Goal: Contribute content: Contribute content

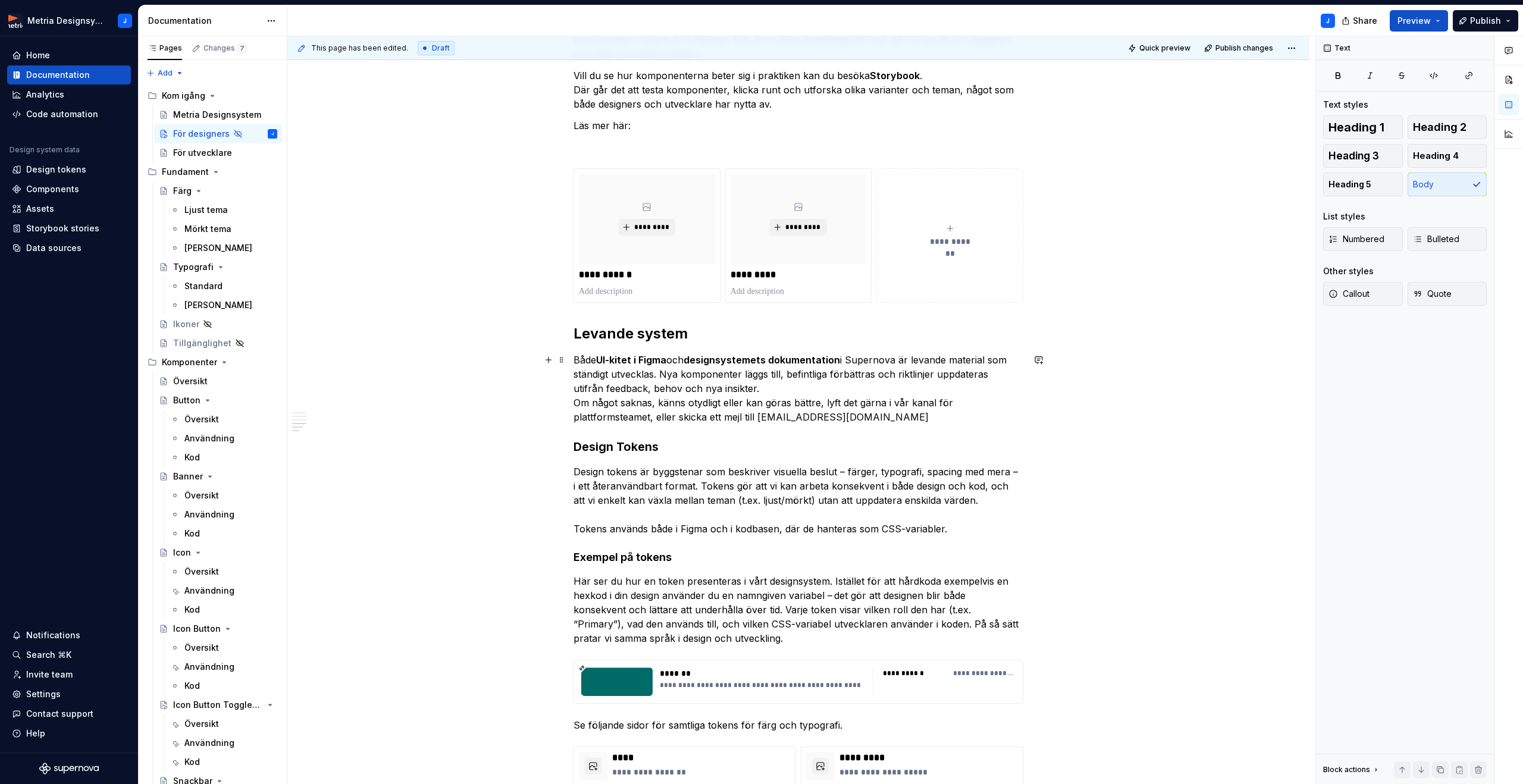
scroll to position [666, 0]
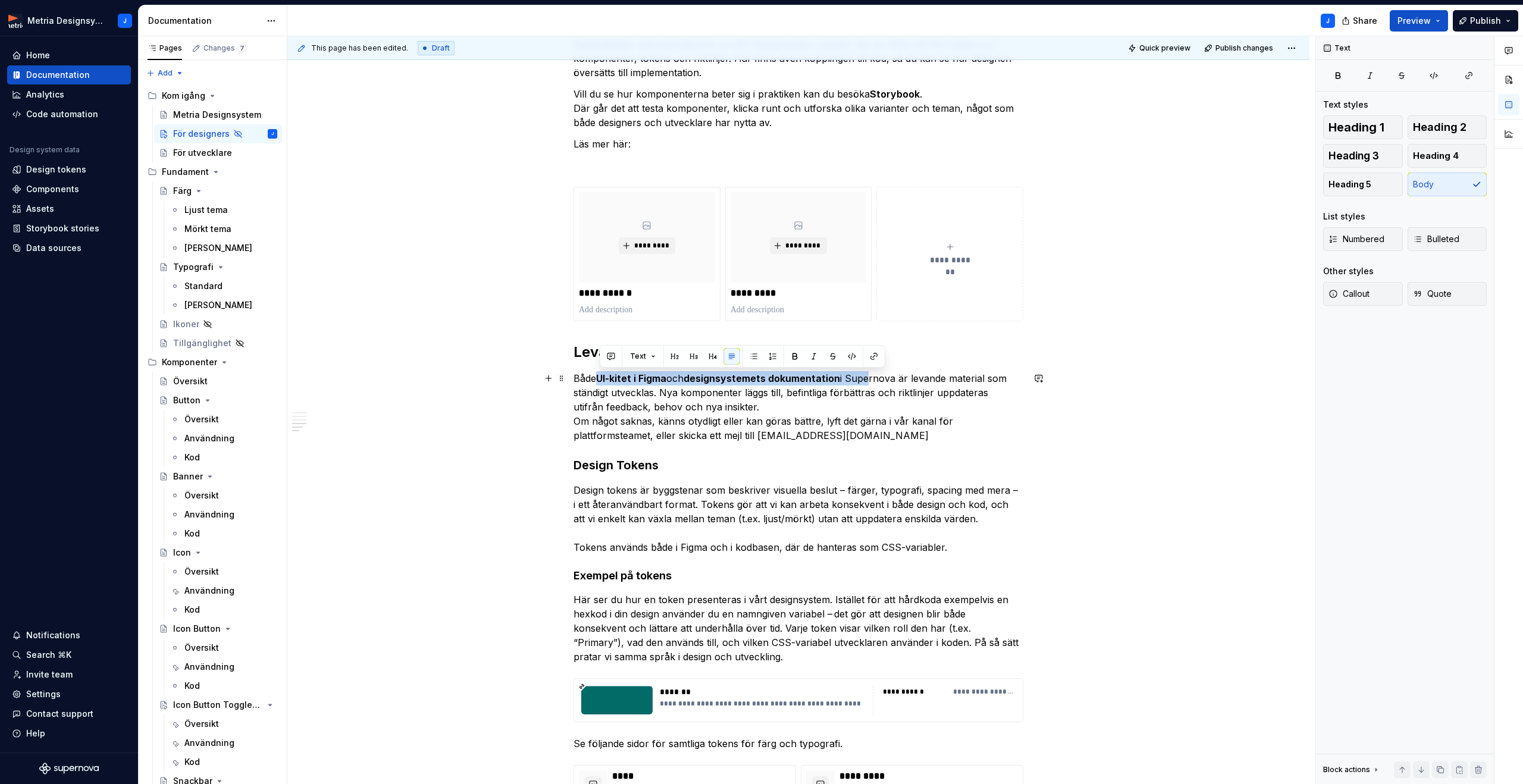
drag, startPoint x: 604, startPoint y: 380, endPoint x: 859, endPoint y: 380, distance: 255.0
click at [869, 382] on p "Både UI-kitet i Figma och designsystemets dokumentation i Supernova är levande …" at bounding box center [798, 407] width 449 height 71
click at [795, 360] on button "button" at bounding box center [795, 356] width 17 height 17
click at [997, 423] on p "Både UI-kitet i Figma och designsystemets dokumentation i Supernova är levande …" at bounding box center [798, 407] width 449 height 71
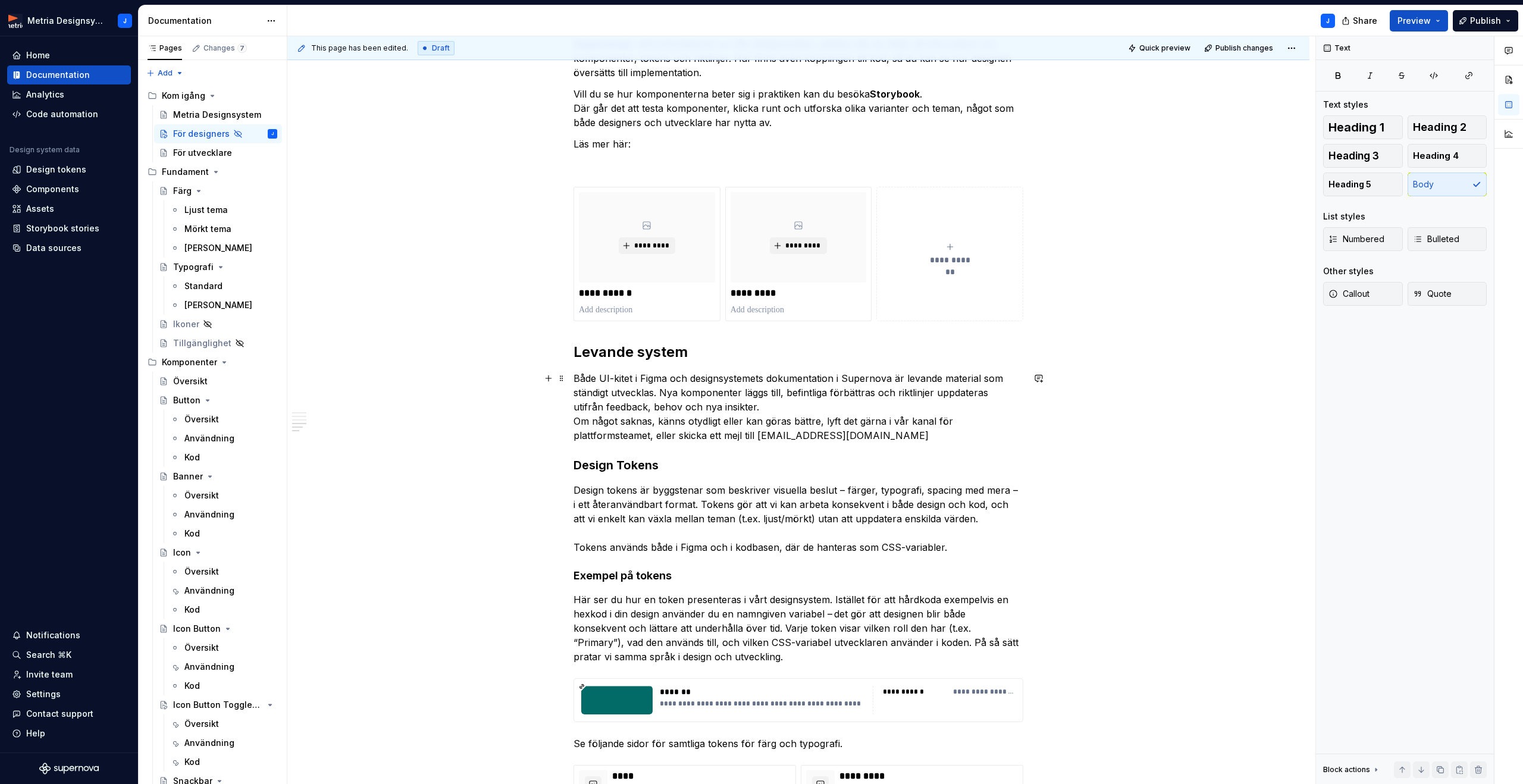
click at [842, 438] on p "Både UI-kitet i Figma och designsystemets dokumentation i Supernova är levande …" at bounding box center [798, 407] width 449 height 71
drag, startPoint x: 795, startPoint y: 436, endPoint x: 779, endPoint y: 435, distance: 16.0
click at [794, 435] on p "Både UI-kitet i Figma och designsystemets dokumentation i Supernova är levande …" at bounding box center [798, 407] width 449 height 71
click at [1061, 418] on button "button" at bounding box center [1064, 413] width 17 height 17
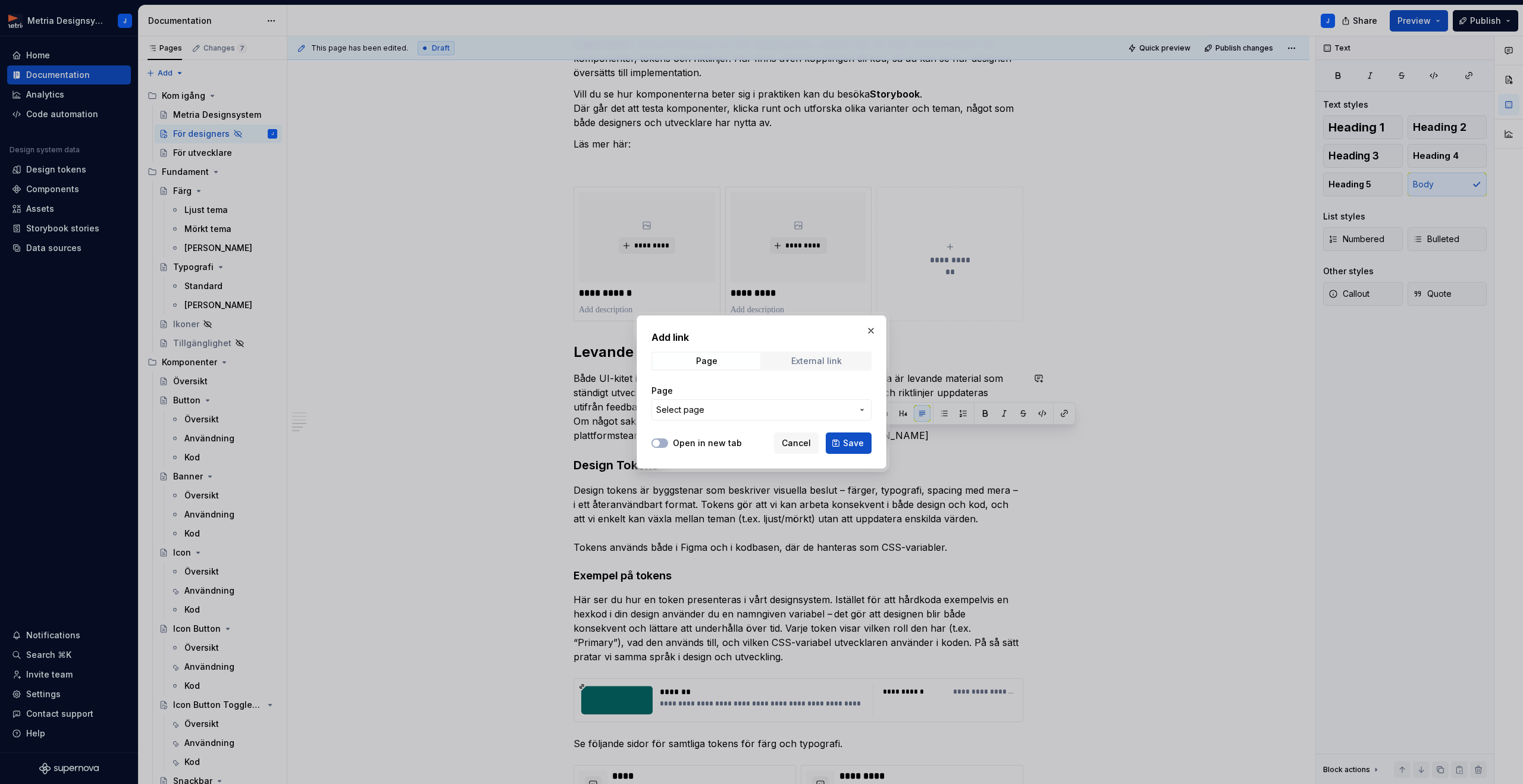
click at [797, 366] on span "External link" at bounding box center [816, 361] width 107 height 17
click at [796, 441] on span "Cancel" at bounding box center [795, 443] width 29 height 12
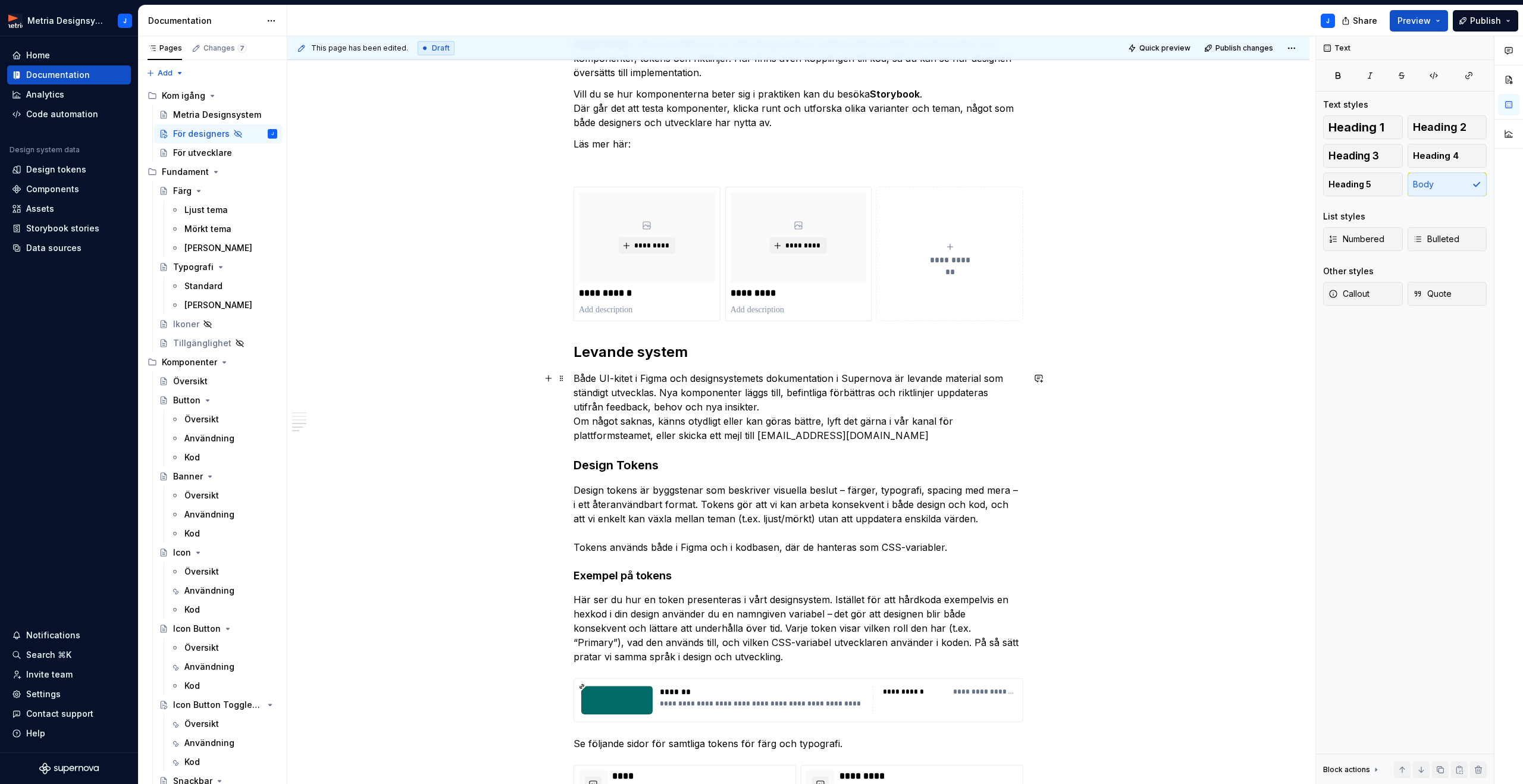
click at [828, 436] on p "Både UI-kitet i Figma och designsystemets dokumentation i Supernova är levande …" at bounding box center [798, 407] width 449 height 71
drag, startPoint x: 762, startPoint y: 437, endPoint x: 844, endPoint y: 435, distance: 82.0
click at [838, 435] on p "Både UI-kitet i Figma och designsystemets dokumentation i Supernova är levande …" at bounding box center [798, 407] width 449 height 71
click at [1049, 441] on div "**********" at bounding box center [798, 330] width 1022 height 1528
click at [887, 437] on p "Både UI-kitet i Figma och designsystemets dokumentation i Supernova är levande …" at bounding box center [798, 407] width 449 height 71
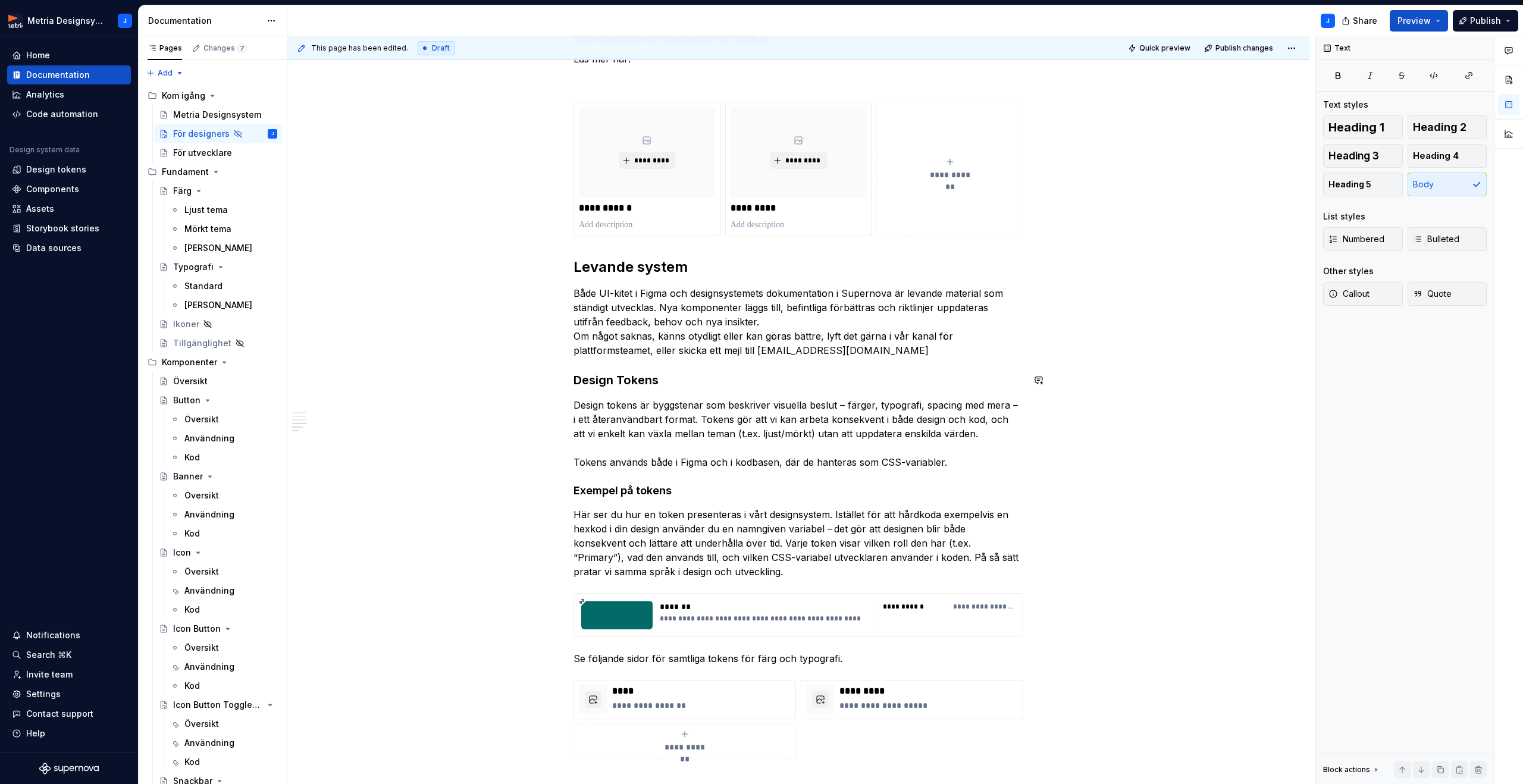
scroll to position [755, 0]
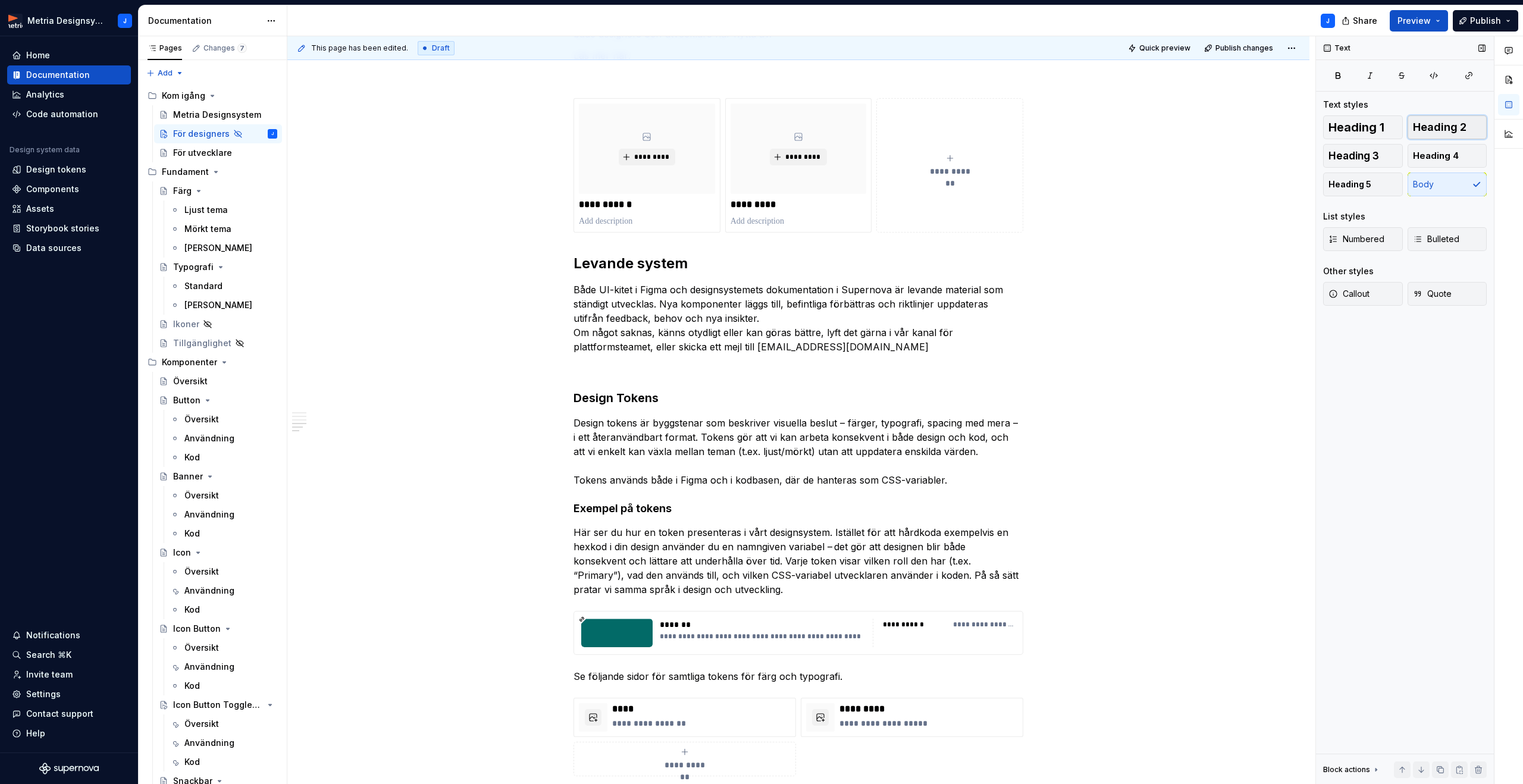
click at [1428, 133] on button "Heading 2" at bounding box center [1447, 127] width 80 height 24
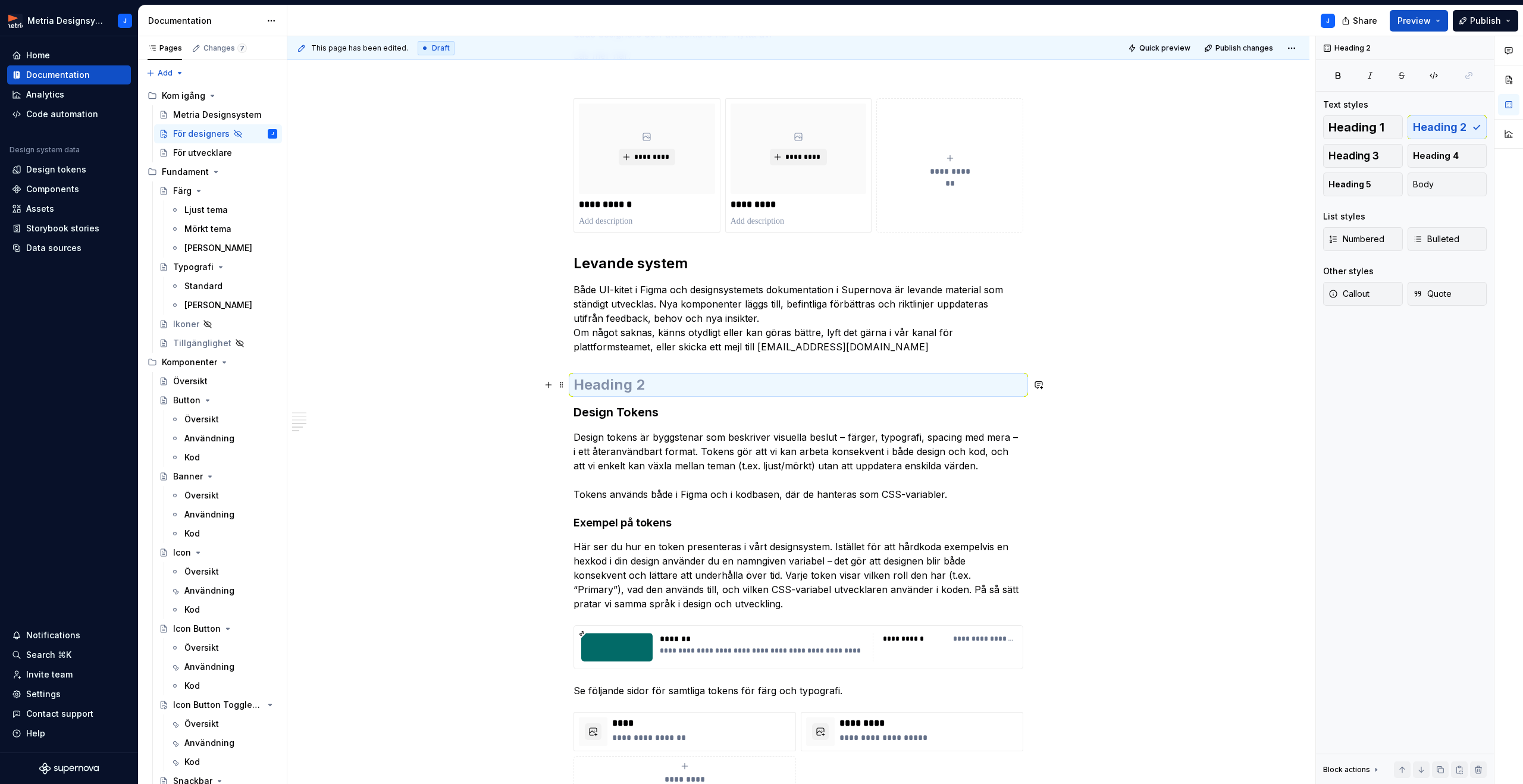
click at [759, 381] on h2 at bounding box center [798, 385] width 449 height 19
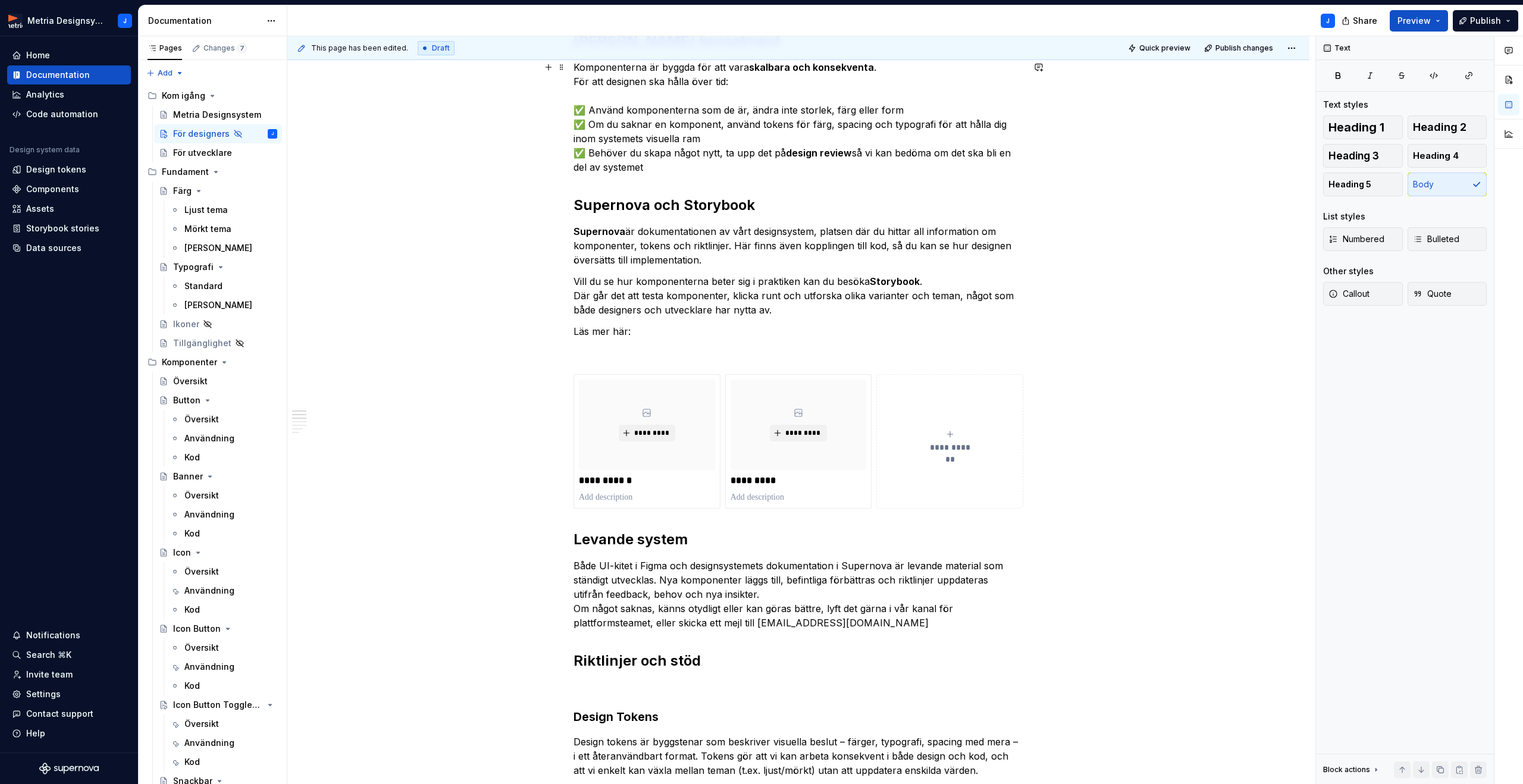
scroll to position [0, 0]
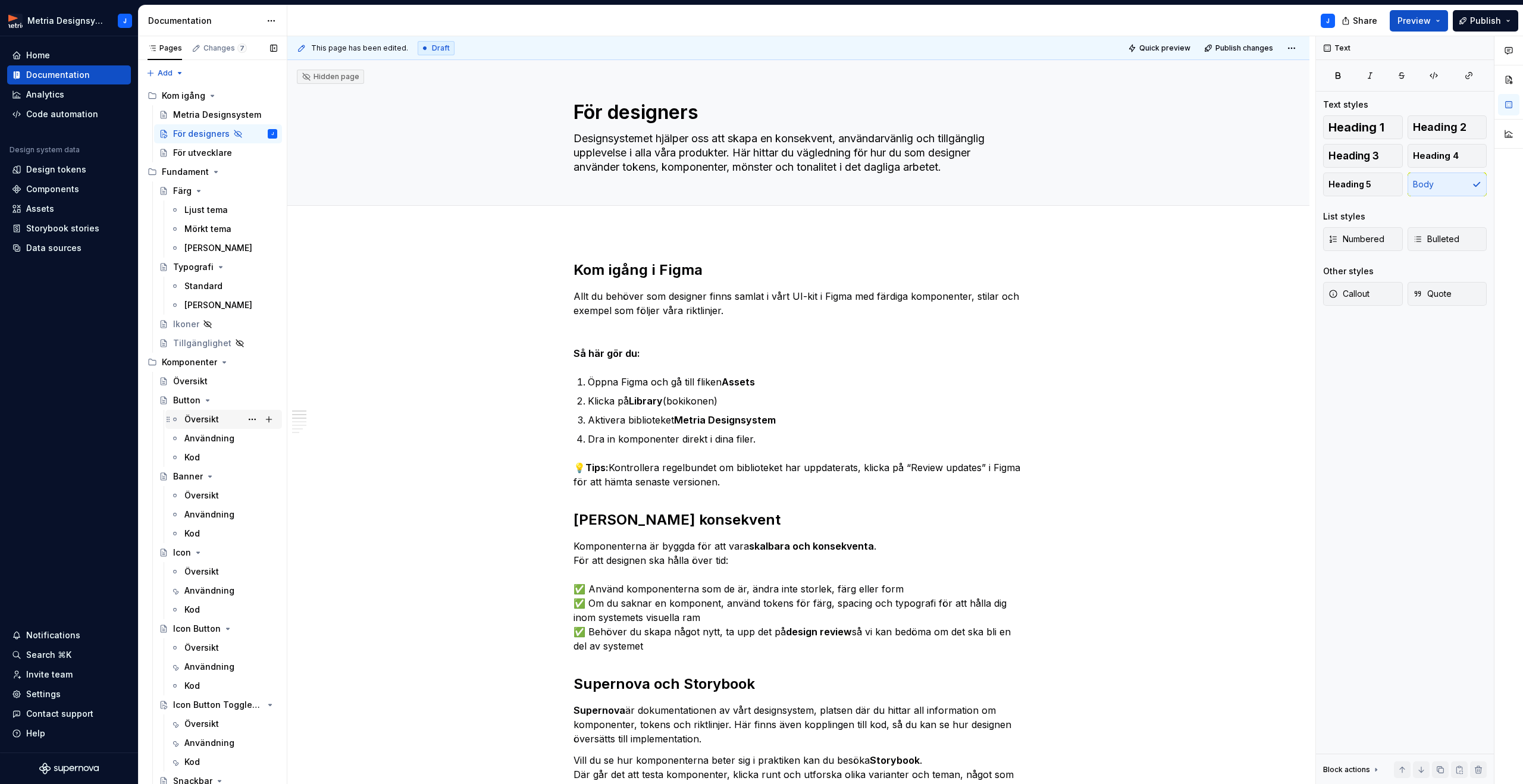
click at [206, 419] on div "Översikt" at bounding box center [201, 419] width 34 height 12
type textarea "*"
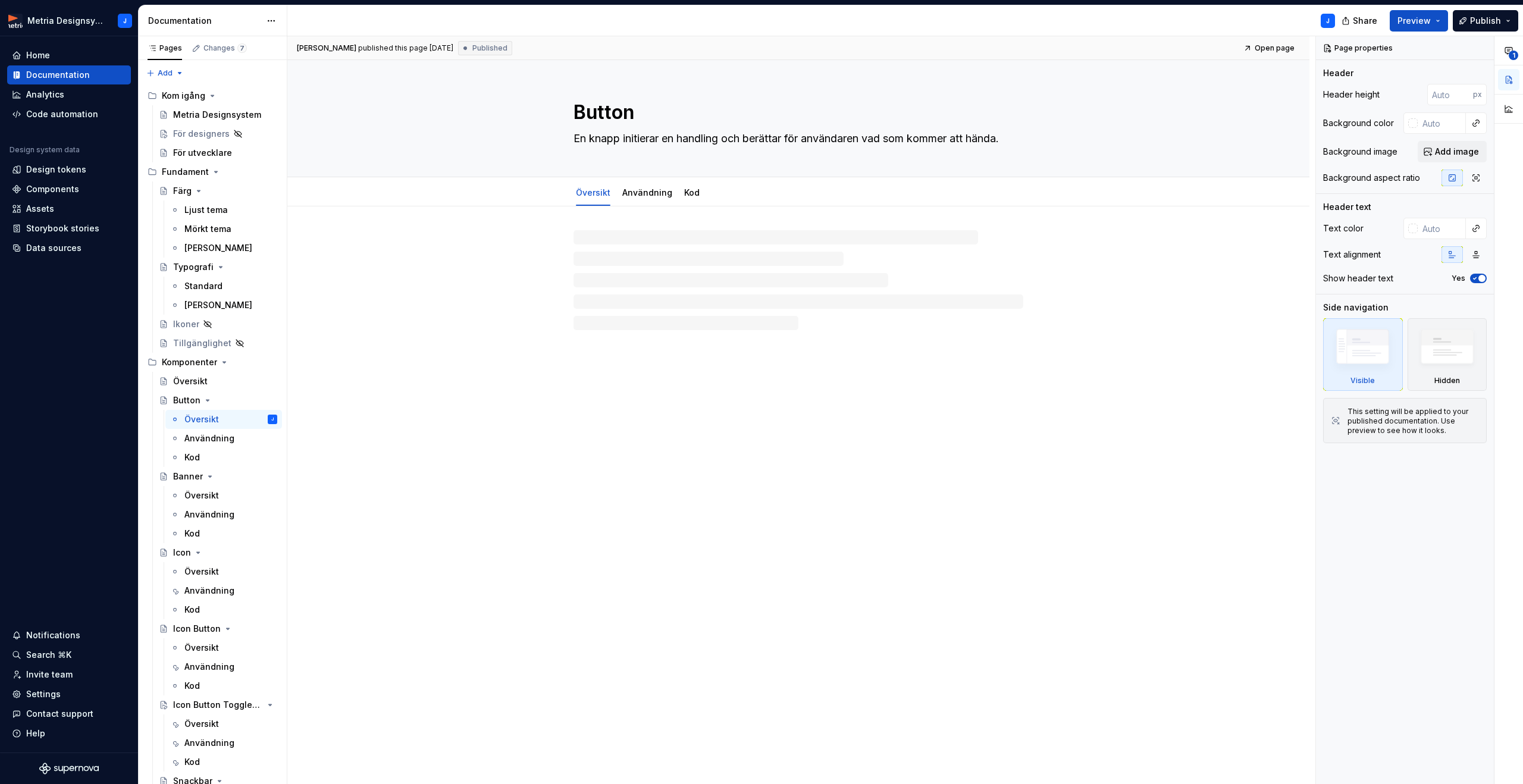
type textarea "*"
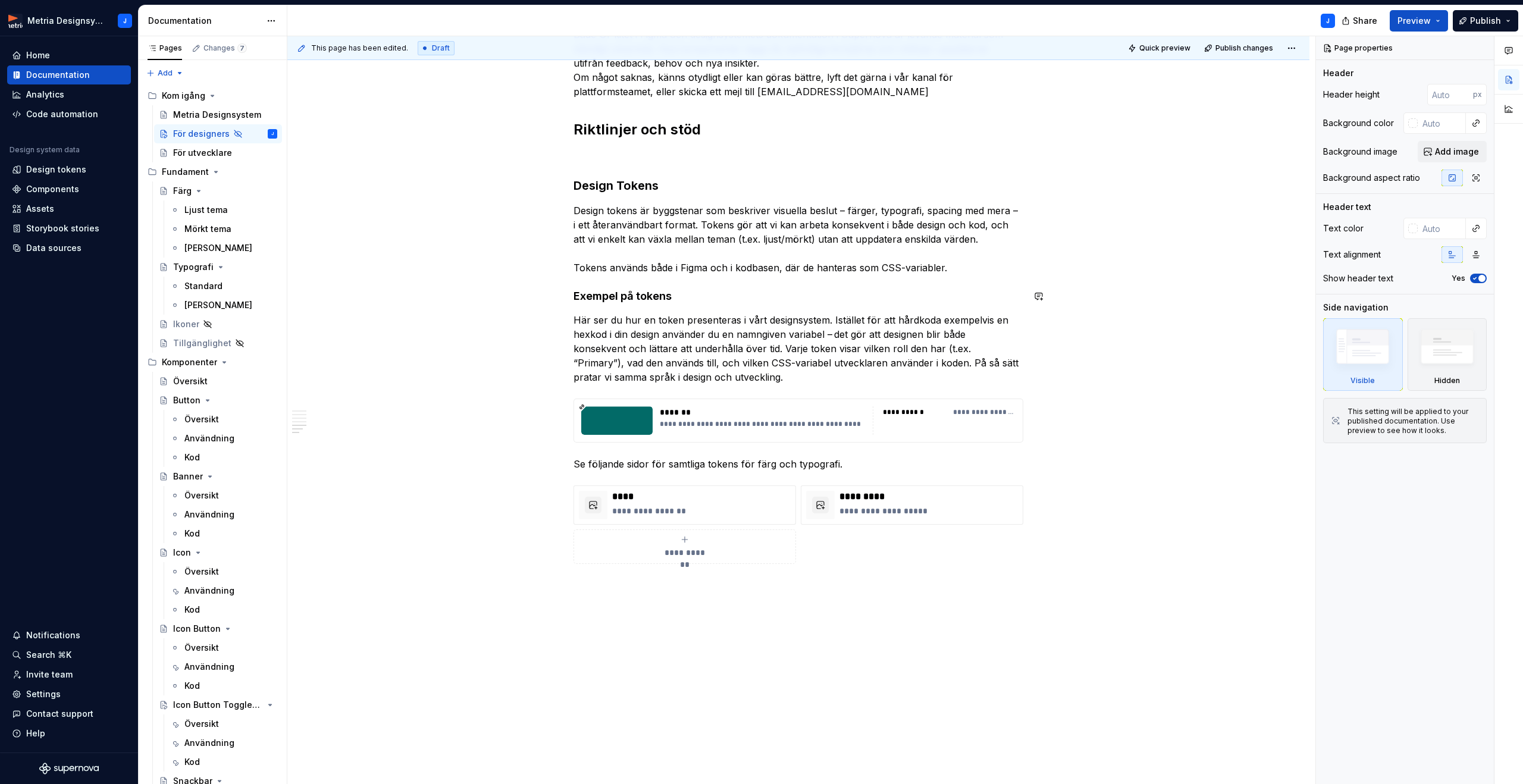
scroll to position [1039, 0]
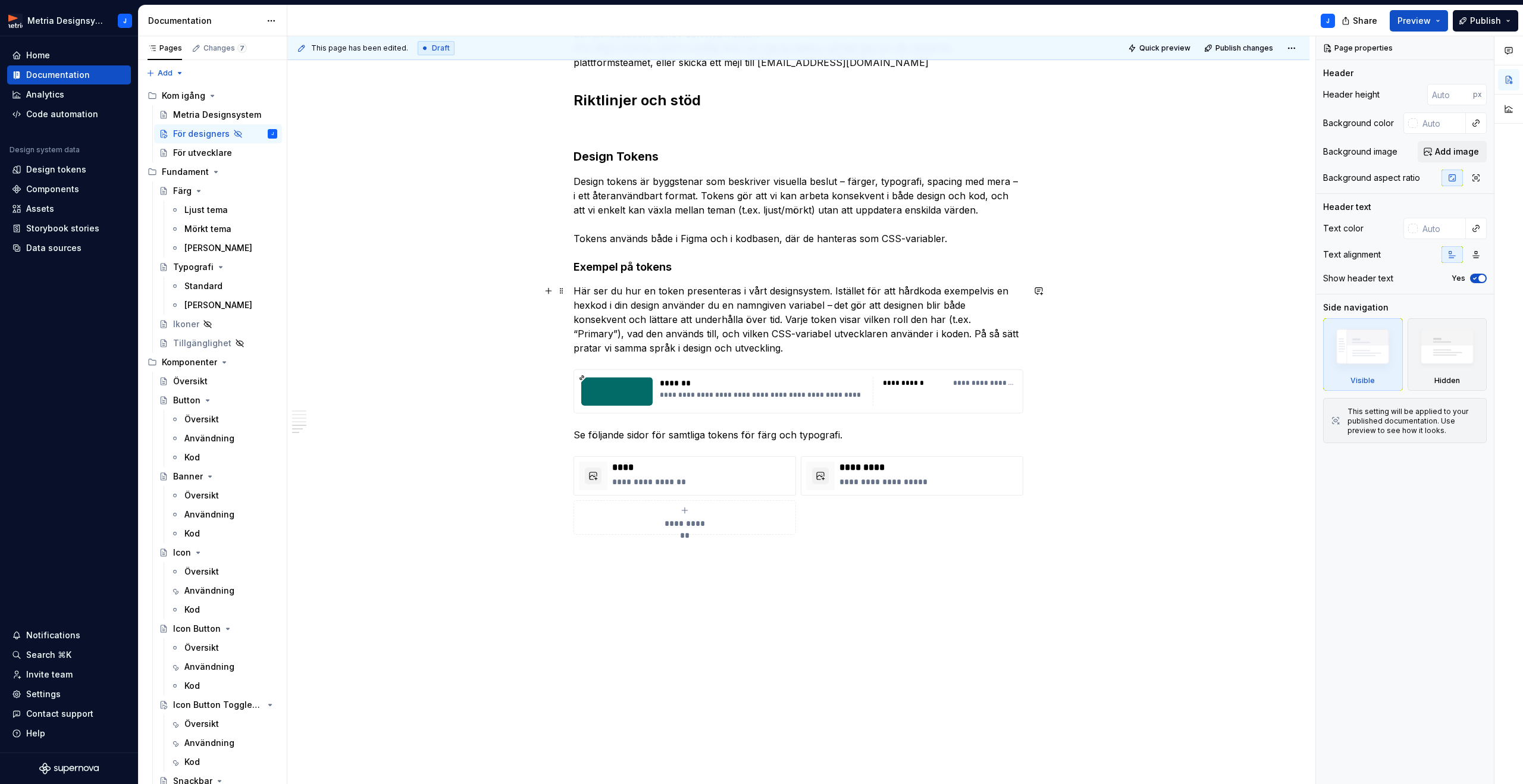
type textarea "*"
click at [590, 126] on p at bounding box center [798, 126] width 449 height 14
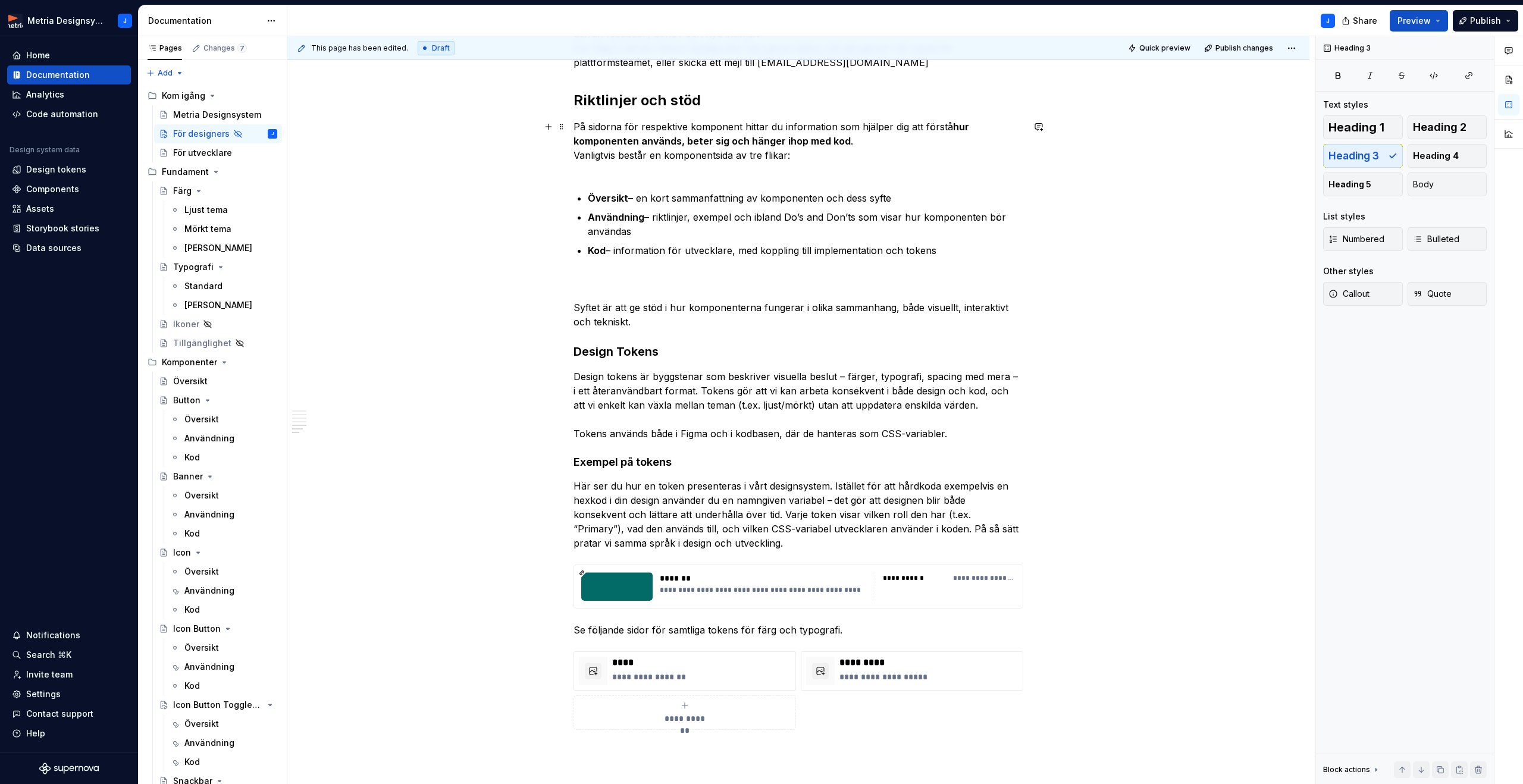
click at [595, 171] on p "På sidorna för respektive komponent hittar du information som hjälper dig att f…" at bounding box center [798, 148] width 449 height 57
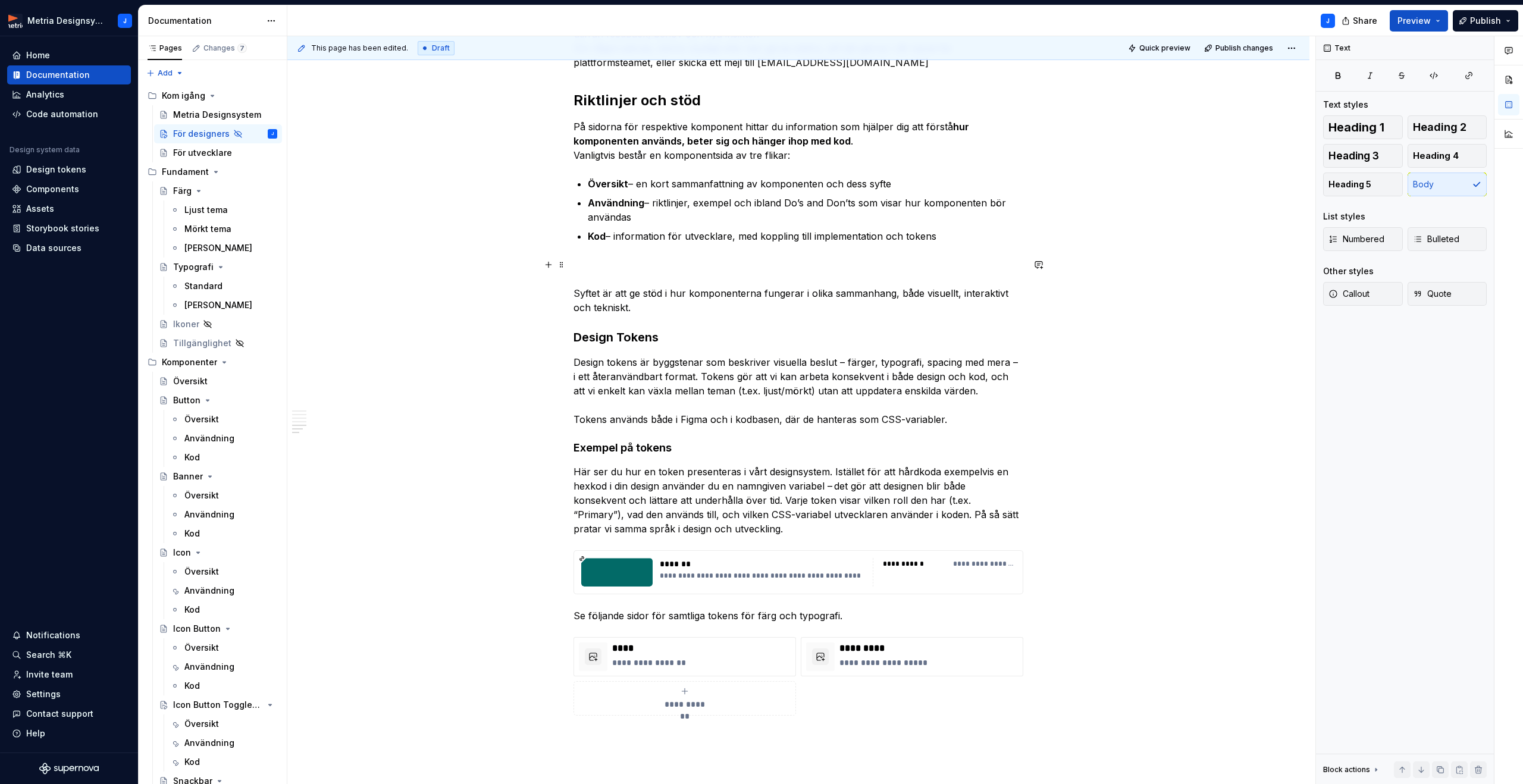
click at [584, 263] on p "Syftet är att ge stöd i hur komponenterna fungerar i olika sammanhang, både vis…" at bounding box center [798, 286] width 449 height 57
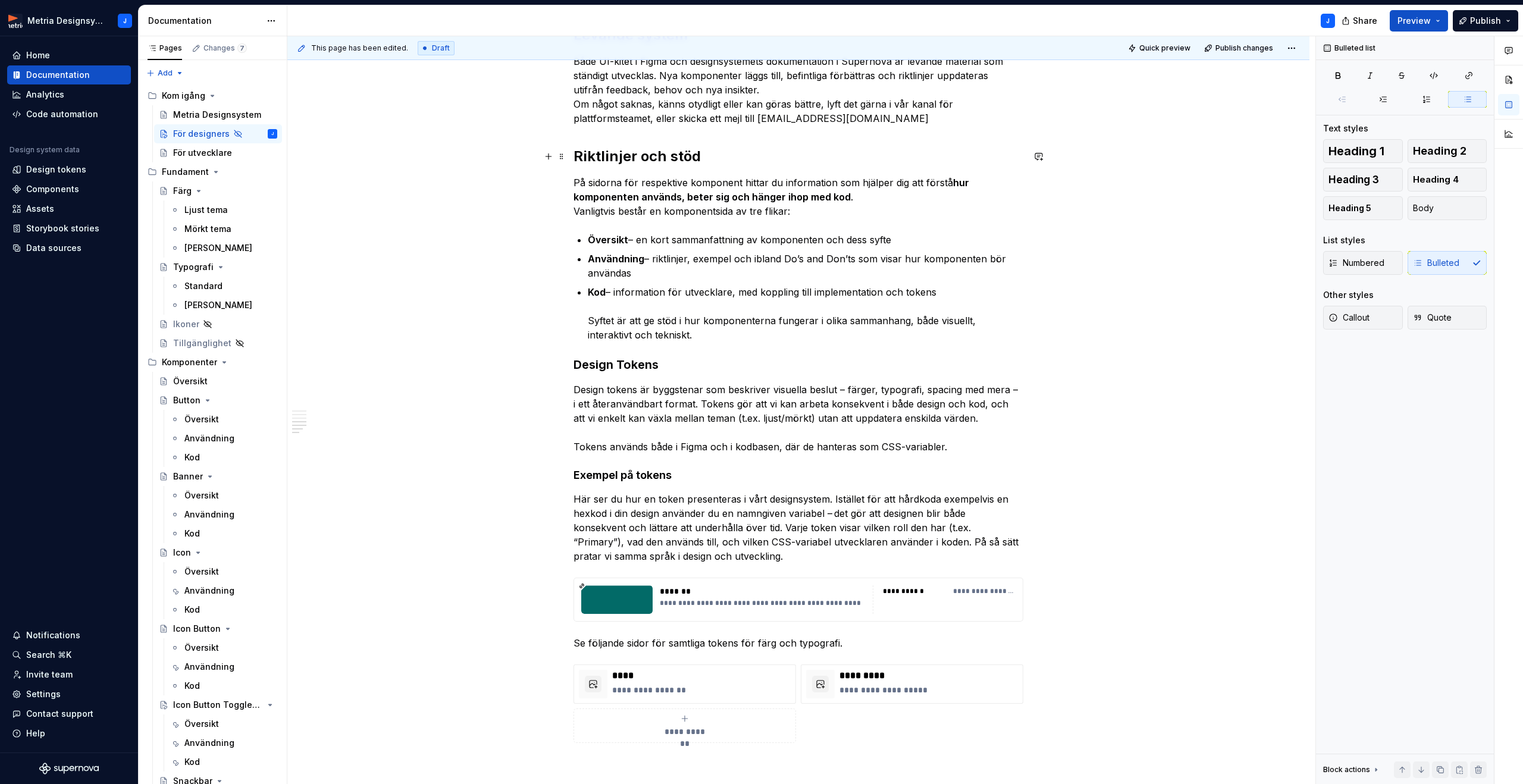
scroll to position [971, 0]
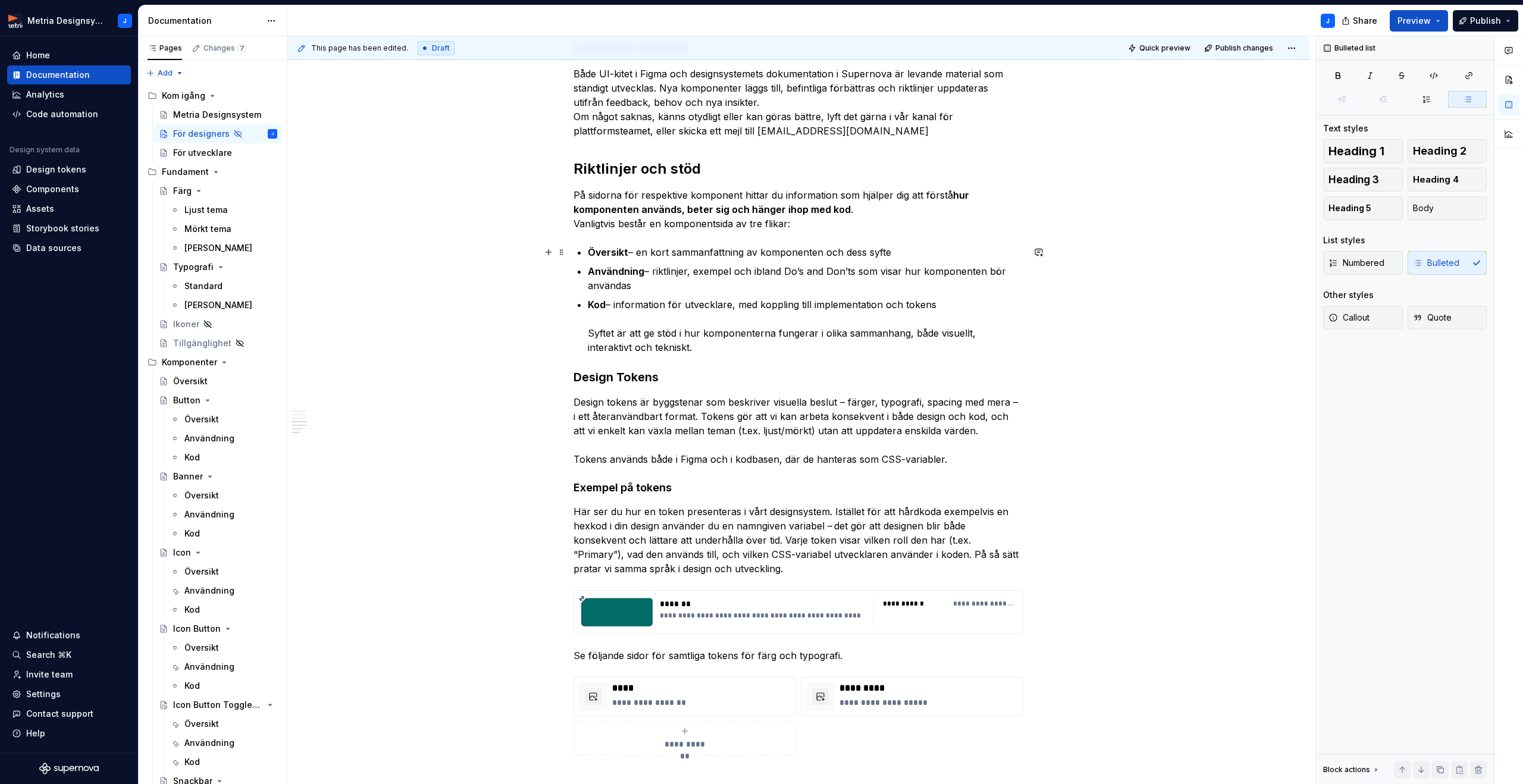
drag, startPoint x: 640, startPoint y: 250, endPoint x: 704, endPoint y: 242, distance: 64.5
click at [640, 249] on p "Översikt – en kort sammanfattning av komponenten och dess syfte" at bounding box center [806, 252] width 435 height 14
click at [656, 273] on p "Användning – riktlinjer, exempel och ibland Do’s and Don’ts som visar hur kompo…" at bounding box center [806, 277] width 435 height 29
drag, startPoint x: 617, startPoint y: 302, endPoint x: 636, endPoint y: 304, distance: 19.1
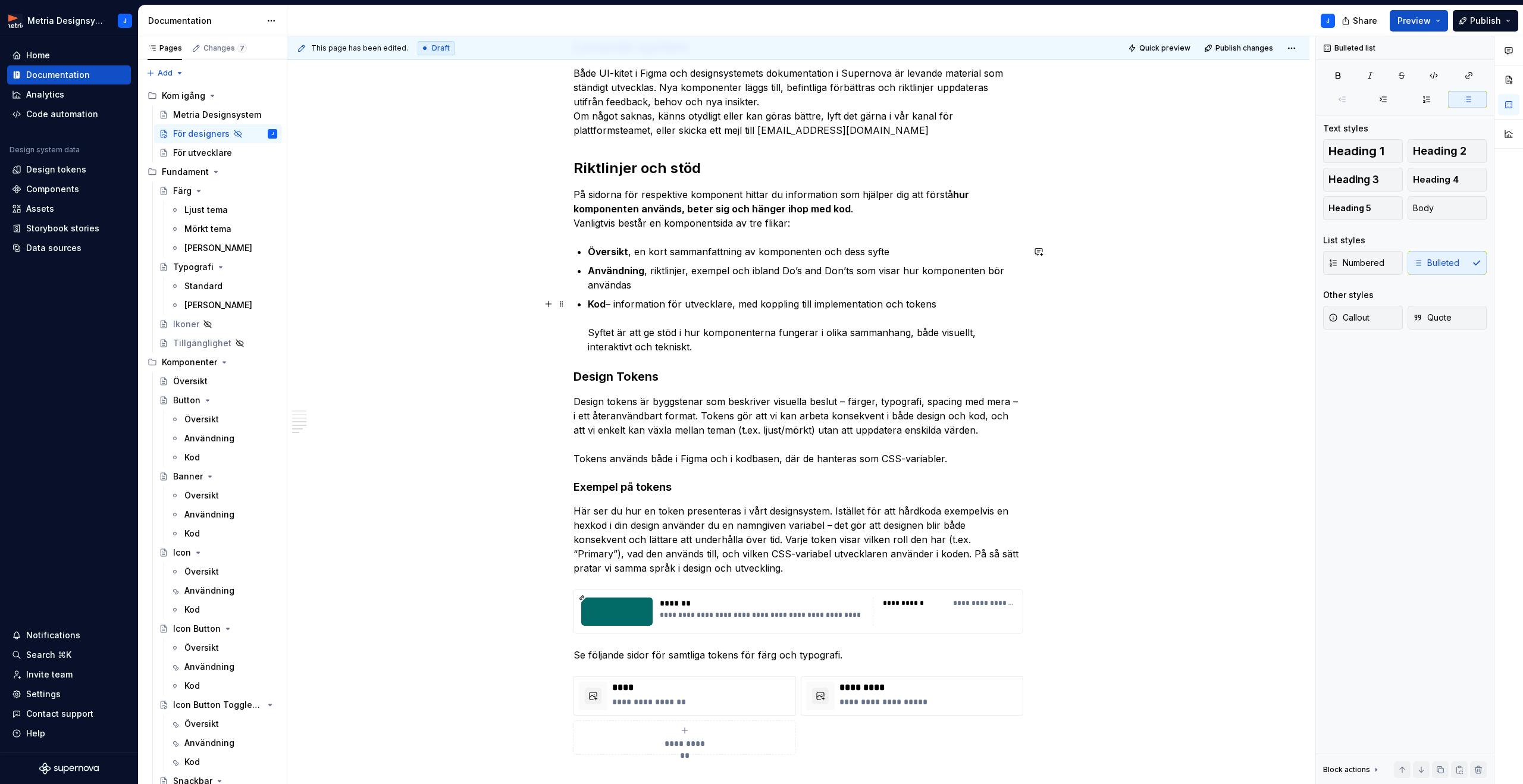
click at [619, 303] on p "Kod – information för utvecklare, med koppling till implementation och tokens S…" at bounding box center [806, 325] width 435 height 57
click at [584, 332] on div "**********" at bounding box center [798, 20] width 449 height 1466
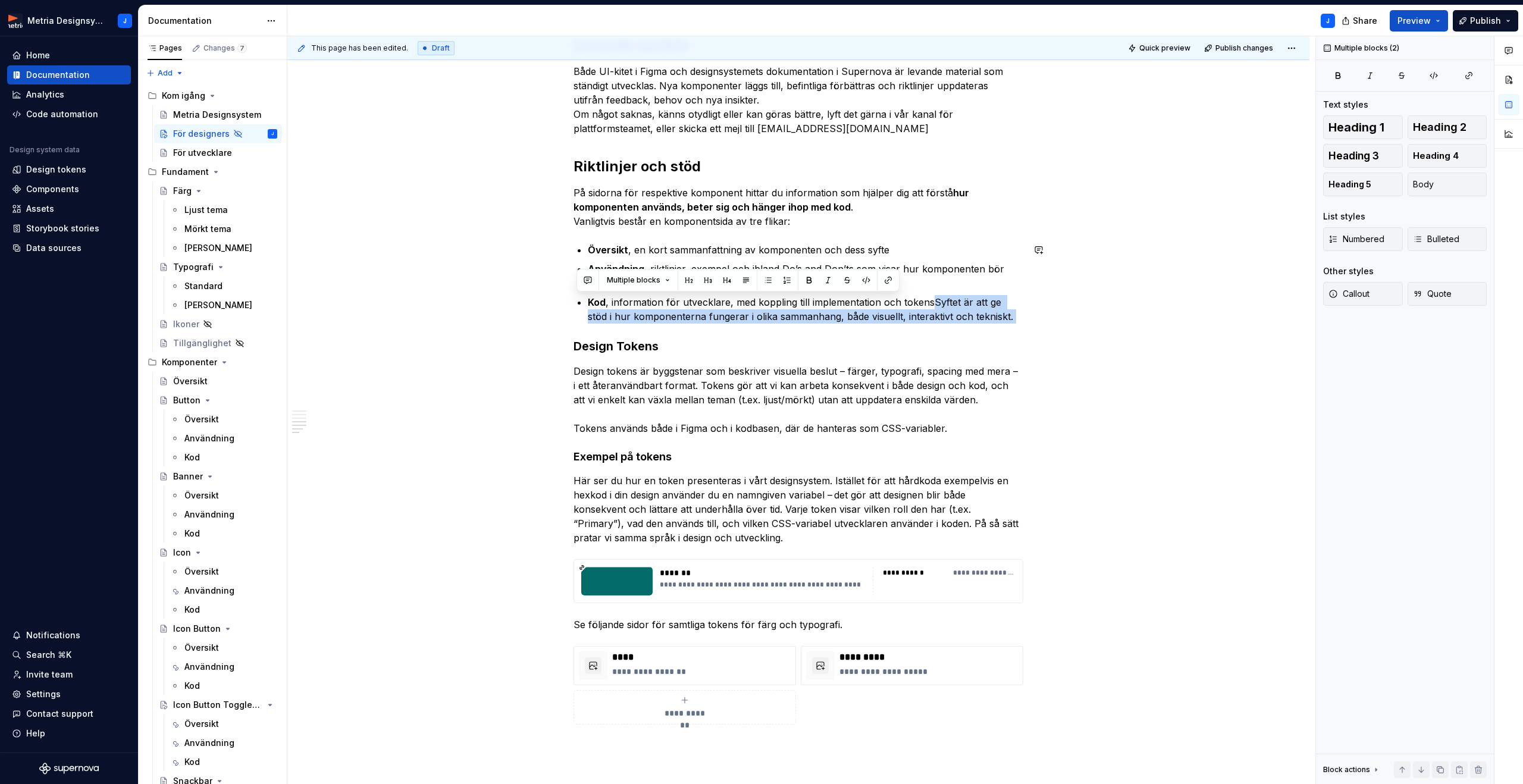
drag, startPoint x: 933, startPoint y: 302, endPoint x: 955, endPoint y: 327, distance: 33.3
click at [955, 327] on div "**********" at bounding box center [798, 5] width 449 height 1437
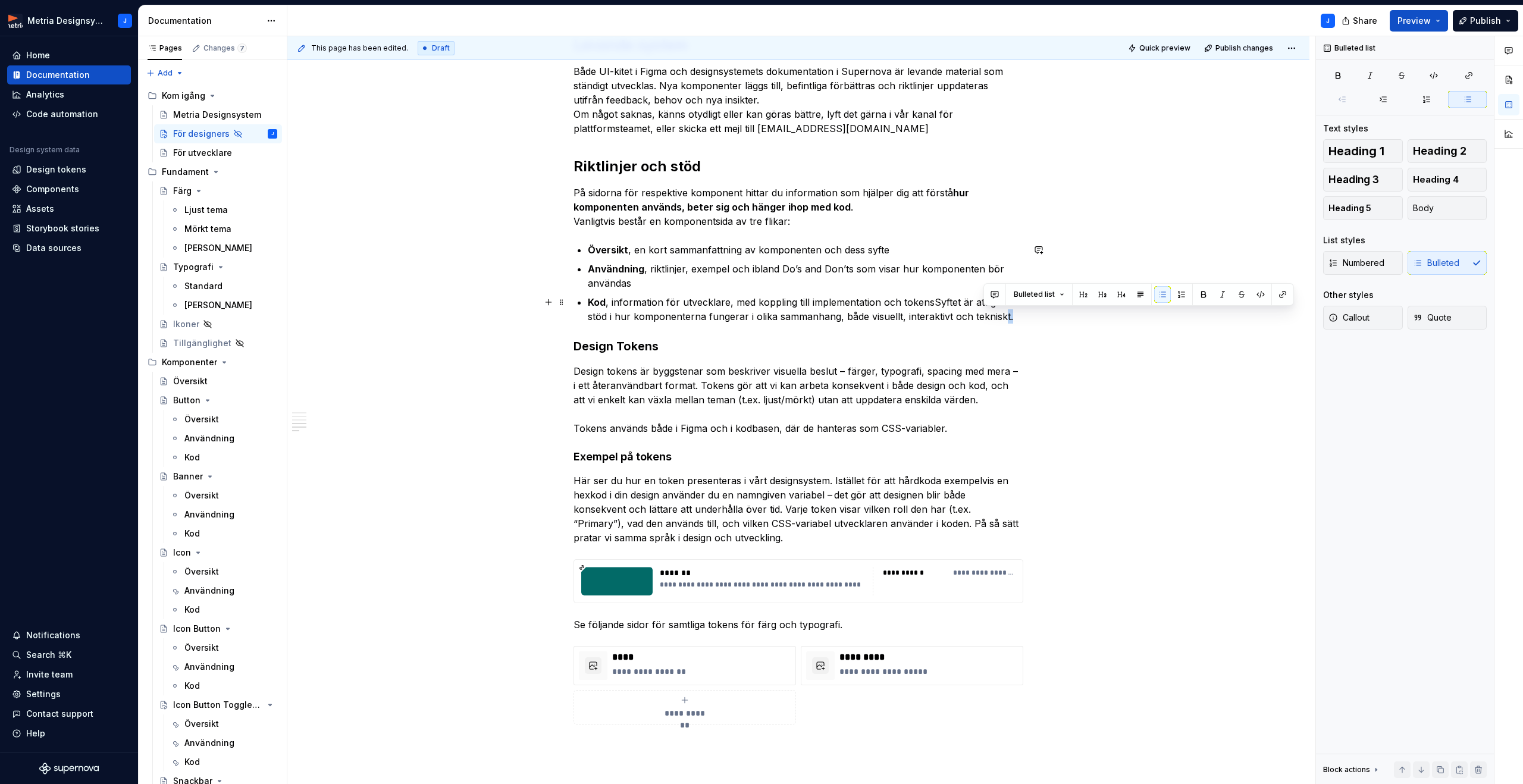
drag, startPoint x: 997, startPoint y: 318, endPoint x: 988, endPoint y: 316, distance: 9.2
click at [984, 316] on p "Kod , information för utvecklare, med koppling till implementation och tokensSy…" at bounding box center [806, 309] width 435 height 29
click at [1000, 318] on p "Kod , information för utvecklare, med koppling till implementation och tokensSy…" at bounding box center [806, 309] width 435 height 29
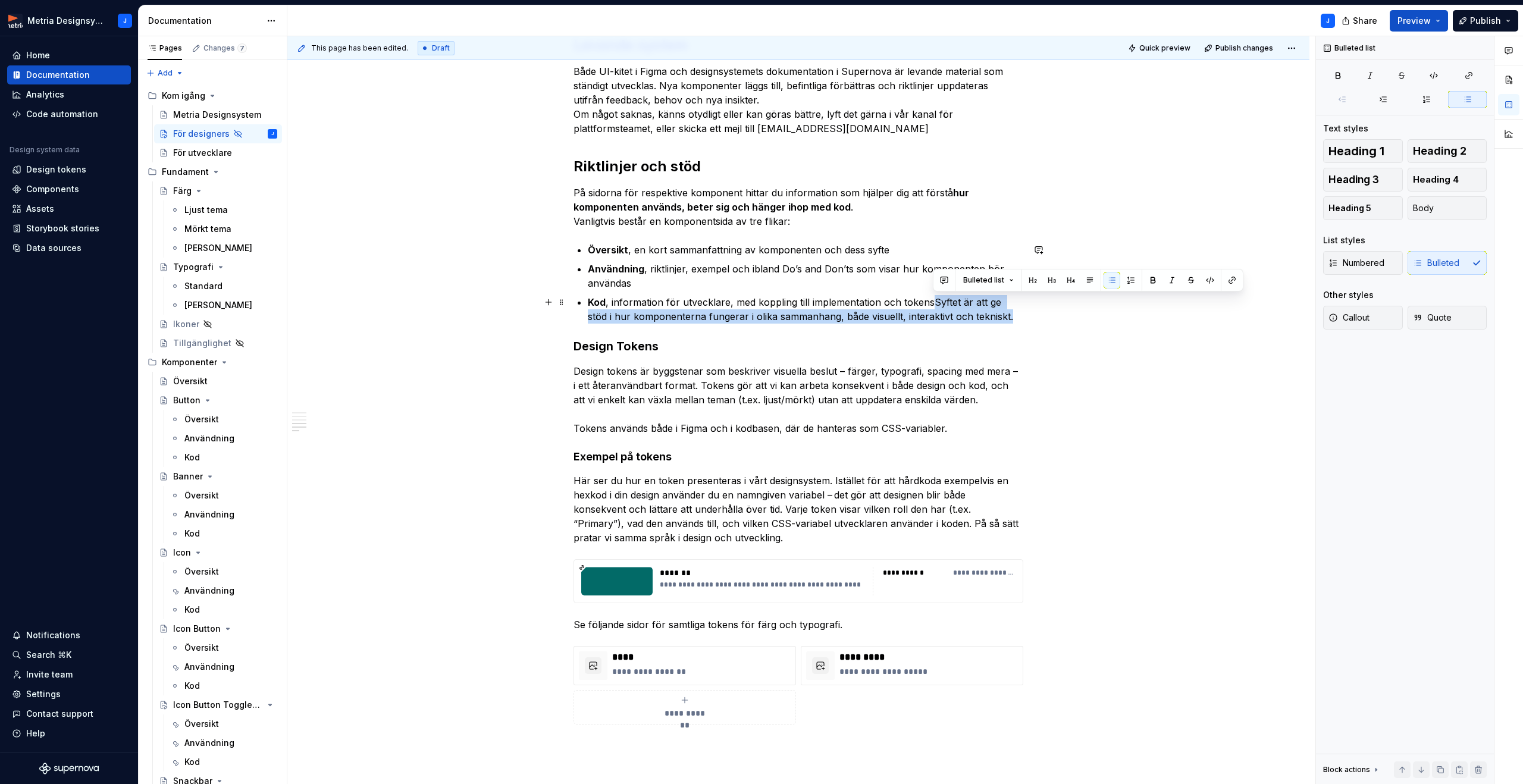
drag, startPoint x: 975, startPoint y: 314, endPoint x: 934, endPoint y: 300, distance: 43.3
click at [934, 300] on p "Kod , information för utvecklare, med koppling till implementation och tokensSy…" at bounding box center [806, 309] width 435 height 29
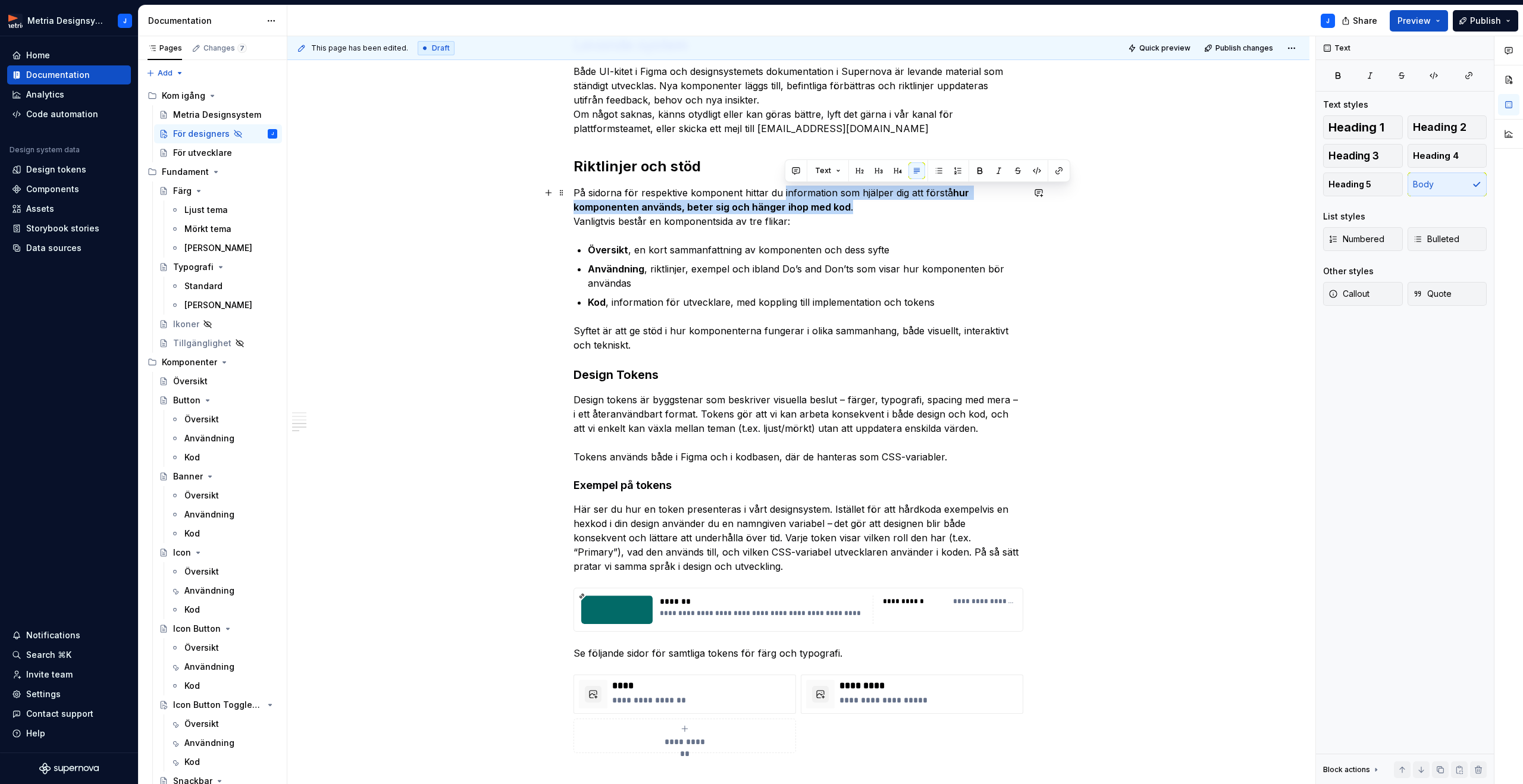
drag, startPoint x: 857, startPoint y: 208, endPoint x: 784, endPoint y: 189, distance: 75.4
click at [784, 189] on p "På sidorna för respektive komponent hittar du information som hjälper dig att f…" at bounding box center [798, 207] width 449 height 43
click at [975, 171] on button "button" at bounding box center [980, 171] width 17 height 17
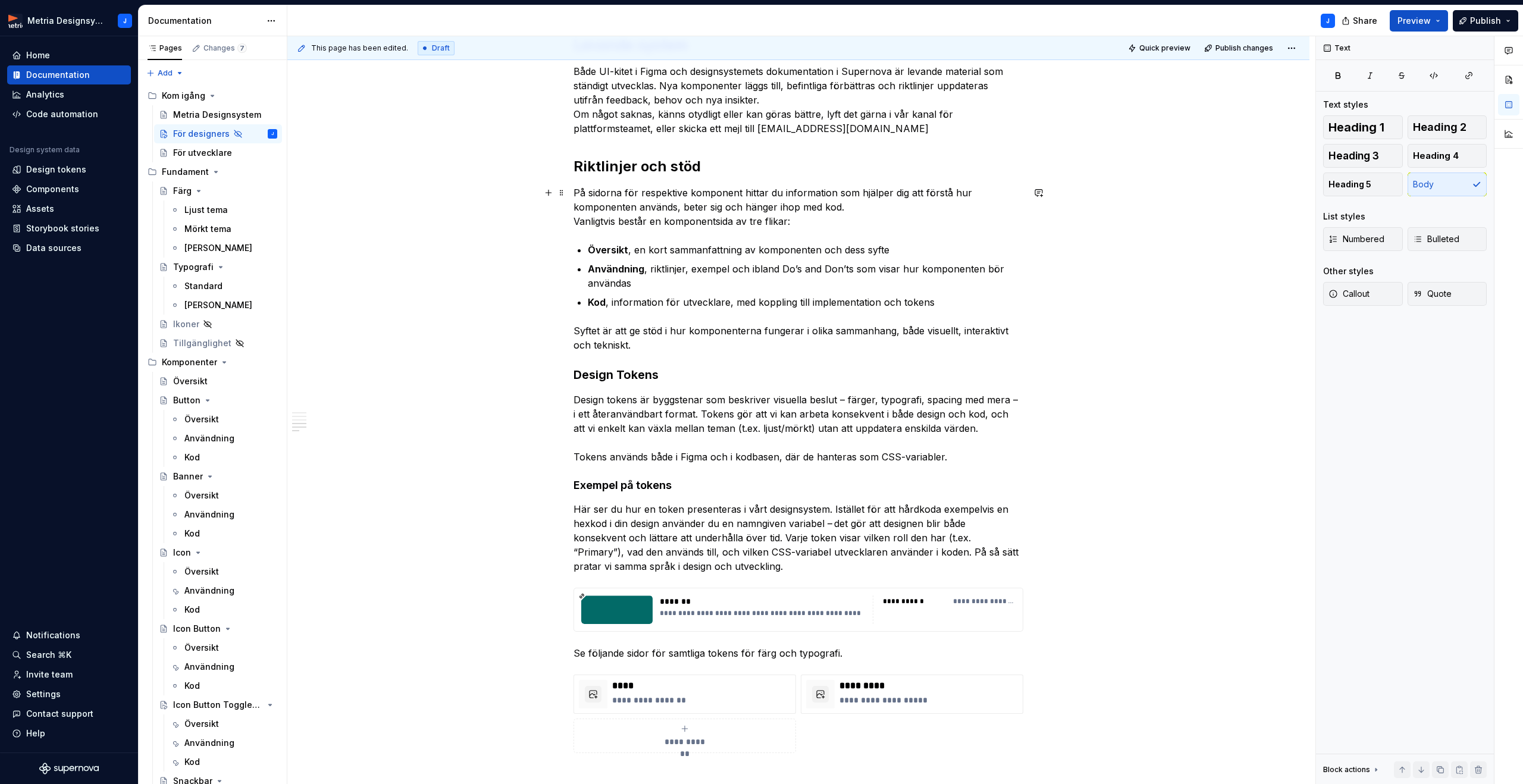
click at [963, 208] on p "På sidorna för respektive komponent hittar du information som hjälper dig att f…" at bounding box center [798, 207] width 449 height 43
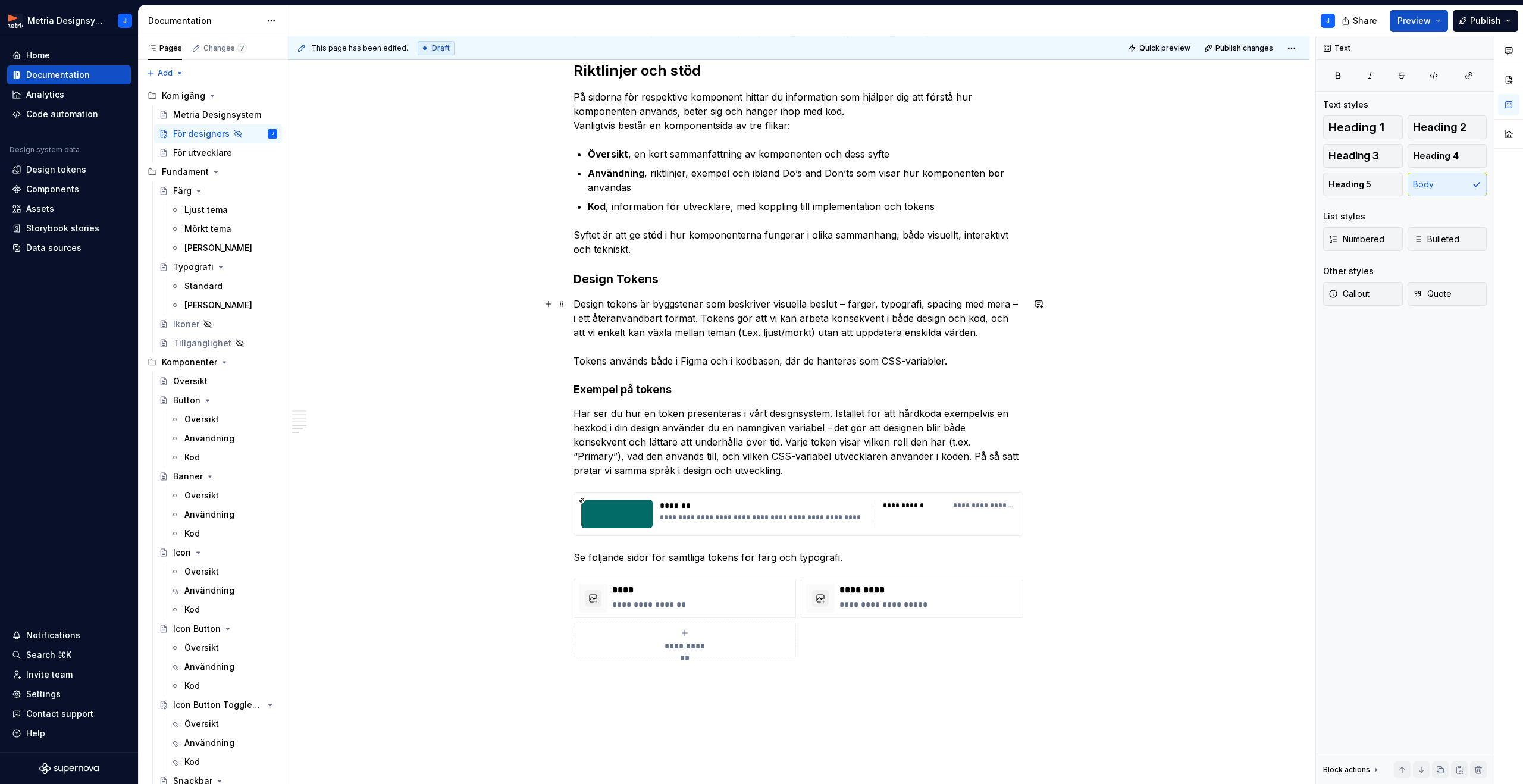
scroll to position [1100, 0]
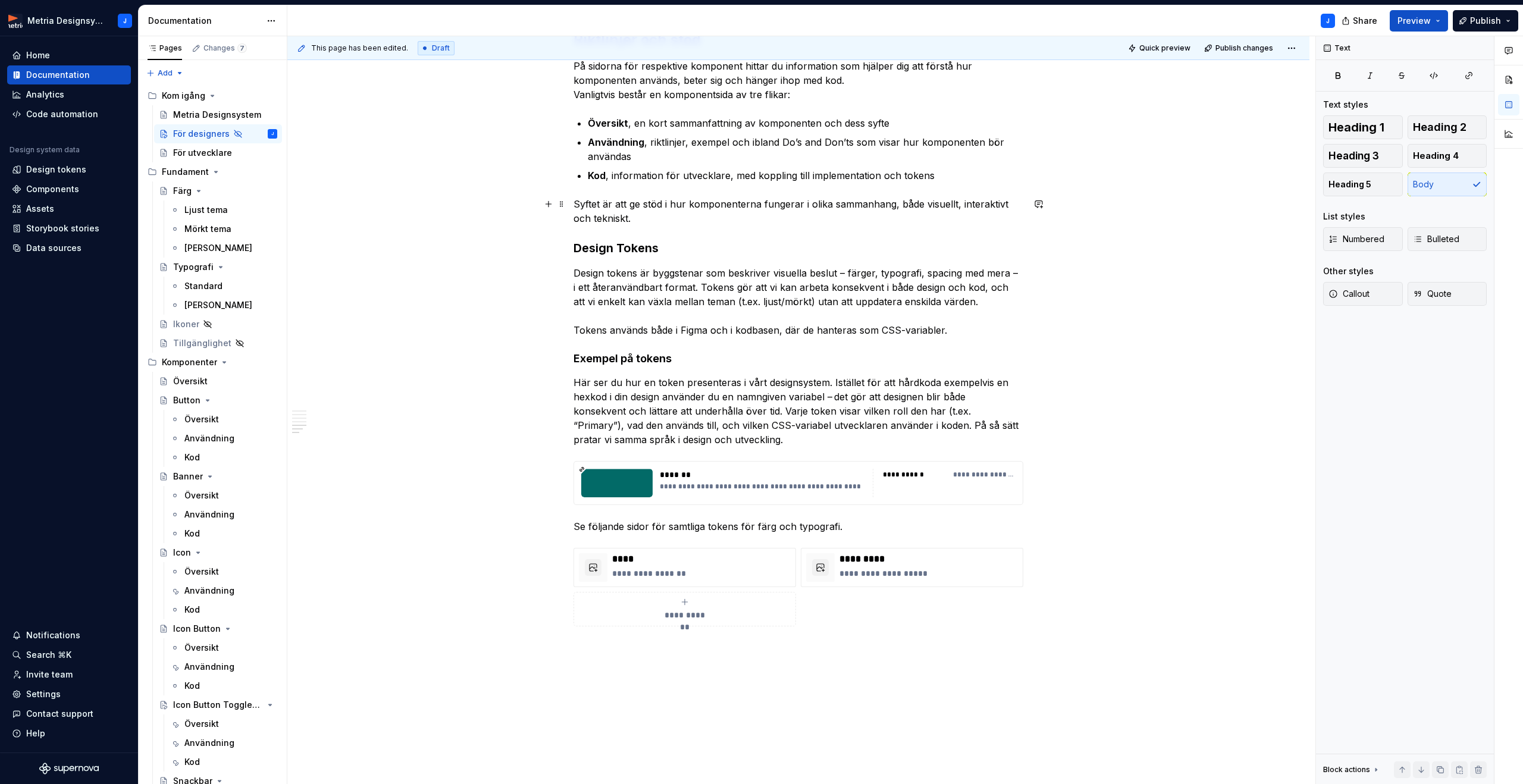
click at [660, 224] on p "Syftet är att ge stöd i hur komponenterna fungerar i olika sammanhang, både vis…" at bounding box center [798, 211] width 449 height 29
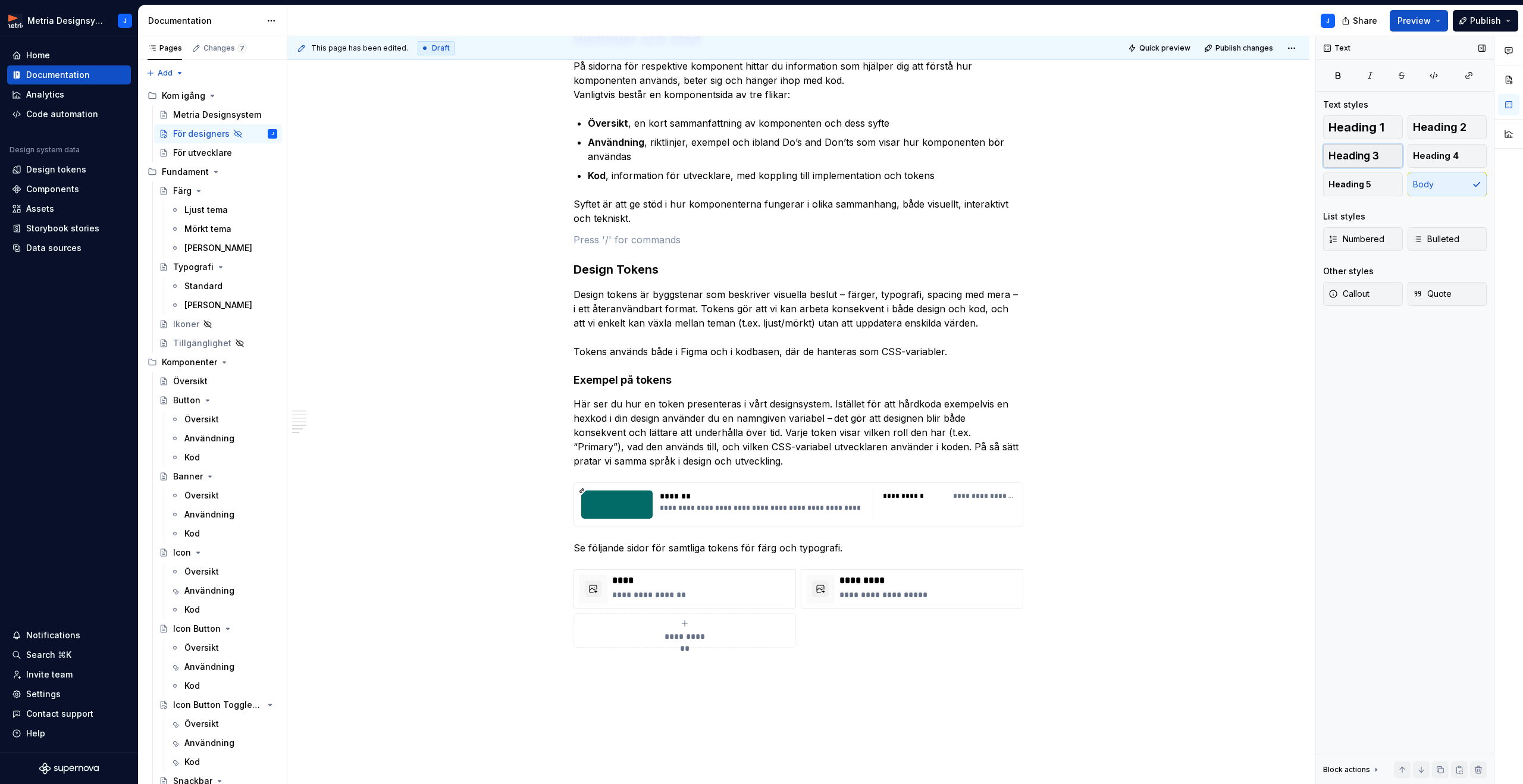
click at [1335, 160] on span "Heading 3" at bounding box center [1353, 156] width 50 height 12
click at [671, 247] on p at bounding box center [798, 239] width 449 height 14
click at [1370, 153] on span "Heading 3" at bounding box center [1353, 156] width 50 height 12
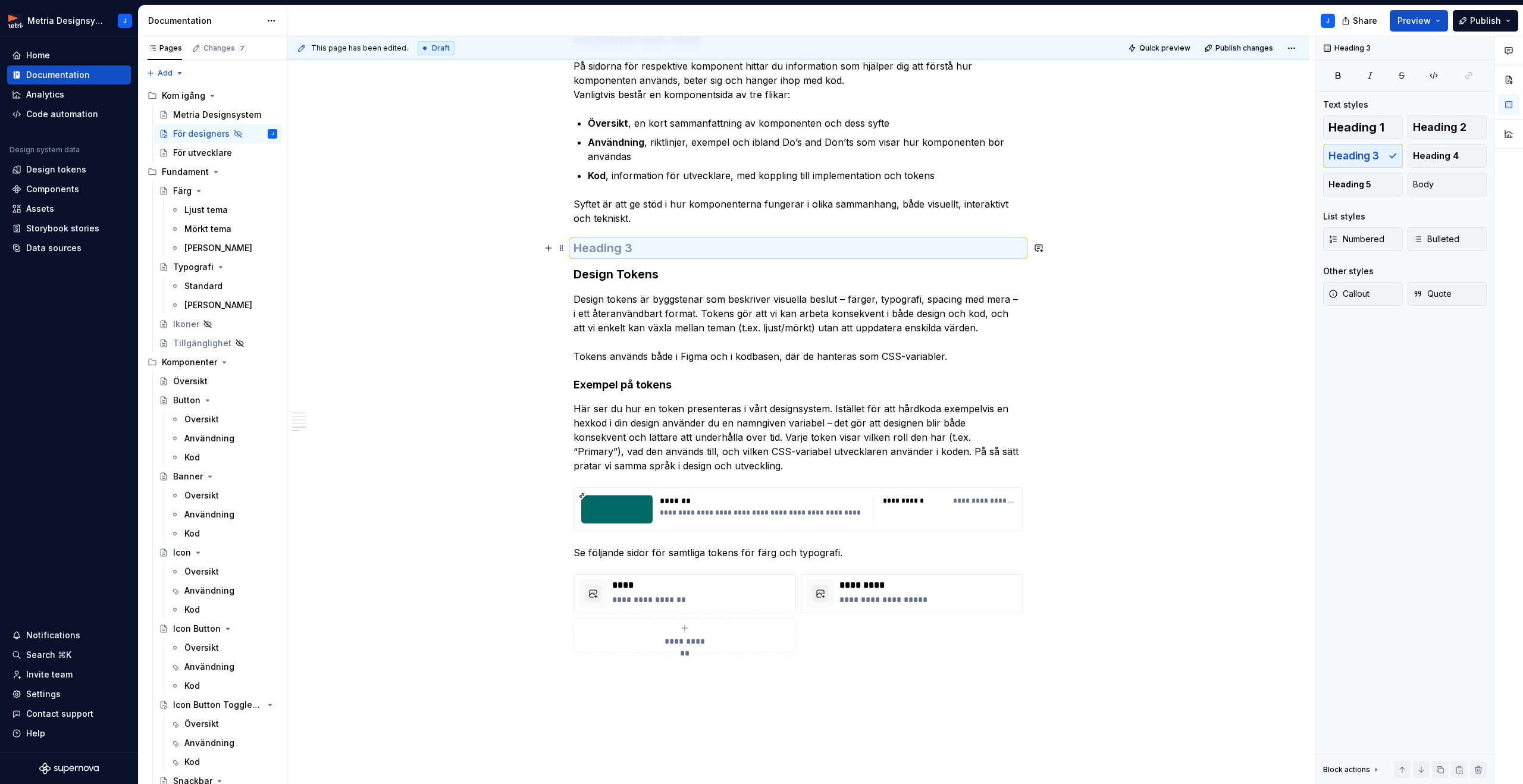
click at [662, 247] on h3 at bounding box center [798, 248] width 449 height 17
click at [210, 456] on div "Kod" at bounding box center [230, 457] width 93 height 17
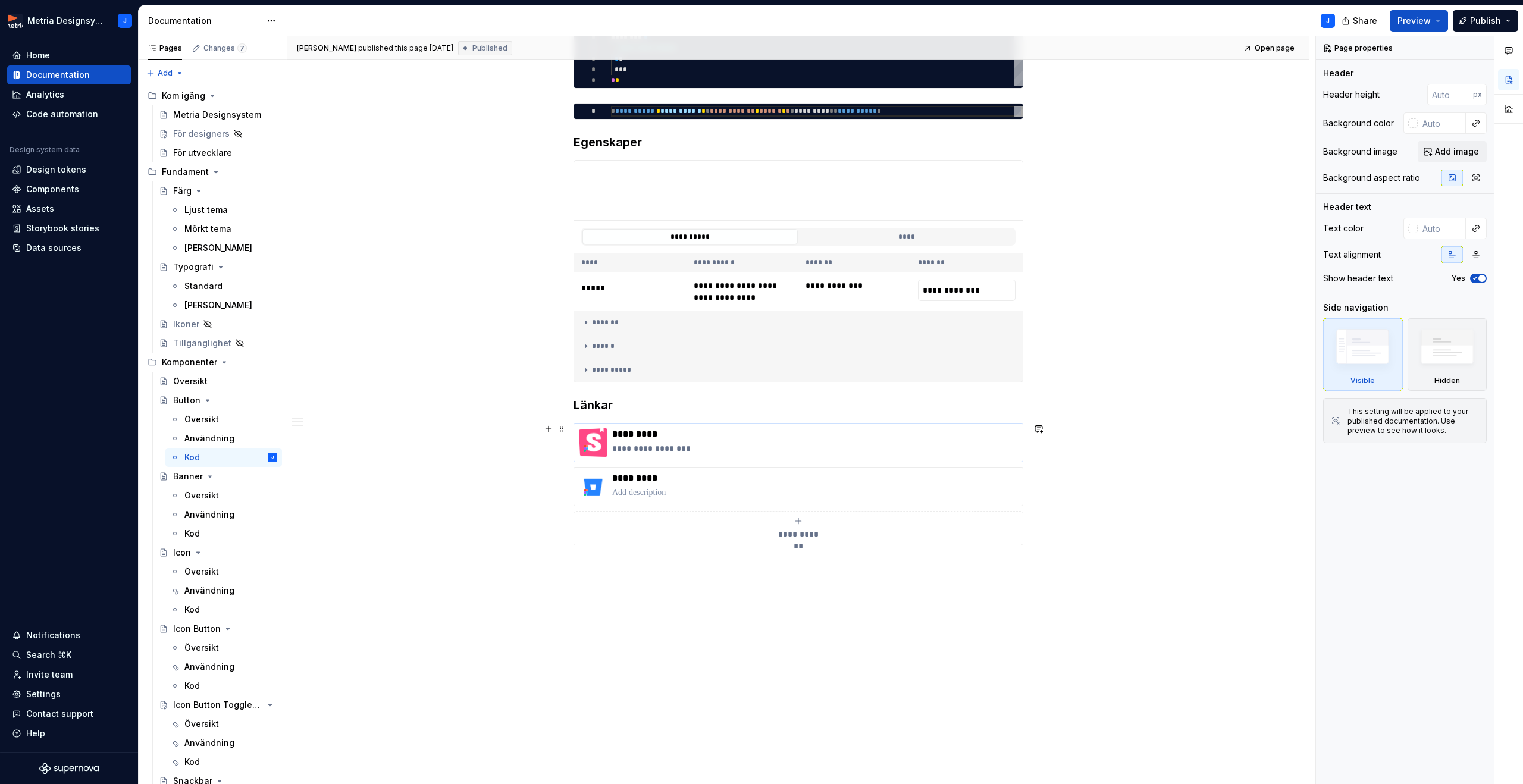
scroll to position [283, 0]
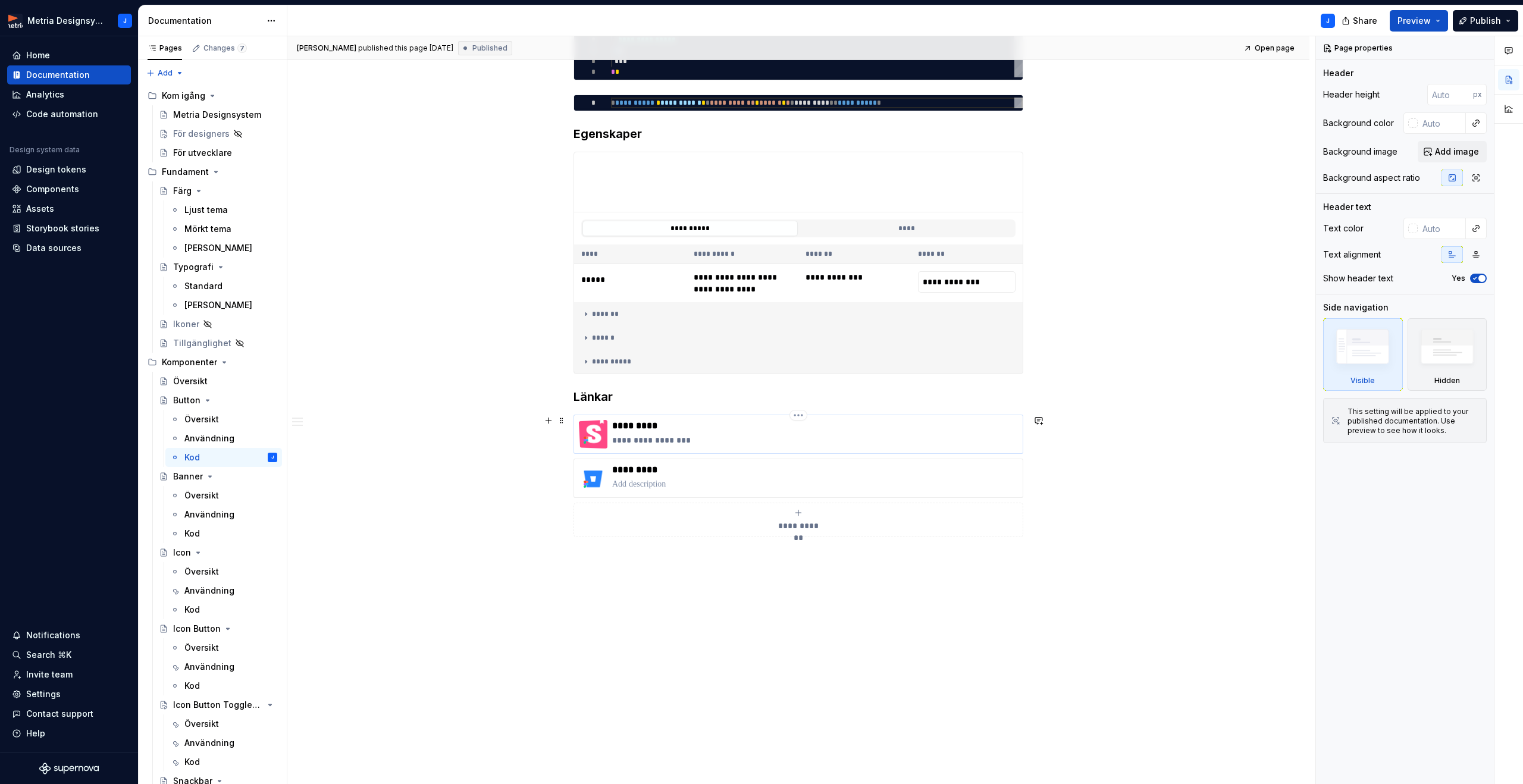
click at [679, 429] on p "*********" at bounding box center [815, 426] width 406 height 12
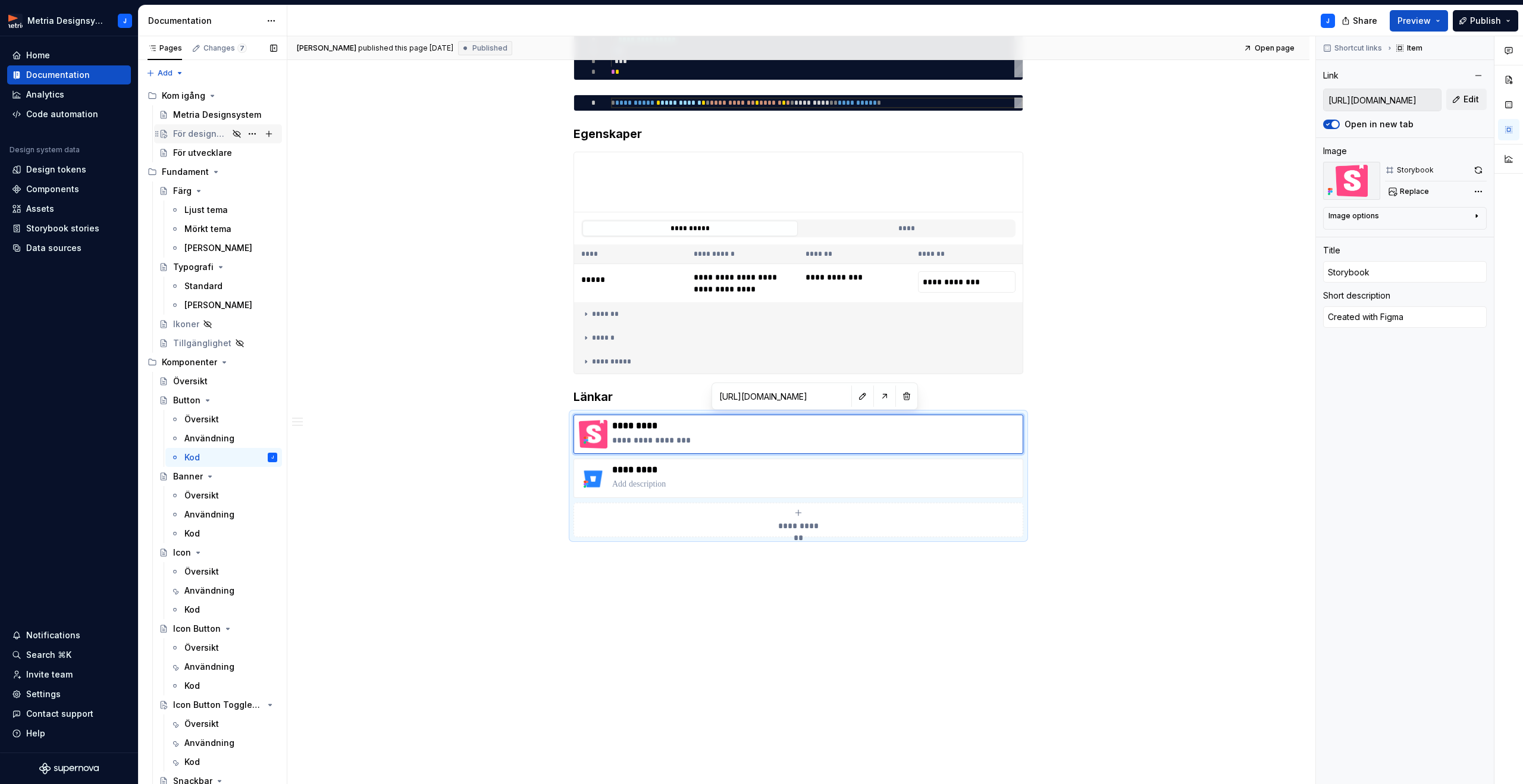
click at [213, 134] on div "För designers" at bounding box center [201, 134] width 55 height 12
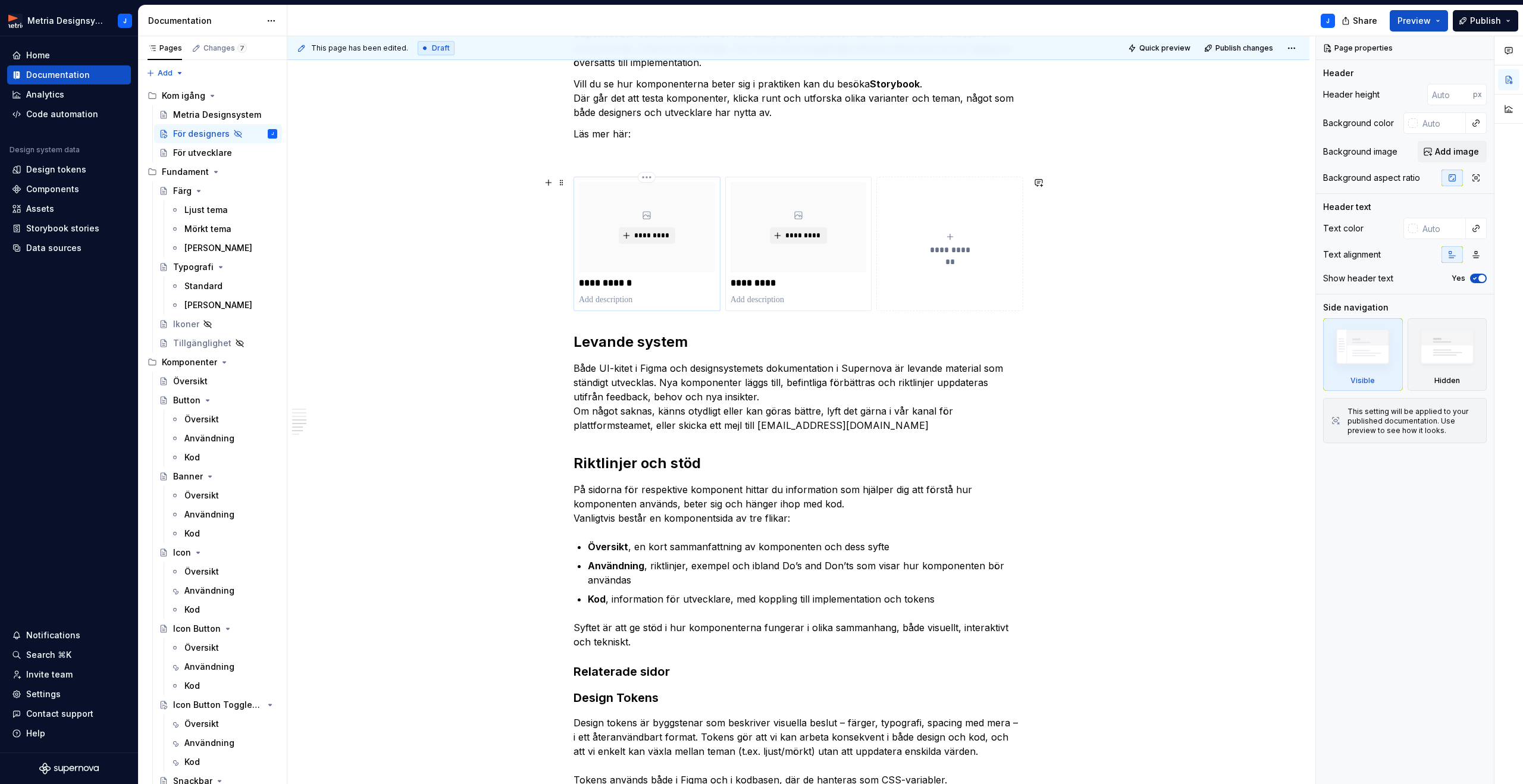
scroll to position [670, 0]
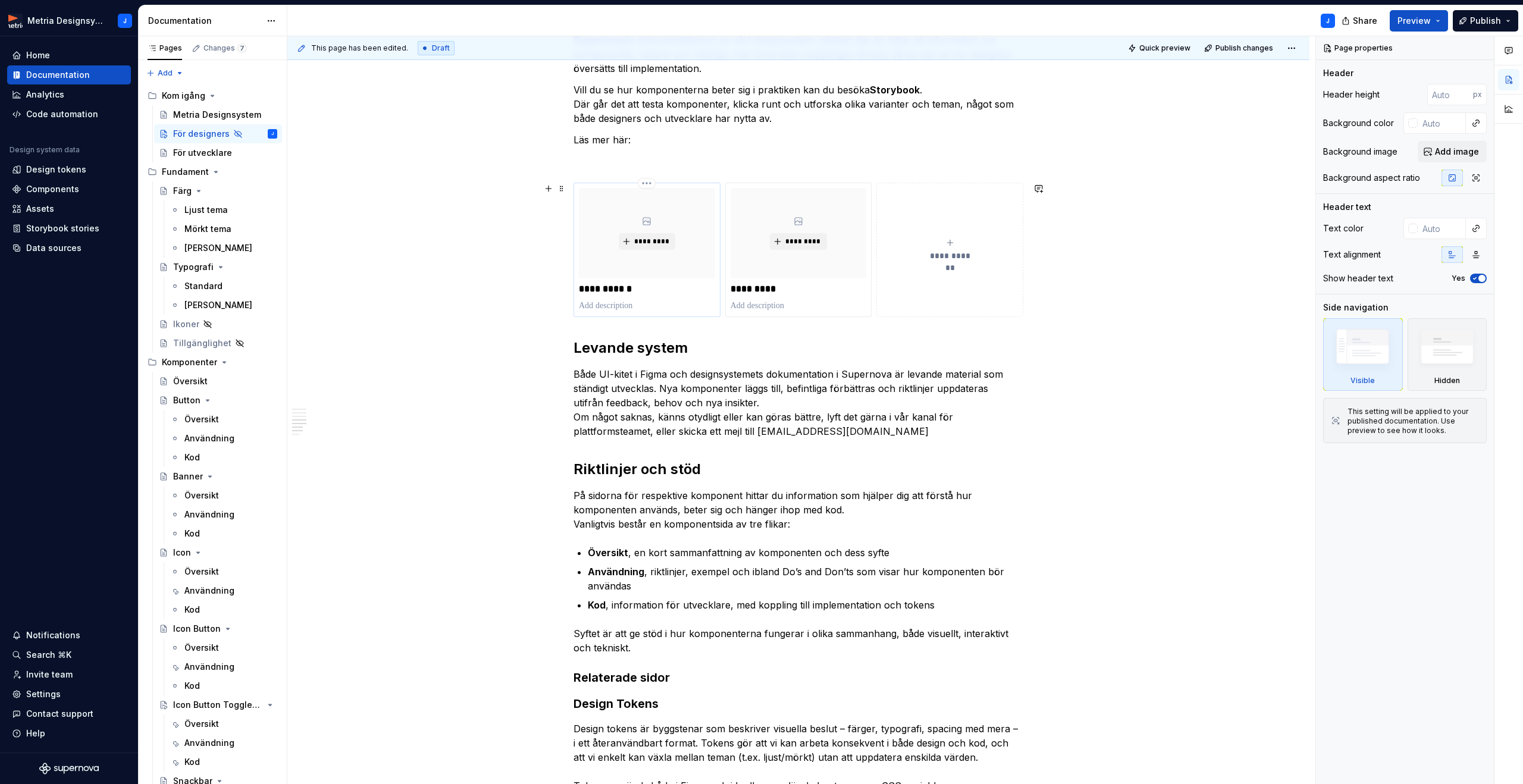
click at [667, 250] on div "*********" at bounding box center [647, 233] width 136 height 91
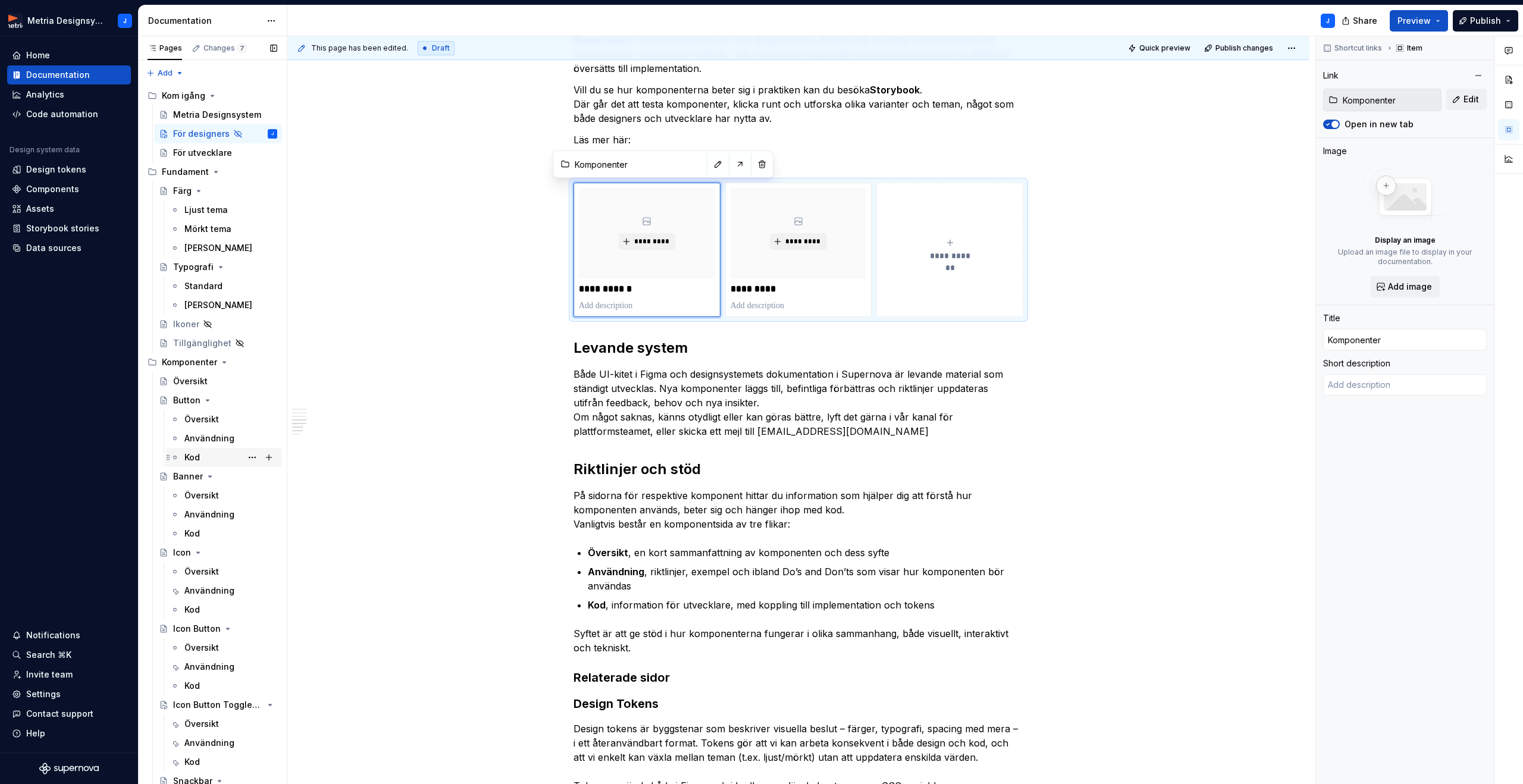
click at [206, 452] on div "Kod" at bounding box center [230, 457] width 93 height 17
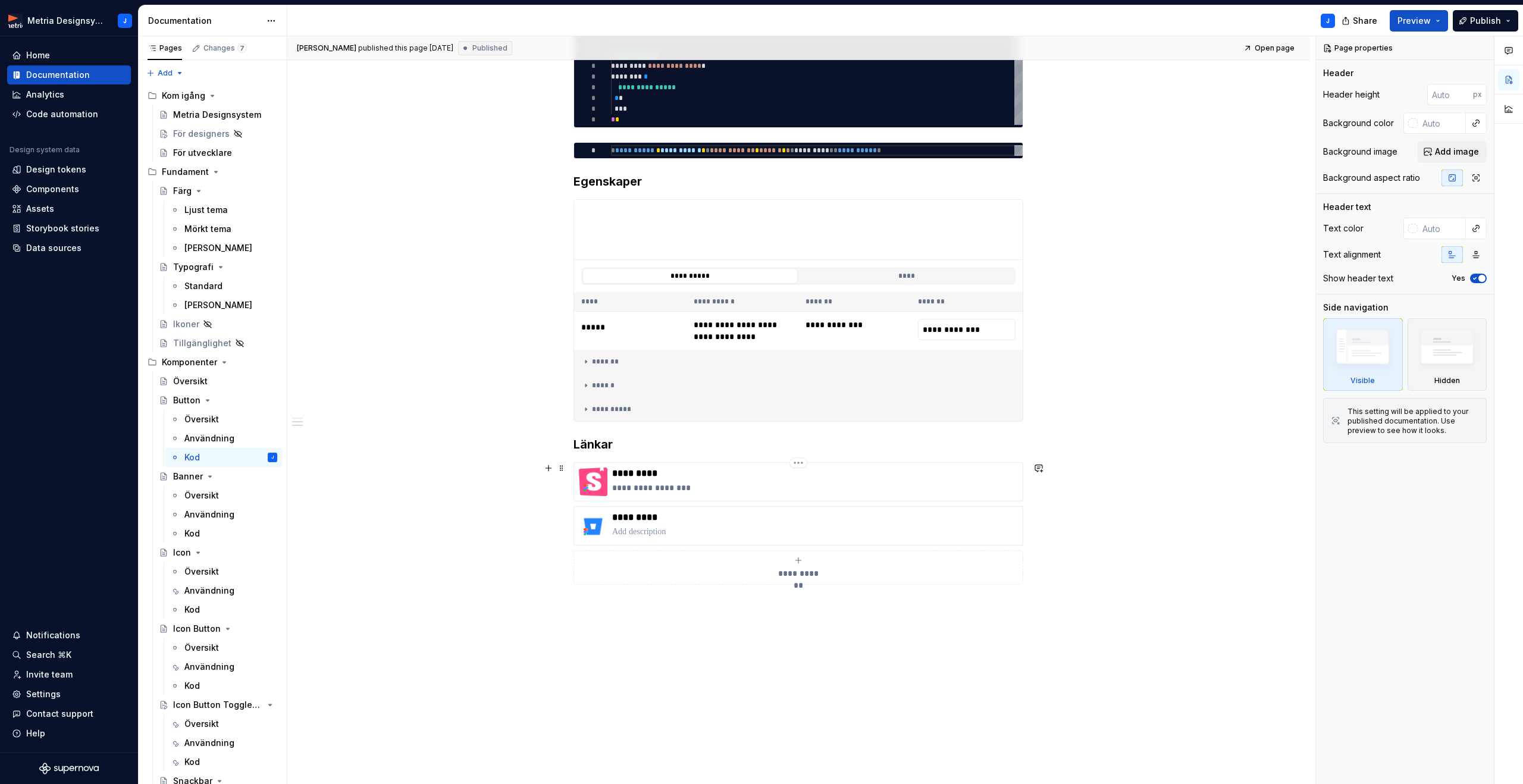
scroll to position [239, 0]
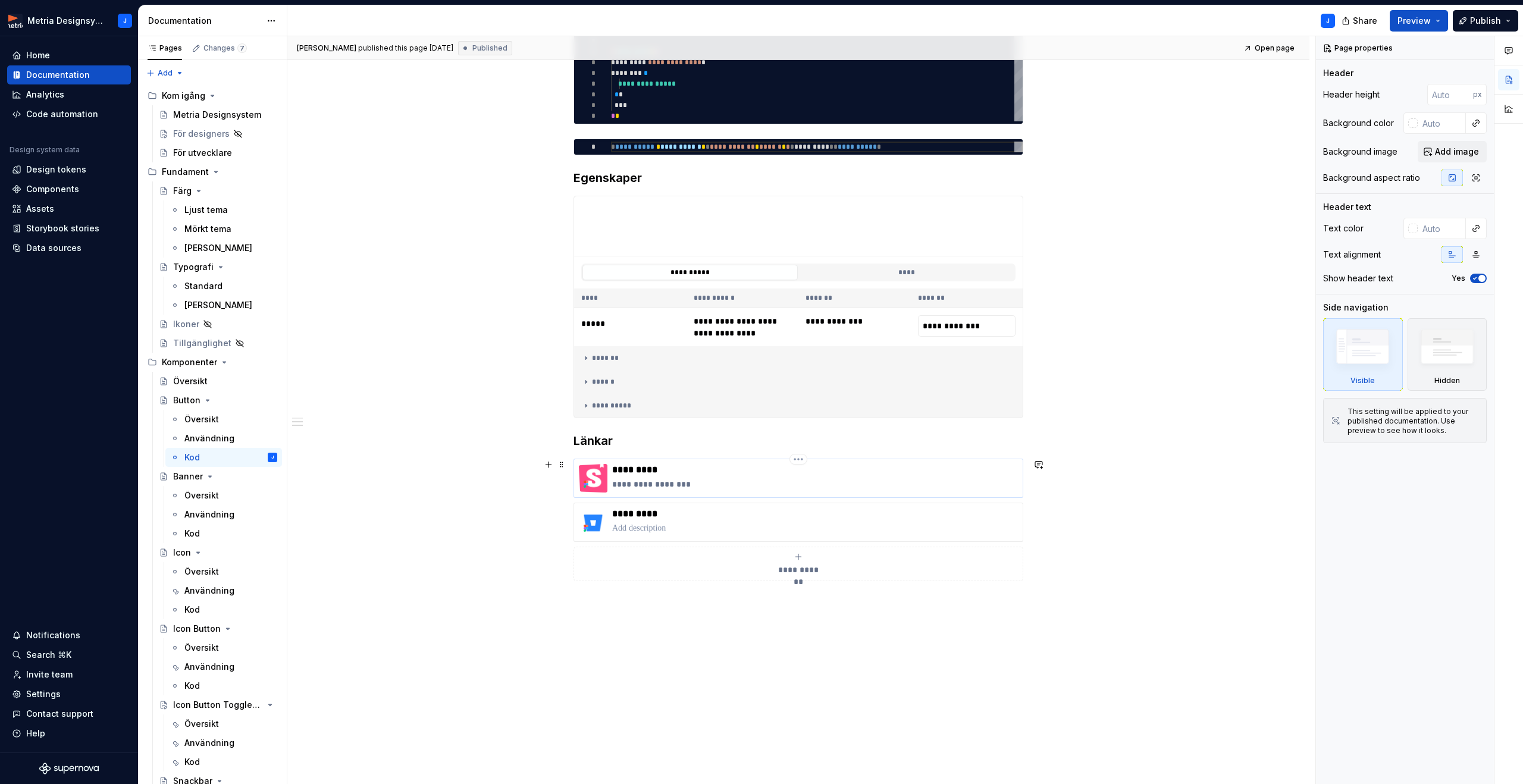
click at [748, 475] on p "*********" at bounding box center [815, 470] width 406 height 12
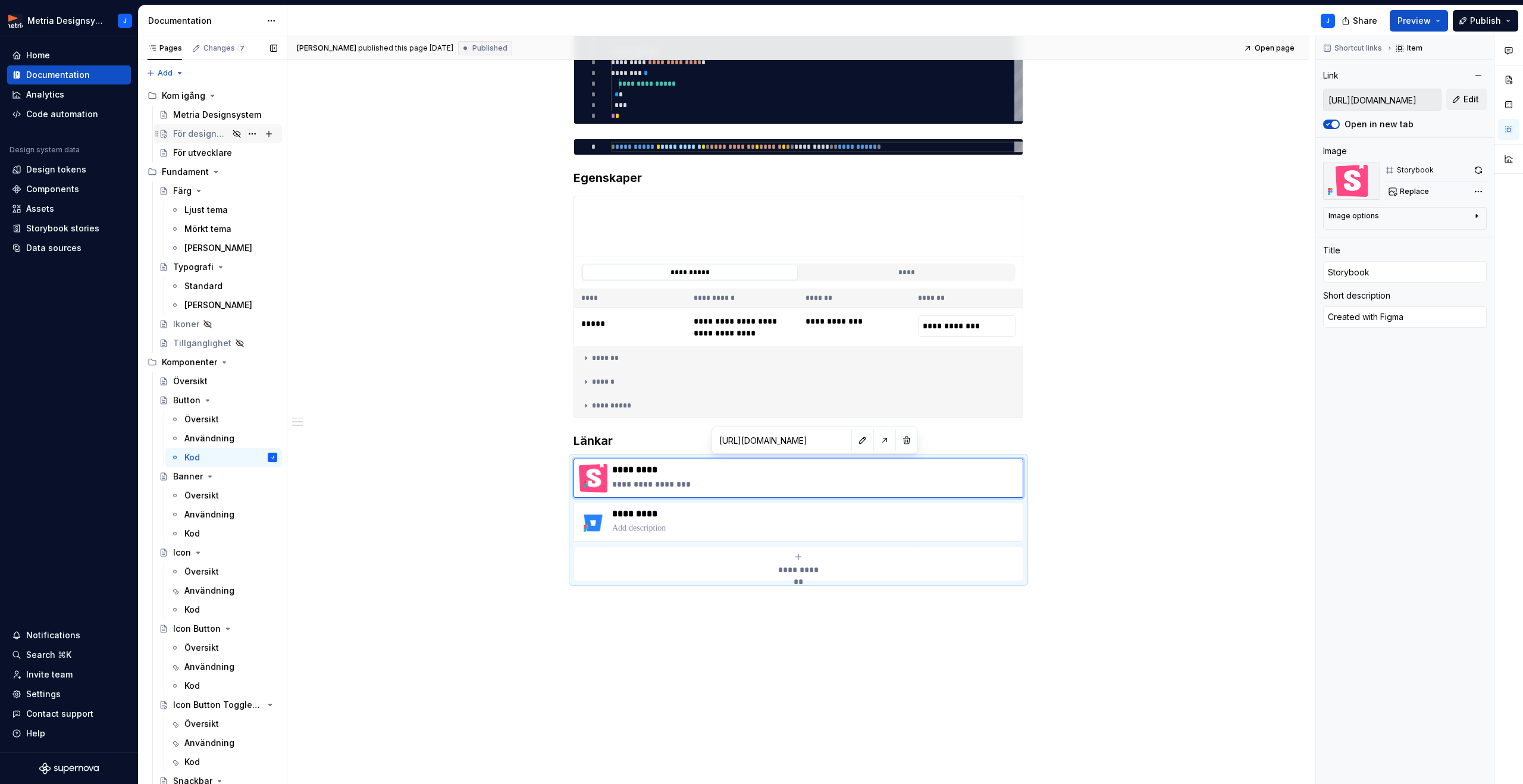
click at [208, 137] on div "För designers" at bounding box center [201, 134] width 55 height 12
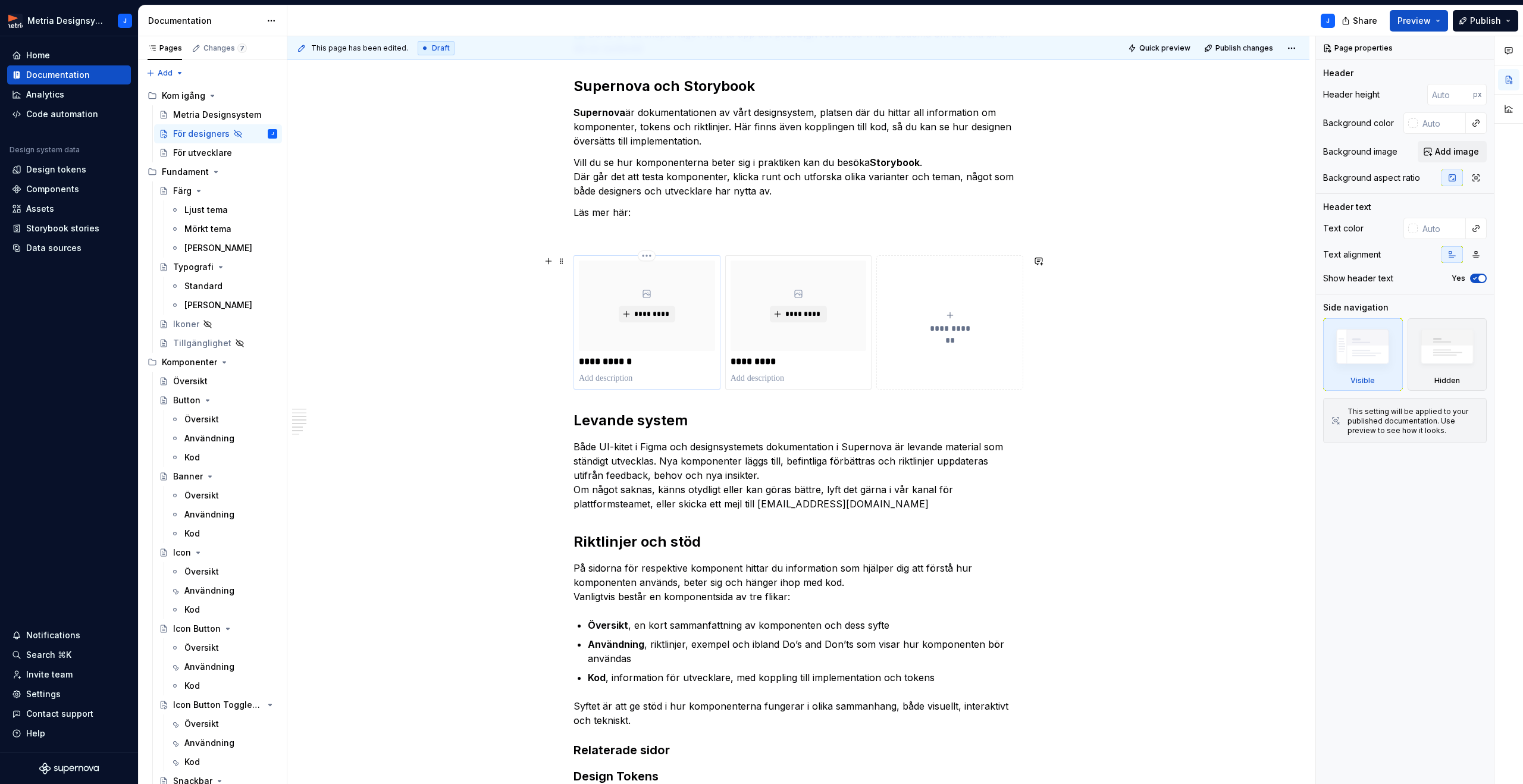
scroll to position [601, 0]
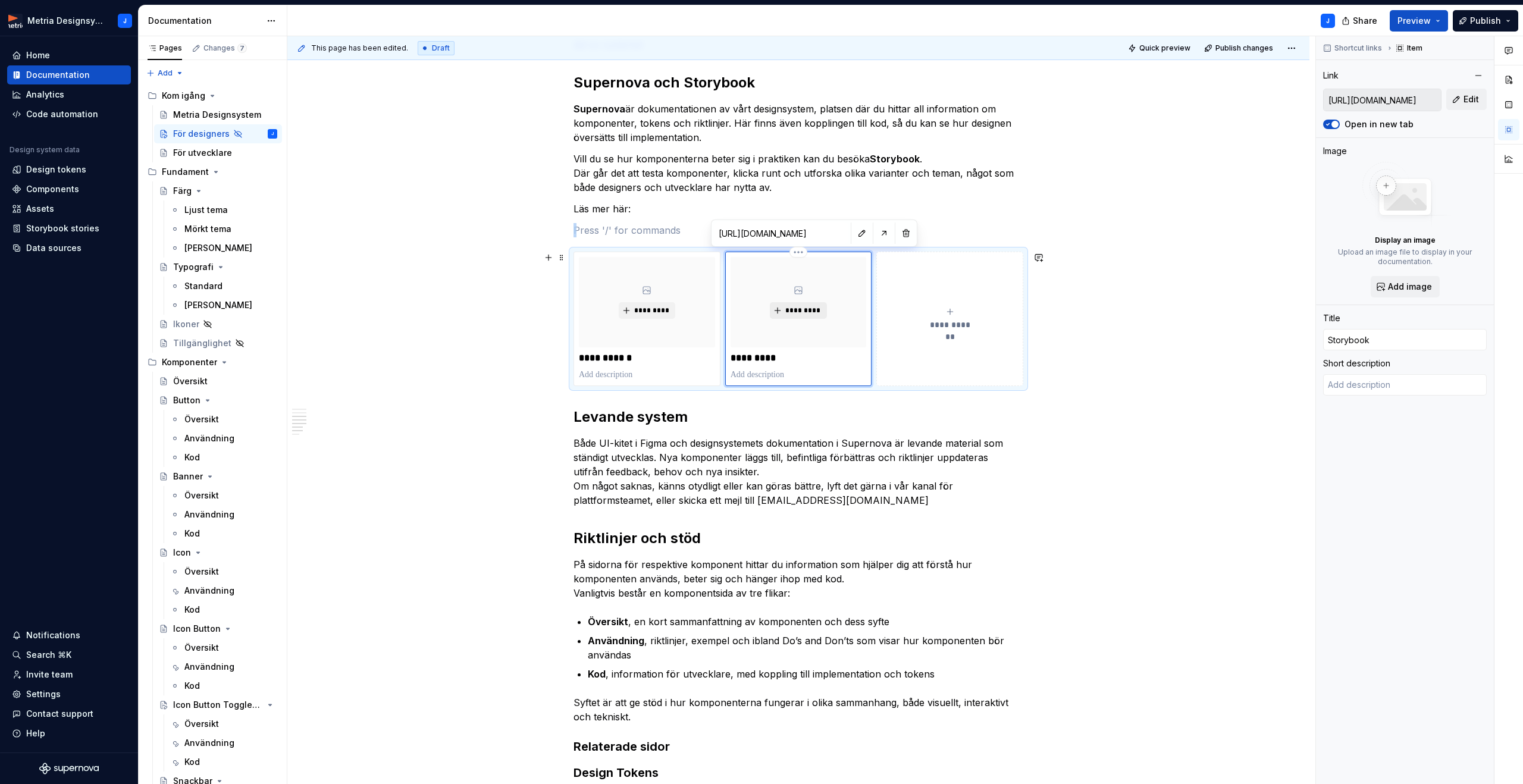
click at [807, 314] on span "*********" at bounding box center [803, 310] width 36 height 9
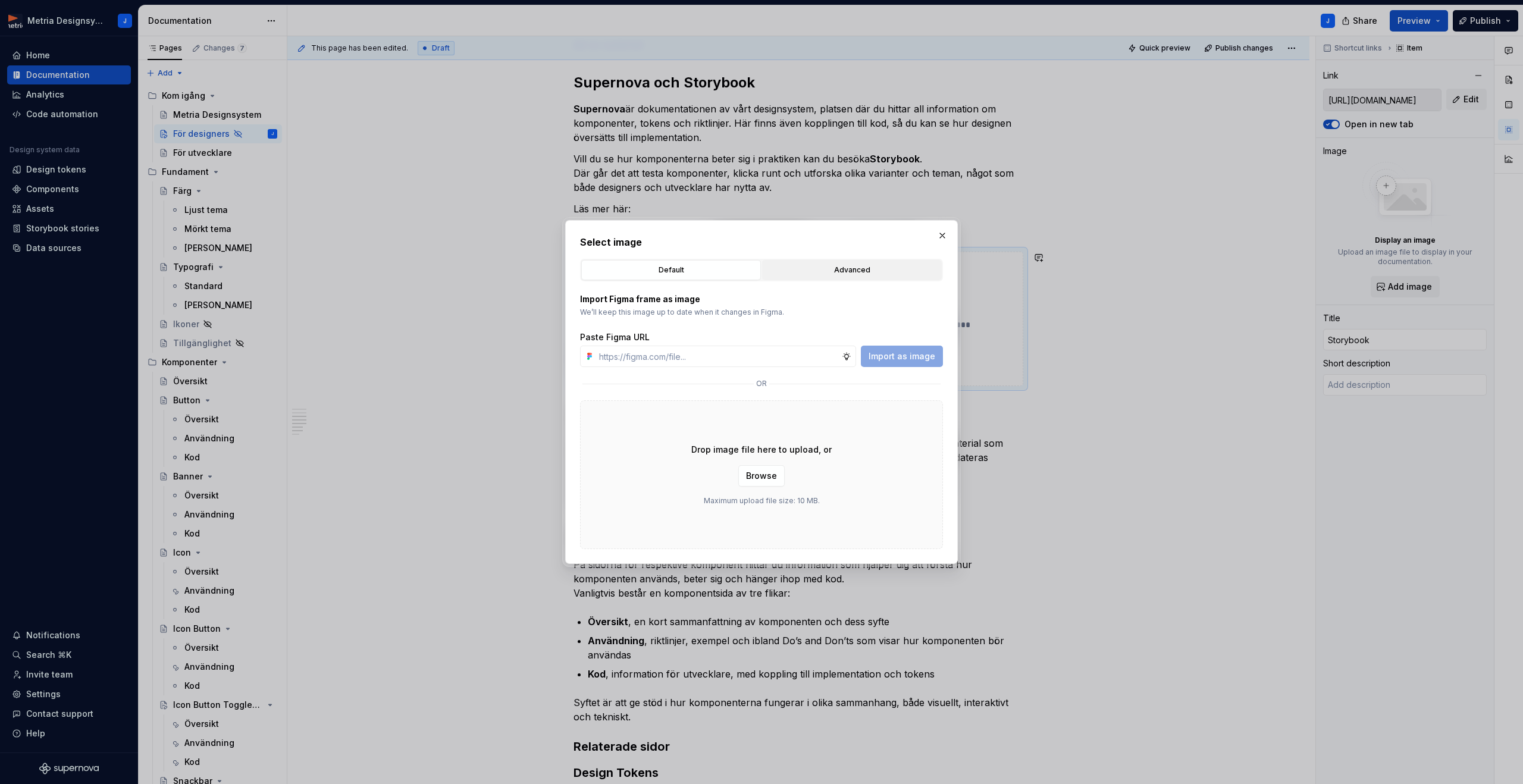
click at [820, 269] on div "Advanced" at bounding box center [851, 270] width 171 height 12
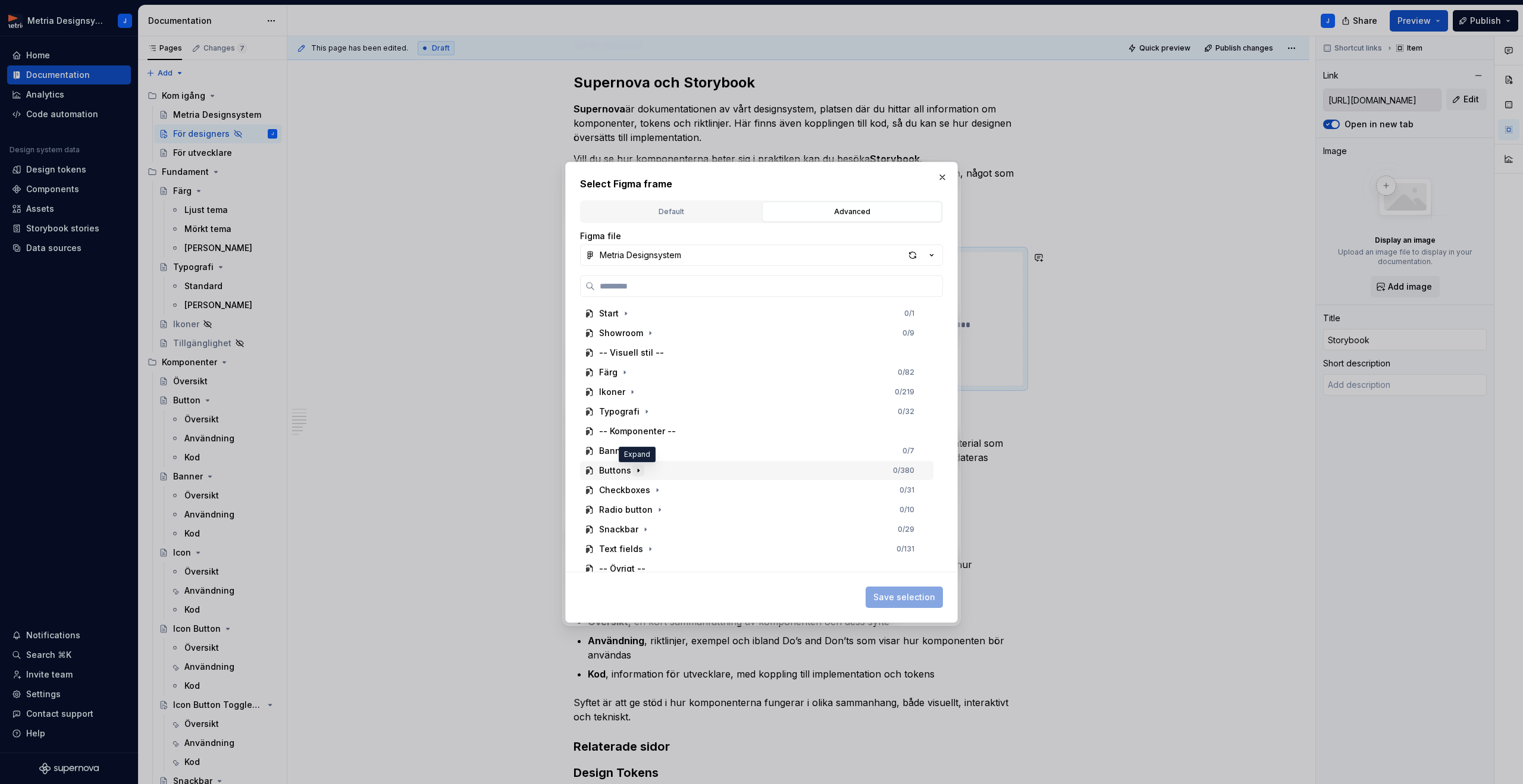
click at [640, 472] on icon "button" at bounding box center [638, 470] width 9 height 9
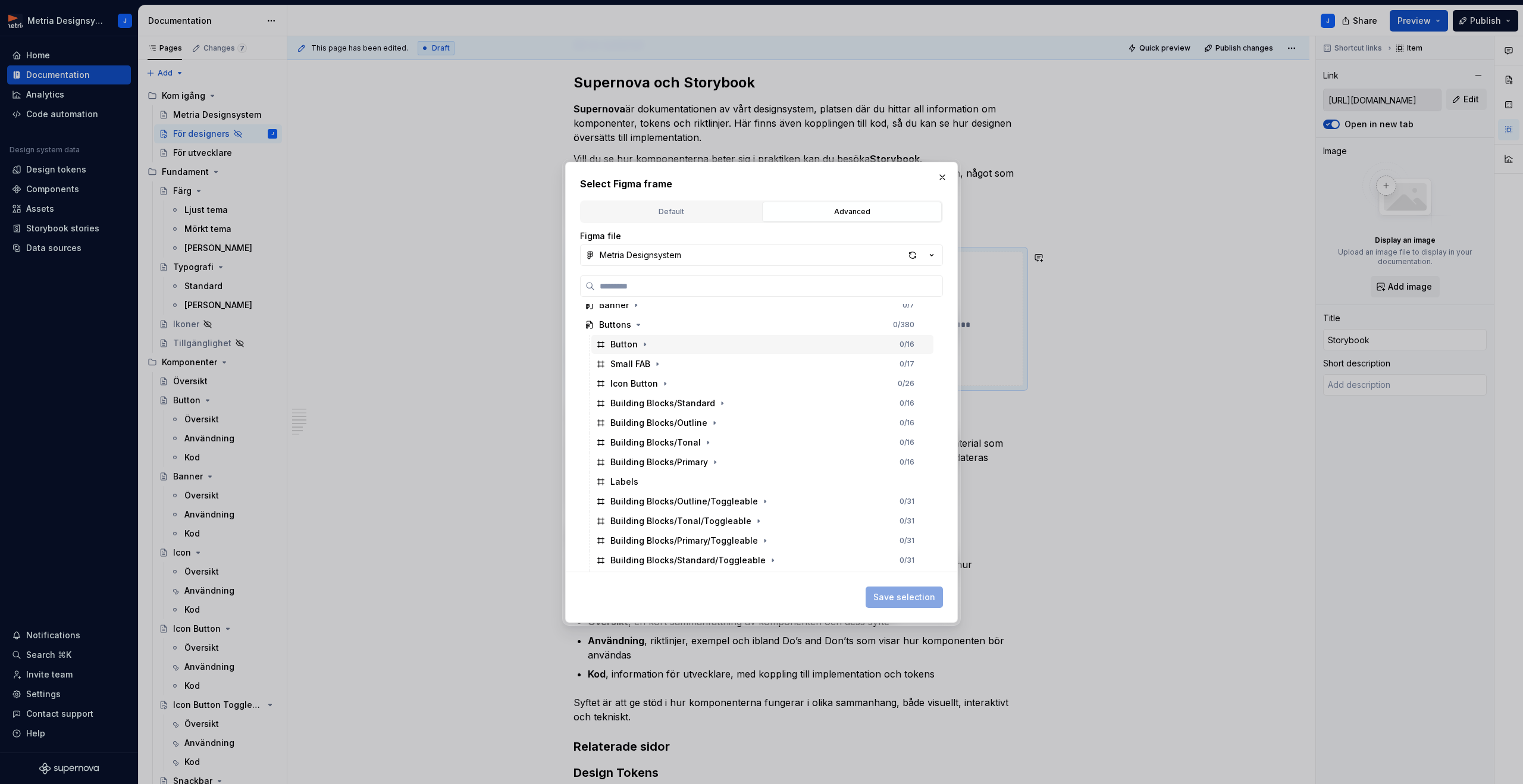
scroll to position [145, 0]
click at [637, 326] on icon "button" at bounding box center [638, 325] width 3 height 1
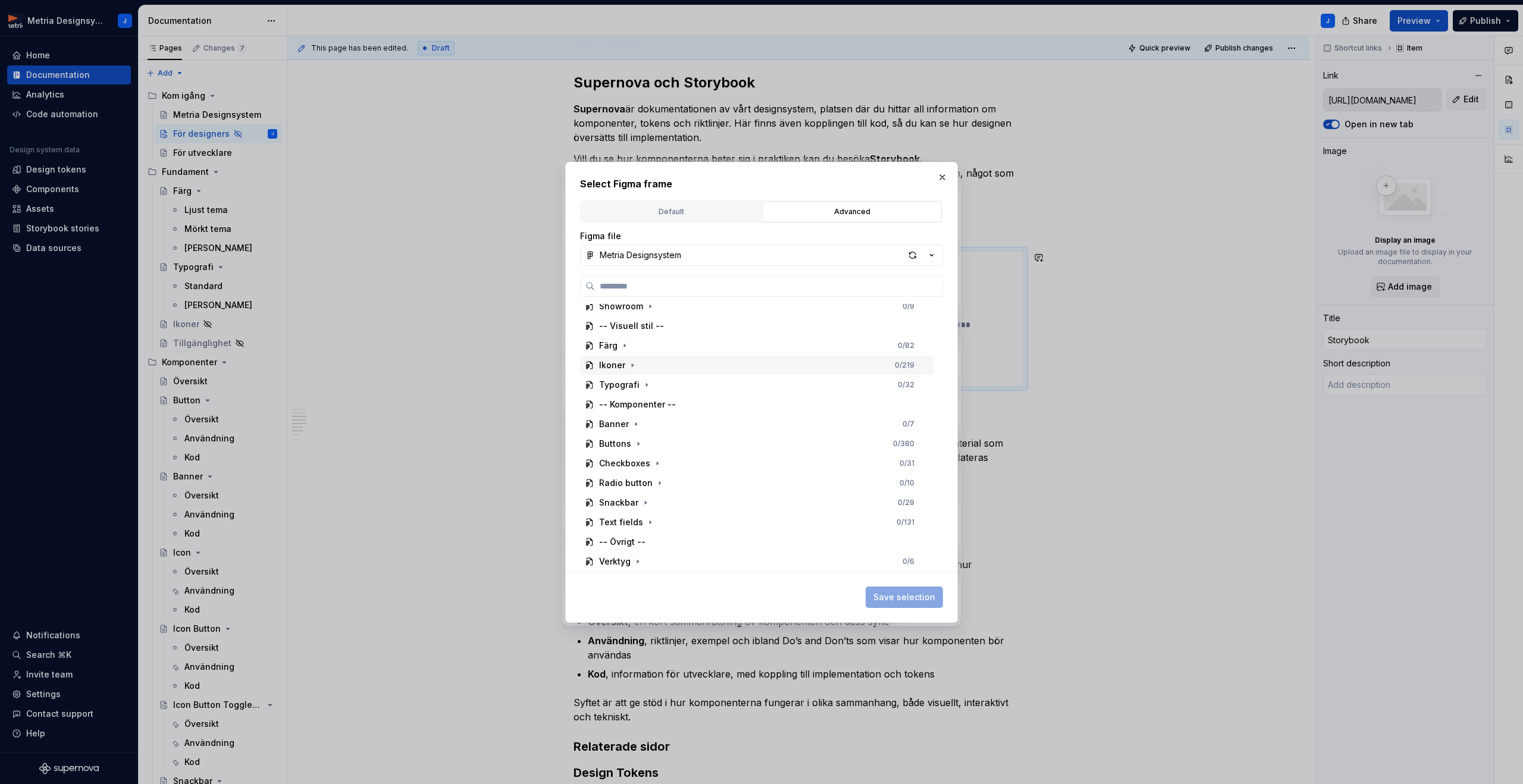
scroll to position [0, 0]
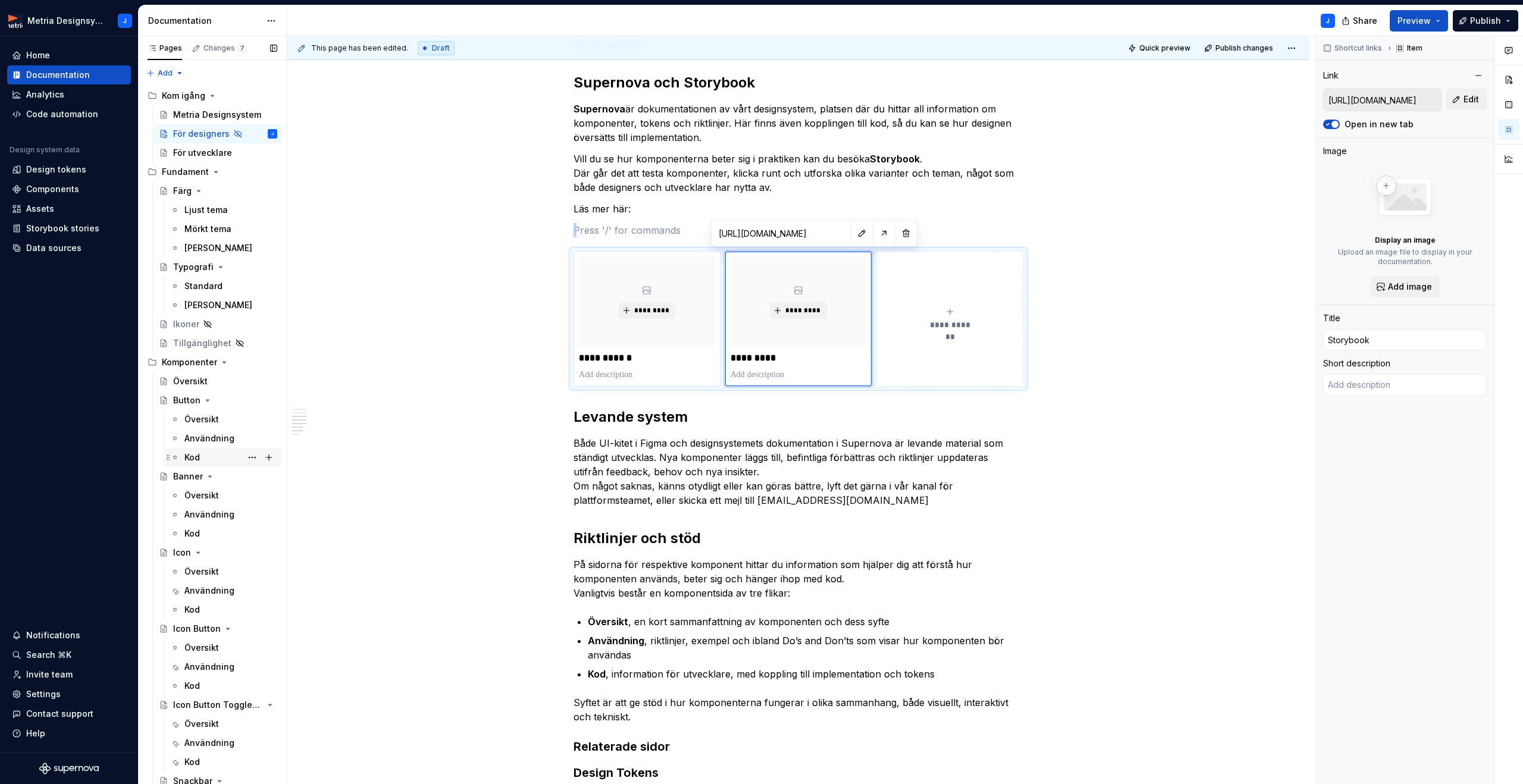
click at [198, 454] on div "Kod" at bounding box center [191, 458] width 15 height 12
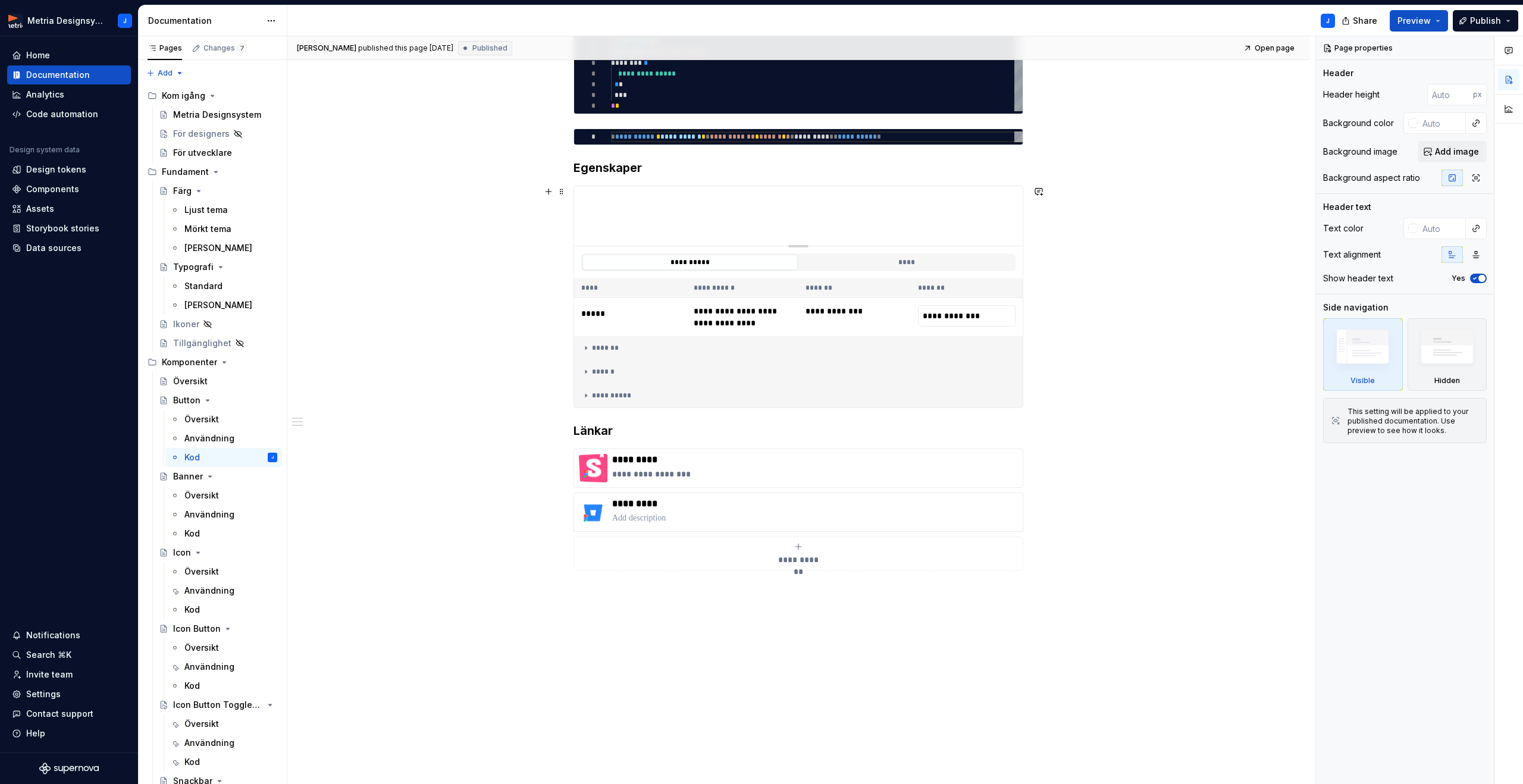
scroll to position [285, 0]
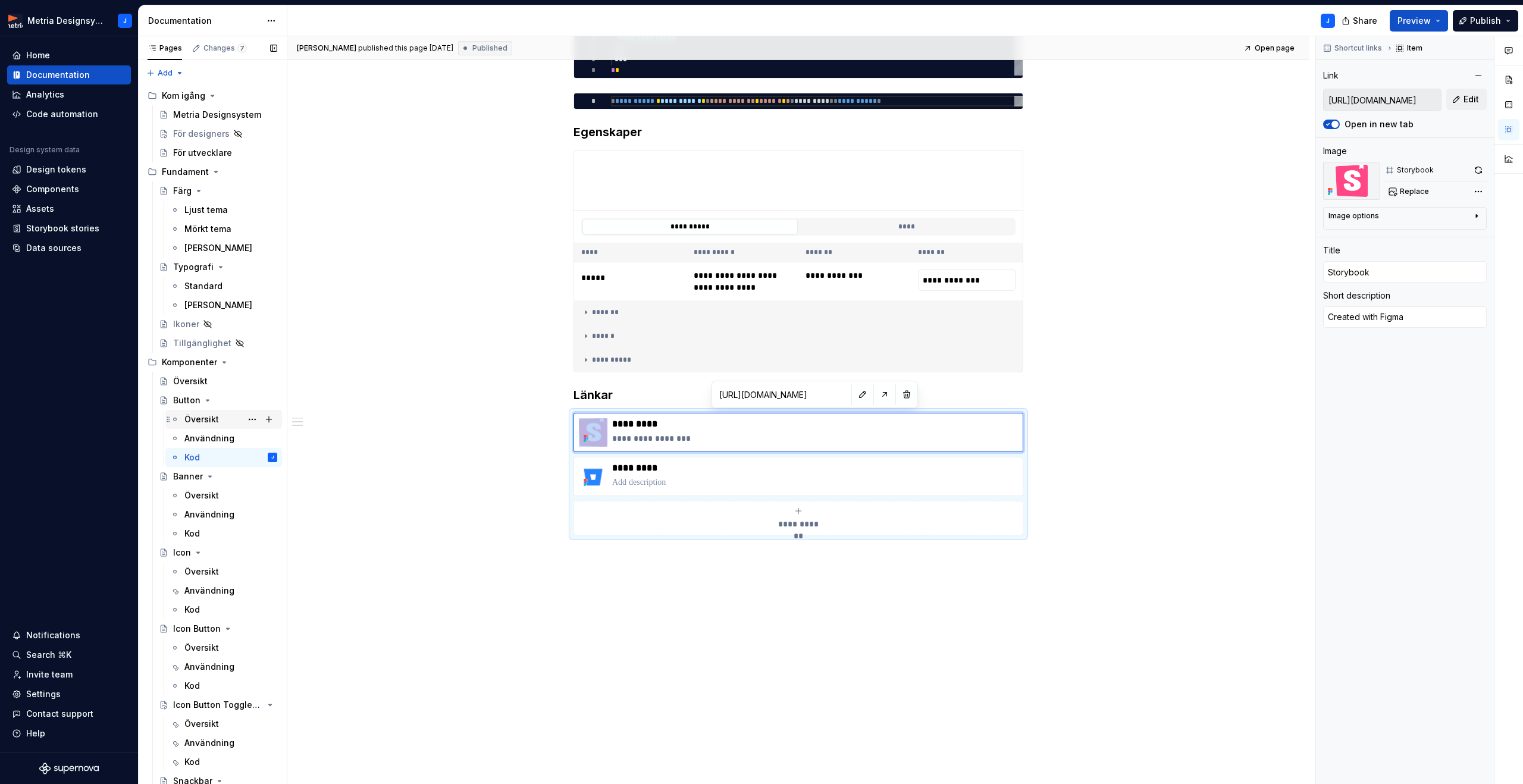
click at [210, 420] on div "Översikt" at bounding box center [201, 419] width 34 height 12
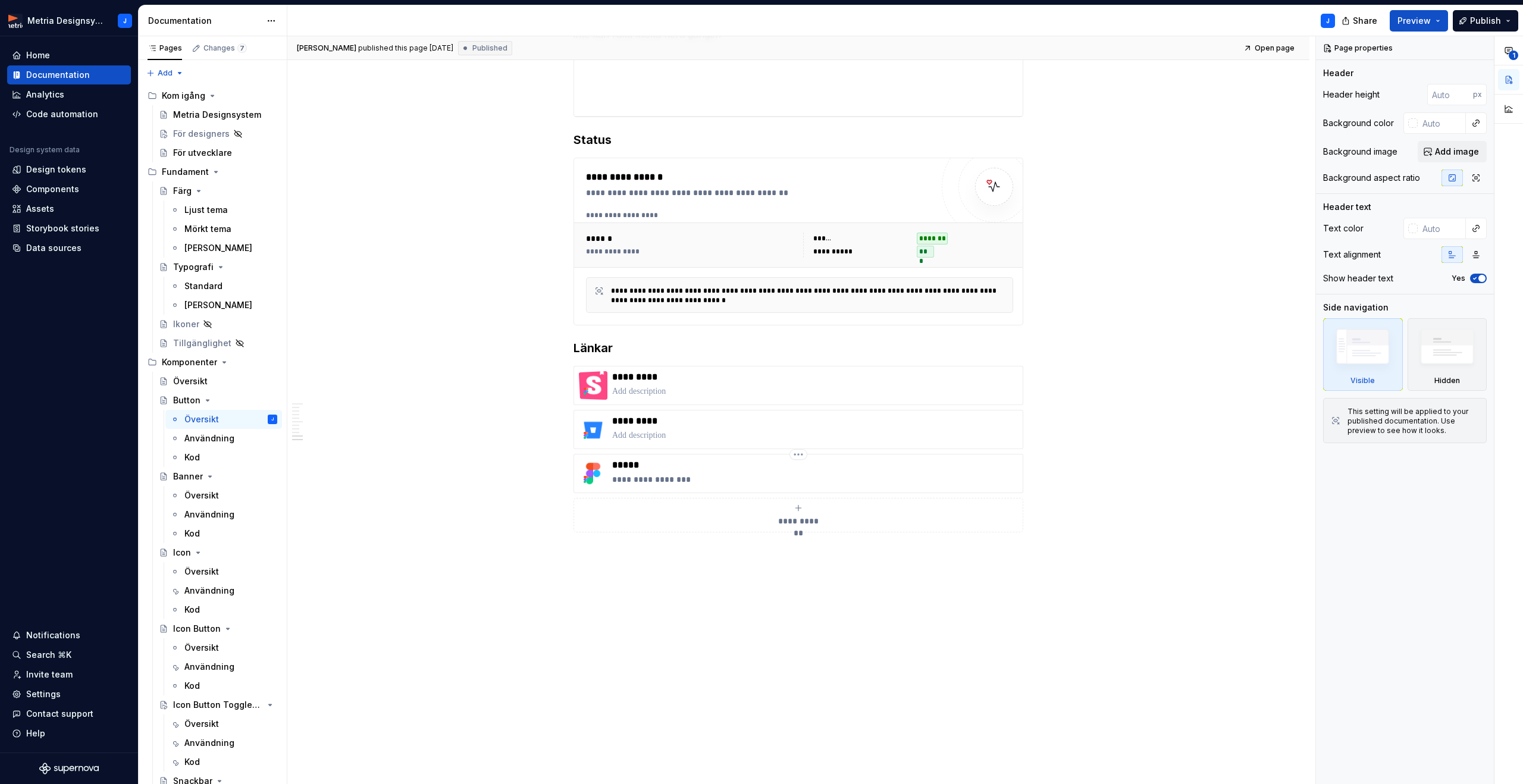
scroll to position [1219, 0]
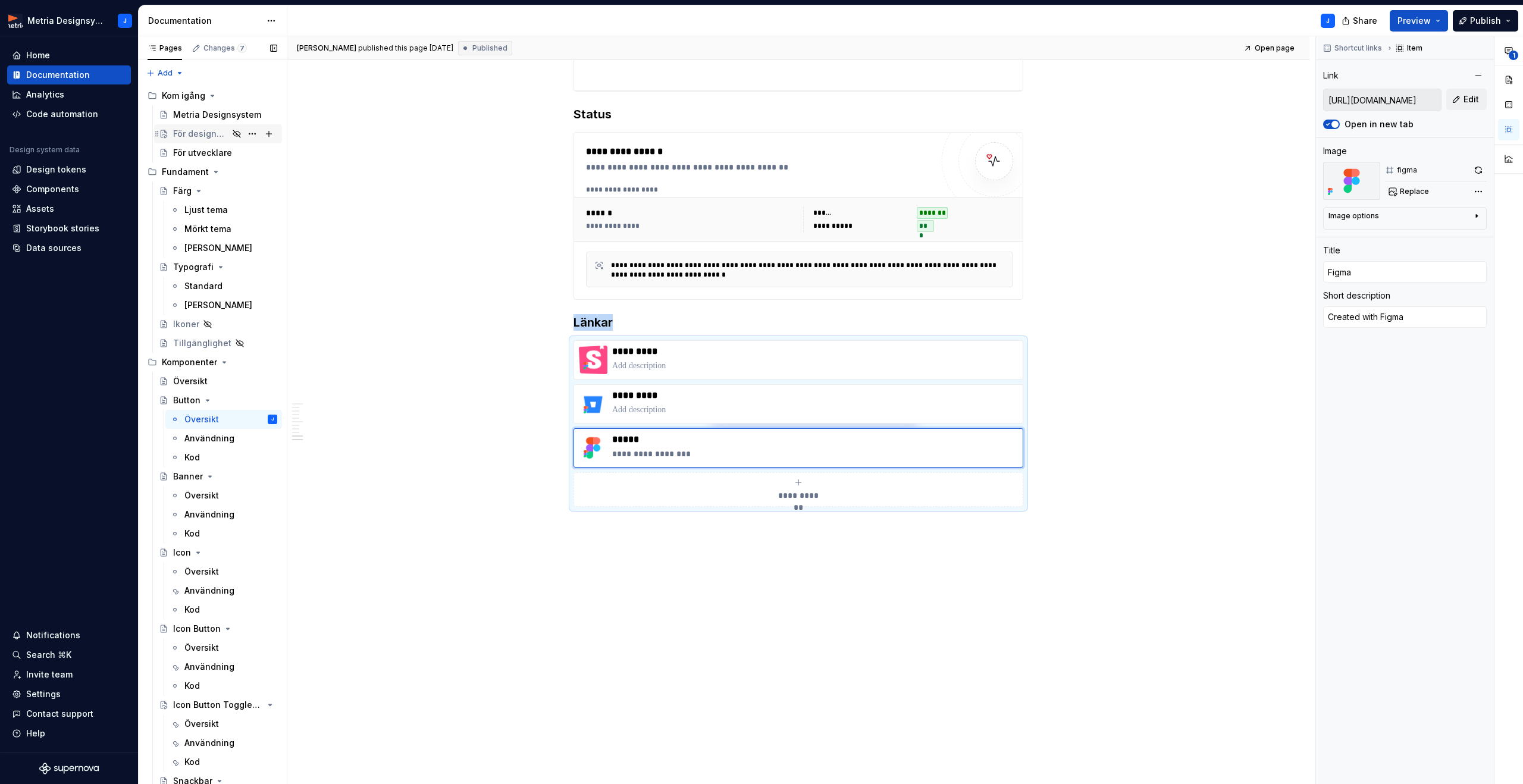
click at [204, 133] on div "För designers" at bounding box center [201, 134] width 55 height 12
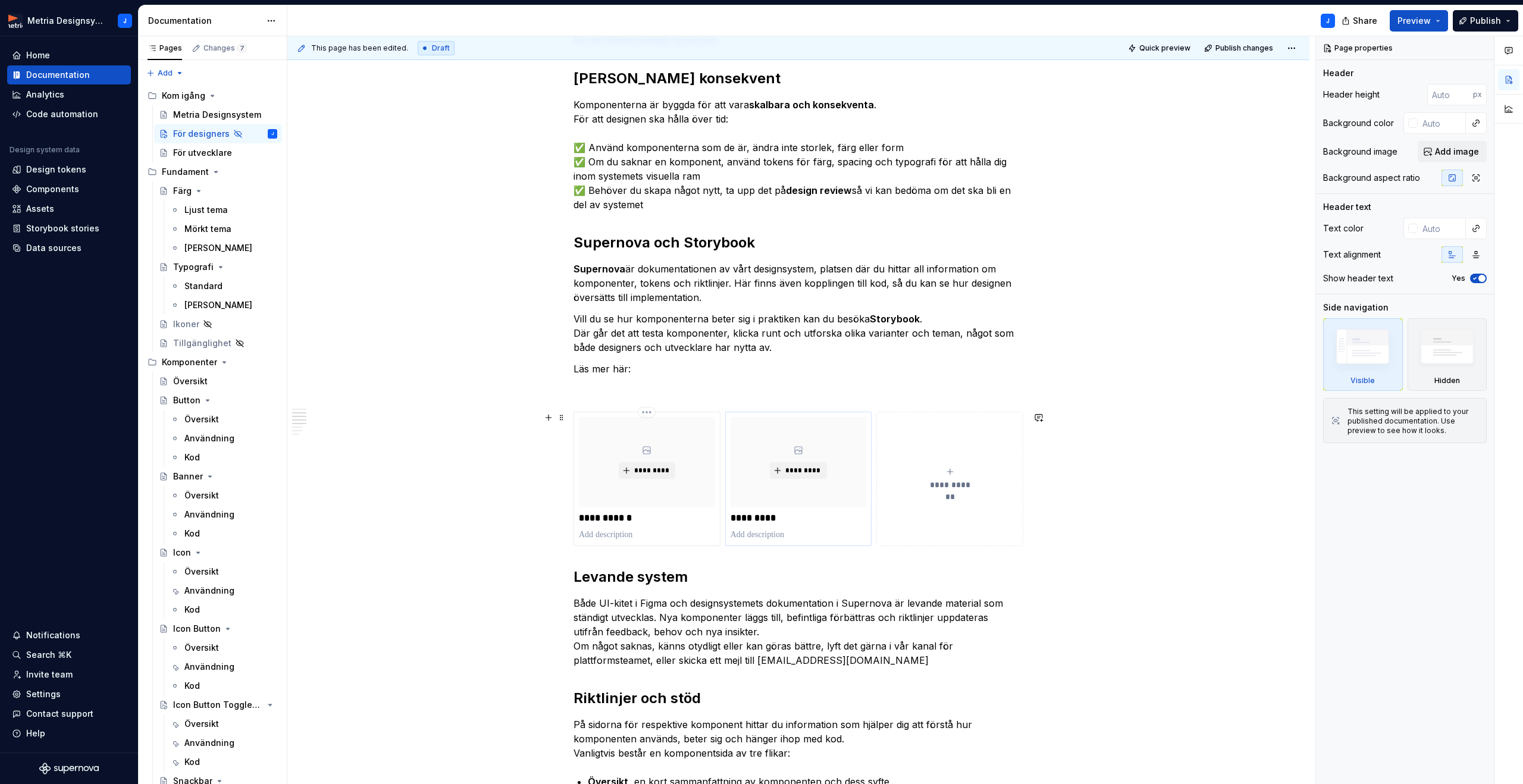
scroll to position [455, 0]
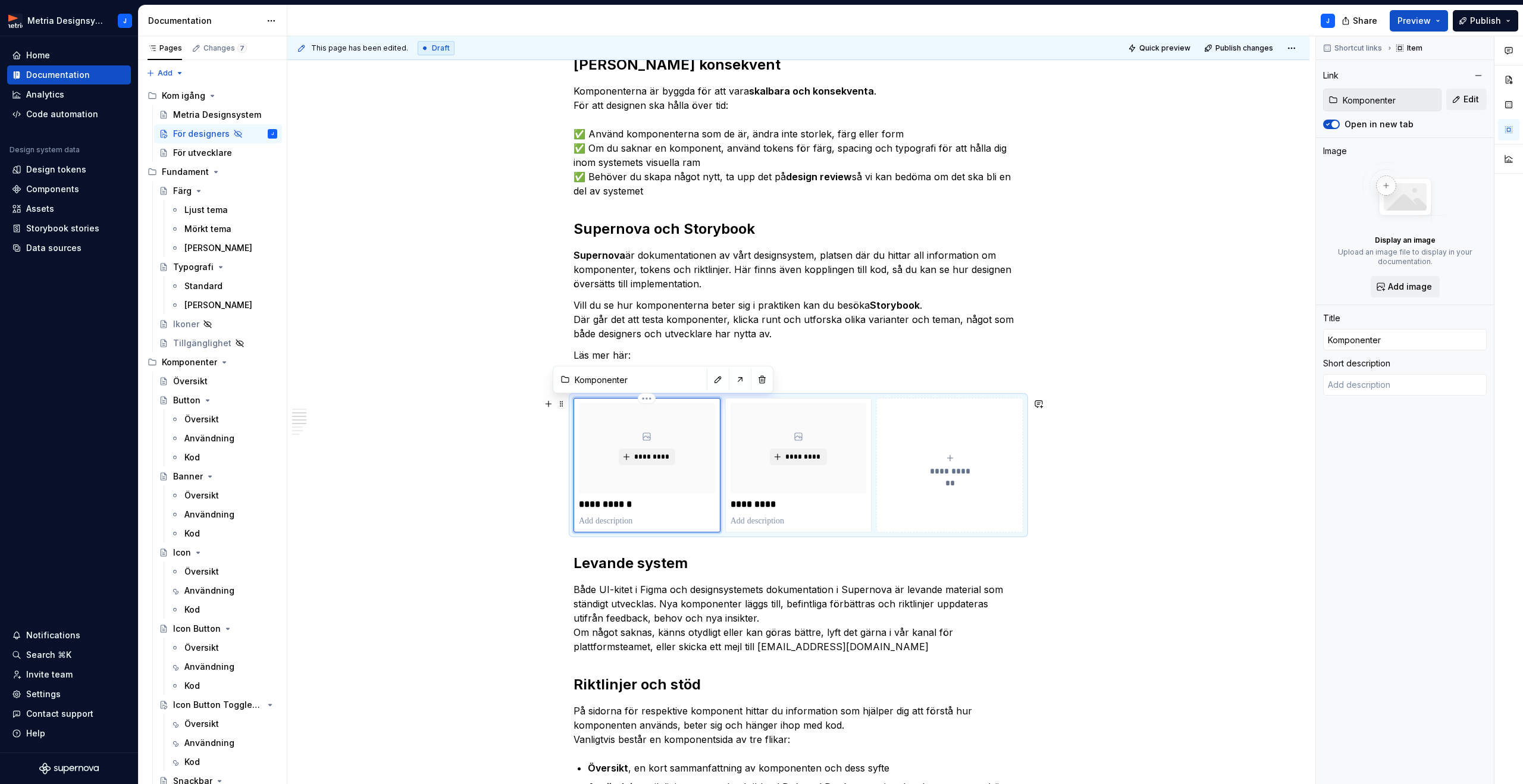
click at [638, 486] on div "*********" at bounding box center [647, 448] width 136 height 91
click at [1397, 288] on span "Add image" at bounding box center [1410, 287] width 44 height 12
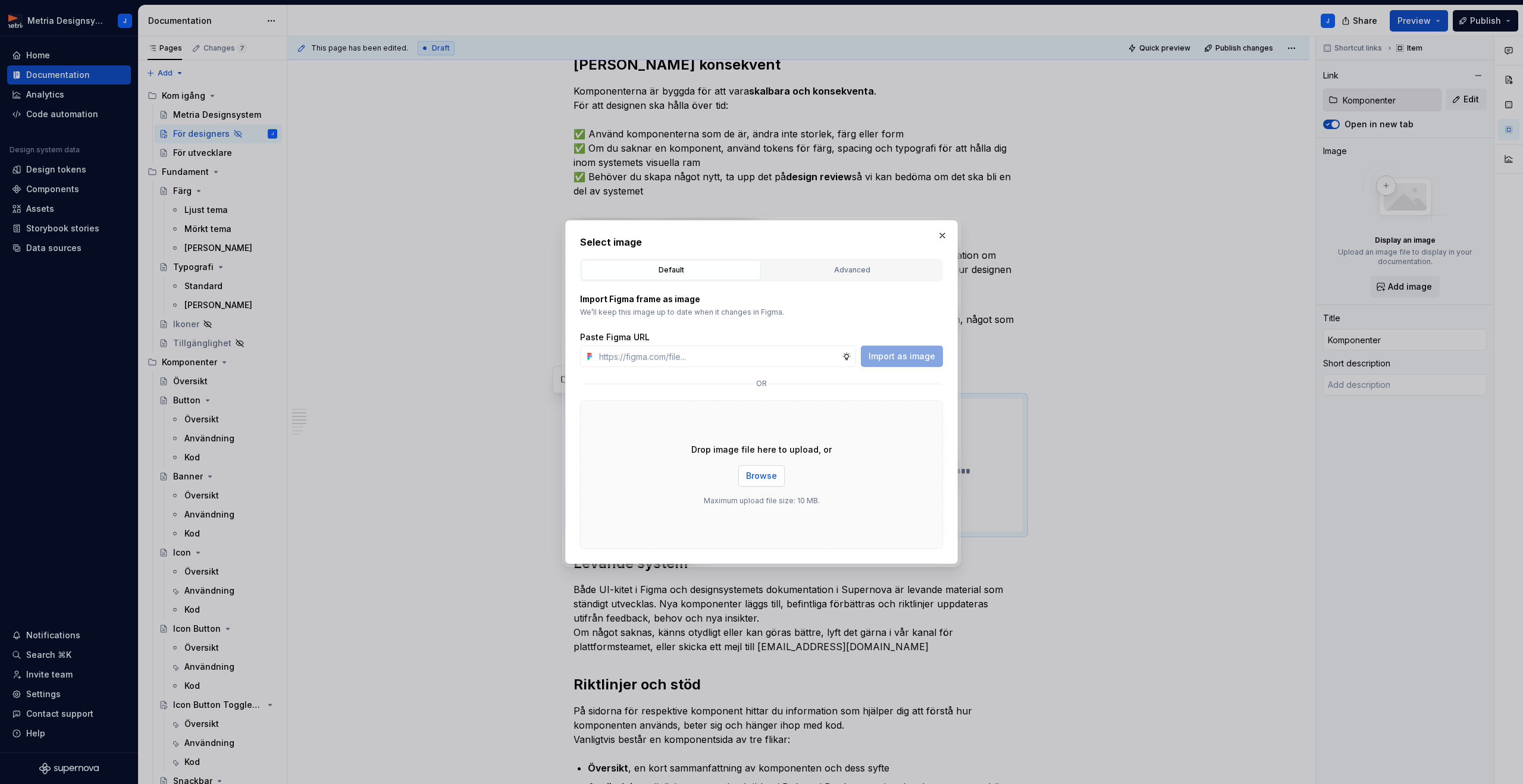
click at [766, 472] on span "Browse" at bounding box center [761, 476] width 31 height 12
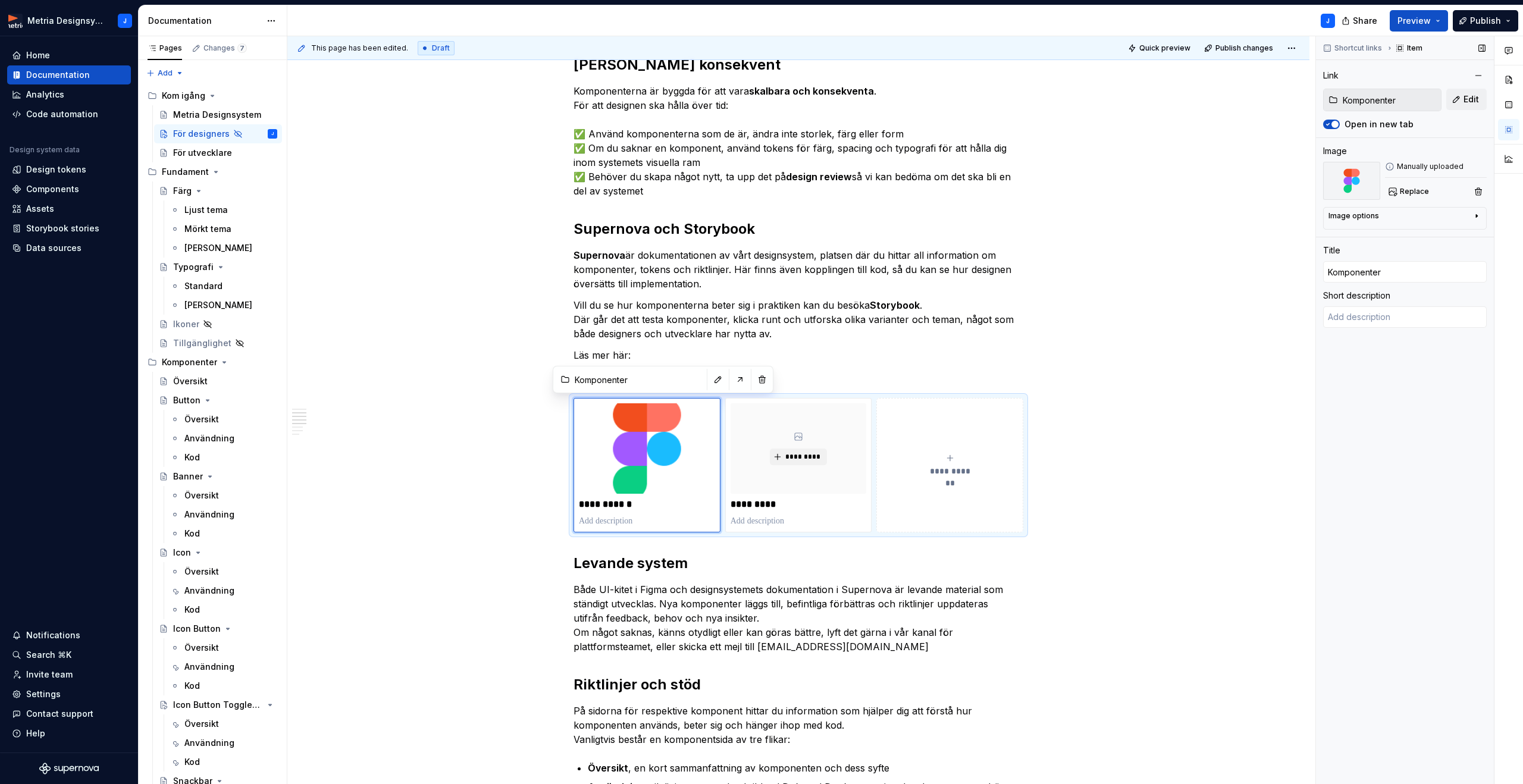
click at [1481, 215] on div "Image options Alignment" at bounding box center [1404, 218] width 163 height 23
click at [1476, 216] on icon "button" at bounding box center [1477, 216] width 1 height 3
click at [1471, 235] on icon "button" at bounding box center [1471, 234] width 9 height 9
click at [1443, 236] on icon "button" at bounding box center [1446, 234] width 9 height 9
click at [1420, 236] on icon "button" at bounding box center [1423, 234] width 7 height 7
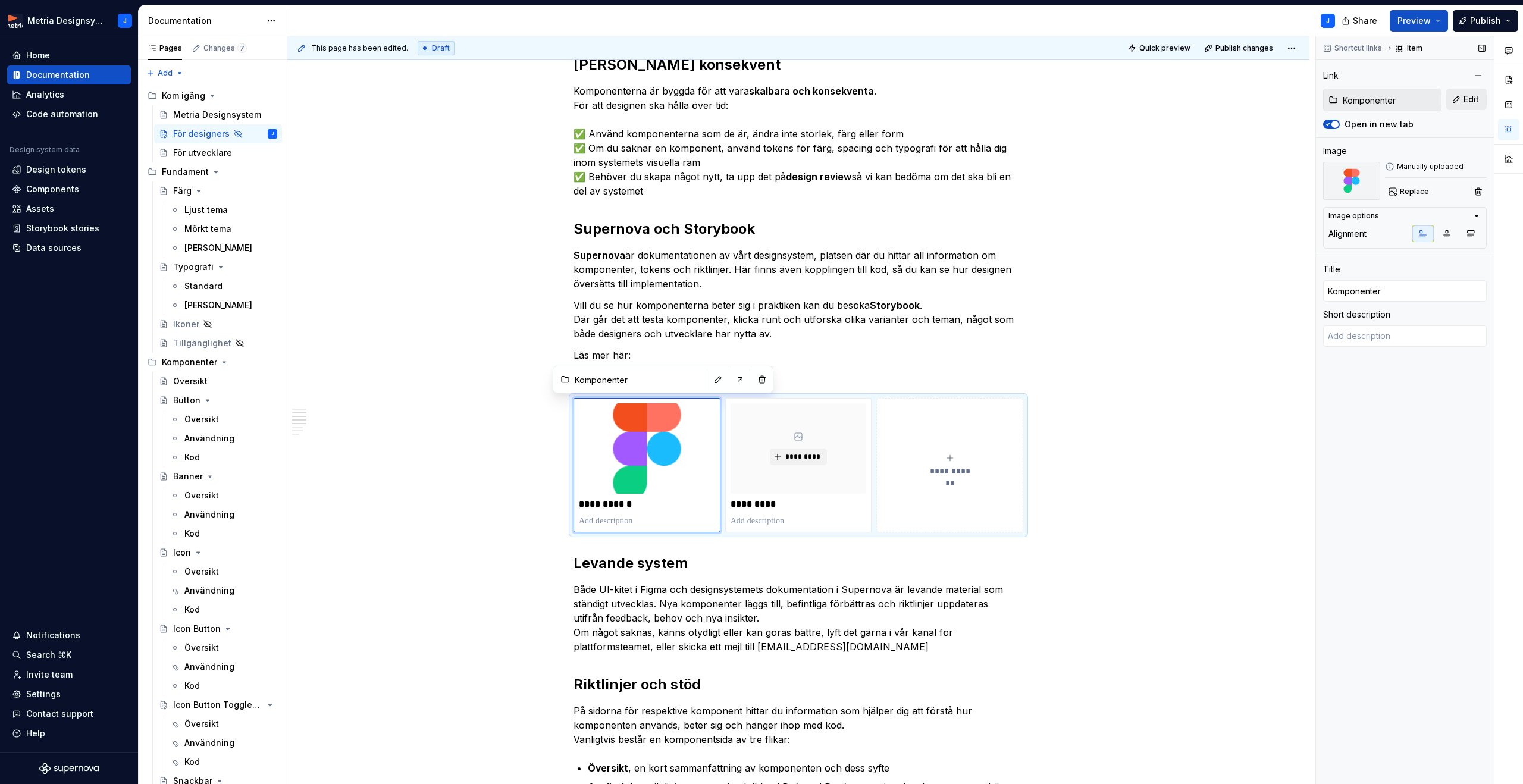
click at [1464, 105] on span "Edit" at bounding box center [1471, 99] width 15 height 12
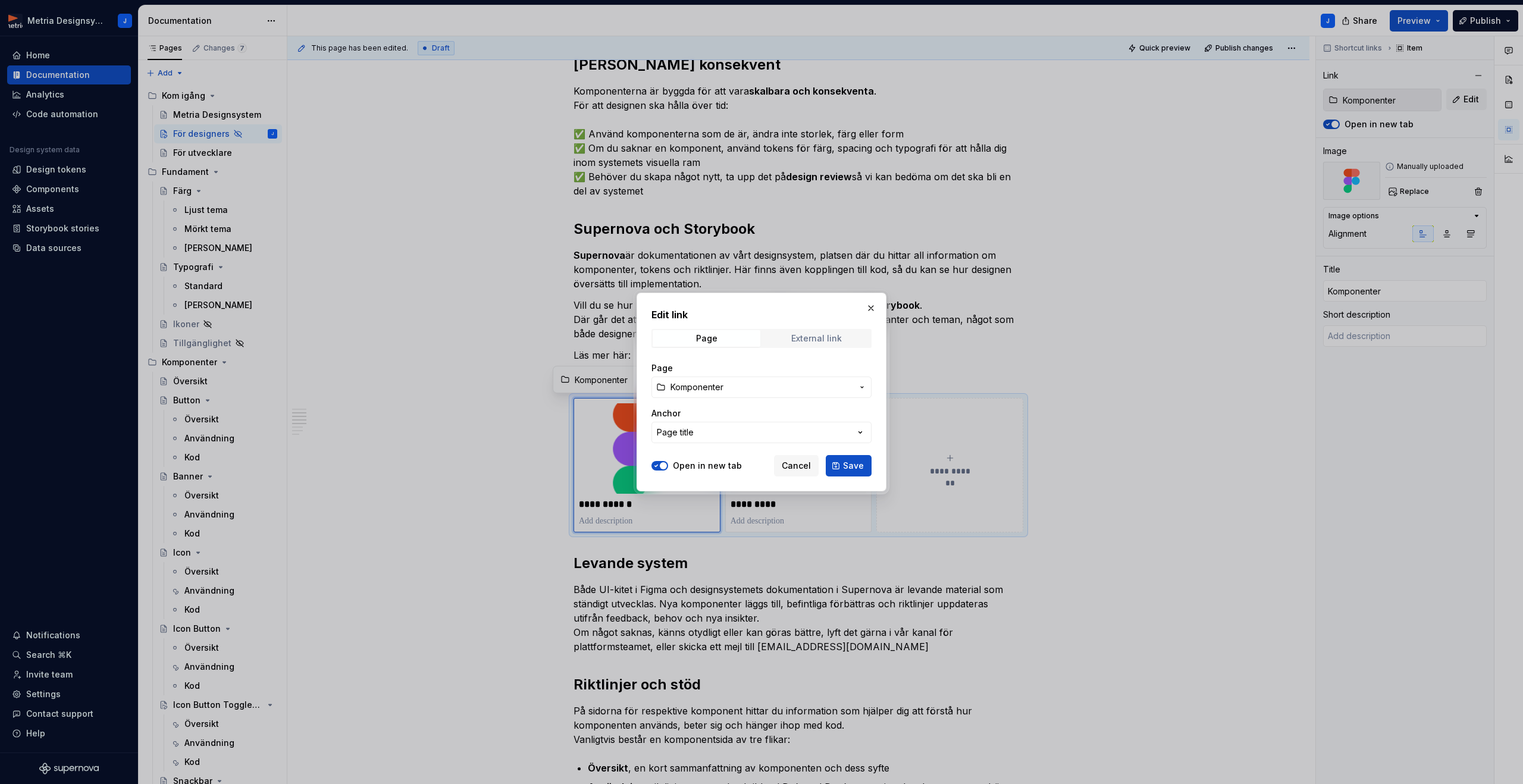
click at [810, 339] on div "External link" at bounding box center [816, 339] width 50 height 9
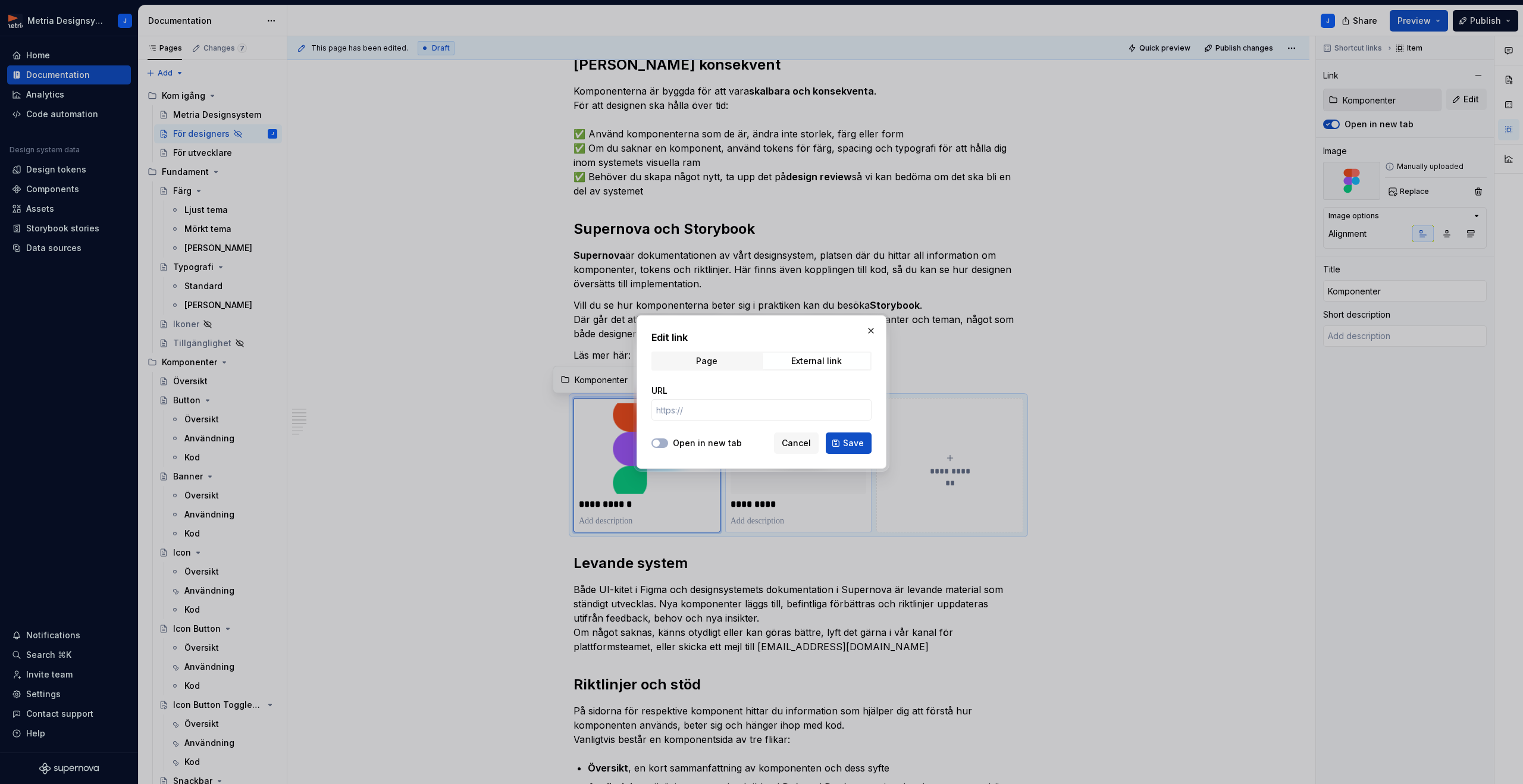
drag, startPoint x: 806, startPoint y: 439, endPoint x: 818, endPoint y: 441, distance: 12.2
click at [806, 439] on span "Cancel" at bounding box center [795, 443] width 29 height 12
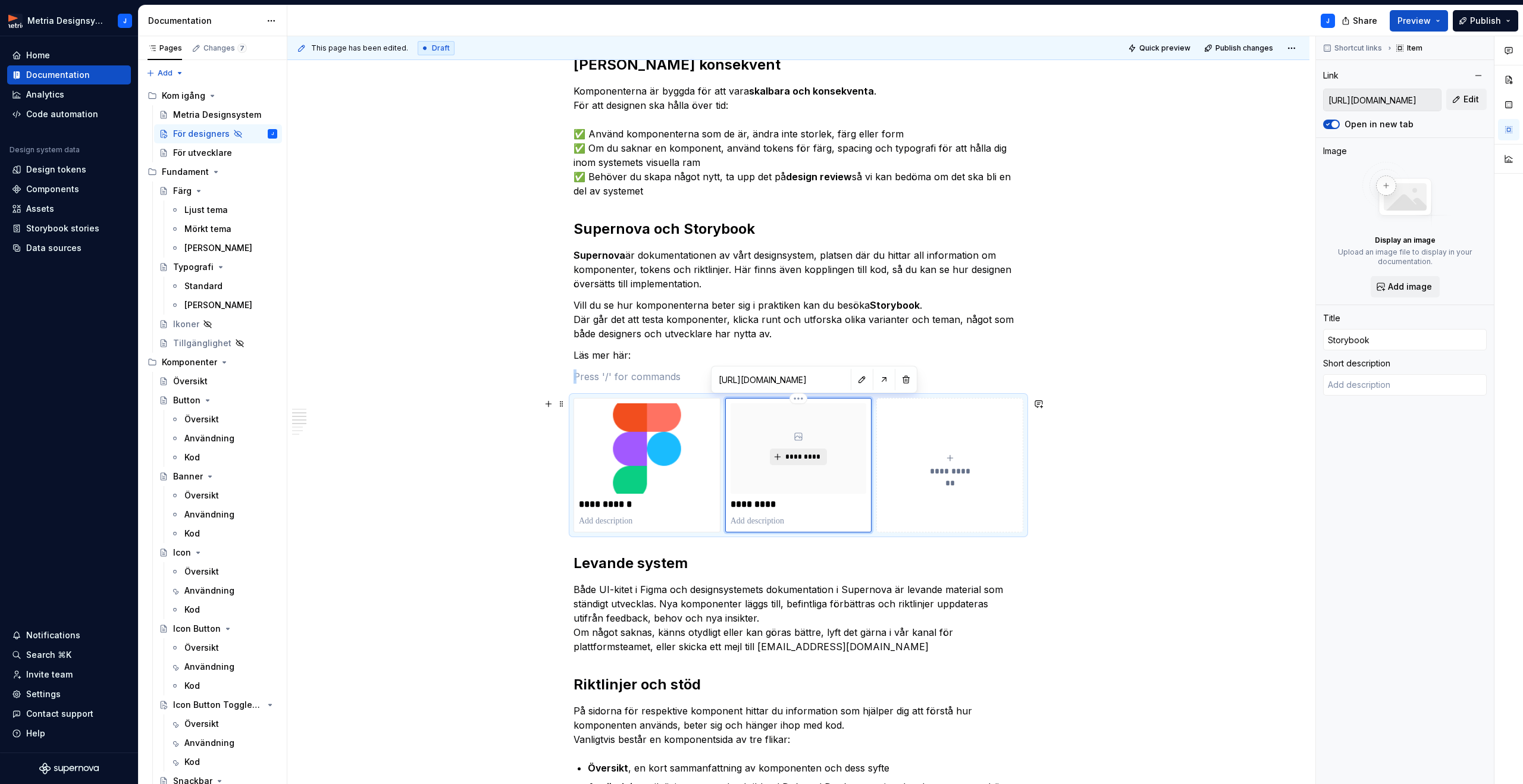
click at [799, 452] on span "*********" at bounding box center [803, 457] width 36 height 9
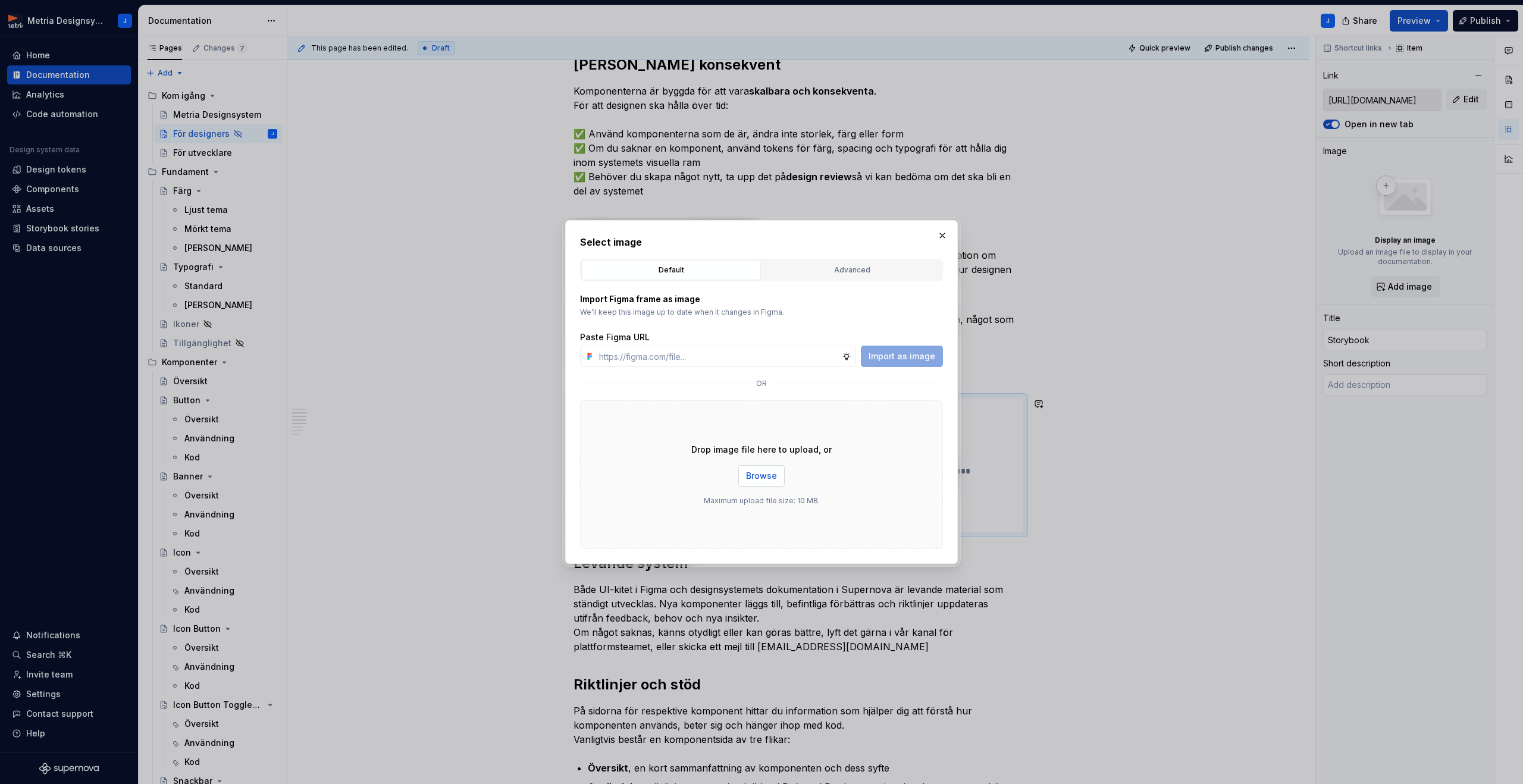
click at [771, 476] on span "Browse" at bounding box center [761, 476] width 31 height 12
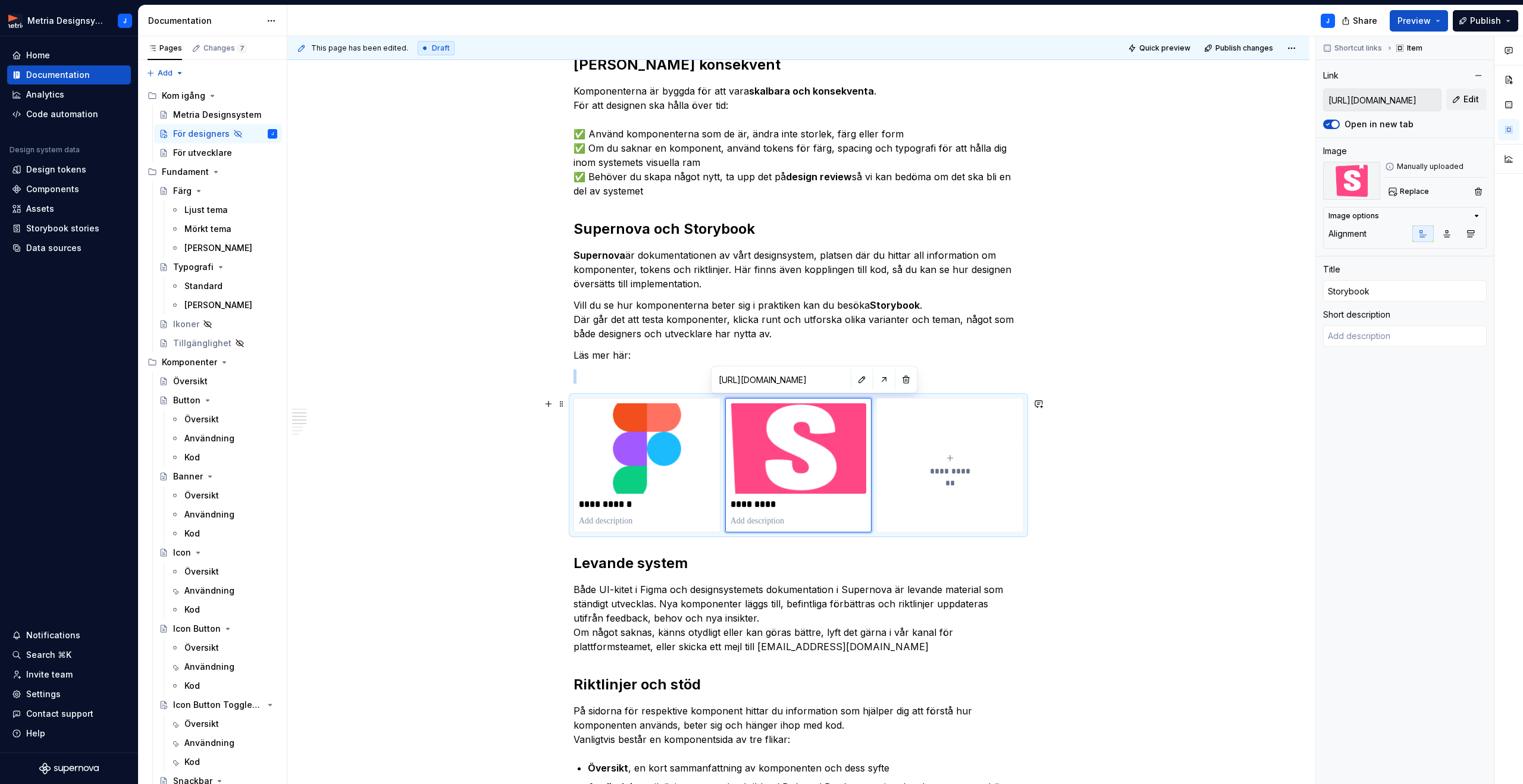
click at [1099, 459] on div "This page has been edited. Draft Quick preview Publish changes Hidden page För …" at bounding box center [801, 410] width 1028 height 748
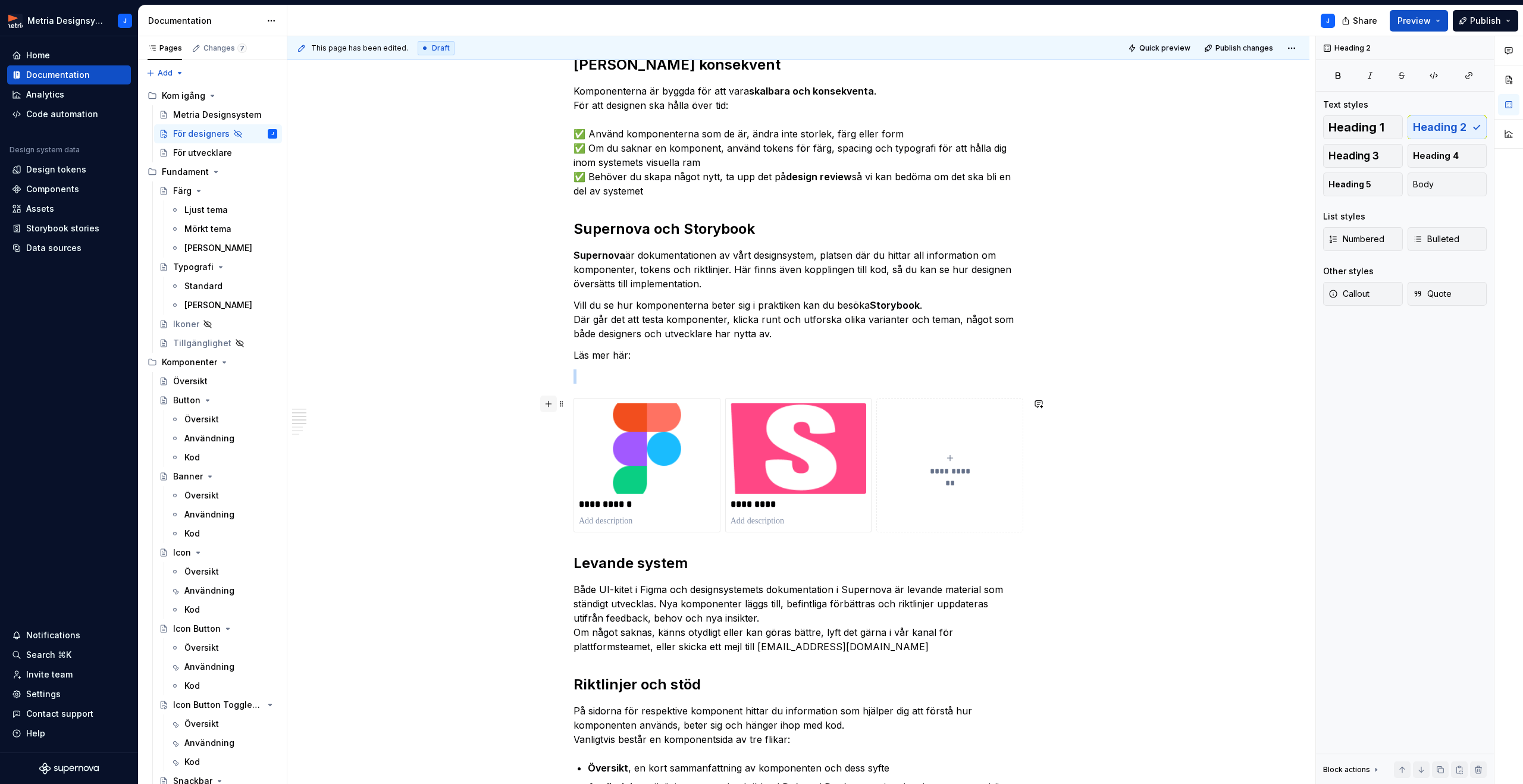
click at [550, 404] on button "button" at bounding box center [548, 404] width 17 height 17
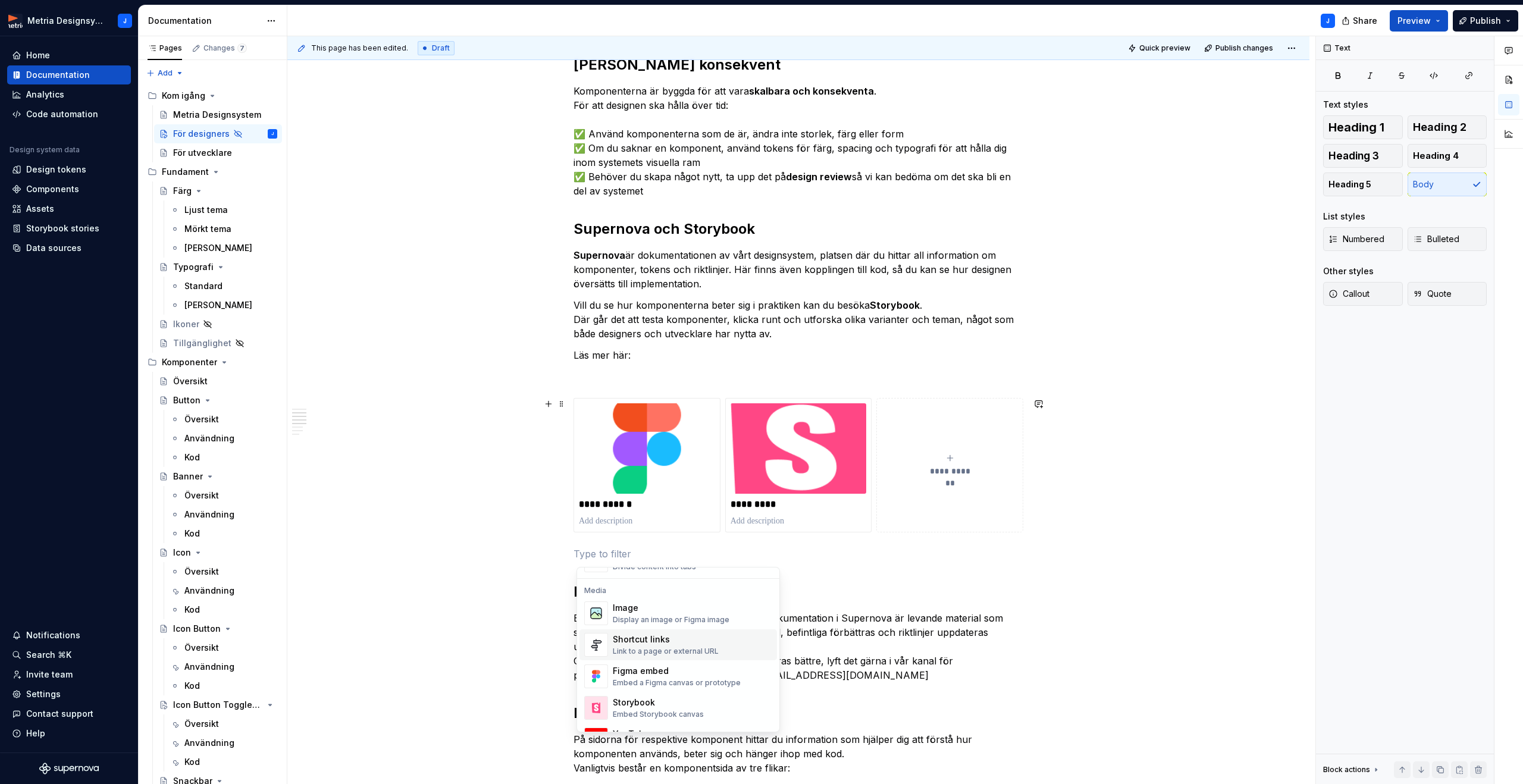
scroll to position [492, 0]
click at [658, 640] on div "Shortcut links" at bounding box center [666, 642] width 106 height 12
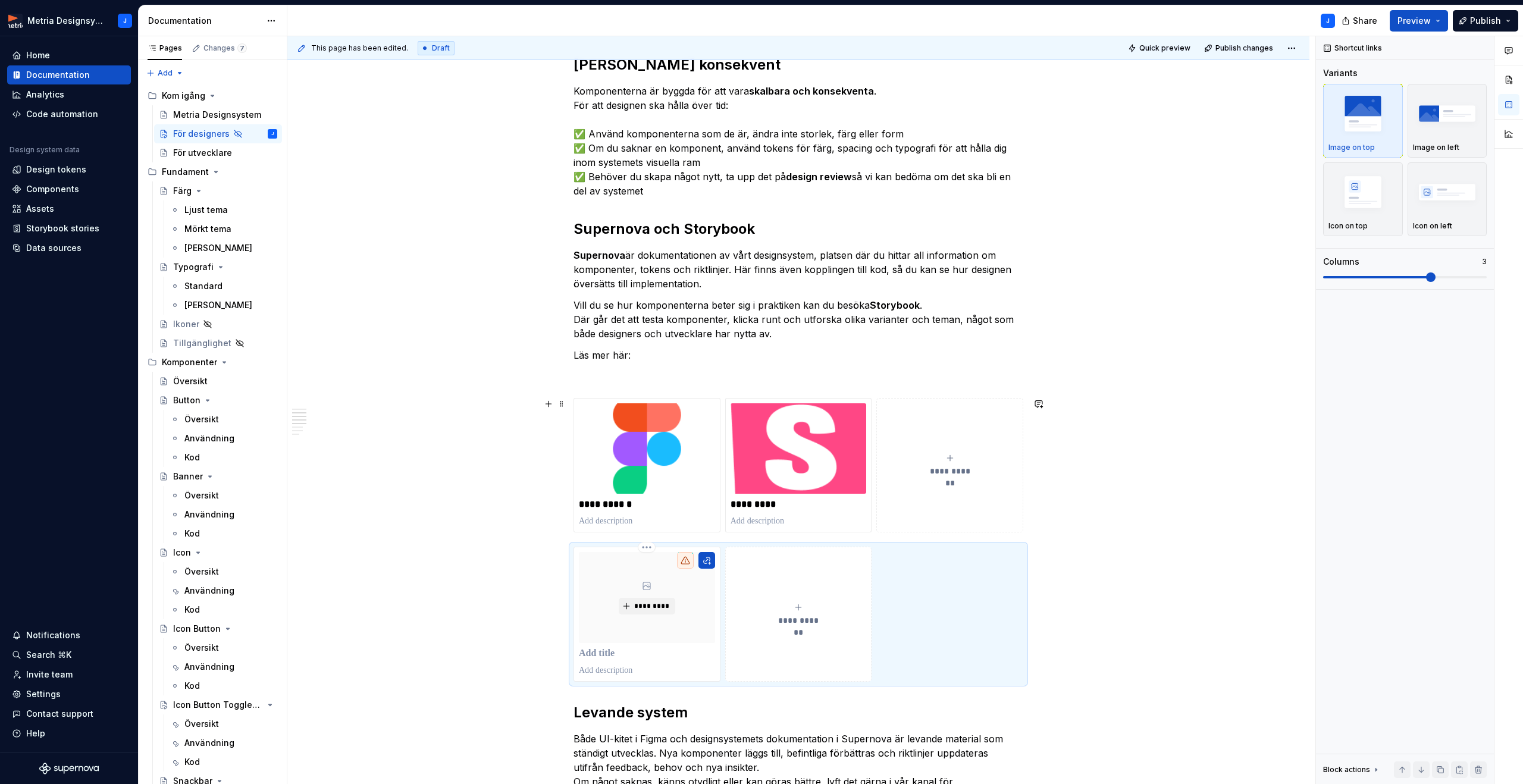
scroll to position [455, 0]
click at [1453, 123] on img "button" at bounding box center [1447, 113] width 69 height 44
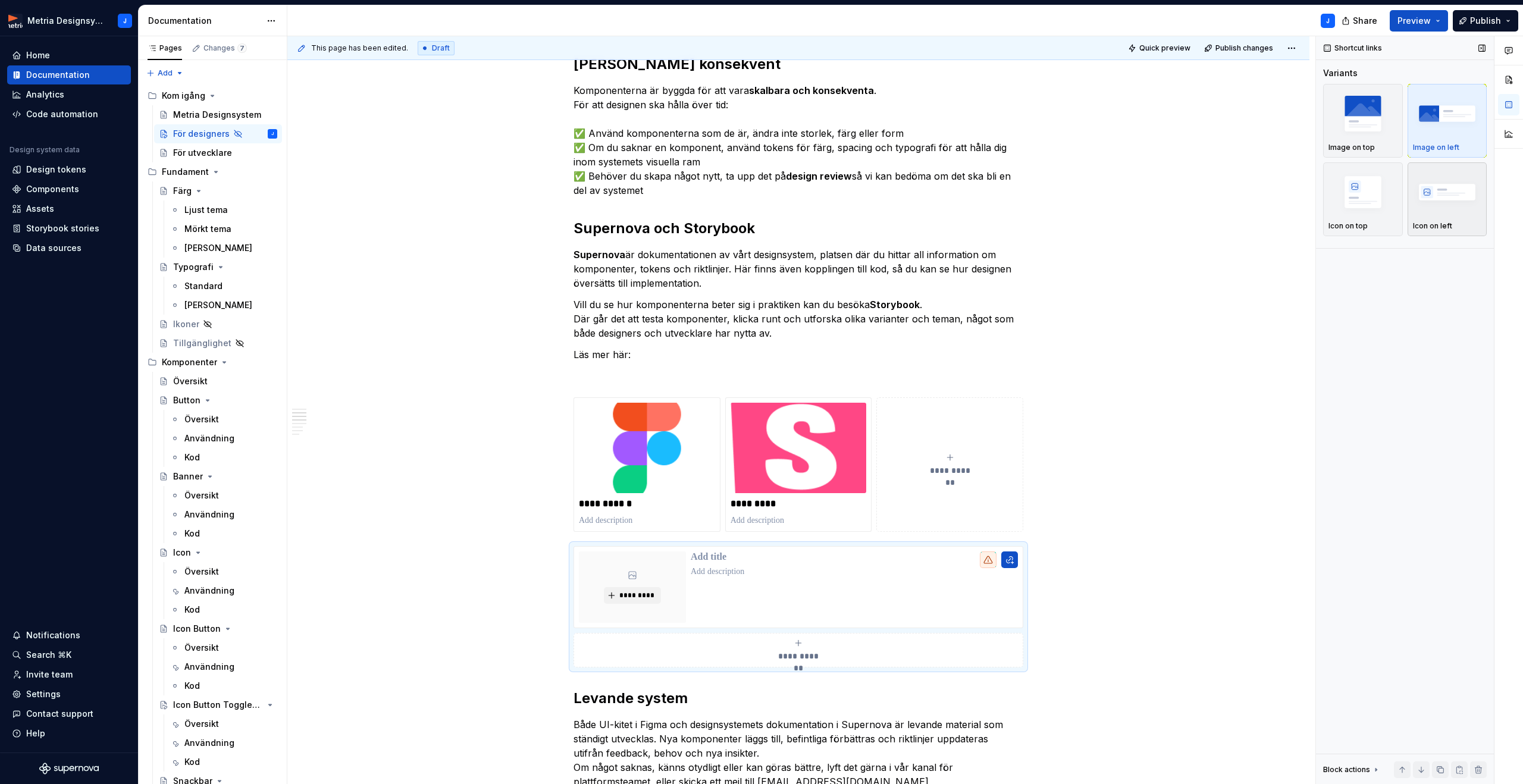
click at [1434, 209] on img "button" at bounding box center [1447, 191] width 69 height 44
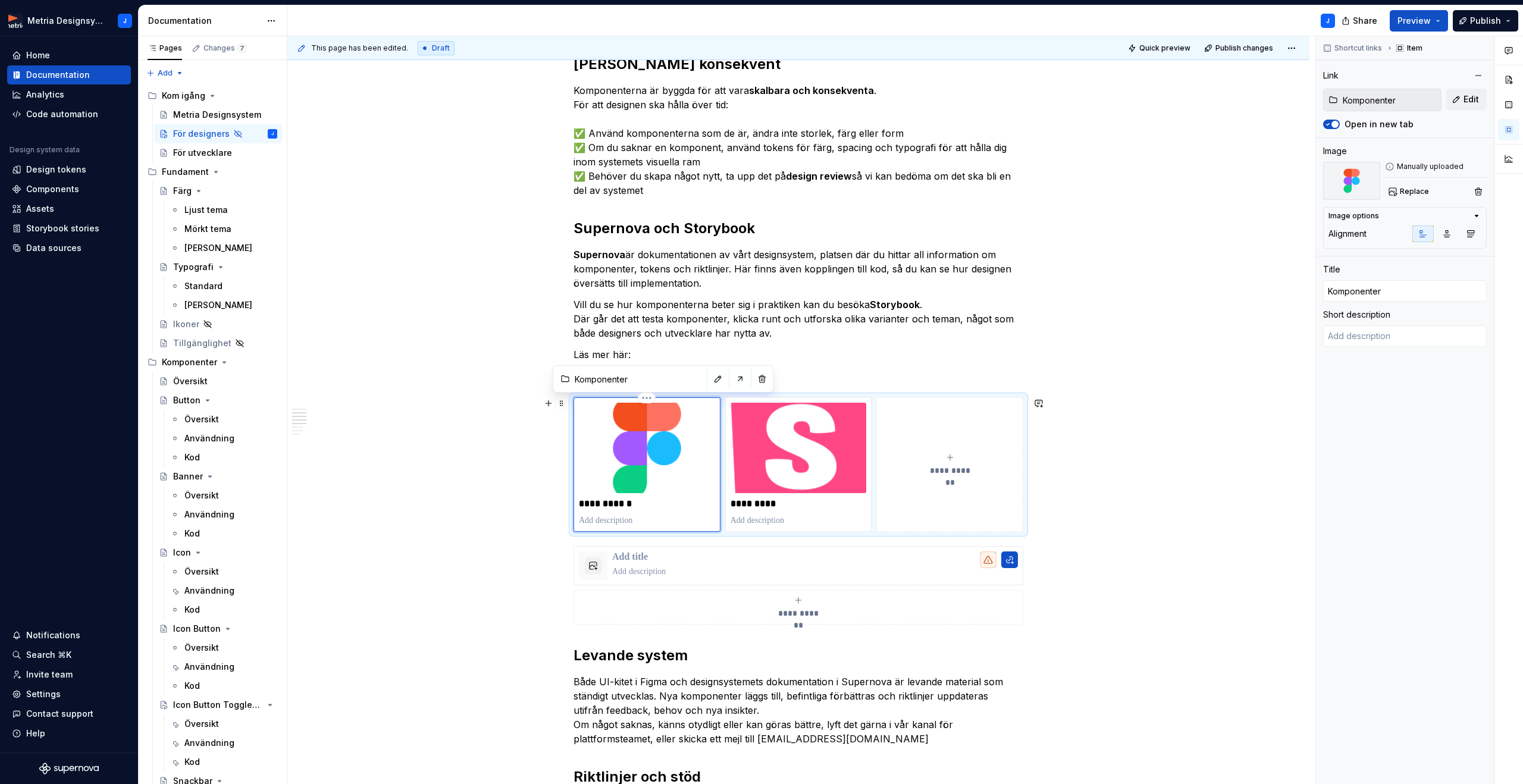
click at [670, 460] on img at bounding box center [647, 447] width 136 height 91
click at [646, 395] on html "Metria Designsystem J Home Documentation Analytics Code automation Design syste…" at bounding box center [761, 392] width 1523 height 784
click at [694, 379] on html "Metria Designsystem J Home Documentation Analytics Code automation Design syste…" at bounding box center [761, 392] width 1523 height 784
click at [709, 379] on button "button" at bounding box center [717, 379] width 17 height 17
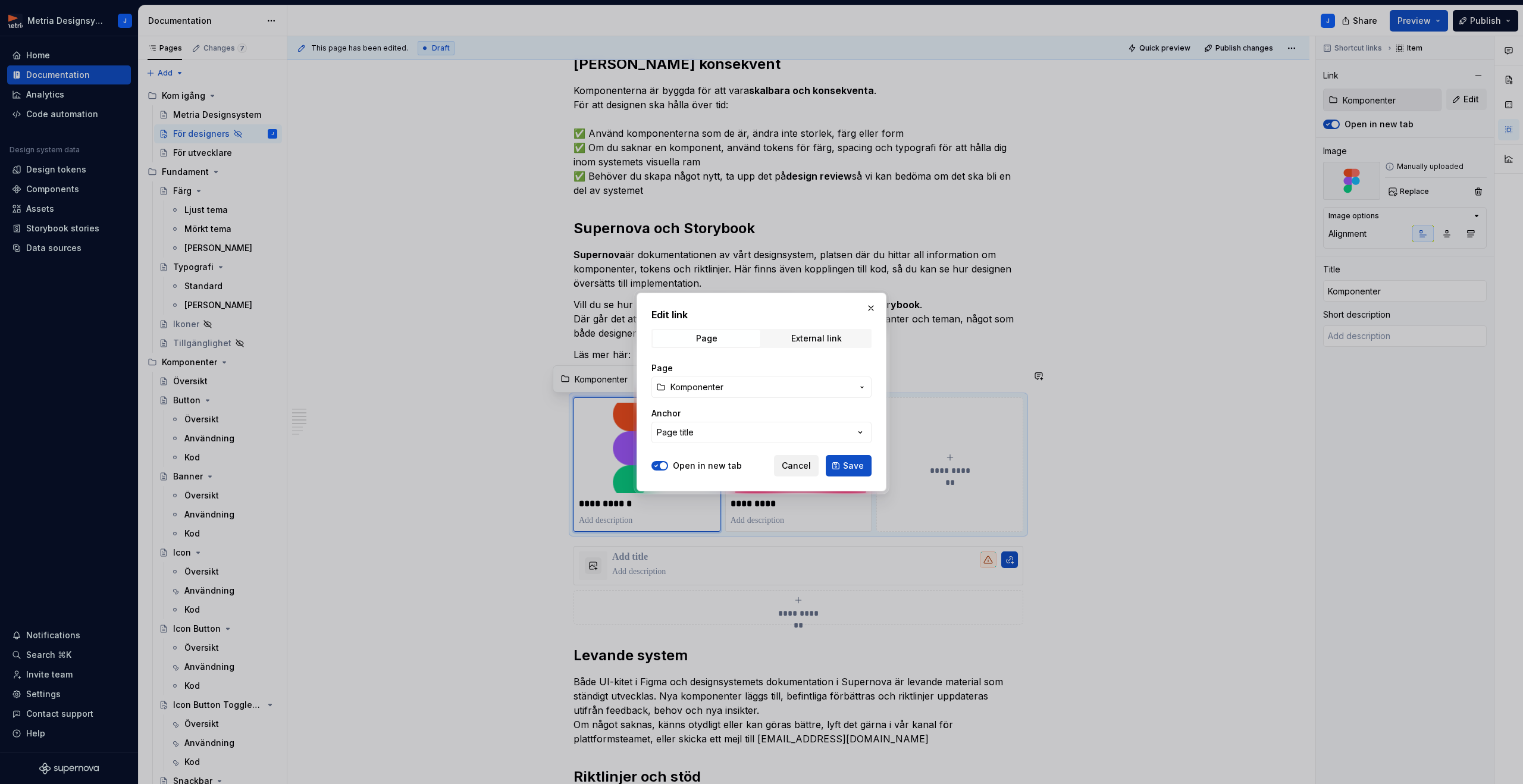
click at [797, 466] on span "Cancel" at bounding box center [795, 466] width 29 height 12
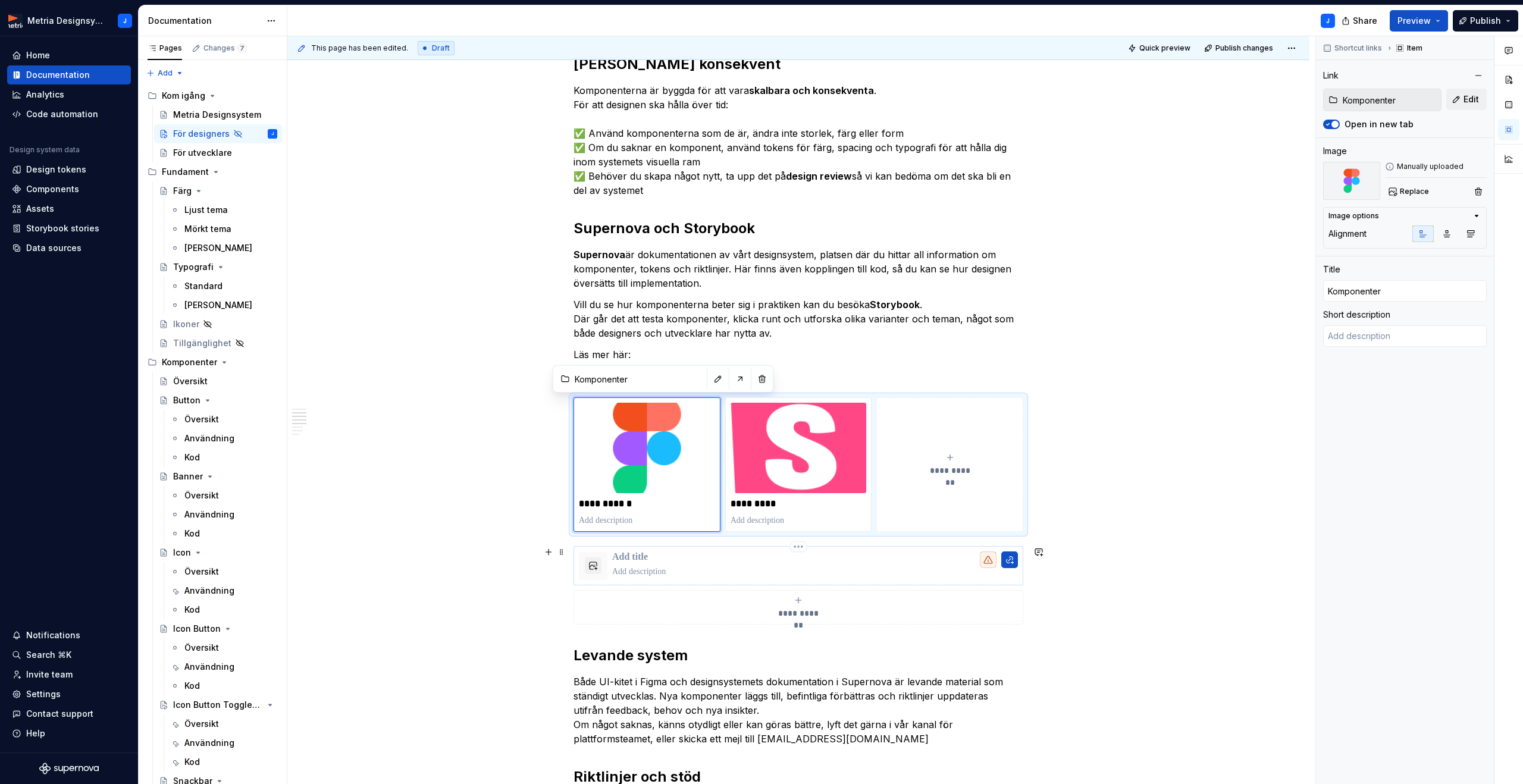
click at [665, 566] on p at bounding box center [815, 572] width 406 height 12
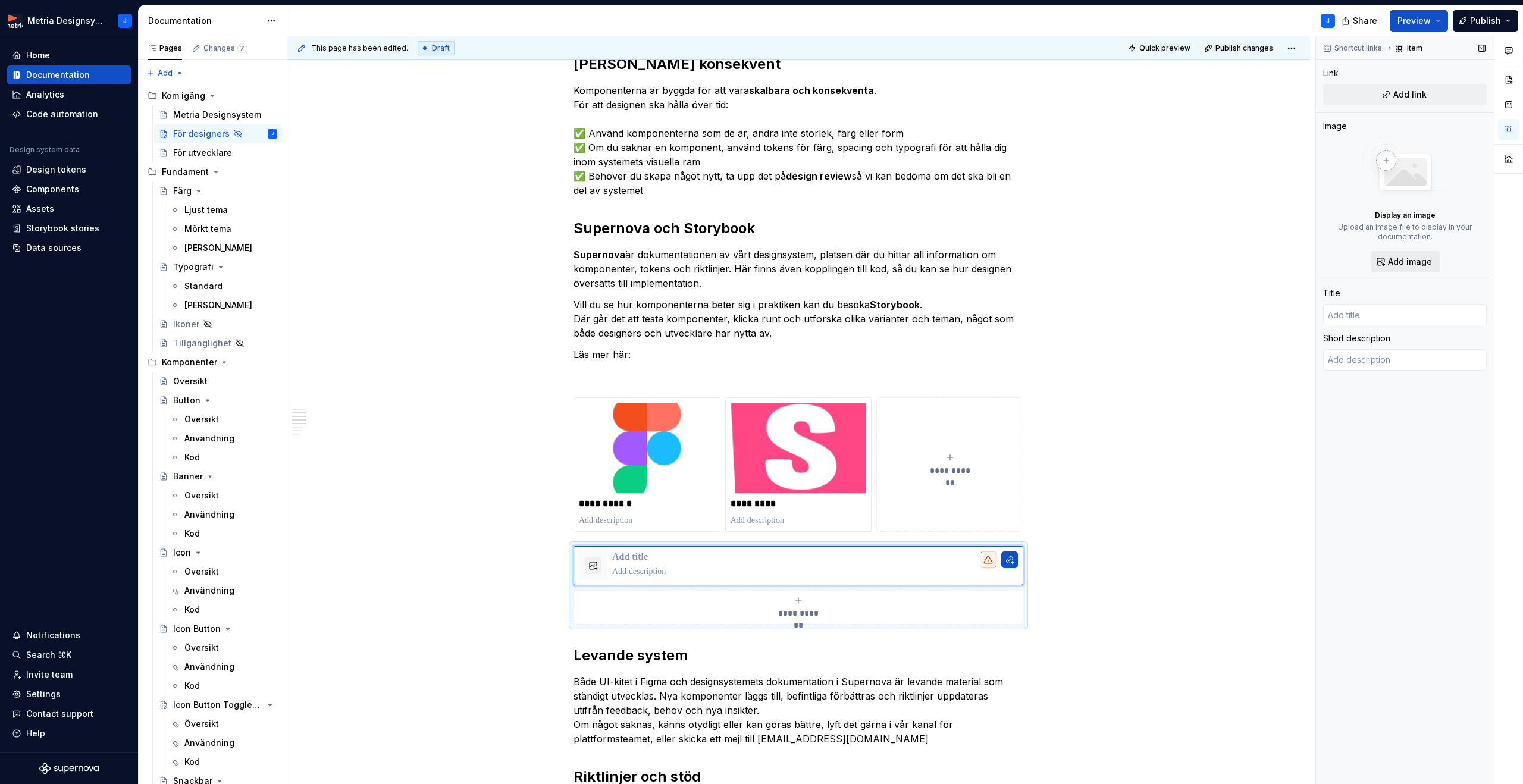
click at [1420, 258] on span "Add image" at bounding box center [1410, 262] width 44 height 12
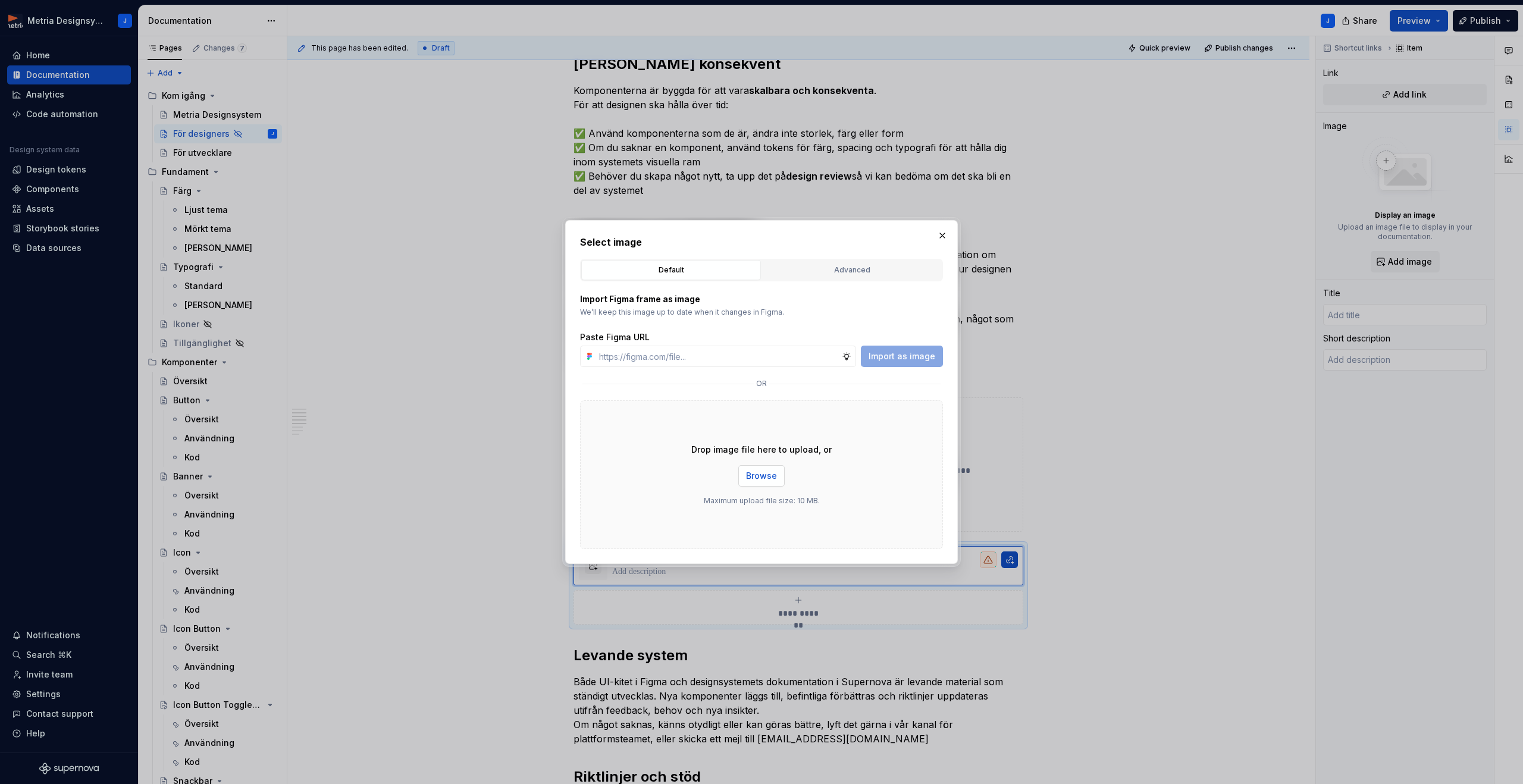
click at [755, 475] on span "Browse" at bounding box center [761, 476] width 31 height 12
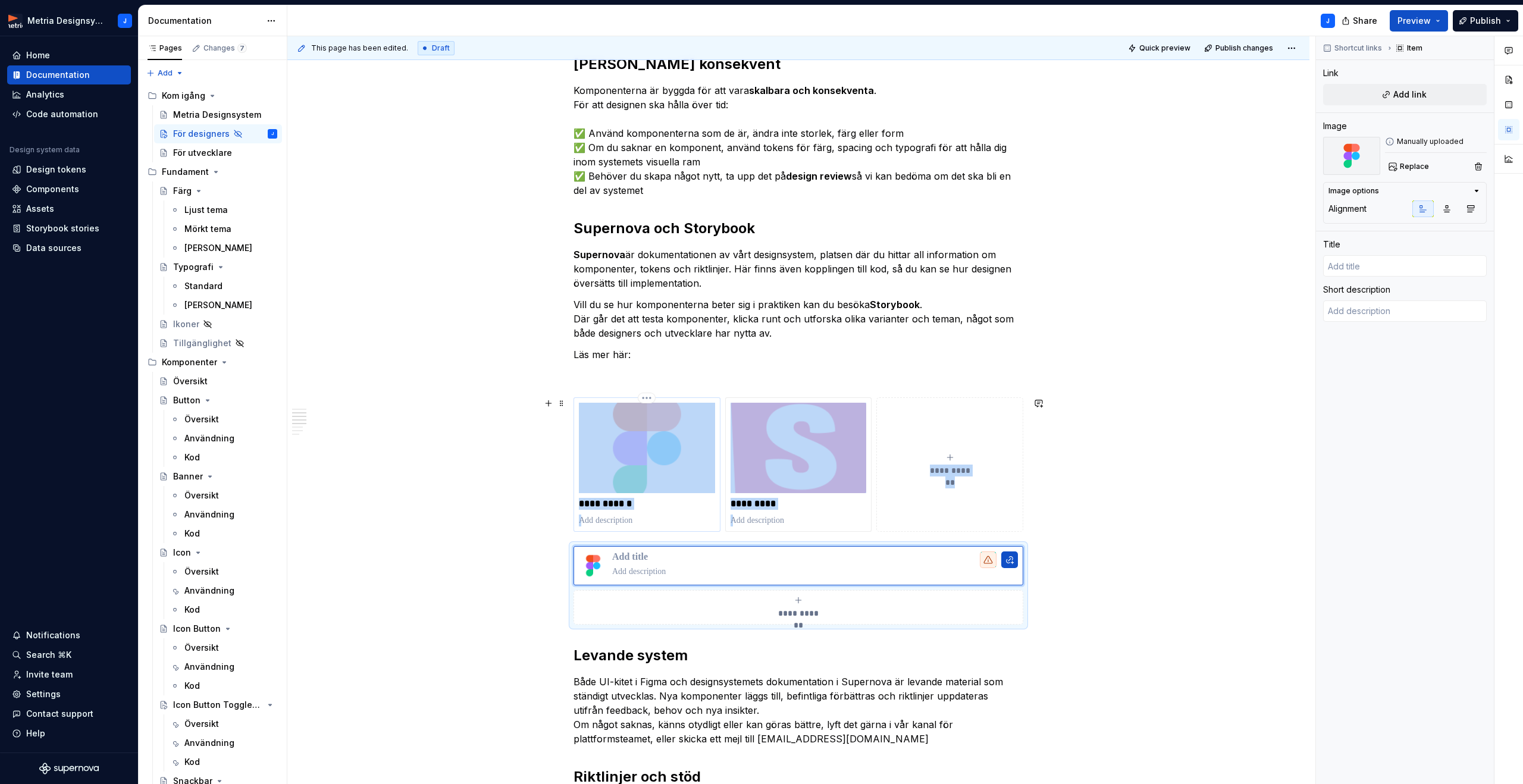
type textarea "*"
type input "Komponenter"
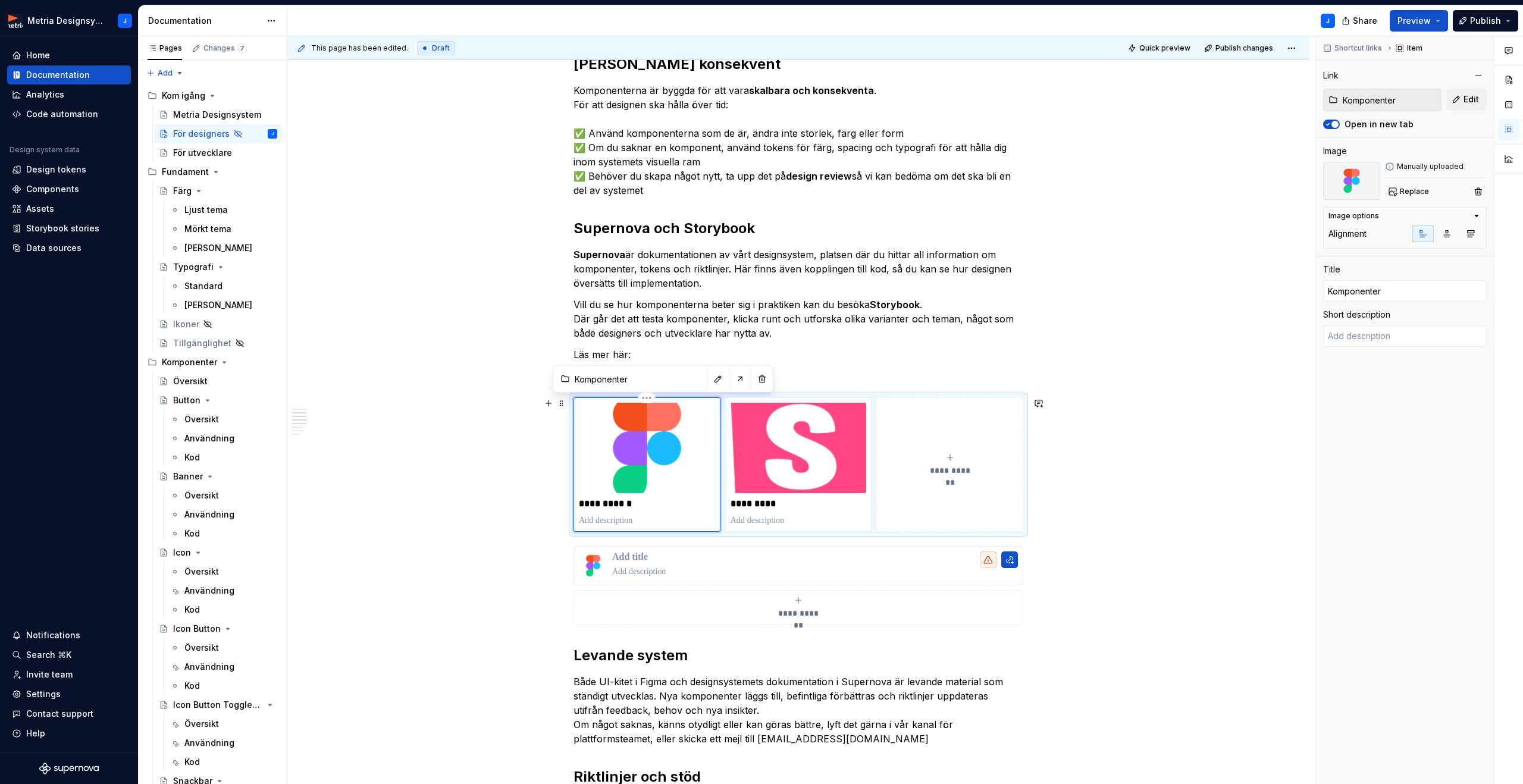
click at [648, 480] on img at bounding box center [647, 447] width 136 height 91
type textarea "*"
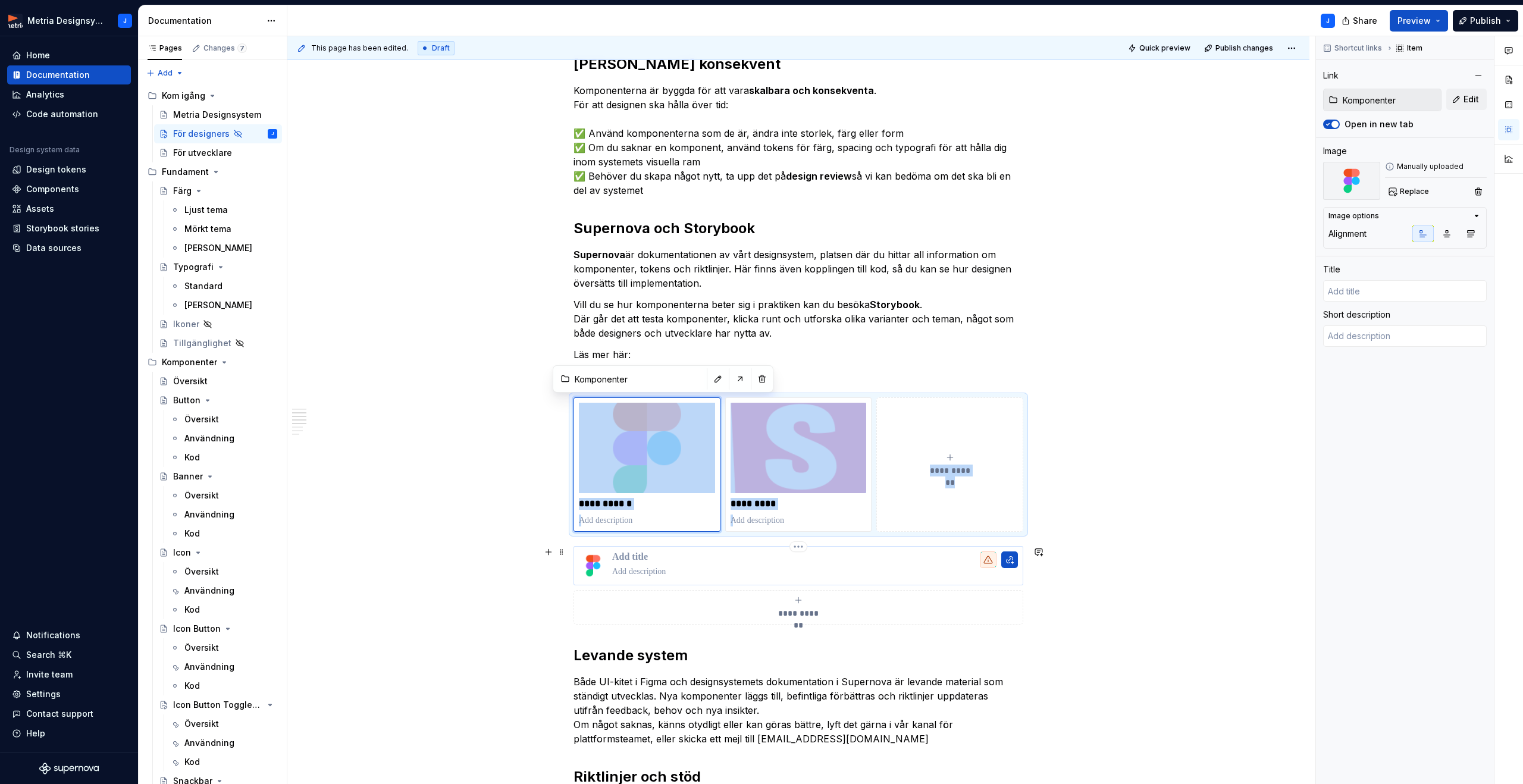
click at [600, 563] on img at bounding box center [593, 566] width 29 height 29
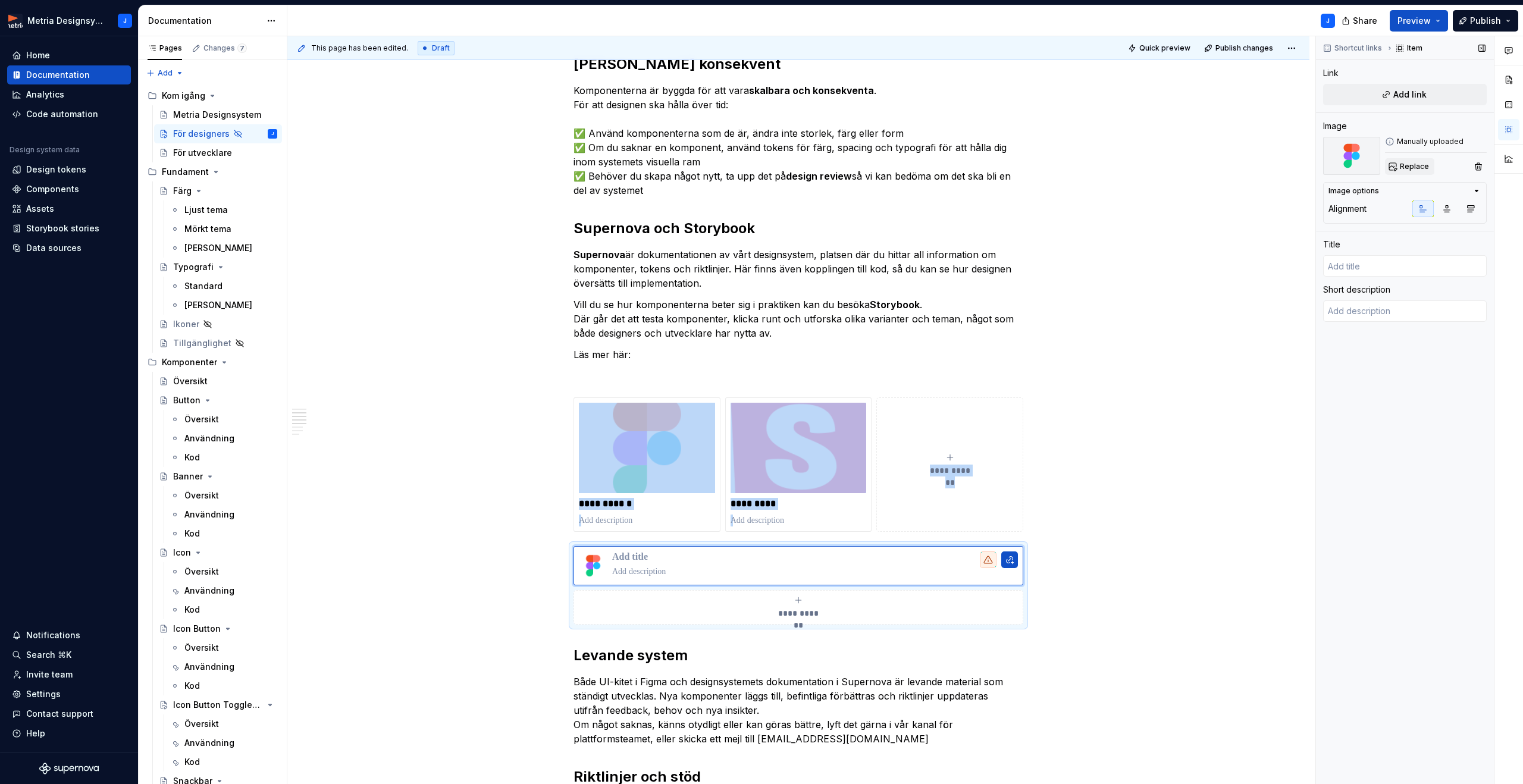
click at [1420, 164] on span "Replace" at bounding box center [1413, 167] width 29 height 9
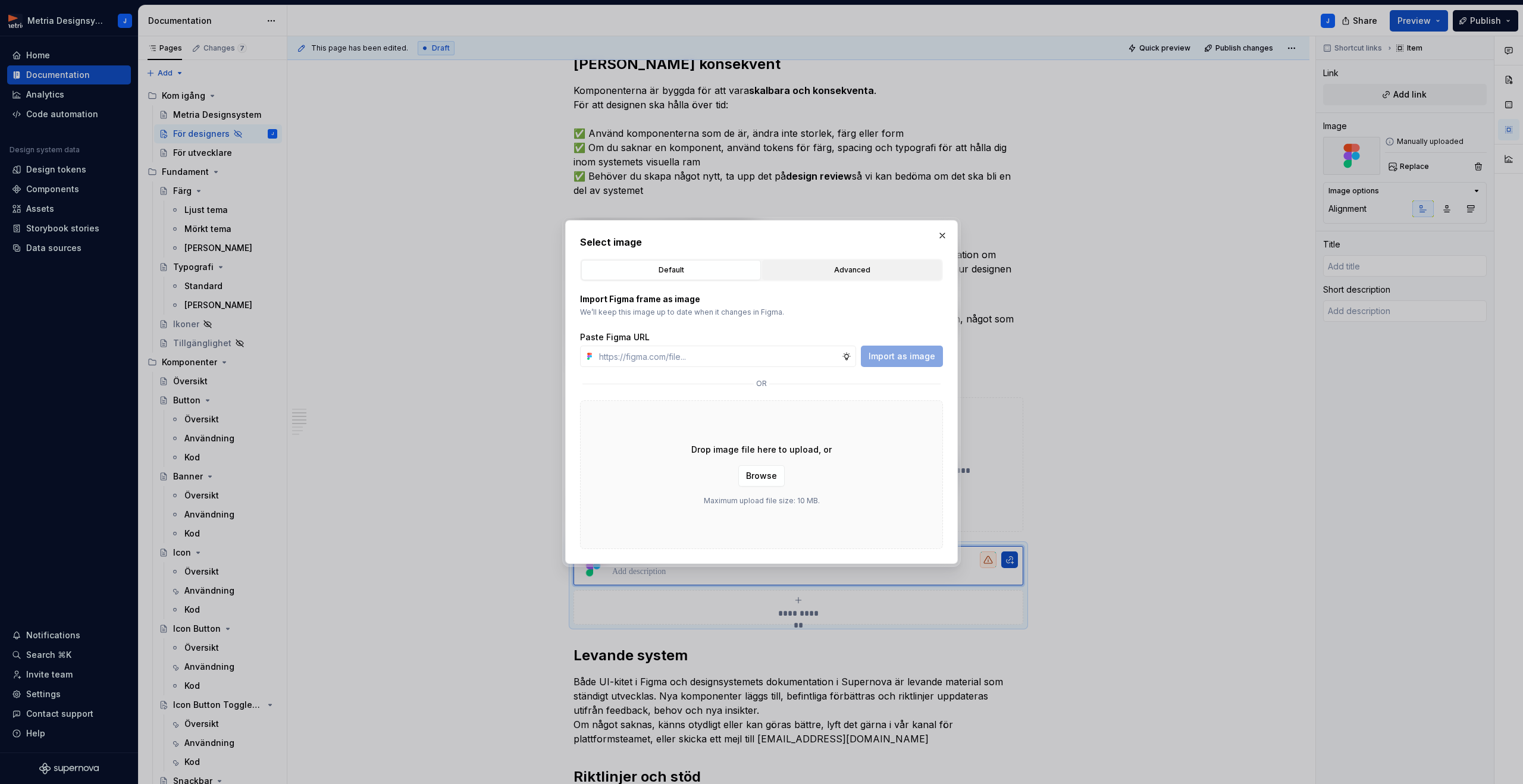
click at [799, 269] on div "Advanced" at bounding box center [851, 270] width 171 height 12
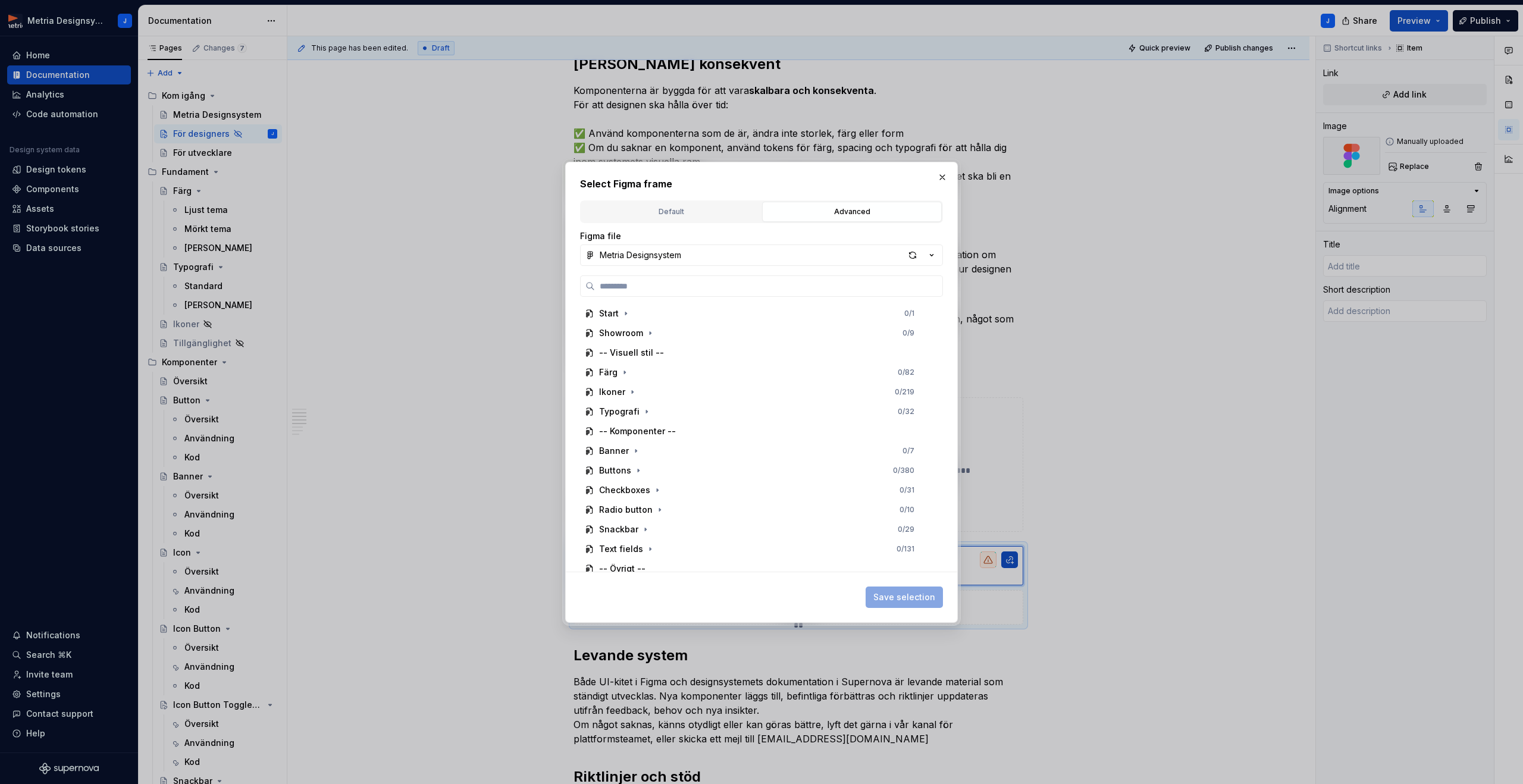
click at [697, 216] on div "Default" at bounding box center [670, 212] width 171 height 12
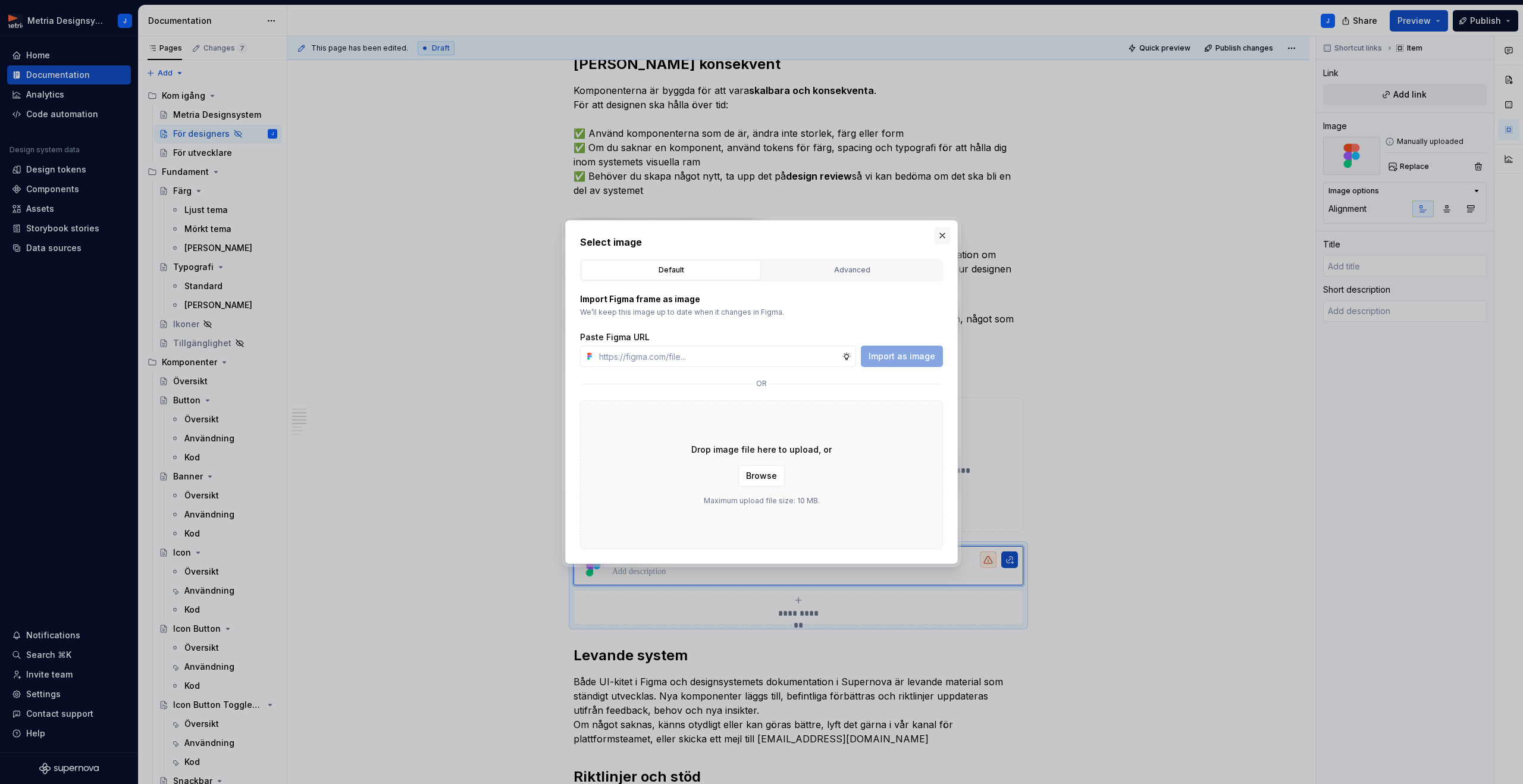
click at [941, 232] on button "button" at bounding box center [942, 235] width 17 height 17
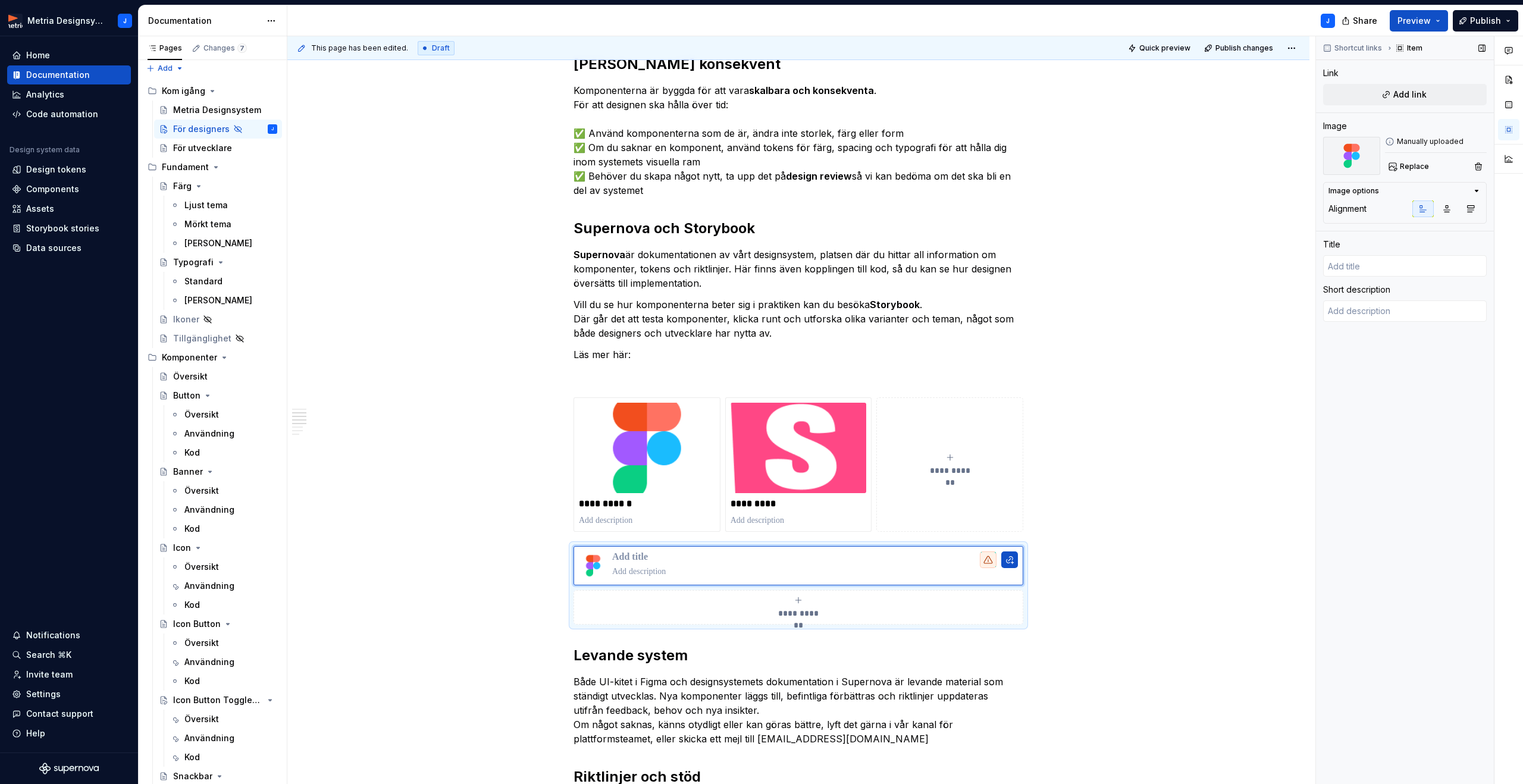
scroll to position [0, 0]
click at [188, 324] on div "Ikoner" at bounding box center [186, 324] width 26 height 12
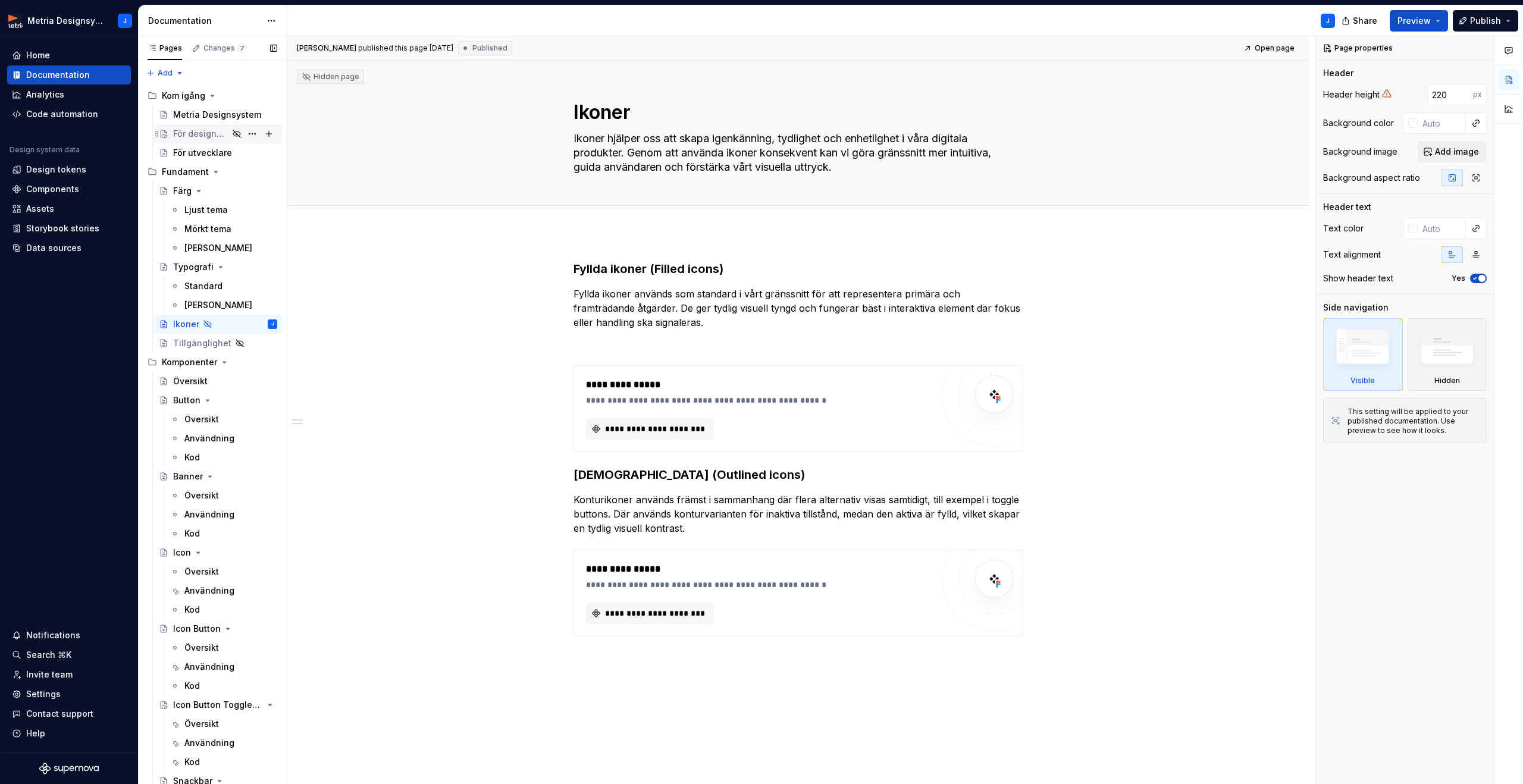
click at [200, 131] on div "För designers" at bounding box center [201, 134] width 55 height 12
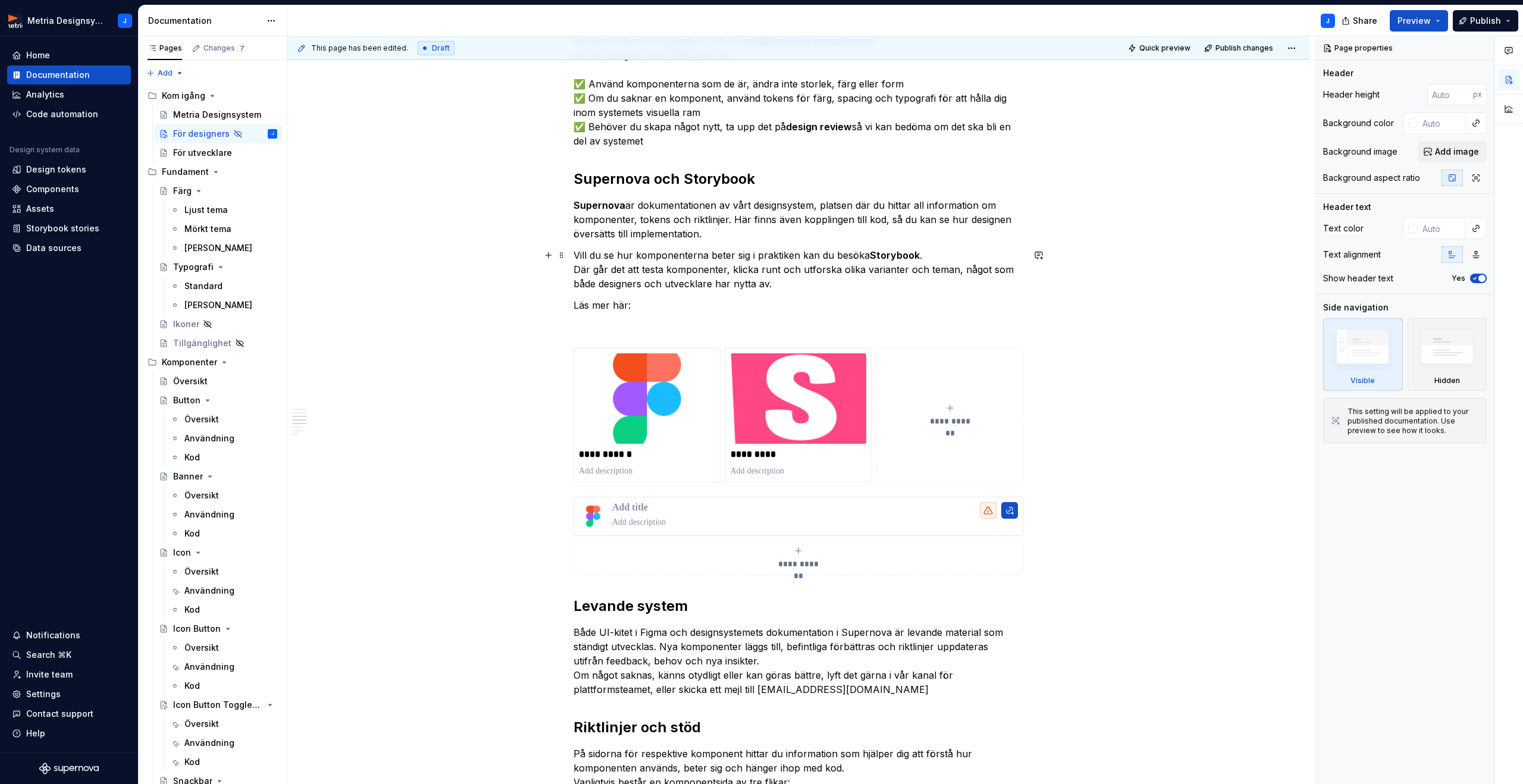
scroll to position [507, 0]
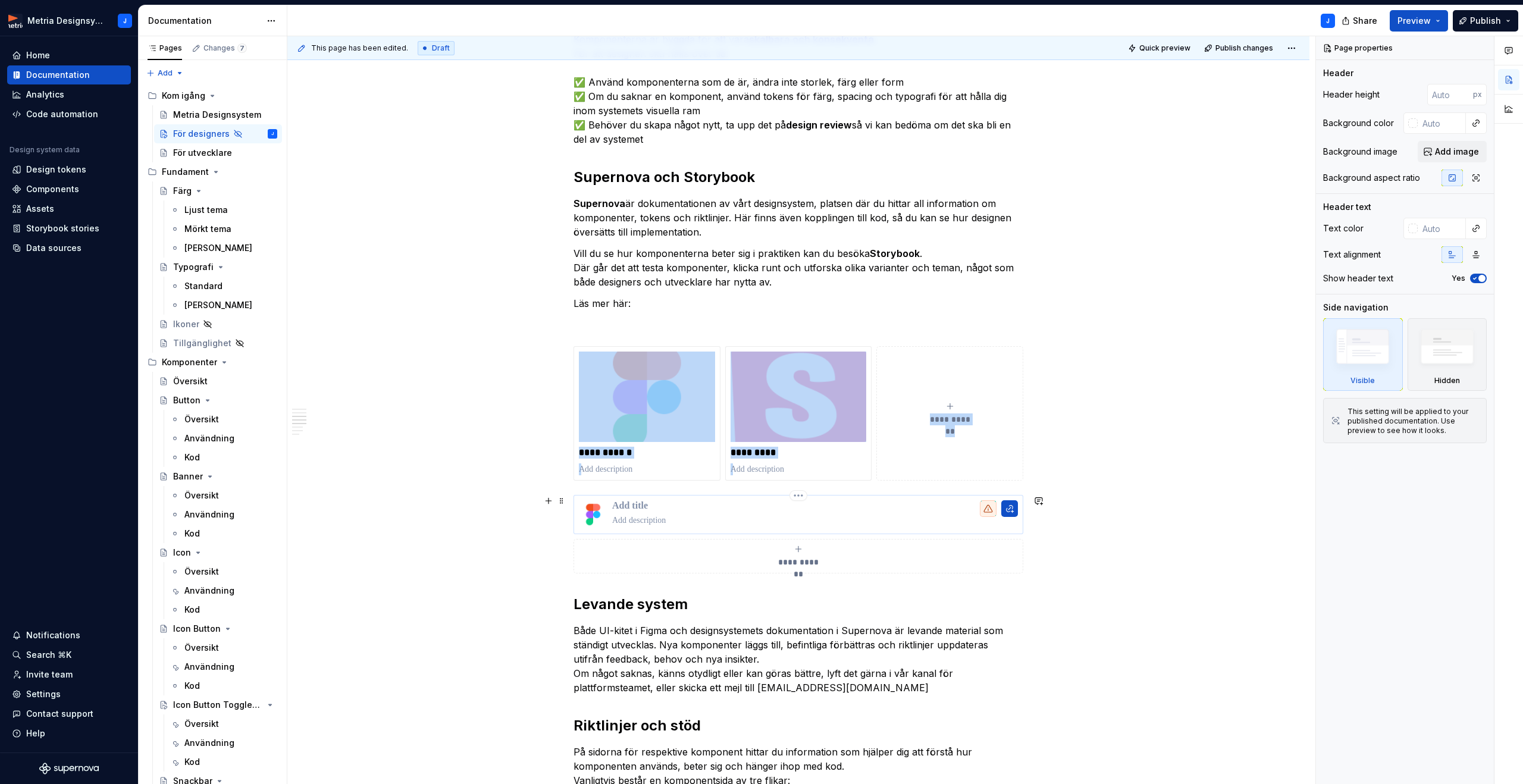
click at [600, 513] on img at bounding box center [593, 515] width 29 height 29
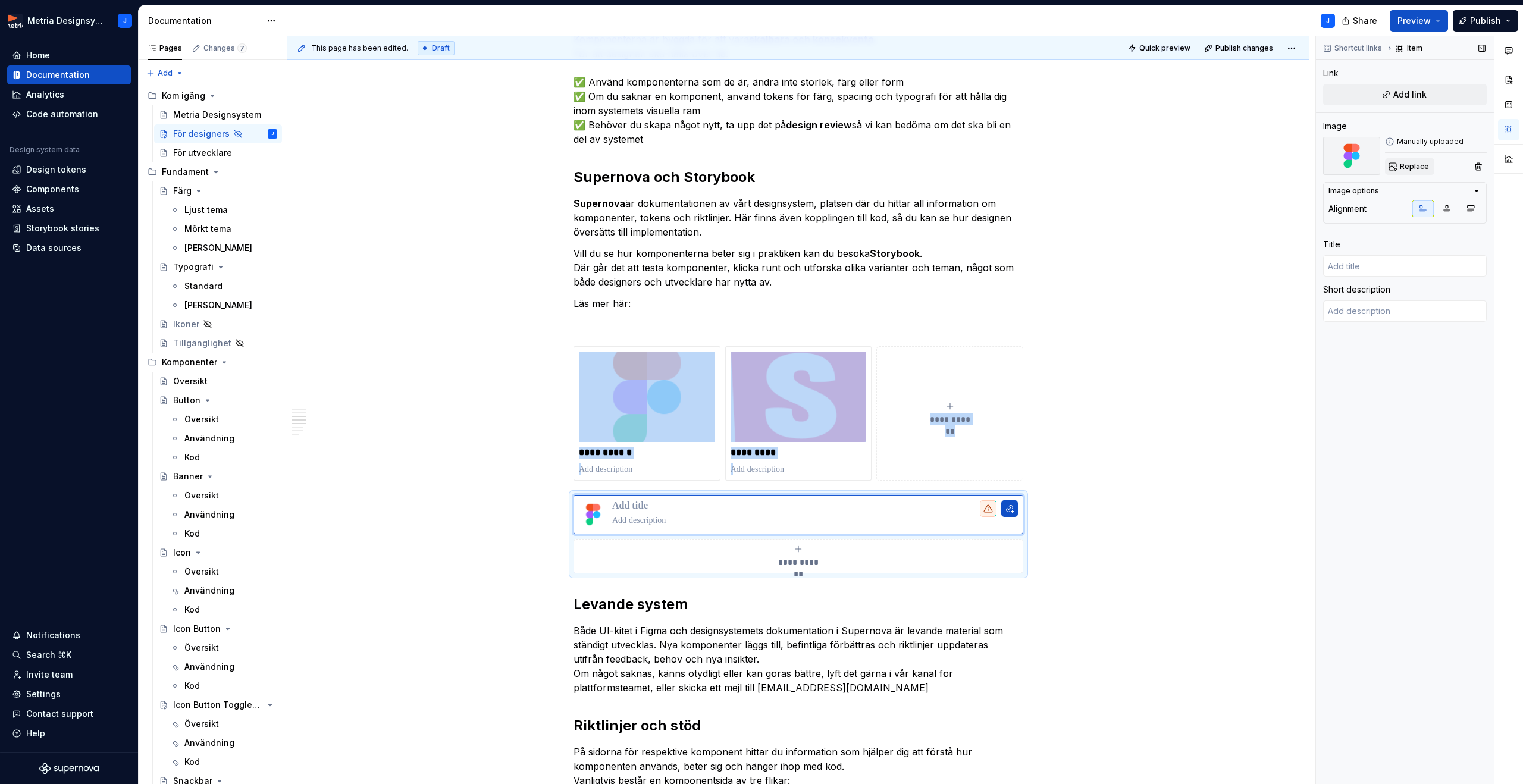
click at [1413, 167] on span "Replace" at bounding box center [1413, 167] width 29 height 9
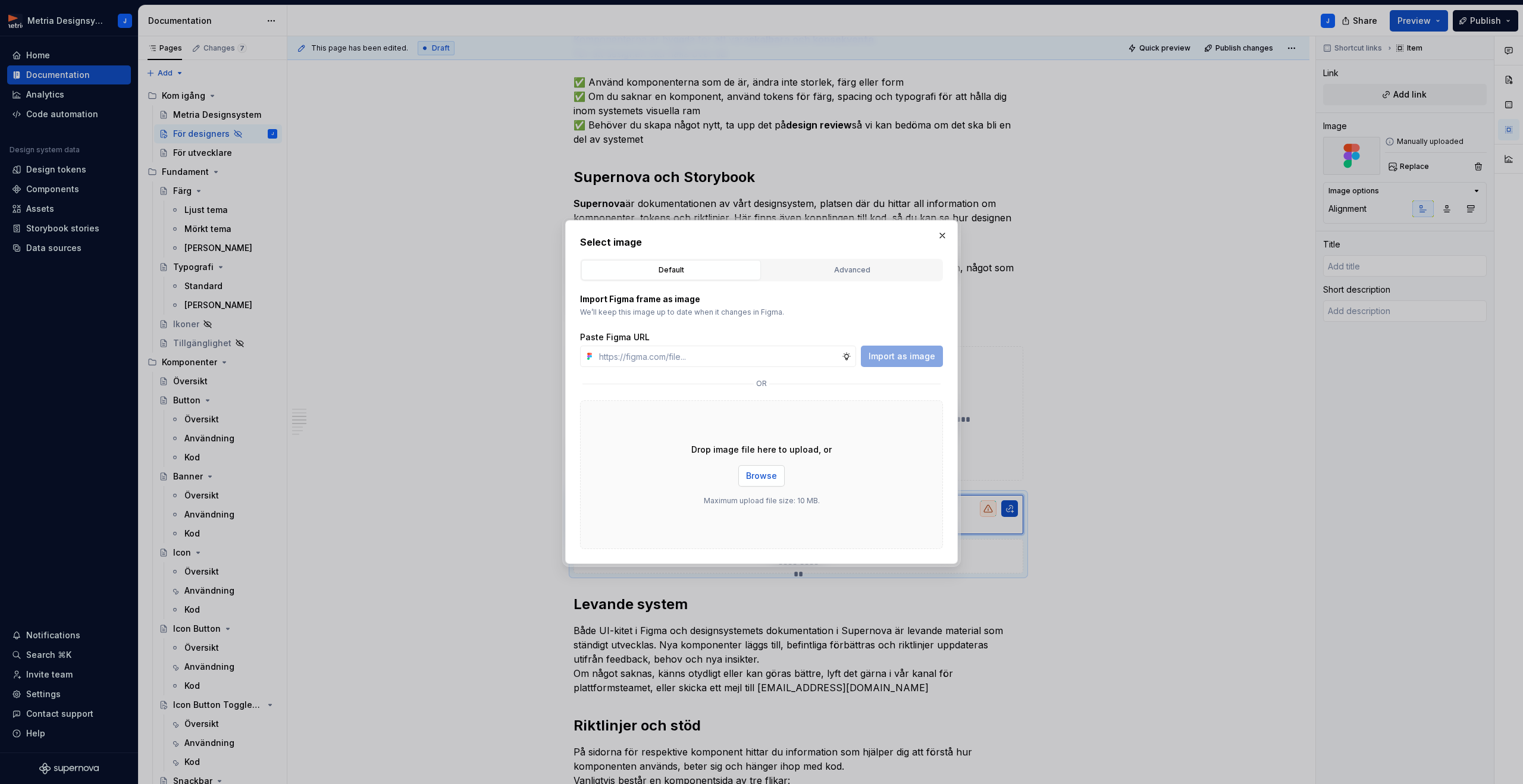
click at [758, 480] on span "Browse" at bounding box center [761, 476] width 31 height 12
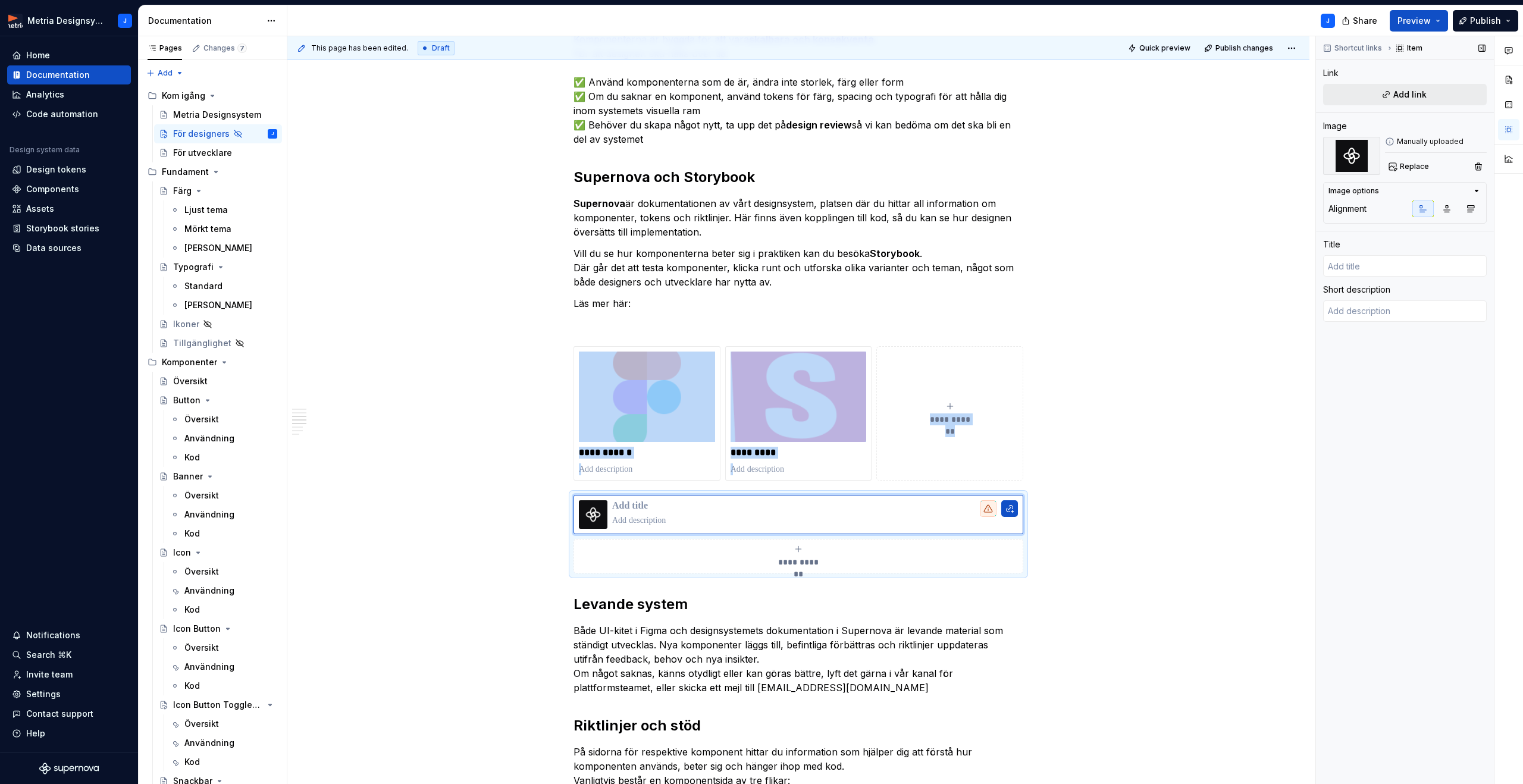
click at [1401, 97] on span "Add link" at bounding box center [1410, 95] width 34 height 12
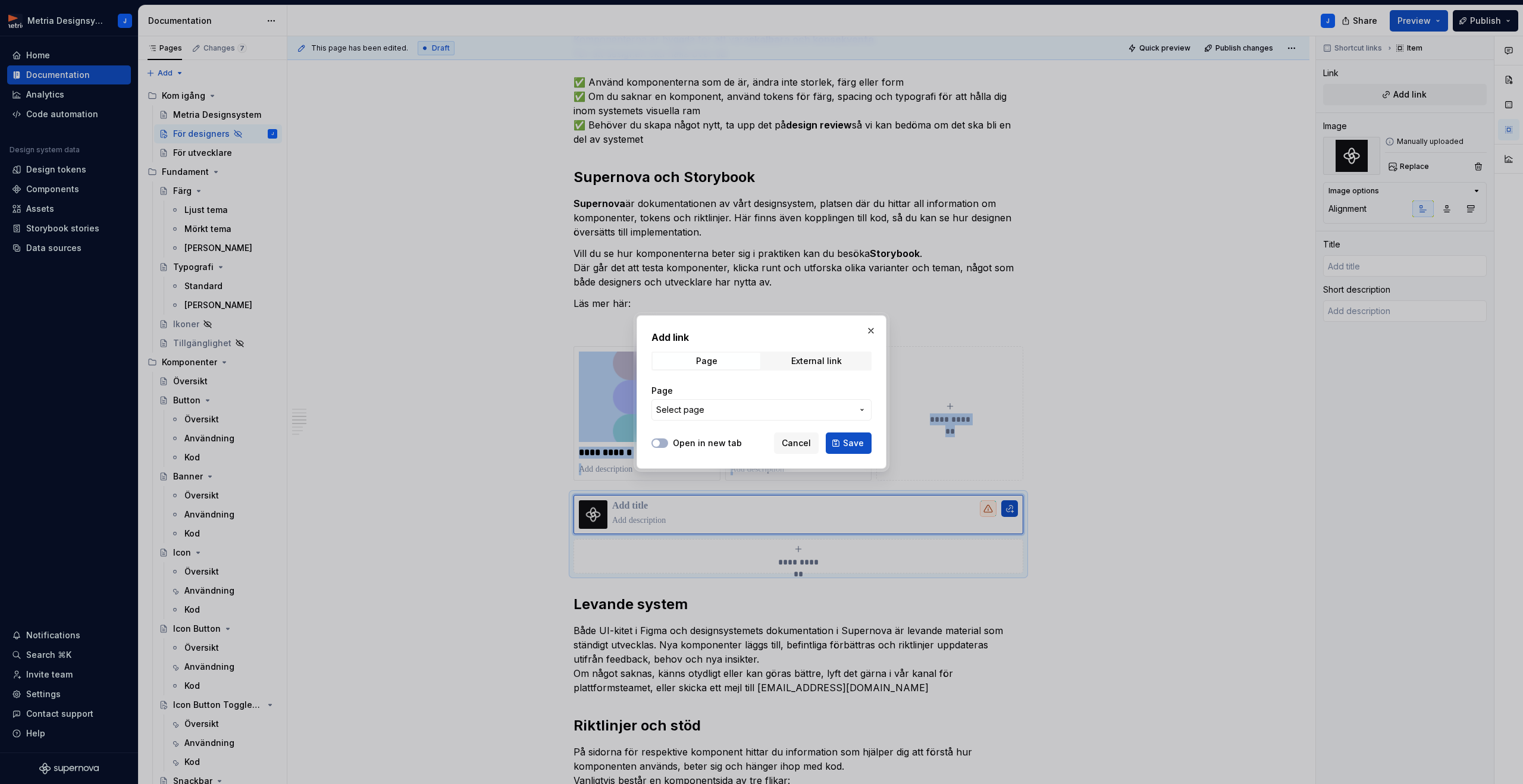
click at [732, 412] on span "Select page" at bounding box center [754, 410] width 196 height 12
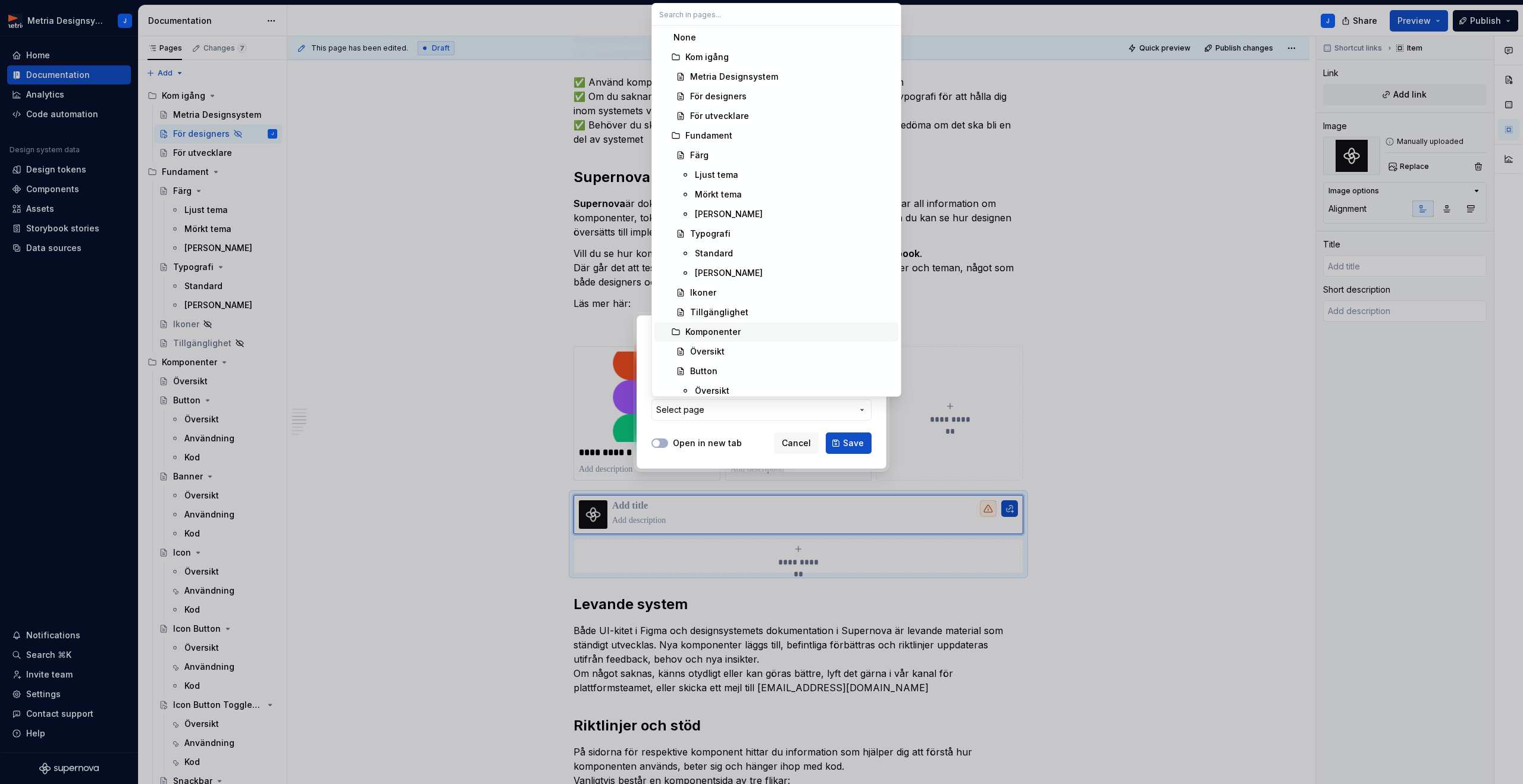
click at [730, 329] on div "Komponenter" at bounding box center [713, 332] width 55 height 12
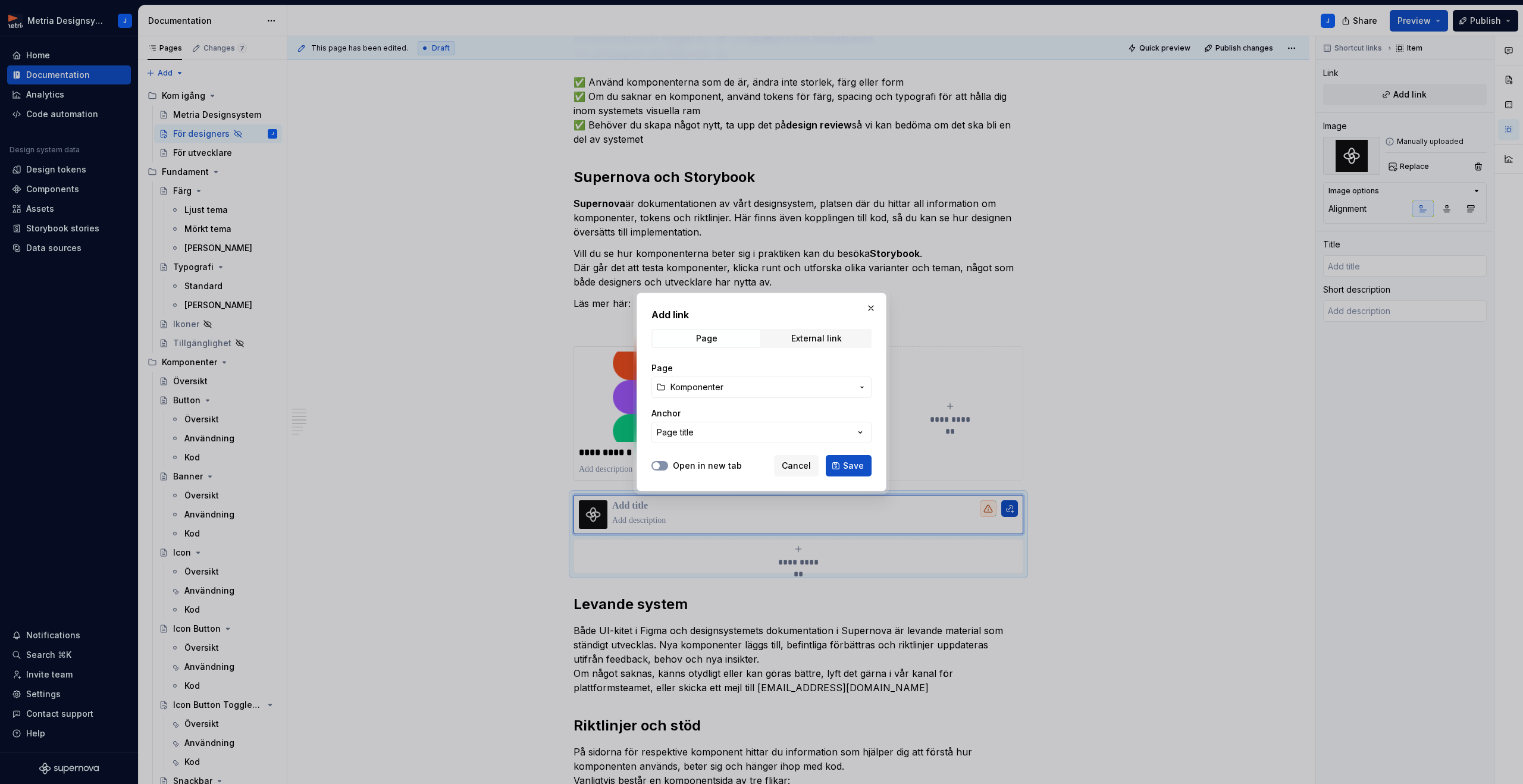
drag, startPoint x: 642, startPoint y: 465, endPoint x: 654, endPoint y: 465, distance: 12.0
click at [646, 465] on div "Add link Page External link Page Komponenter Anchor Page title Open in new tab …" at bounding box center [761, 392] width 250 height 199
drag, startPoint x: 656, startPoint y: 465, endPoint x: 734, endPoint y: 470, distance: 78.2
click at [656, 465] on span "button" at bounding box center [656, 466] width 7 height 7
click at [863, 468] on button "Save" at bounding box center [848, 466] width 46 height 21
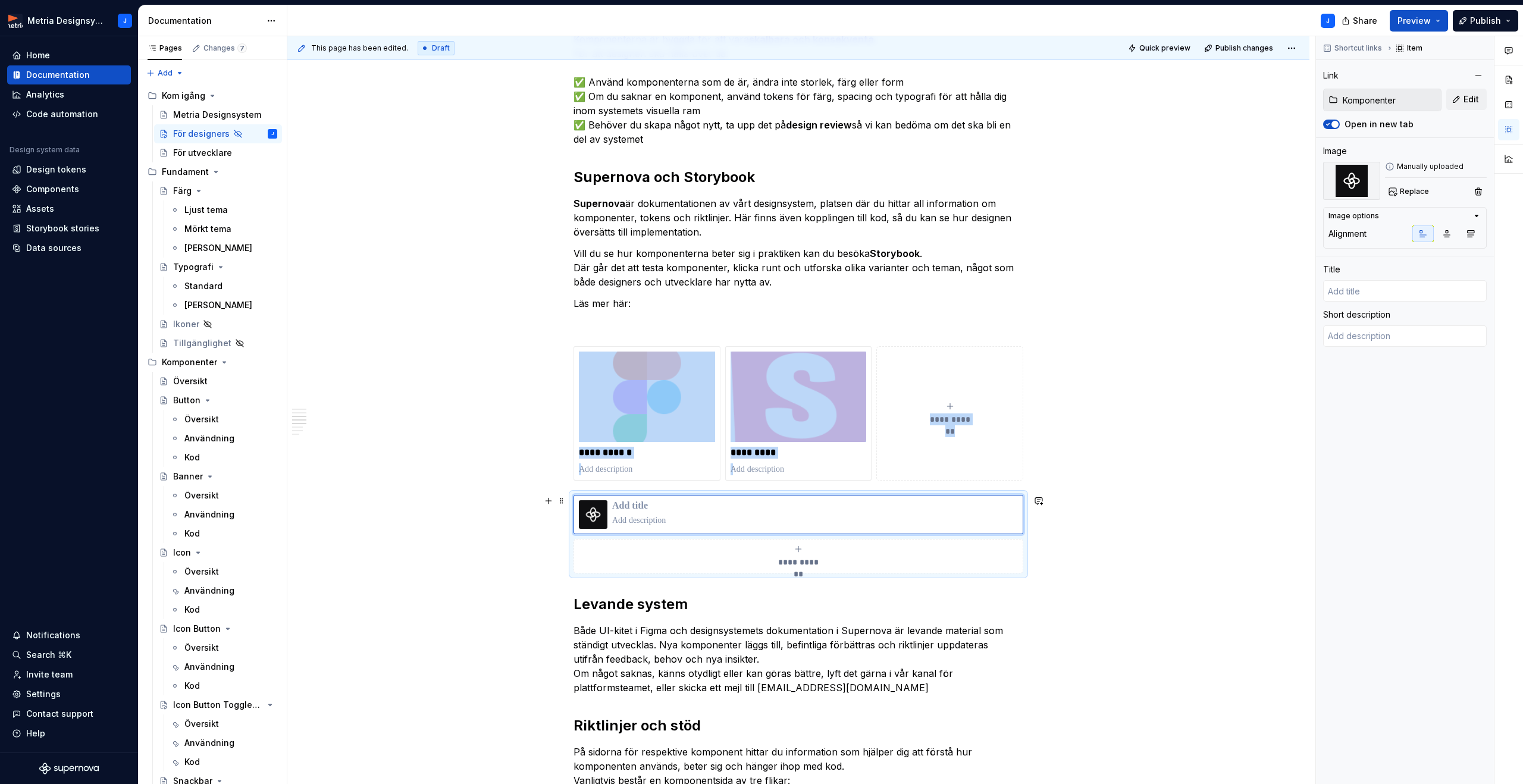
click at [702, 548] on div "**********" at bounding box center [798, 556] width 439 height 24
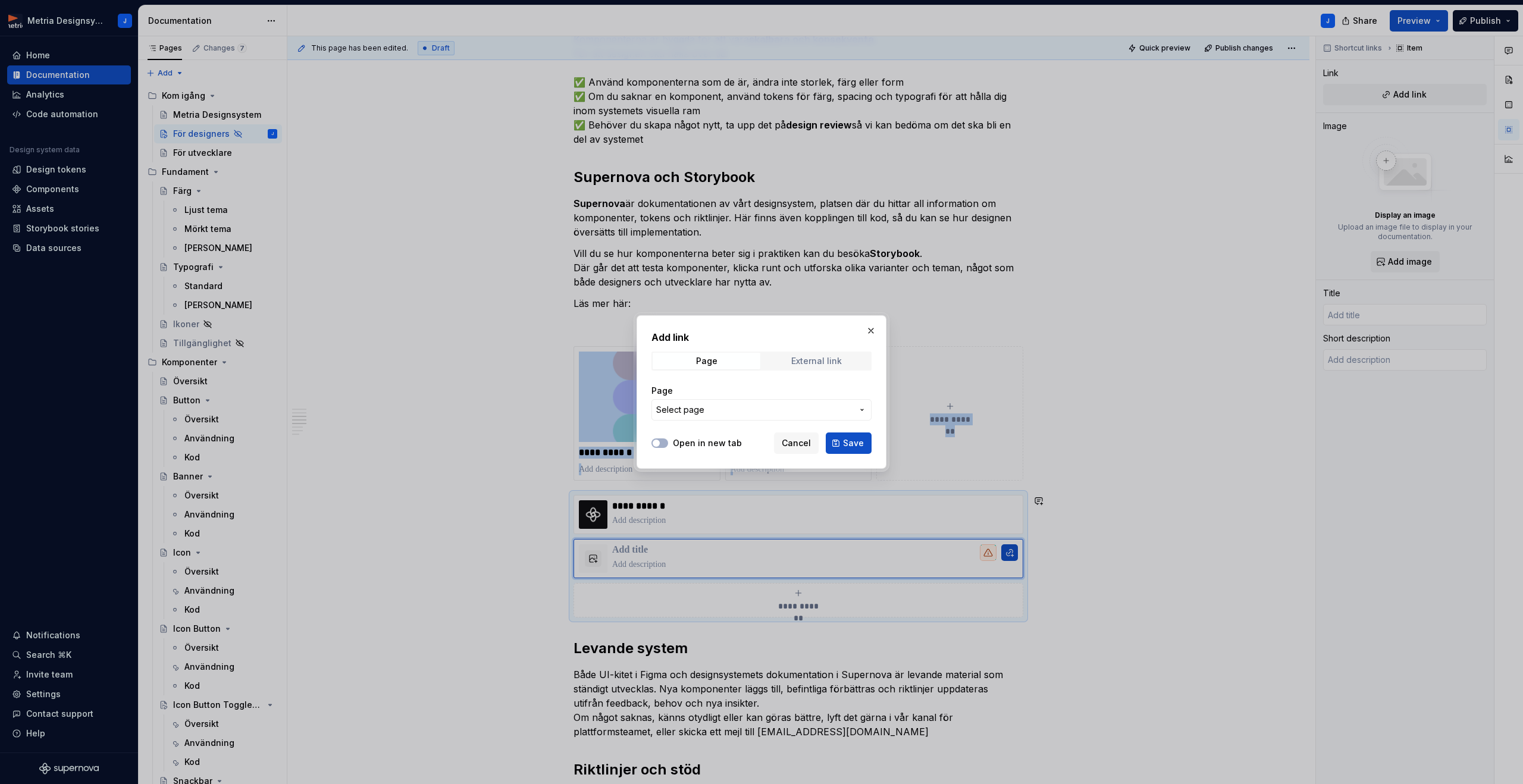
click at [818, 364] on div "External link" at bounding box center [816, 361] width 50 height 9
click at [797, 449] on button "Cancel" at bounding box center [796, 443] width 44 height 21
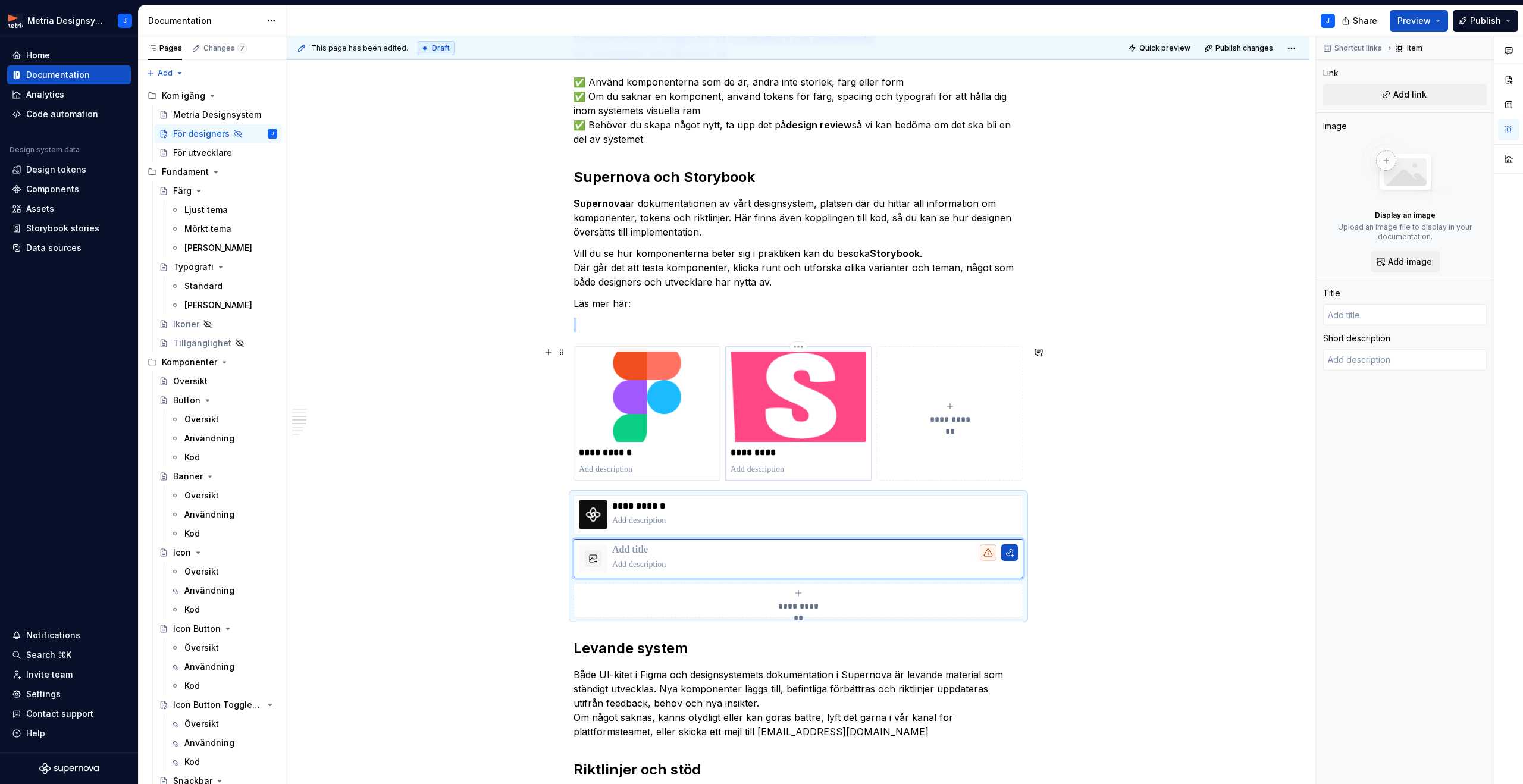
drag, startPoint x: 834, startPoint y: 423, endPoint x: 826, endPoint y: 421, distance: 8.2
click at [834, 423] on img at bounding box center [798, 396] width 136 height 91
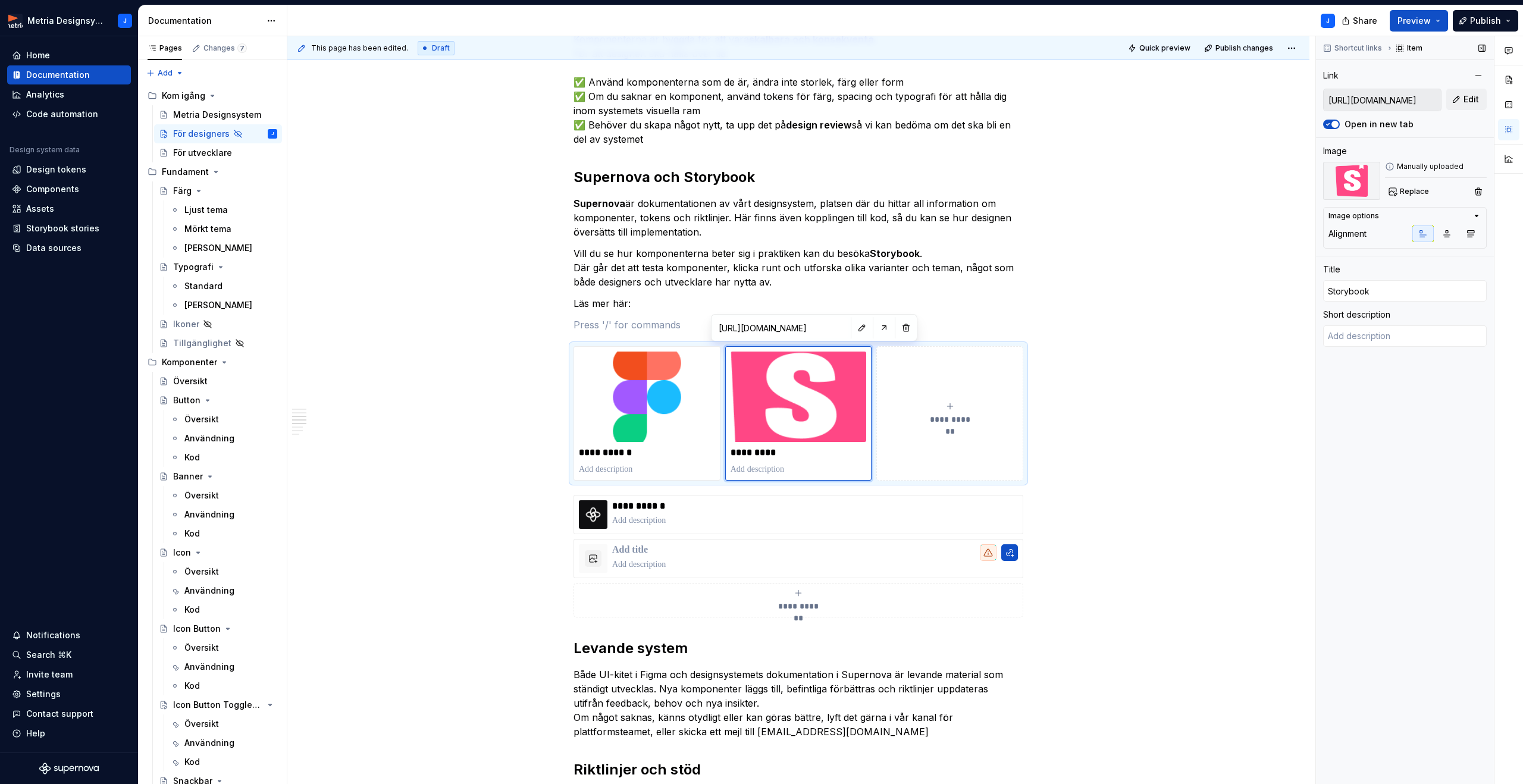
click at [1364, 102] on input "[URL][DOMAIN_NAME]" at bounding box center [1382, 100] width 117 height 21
click at [1370, 99] on input "[URL][DOMAIN_NAME]" at bounding box center [1382, 100] width 117 height 21
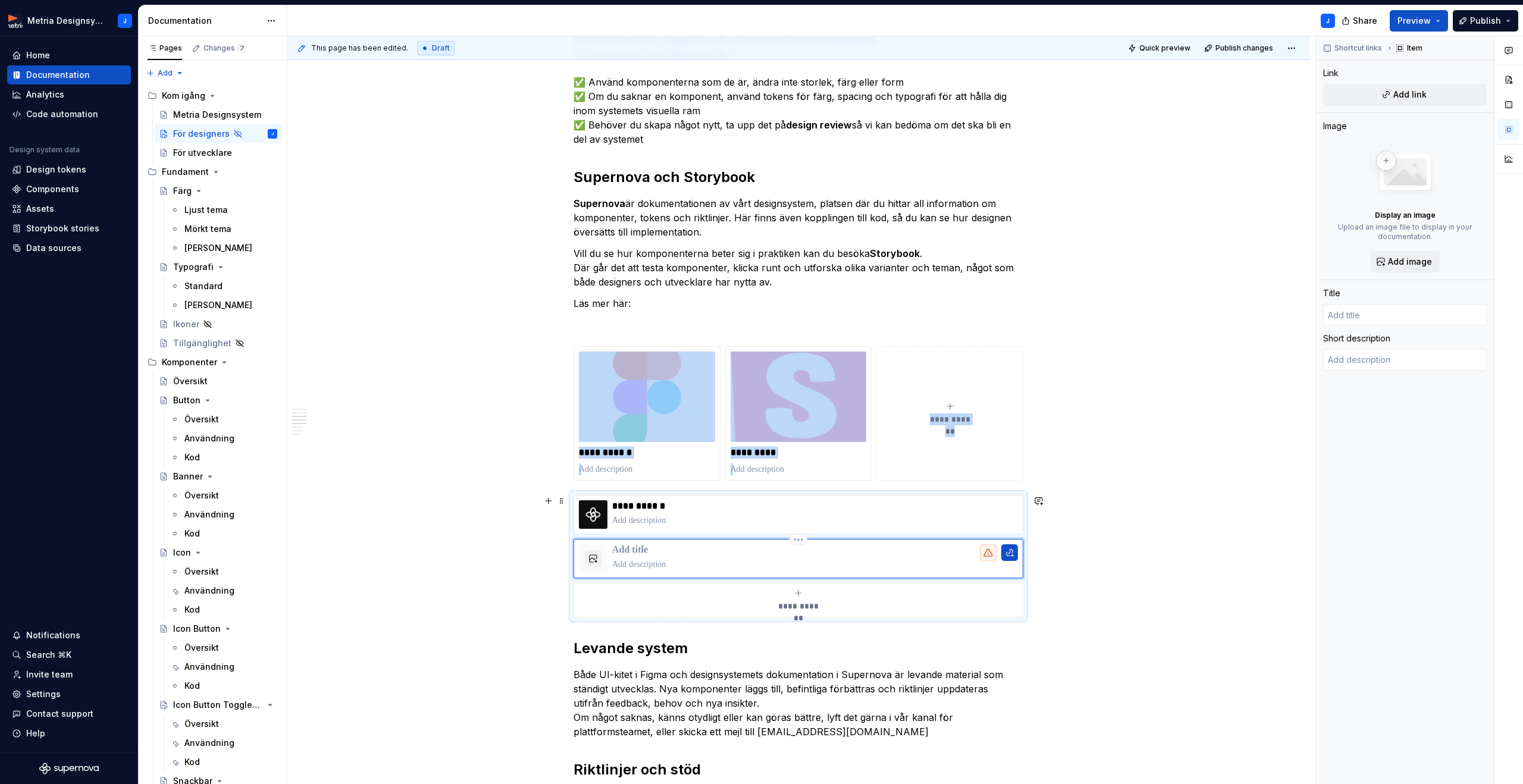
click at [783, 556] on div at bounding box center [815, 558] width 406 height 29
click at [1405, 99] on span "Add link" at bounding box center [1410, 95] width 34 height 12
type textarea "*"
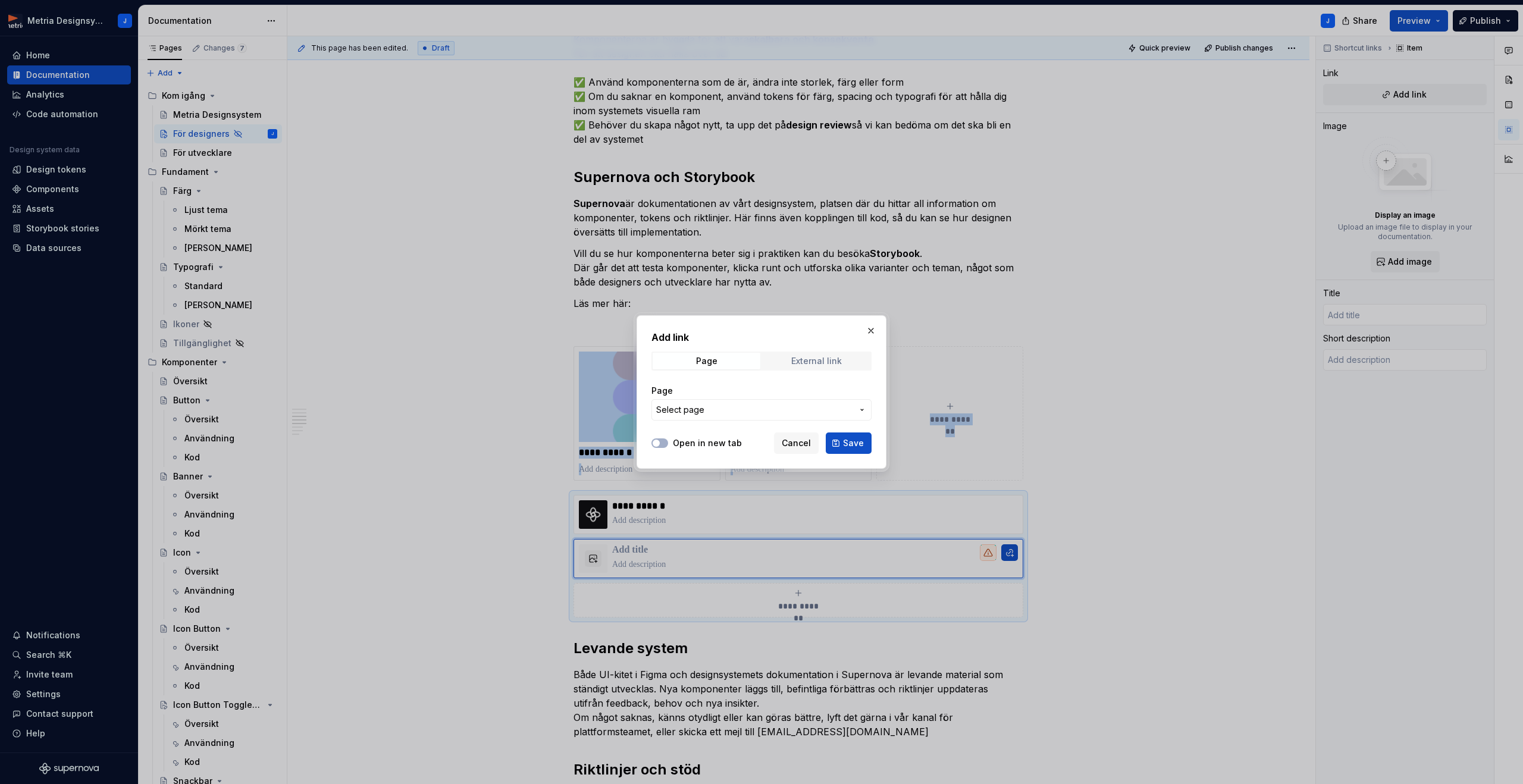
click at [808, 366] on span "External link" at bounding box center [816, 361] width 107 height 17
click at [765, 417] on input "URL" at bounding box center [762, 410] width 220 height 21
paste input "[URL][DOMAIN_NAME]"
type input "[URL][DOMAIN_NAME]"
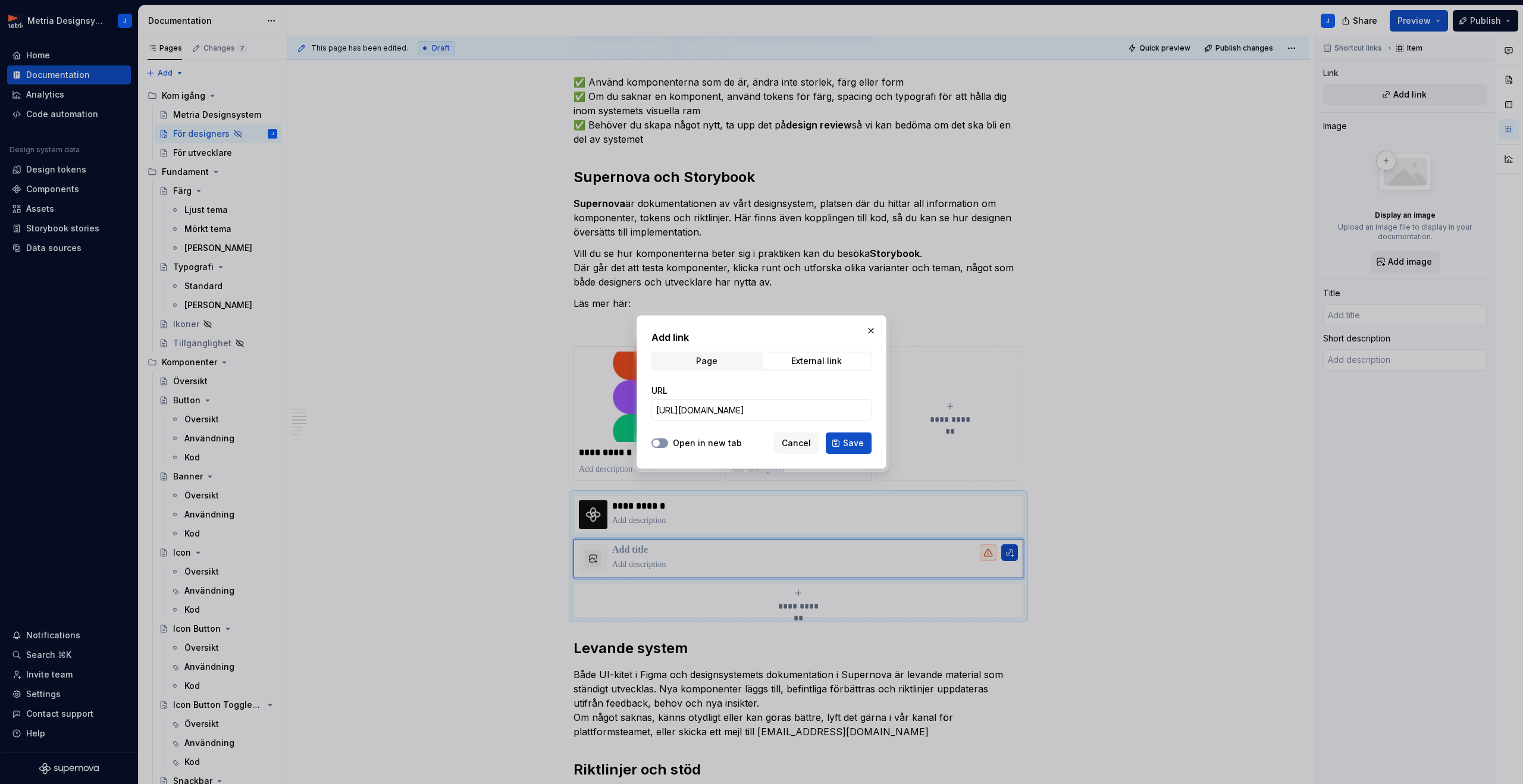
click at [660, 444] on icon "button" at bounding box center [656, 443] width 9 height 7
click at [849, 451] on button "Save" at bounding box center [848, 443] width 46 height 21
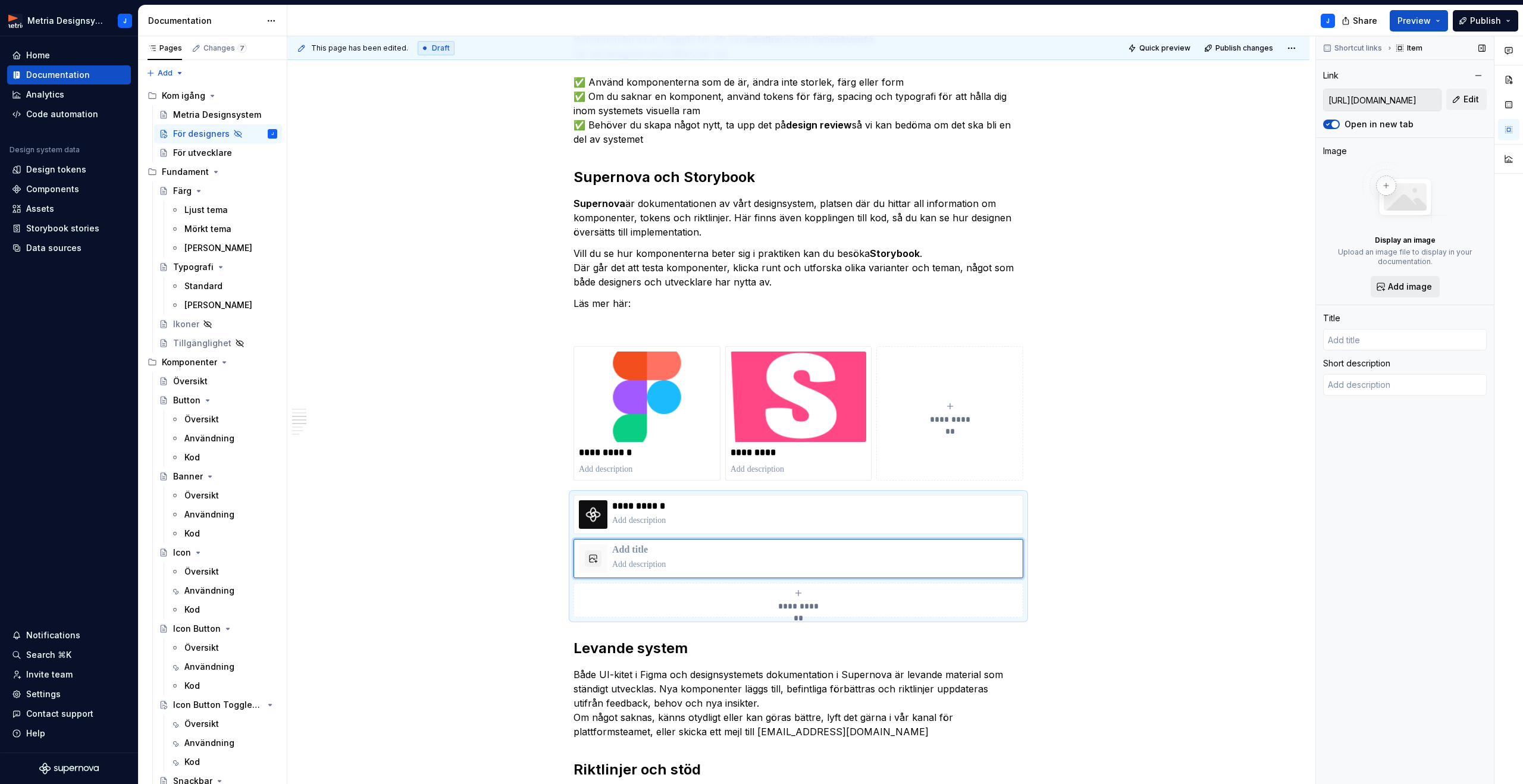
click at [1409, 284] on span "Add image" at bounding box center [1410, 287] width 44 height 12
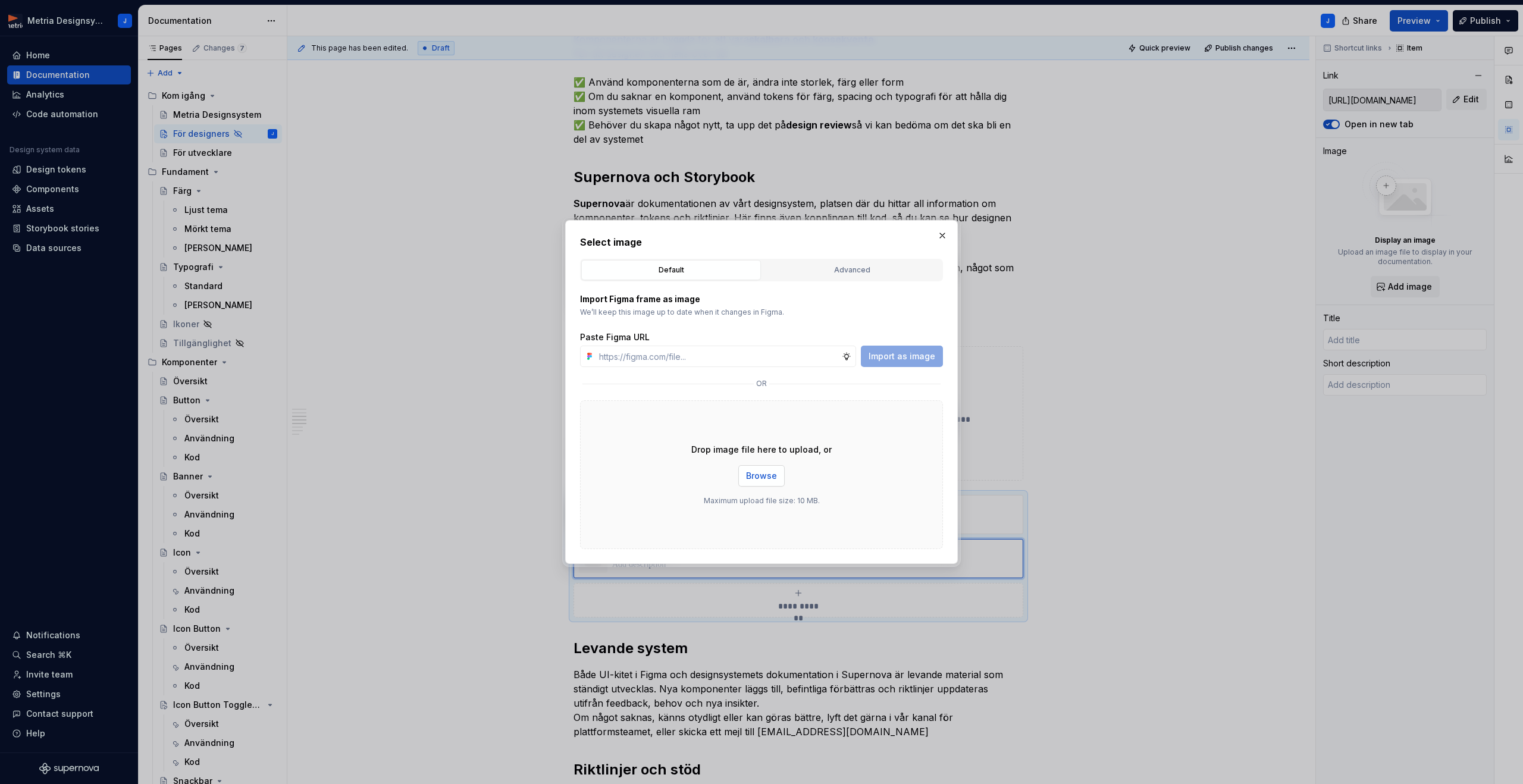
click at [767, 472] on span "Browse" at bounding box center [761, 476] width 31 height 12
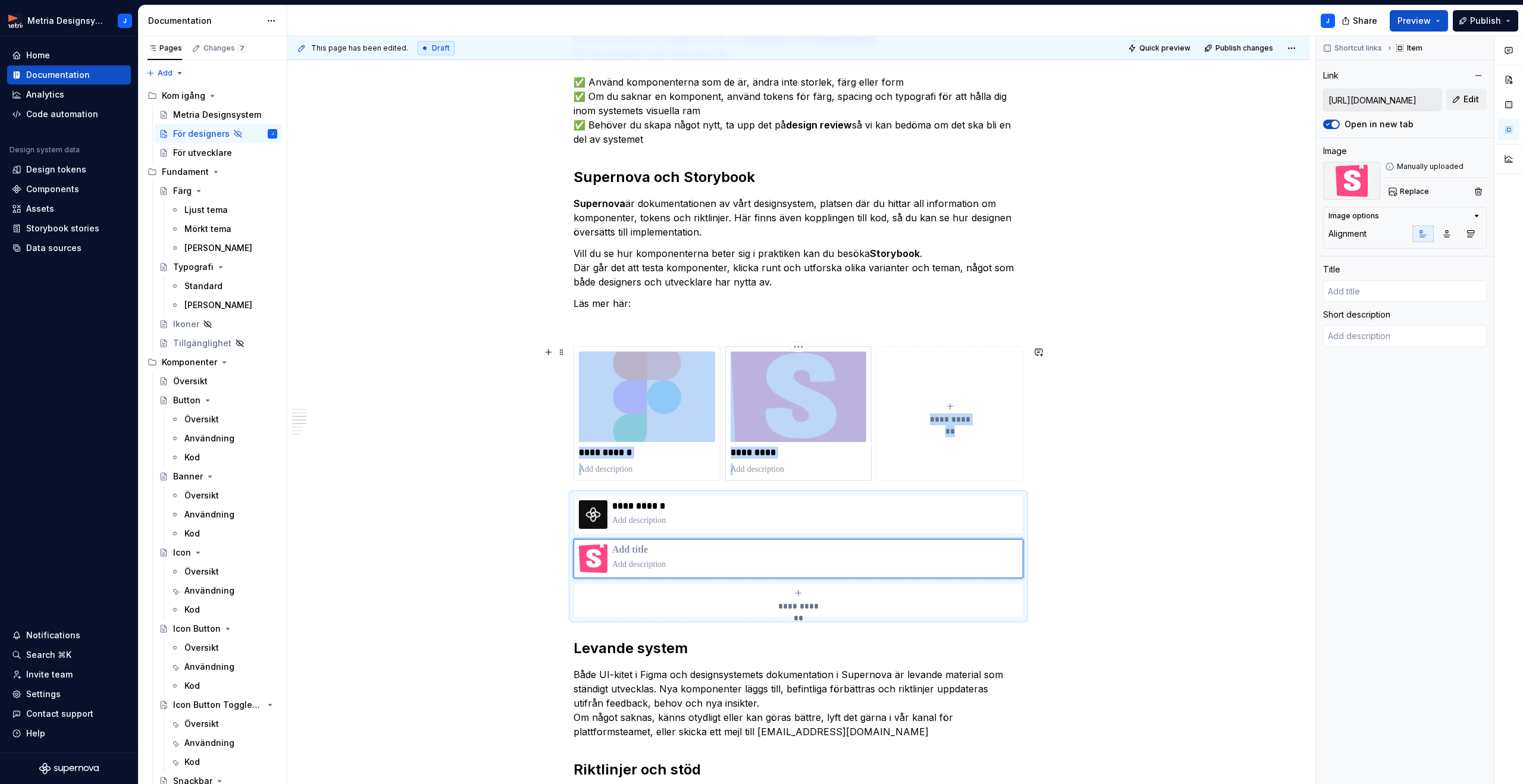
type textarea "*"
type input "Storybook"
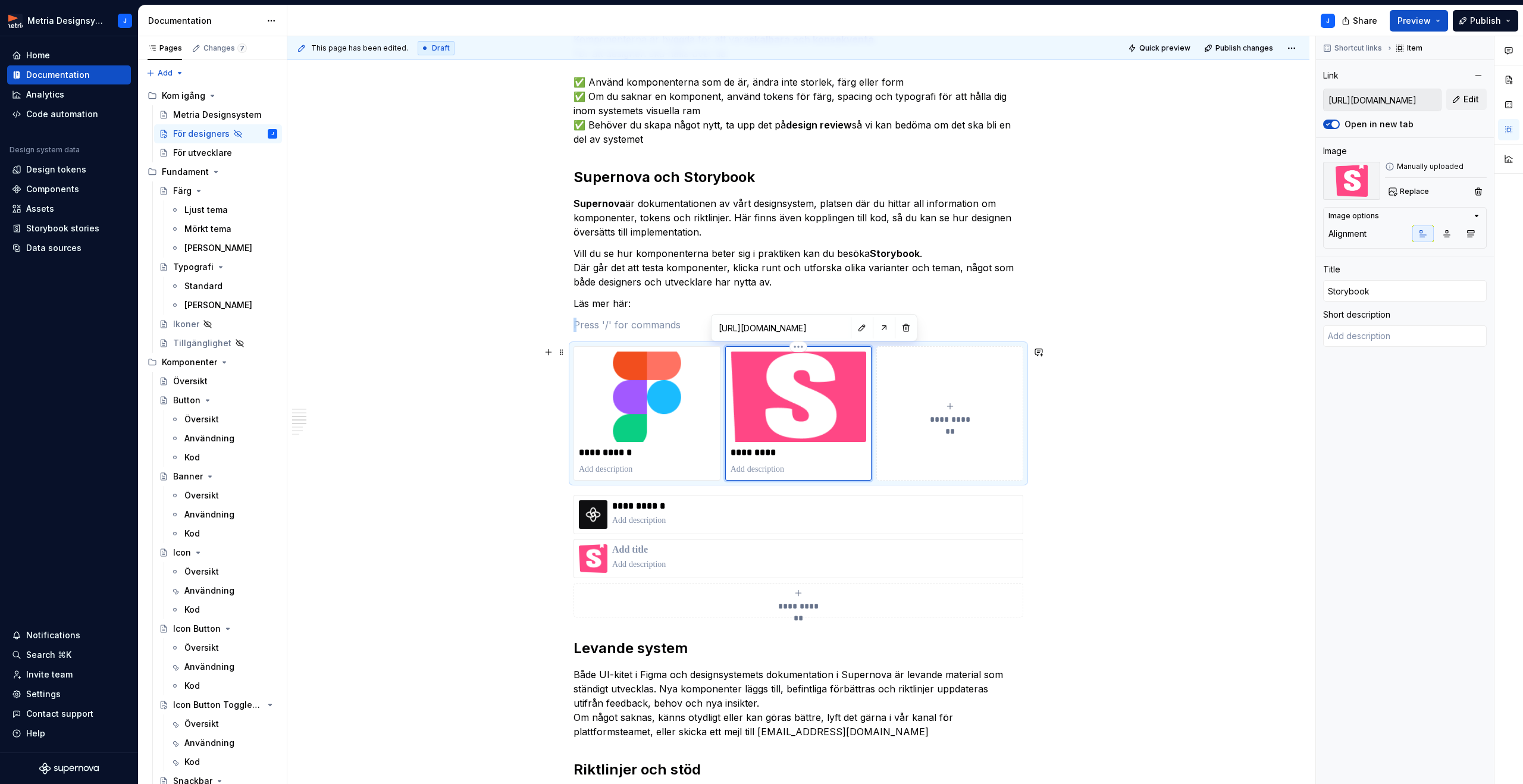
click at [822, 421] on img at bounding box center [798, 396] width 136 height 91
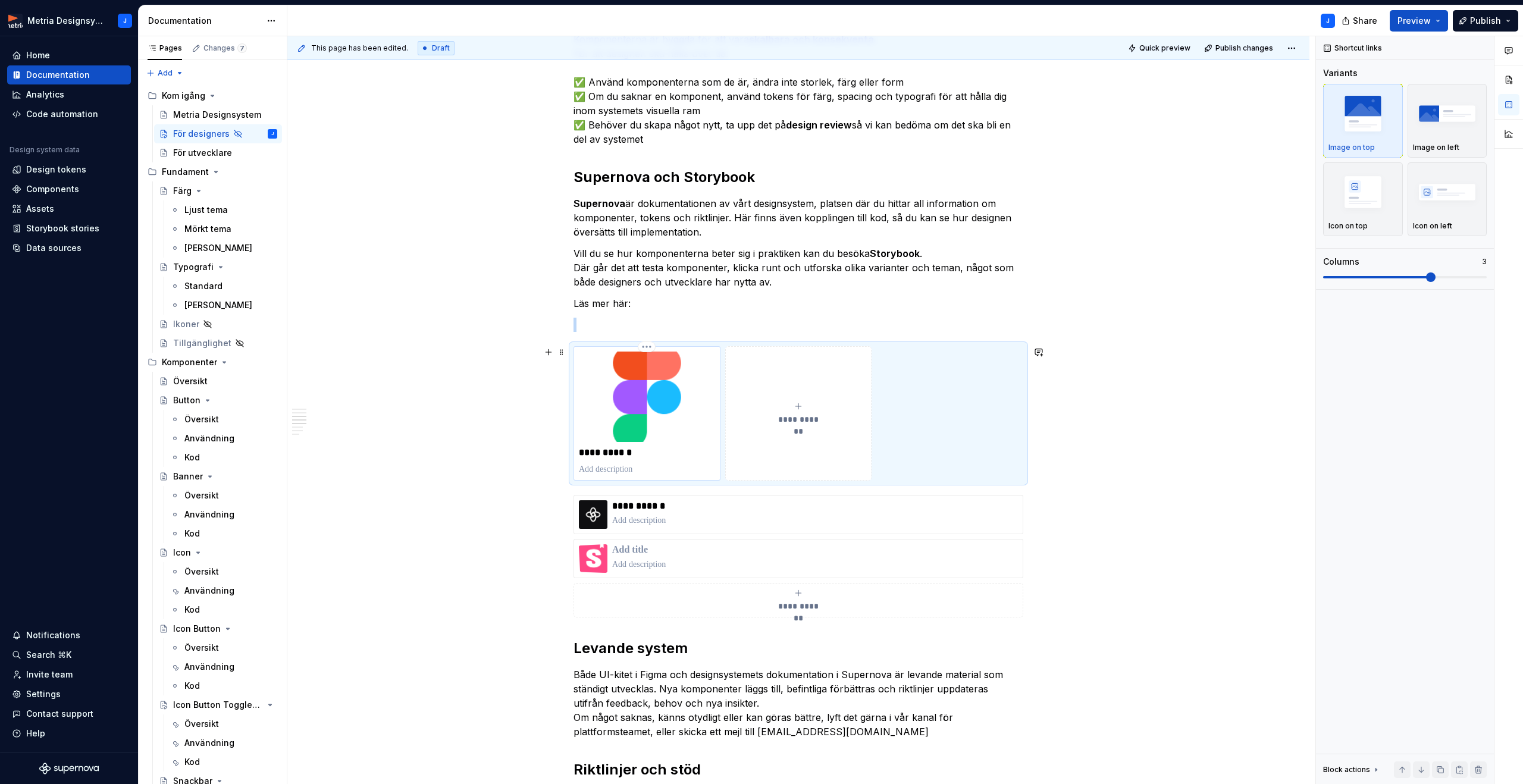
click at [652, 412] on img at bounding box center [647, 396] width 136 height 91
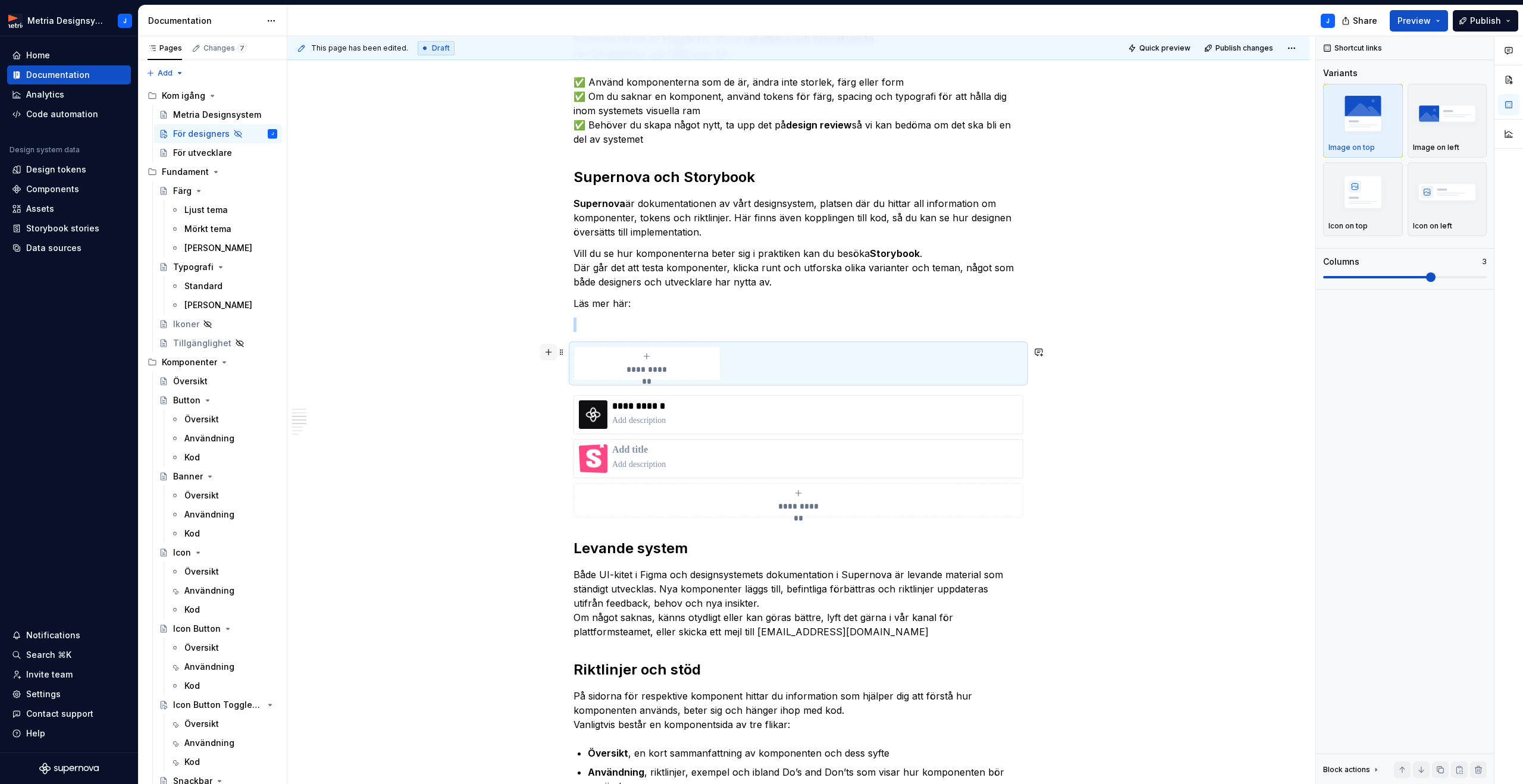
click at [550, 351] on button "button" at bounding box center [548, 352] width 17 height 17
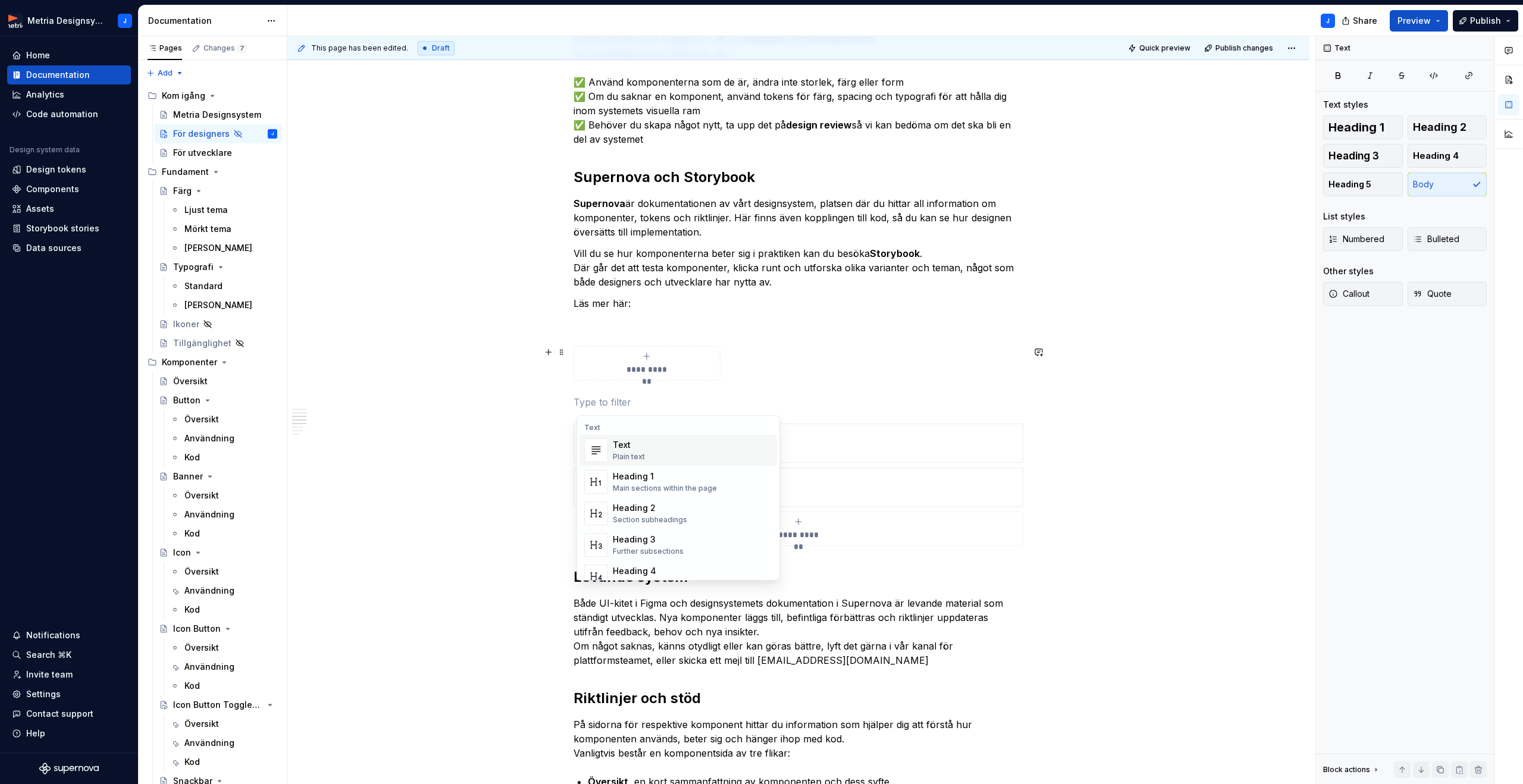
click at [1103, 400] on div "**********" at bounding box center [798, 643] width 1022 height 1835
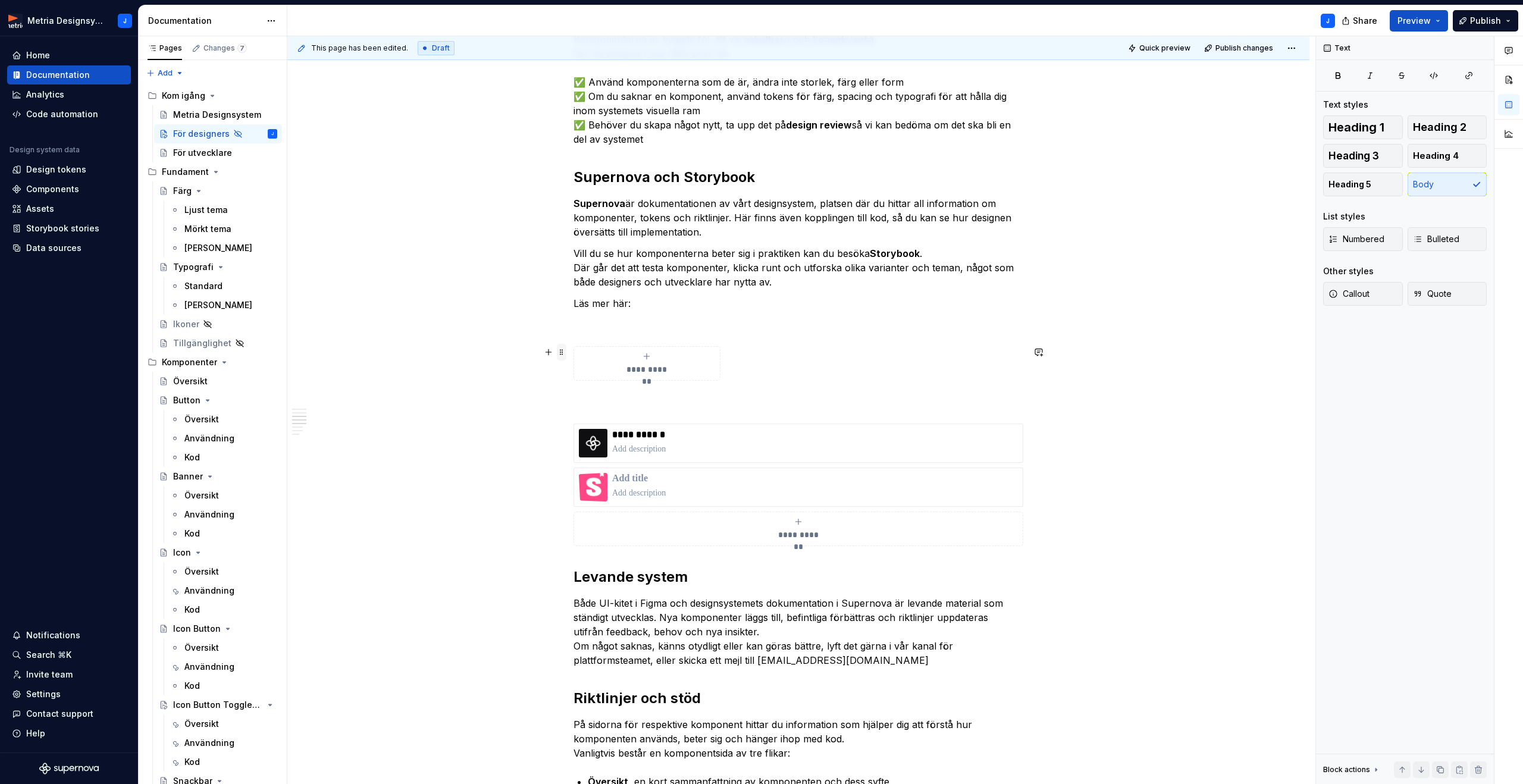
click at [564, 355] on span at bounding box center [562, 352] width 9 height 17
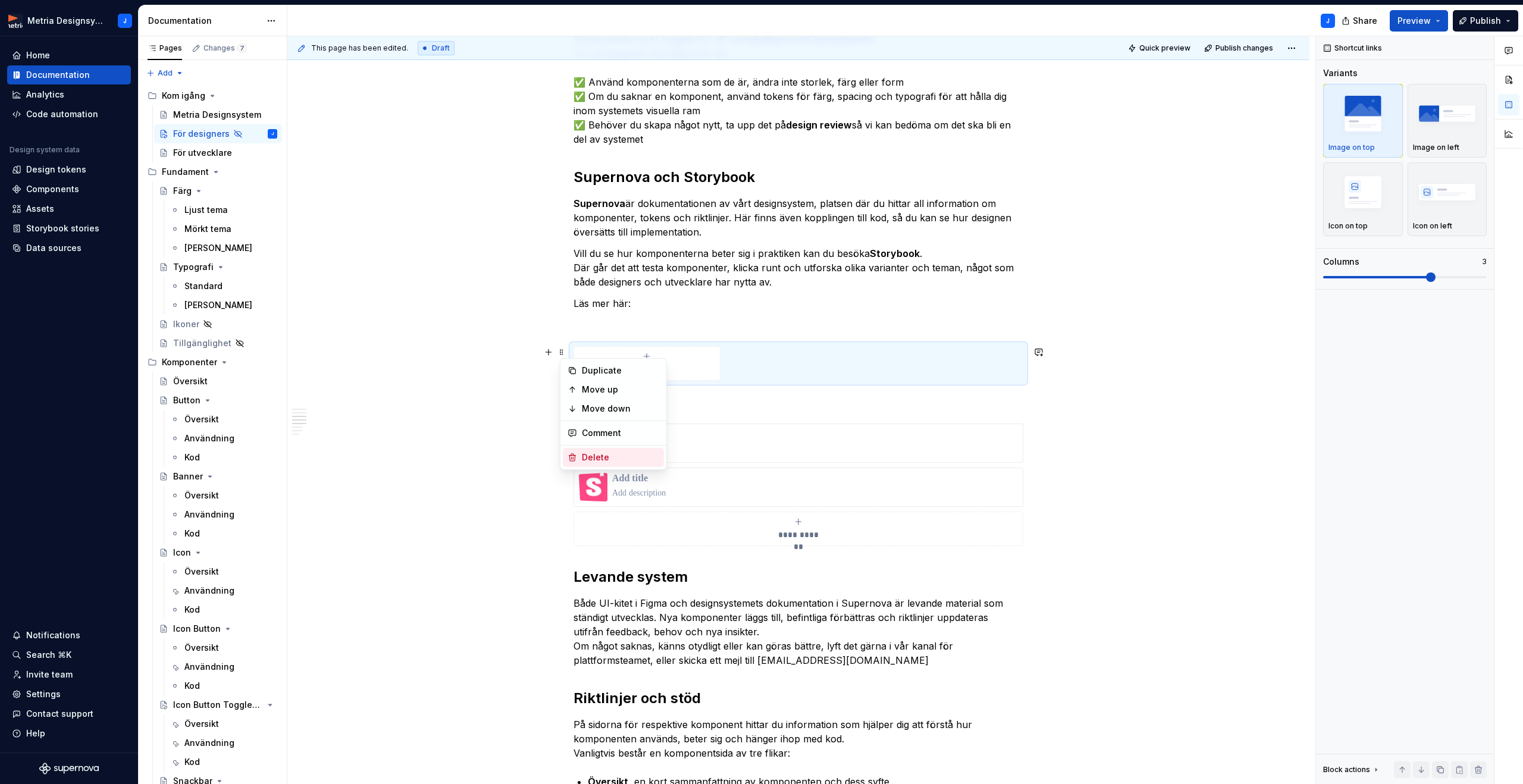
click at [586, 455] on div "Delete" at bounding box center [620, 458] width 77 height 12
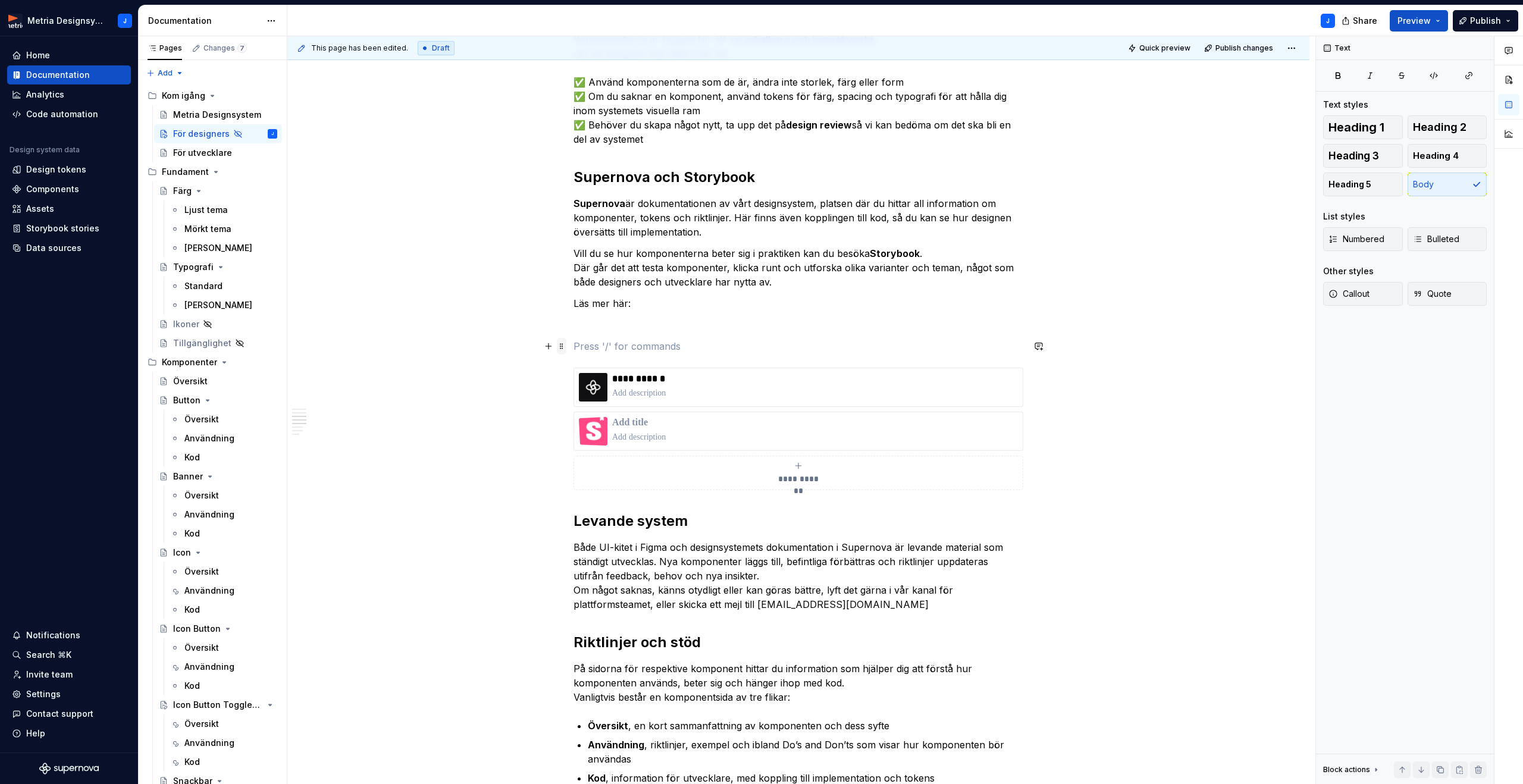
click at [566, 347] on span at bounding box center [562, 346] width 9 height 17
click at [588, 449] on div "Delete" at bounding box center [620, 451] width 77 height 12
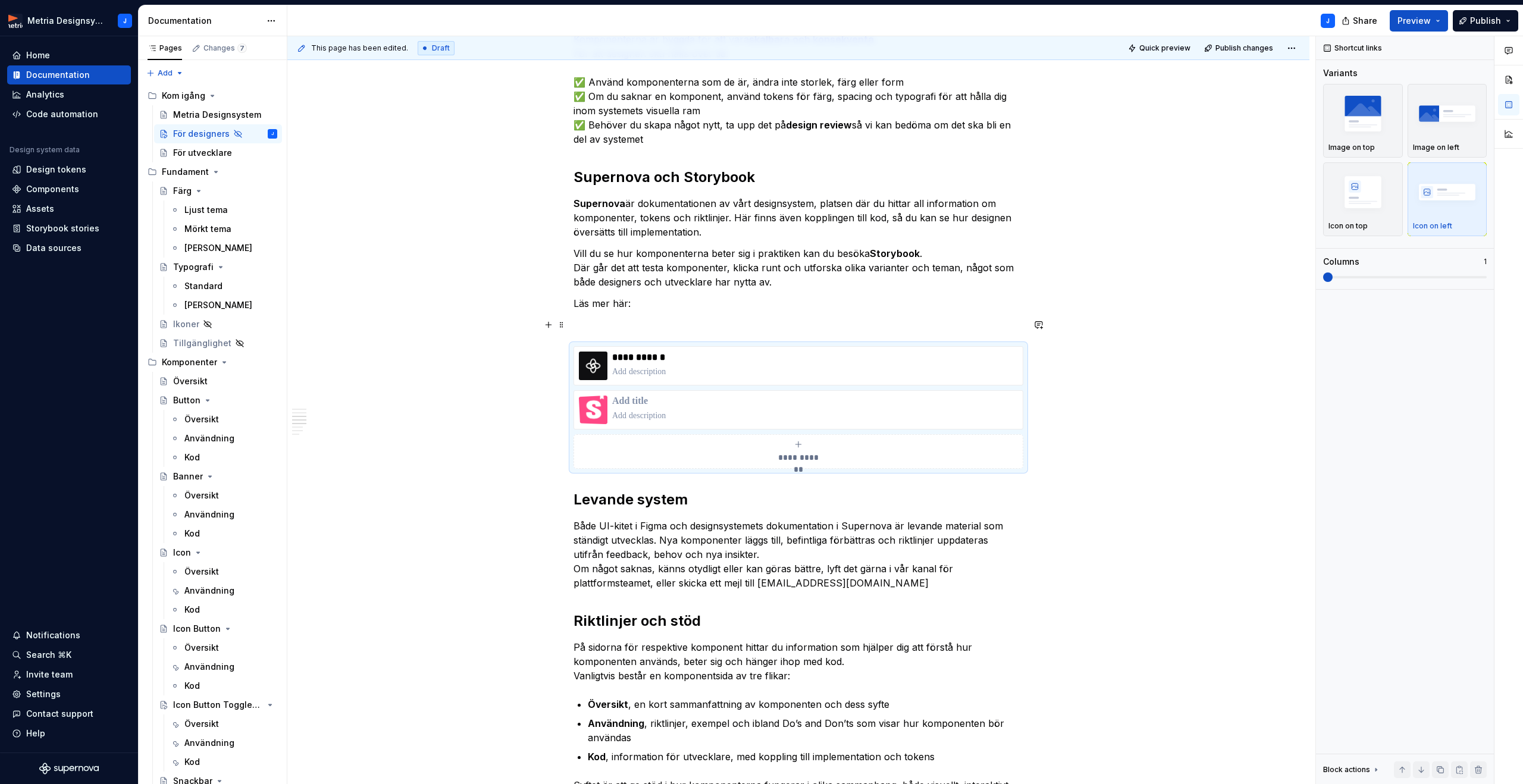
click at [569, 319] on div "**********" at bounding box center [798, 604] width 1022 height 1757
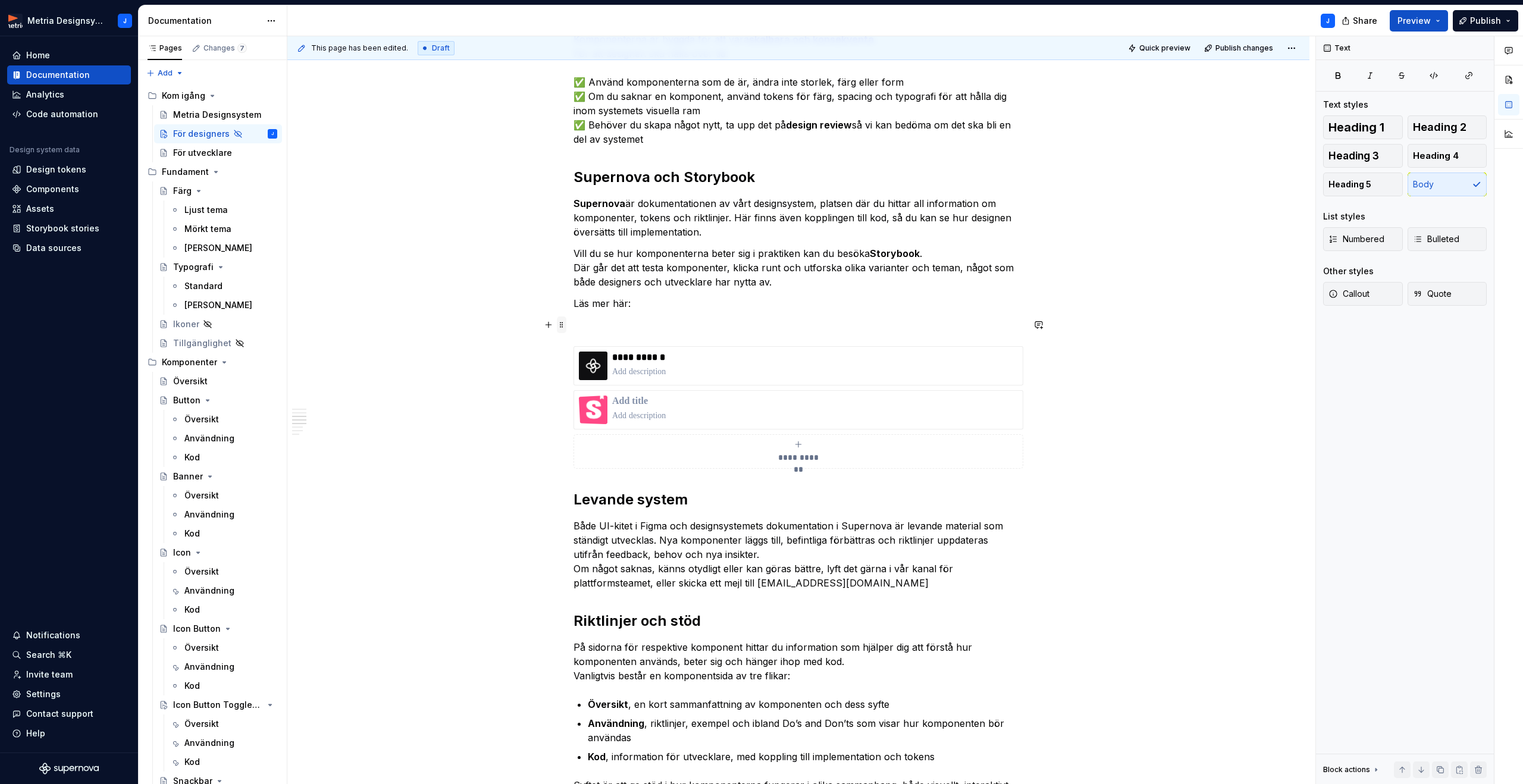
click at [564, 324] on span at bounding box center [562, 324] width 9 height 17
click at [595, 426] on div "Delete" at bounding box center [620, 430] width 77 height 12
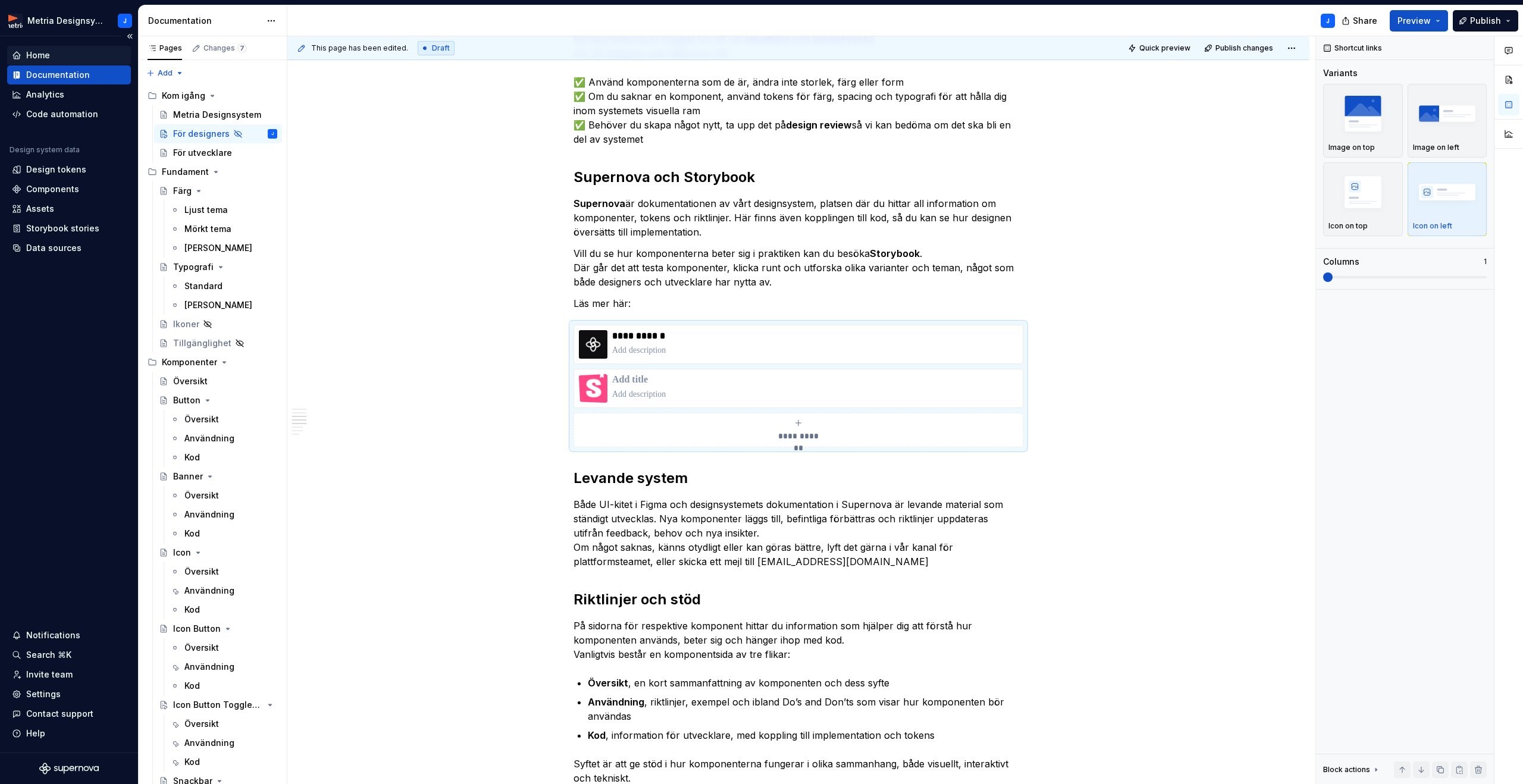
click at [60, 59] on div "Home" at bounding box center [69, 55] width 114 height 12
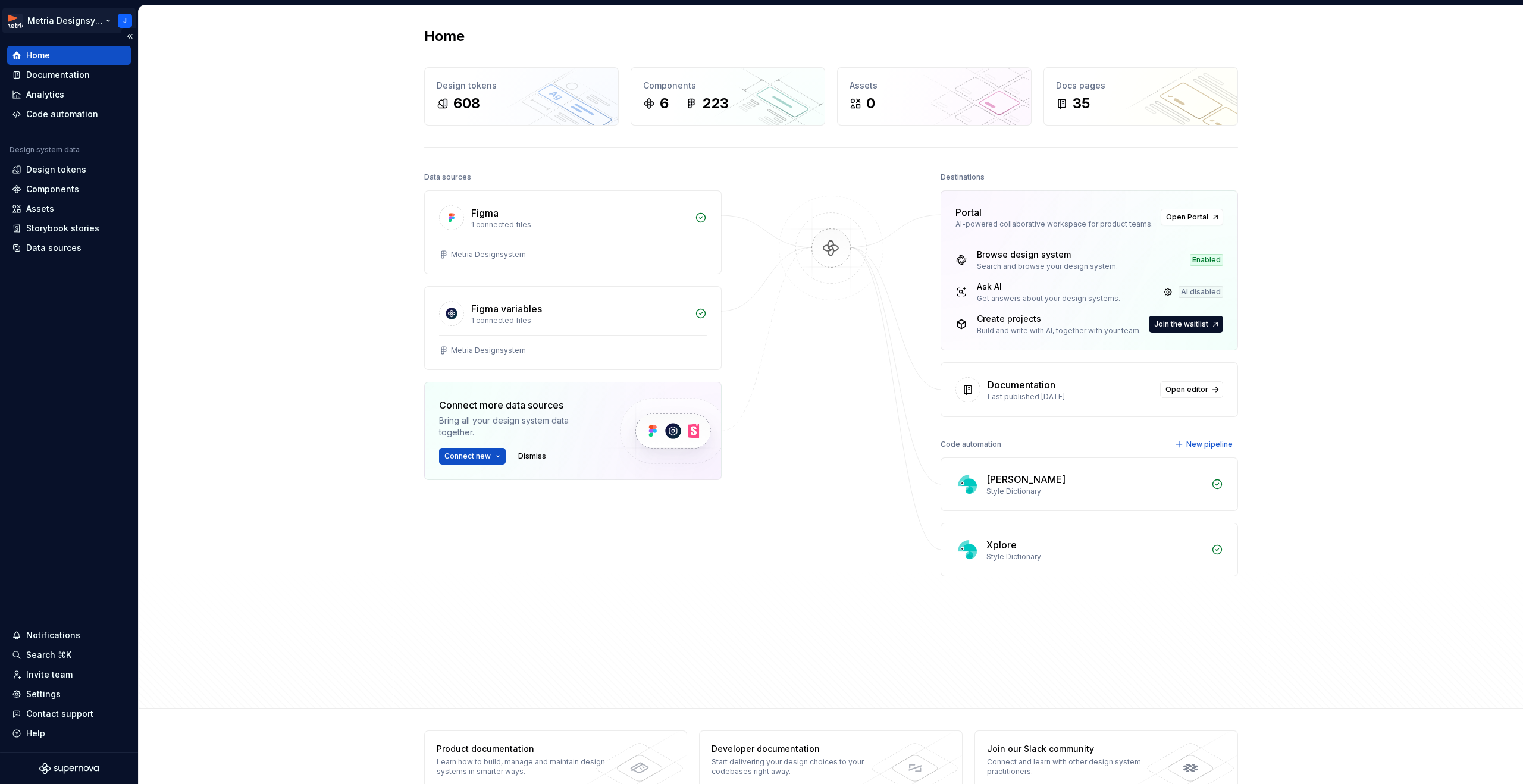
click at [72, 26] on html "Metria Designsystem J Home Documentation Analytics Code automation Design syste…" at bounding box center [761, 392] width 1523 height 784
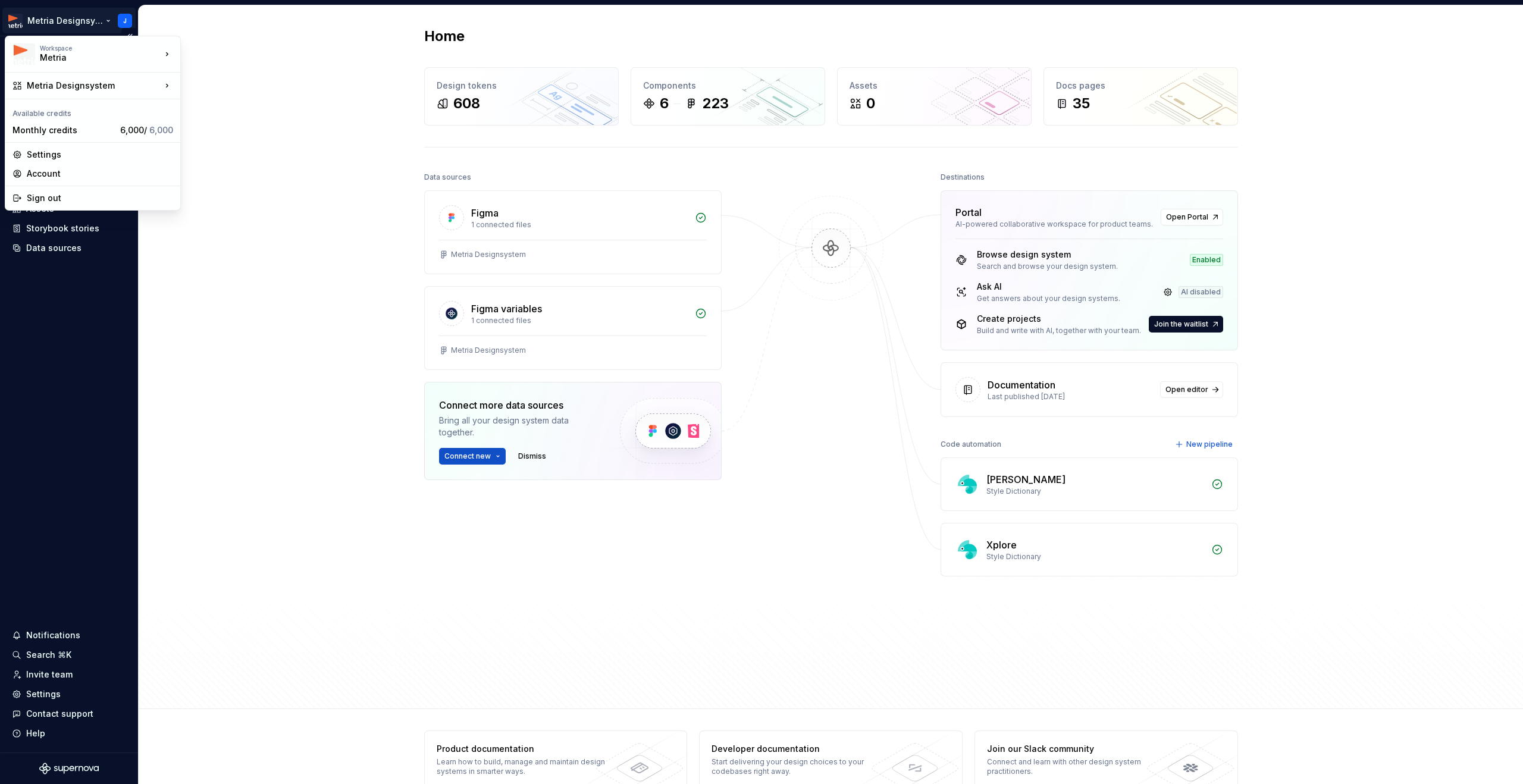
click at [72, 26] on html "Metria Designsystem J Home Documentation Analytics Code automation Design syste…" at bounding box center [761, 392] width 1523 height 784
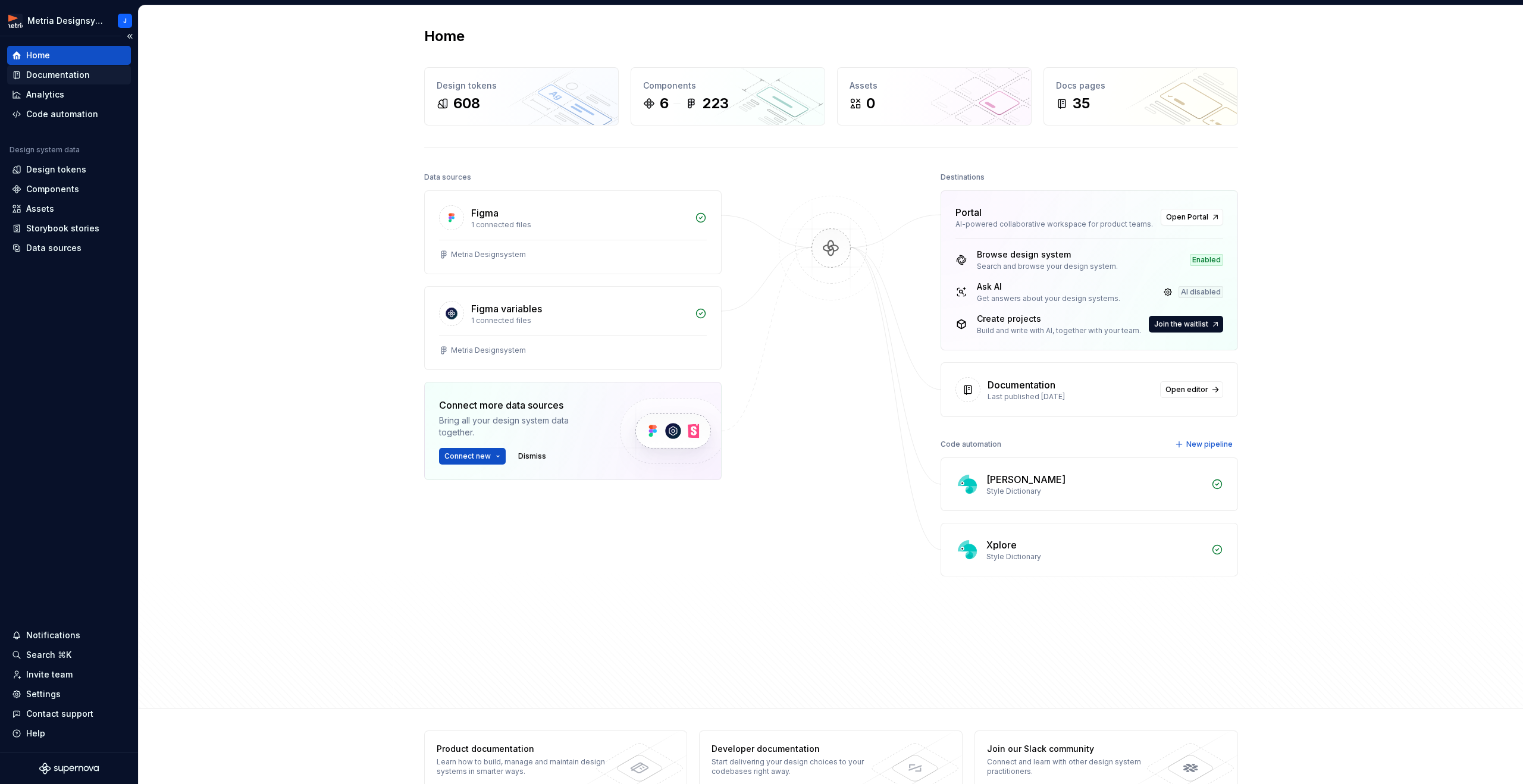
click at [59, 81] on div "Documentation" at bounding box center [58, 75] width 64 height 12
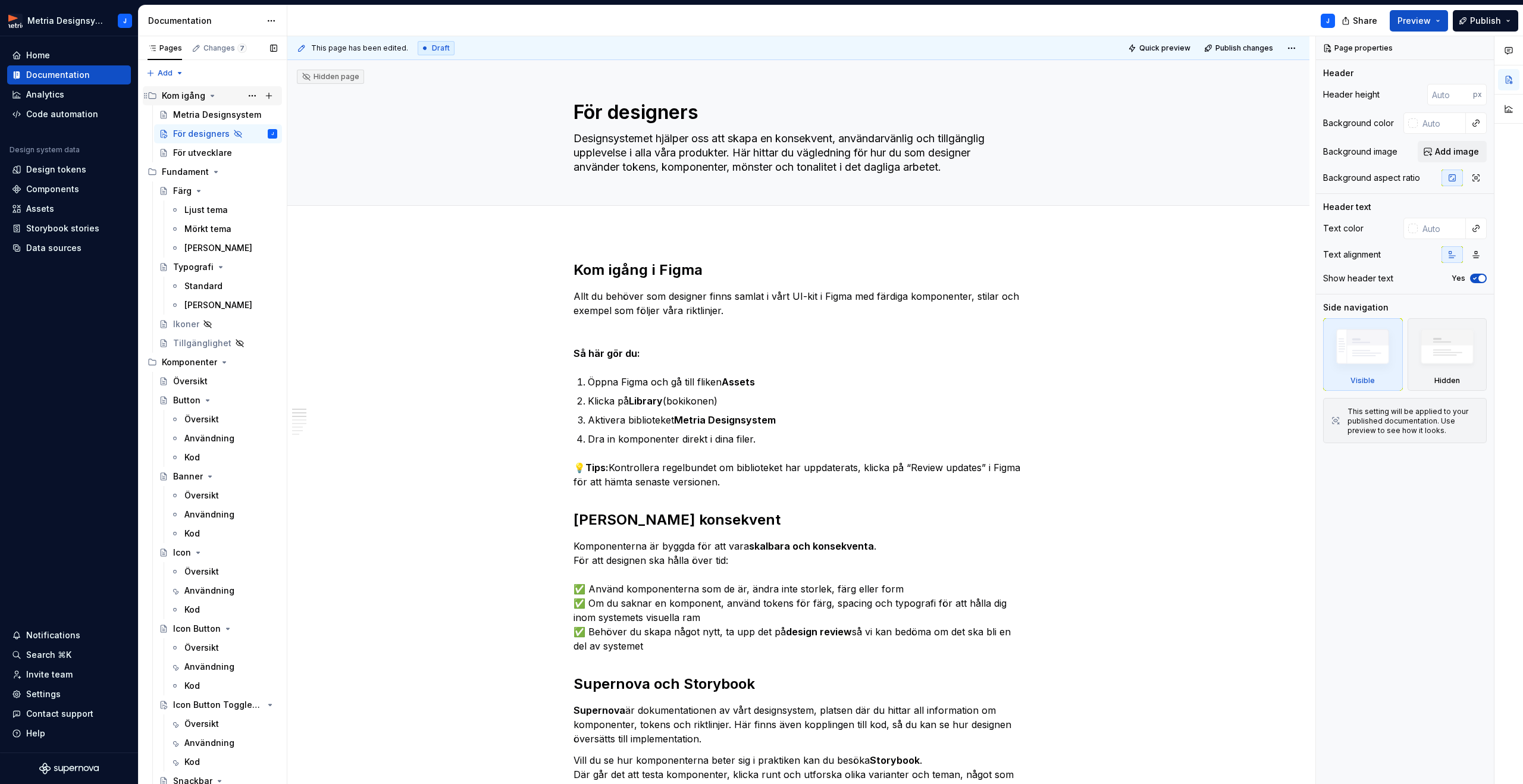
click at [172, 98] on div "Kom igång" at bounding box center [183, 96] width 44 height 12
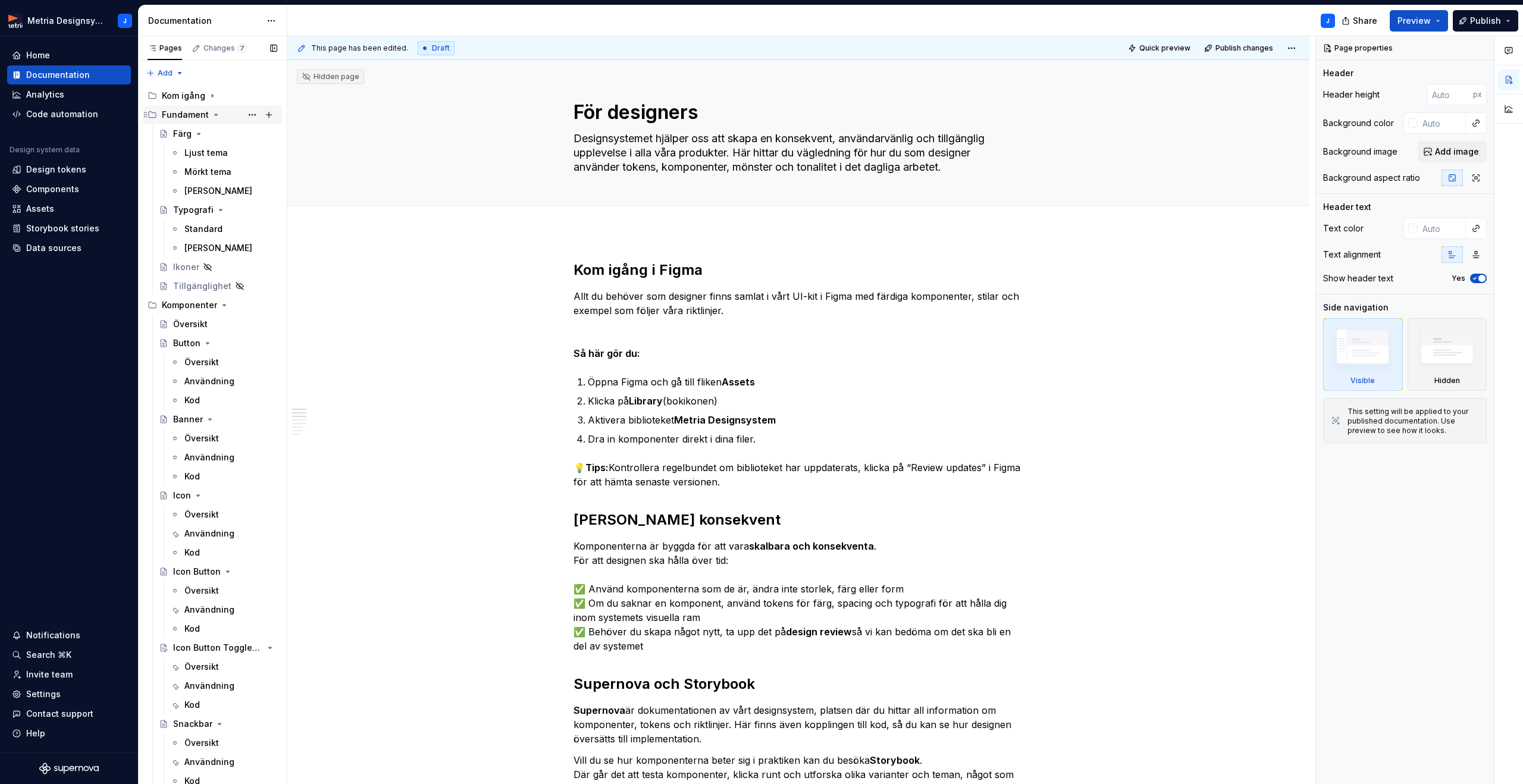
click at [171, 116] on div "Fundament" at bounding box center [185, 115] width 47 height 12
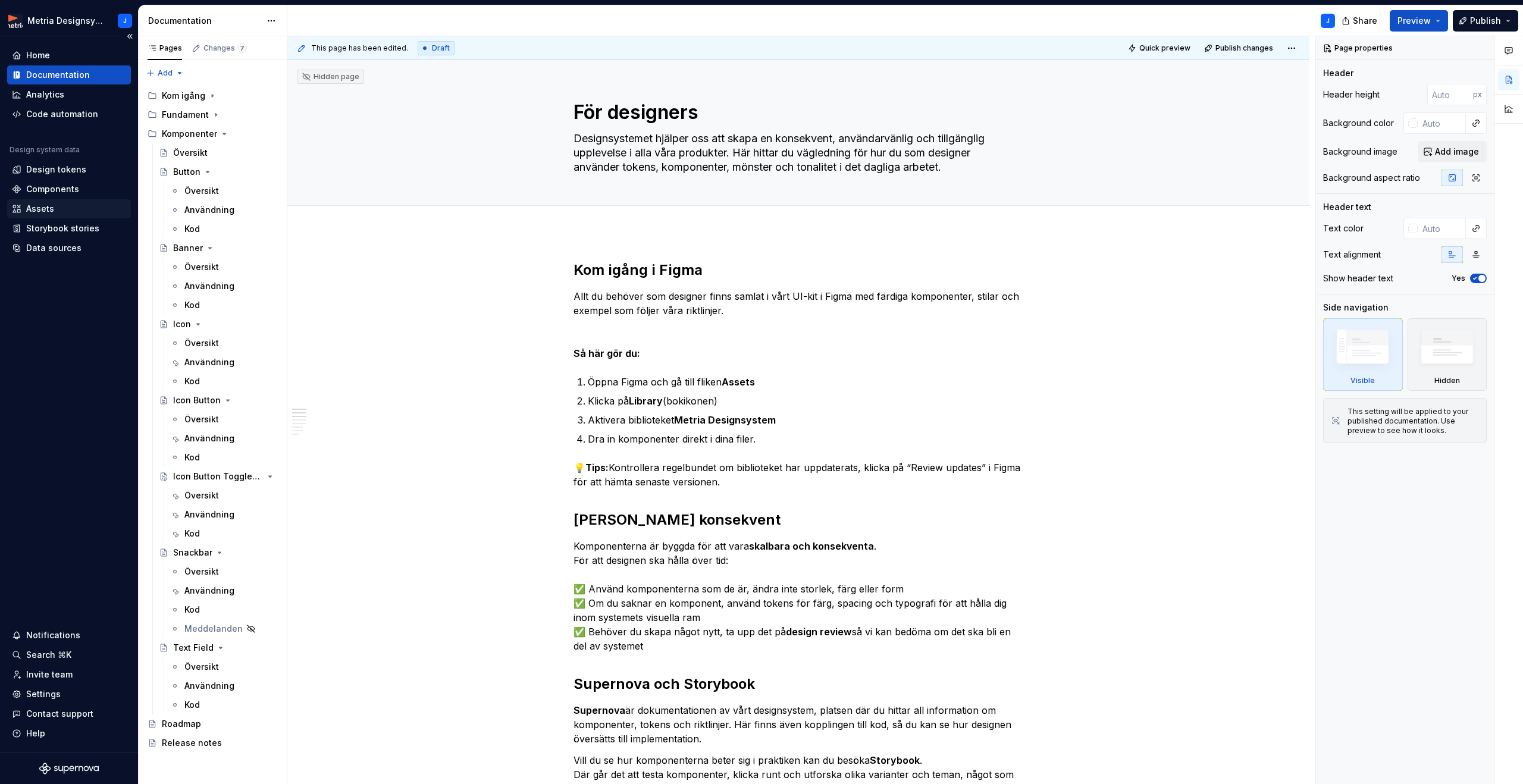
click at [67, 210] on div "Assets" at bounding box center [69, 209] width 114 height 12
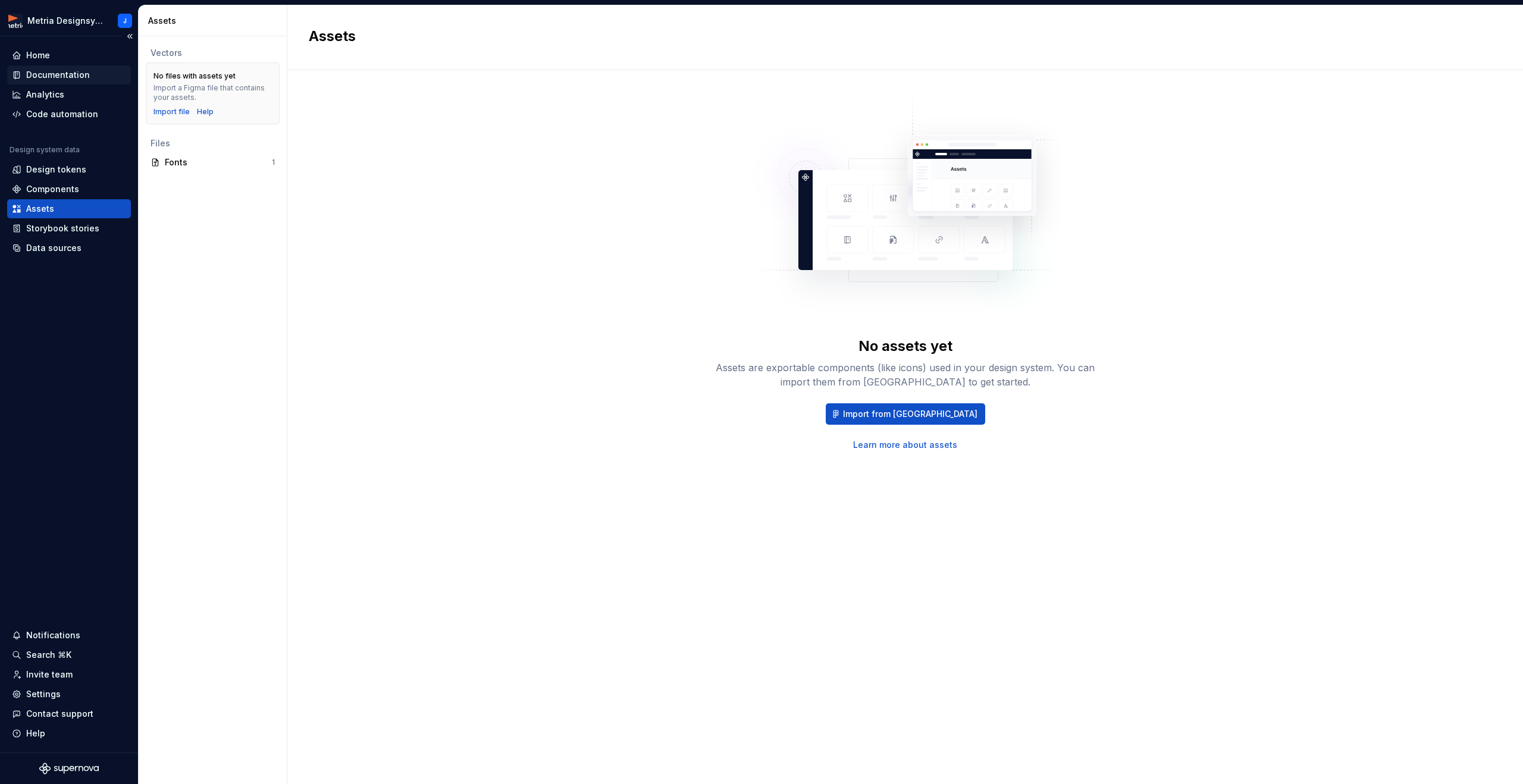
click at [52, 77] on div "Documentation" at bounding box center [58, 75] width 64 height 12
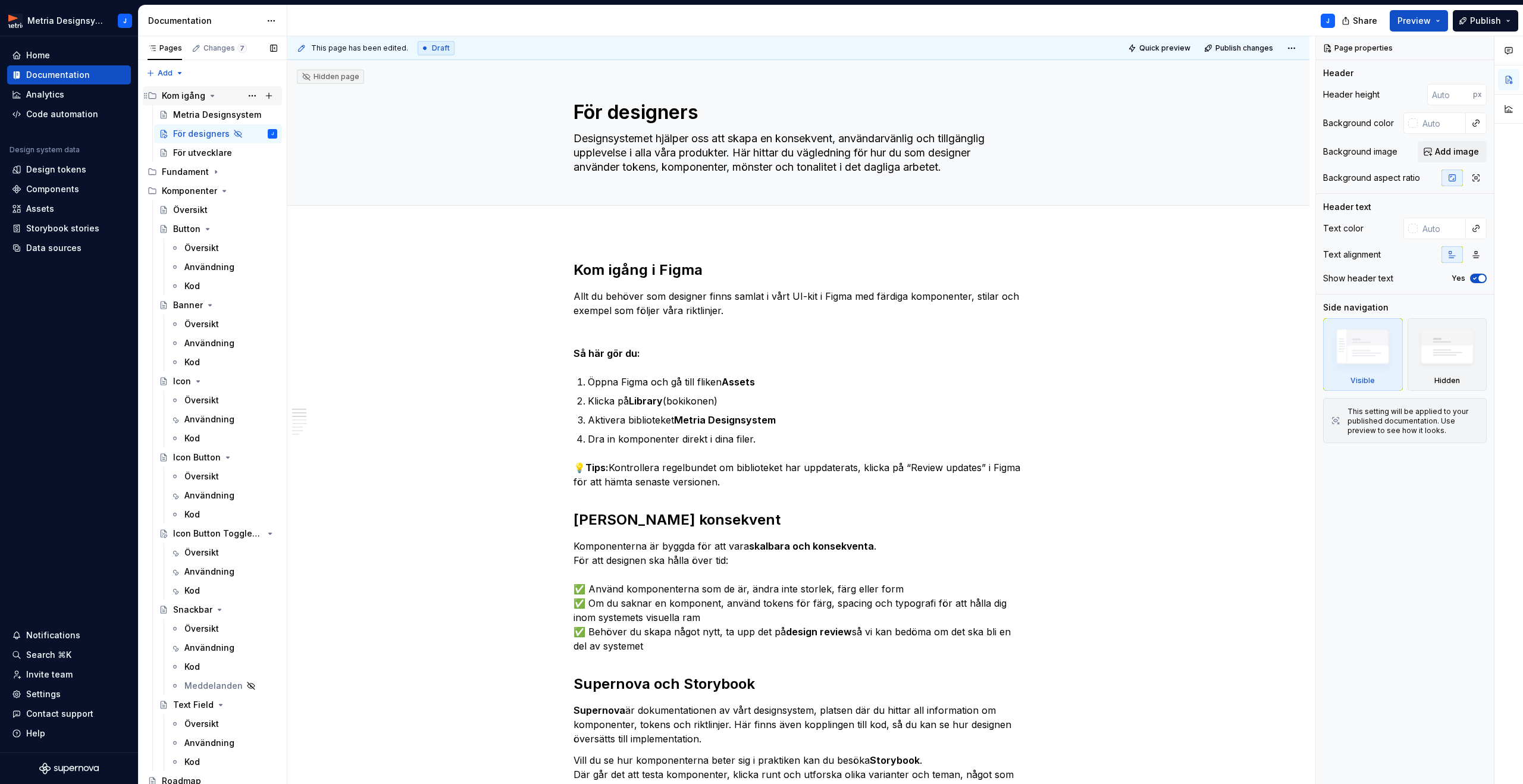
click at [173, 96] on div "Kom igång" at bounding box center [183, 96] width 44 height 12
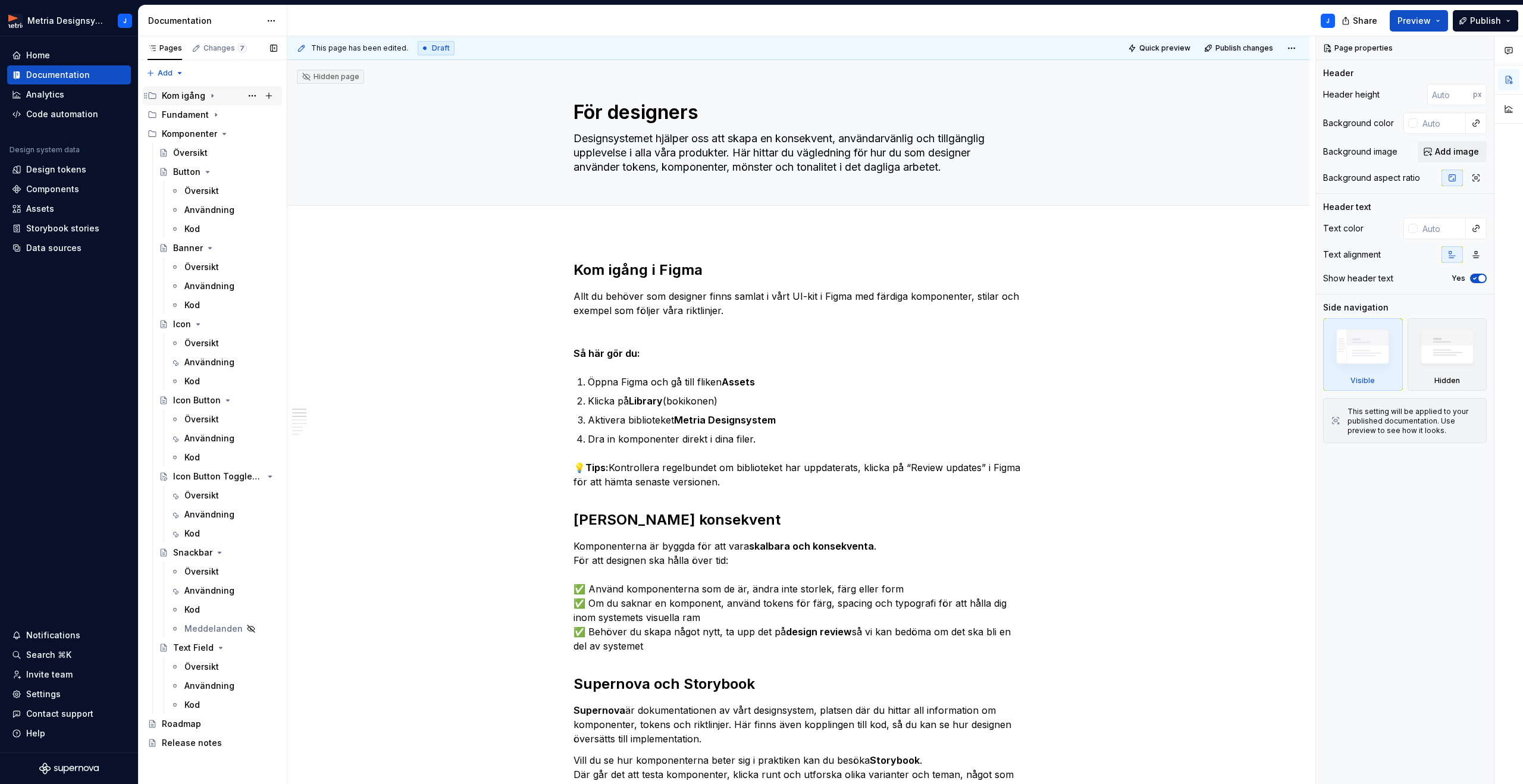
click at [173, 96] on div "Kom igång" at bounding box center [183, 96] width 44 height 12
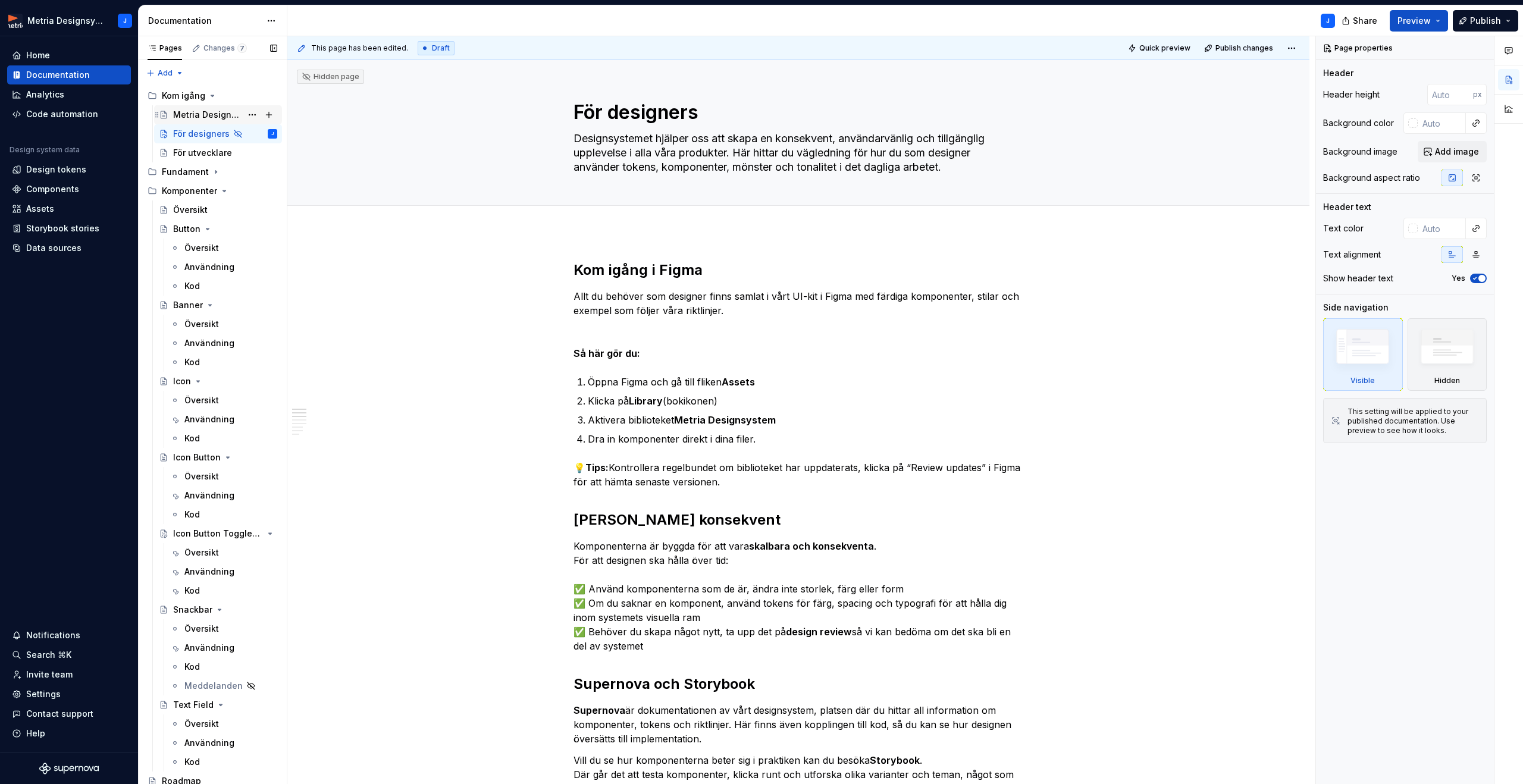
click at [179, 111] on div "Metria Designsystem" at bounding box center [208, 115] width 69 height 12
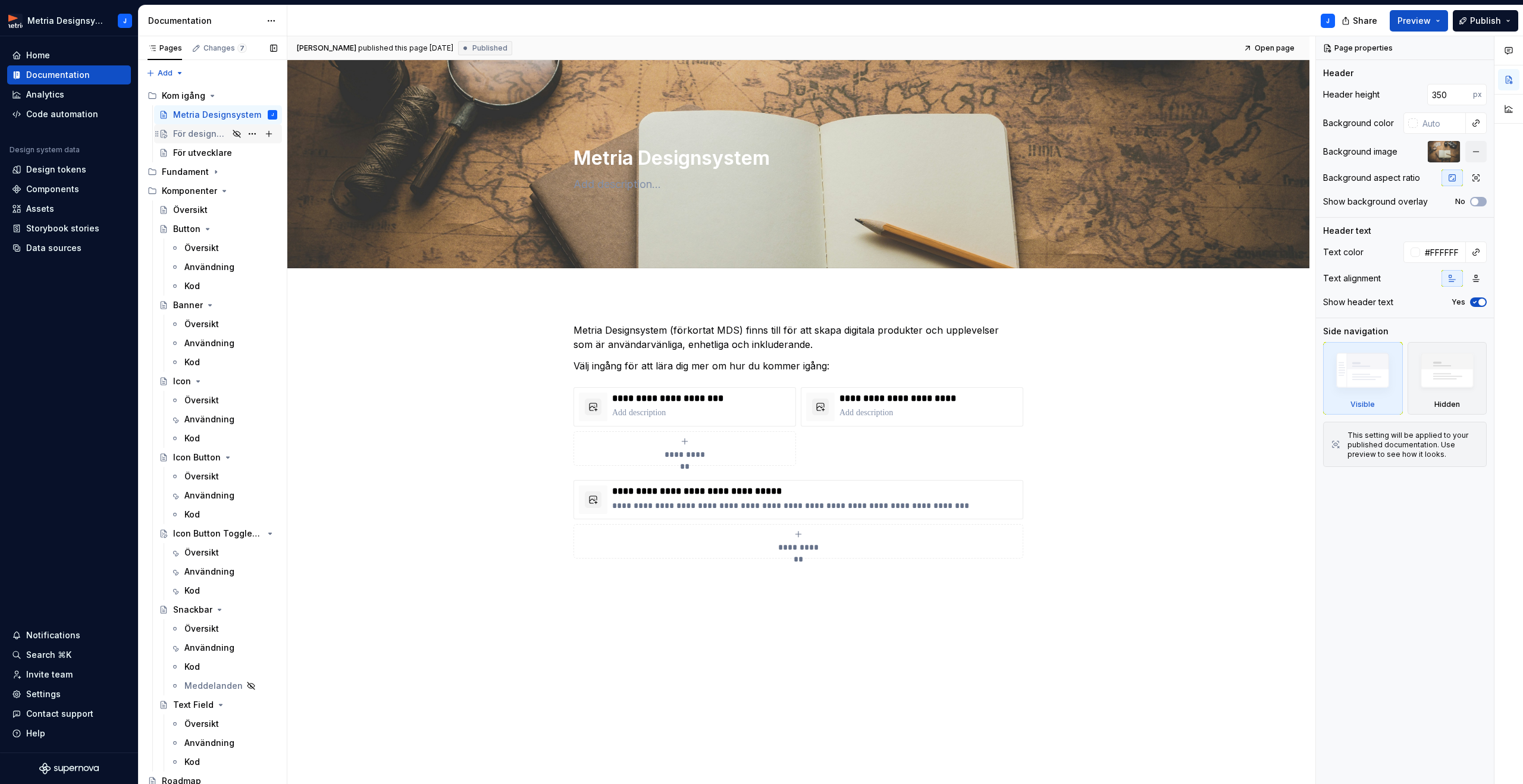
click at [211, 136] on div "För designers" at bounding box center [201, 134] width 55 height 12
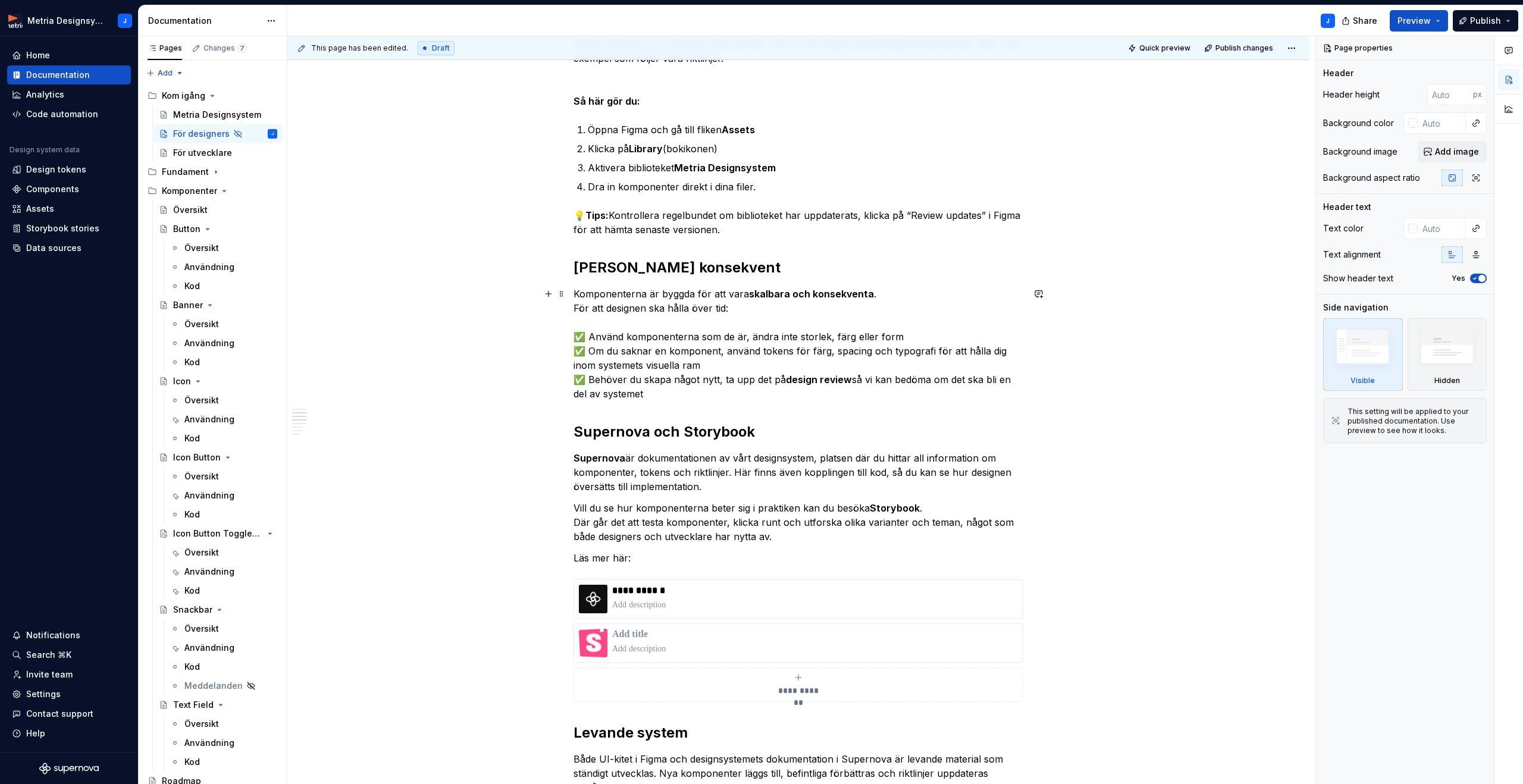
scroll to position [253, 0]
type textarea "*"
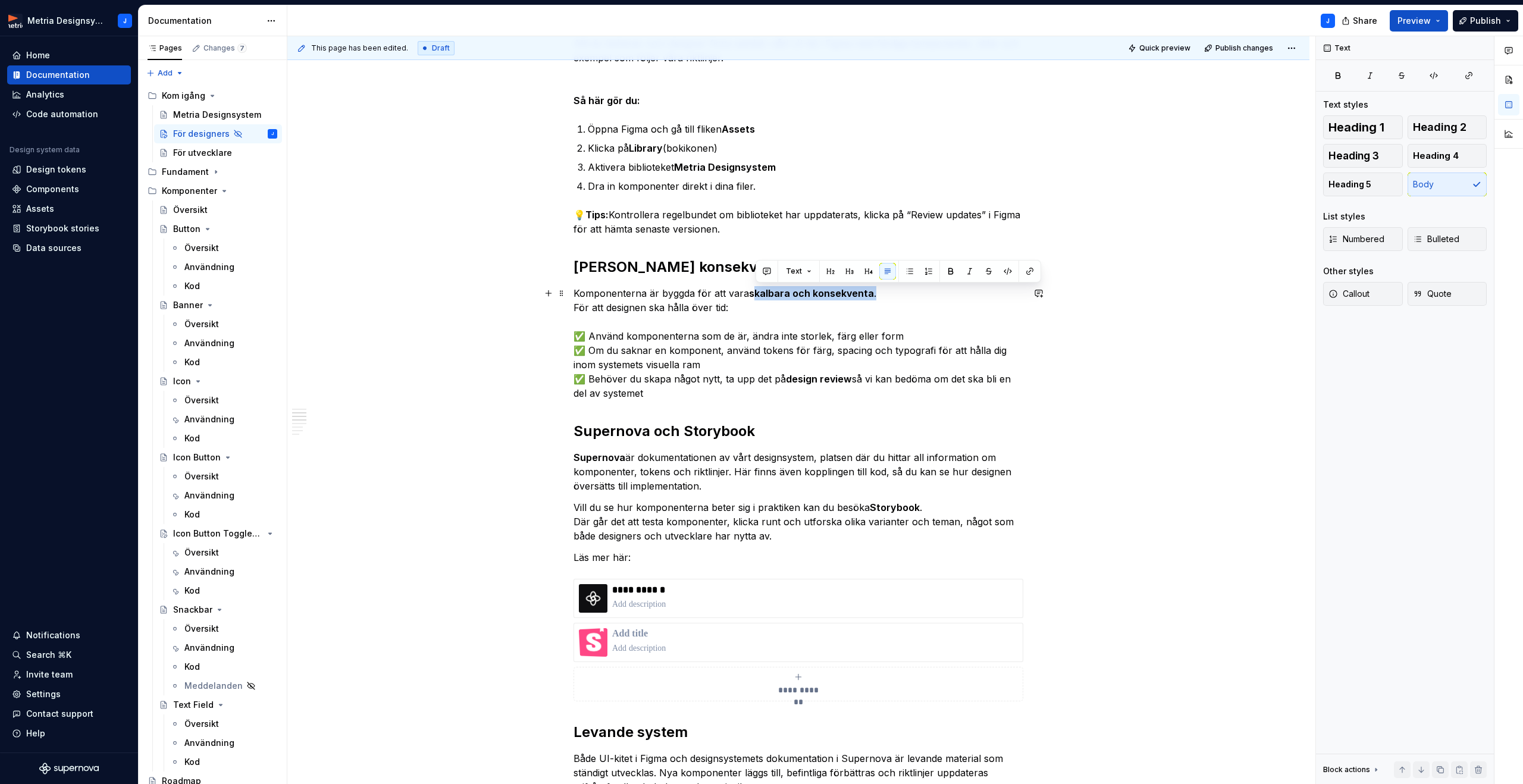
drag, startPoint x: 754, startPoint y: 293, endPoint x: 877, endPoint y: 298, distance: 123.1
click at [891, 297] on p "Komponenterna är byggda för att vara skalbara och konsekventa . För att designe…" at bounding box center [798, 343] width 449 height 114
click at [882, 299] on p "Komponenterna är byggda för att vara skalbara och konsekventa . För att designe…" at bounding box center [798, 343] width 449 height 114
drag, startPoint x: 879, startPoint y: 294, endPoint x: 748, endPoint y: 296, distance: 131.0
click at [726, 297] on p "Komponenterna är byggda för att vara skalbara och konsekventa . För att designe…" at bounding box center [798, 343] width 449 height 114
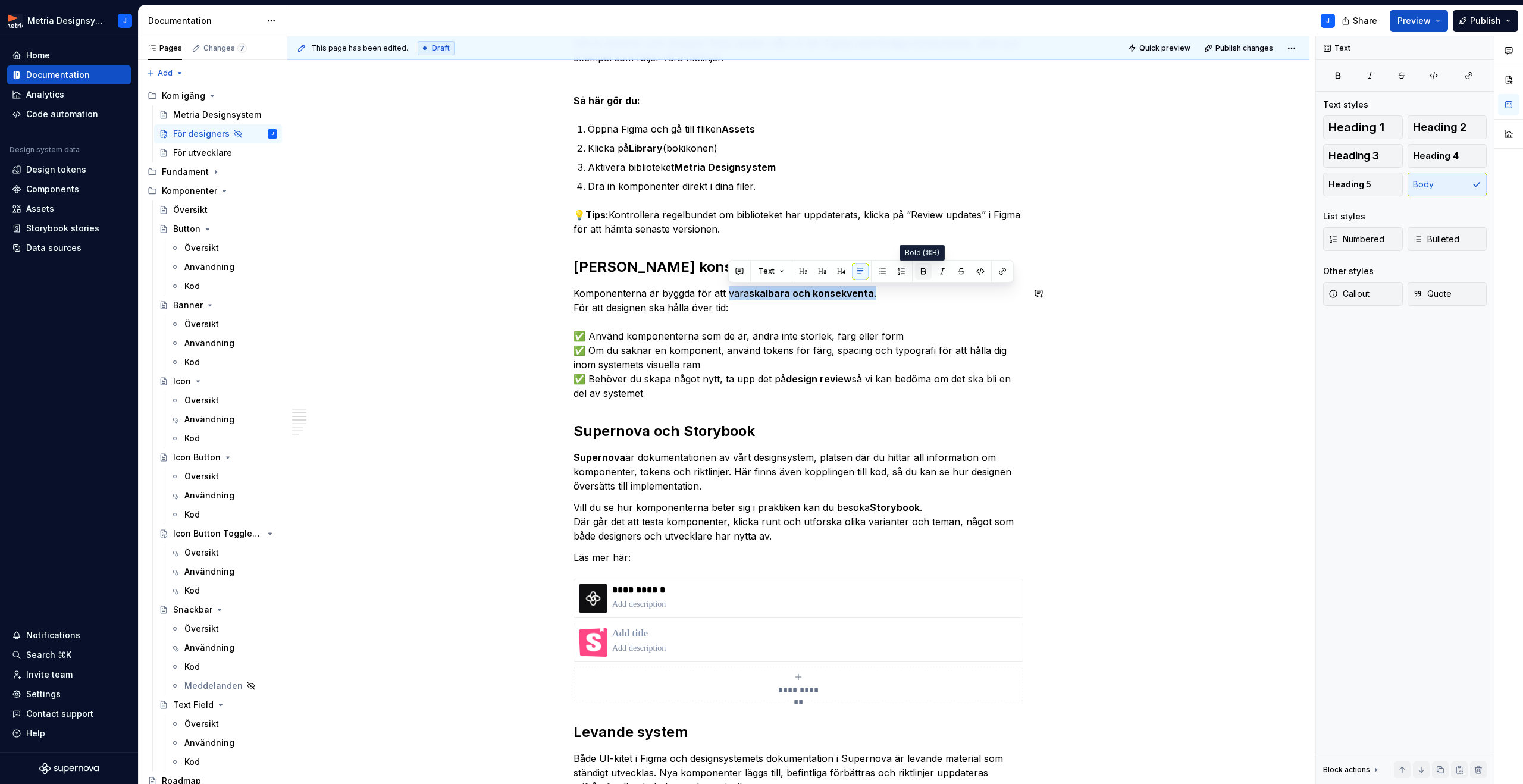
click at [922, 275] on button "button" at bounding box center [923, 271] width 17 height 17
click at [744, 340] on p "Komponenterna är byggda för att vara skalbara och konsekventa. För att designen…" at bounding box center [798, 343] width 449 height 114
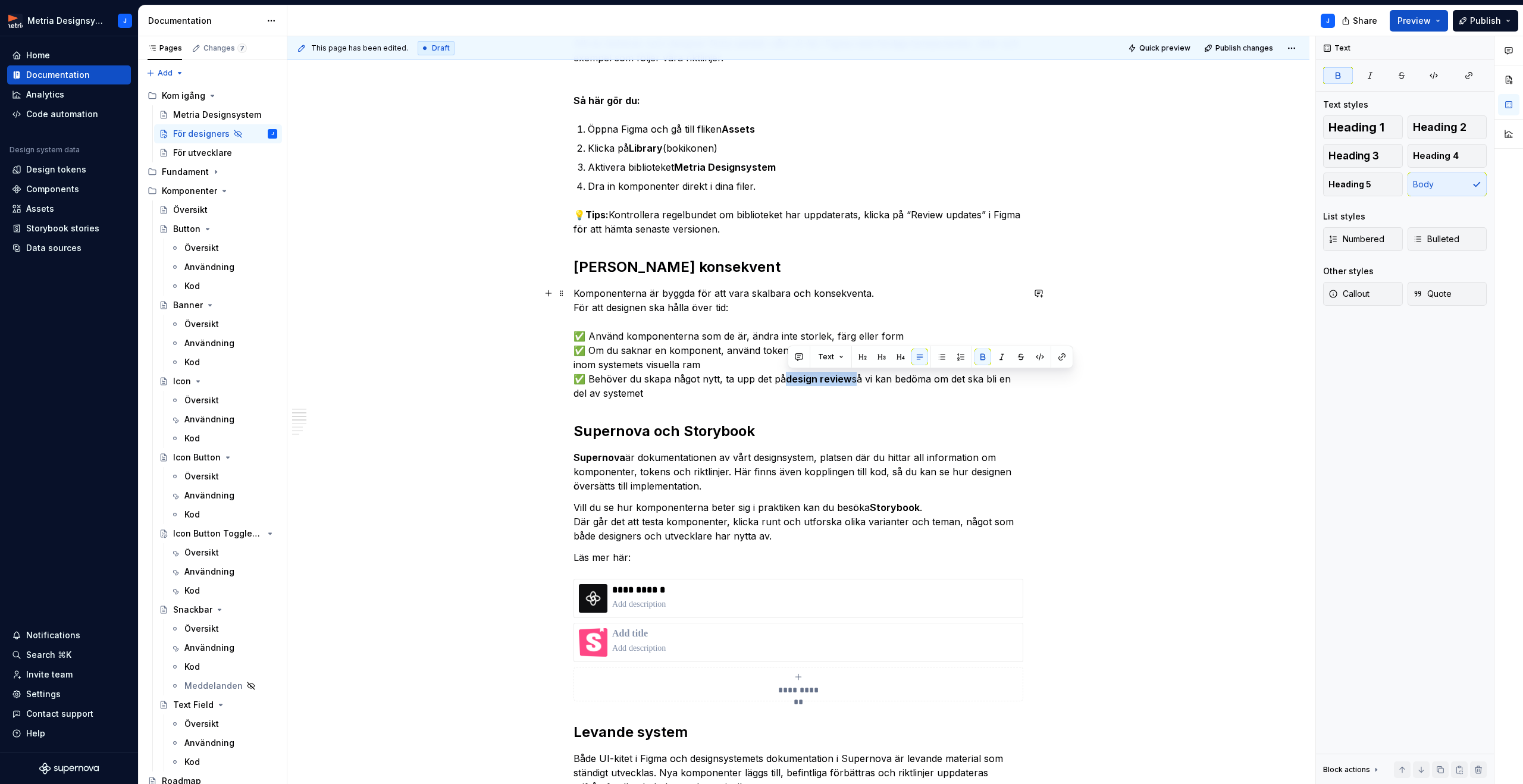
drag, startPoint x: 787, startPoint y: 378, endPoint x: 881, endPoint y: 382, distance: 94.1
click at [854, 382] on p "Komponenterna är byggda för att vara skalbara och konsekventa. För att designen…" at bounding box center [798, 343] width 449 height 114
click at [982, 361] on button "button" at bounding box center [982, 357] width 17 height 17
click at [861, 418] on div "Kom igång i Figma Allt du behöver som designer finns samlat i vårt UI-kit i Fig…" at bounding box center [798, 737] width 449 height 1458
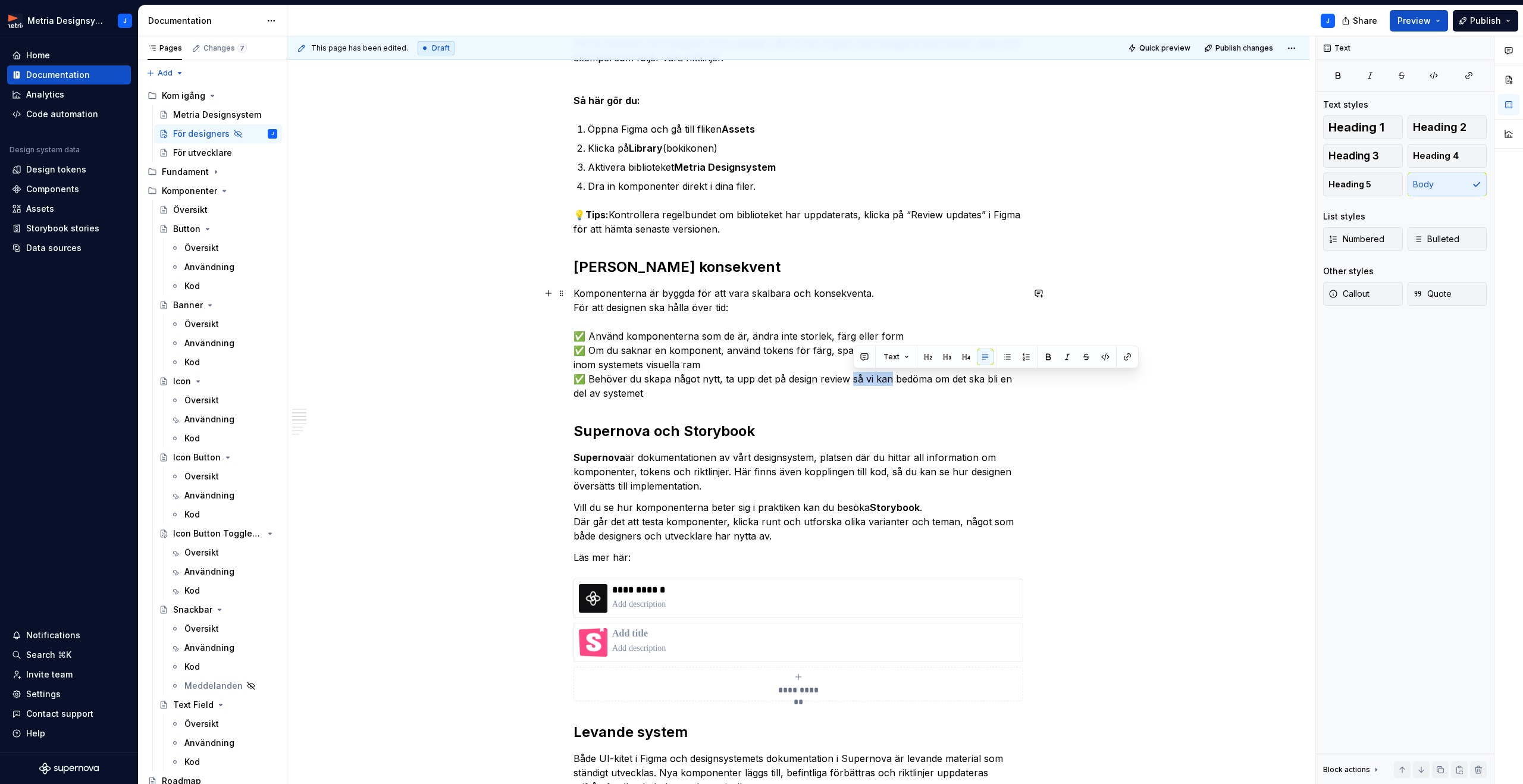
drag, startPoint x: 855, startPoint y: 380, endPoint x: 891, endPoint y: 379, distance: 36.0
click at [891, 379] on p "Komponenterna är byggda för att vara skalbara och konsekventa. För att designen…" at bounding box center [798, 343] width 449 height 114
click at [896, 379] on p "Komponenterna är byggda för att vara skalbara och konsekventa. För att designen…" at bounding box center [798, 343] width 449 height 114
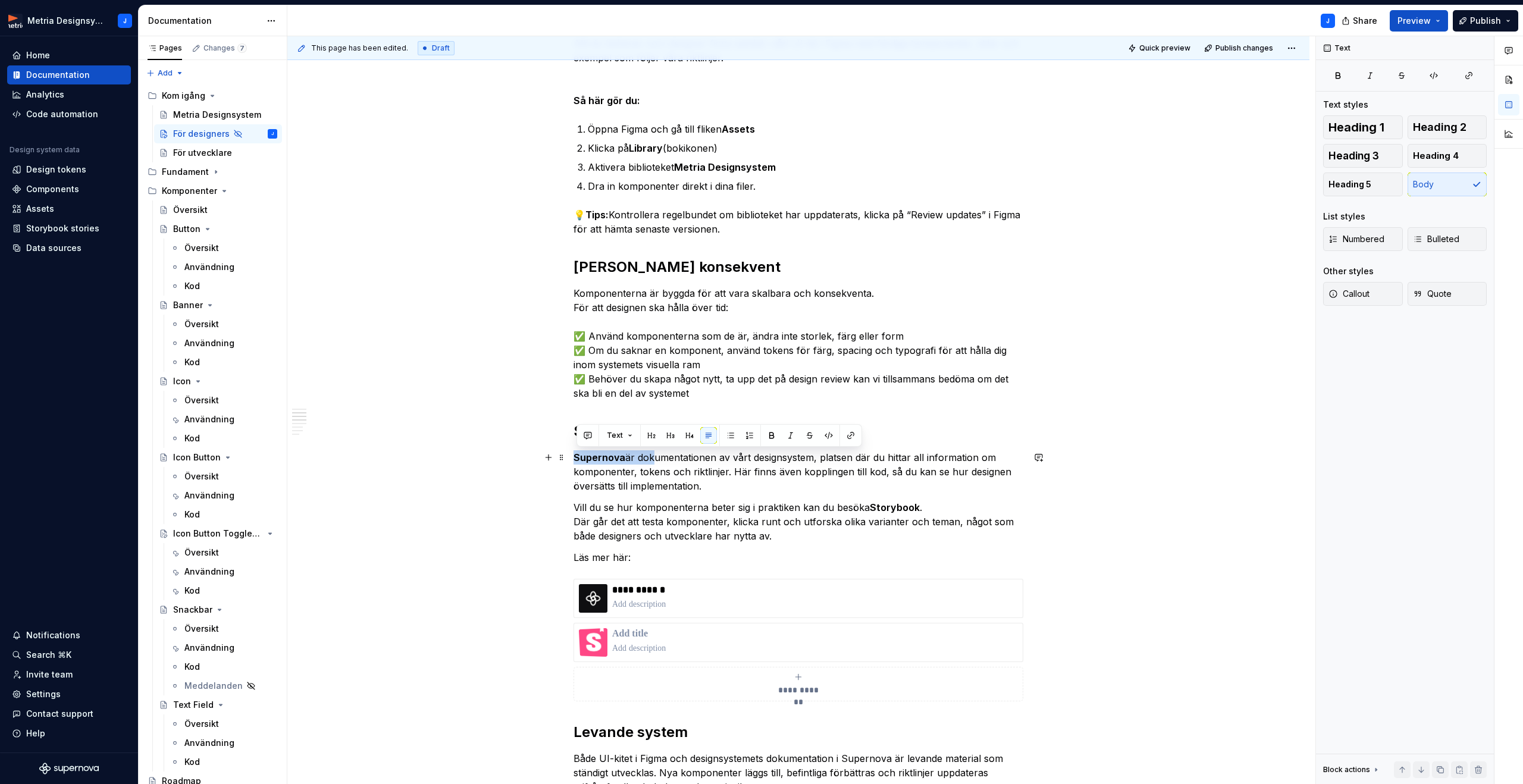
drag, startPoint x: 586, startPoint y: 455, endPoint x: 710, endPoint y: 451, distance: 124.1
click at [652, 457] on p "Supernova är dokumentationen av vårt designsystem, platsen där du hittar all in…" at bounding box center [798, 472] width 449 height 43
click at [769, 434] on button "button" at bounding box center [771, 435] width 17 height 17
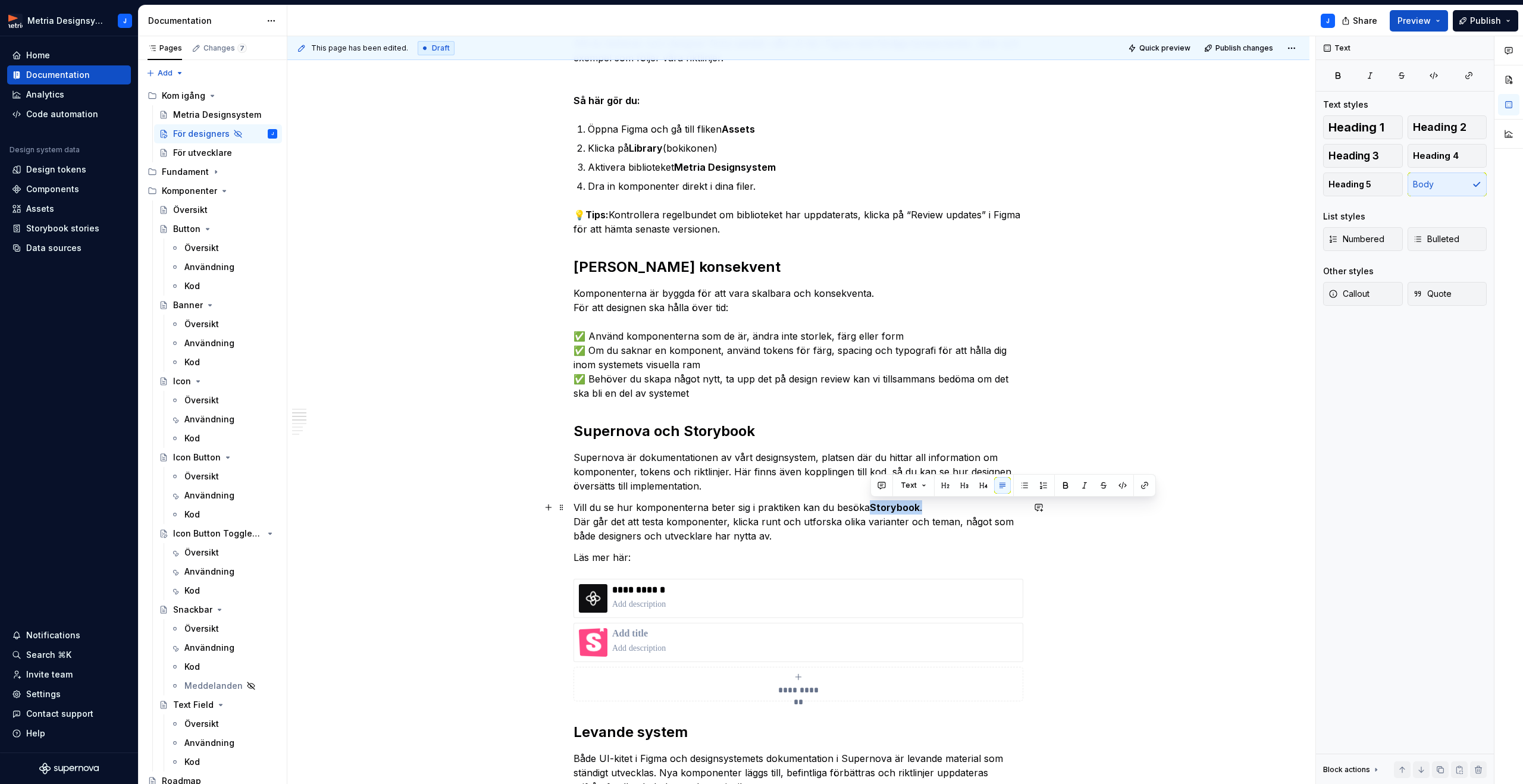
drag, startPoint x: 872, startPoint y: 507, endPoint x: 930, endPoint y: 506, distance: 58.0
click at [929, 506] on p "Vill du se hur komponenterna beter sig i praktiken kan du besöka Storybook . Dä…" at bounding box center [798, 522] width 449 height 43
click at [1065, 487] on button "button" at bounding box center [1065, 485] width 17 height 17
click at [963, 532] on p "Vill du se hur komponenterna beter sig i praktiken kan du besöka Storybook. Där…" at bounding box center [798, 522] width 449 height 43
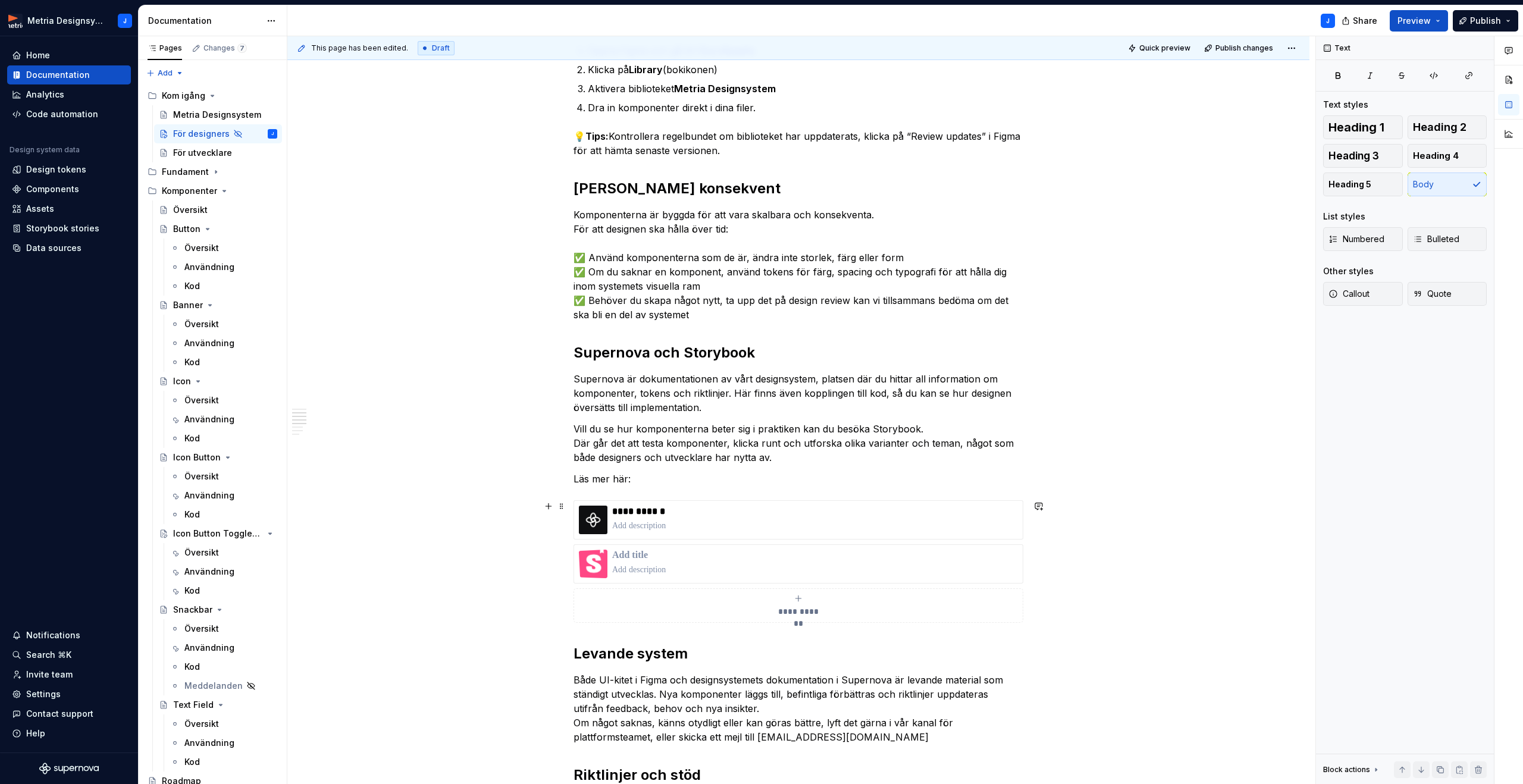
scroll to position [314, 0]
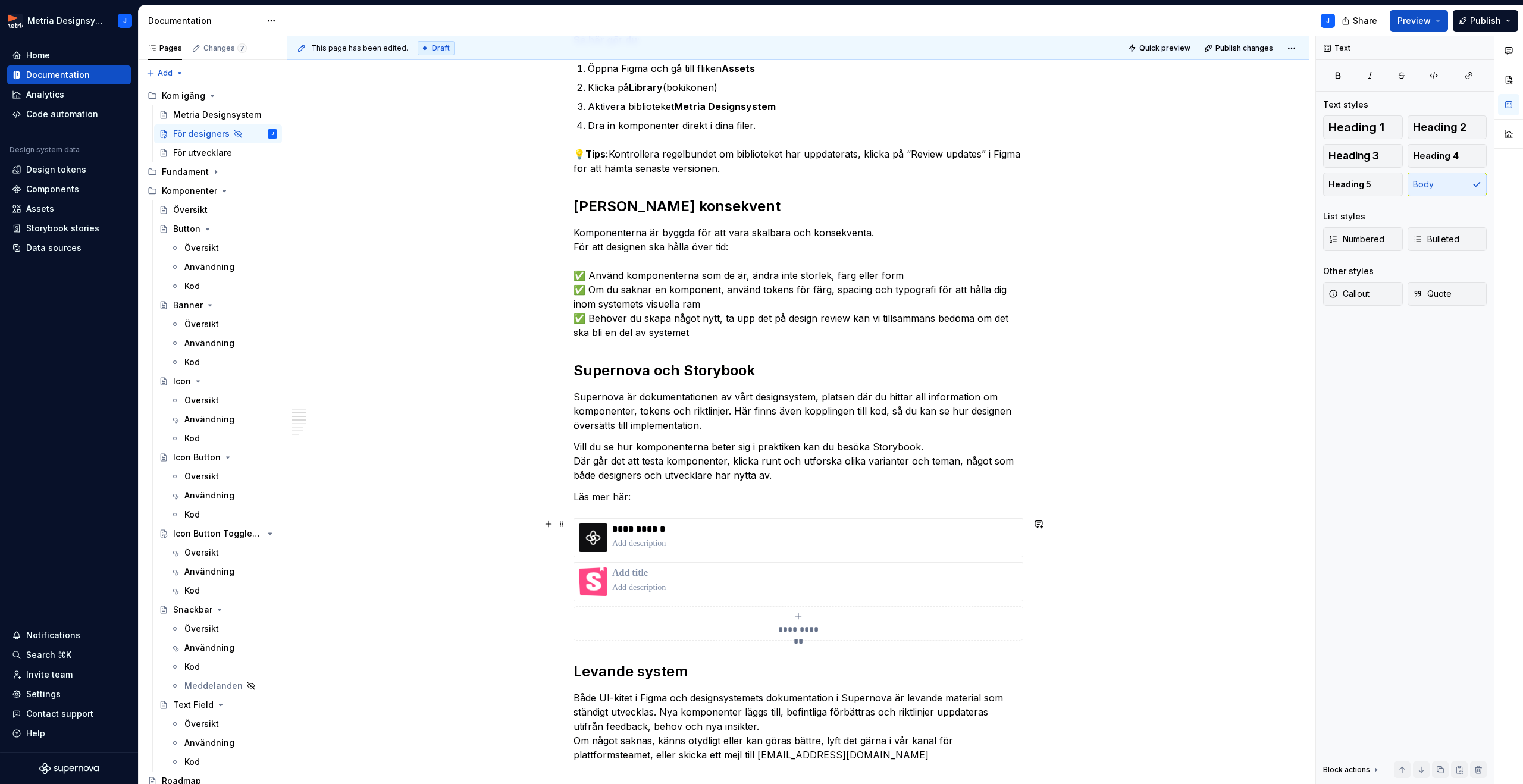
click at [812, 620] on div "**********" at bounding box center [798, 623] width 439 height 24
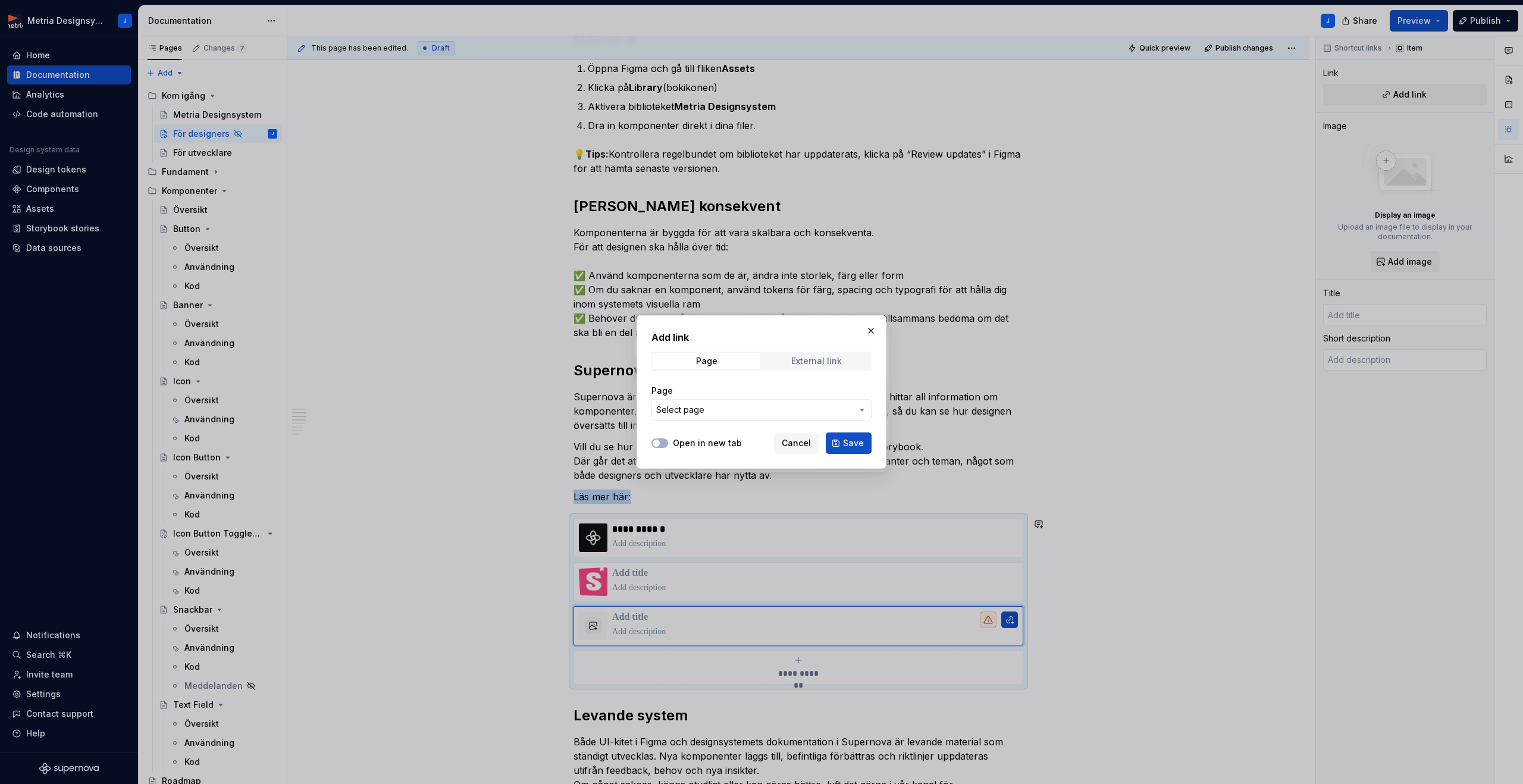
click at [793, 361] on div "External link" at bounding box center [816, 361] width 50 height 9
click at [797, 444] on span "Cancel" at bounding box center [795, 443] width 29 height 12
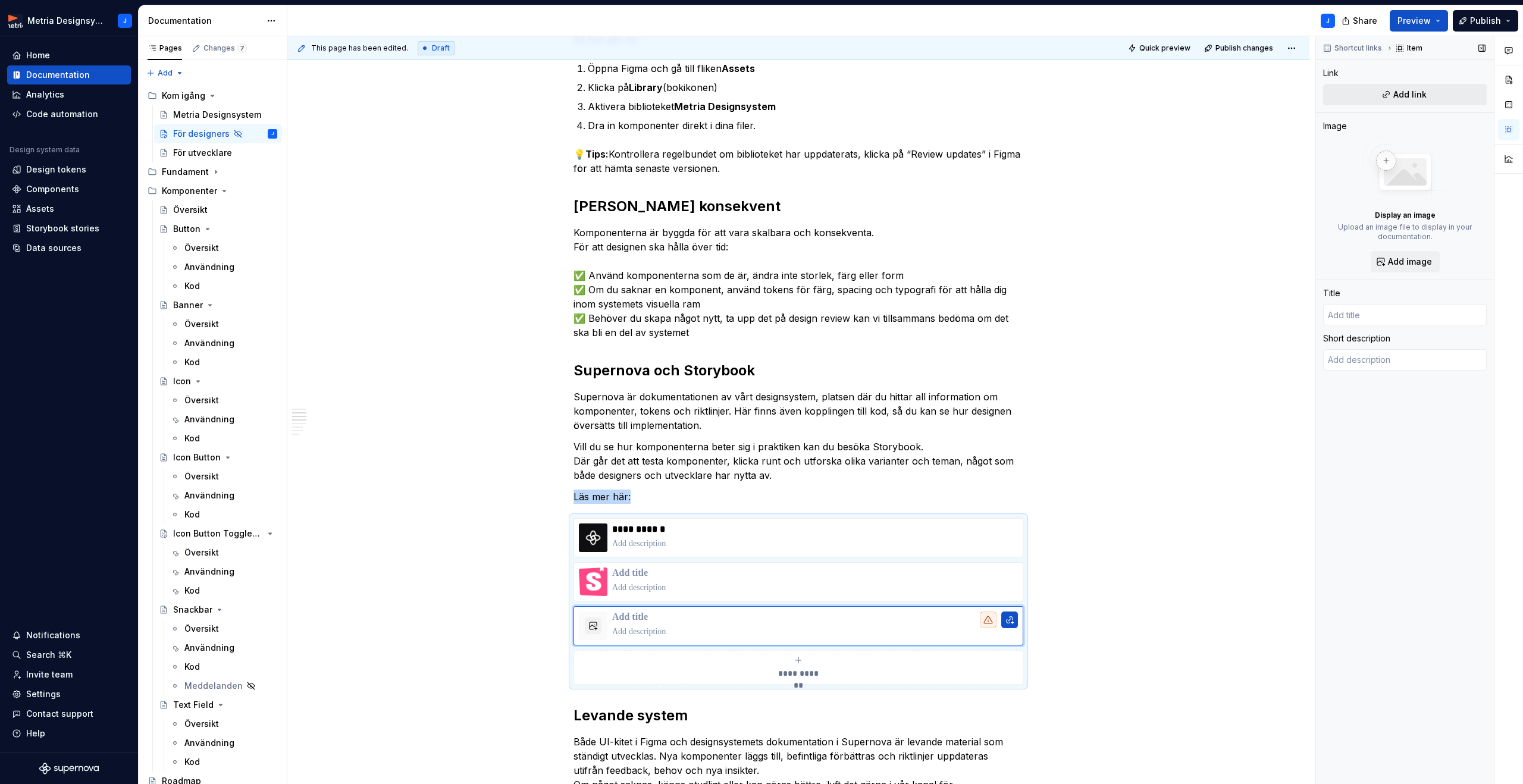
click at [1383, 93] on button "Add link" at bounding box center [1404, 95] width 163 height 21
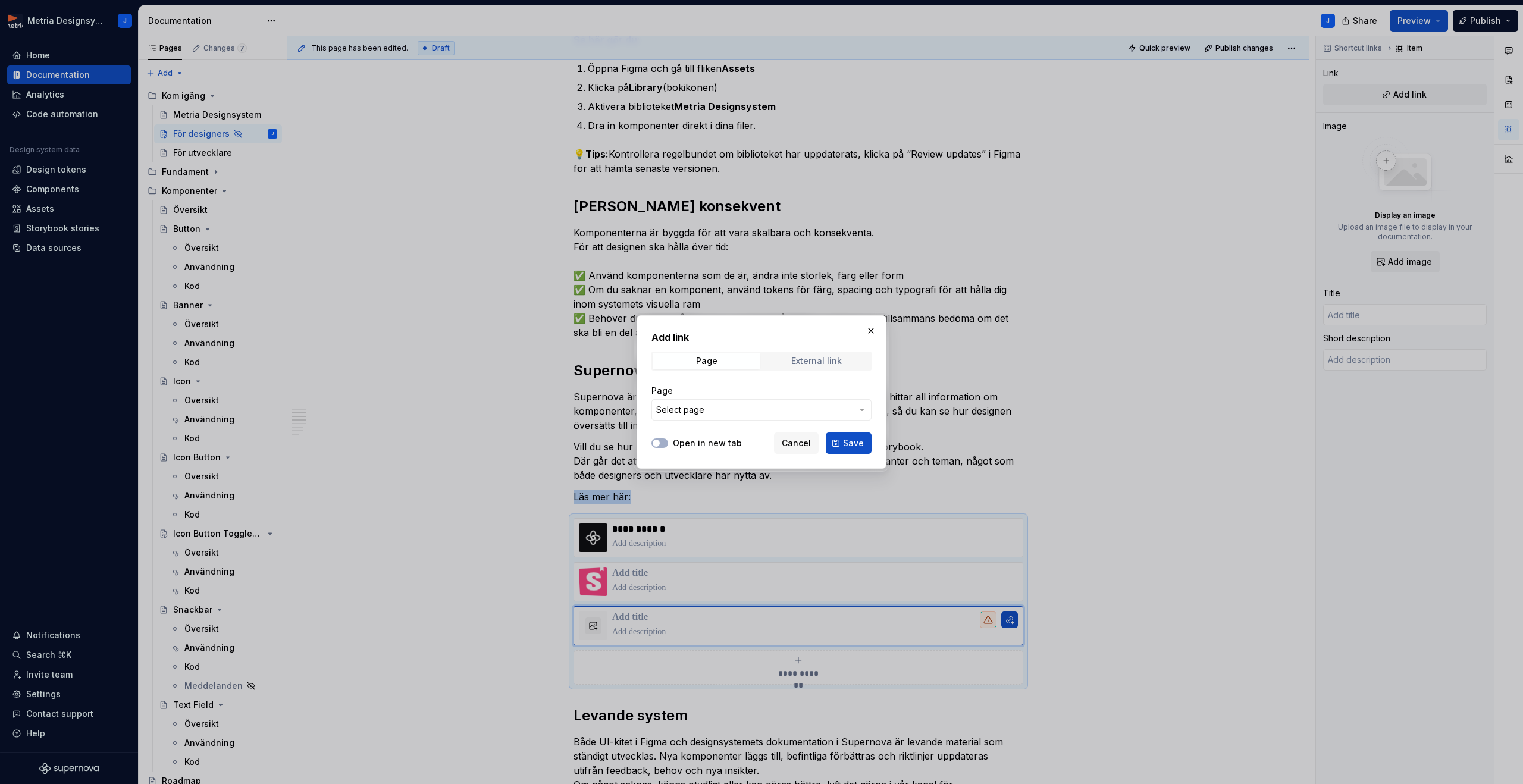
click at [811, 358] on div "External link" at bounding box center [816, 361] width 50 height 9
click at [717, 359] on span "Page" at bounding box center [706, 361] width 107 height 17
click at [801, 408] on span "Select page" at bounding box center [754, 410] width 196 height 12
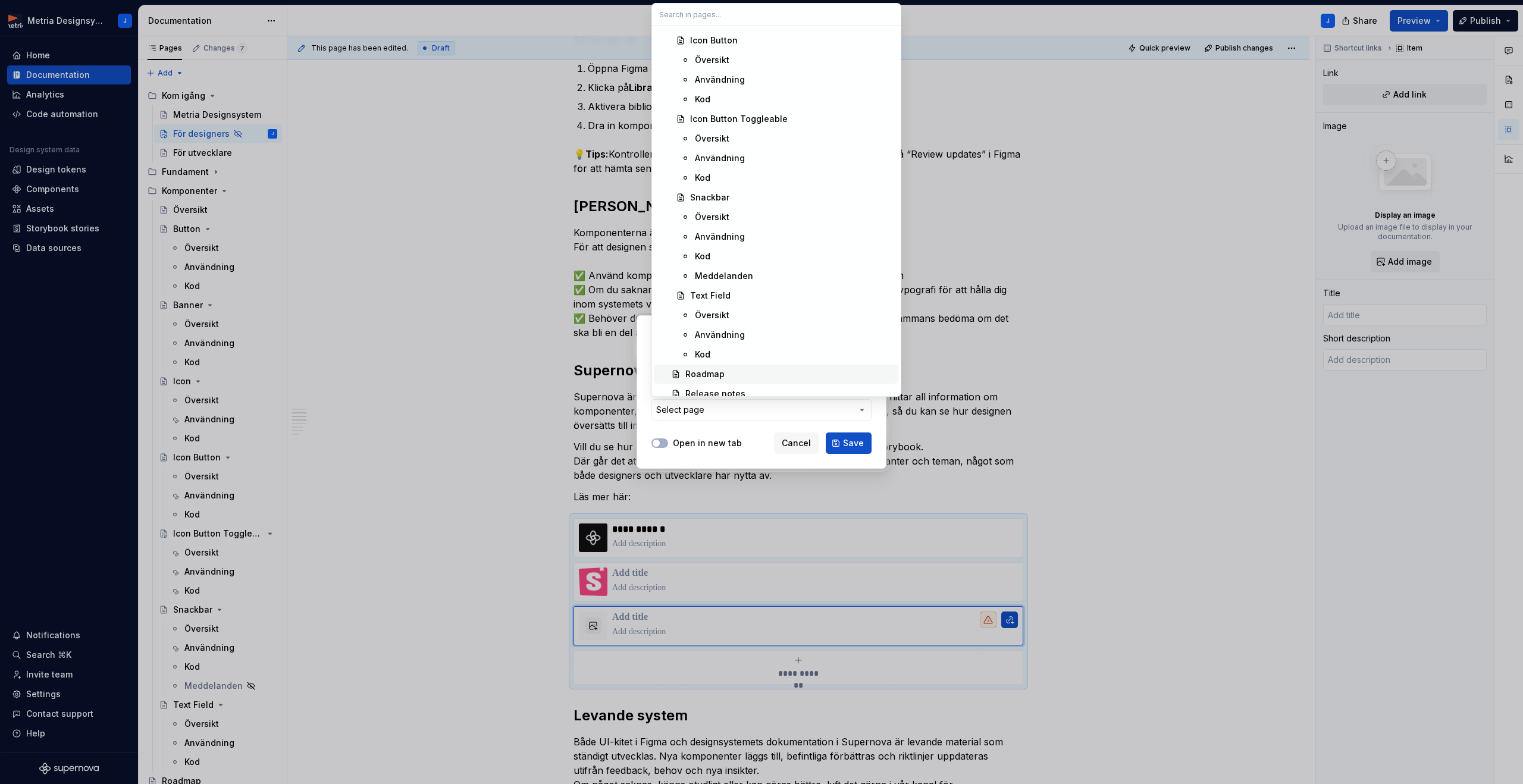
scroll to position [576, 0]
click at [794, 440] on div "Add link Page External link Page Select page Open in new tab Cancel Save" at bounding box center [761, 392] width 1523 height 784
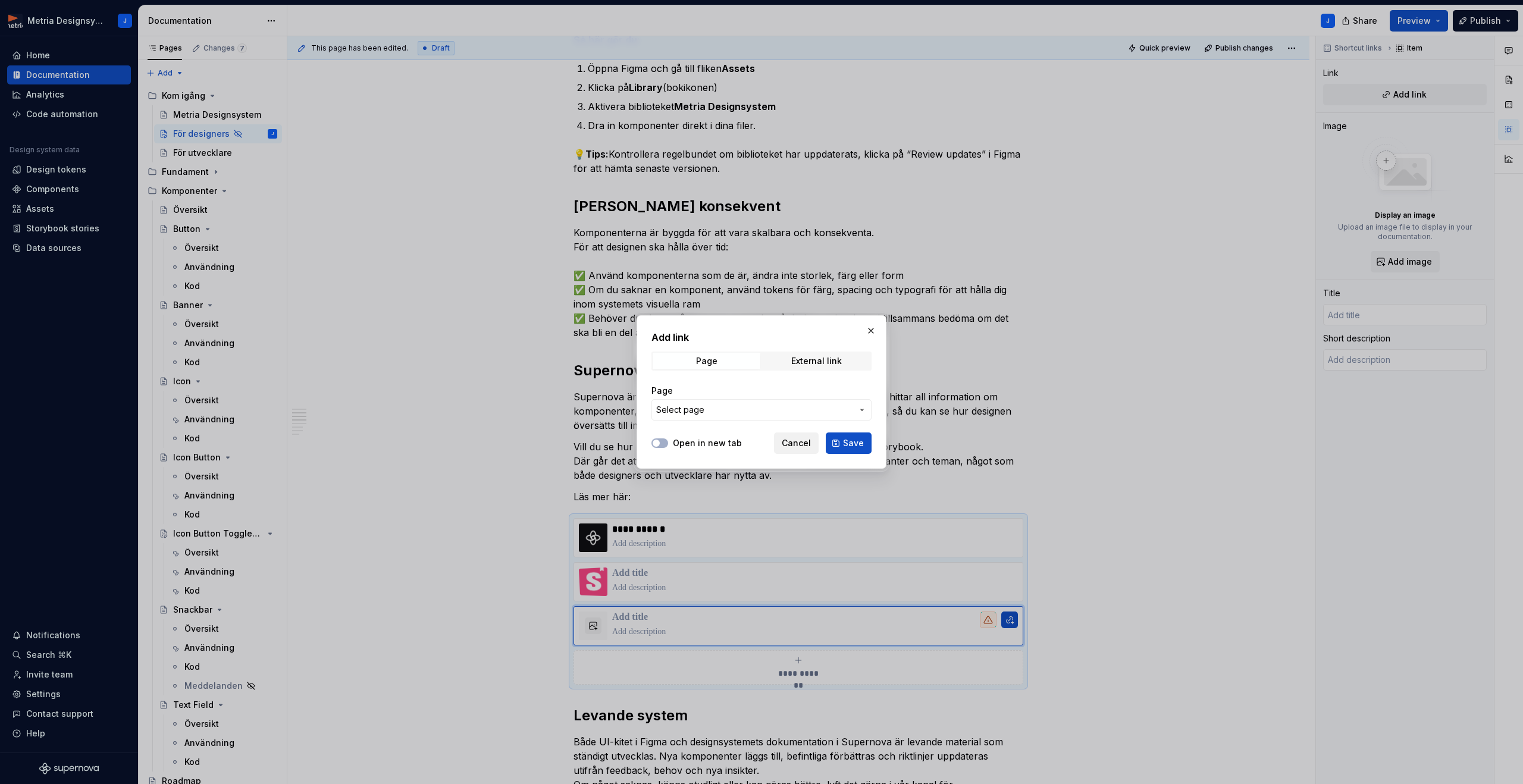
click at [807, 442] on span "Cancel" at bounding box center [795, 443] width 29 height 12
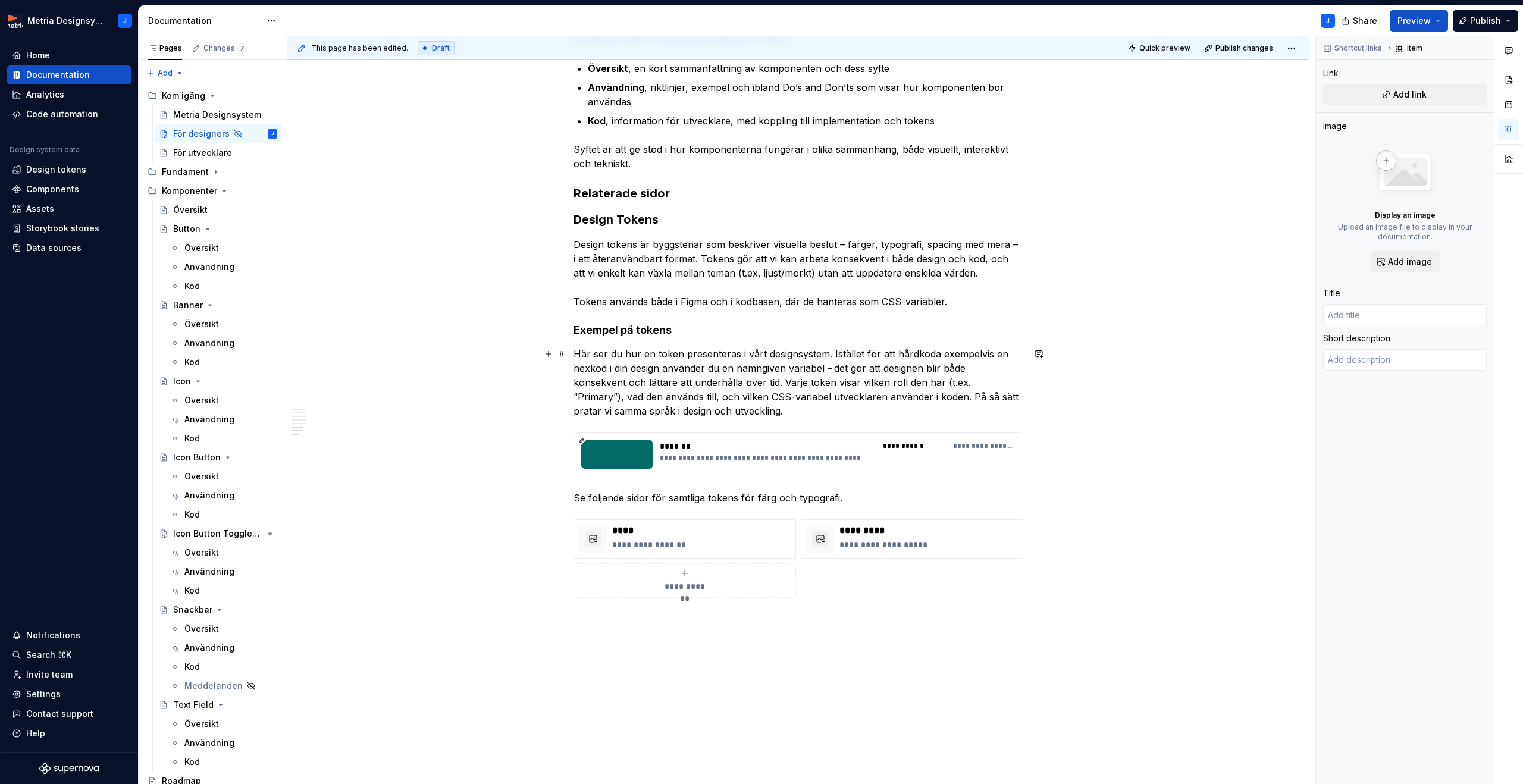
scroll to position [1228, 0]
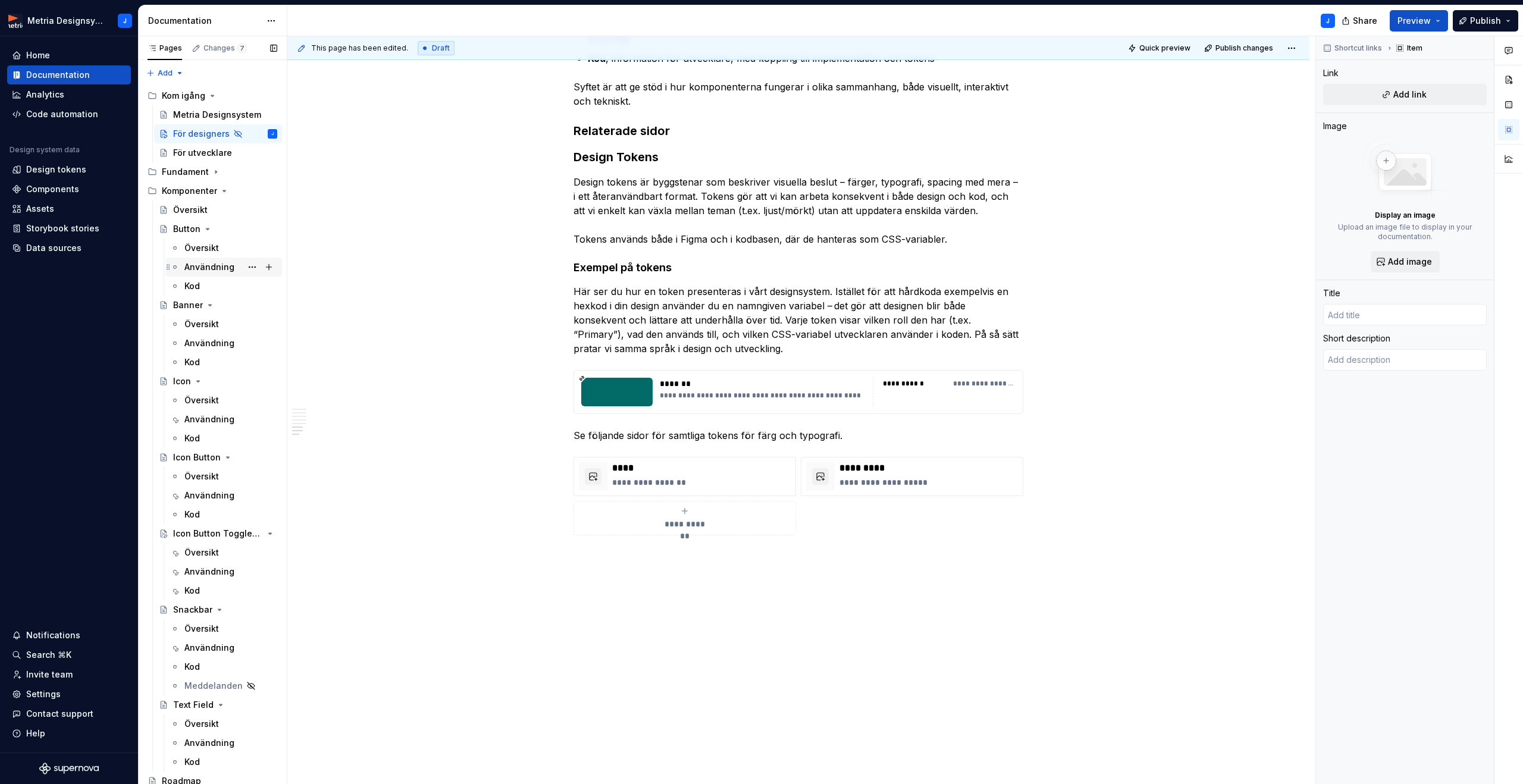
click at [206, 265] on div "Användning" at bounding box center [209, 267] width 50 height 12
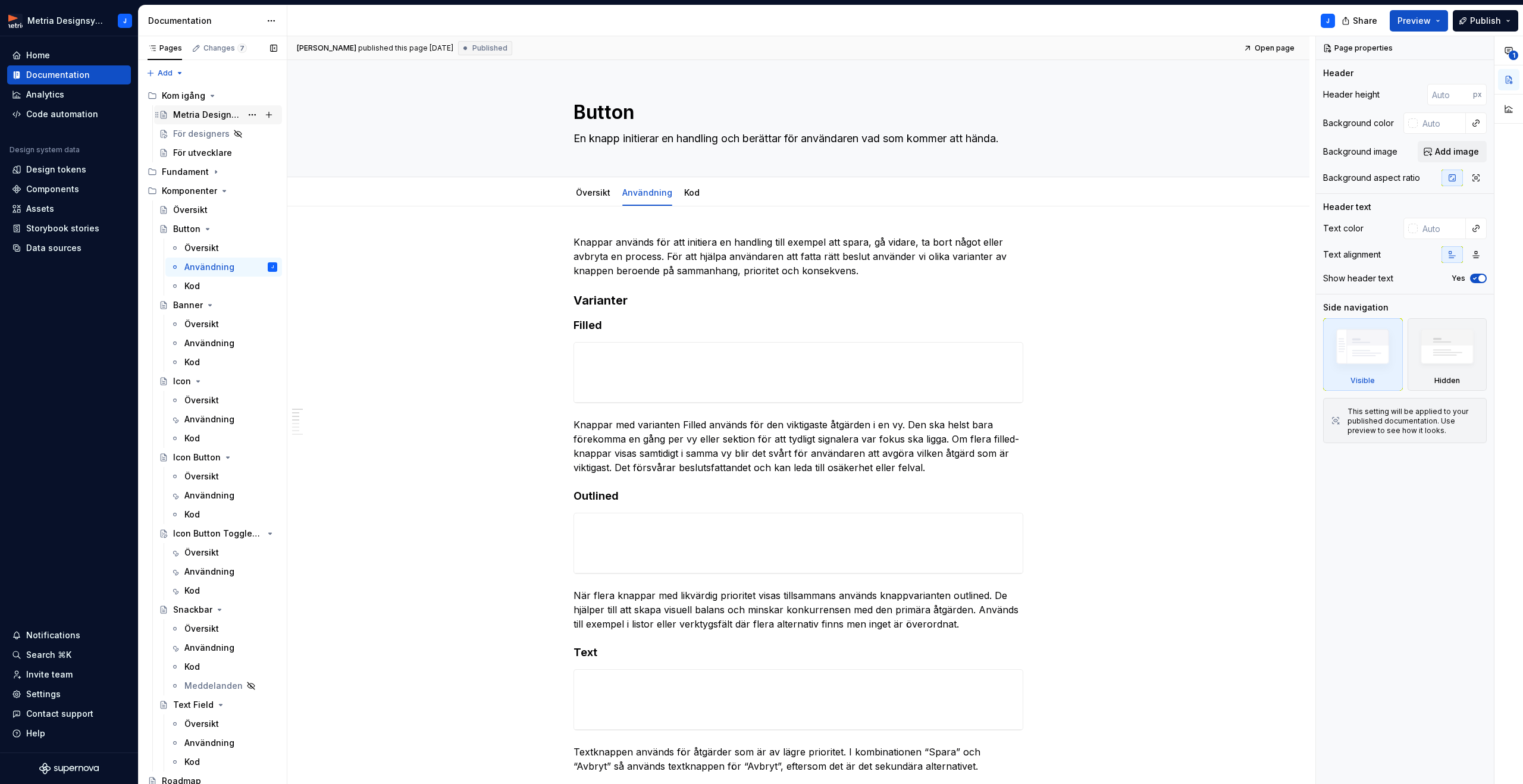
click at [211, 117] on div "Metria Designsystem" at bounding box center [208, 115] width 69 height 12
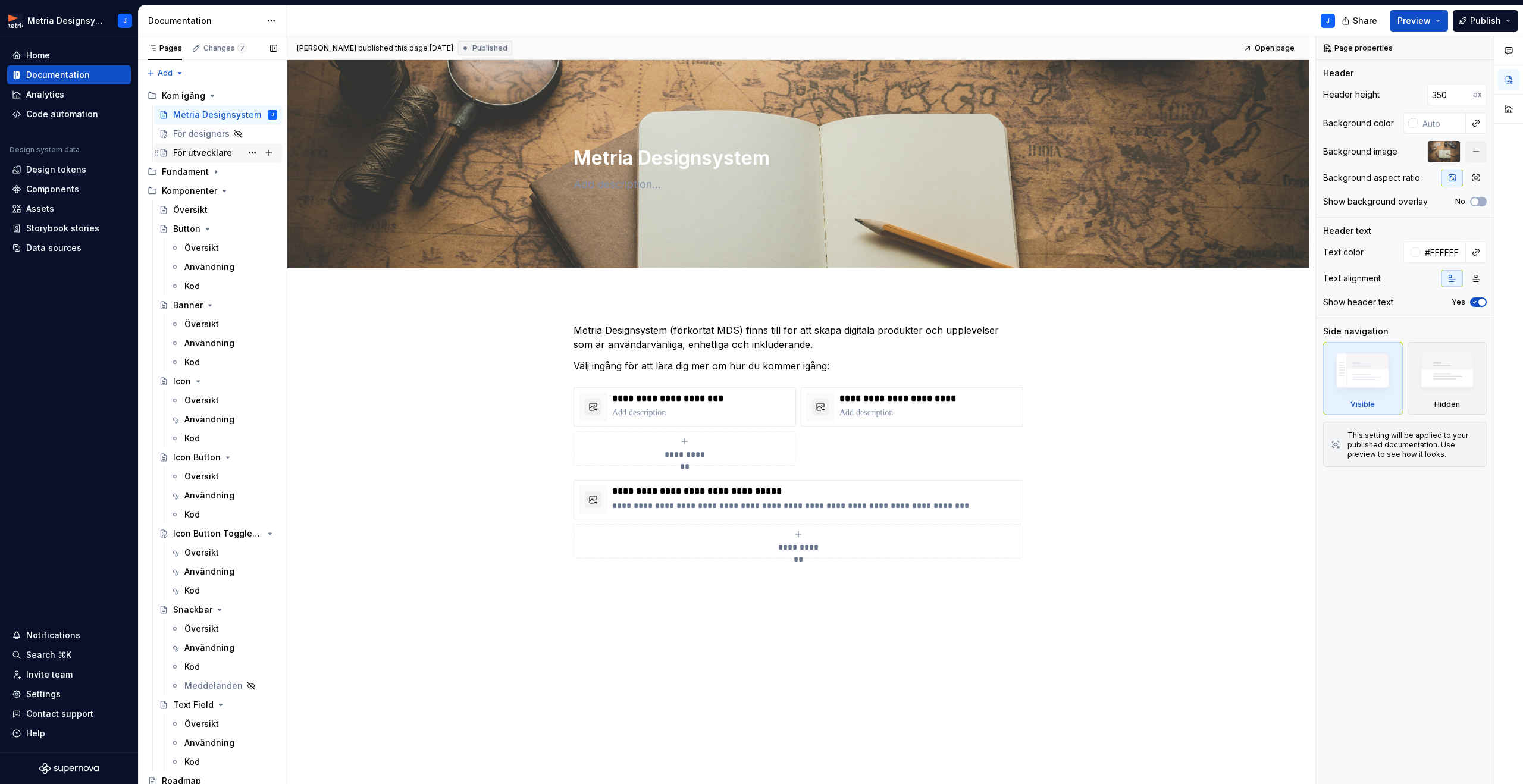
click at [191, 149] on div "För utvecklare" at bounding box center [203, 153] width 59 height 12
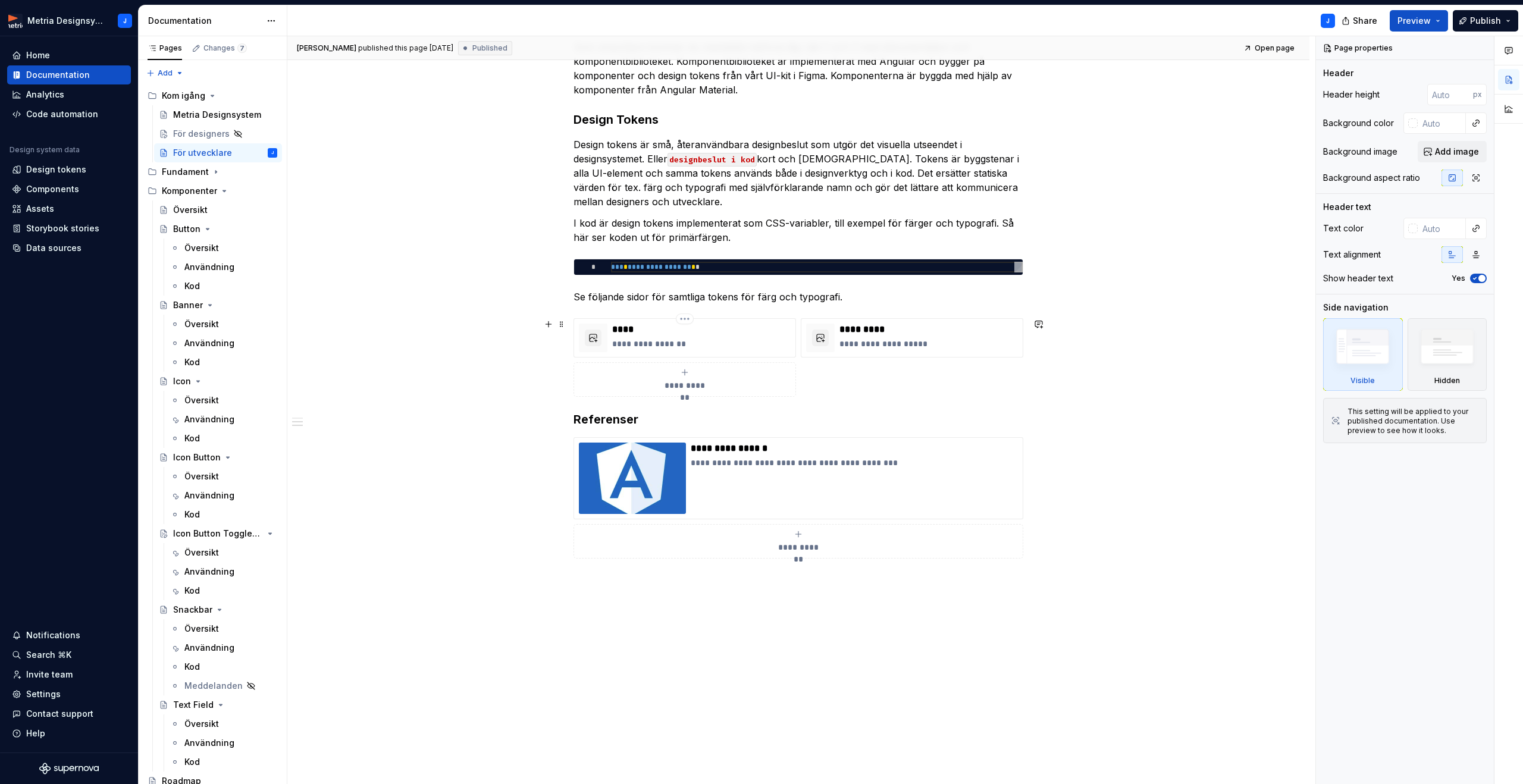
scroll to position [358, 0]
click at [202, 178] on div "Fundament" at bounding box center [220, 171] width 116 height 17
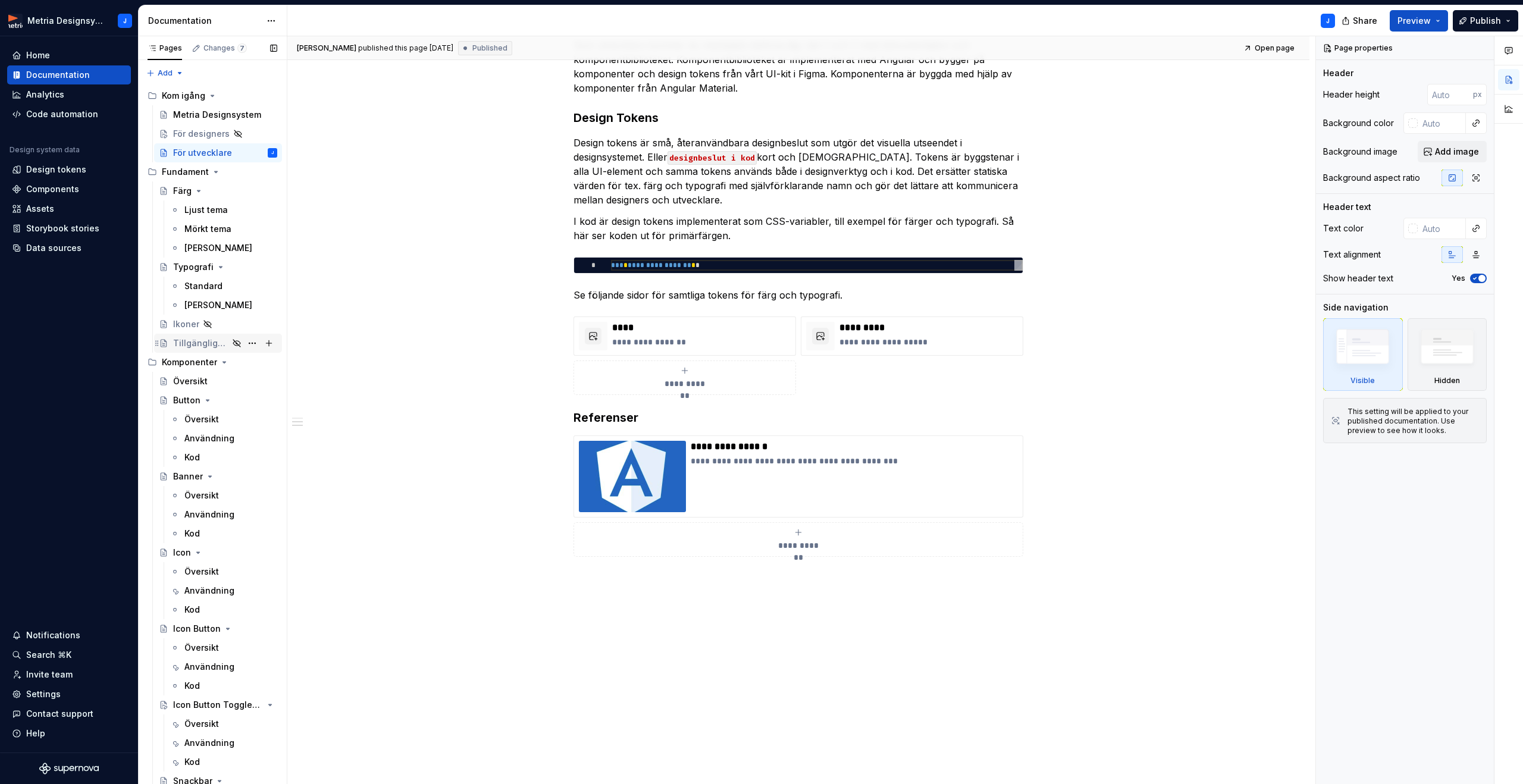
scroll to position [1, 0]
click at [193, 376] on div "Översikt" at bounding box center [190, 381] width 34 height 12
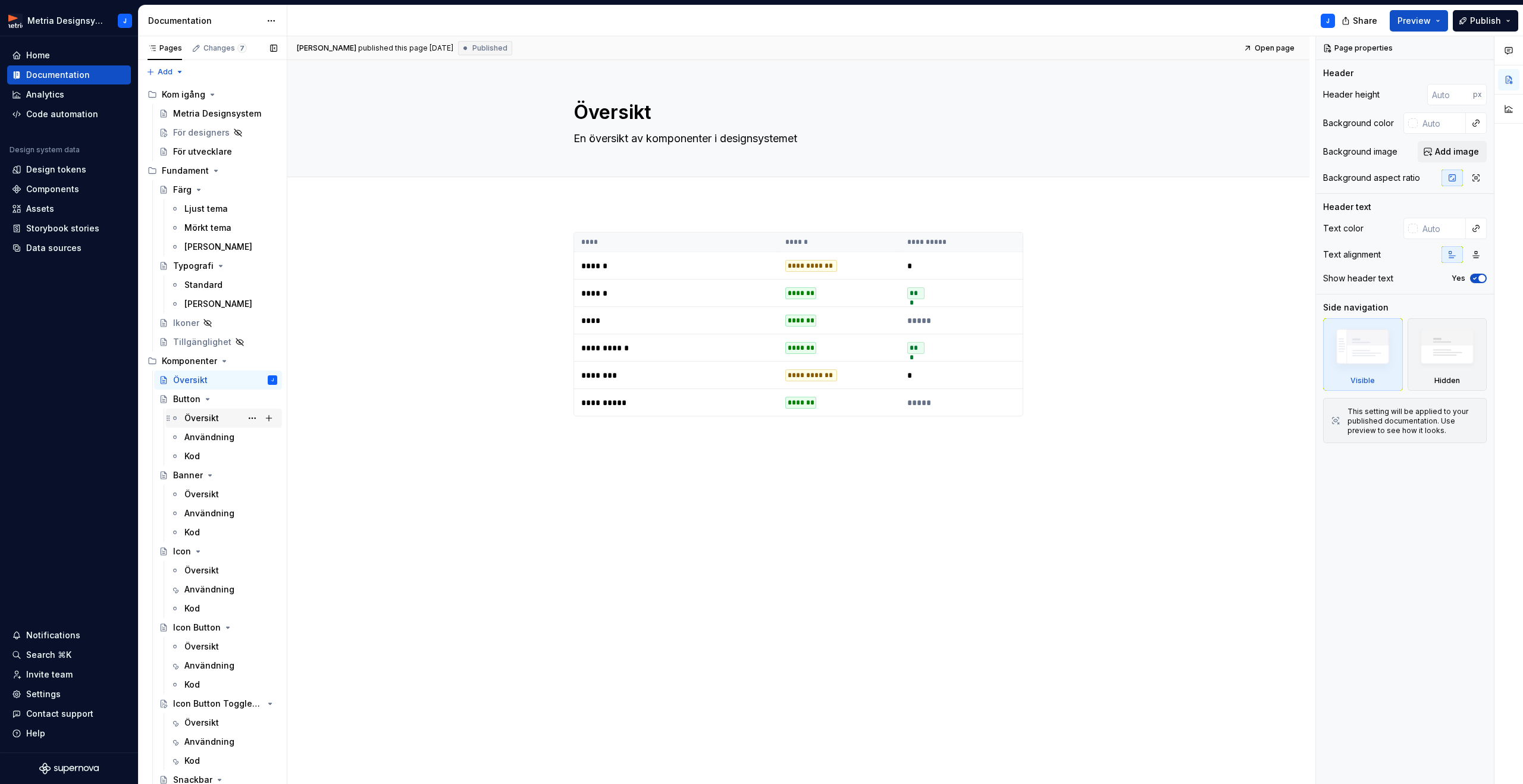
click at [199, 414] on div "Översikt" at bounding box center [201, 419] width 34 height 12
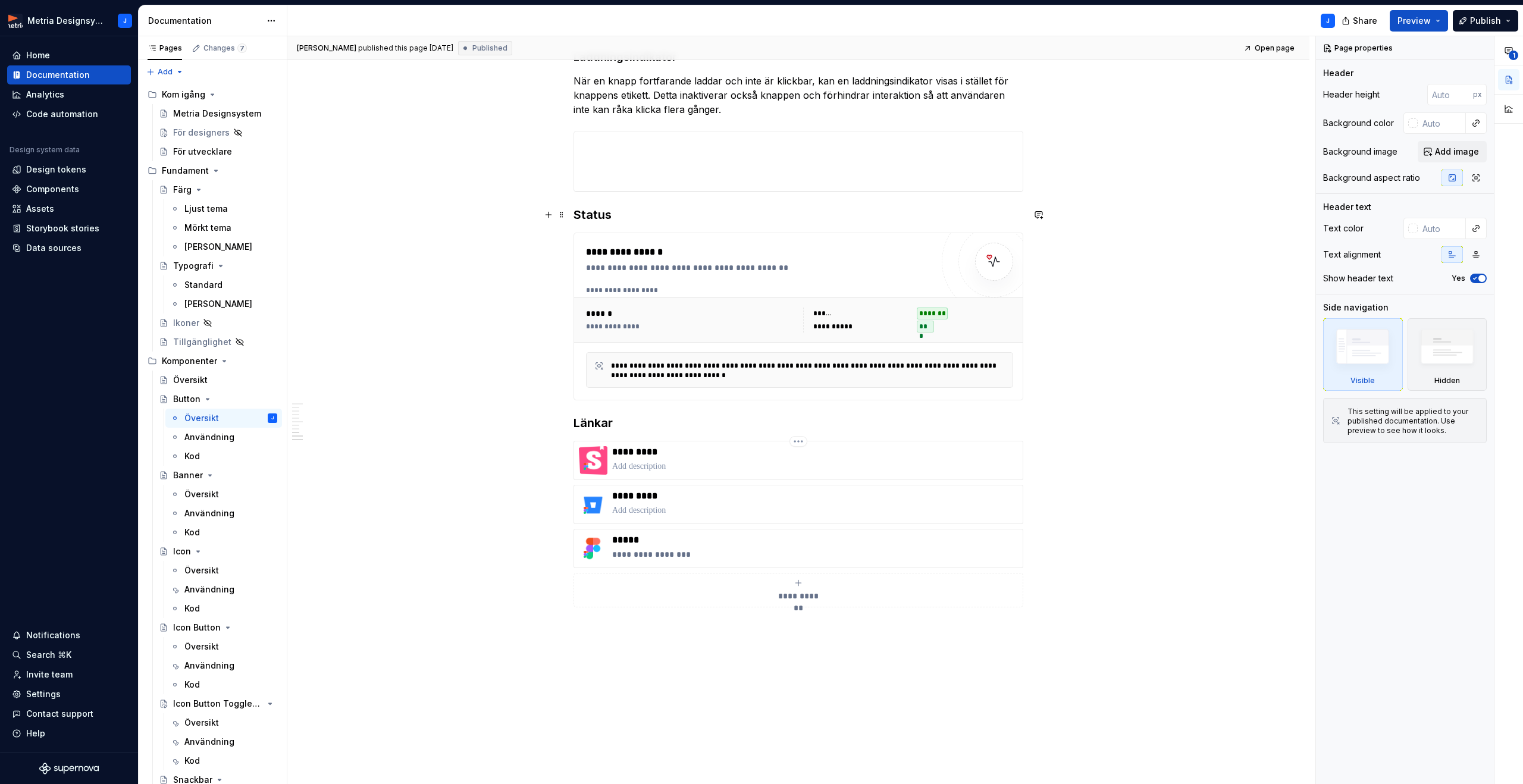
scroll to position [1121, 0]
click at [646, 539] on p "*****" at bounding box center [815, 538] width 406 height 12
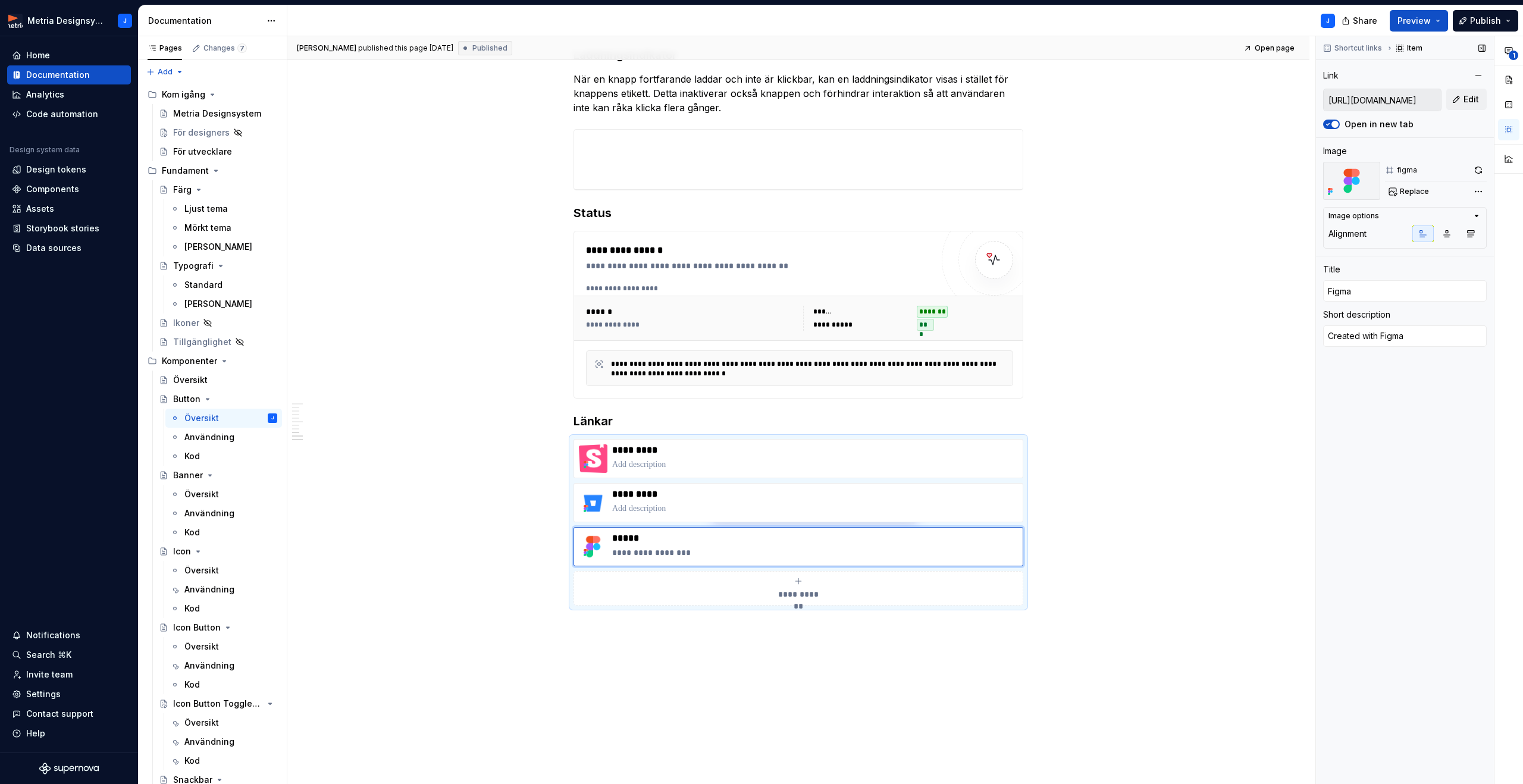
click at [1393, 101] on input "[URL][DOMAIN_NAME]" at bounding box center [1382, 100] width 117 height 21
click at [200, 131] on div "För designers" at bounding box center [201, 133] width 55 height 12
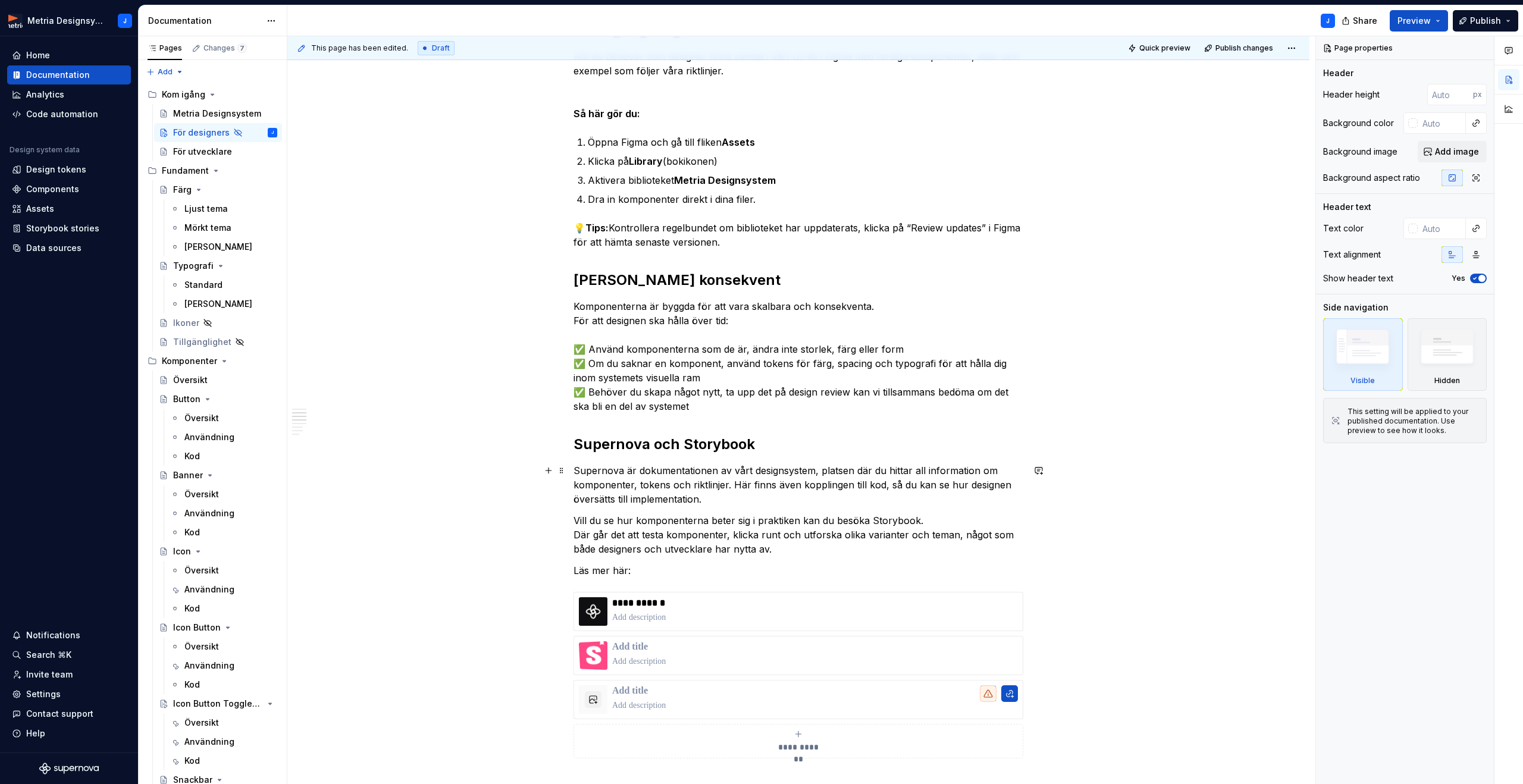
scroll to position [403, 0]
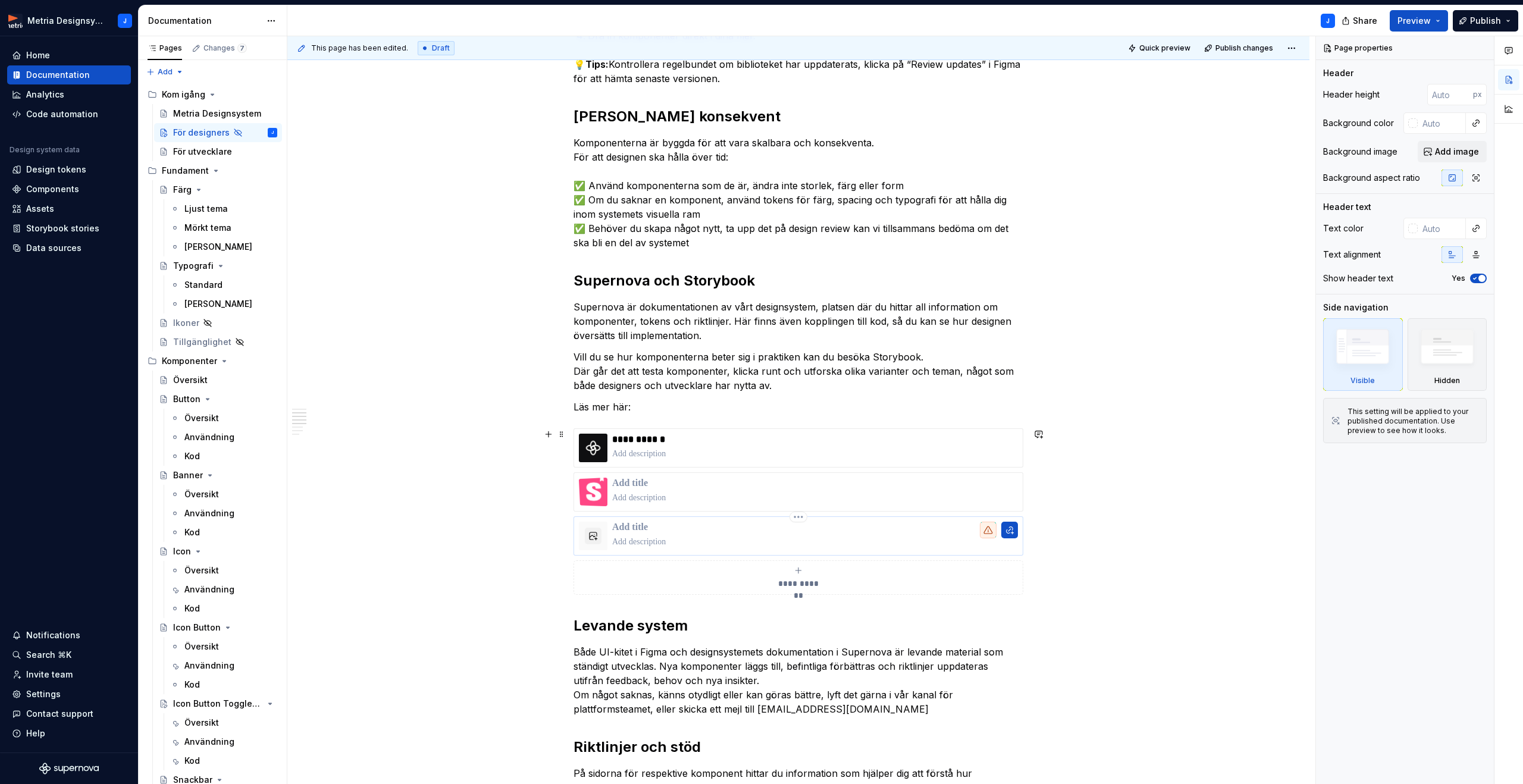
click at [632, 539] on p at bounding box center [815, 542] width 406 height 12
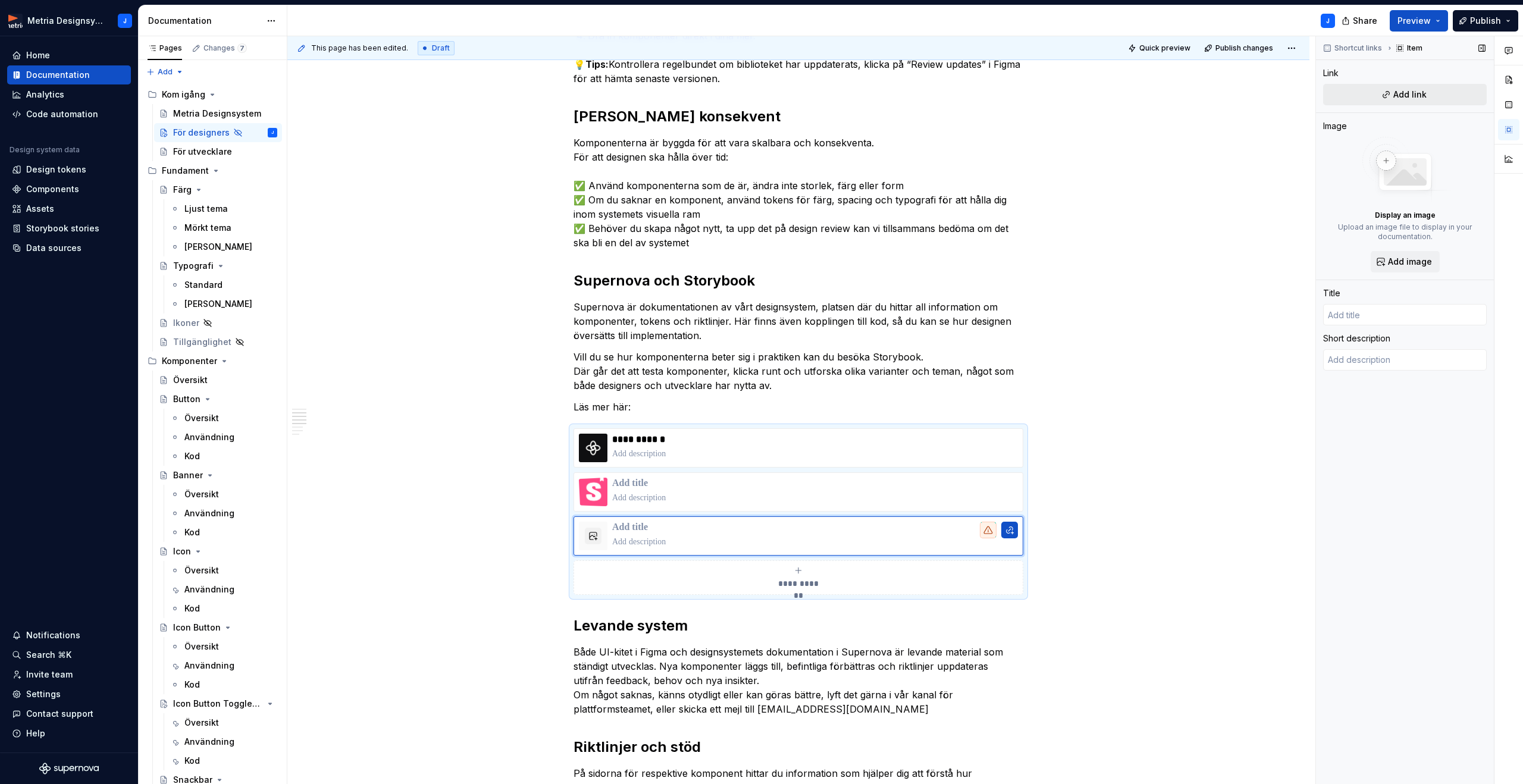
click at [1411, 96] on span "Add link" at bounding box center [1410, 95] width 34 height 12
type textarea "*"
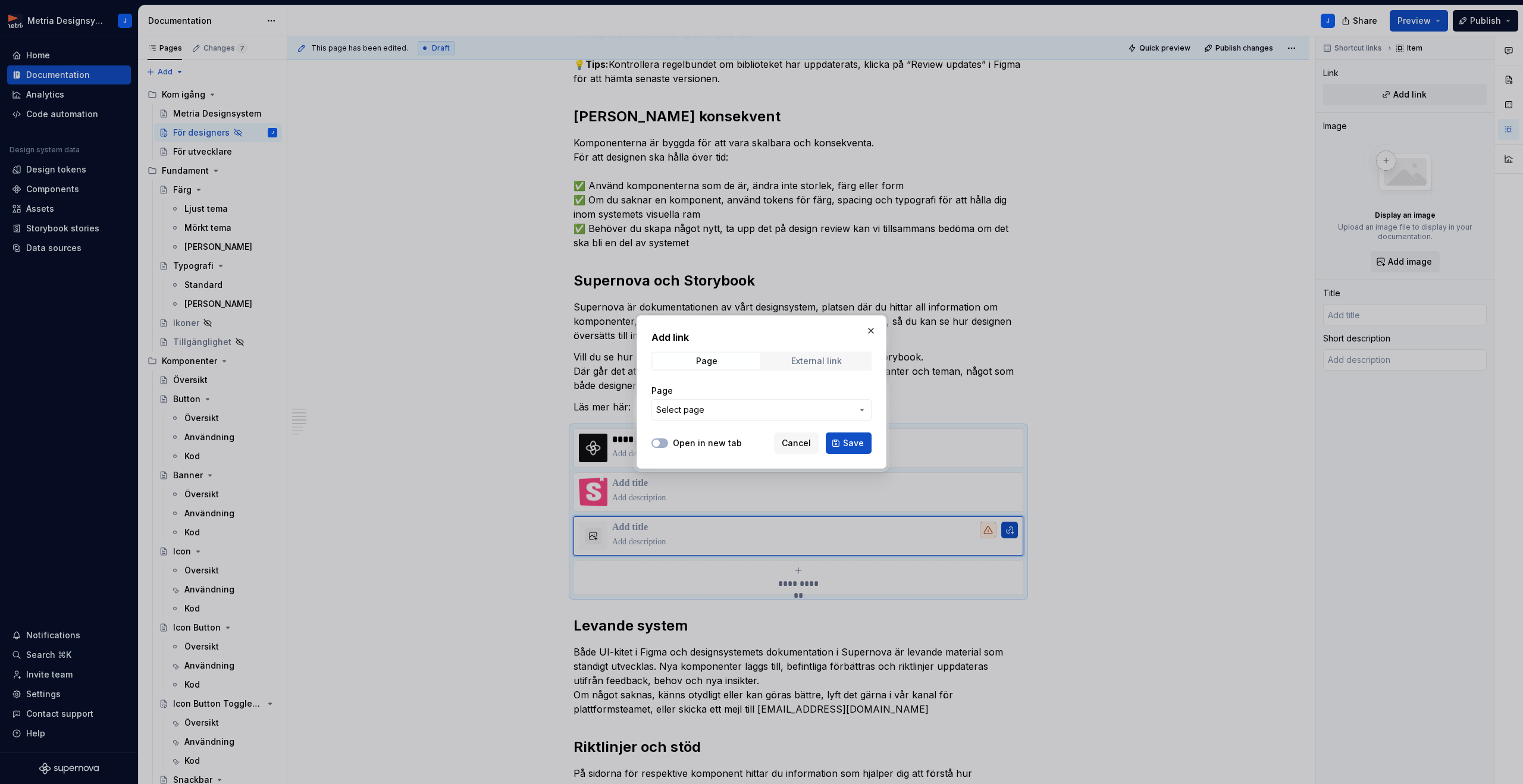
click at [799, 359] on div "External link" at bounding box center [816, 361] width 50 height 9
click at [728, 413] on input "URL" at bounding box center [762, 410] width 220 height 21
paste input "[URL][DOMAIN_NAME]"
type input "[URL][DOMAIN_NAME]"
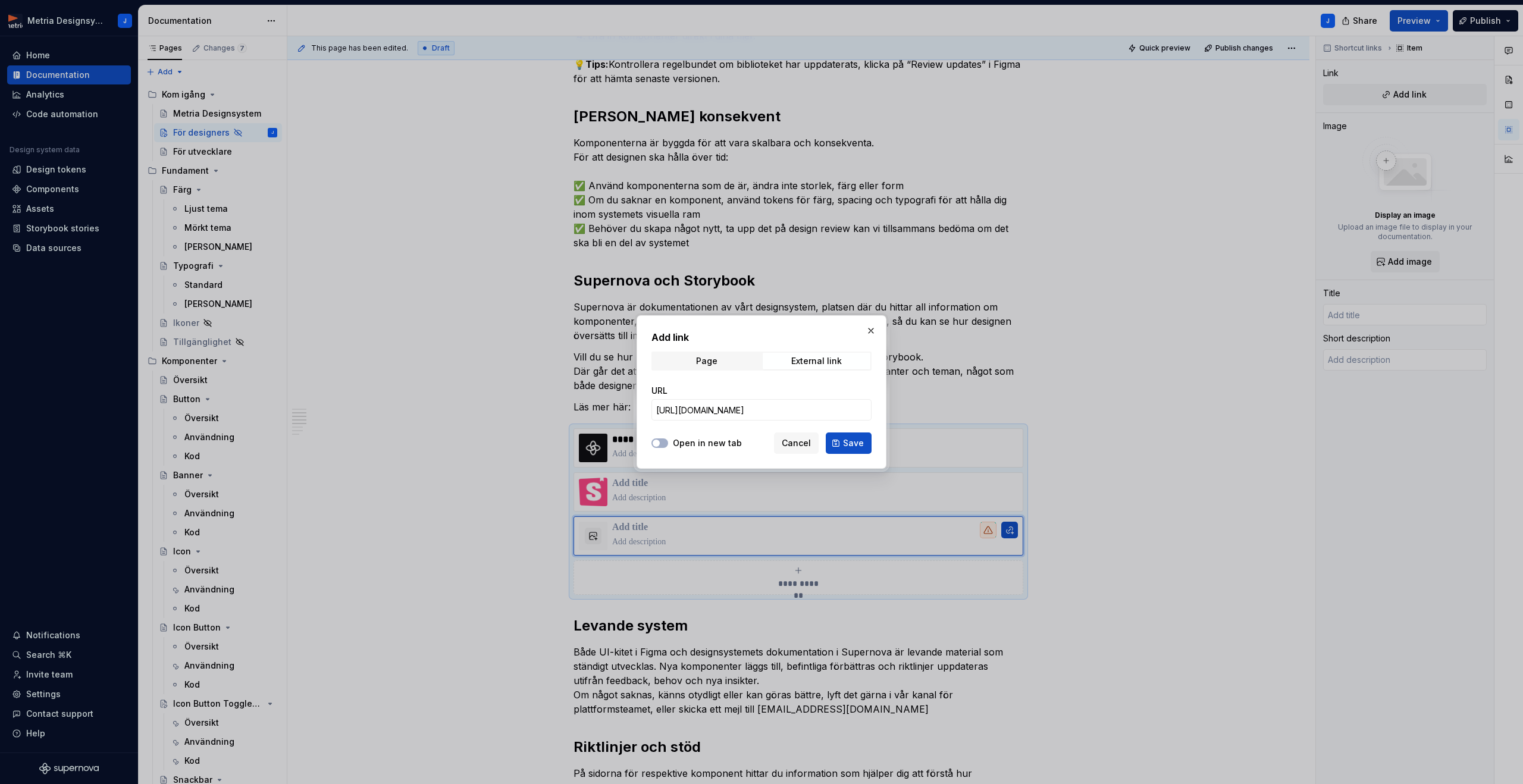
scroll to position [0, 0]
drag, startPoint x: 656, startPoint y: 443, endPoint x: 720, endPoint y: 445, distance: 64.0
click at [658, 443] on span "button" at bounding box center [656, 443] width 7 height 7
click at [854, 446] on span "Save" at bounding box center [853, 443] width 21 height 12
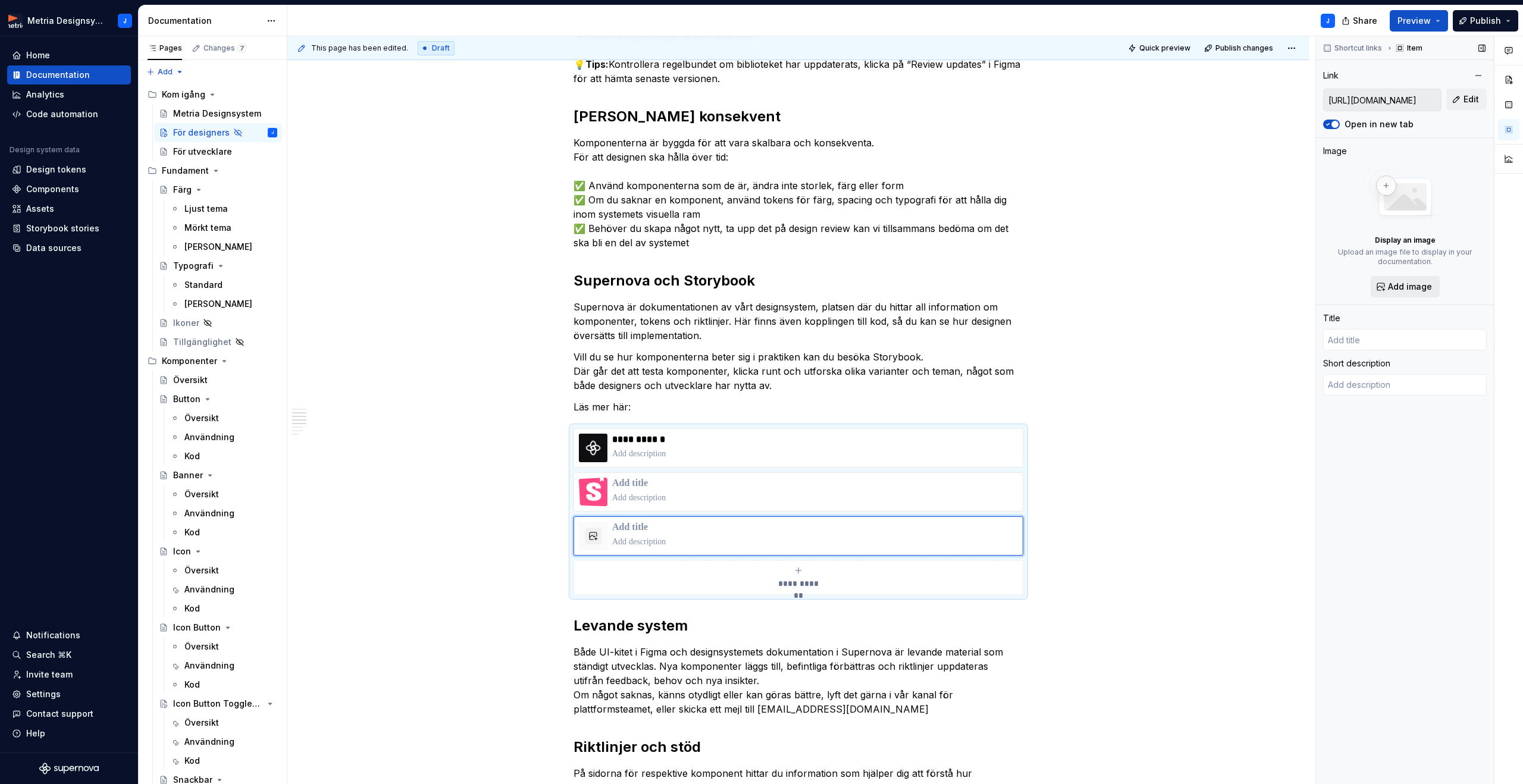
click at [1405, 284] on span "Add image" at bounding box center [1410, 287] width 44 height 12
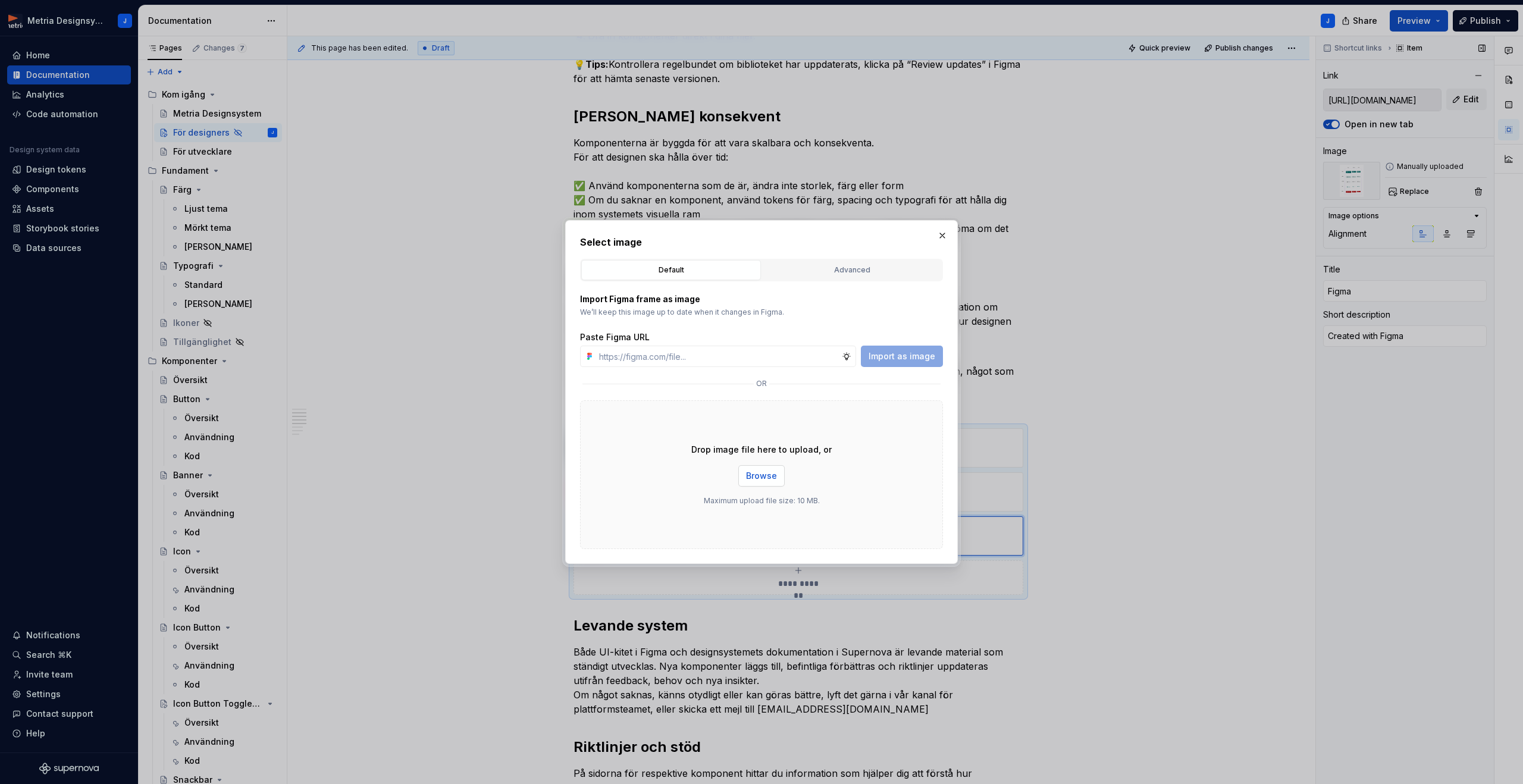
click at [756, 471] on span "Browse" at bounding box center [761, 476] width 31 height 12
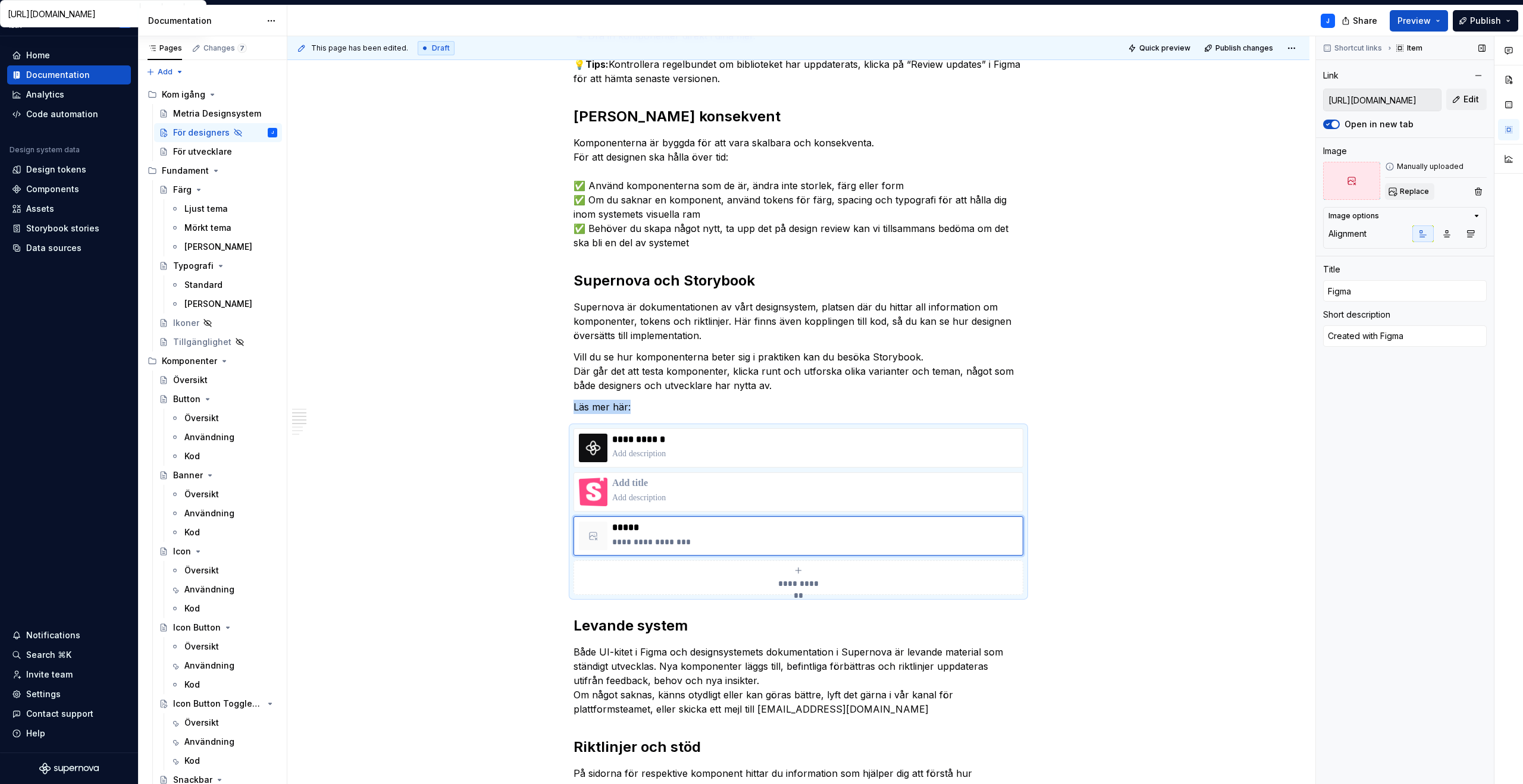
click at [1413, 193] on span "Replace" at bounding box center [1413, 191] width 29 height 9
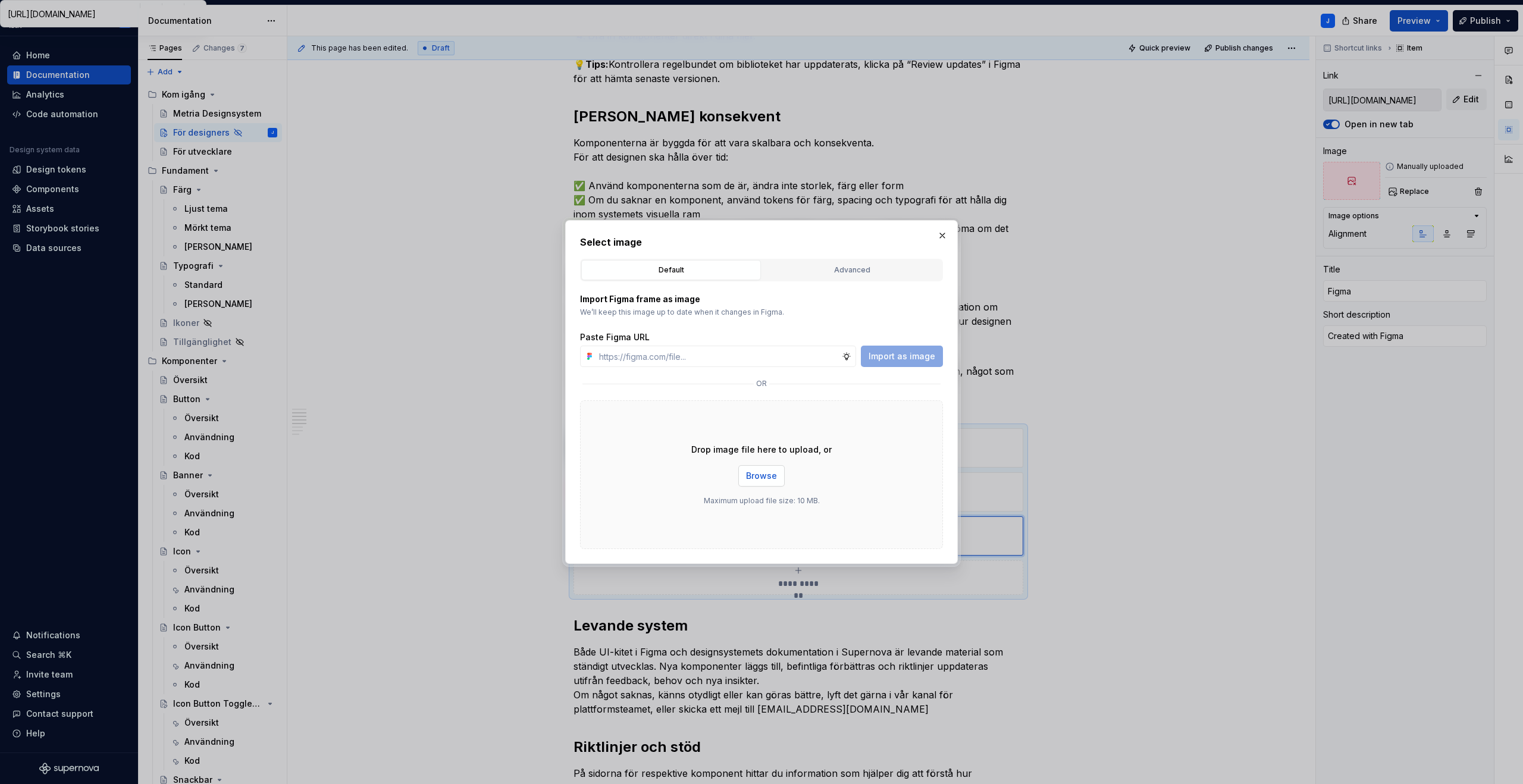
click at [765, 473] on span "Browse" at bounding box center [761, 476] width 31 height 12
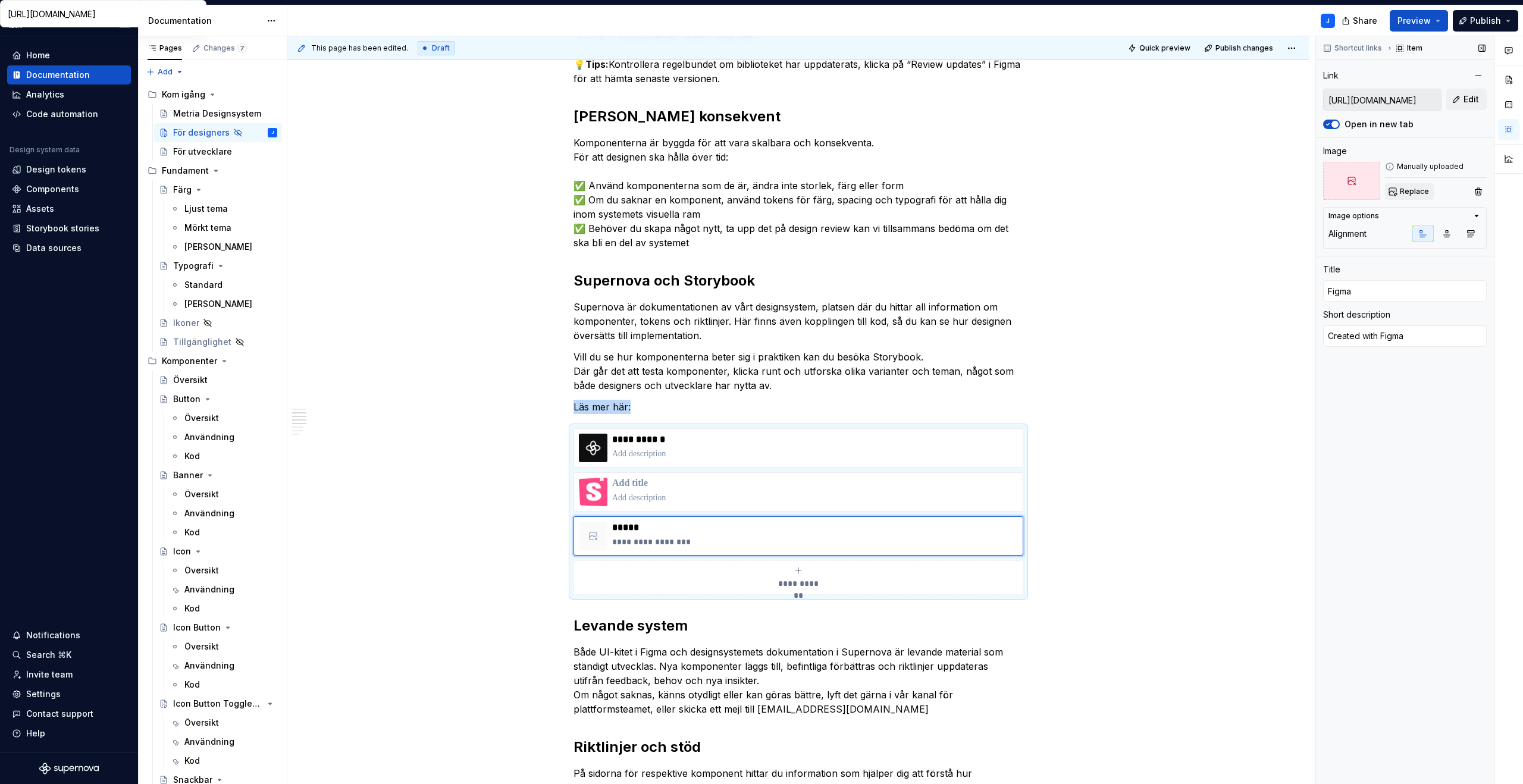
click at [1404, 193] on span "Replace" at bounding box center [1413, 191] width 29 height 9
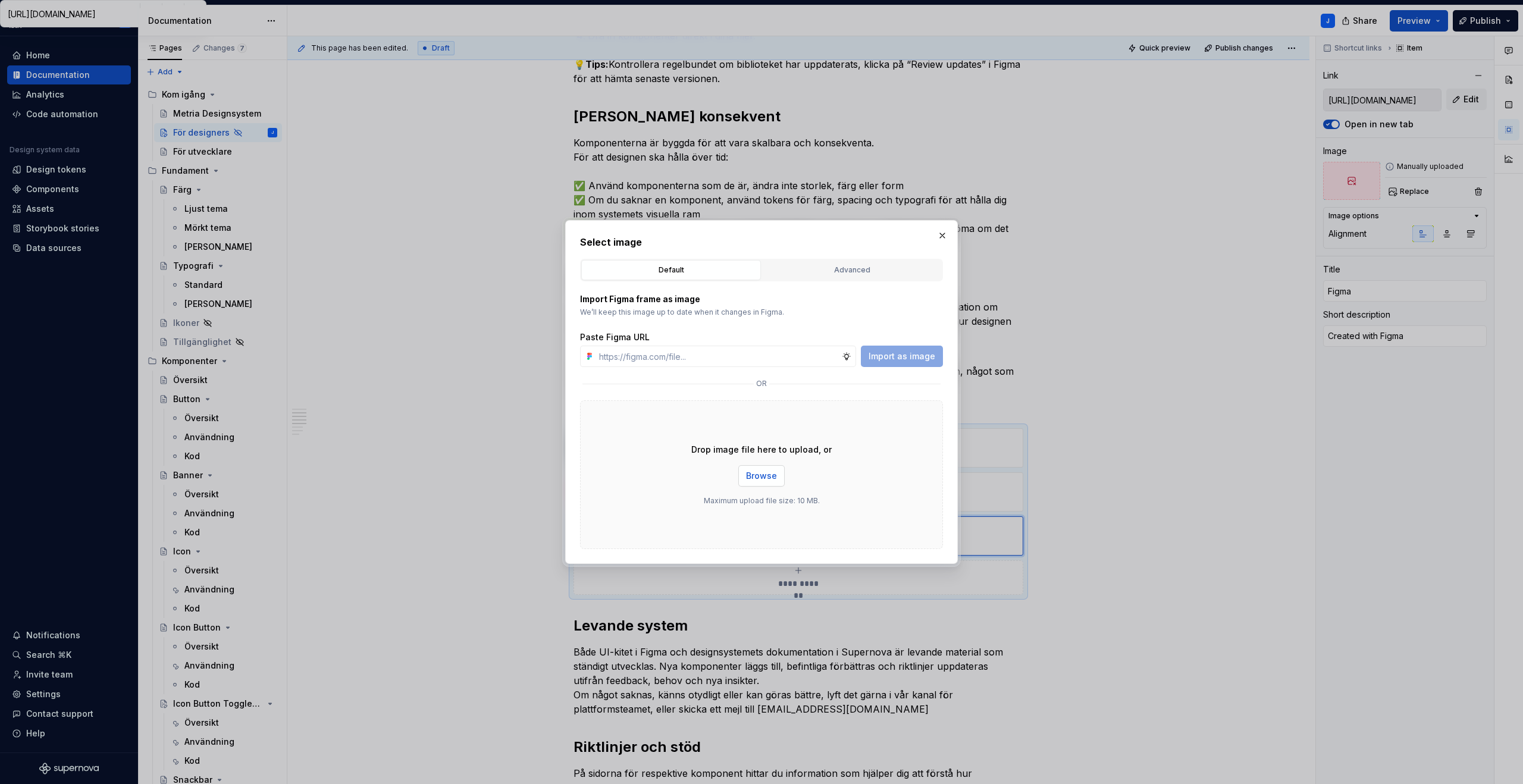
click at [760, 476] on span "Browse" at bounding box center [761, 476] width 31 height 12
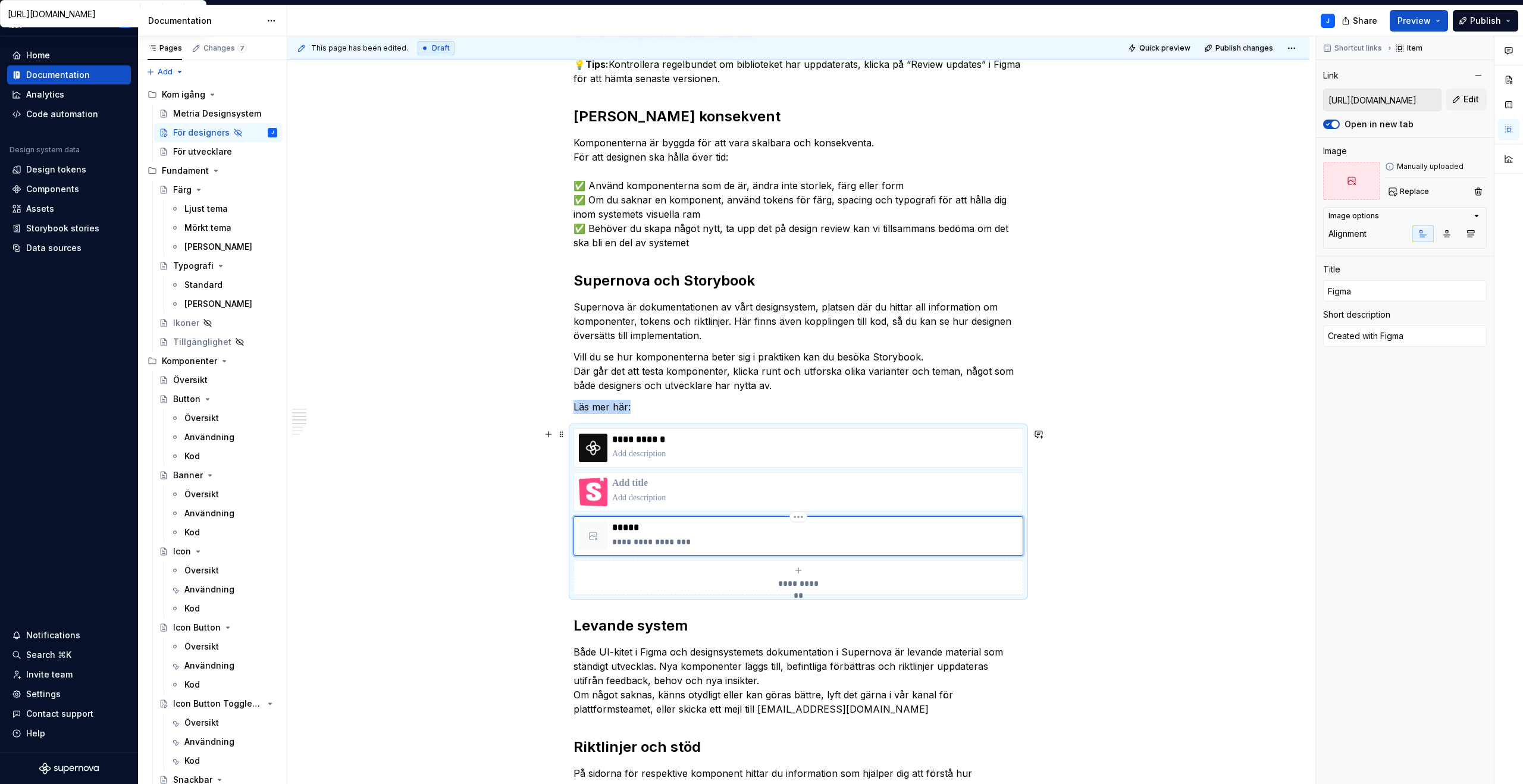
click at [838, 536] on p "**********" at bounding box center [815, 542] width 406 height 12
click at [803, 575] on div "**********" at bounding box center [798, 577] width 439 height 24
type textarea "*"
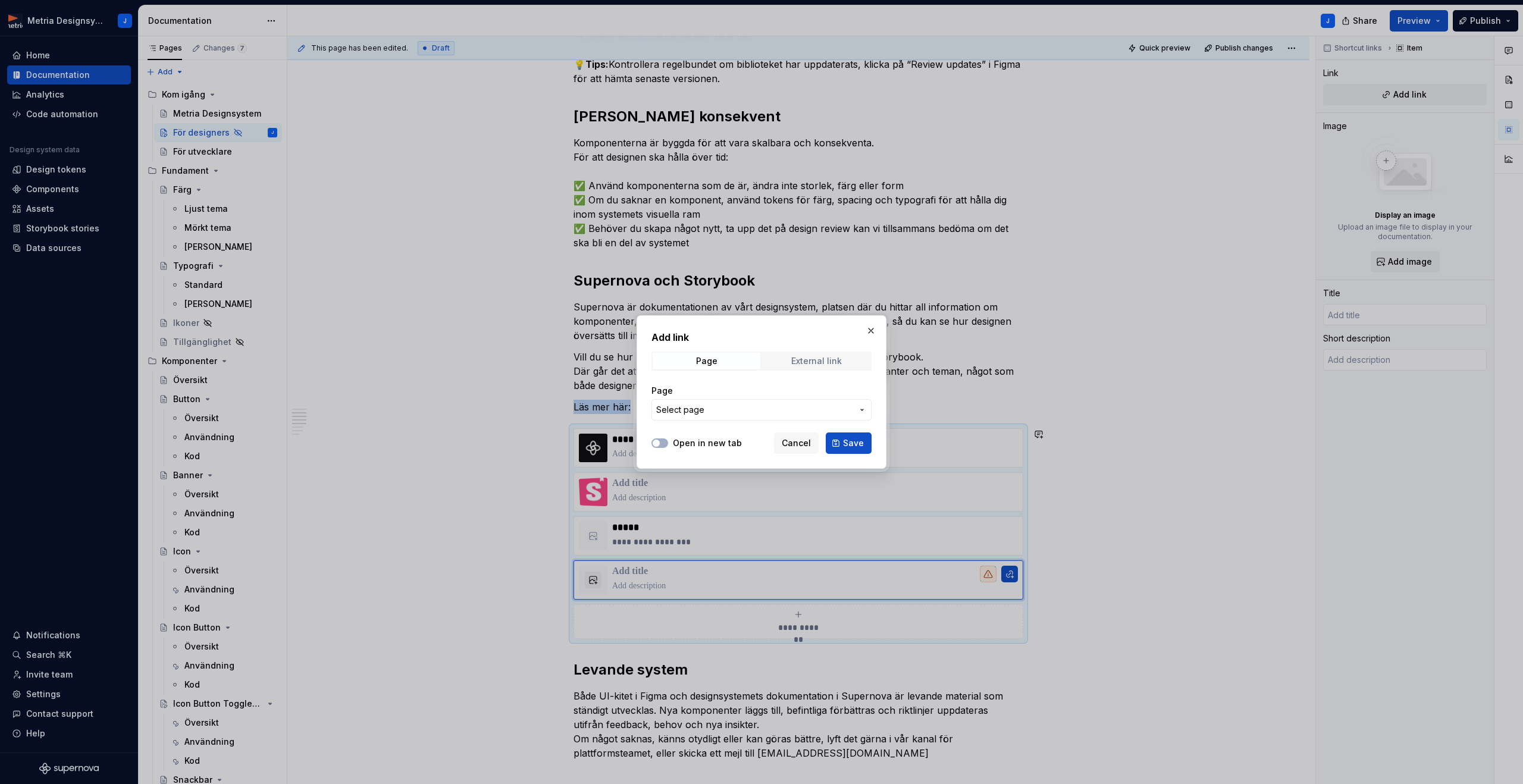
click at [799, 362] on div "External link" at bounding box center [816, 361] width 50 height 9
click at [765, 407] on input "URL" at bounding box center [762, 410] width 220 height 21
paste input "[URL][DOMAIN_NAME]"
type input "[URL][DOMAIN_NAME]"
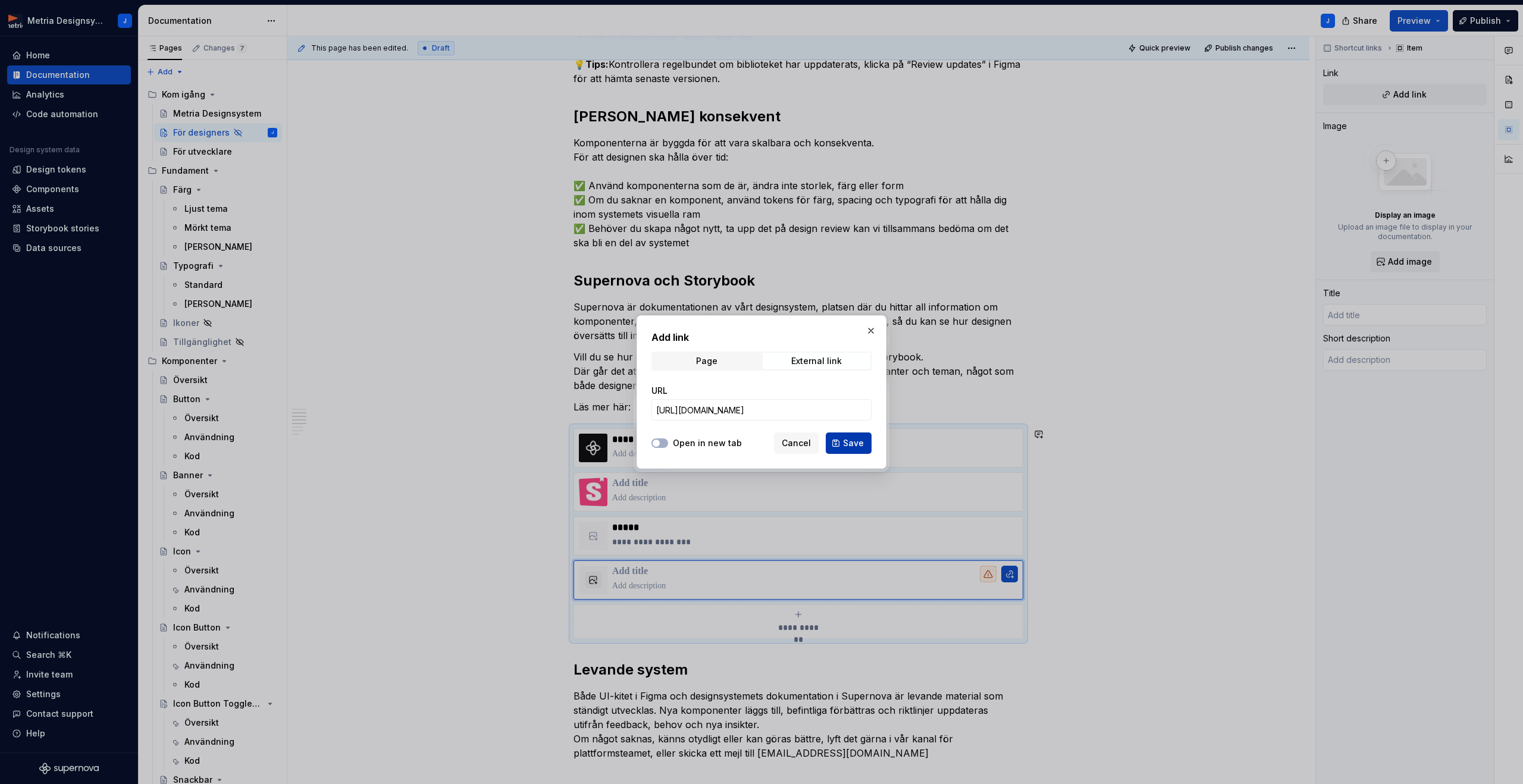
scroll to position [0, 0]
click at [852, 444] on span "Save" at bounding box center [853, 443] width 21 height 12
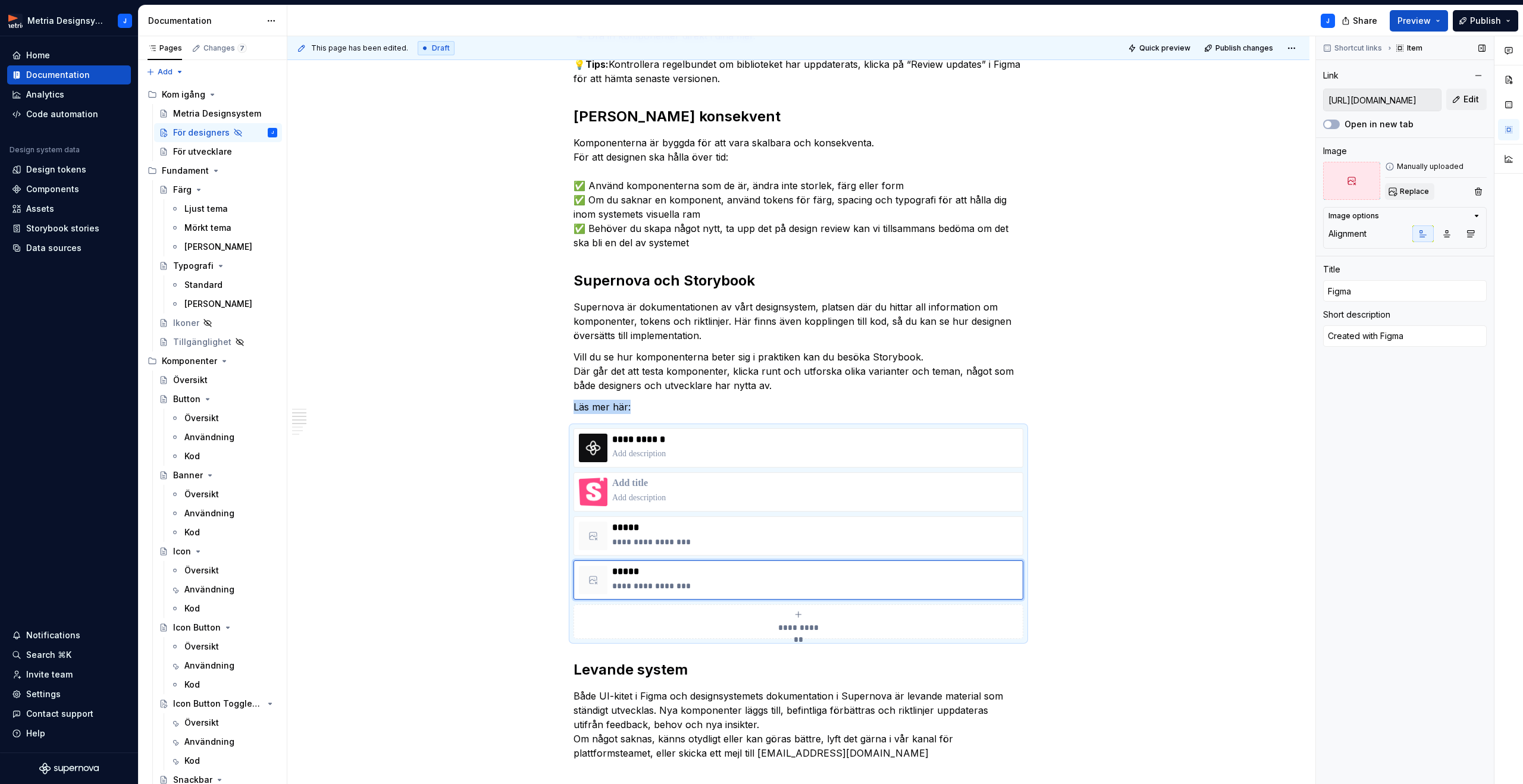
click at [1411, 191] on span "Replace" at bounding box center [1413, 191] width 29 height 9
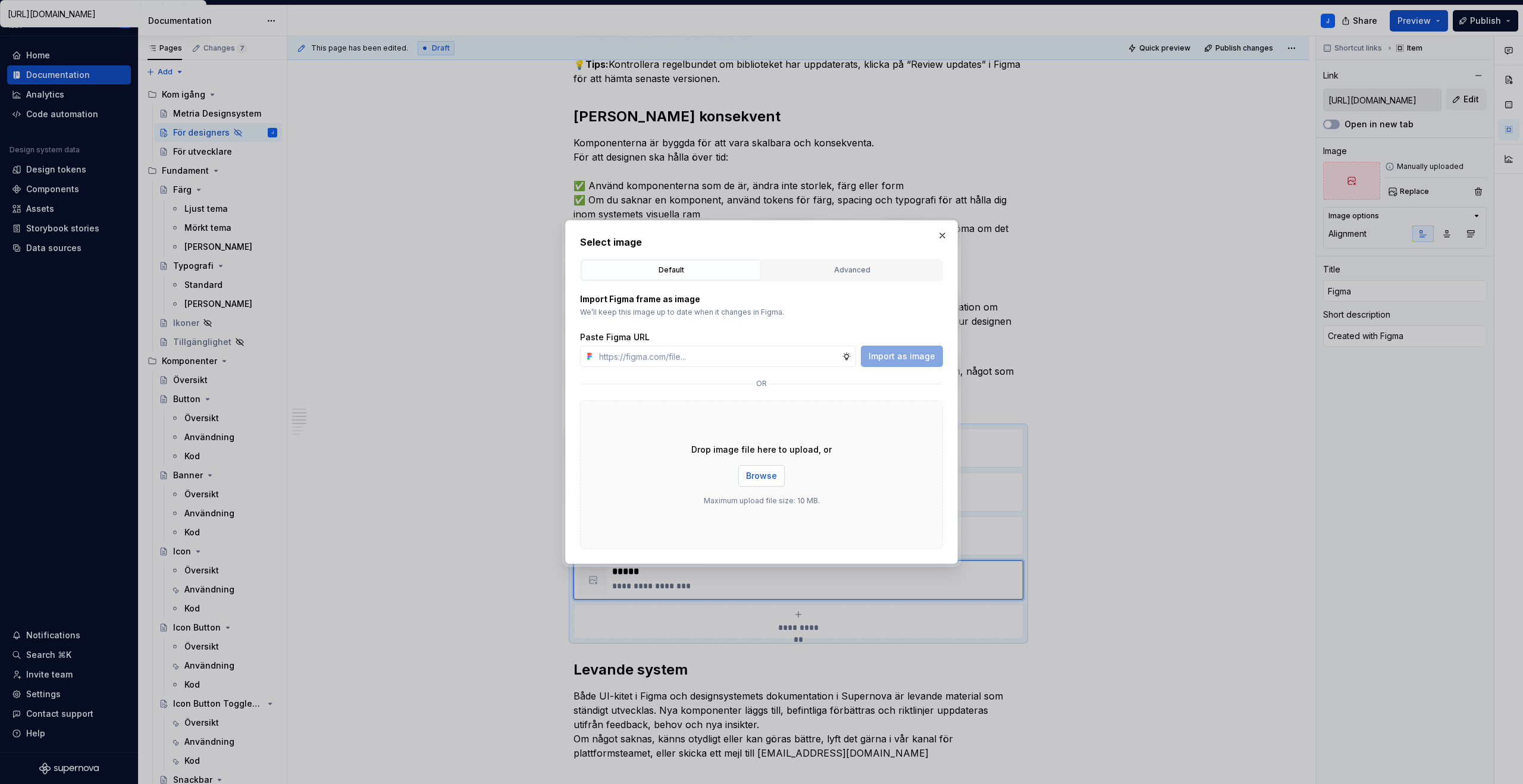
click at [754, 481] on span "Browse" at bounding box center [761, 476] width 31 height 12
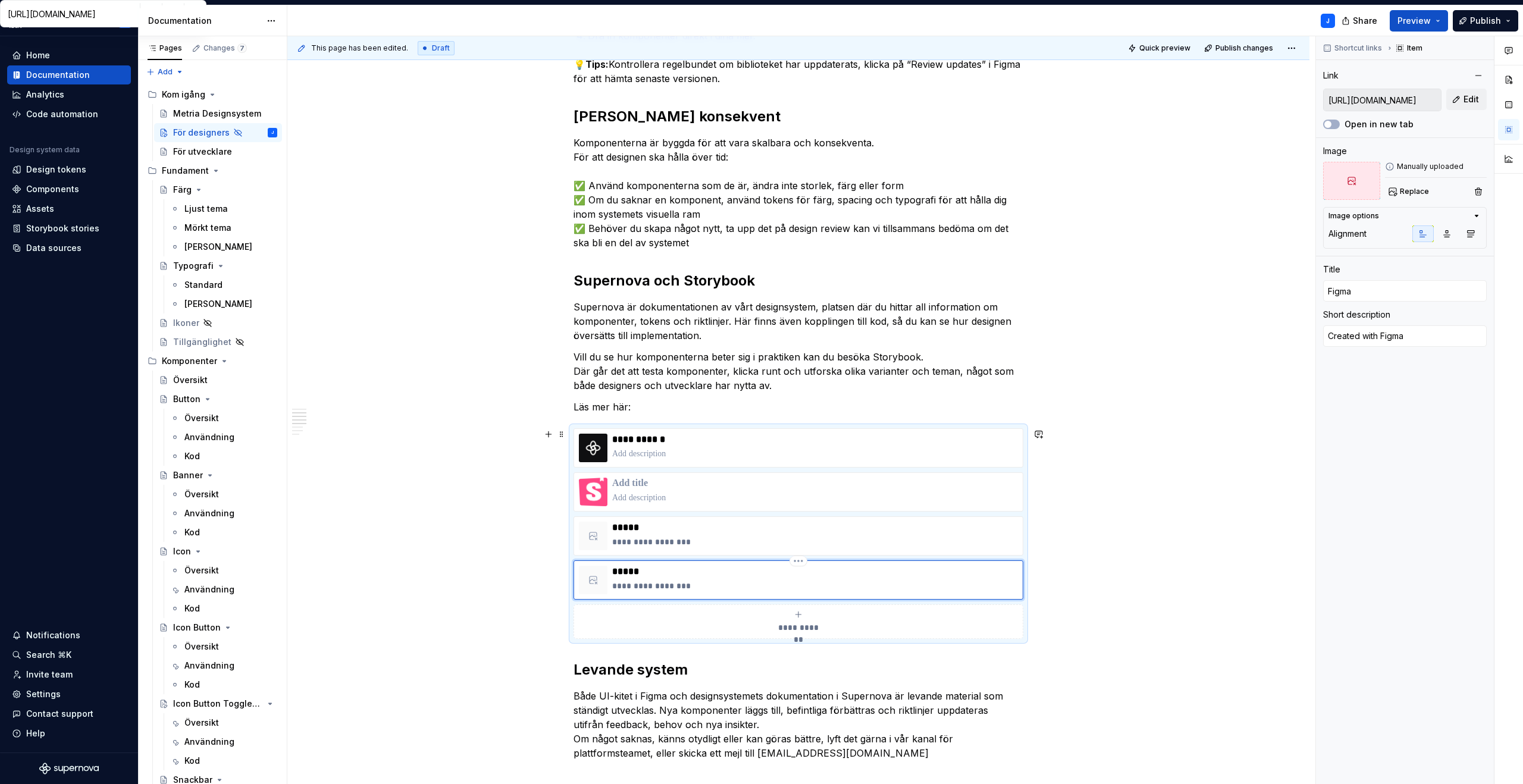
click at [681, 570] on p "*****" at bounding box center [815, 572] width 406 height 12
click at [1330, 126] on span "button" at bounding box center [1328, 124] width 7 height 7
click at [1403, 195] on span "Replace" at bounding box center [1413, 191] width 29 height 9
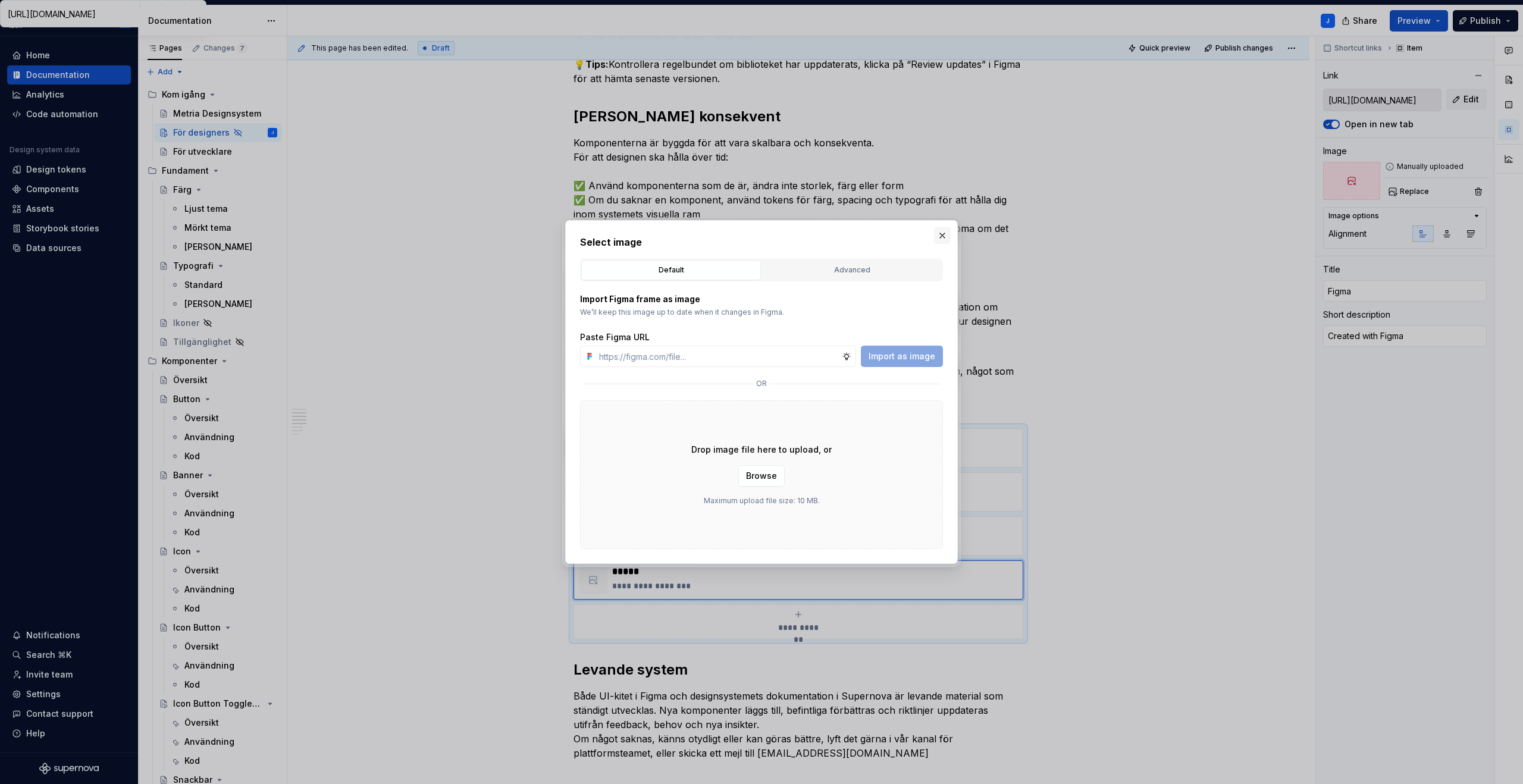
click at [943, 236] on button "button" at bounding box center [942, 235] width 17 height 17
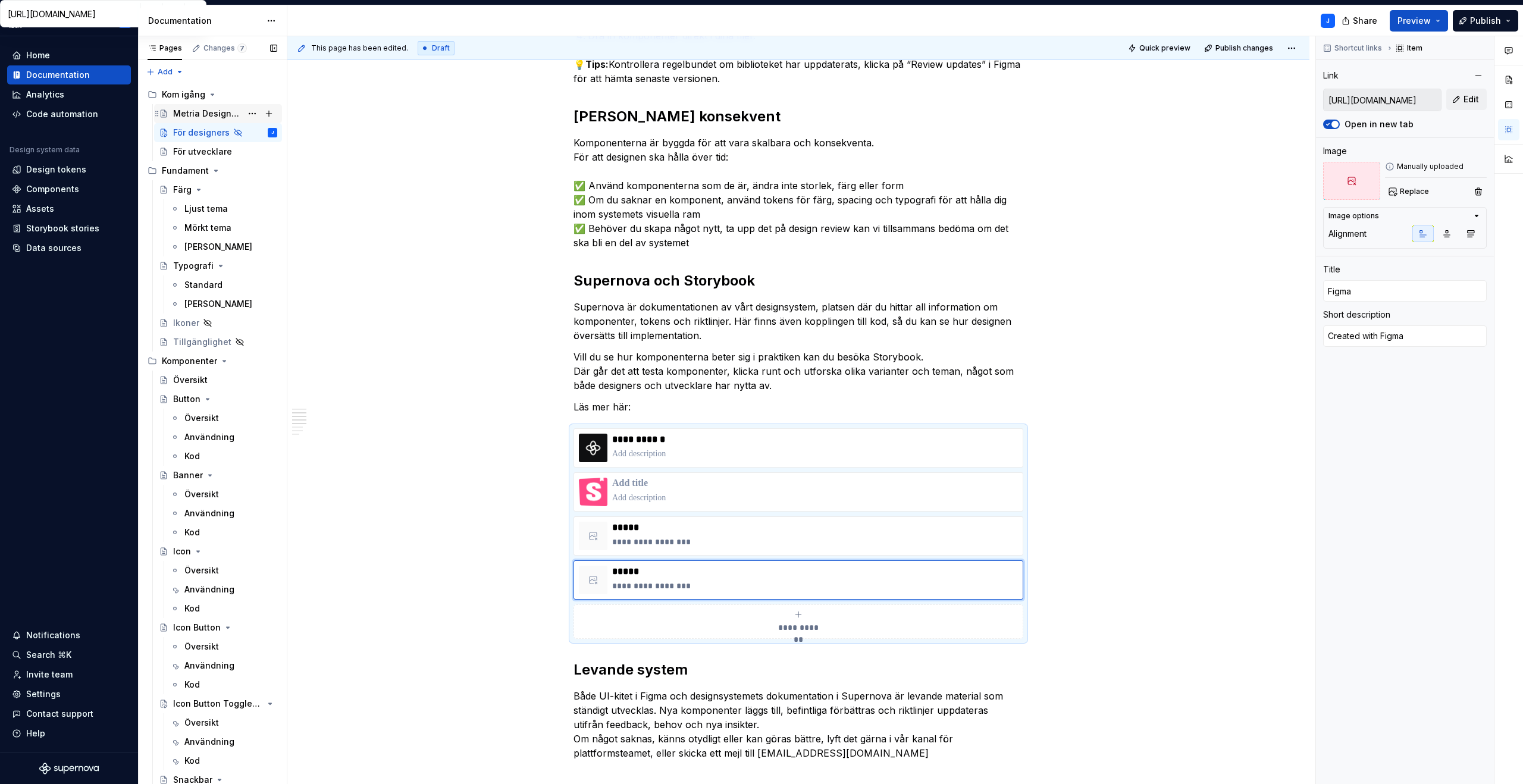
click at [222, 112] on div "Metria Designsystem" at bounding box center [208, 114] width 69 height 12
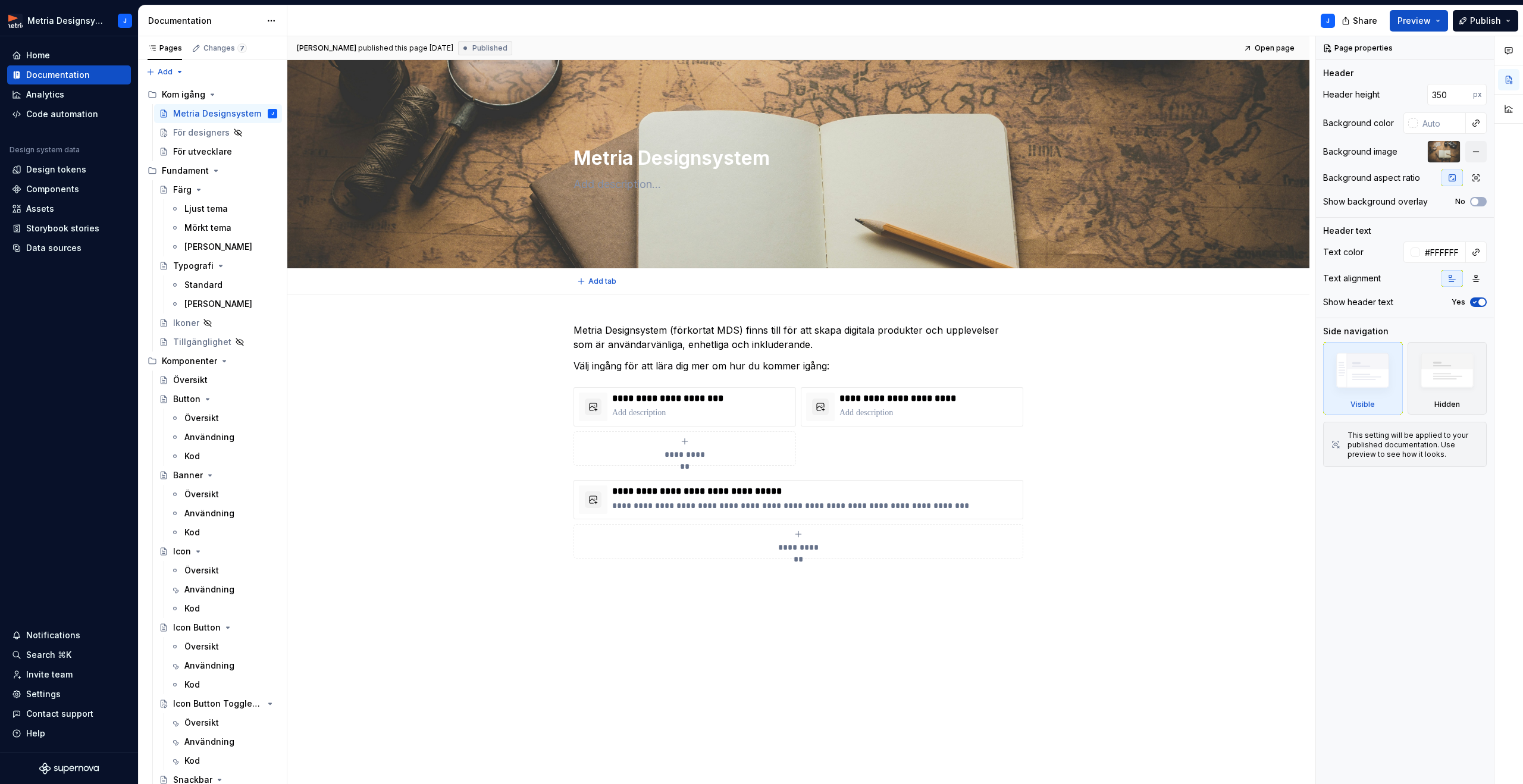
scroll to position [24, 0]
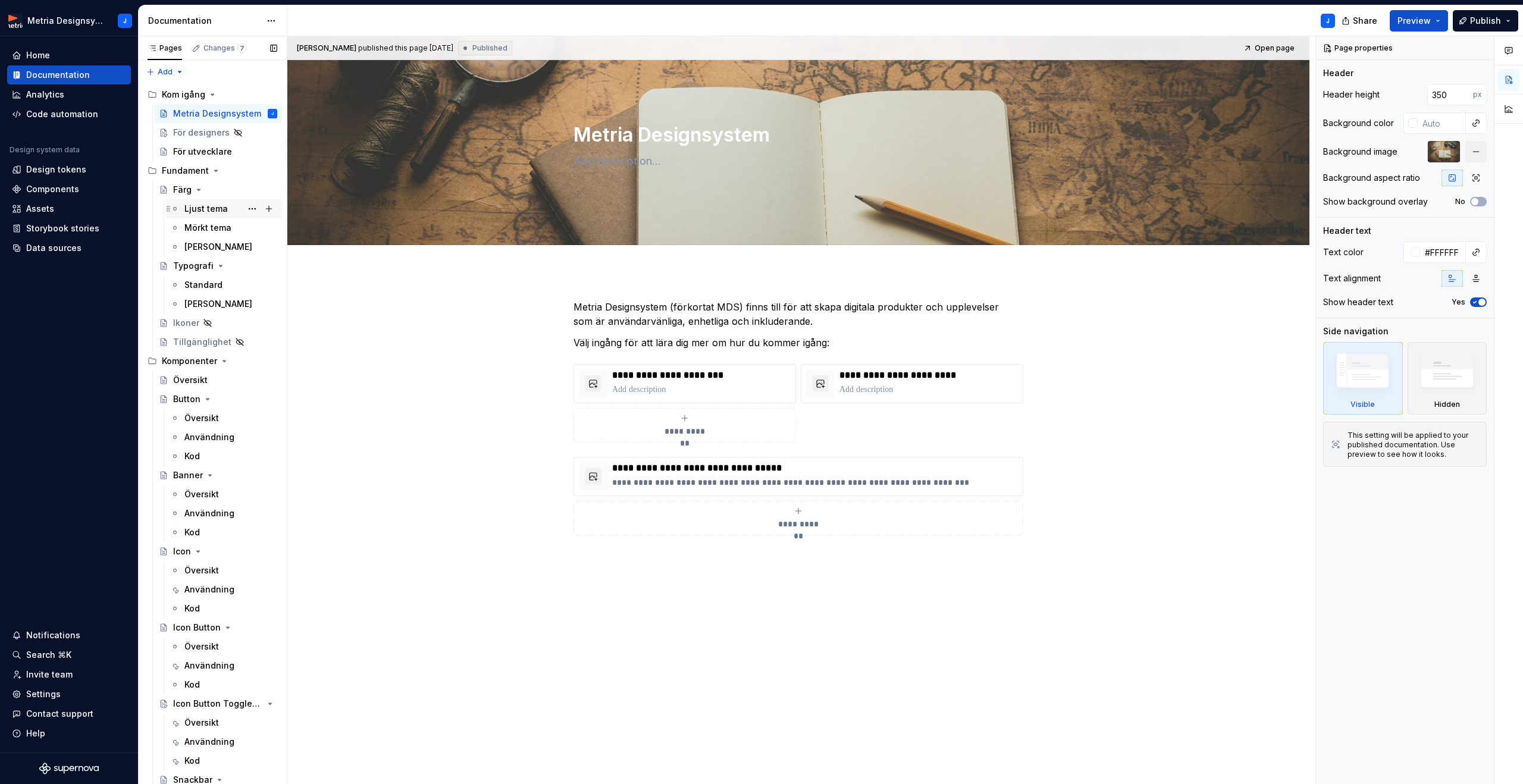
click at [202, 205] on div "Ljust tema" at bounding box center [206, 209] width 44 height 12
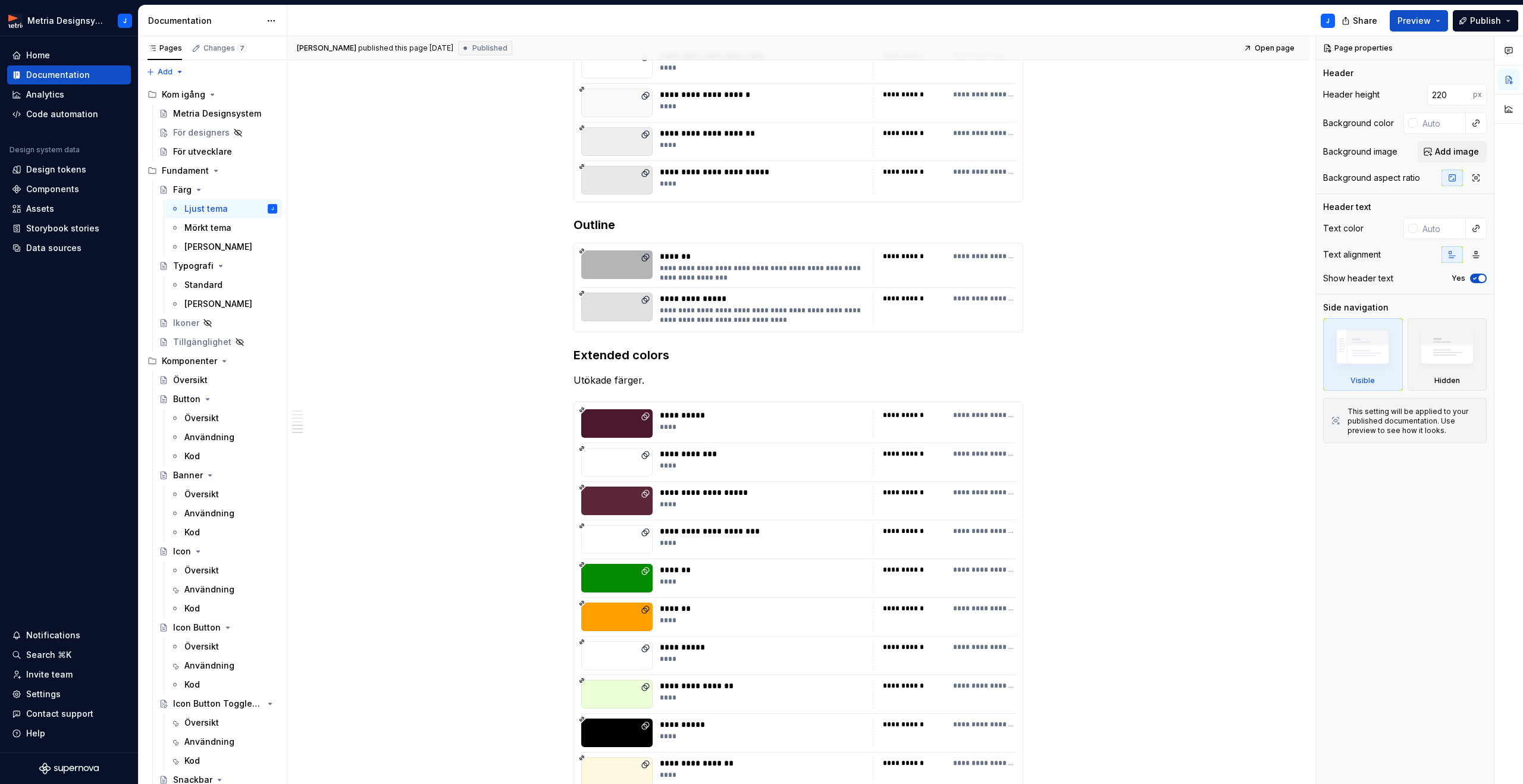
scroll to position [1851, 0]
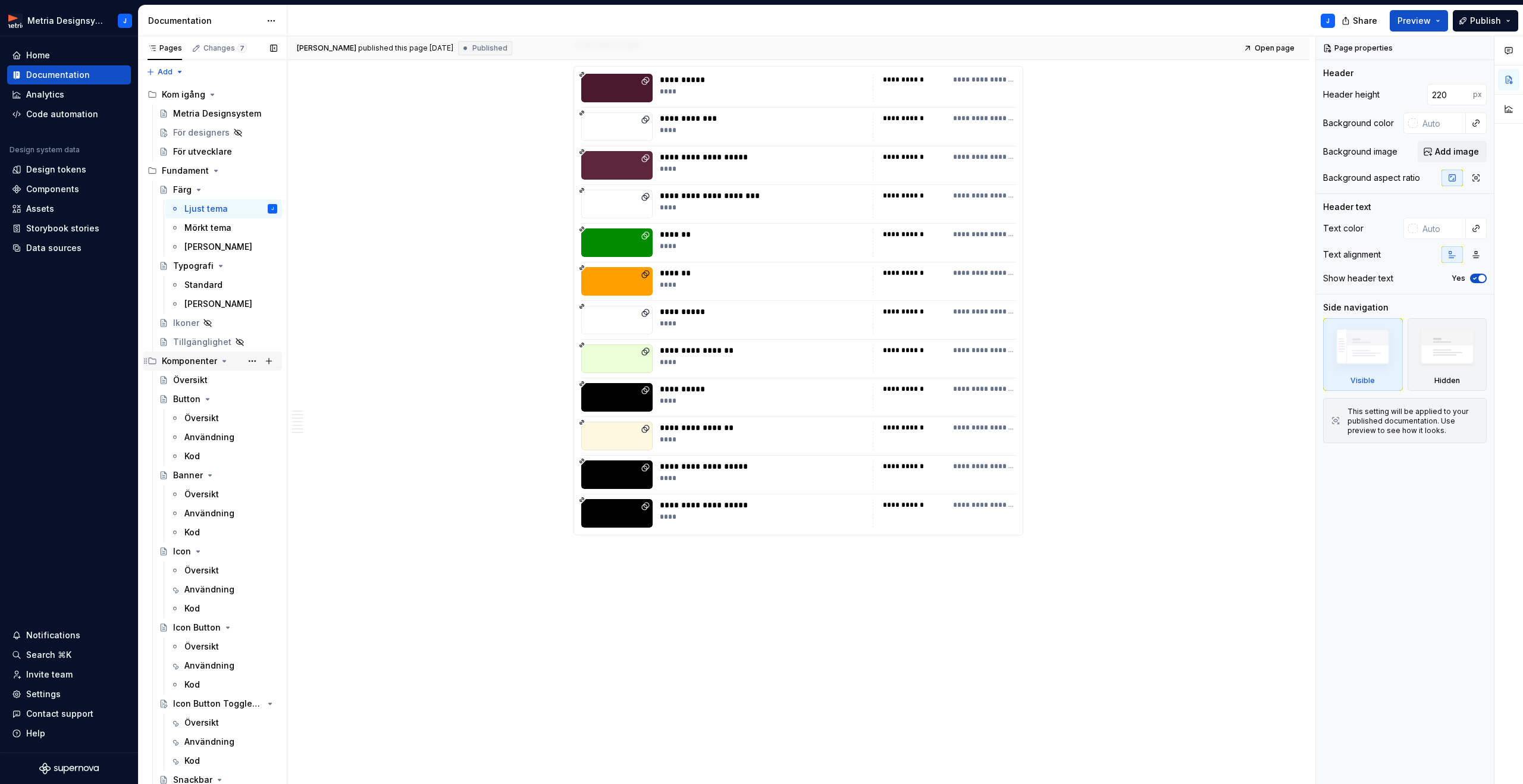
click at [189, 362] on div "Komponenter" at bounding box center [189, 361] width 55 height 12
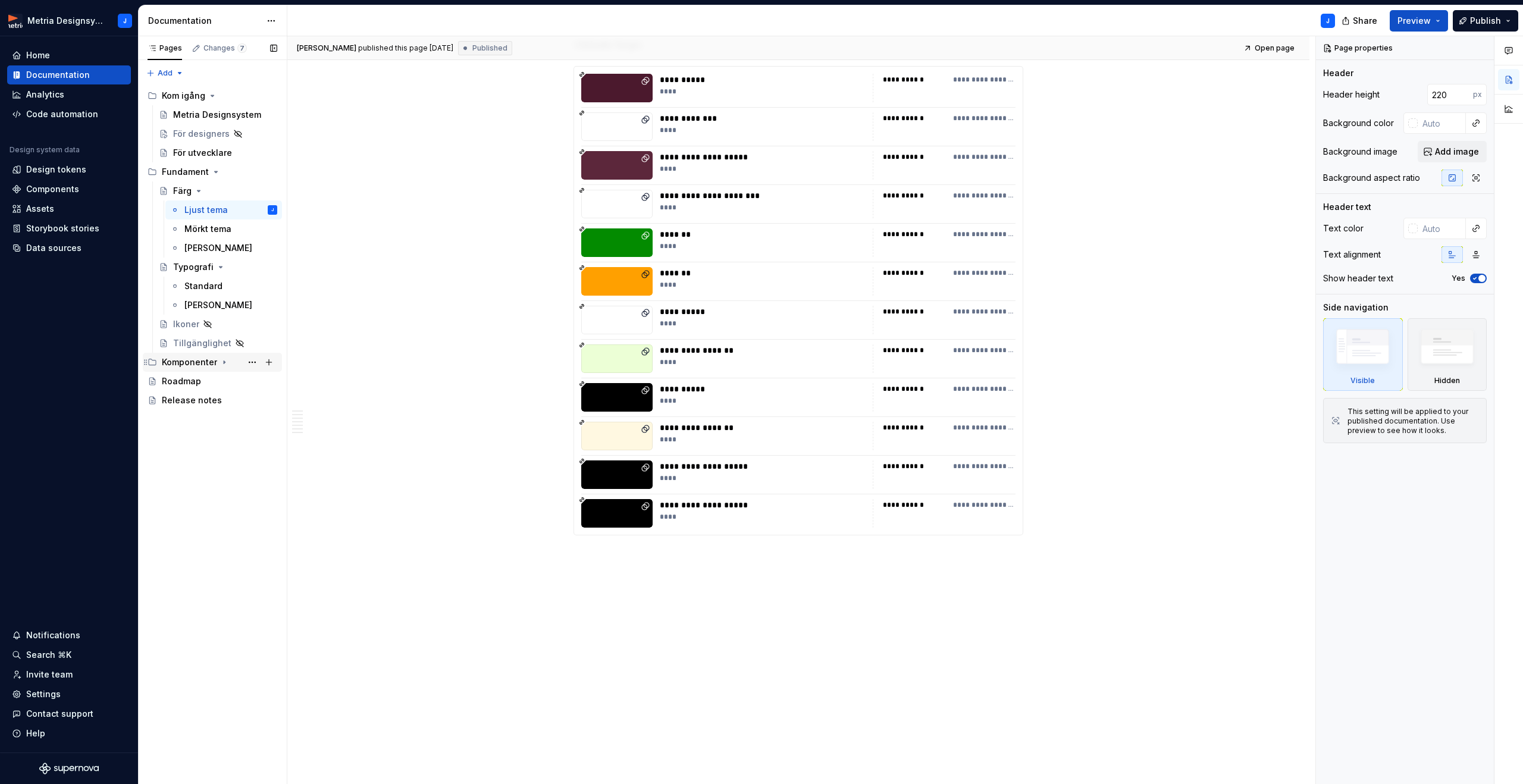
scroll to position [0, 0]
click at [169, 365] on div "Komponenter" at bounding box center [189, 362] width 55 height 12
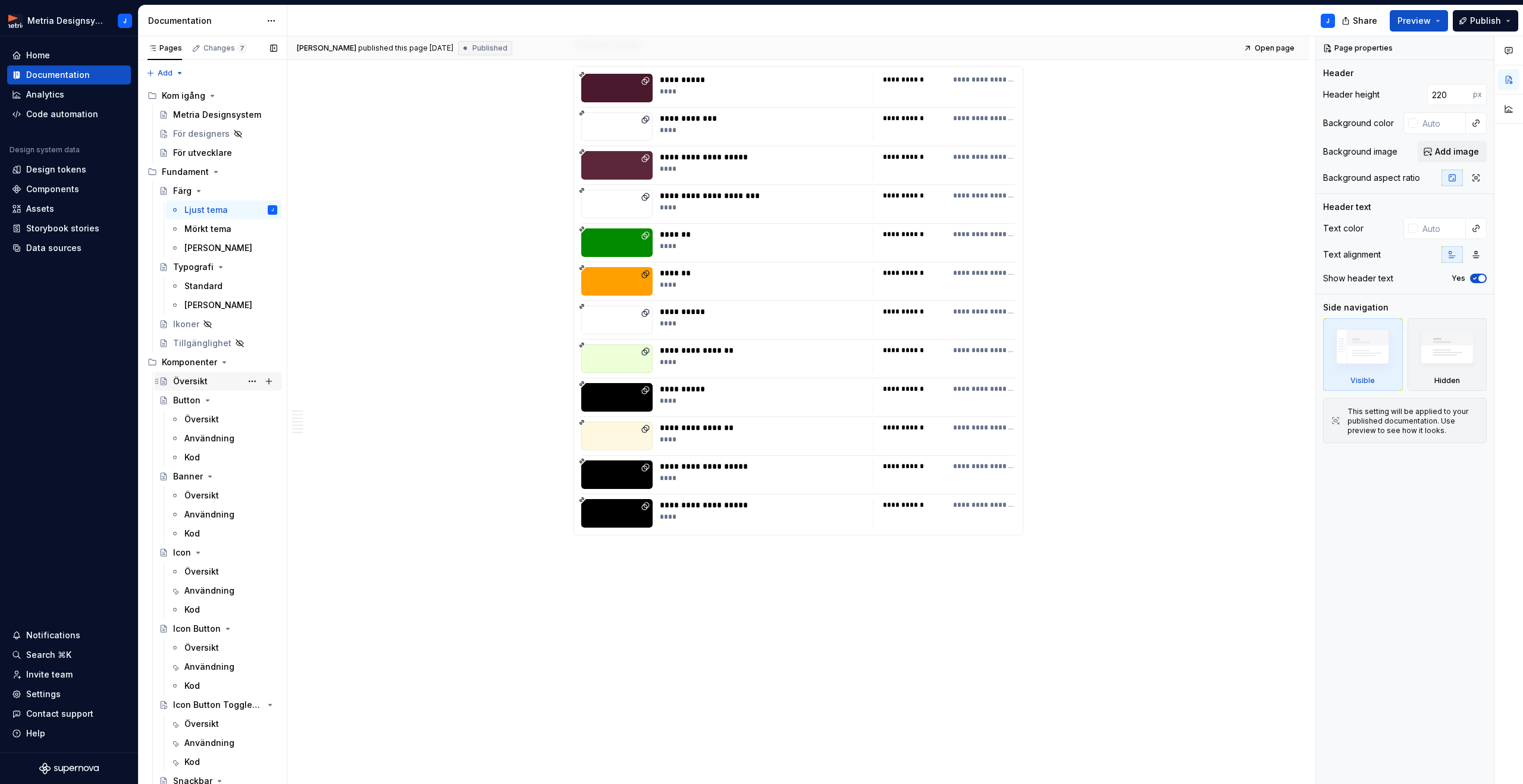
click at [203, 383] on div "Översikt" at bounding box center [190, 382] width 34 height 12
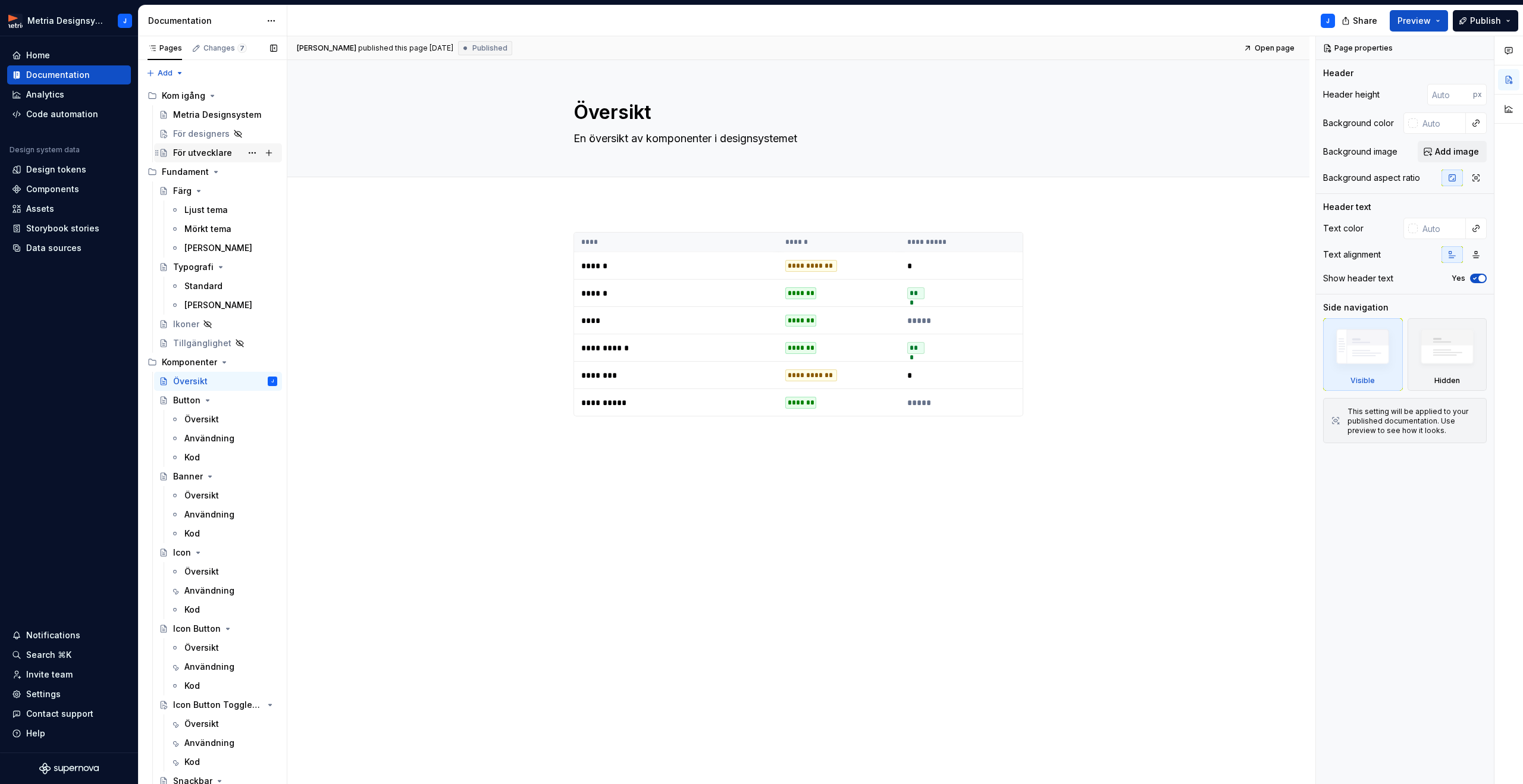
click at [216, 150] on div "För utvecklare" at bounding box center [203, 153] width 59 height 12
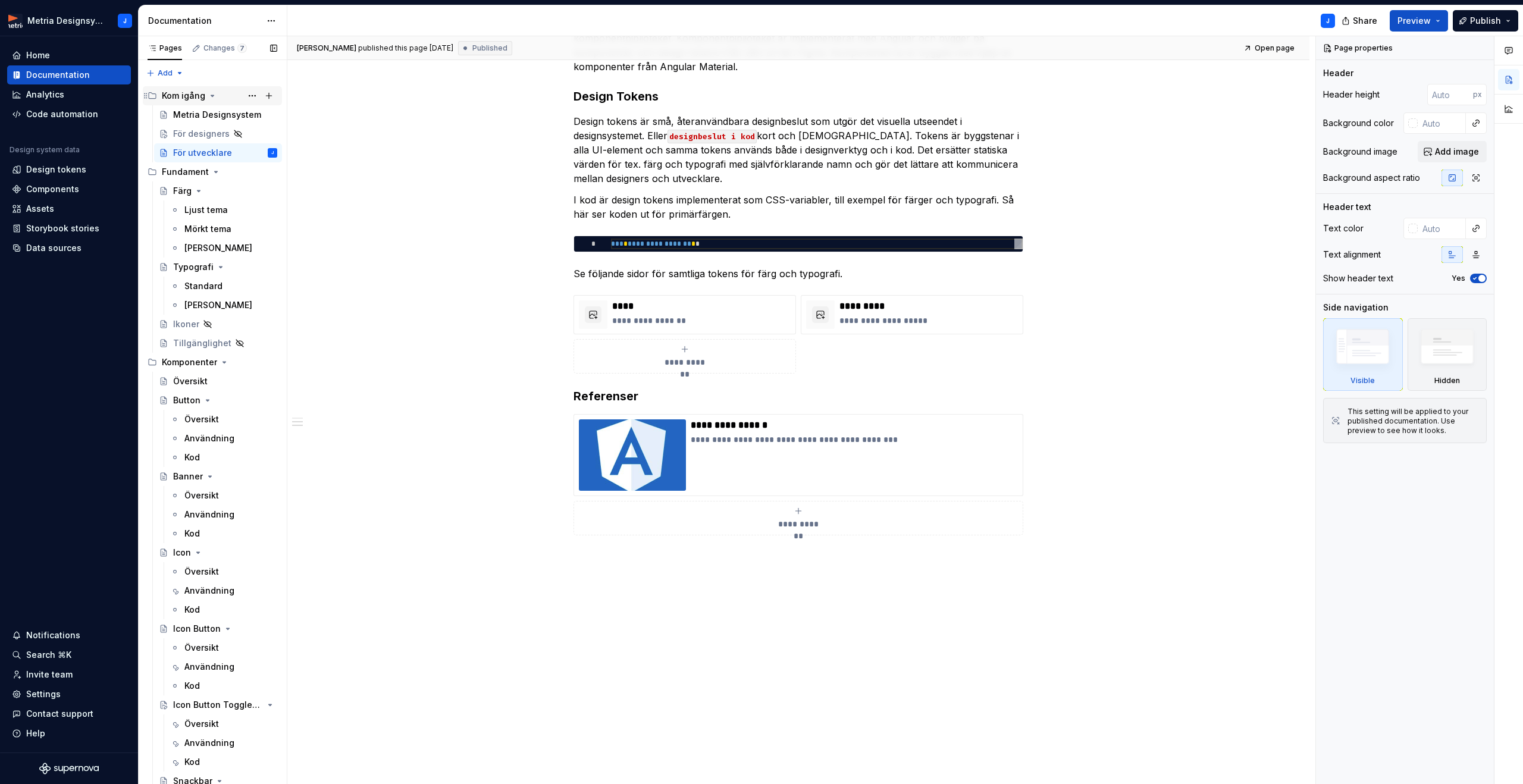
click at [189, 97] on div "Kom igång" at bounding box center [183, 96] width 44 height 12
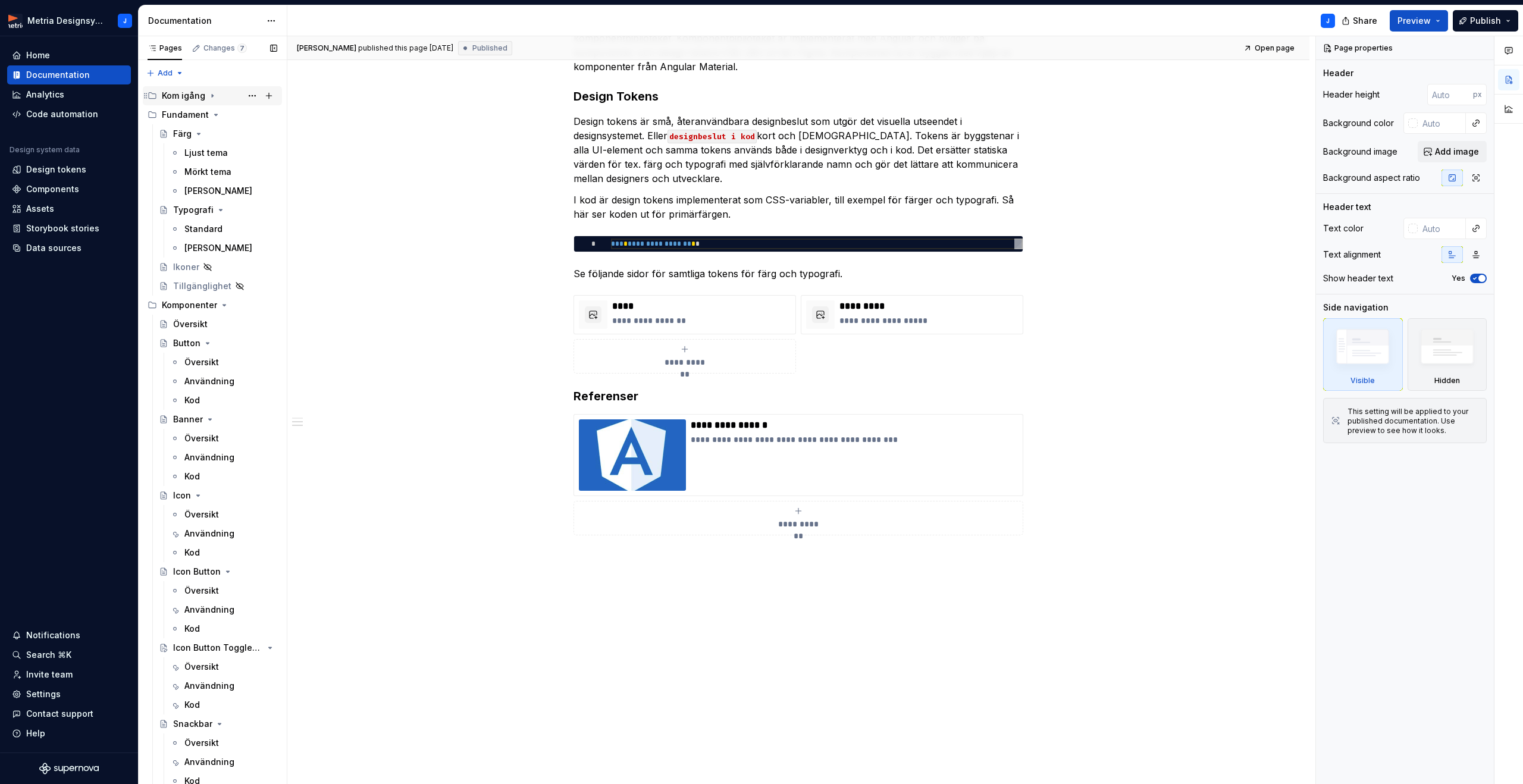
click at [189, 97] on div "Kom igång" at bounding box center [183, 96] width 44 height 12
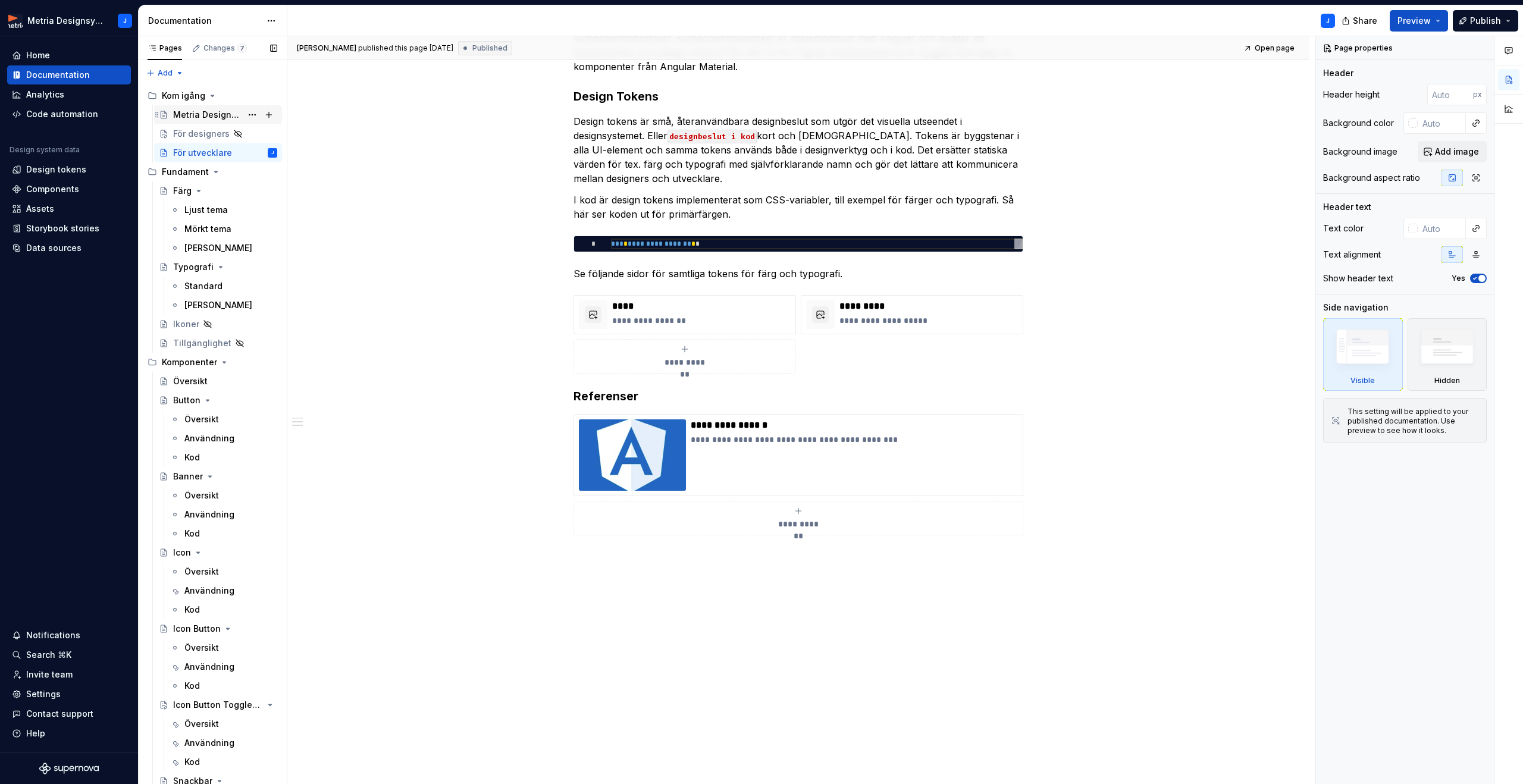
click at [208, 111] on div "Metria Designsystem" at bounding box center [208, 115] width 69 height 12
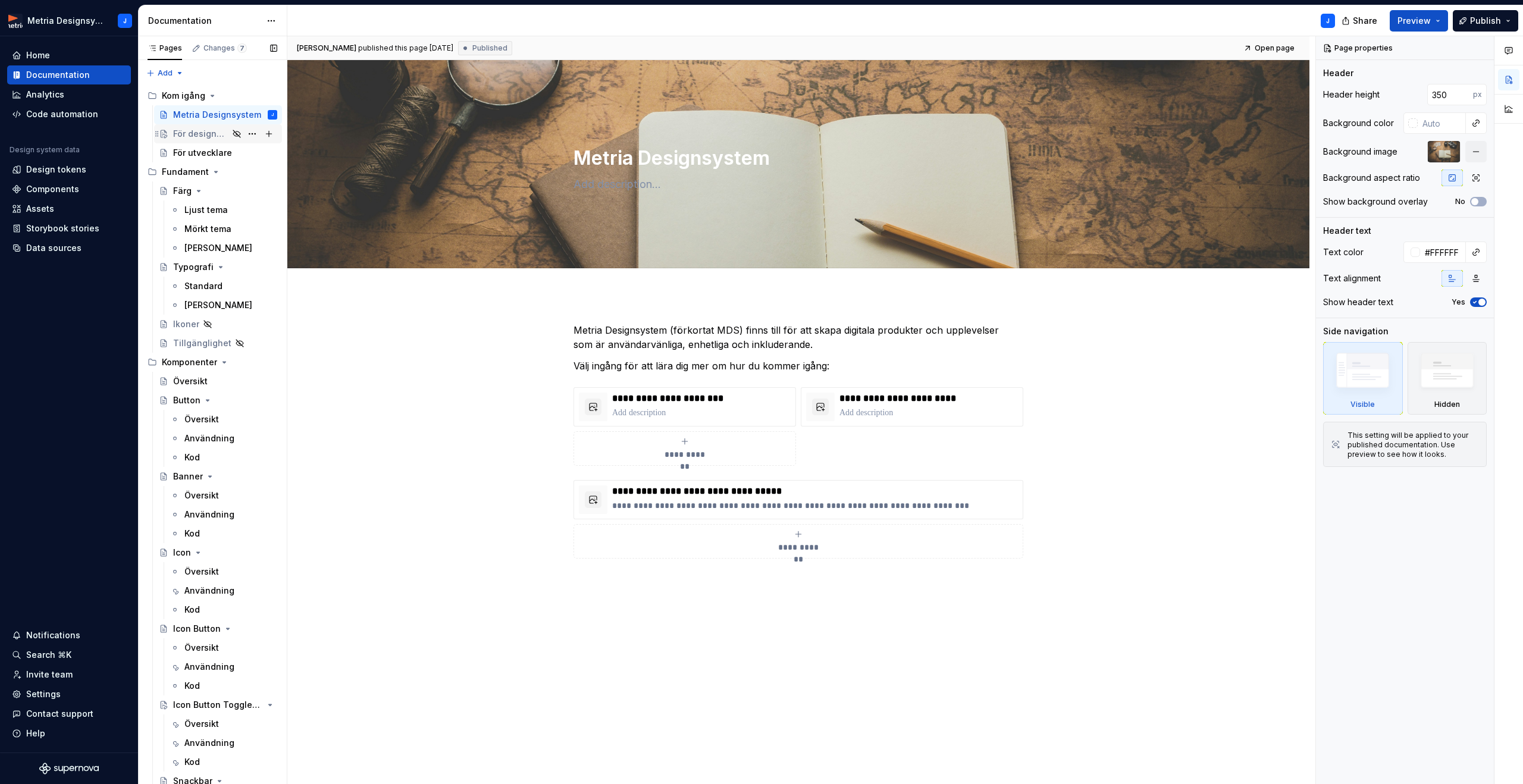
click at [208, 133] on div "För designers" at bounding box center [201, 134] width 55 height 12
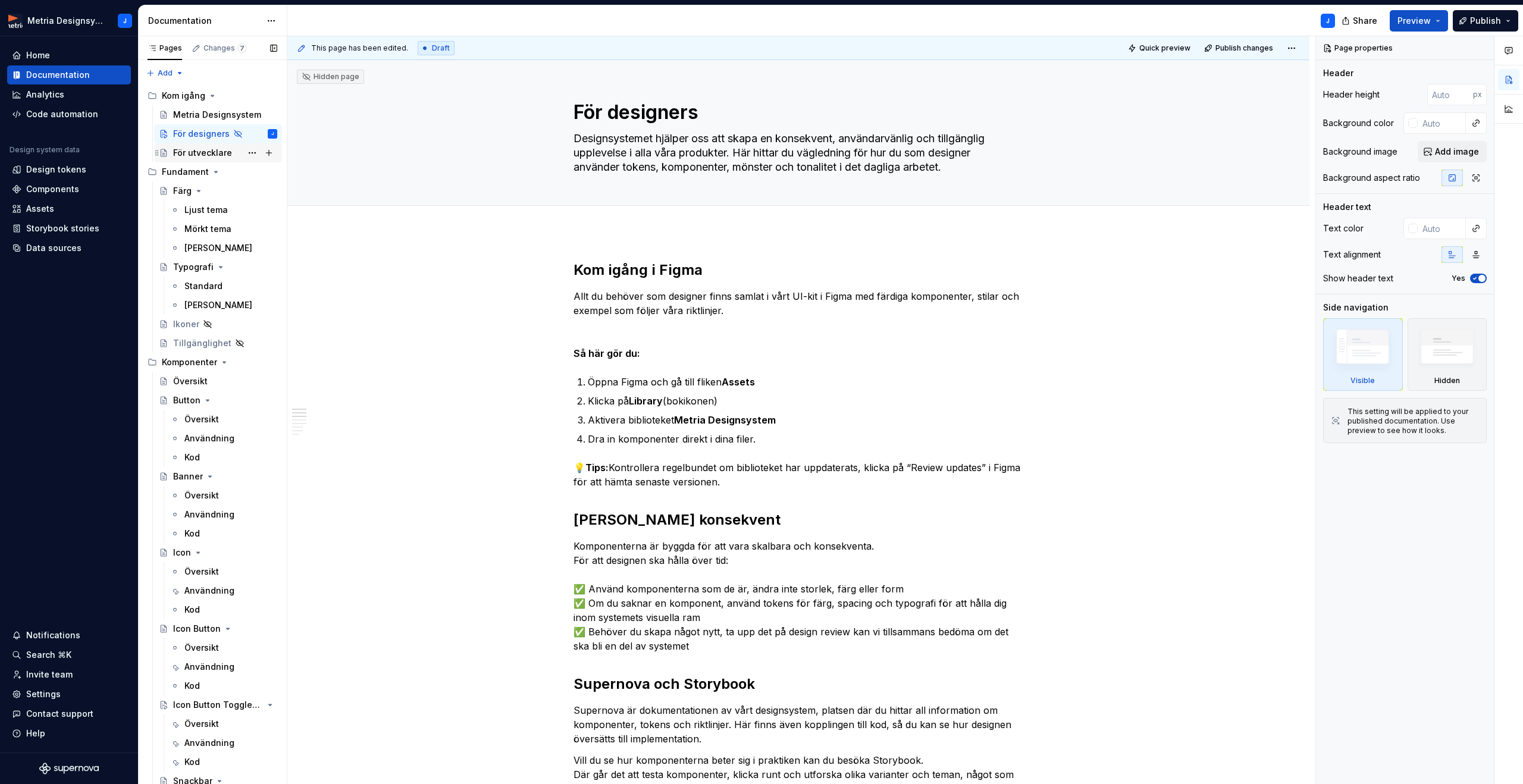
click at [208, 153] on div "För utvecklare" at bounding box center [203, 153] width 59 height 12
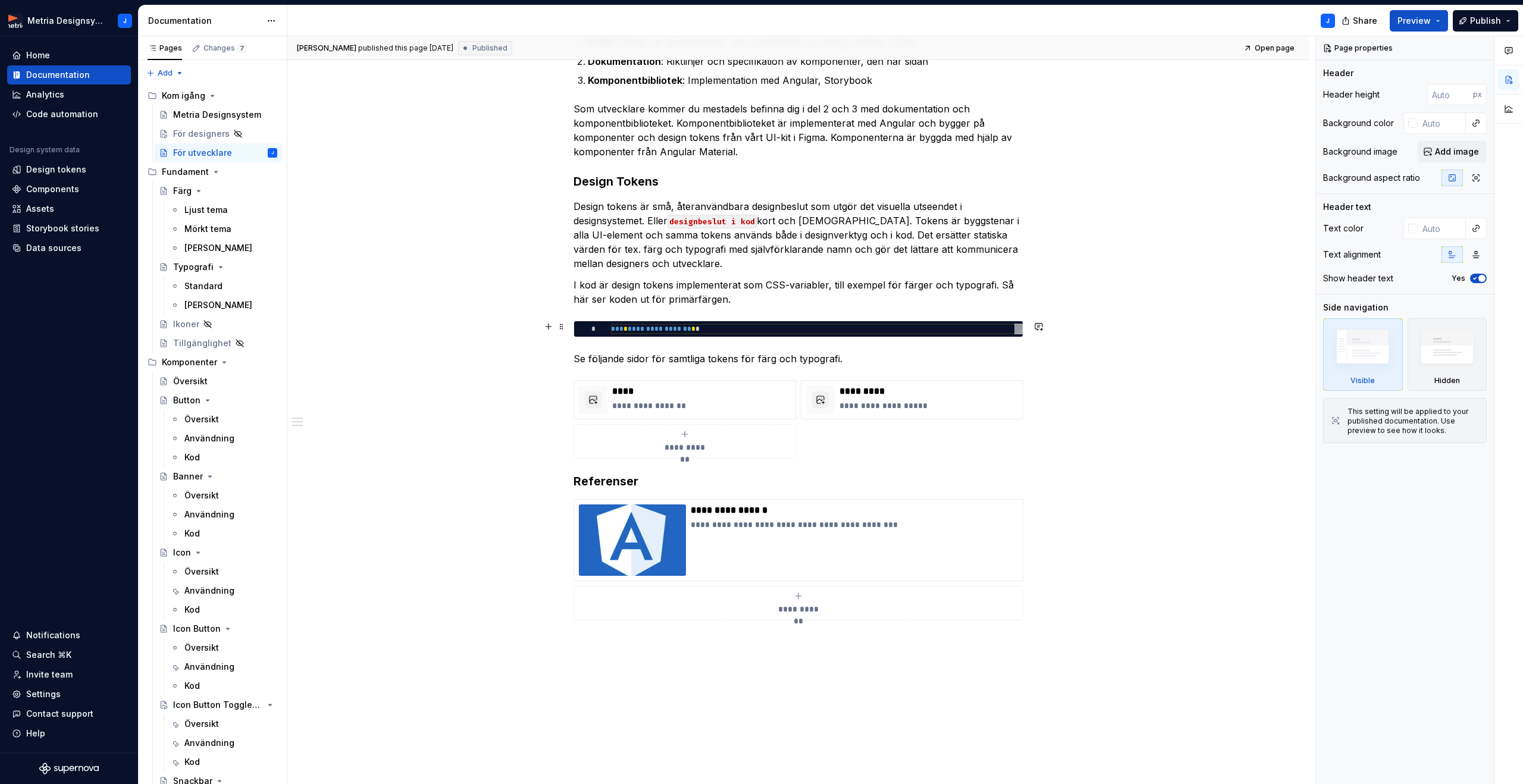
scroll to position [380, 0]
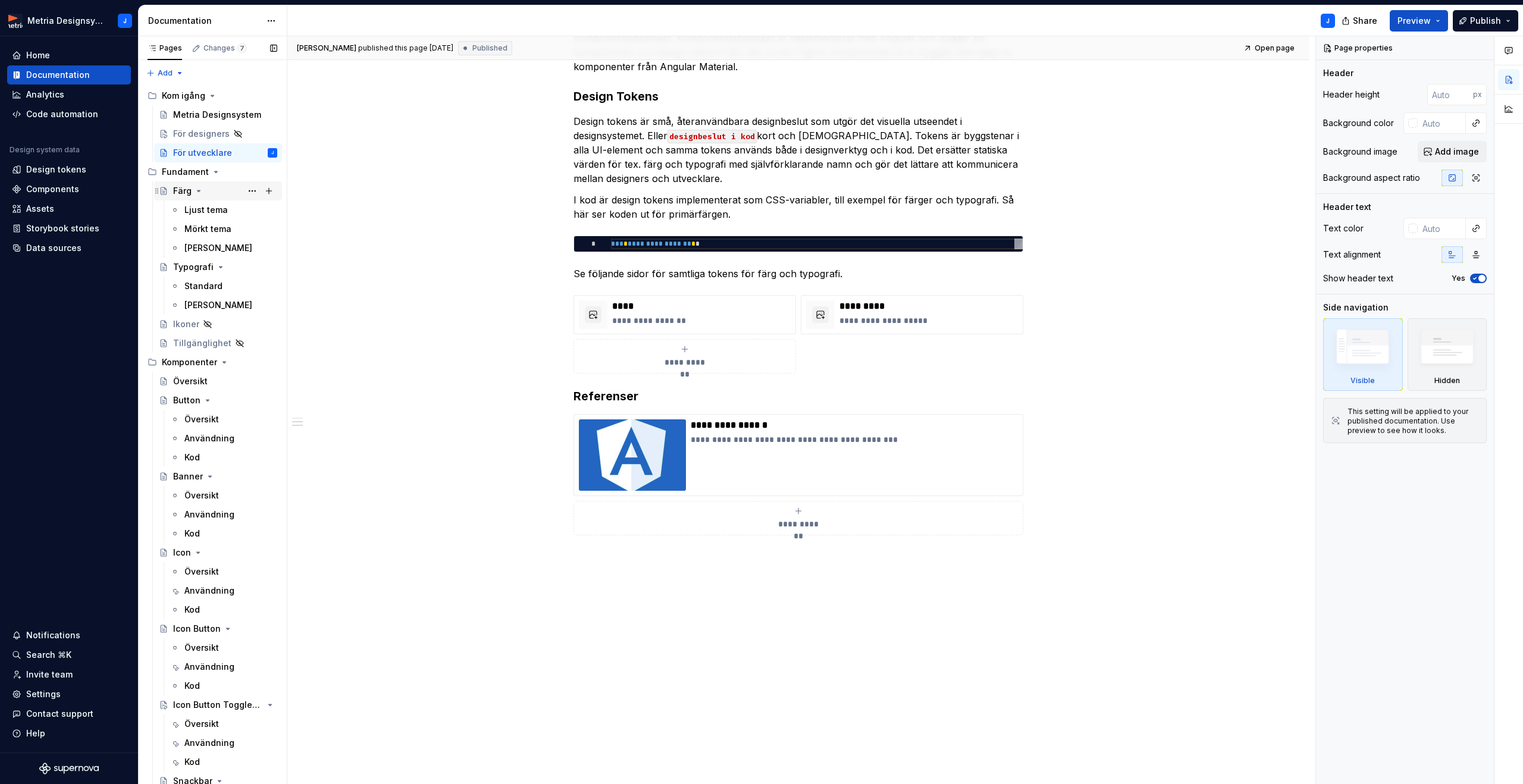
click at [194, 187] on icon "Page tree" at bounding box center [199, 191] width 9 height 9
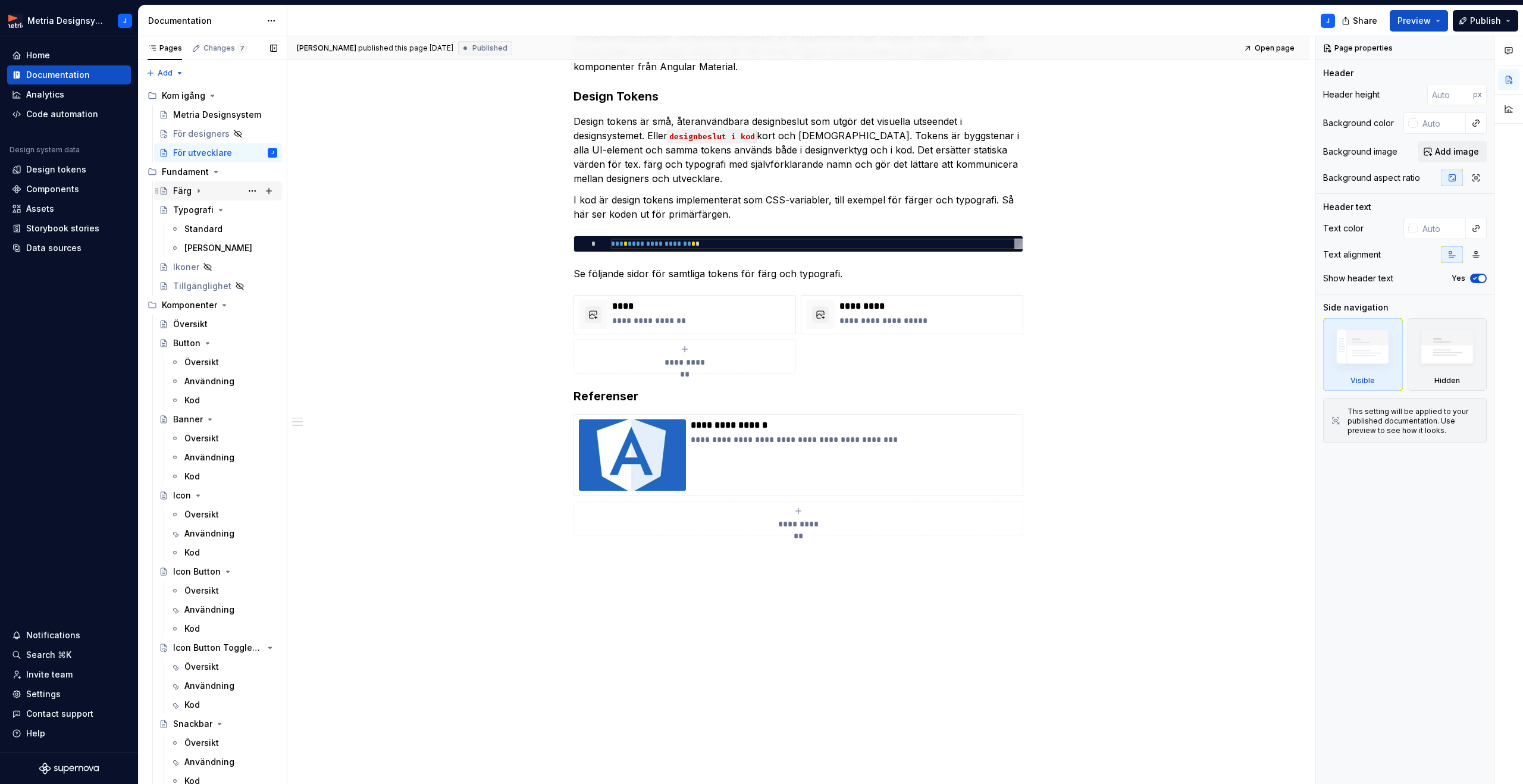
click at [194, 187] on icon "Page tree" at bounding box center [199, 191] width 9 height 9
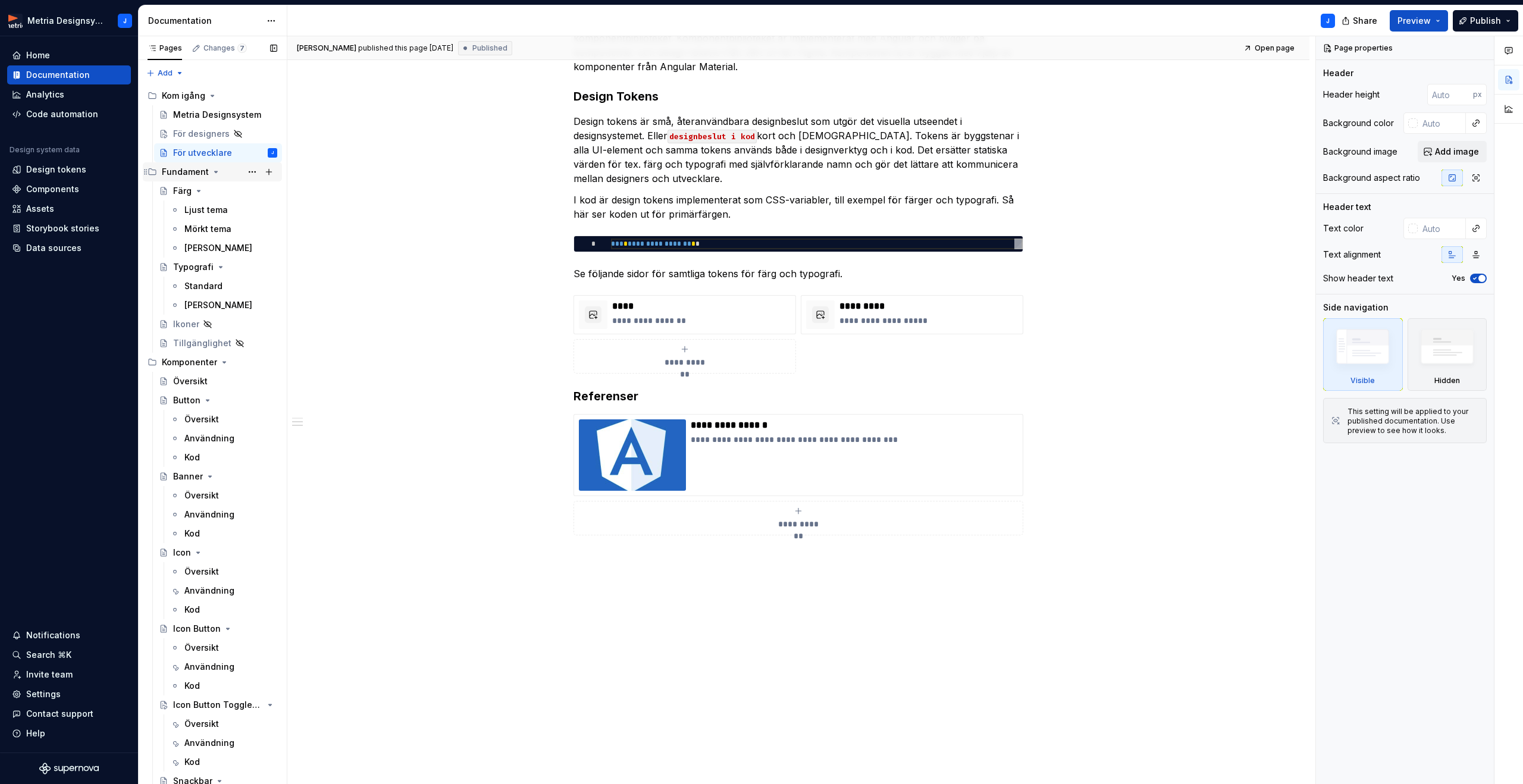
click at [190, 175] on div "Fundament" at bounding box center [185, 172] width 47 height 12
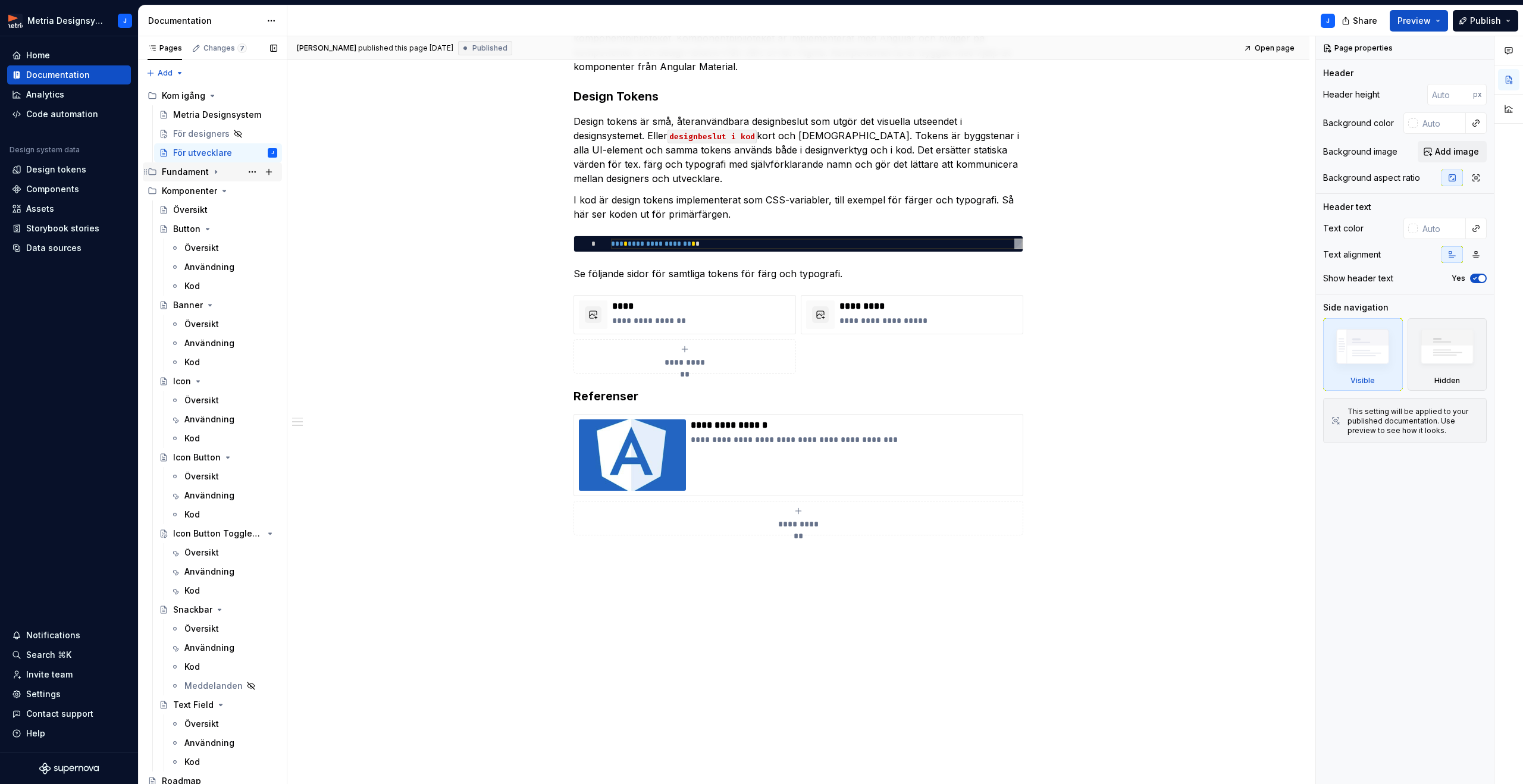
click at [190, 175] on div "Fundament" at bounding box center [185, 172] width 47 height 12
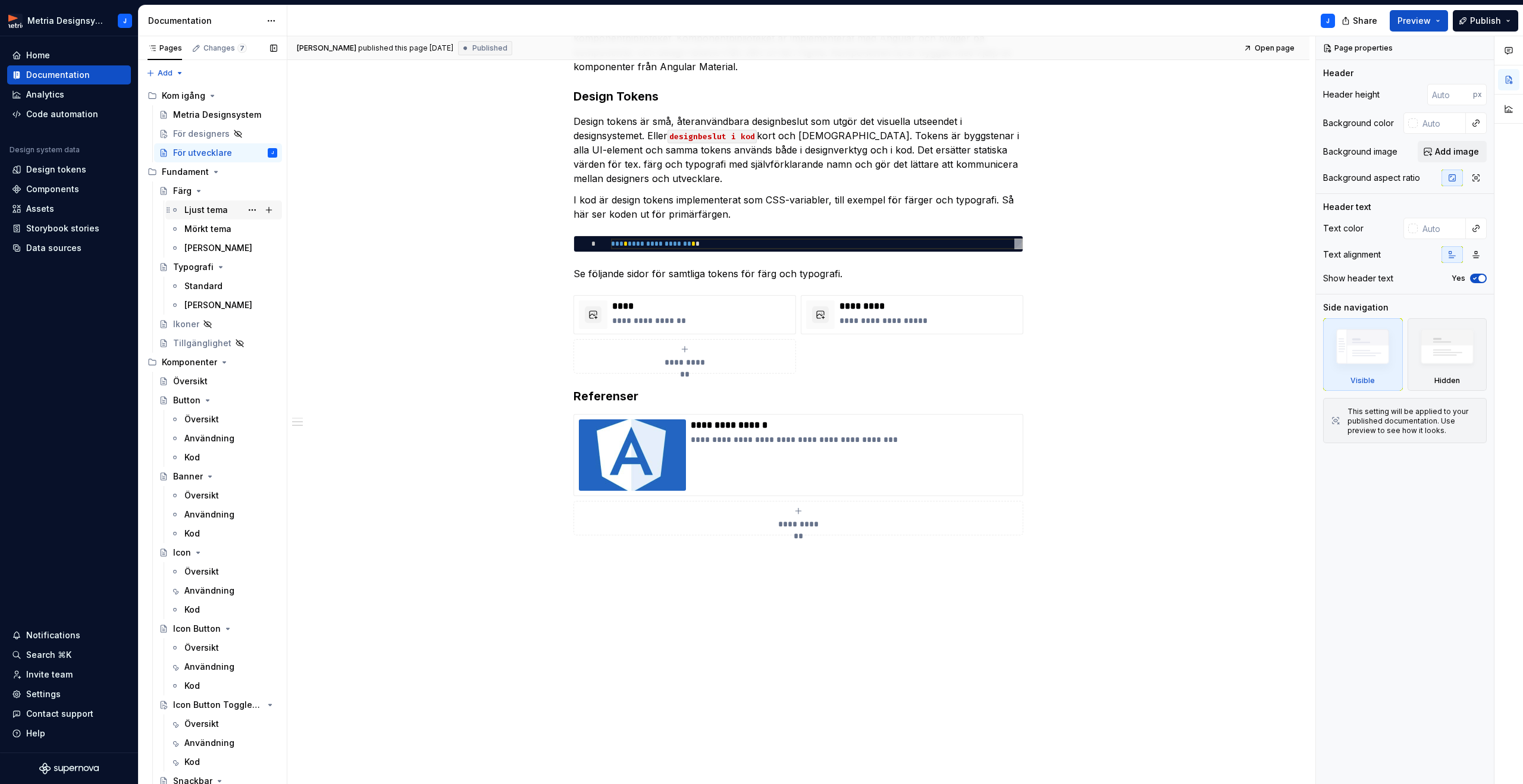
click at [198, 210] on div "Ljust tema" at bounding box center [206, 210] width 44 height 12
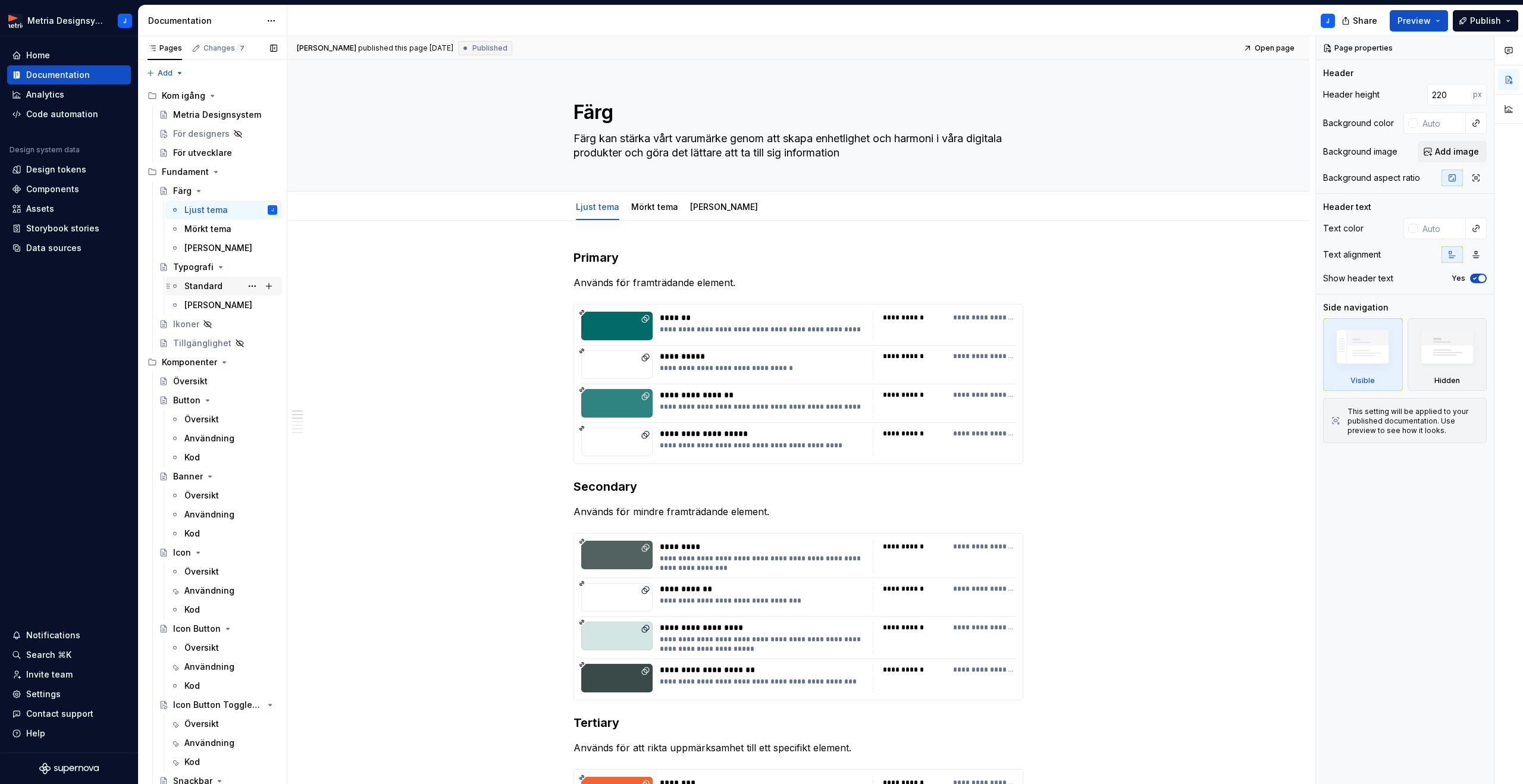
click at [193, 285] on div "Standard" at bounding box center [203, 286] width 38 height 12
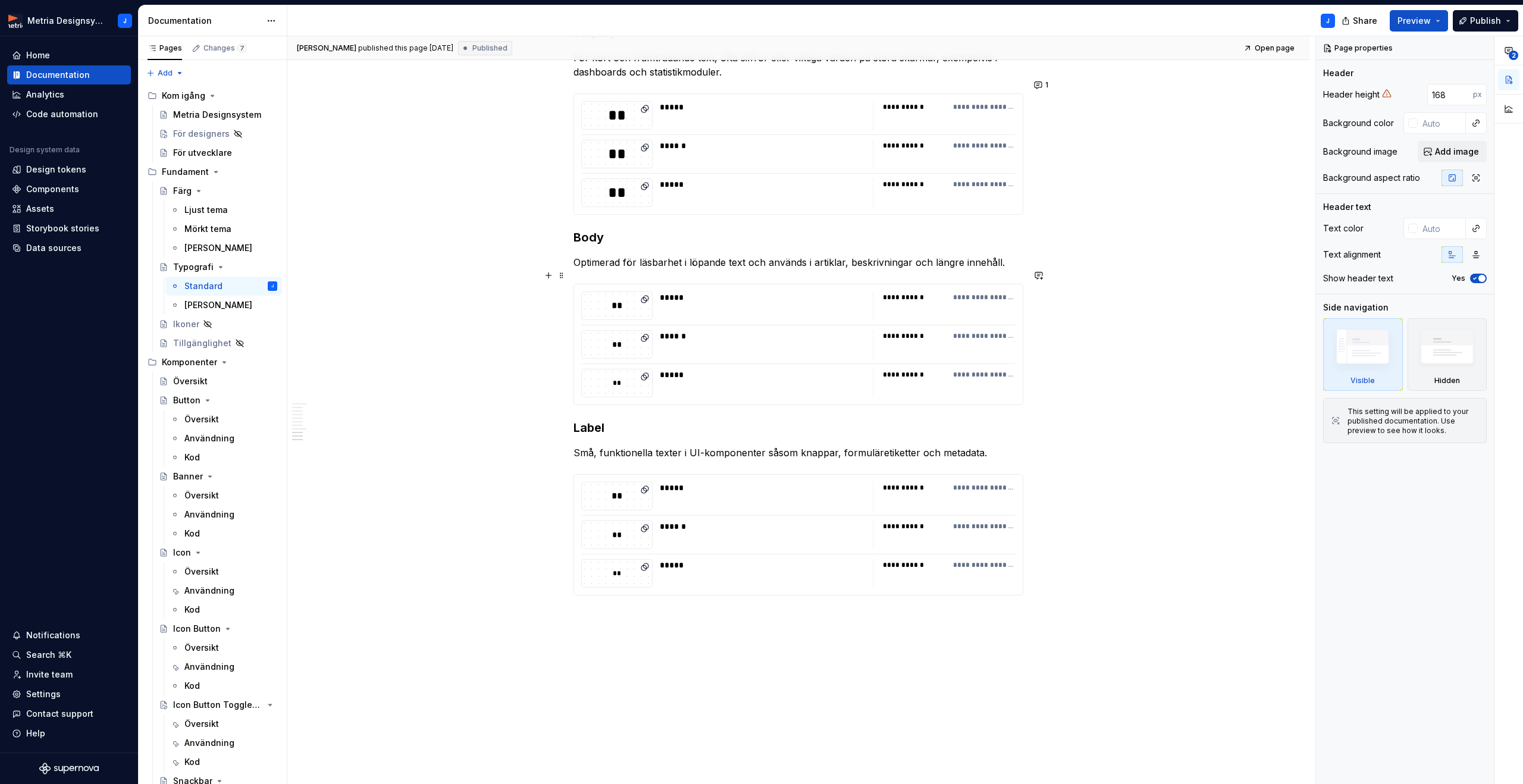
scroll to position [1156, 0]
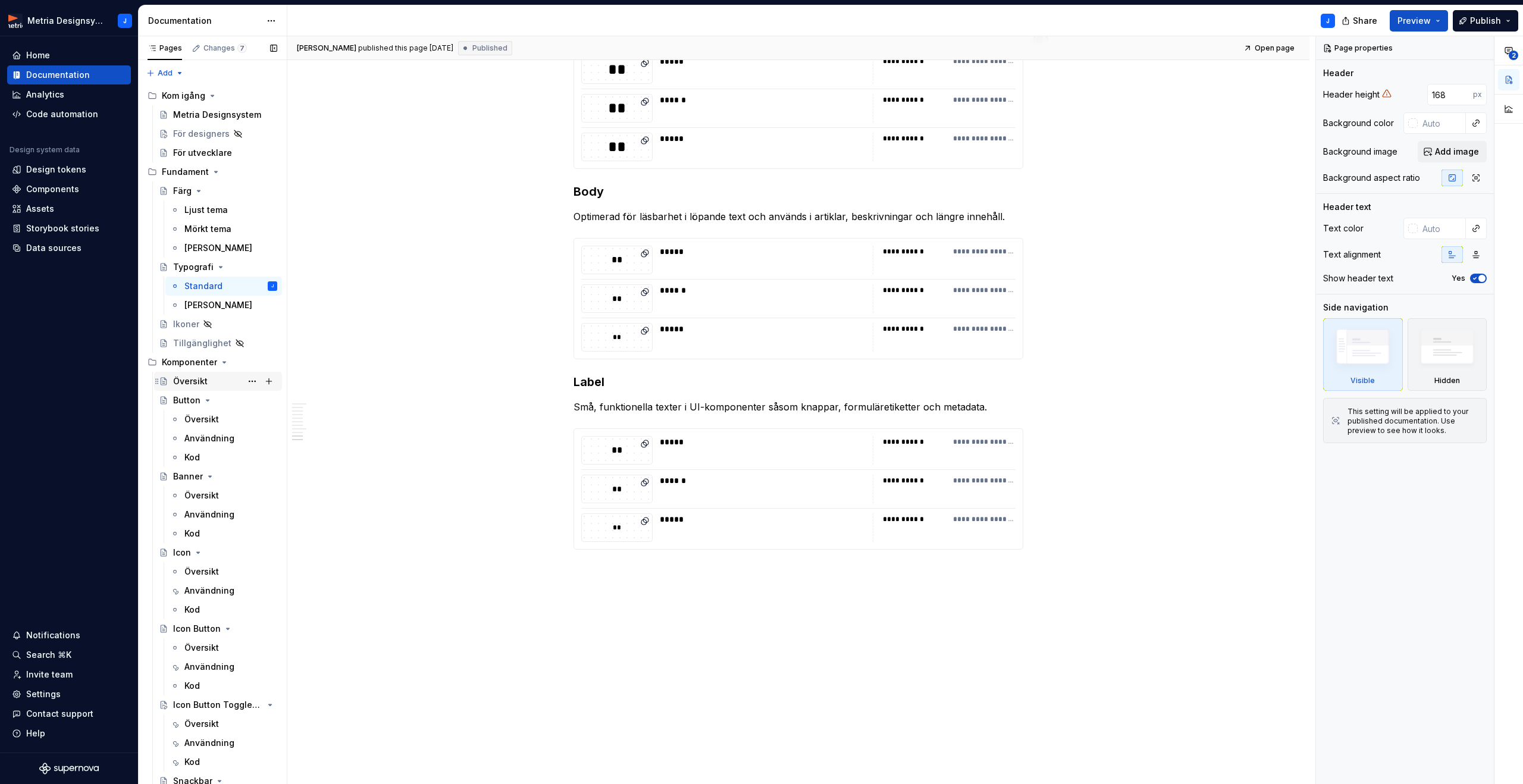
click at [189, 379] on div "Översikt" at bounding box center [190, 382] width 34 height 12
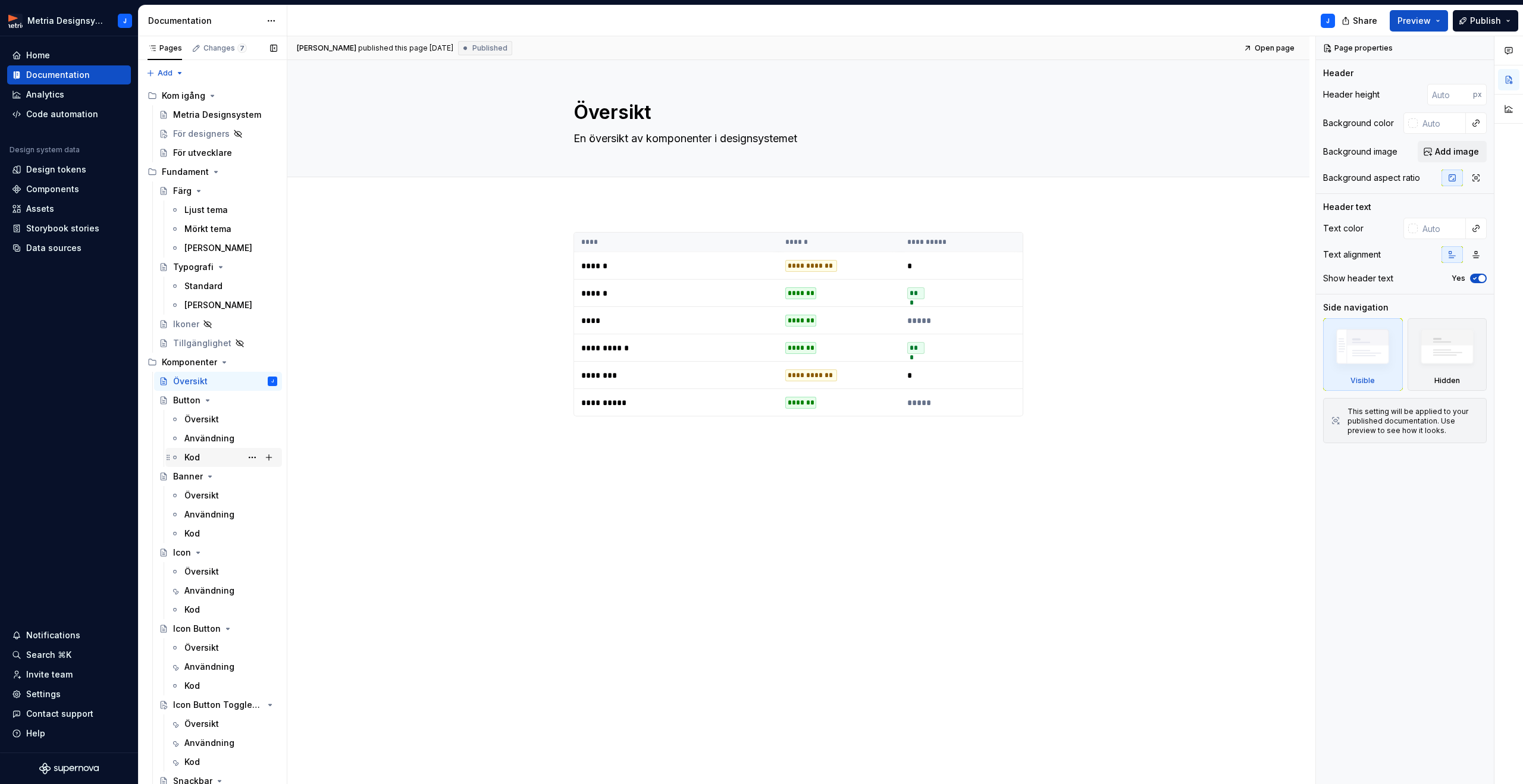
click at [216, 459] on div "Kod" at bounding box center [230, 457] width 93 height 17
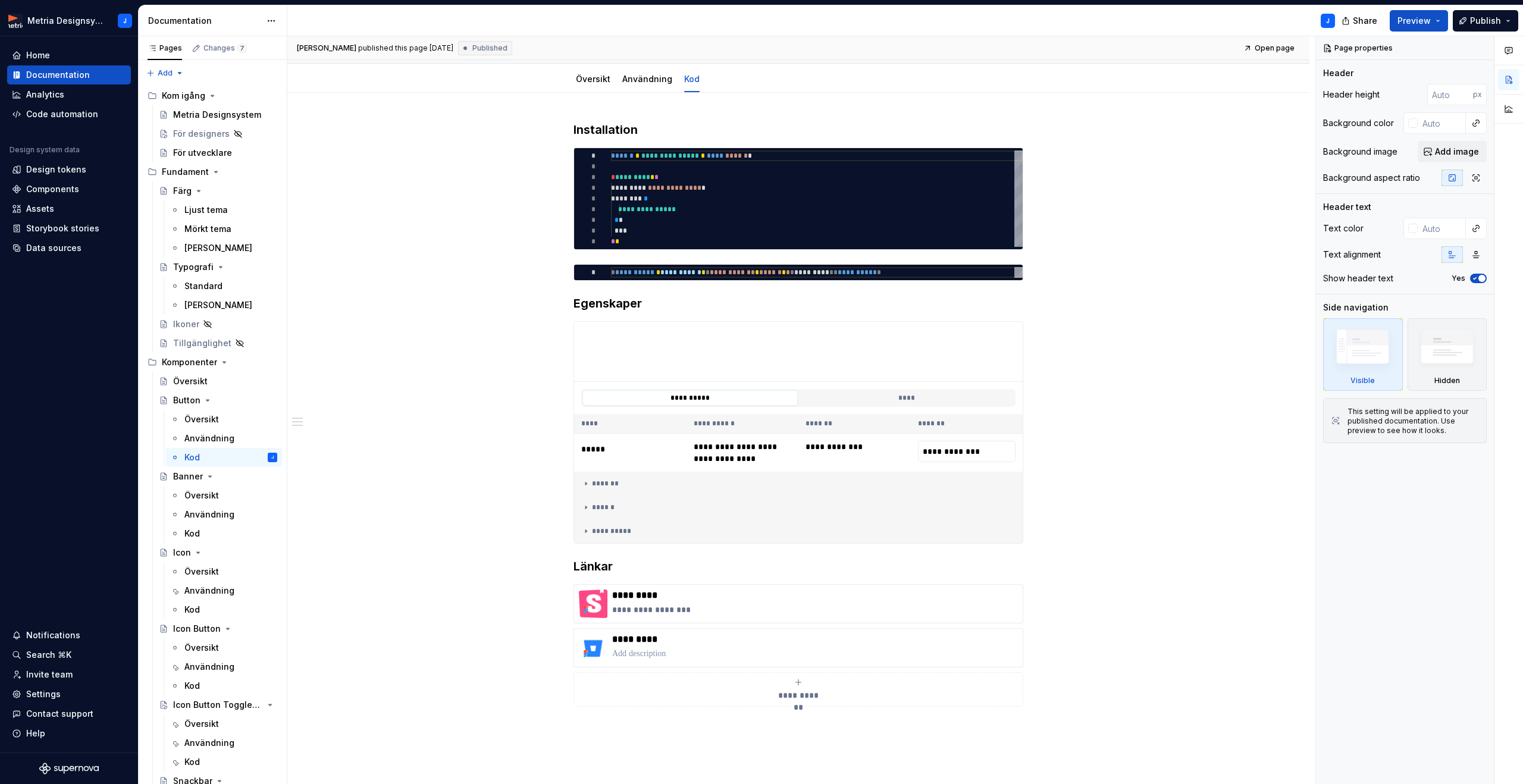
scroll to position [214, 0]
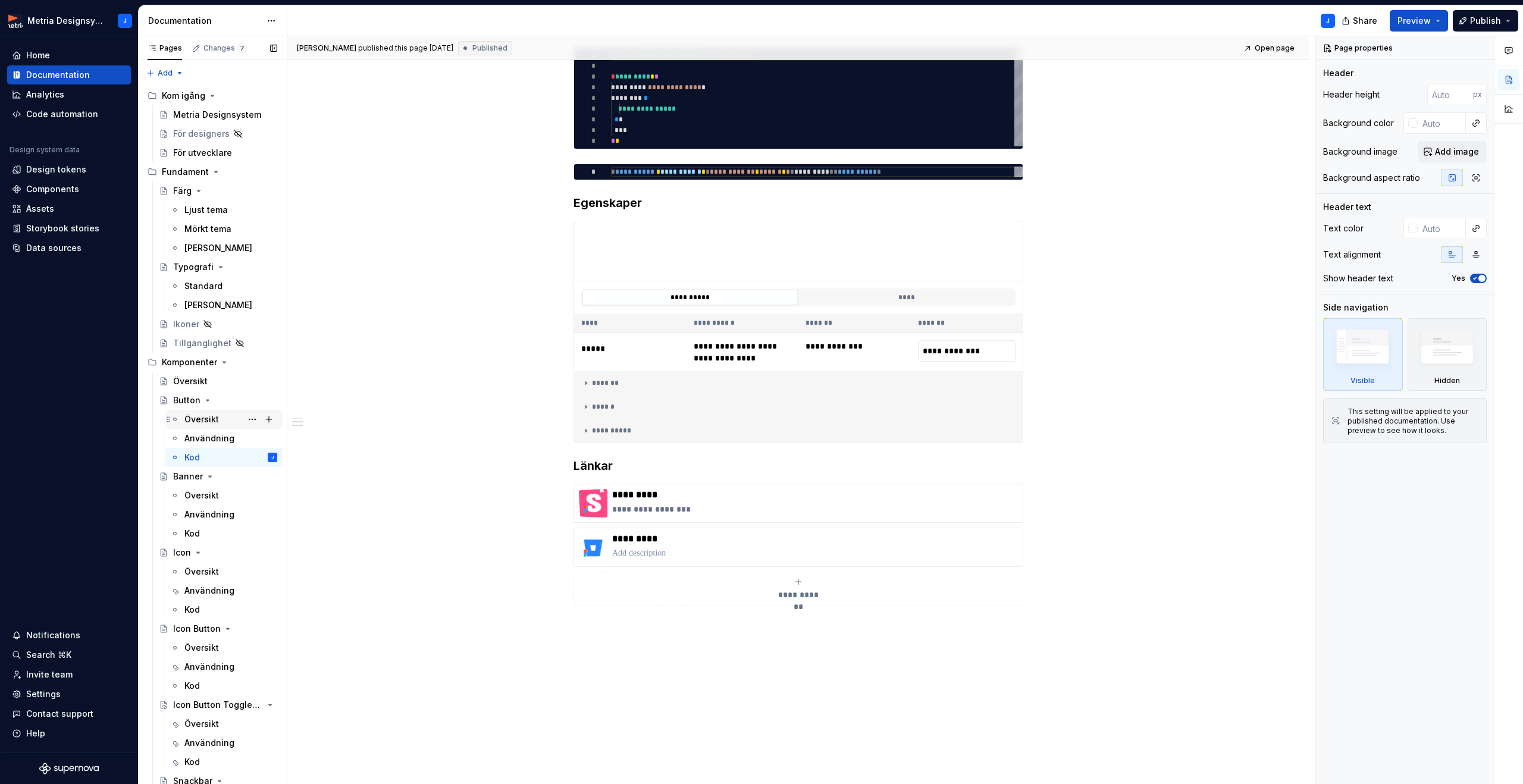
click at [201, 418] on div "Översikt" at bounding box center [201, 419] width 34 height 12
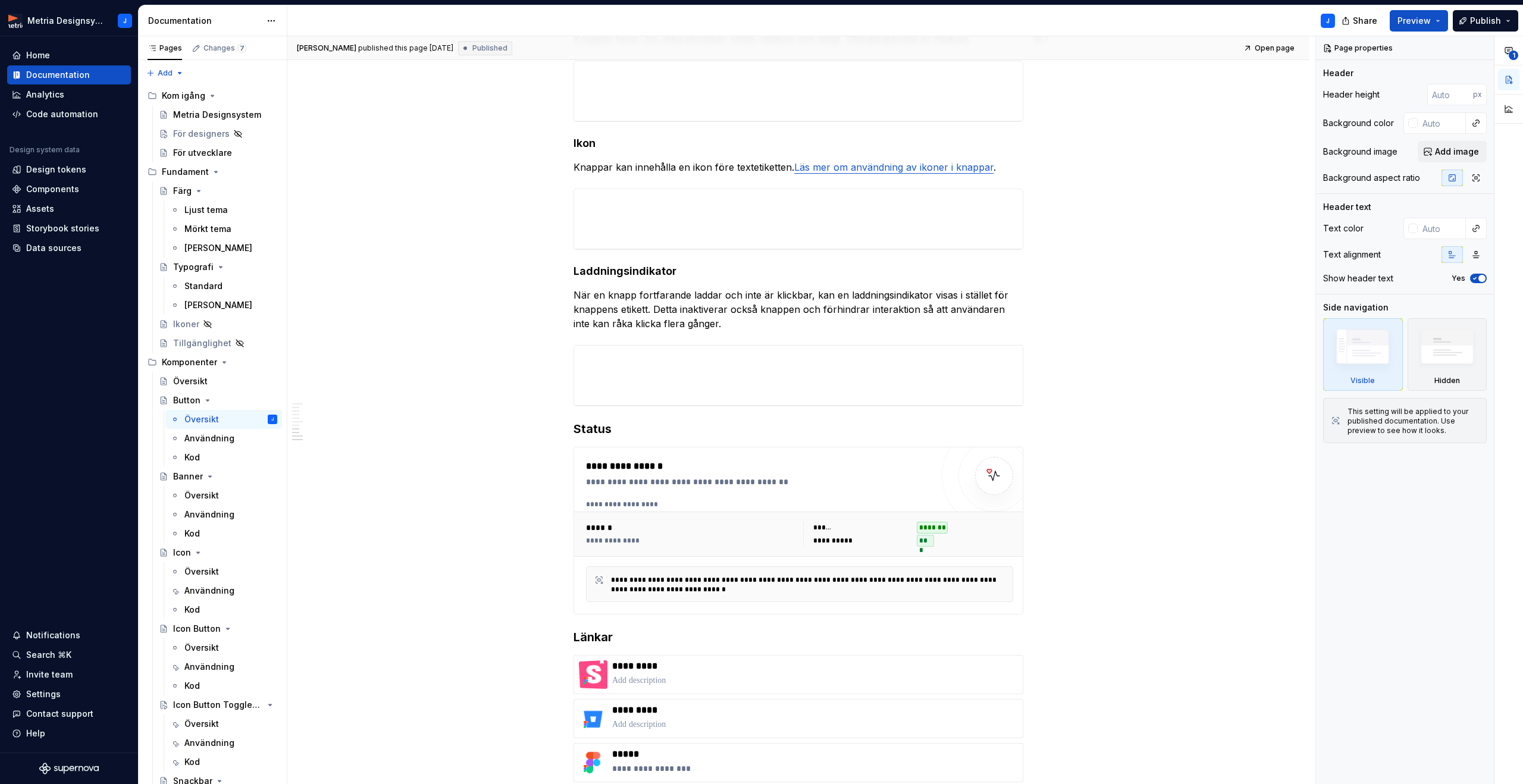
scroll to position [1219, 0]
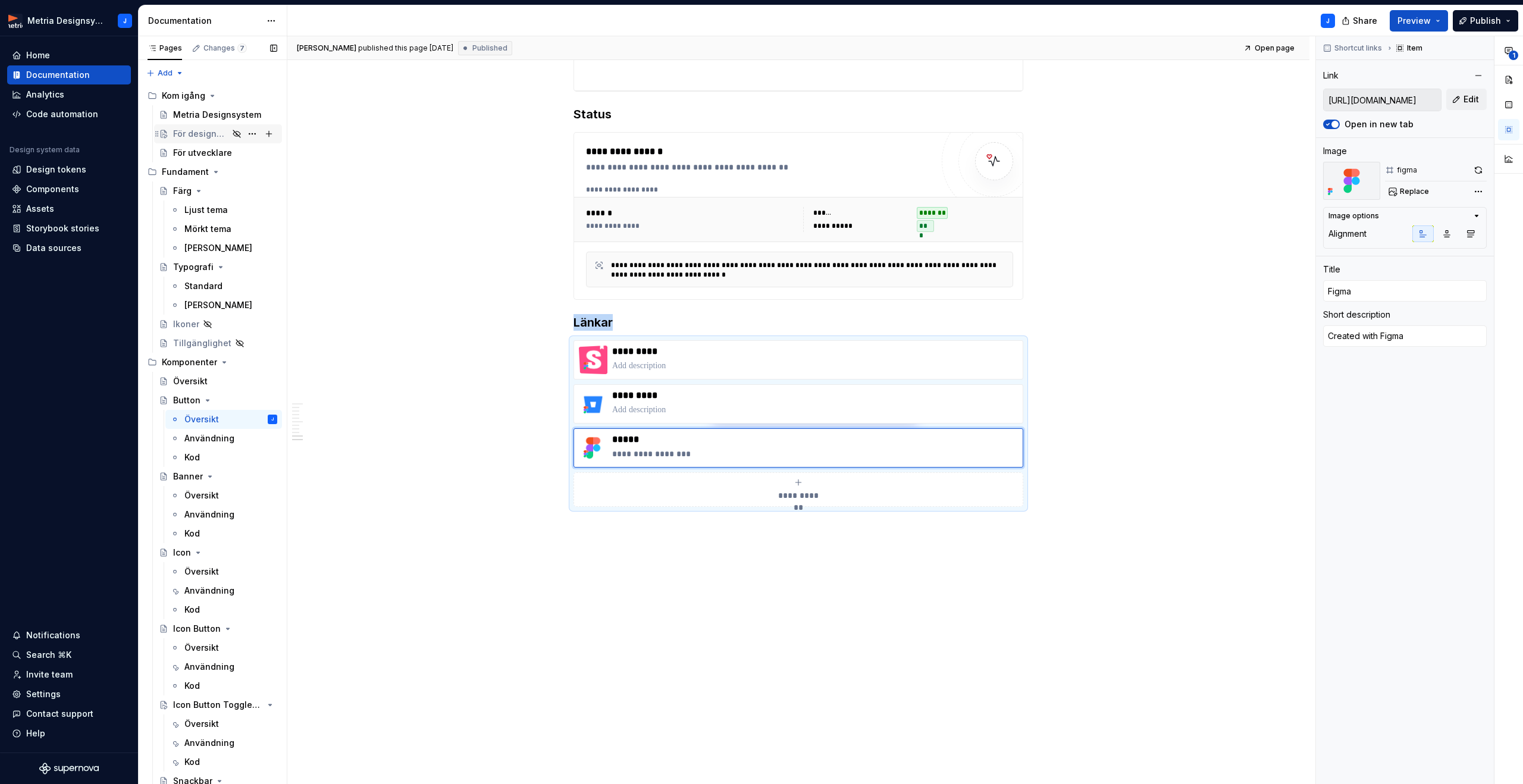
click at [203, 136] on div "För designers" at bounding box center [201, 134] width 55 height 12
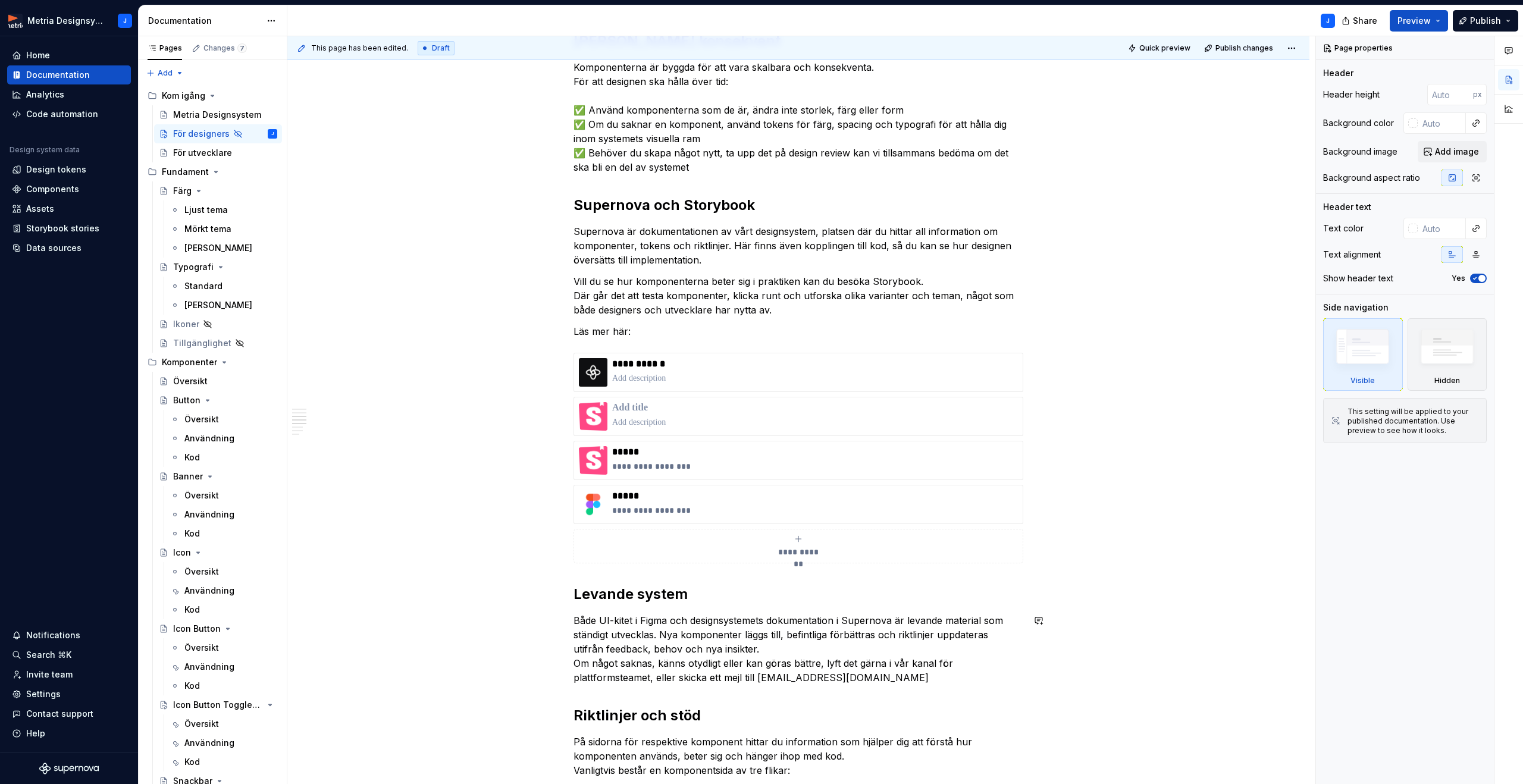
scroll to position [582, 0]
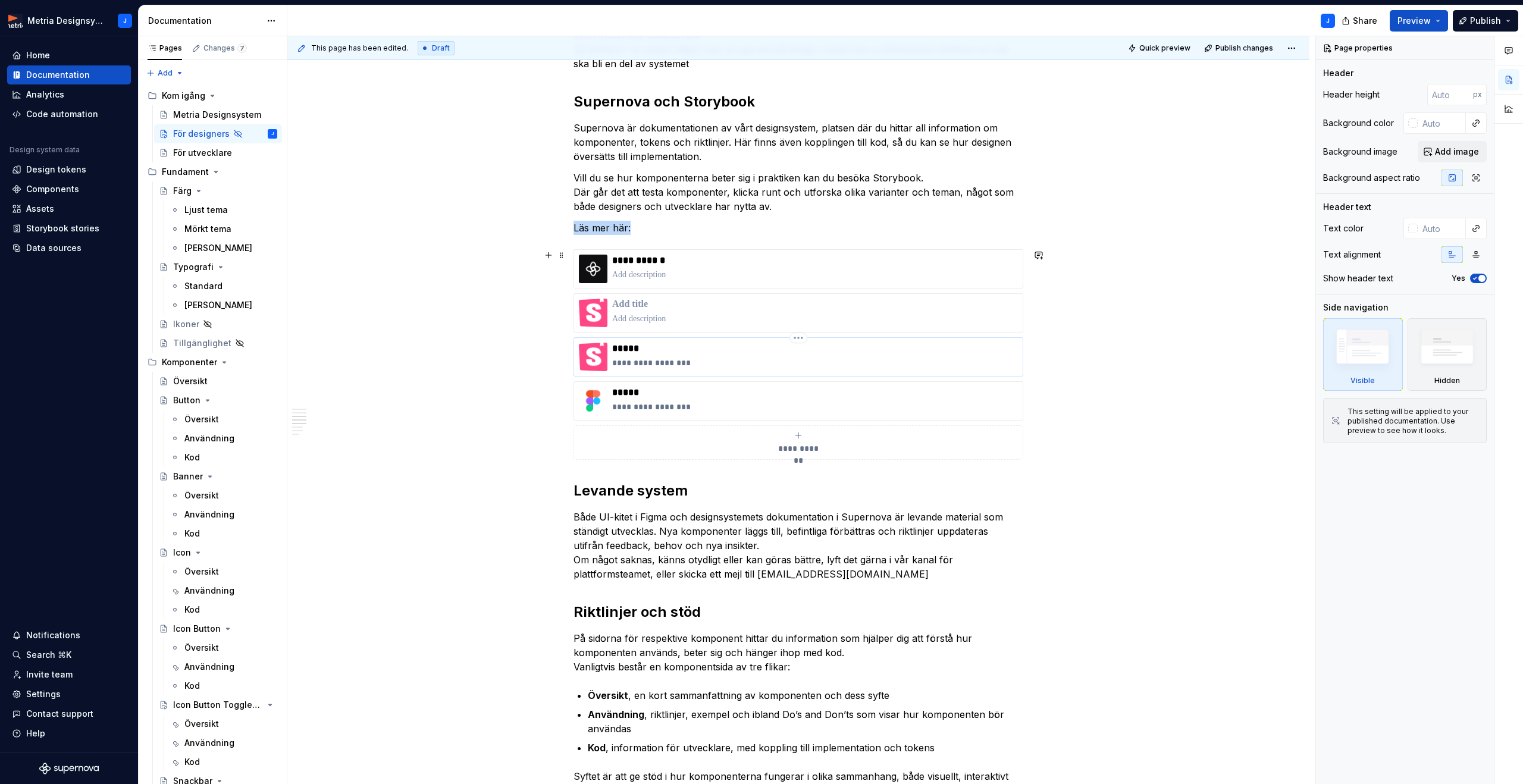
click at [591, 356] on img at bounding box center [593, 357] width 29 height 29
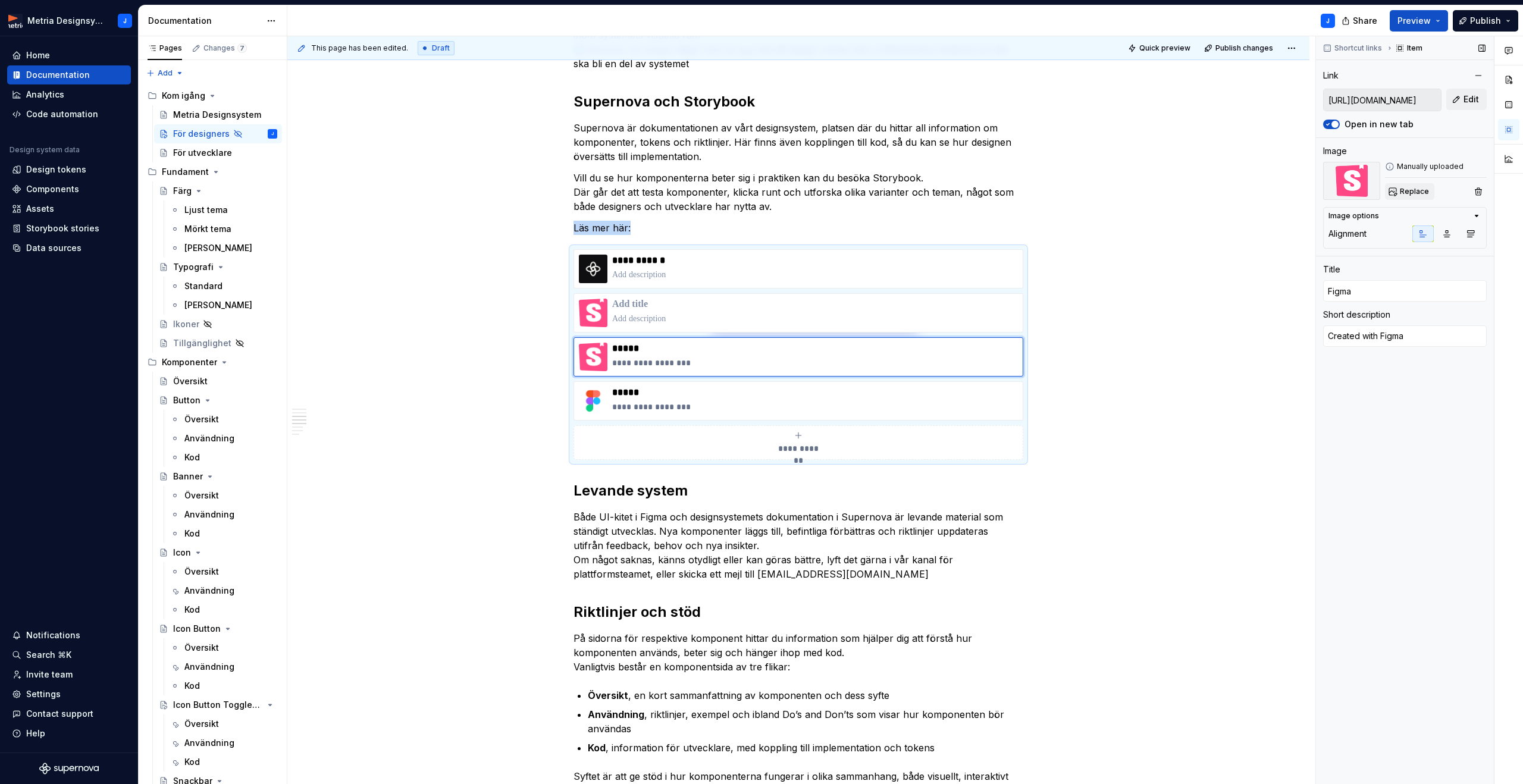
click at [1415, 191] on span "Replace" at bounding box center [1413, 191] width 29 height 9
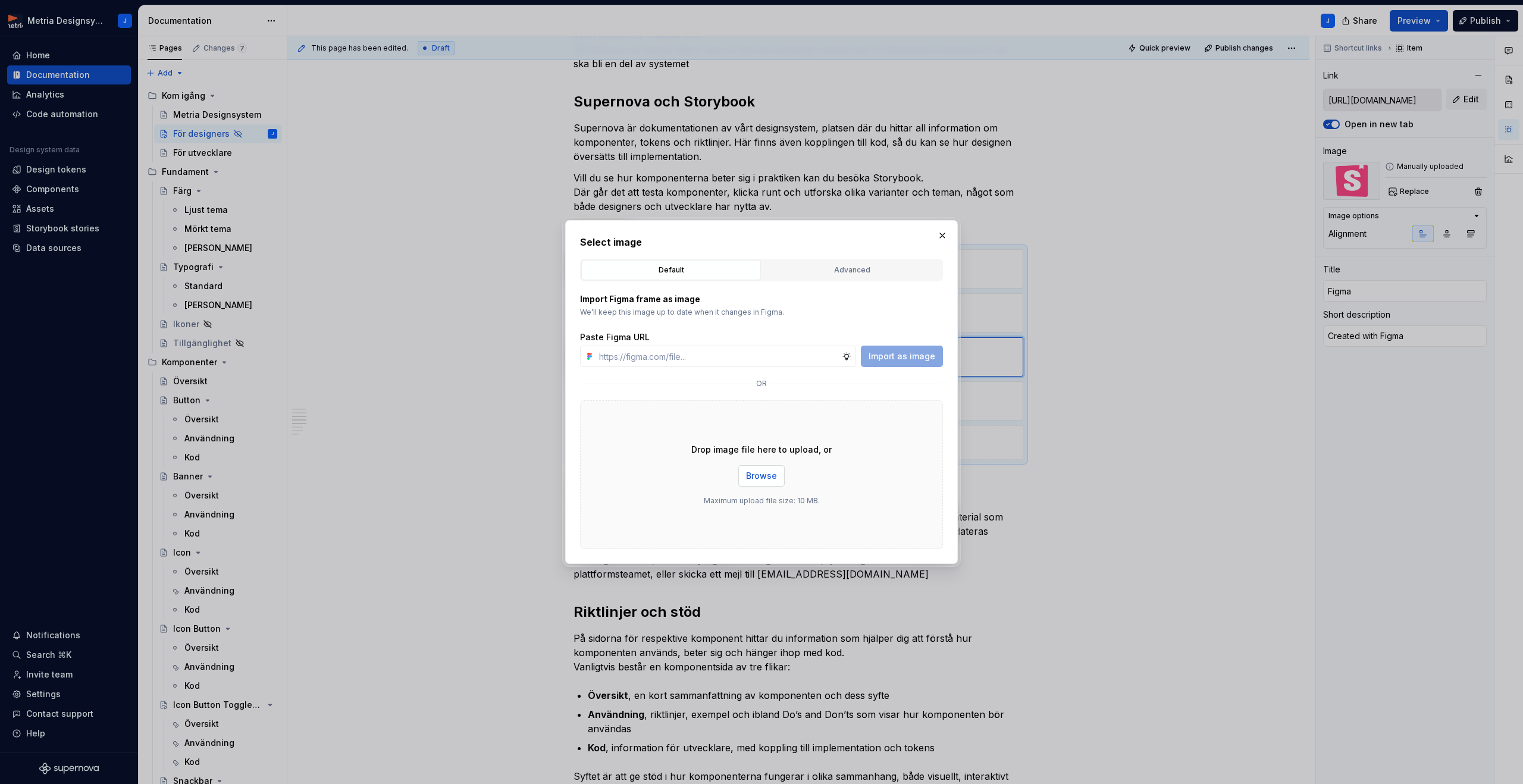
click at [770, 481] on span "Browse" at bounding box center [761, 476] width 31 height 12
click at [946, 234] on button "button" at bounding box center [942, 235] width 17 height 17
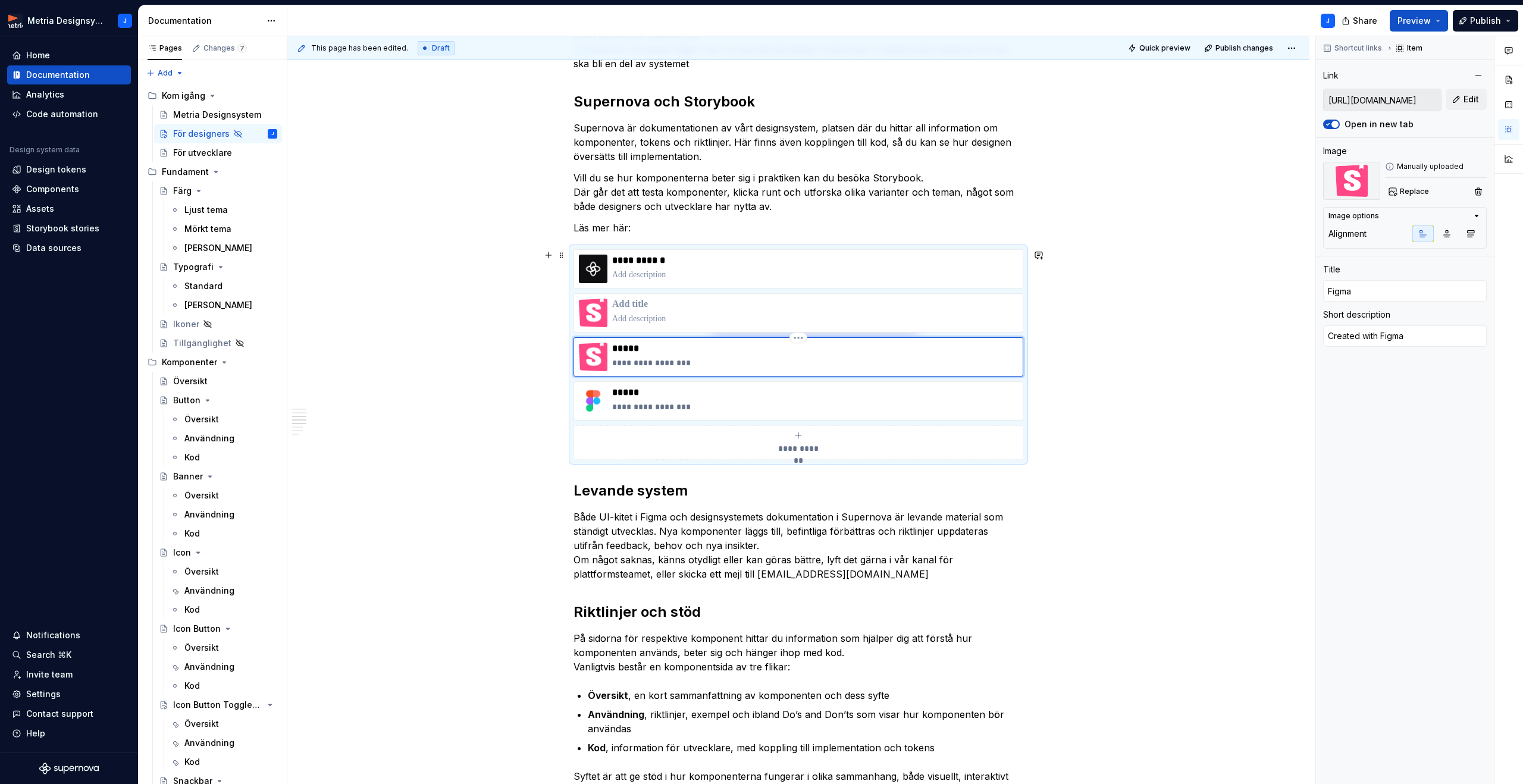
click at [838, 367] on p "**********" at bounding box center [815, 363] width 406 height 12
click at [1480, 190] on button "button" at bounding box center [1478, 191] width 17 height 17
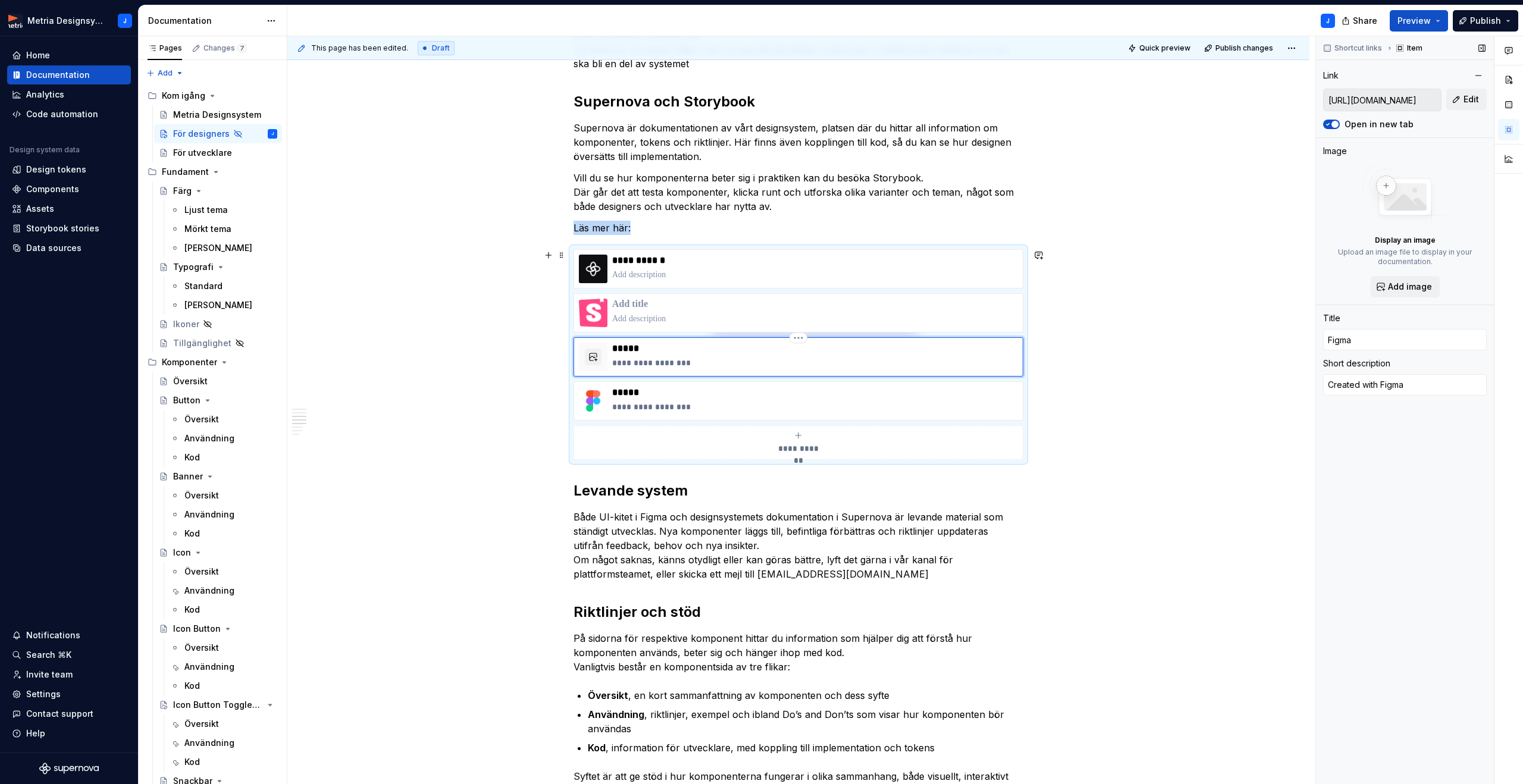
click at [948, 359] on p "**********" at bounding box center [815, 363] width 406 height 12
click at [798, 337] on html "Metria Designsystem J Home Documentation Analytics Code automation Design syste…" at bounding box center [761, 392] width 1523 height 784
click at [827, 358] on div "Delete item" at bounding box center [853, 358] width 77 height 12
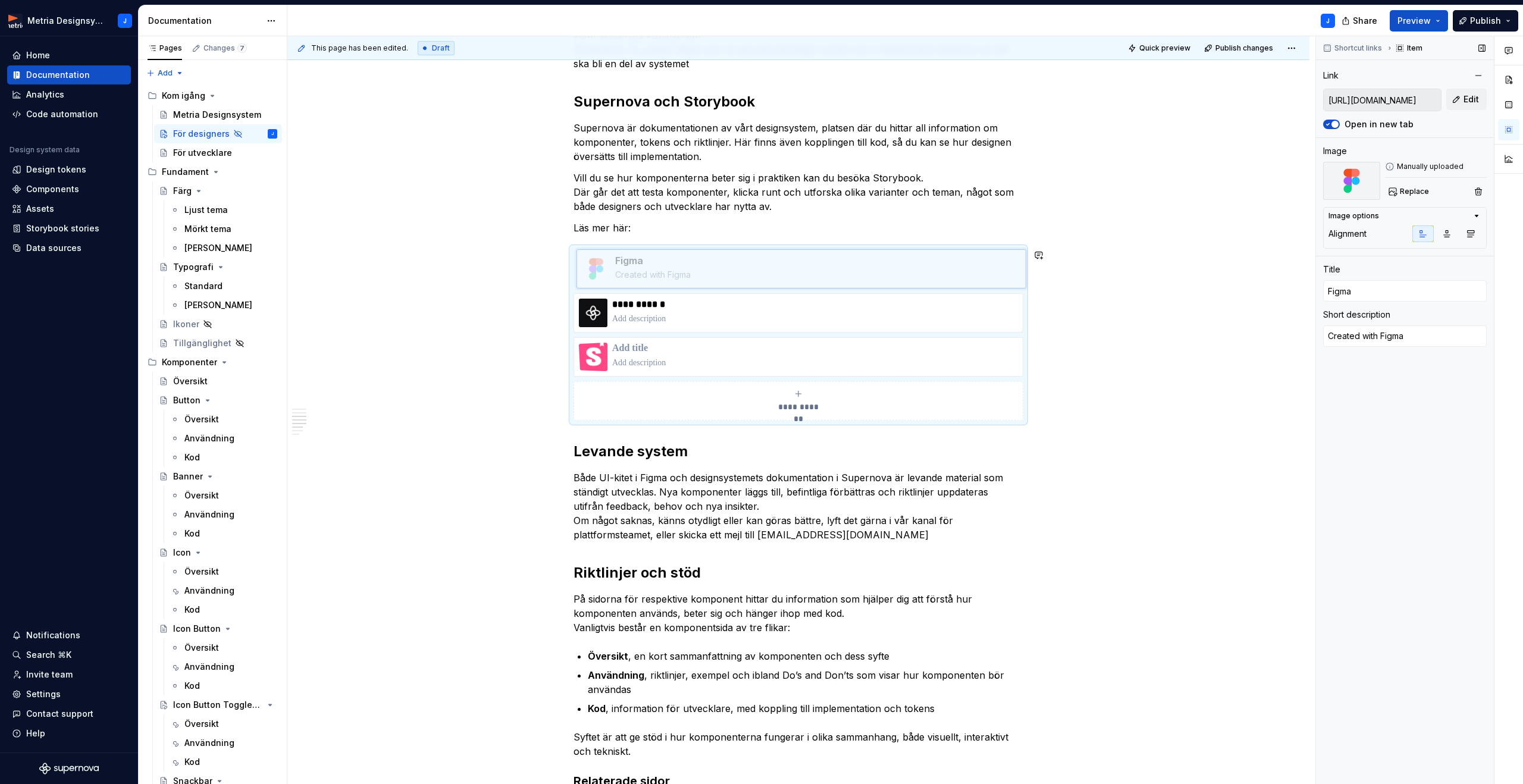
drag, startPoint x: 859, startPoint y: 355, endPoint x: 859, endPoint y: 271, distance: 84.0
click at [859, 271] on body "Metria Designsystem J Home Documentation Analytics Code automation Design syste…" at bounding box center [761, 392] width 1523 height 784
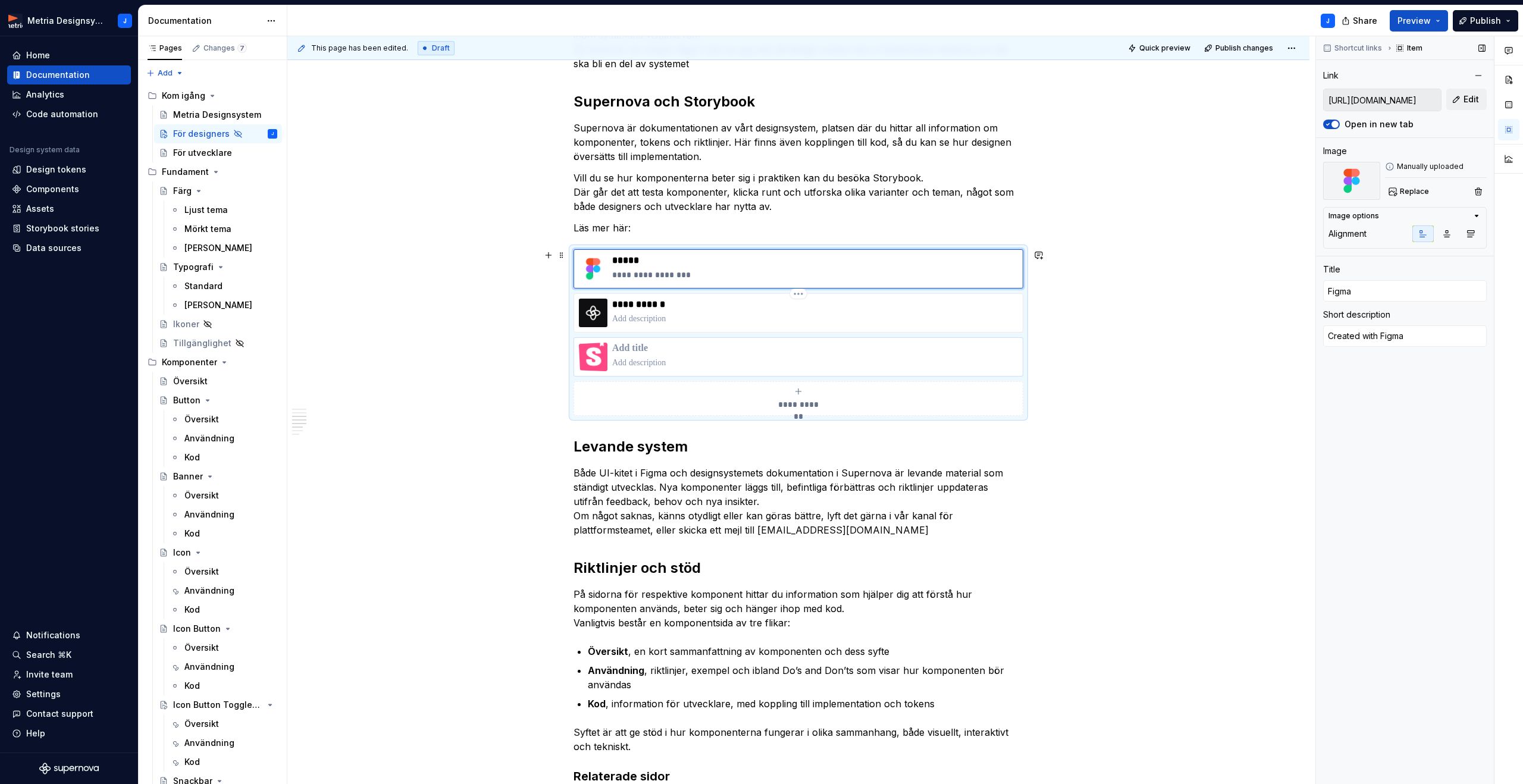
drag, startPoint x: 792, startPoint y: 363, endPoint x: 792, endPoint y: 350, distance: 13.0
click at [791, 322] on div "**********" at bounding box center [798, 333] width 449 height 167
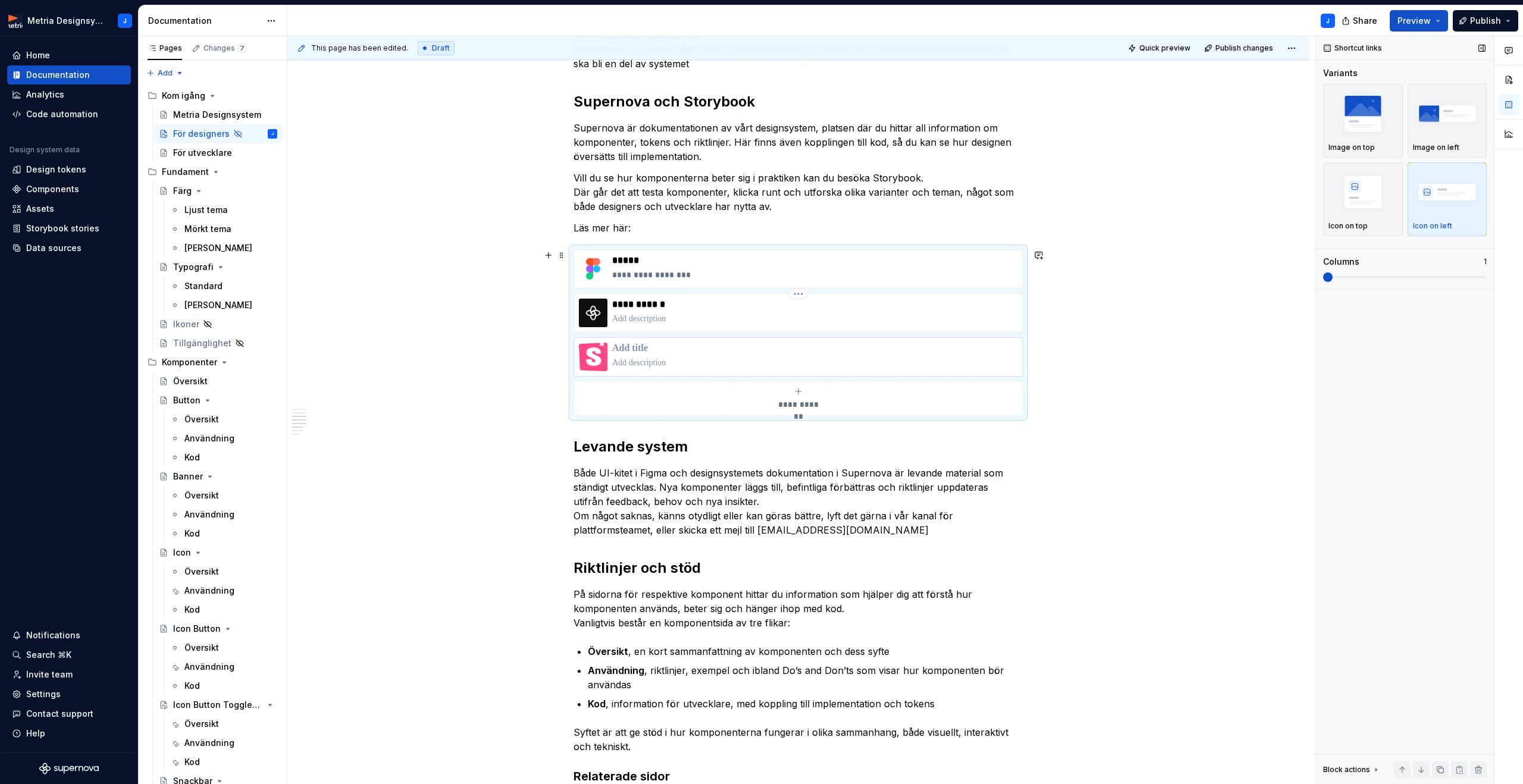
click at [791, 334] on div "**********" at bounding box center [798, 333] width 449 height 167
drag, startPoint x: 789, startPoint y: 358, endPoint x: 791, endPoint y: 338, distance: 20.1
click at [791, 337] on div at bounding box center [798, 357] width 449 height 39
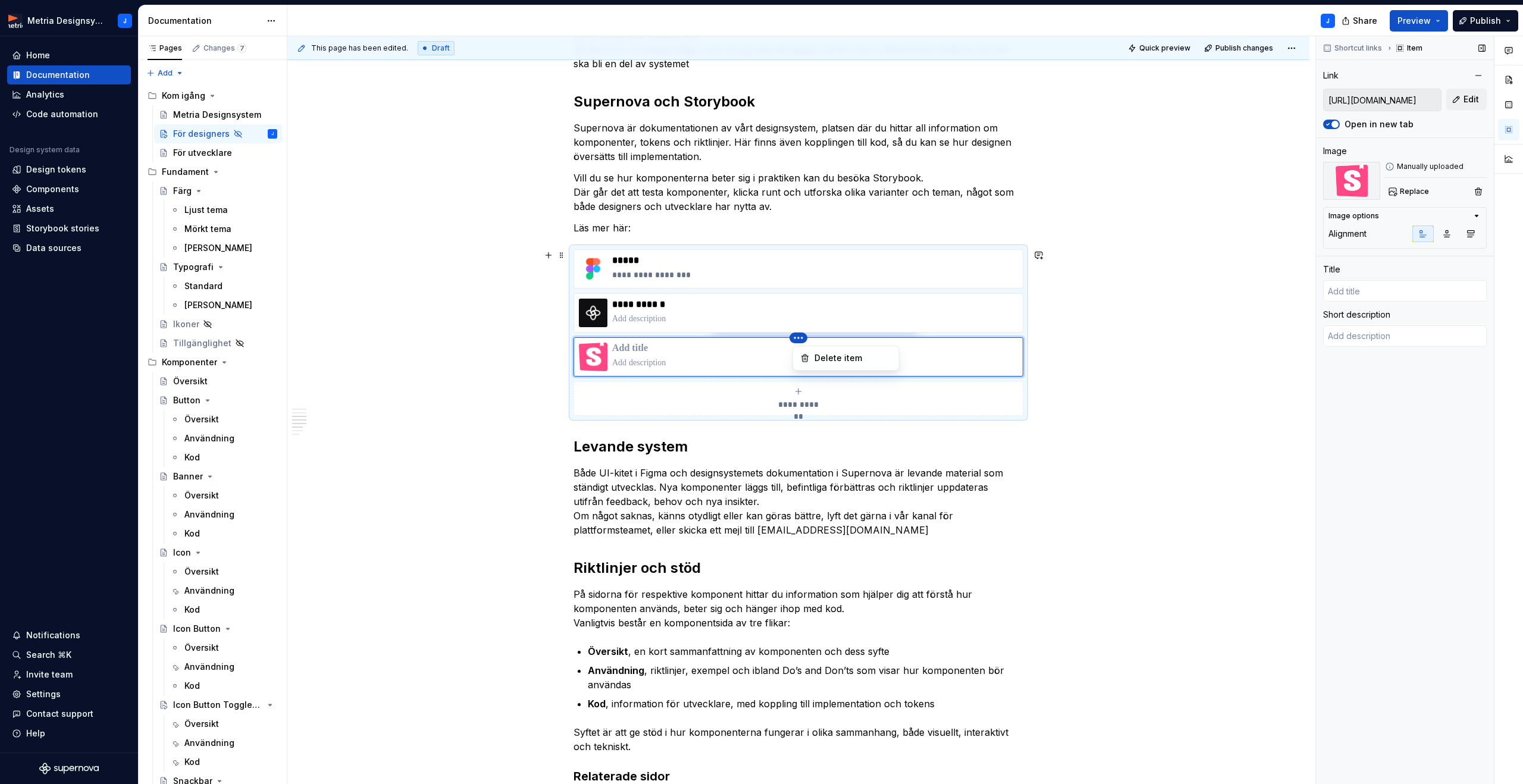
click at [800, 312] on html "Metria Designsystem J Home Documentation Analytics Code automation Design syste…" at bounding box center [761, 392] width 1523 height 784
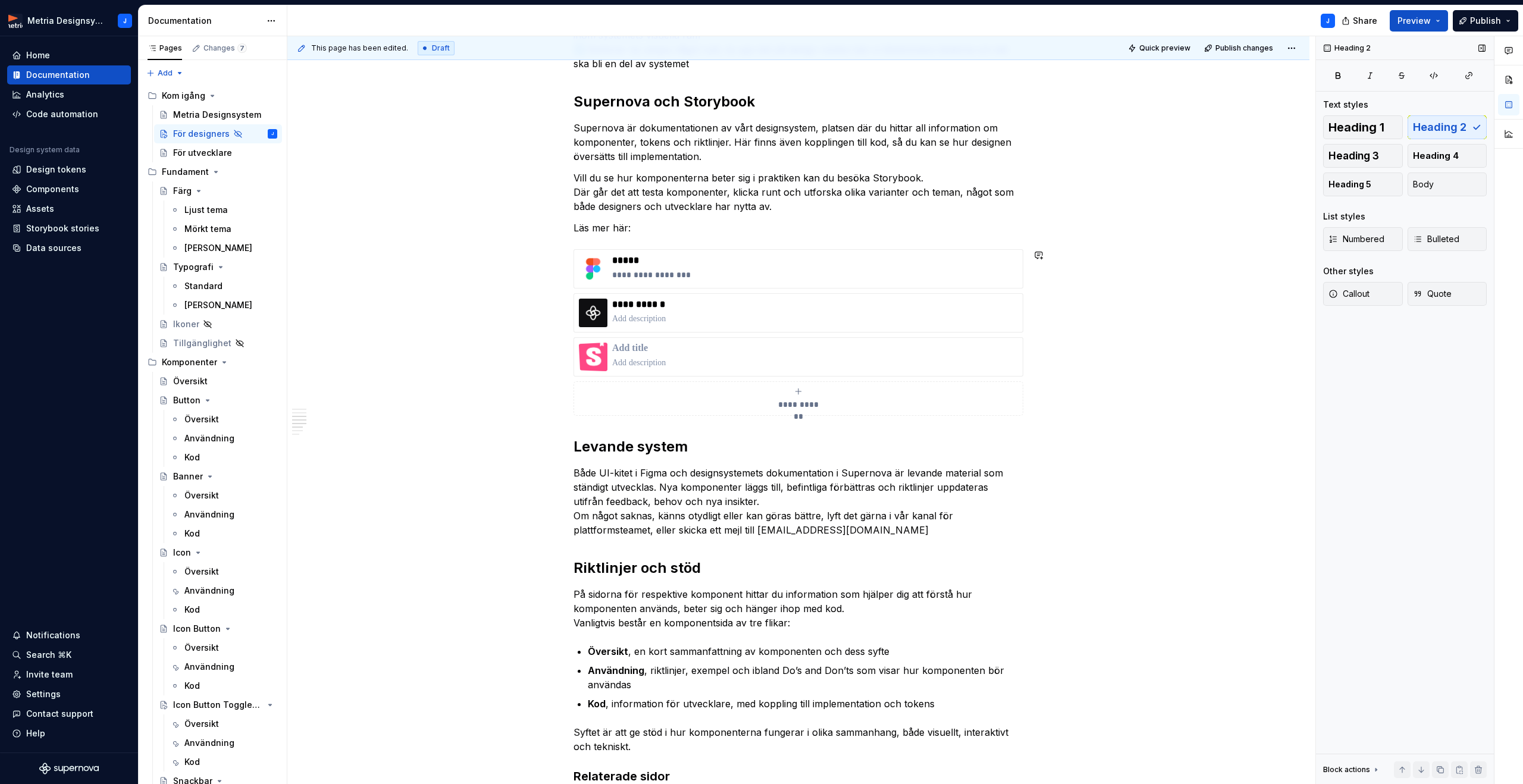
click at [1067, 376] on html "Metria Designsystem J Home Documentation Analytics Code automation Design syste…" at bounding box center [761, 392] width 1523 height 784
drag, startPoint x: 812, startPoint y: 314, endPoint x: 813, endPoint y: 341, distance: 27.0
click at [813, 341] on div "**********" at bounding box center [798, 333] width 449 height 167
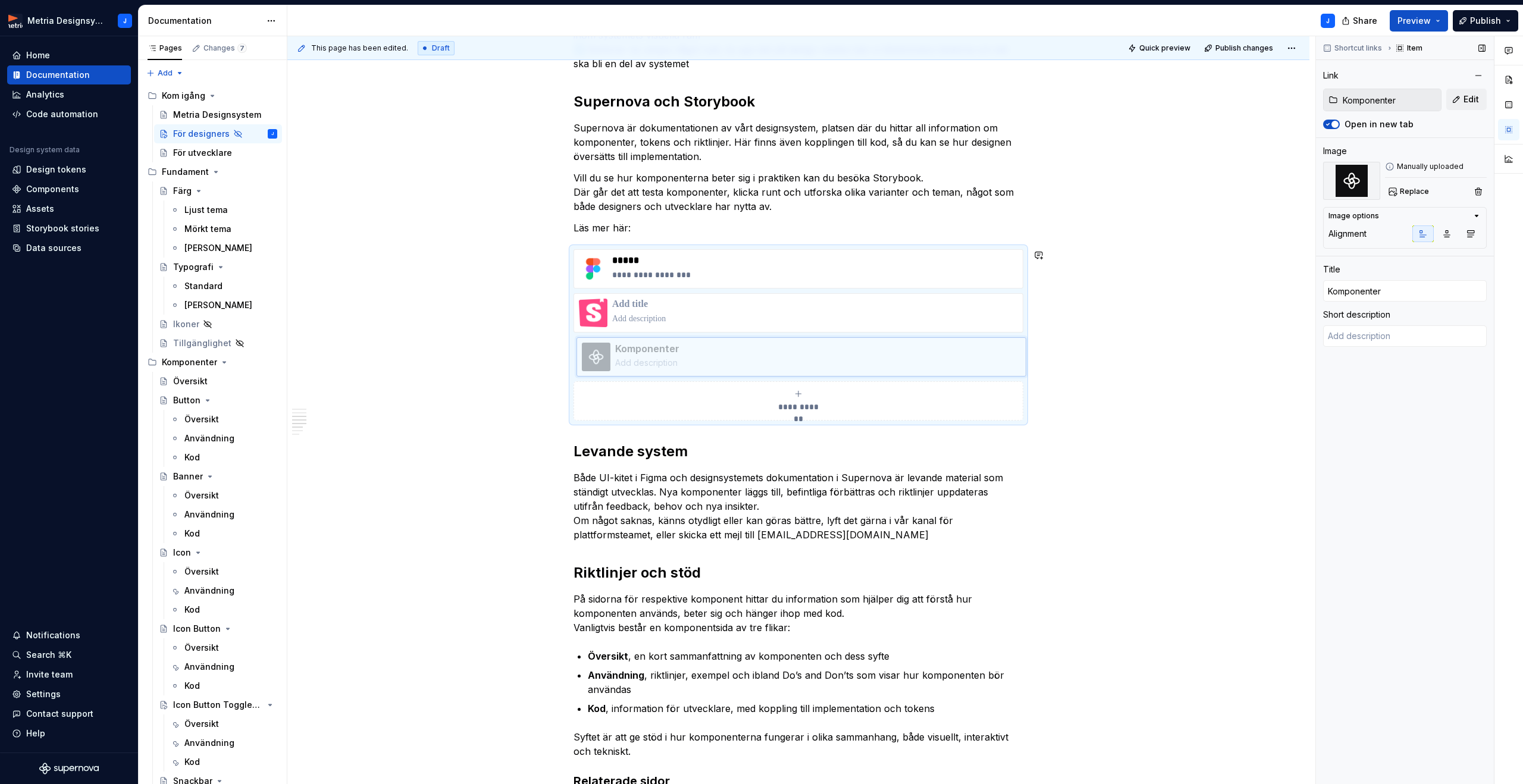
drag, startPoint x: 605, startPoint y: 310, endPoint x: 607, endPoint y: 355, distance: 45.0
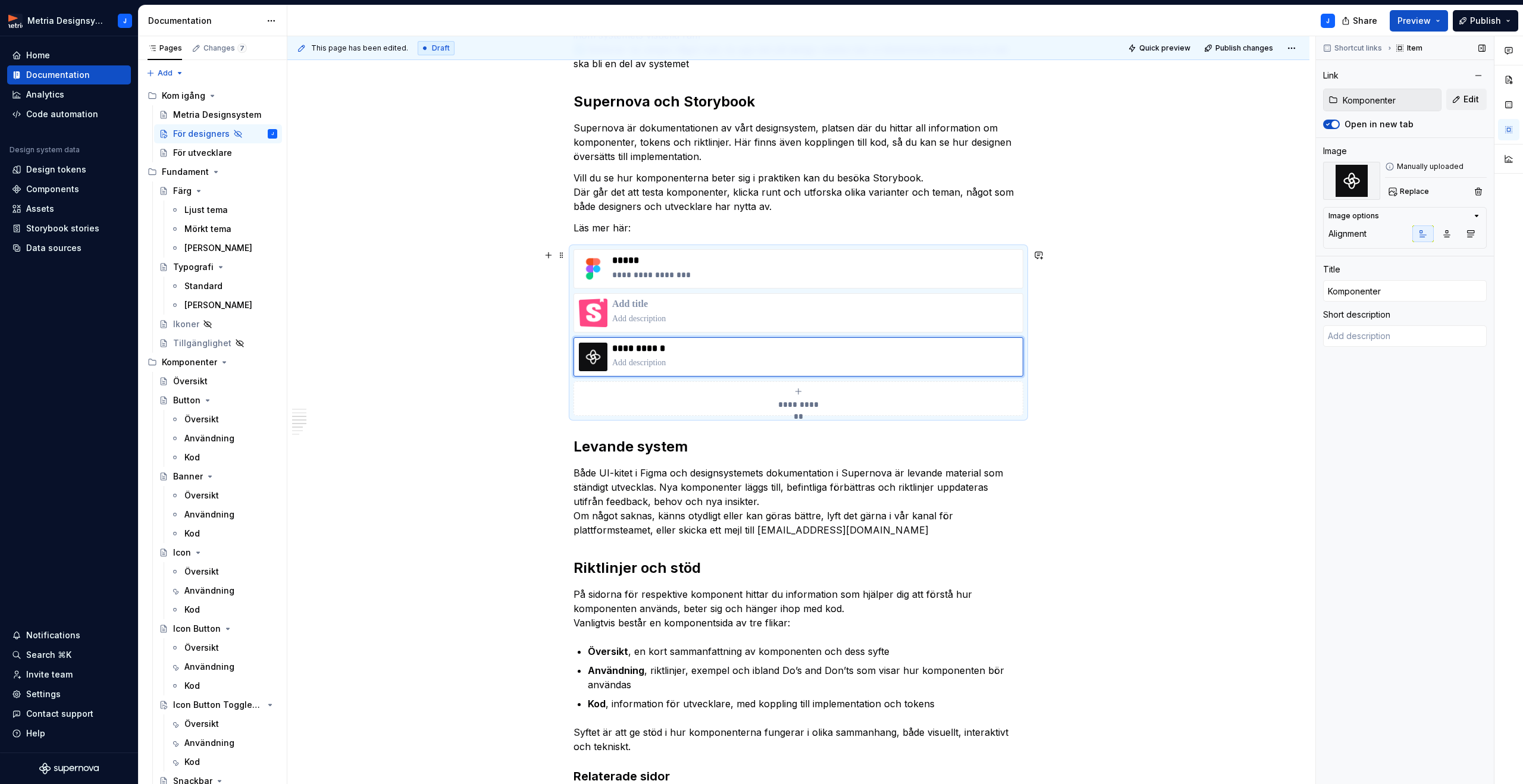
drag, startPoint x: 1111, startPoint y: 361, endPoint x: 1118, endPoint y: 361, distance: 7.0
click at [1113, 361] on div "This page has been edited. Draft Quick preview Publish changes Hidden page För …" at bounding box center [801, 410] width 1028 height 748
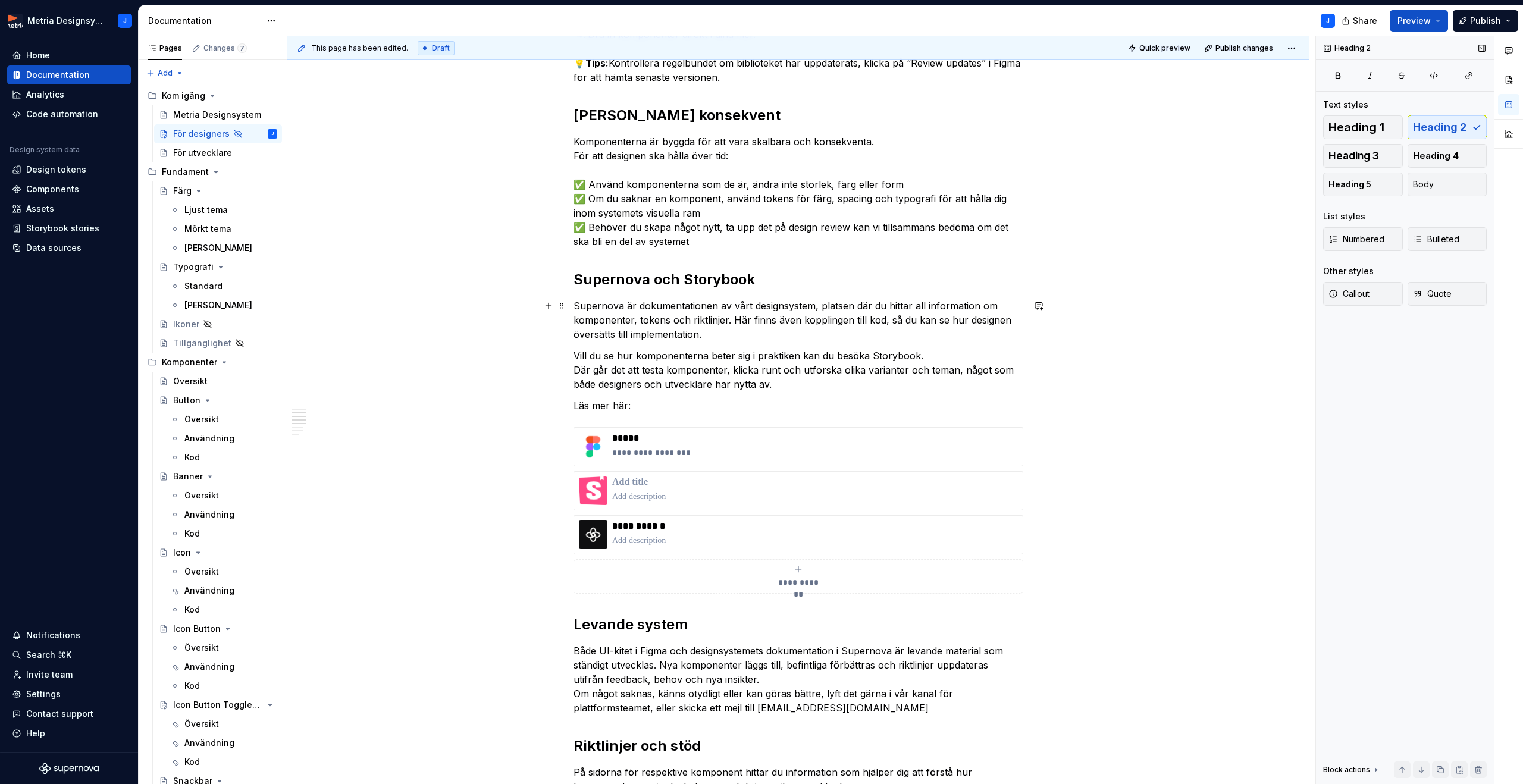
scroll to position [408, 0]
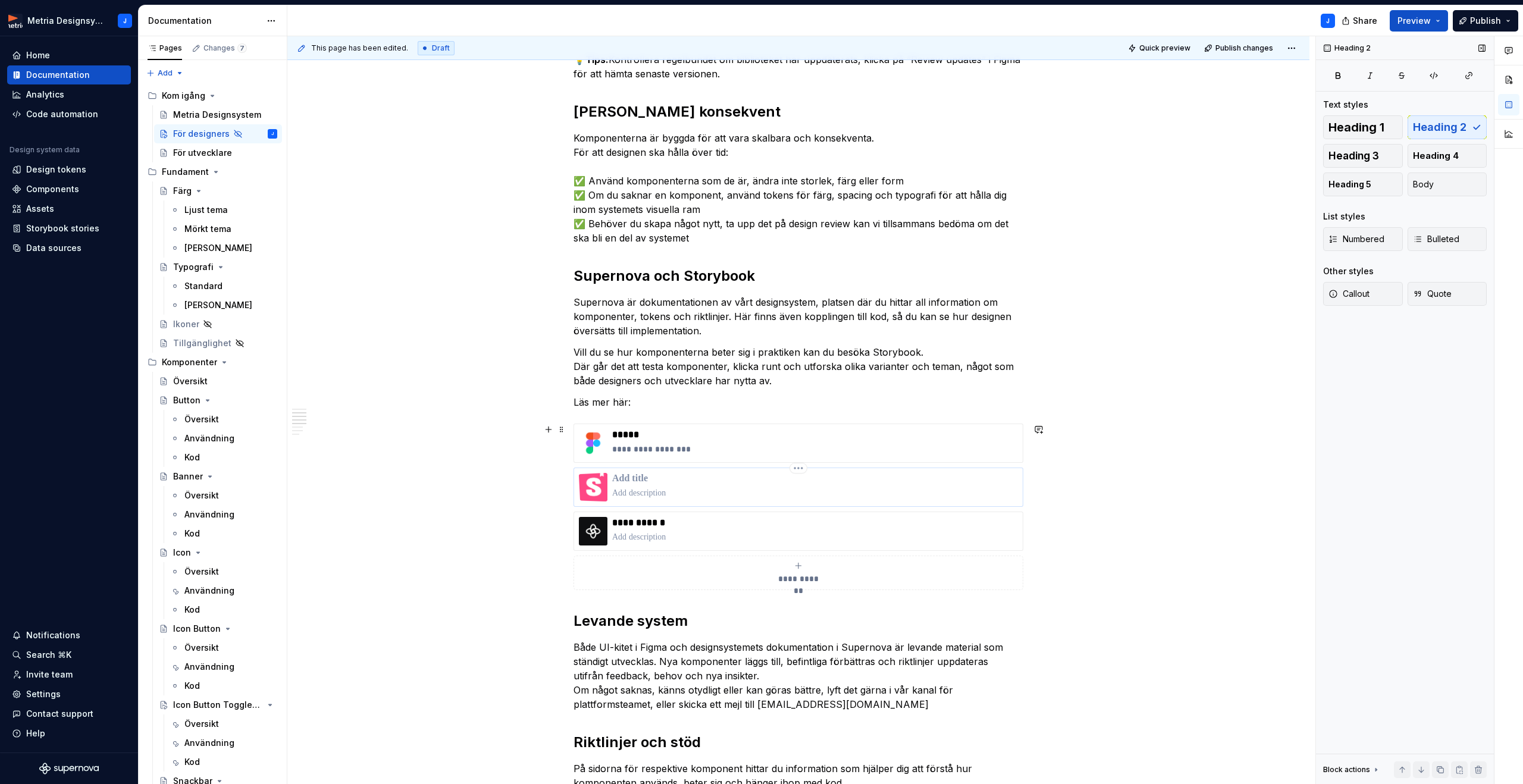
click at [649, 480] on p at bounding box center [815, 479] width 406 height 12
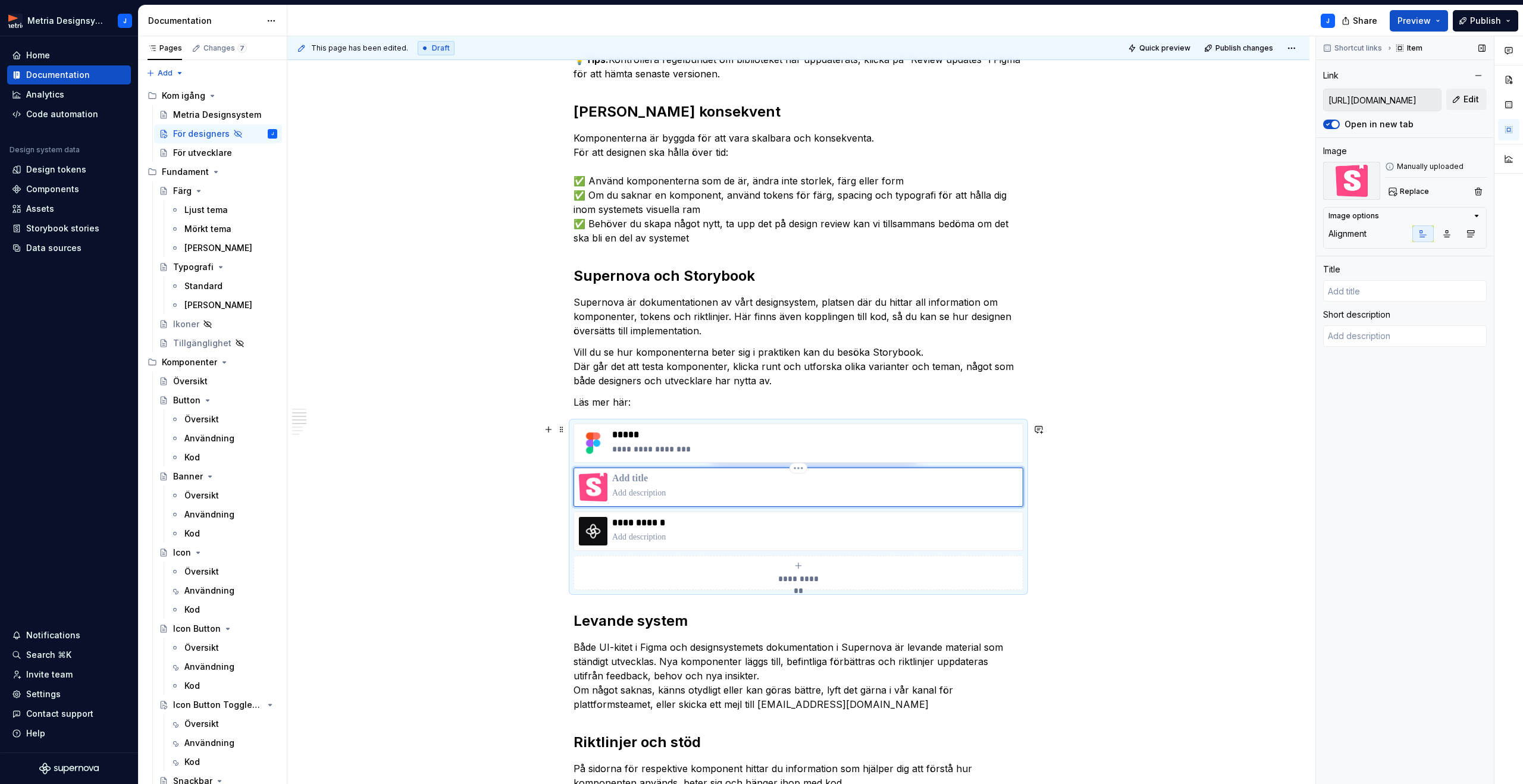
type textarea "*"
type input "S"
type textarea "*"
type input "St"
type textarea "*"
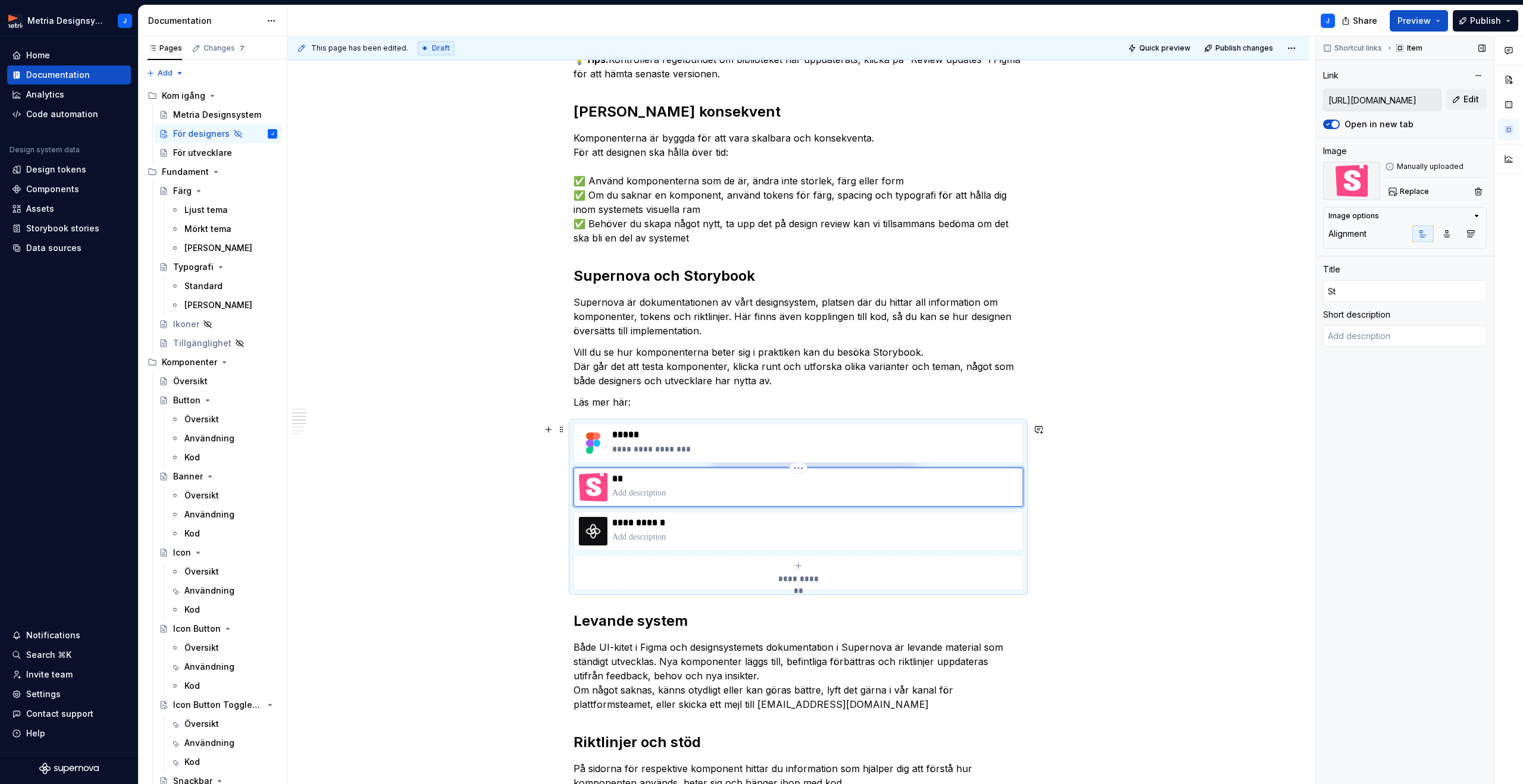
type input "Sto"
type textarea "*"
type input "Stor"
type textarea "*"
type input "Story"
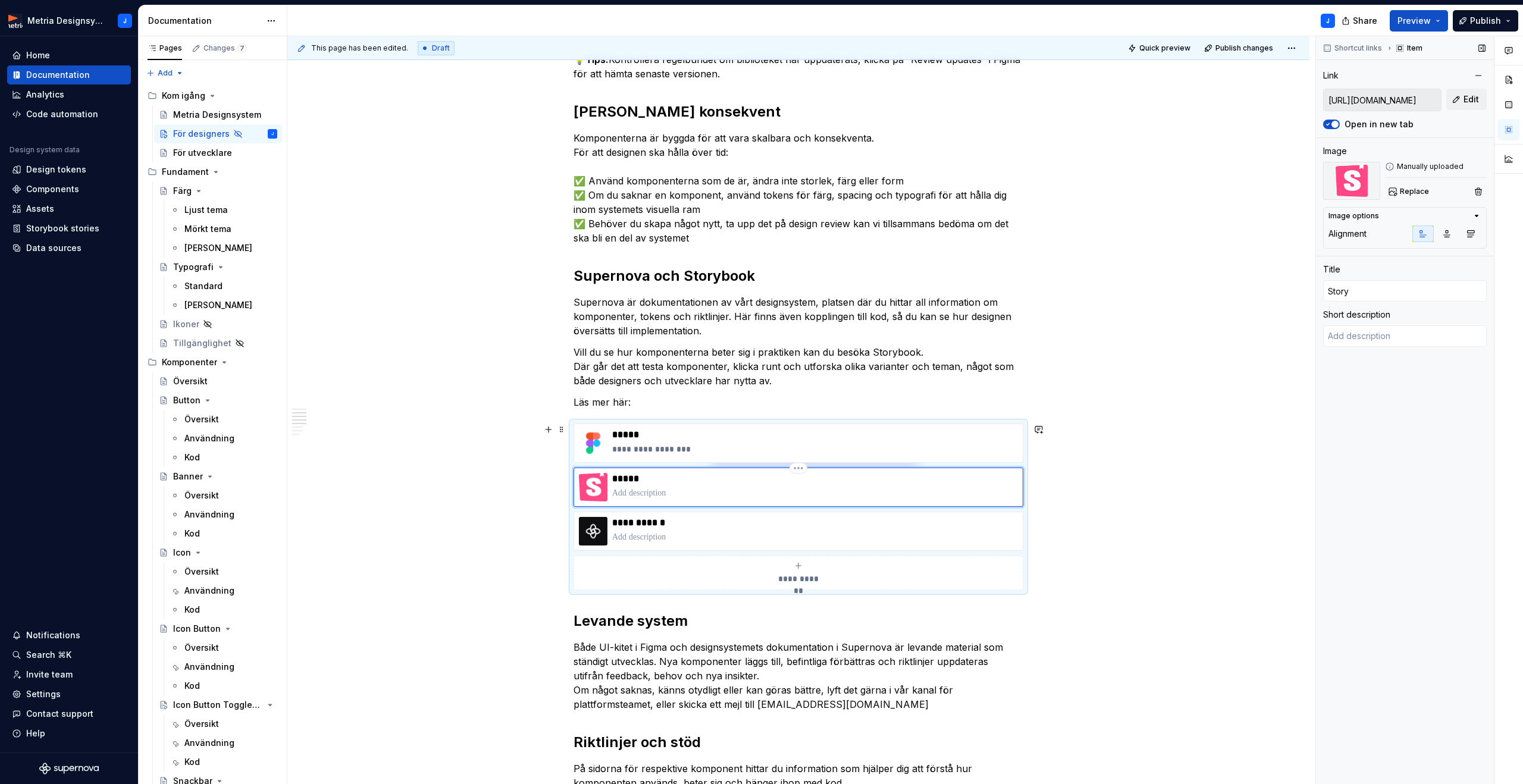
type textarea "*"
type input "Storyb"
type textarea "*"
type input "Storybo"
type textarea "*"
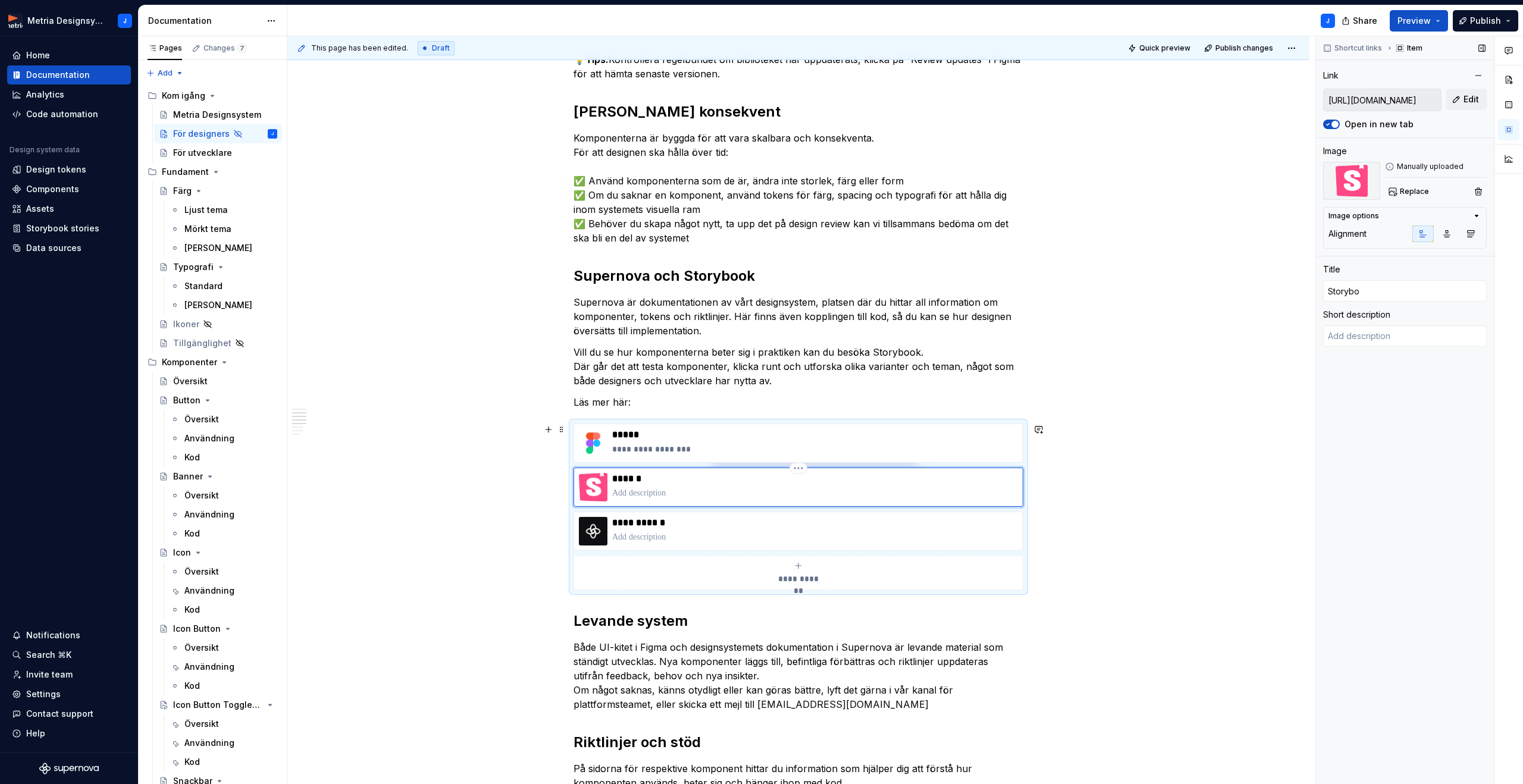
type input "Storyboo"
type textarea "*"
type input "Storybook"
click at [1127, 516] on div "**********" at bounding box center [798, 714] width 1022 height 1780
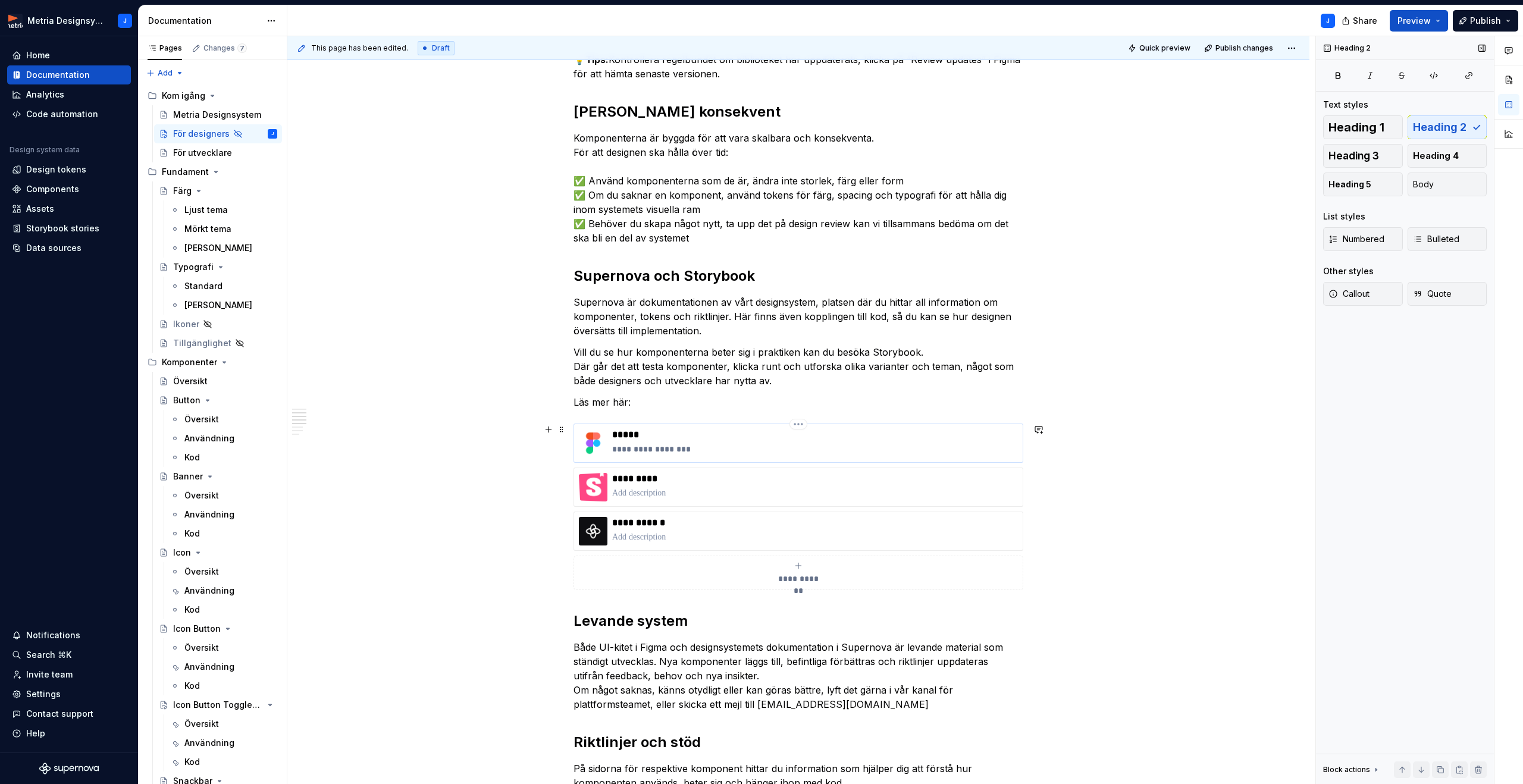
click at [658, 449] on p "**********" at bounding box center [815, 449] width 406 height 12
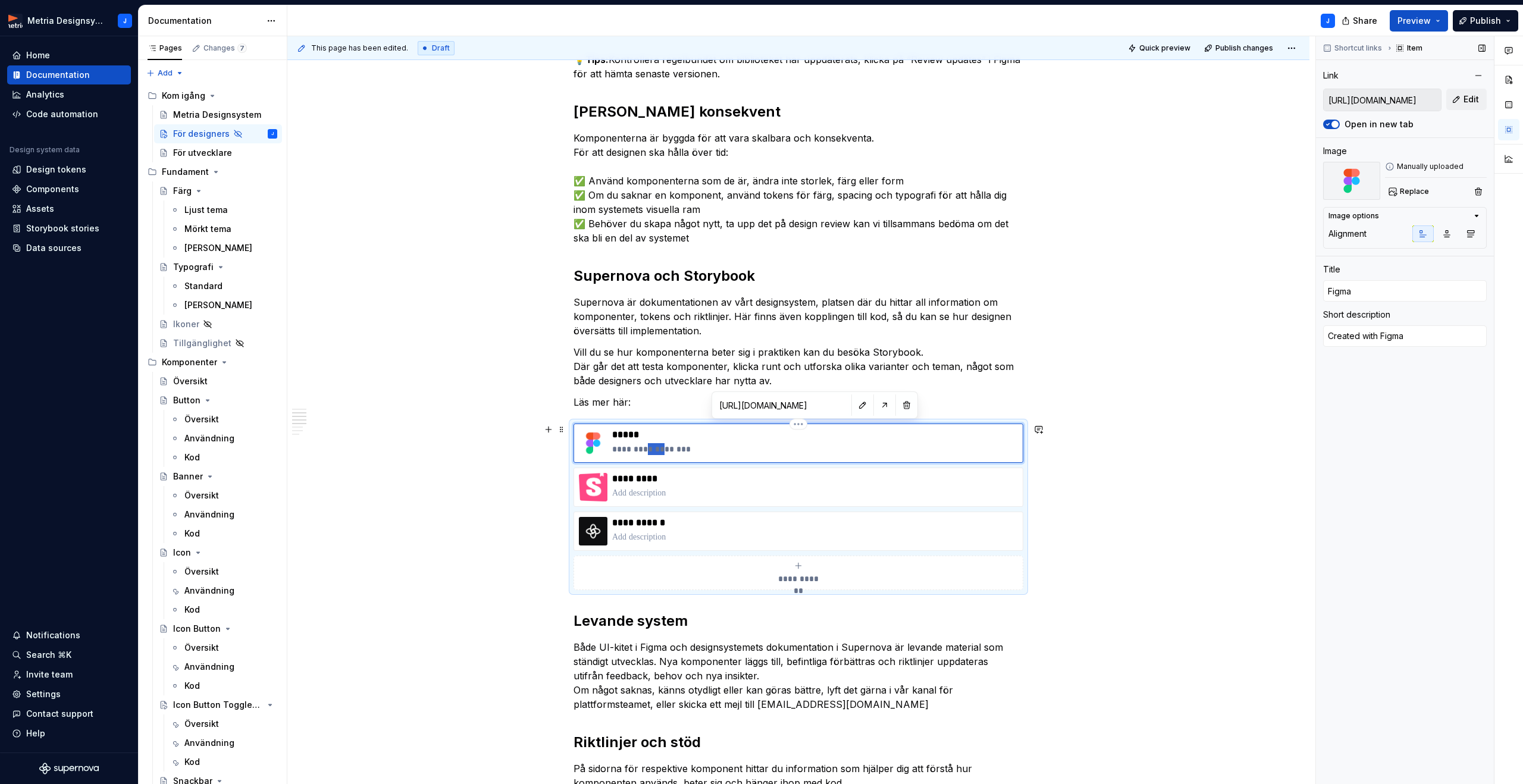
click at [658, 449] on p "**********" at bounding box center [815, 449] width 406 height 12
click at [665, 449] on p "**********" at bounding box center [815, 449] width 406 height 12
type textarea "*"
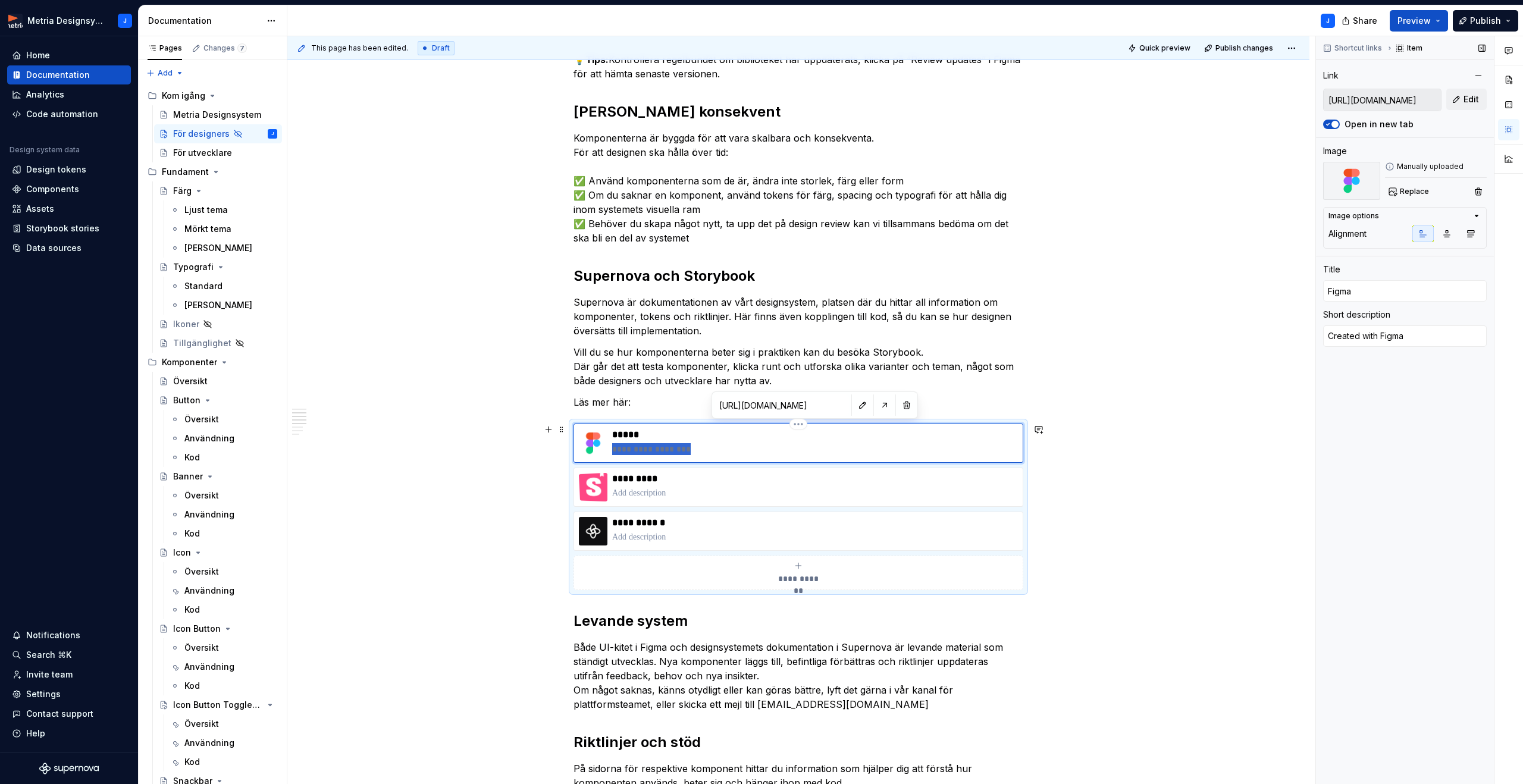
type textarea "U"
type textarea "*"
type textarea "UI"
type textarea "*"
type textarea "UI."
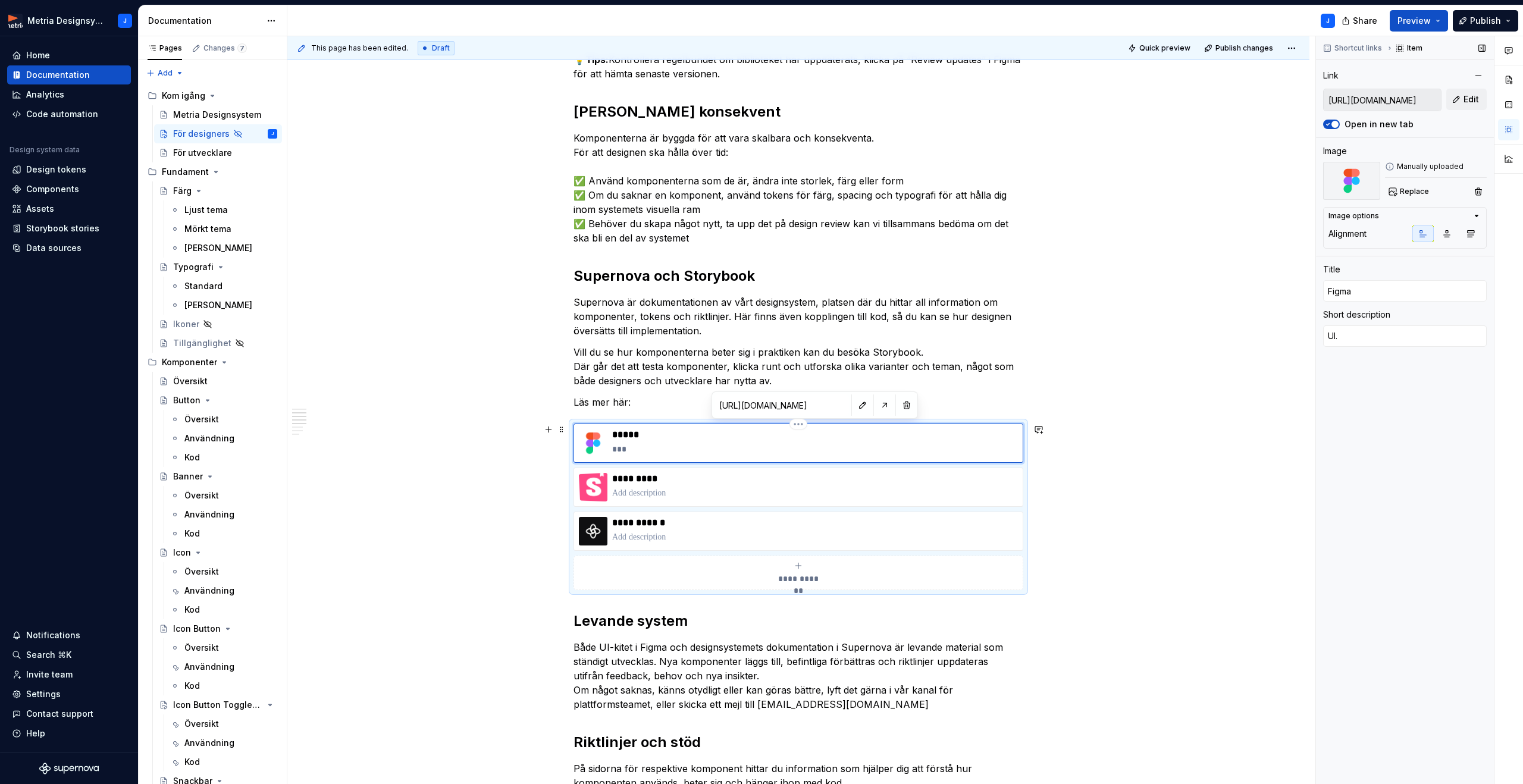
type textarea "*"
type textarea "UI.k"
type textarea "*"
type textarea "[DOMAIN_NAME]"
type textarea "*"
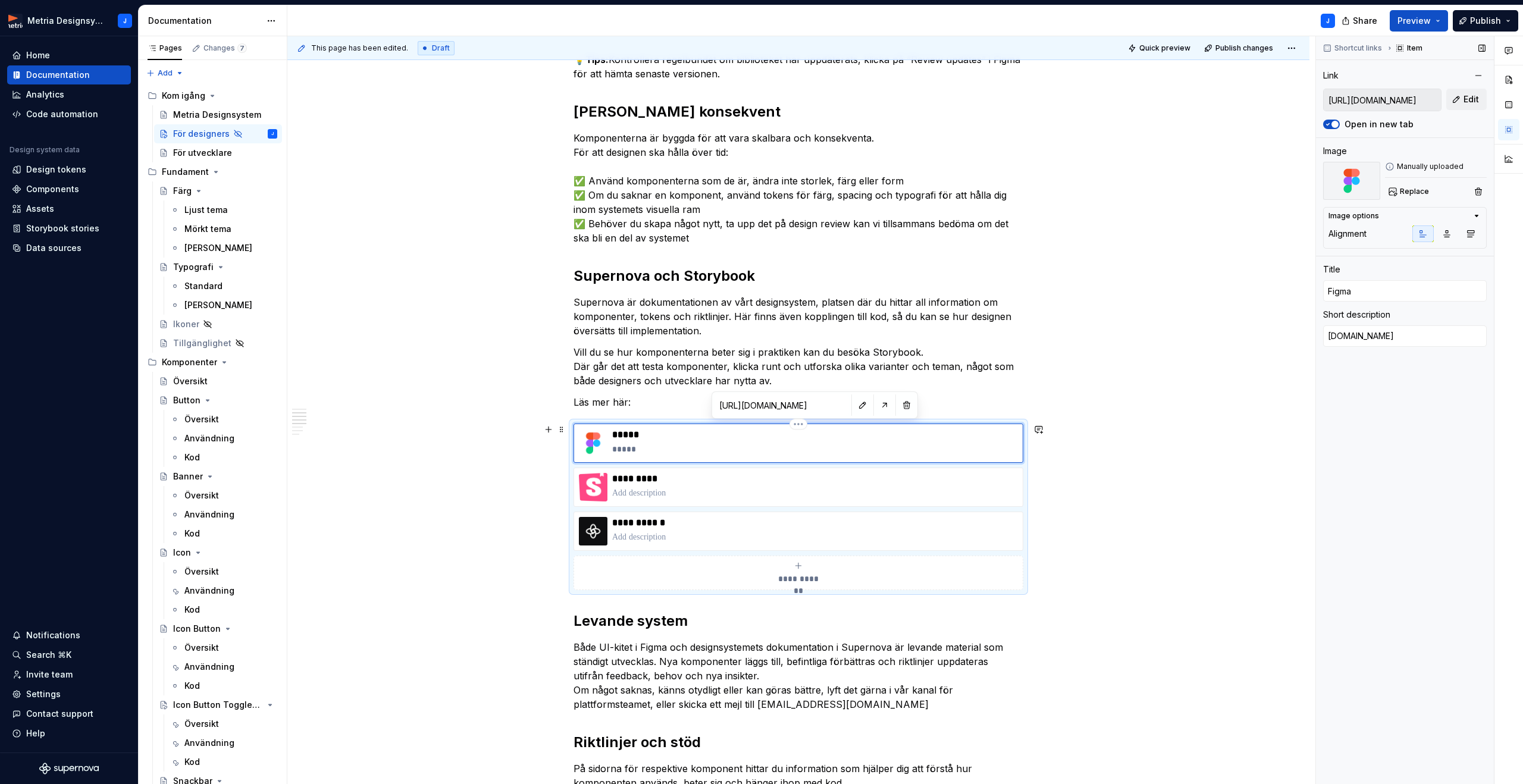
type textarea "UI.kit"
type textarea "*"
type textarea "UIkit"
type textarea "*"
type textarea "UI-kit"
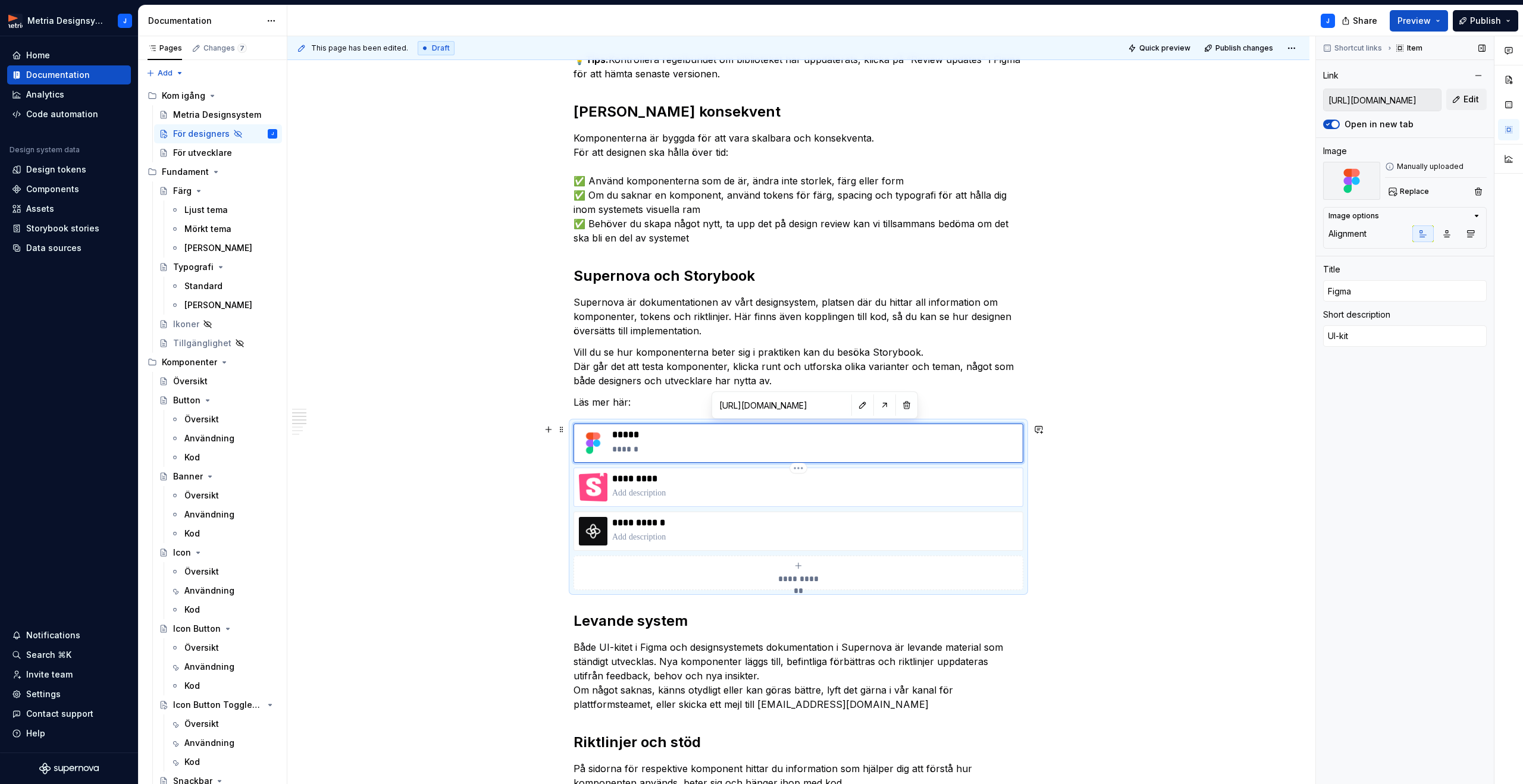
click at [660, 494] on p at bounding box center [815, 493] width 406 height 12
type textarea "*"
type input "[URL][DOMAIN_NAME]"
type input "Storybook"
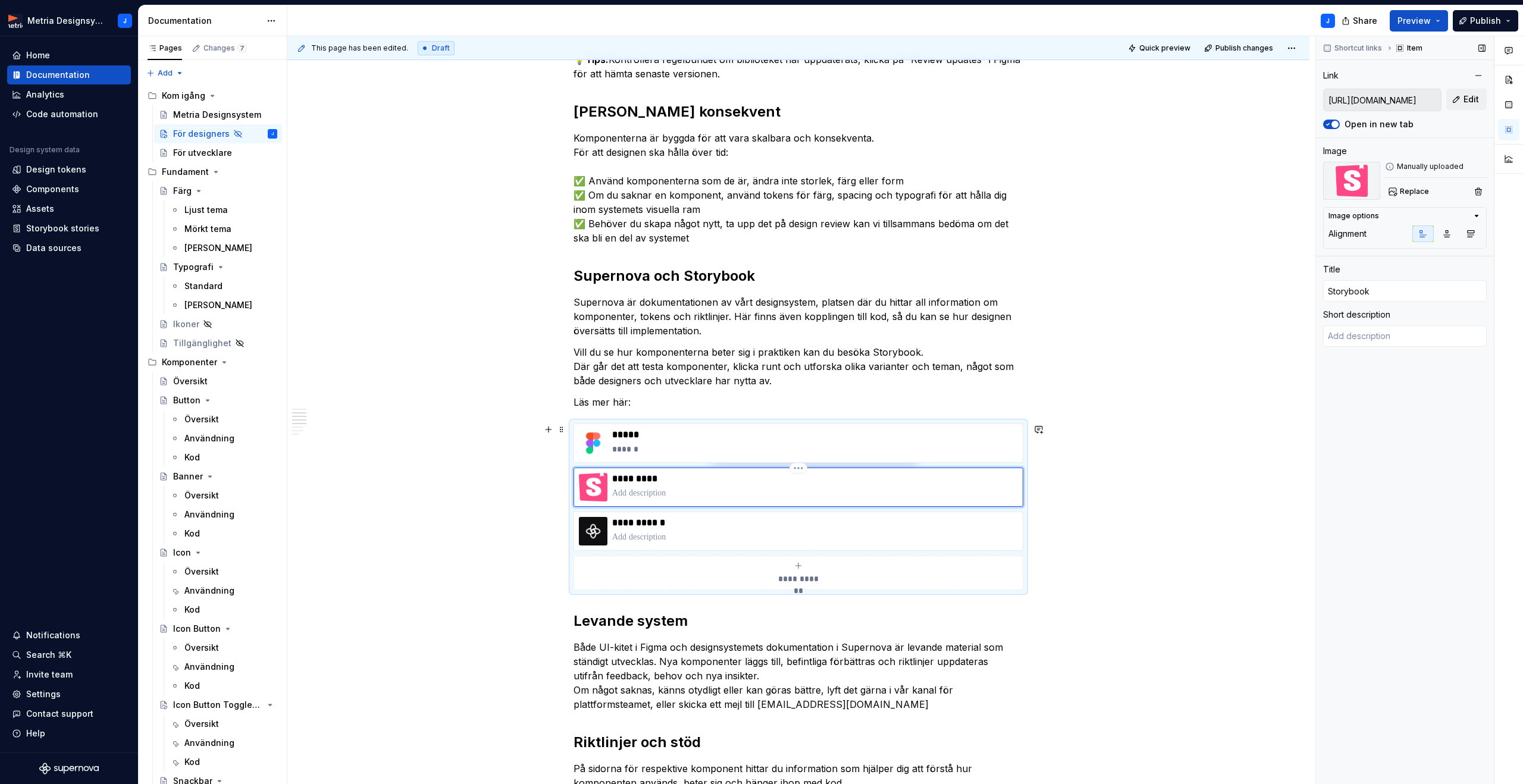
click at [660, 494] on p at bounding box center [815, 493] width 406 height 12
type textarea "*"
type textarea "K"
type textarea "*"
type textarea "Ko"
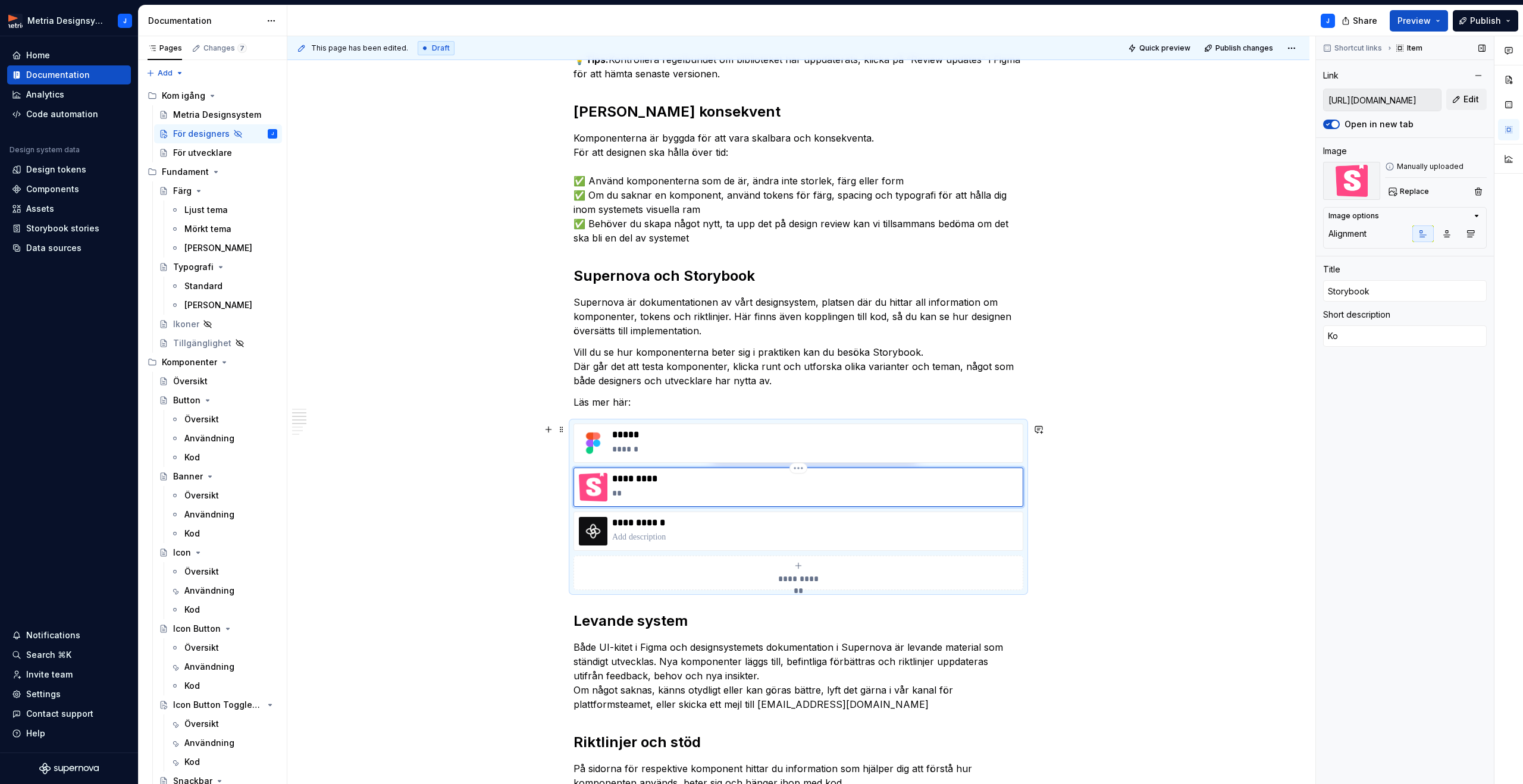
type textarea "*"
type textarea "Kom"
type textarea "*"
type textarea "Komp"
type textarea "*"
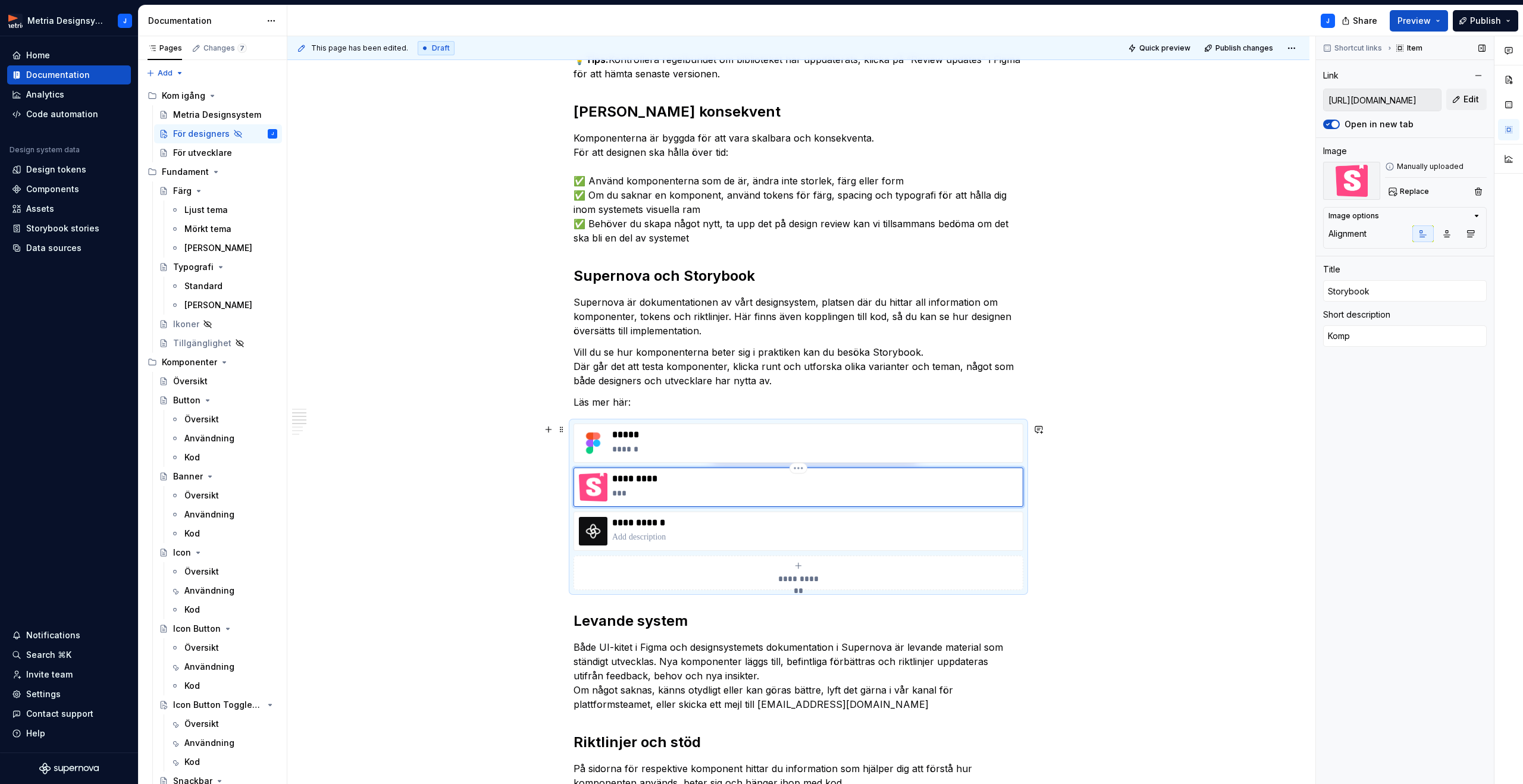
type textarea "Kompo"
type textarea "*"
type textarea "Kompon"
type textarea "*"
type textarea "Kompone"
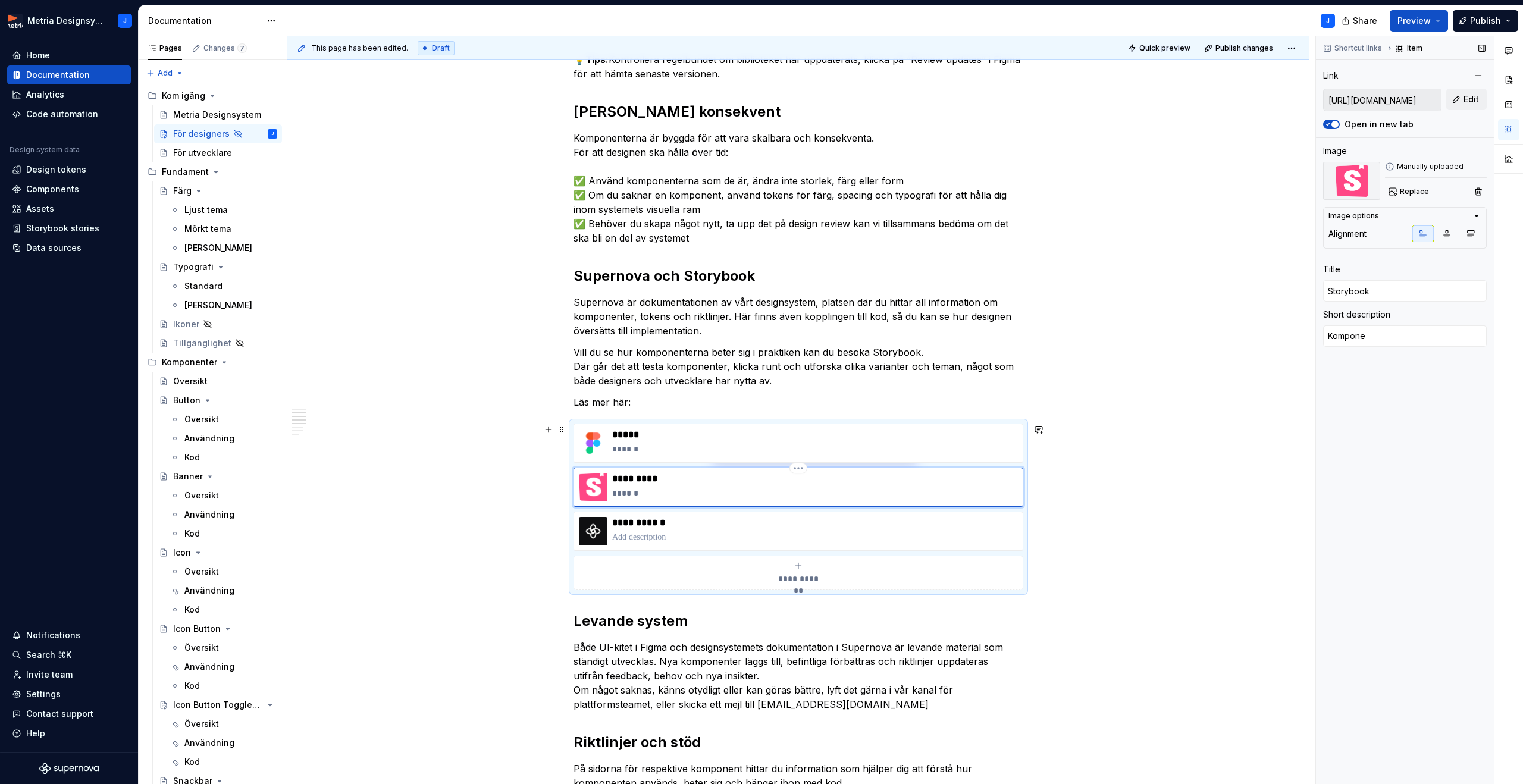
type textarea "*"
type textarea "Komponen"
type textarea "*"
type textarea "Komponent"
type textarea "*"
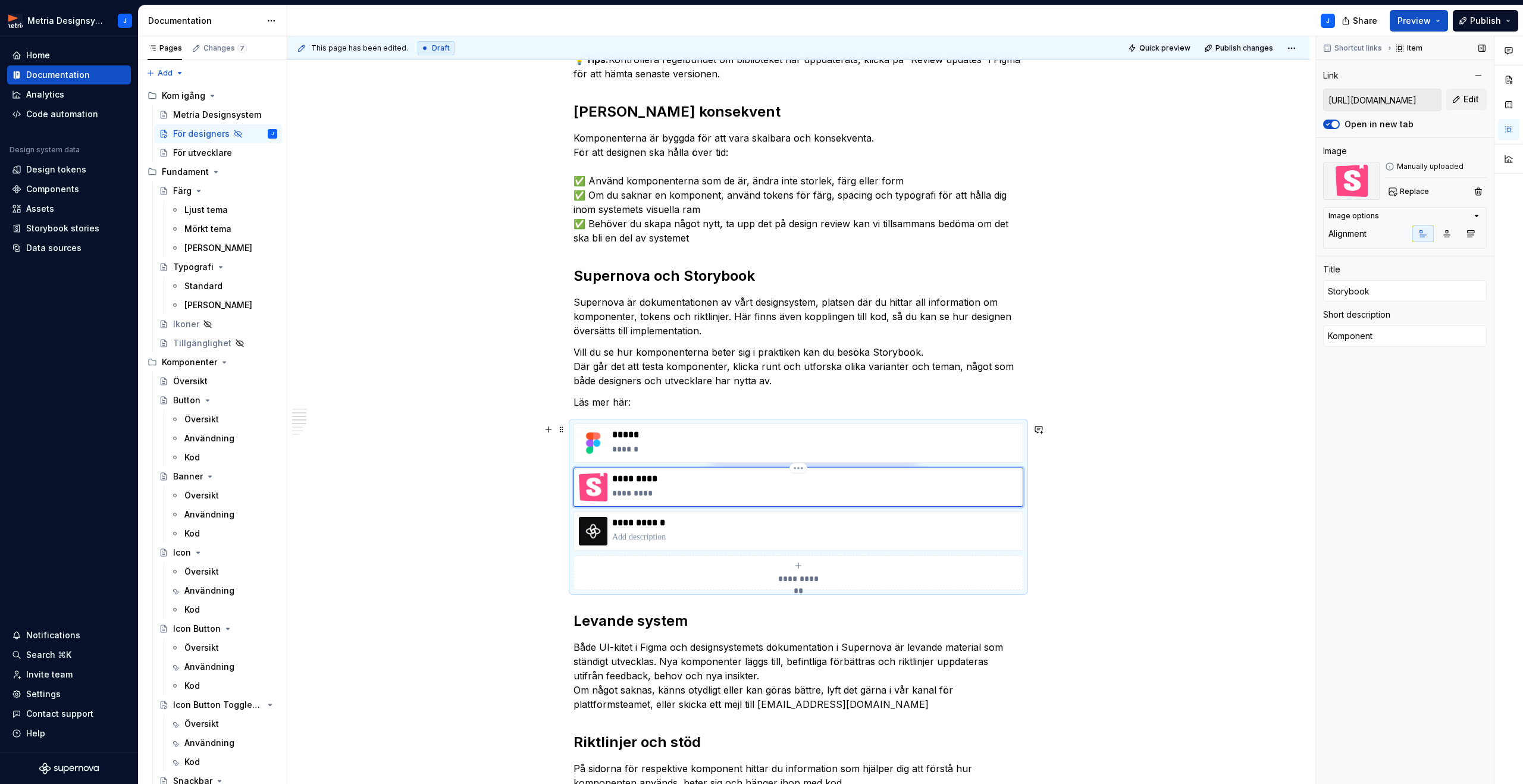
type textarea "Komponentb"
type textarea "*"
type textarea "Komponentbi"
type textarea "*"
type textarea "Komponentbib"
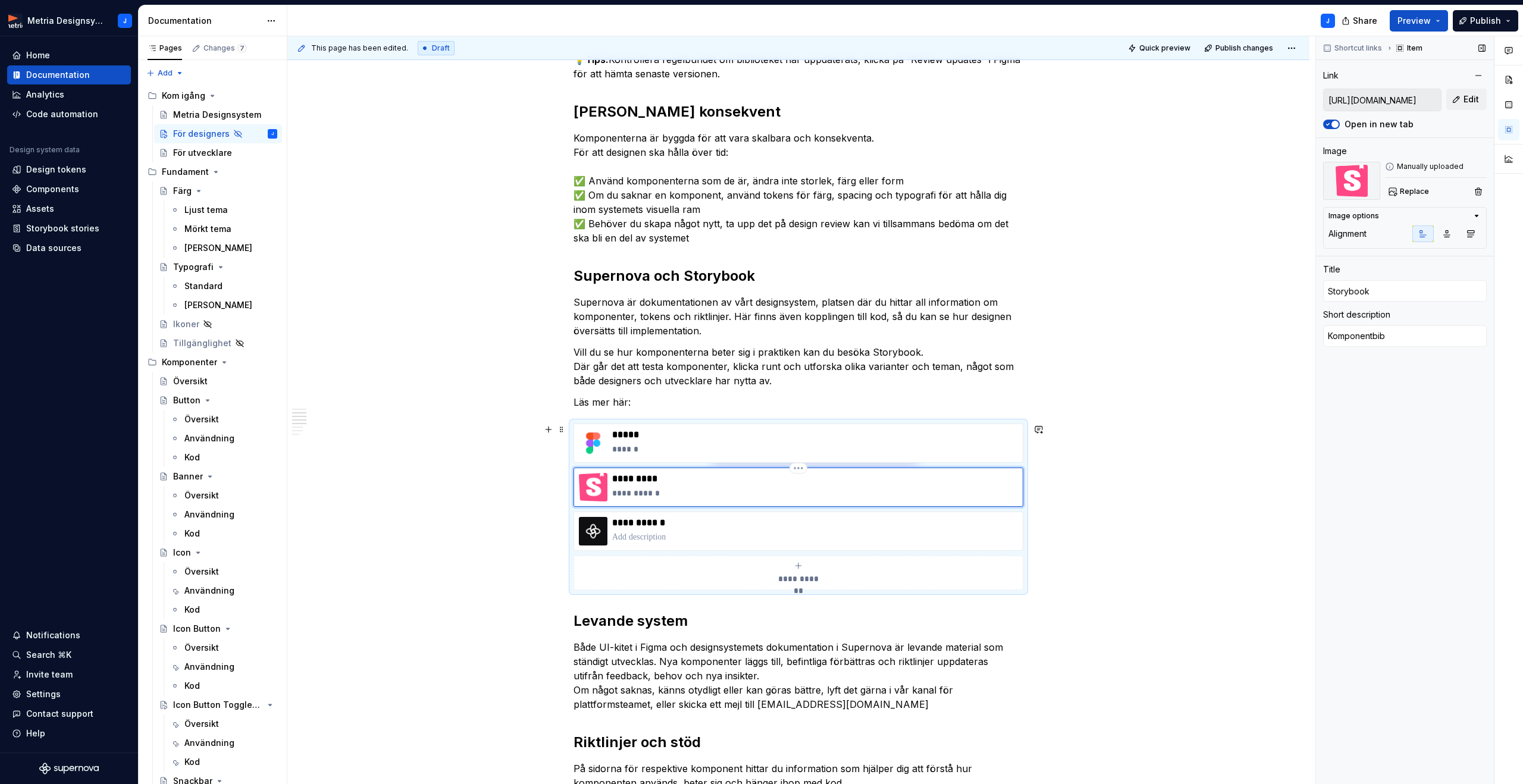
type textarea "*"
type textarea "Komponentbibl"
type textarea "*"
type textarea "Komponentbibli"
type textarea "*"
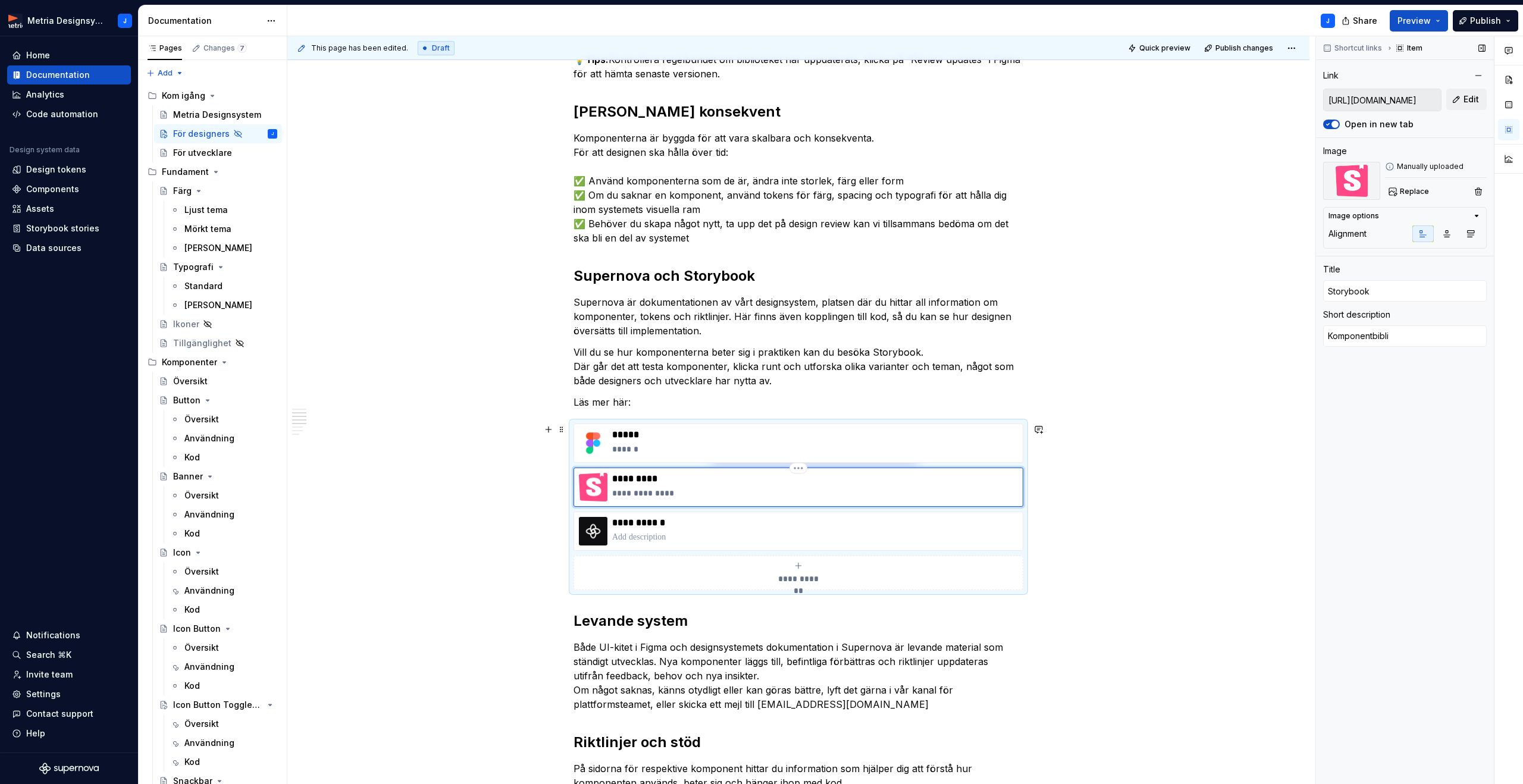
type textarea "Komponentbiblio"
type textarea "*"
type textarea "Komponentbibliot"
type textarea "*"
type textarea "Komponentbibliote"
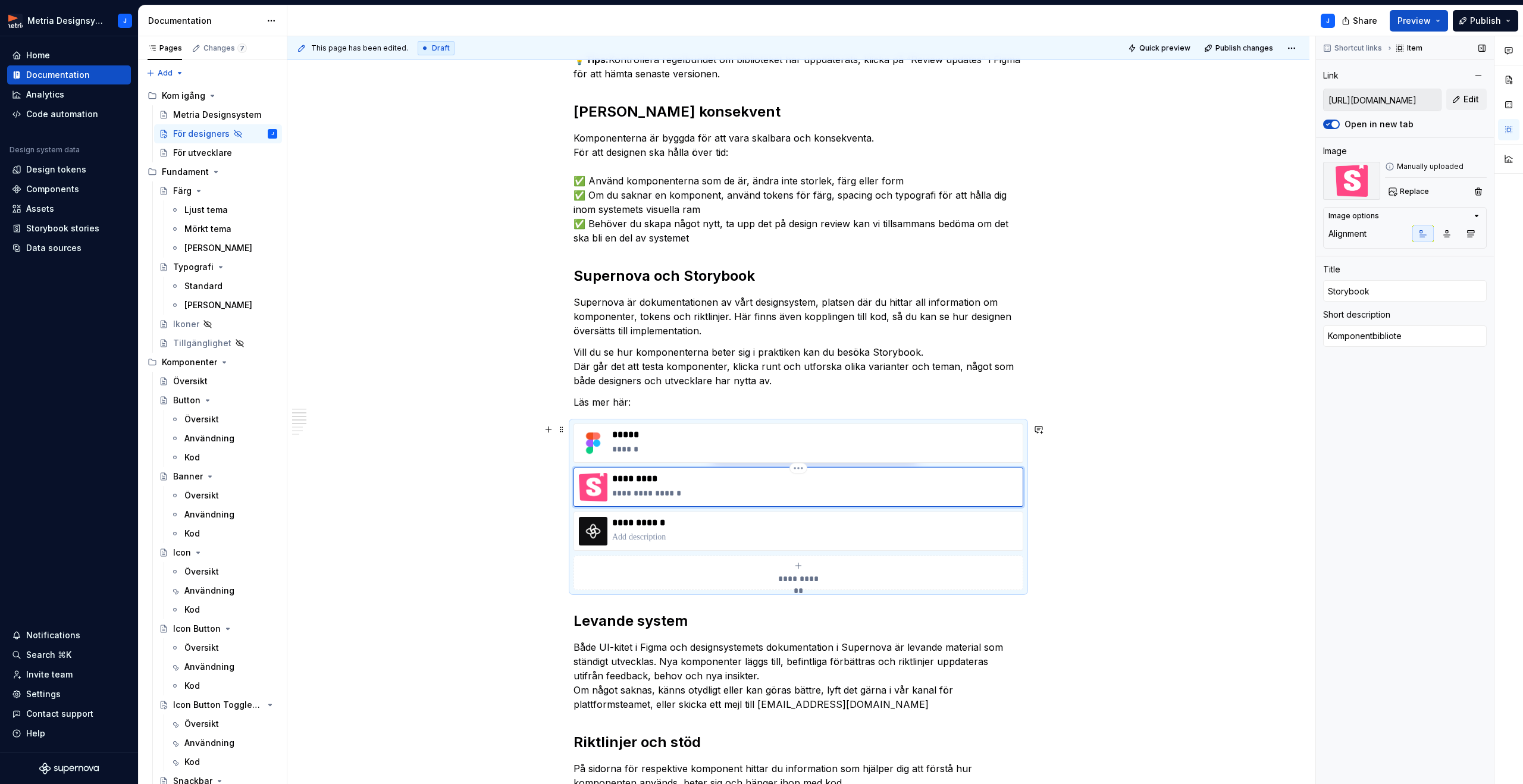
type textarea "*"
type textarea "Komponentbibliotek"
click at [636, 533] on p at bounding box center [815, 537] width 406 height 12
type textarea "*"
type input "Komponenter"
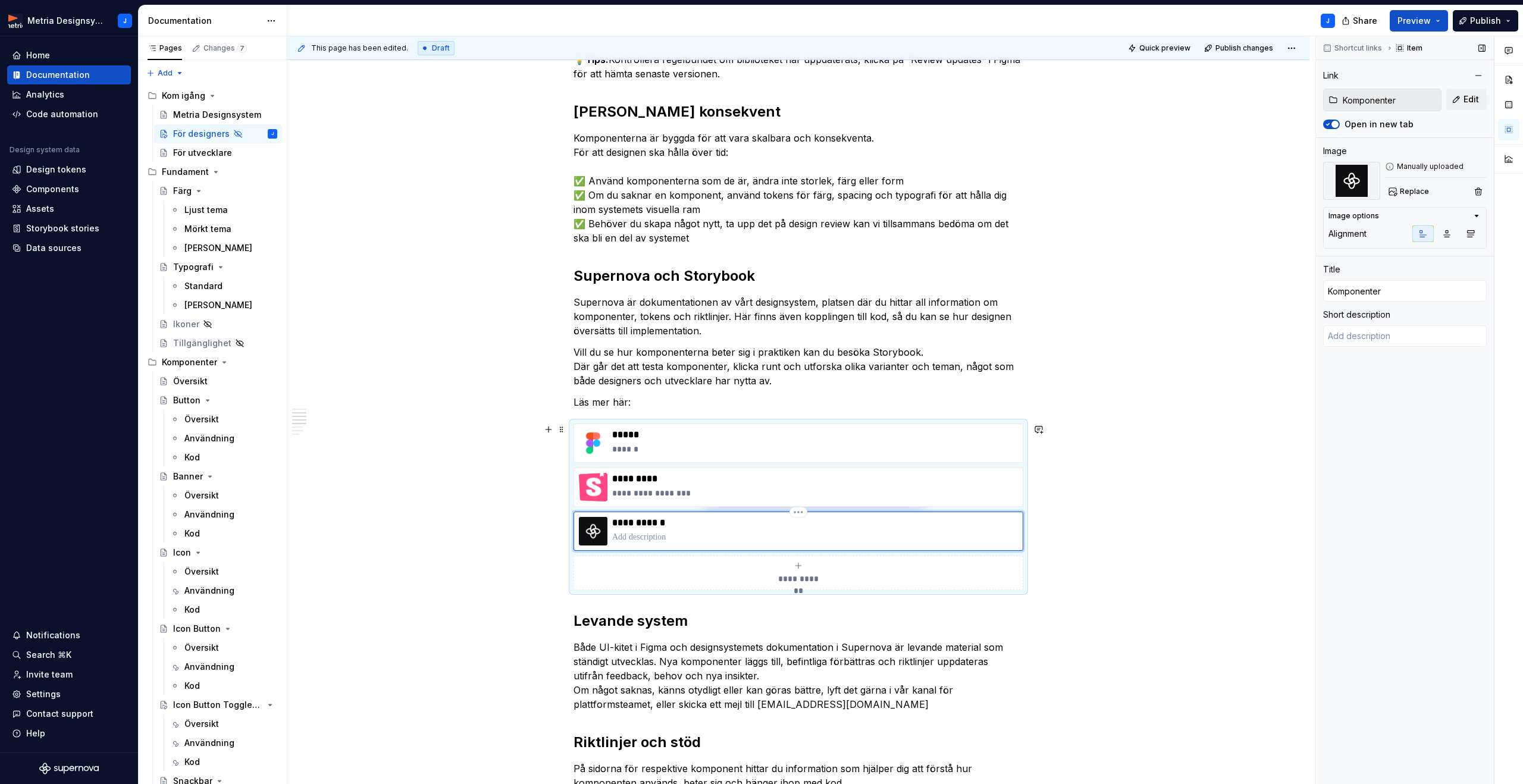
click at [651, 536] on p at bounding box center [815, 537] width 406 height 12
type textarea "*"
type textarea "D"
type textarea "*"
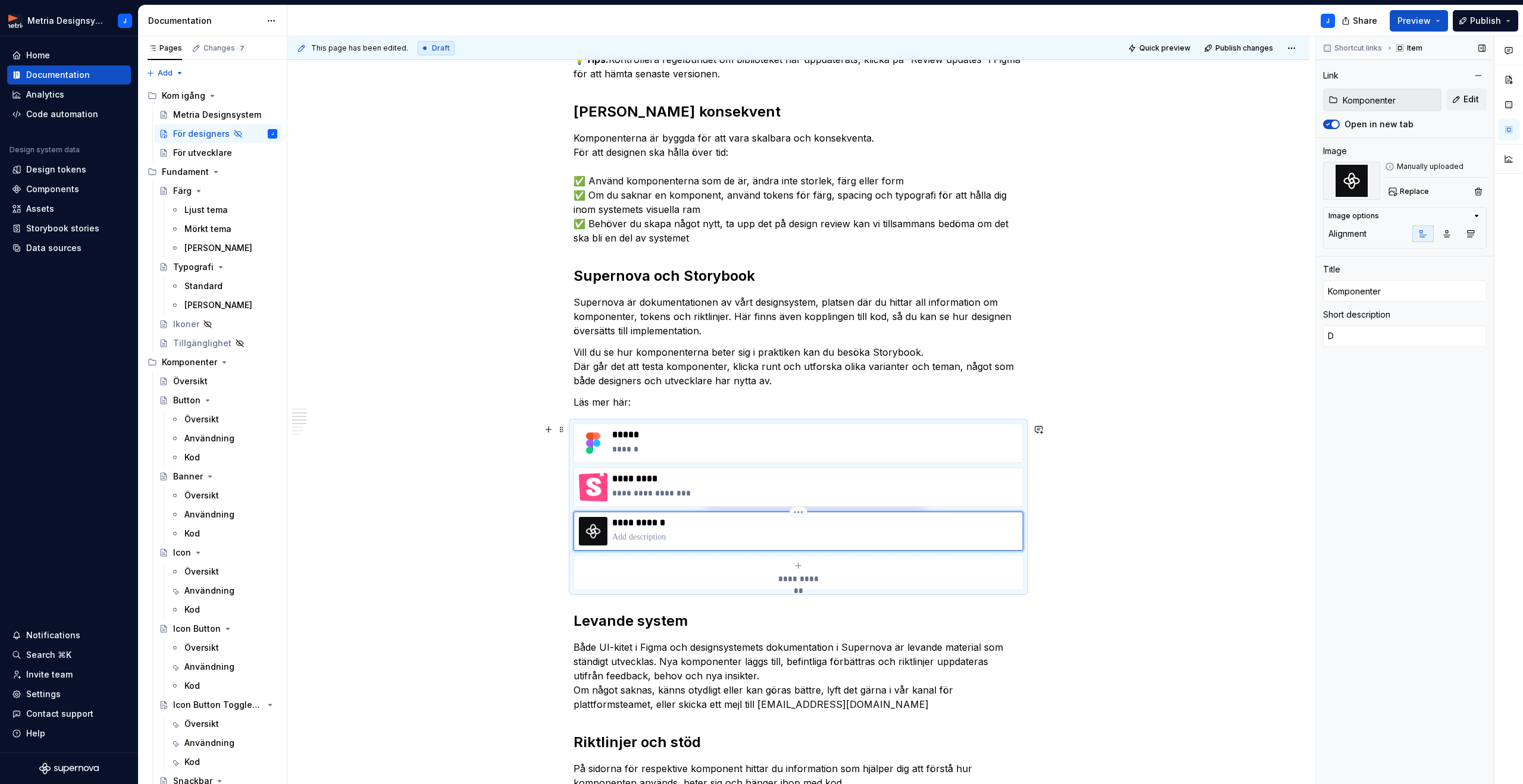
type textarea "Do"
type textarea "*"
type textarea "Dok"
type textarea "*"
type textarea "Doku"
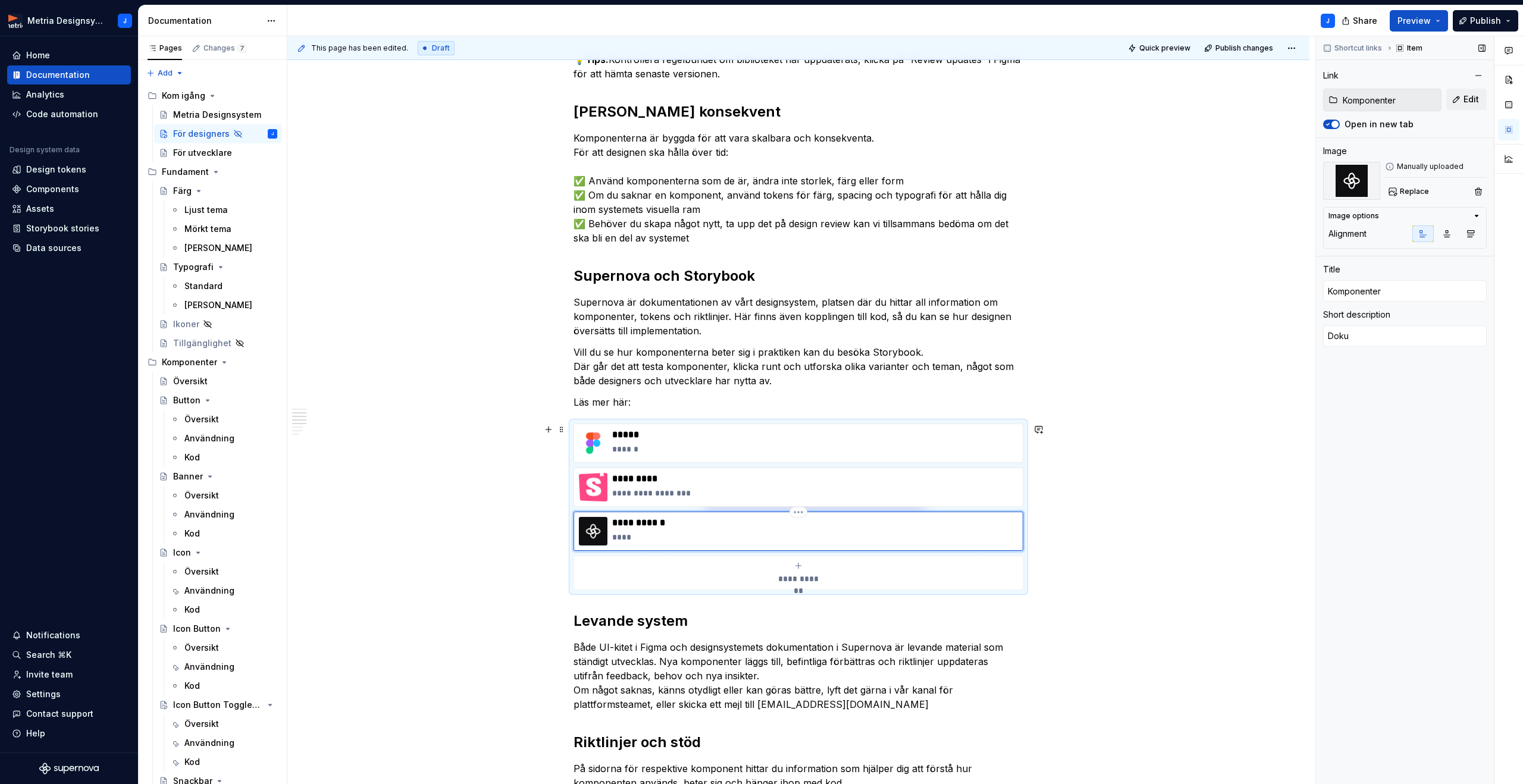
type textarea "*"
type textarea "Dokum"
type textarea "*"
type textarea "Dokume"
type textarea "*"
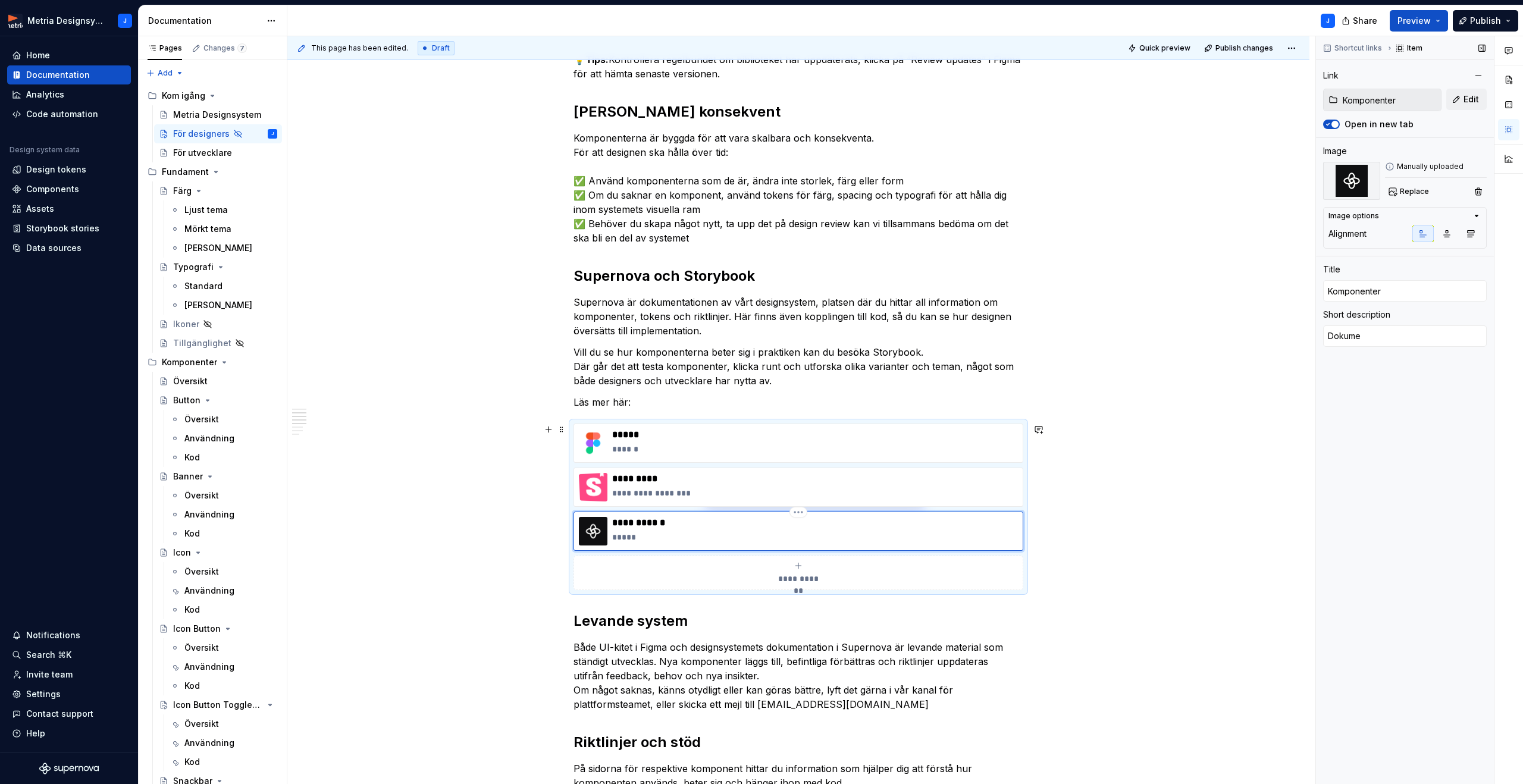
type textarea "Dokumen"
type textarea "*"
type textarea "Dokument"
type textarea "*"
type textarea "Dokumenta"
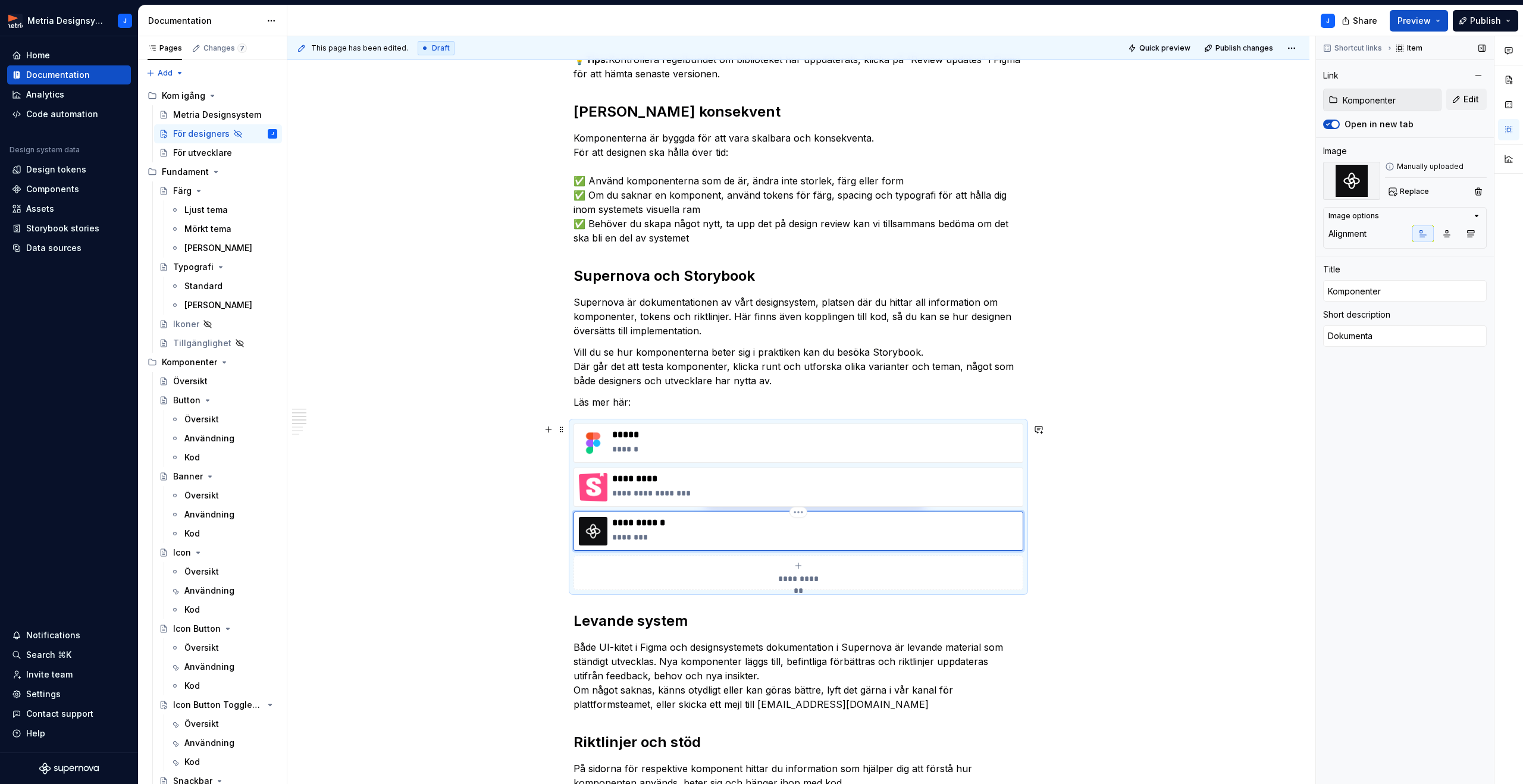
type textarea "*"
type textarea "Dokumentat"
type textarea "*"
type textarea "Dokumentato"
type textarea "*"
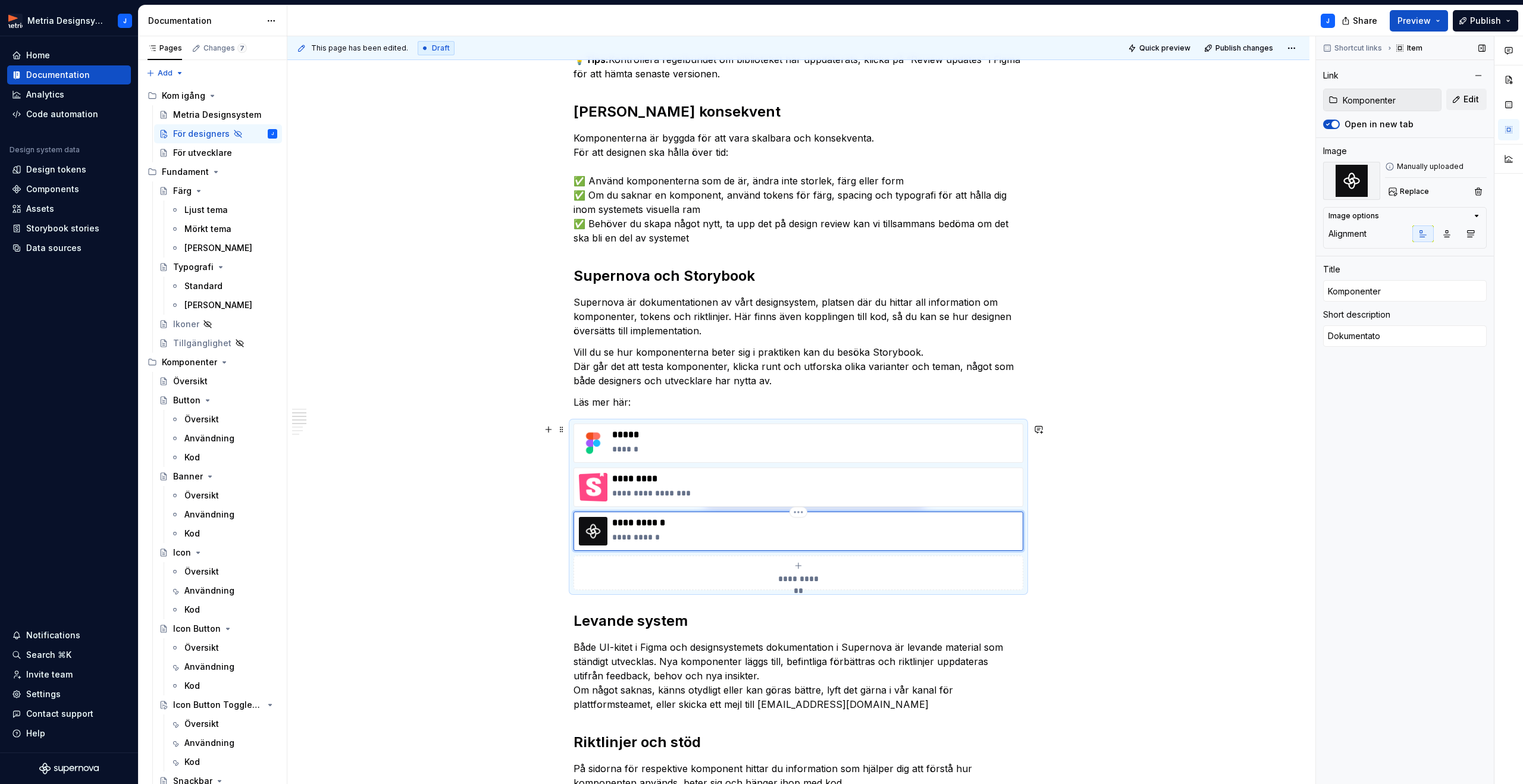
type textarea "Dokumentat"
type textarea "*"
type textarea "Dokumentati"
type textarea "*"
type textarea "Dokumentatio"
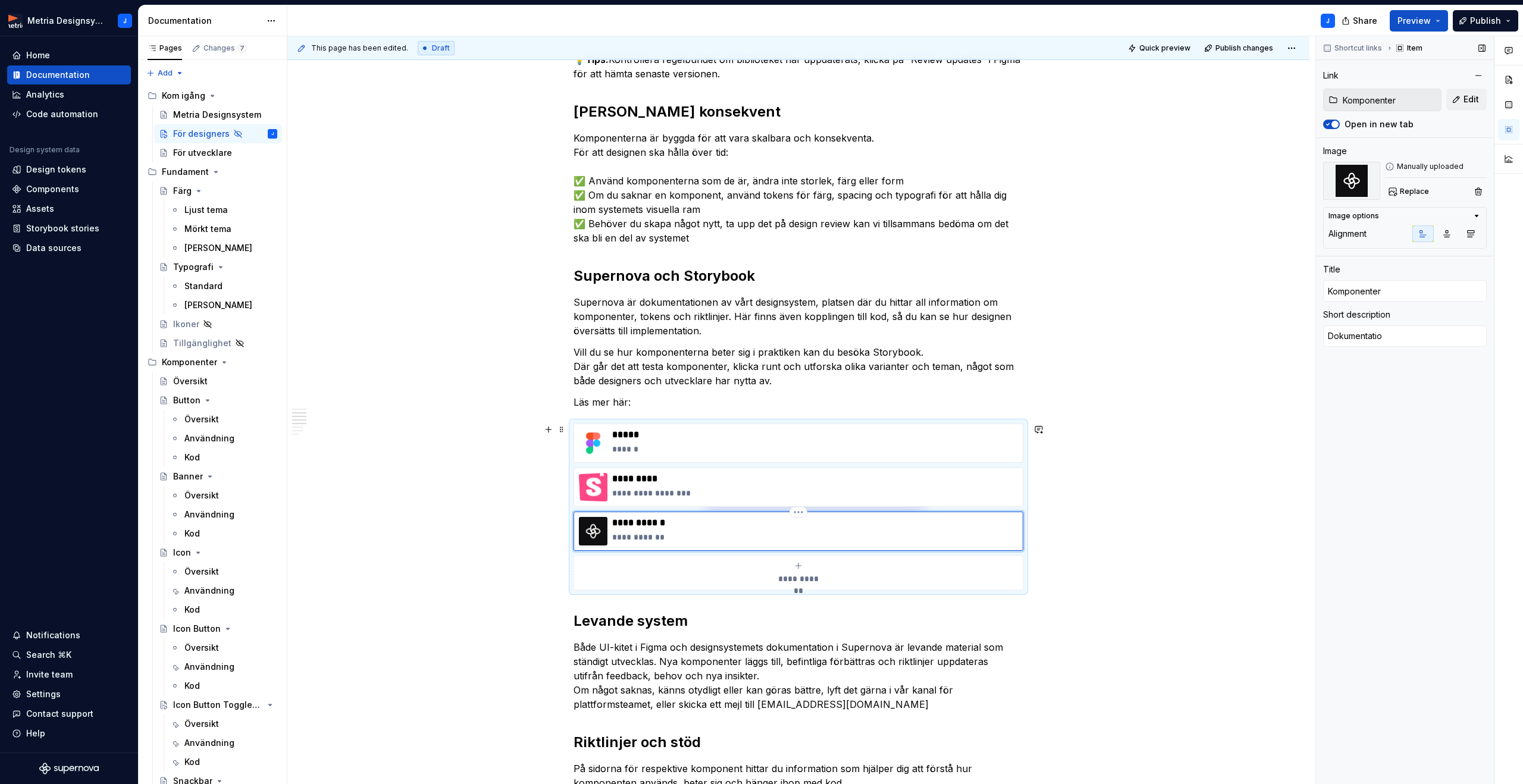
type textarea "*"
type textarea "Dokumentation"
type textarea "*"
type textarea "Dokumentation"
type textarea "*"
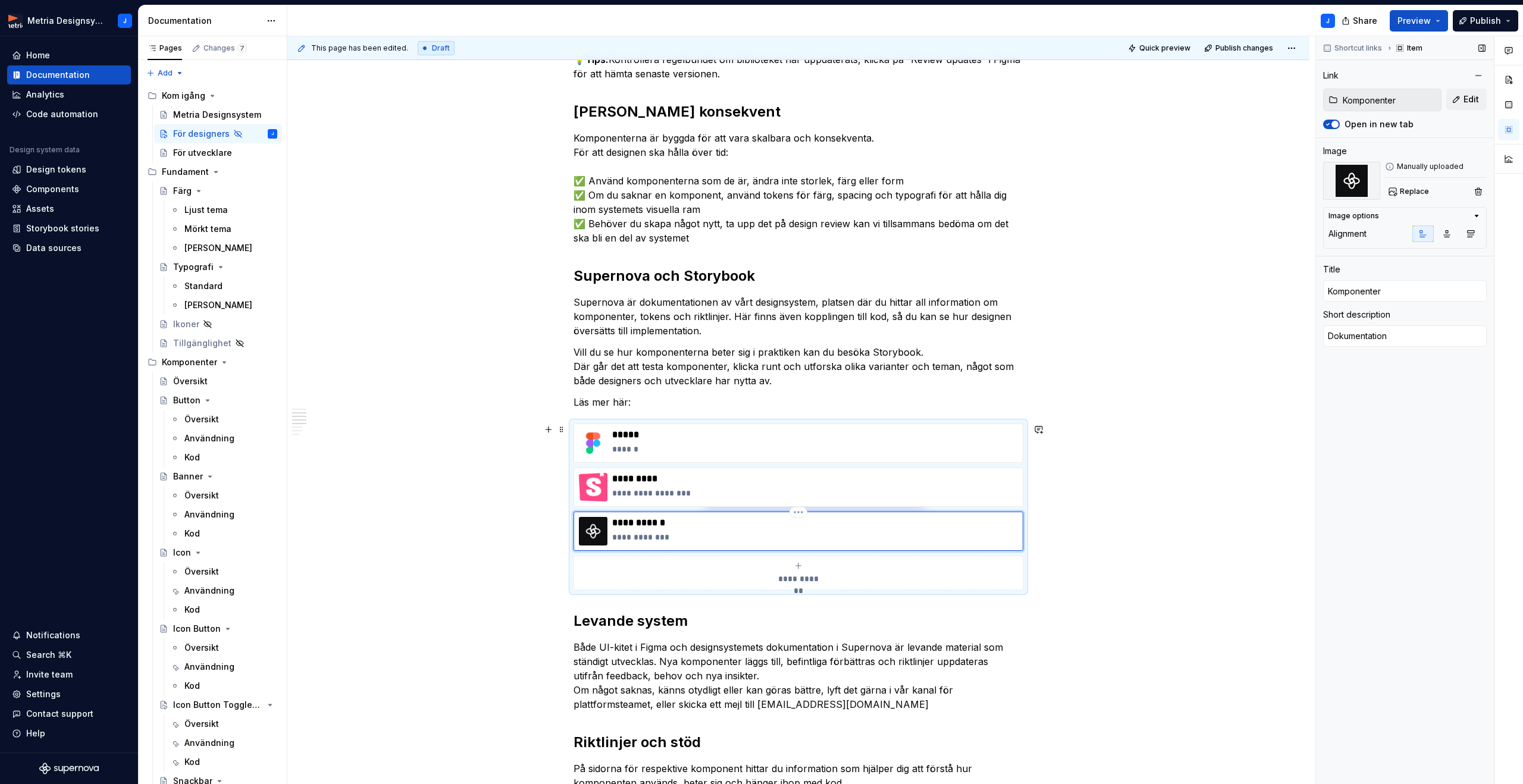
type textarea "Dokumentation f"
type textarea "*"
type textarea "Dokumentation fö"
type textarea "*"
type textarea "Dokumentation för"
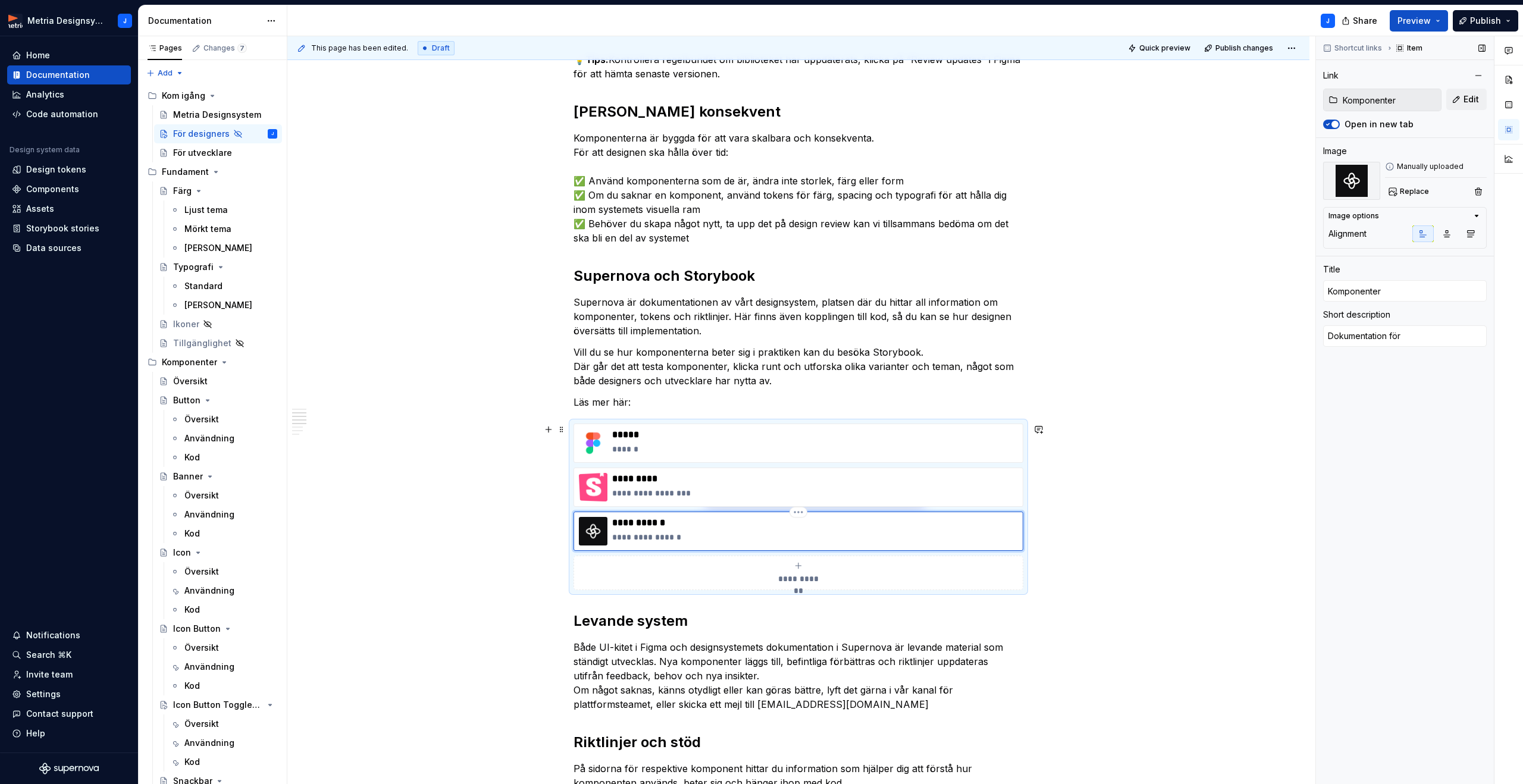
type textarea "*"
type textarea "Dokumentation för"
type textarea "*"
type textarea "Dokumentation för a"
type textarea "*"
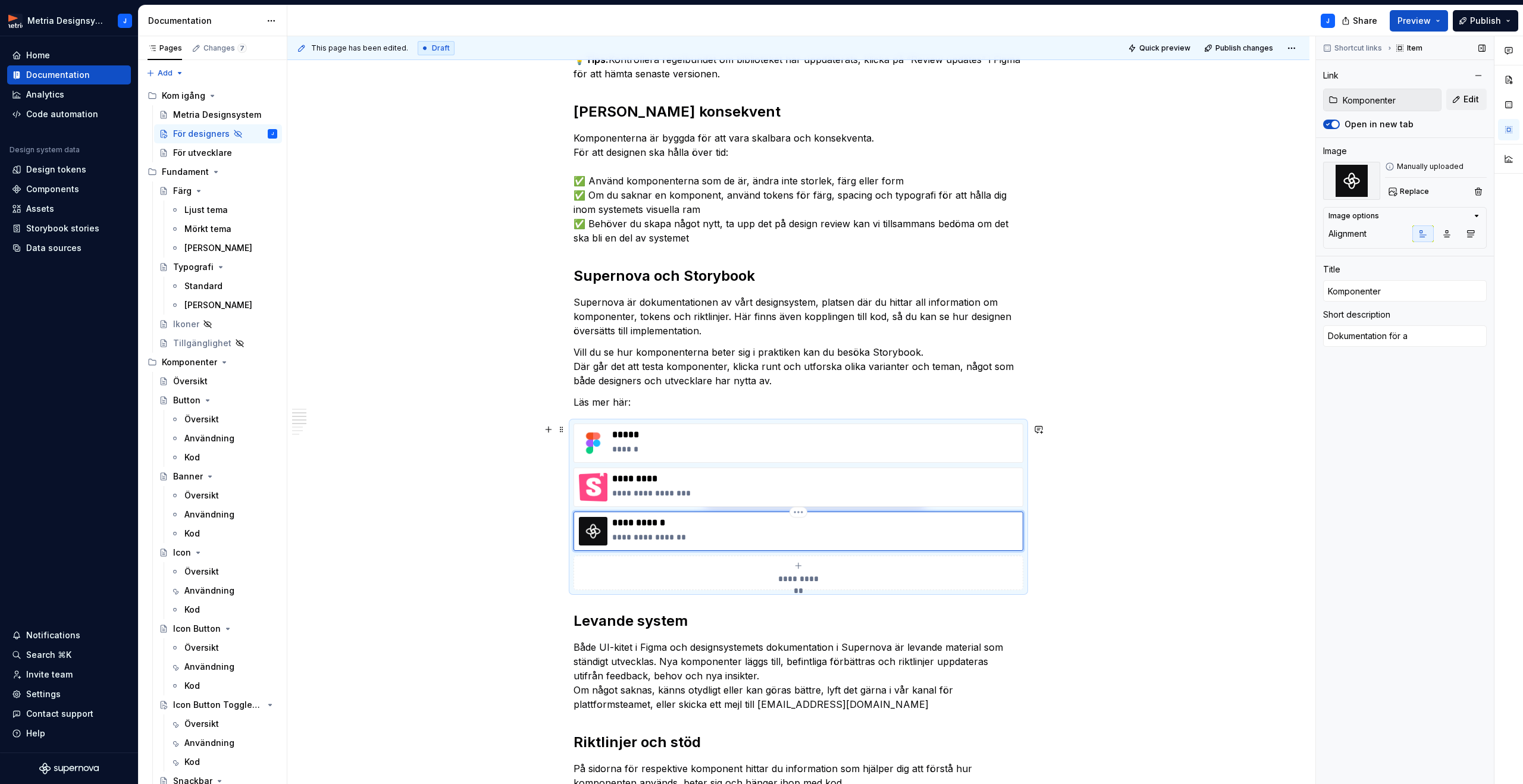
type textarea "Dokumentation för al"
type textarea "*"
type textarea "Dokumentation för all"
type textarea "*"
type textarea "Dokumentation för alla"
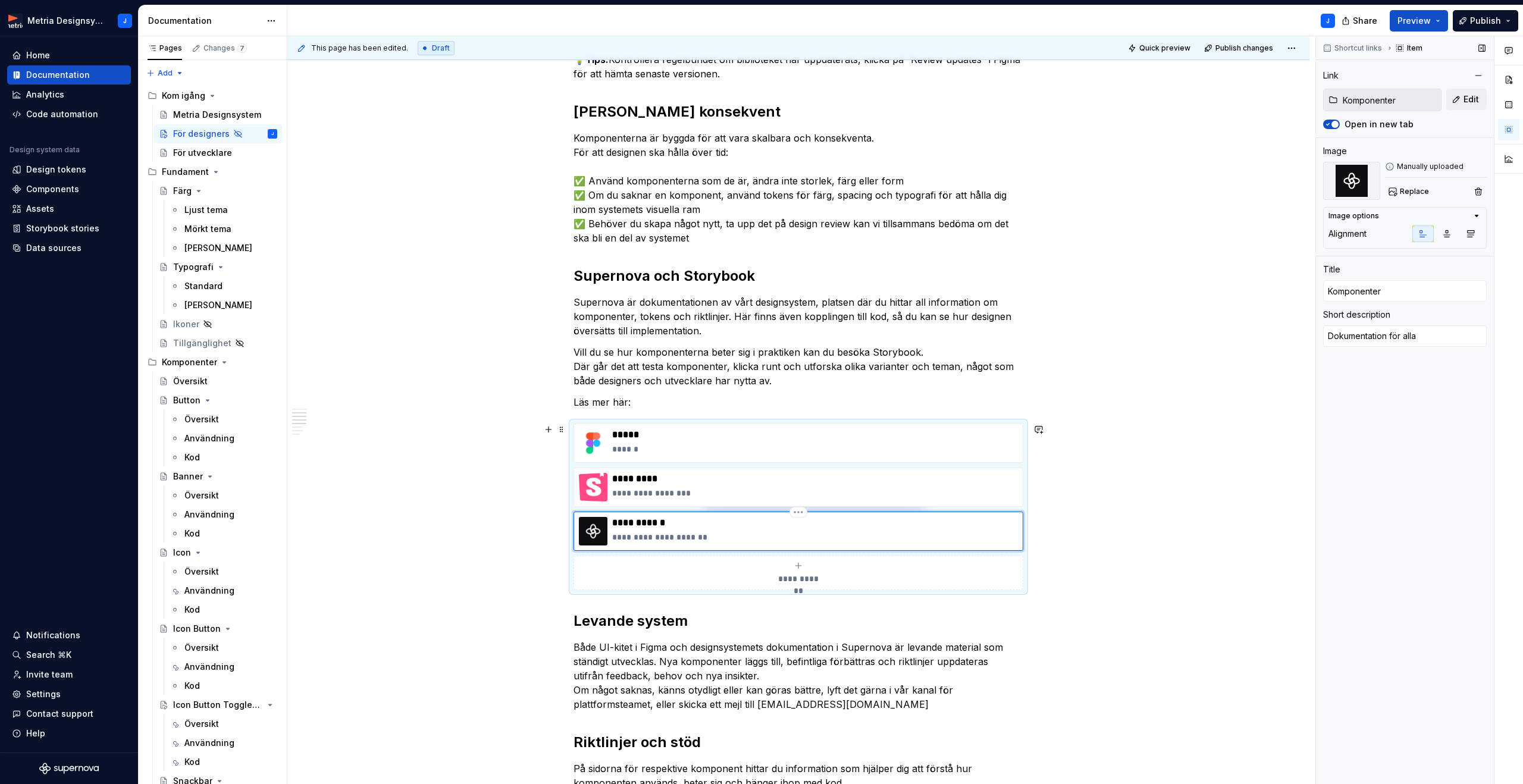
type textarea "*"
type textarea "Dokumentation för alla"
type textarea "*"
type textarea "Dokumentation för alla k"
type textarea "*"
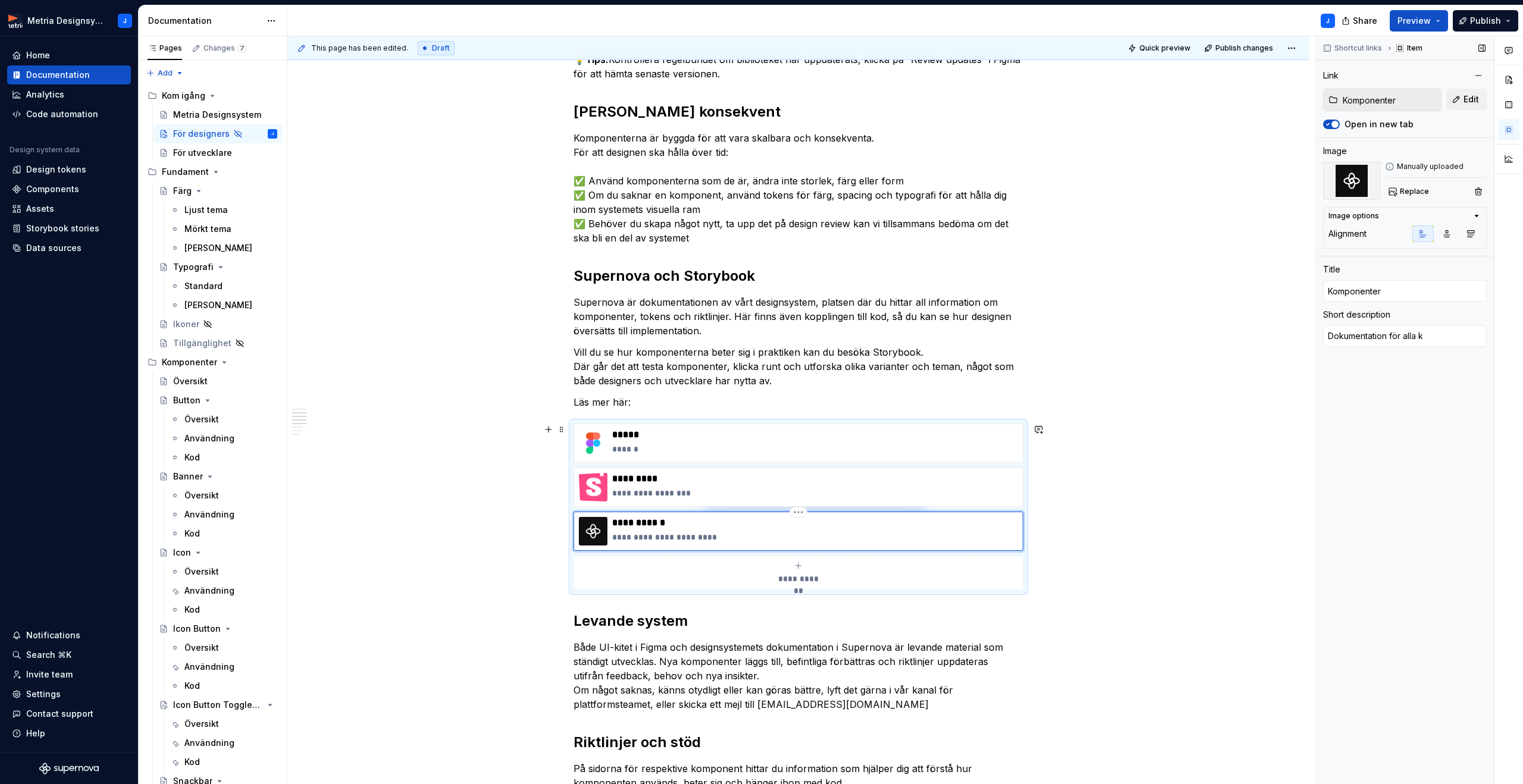
type textarea "Dokumentation för alla ko"
type textarea "*"
type textarea "Dokumentation för alla kom"
type textarea "*"
type textarea "Dokumentation för alla komp"
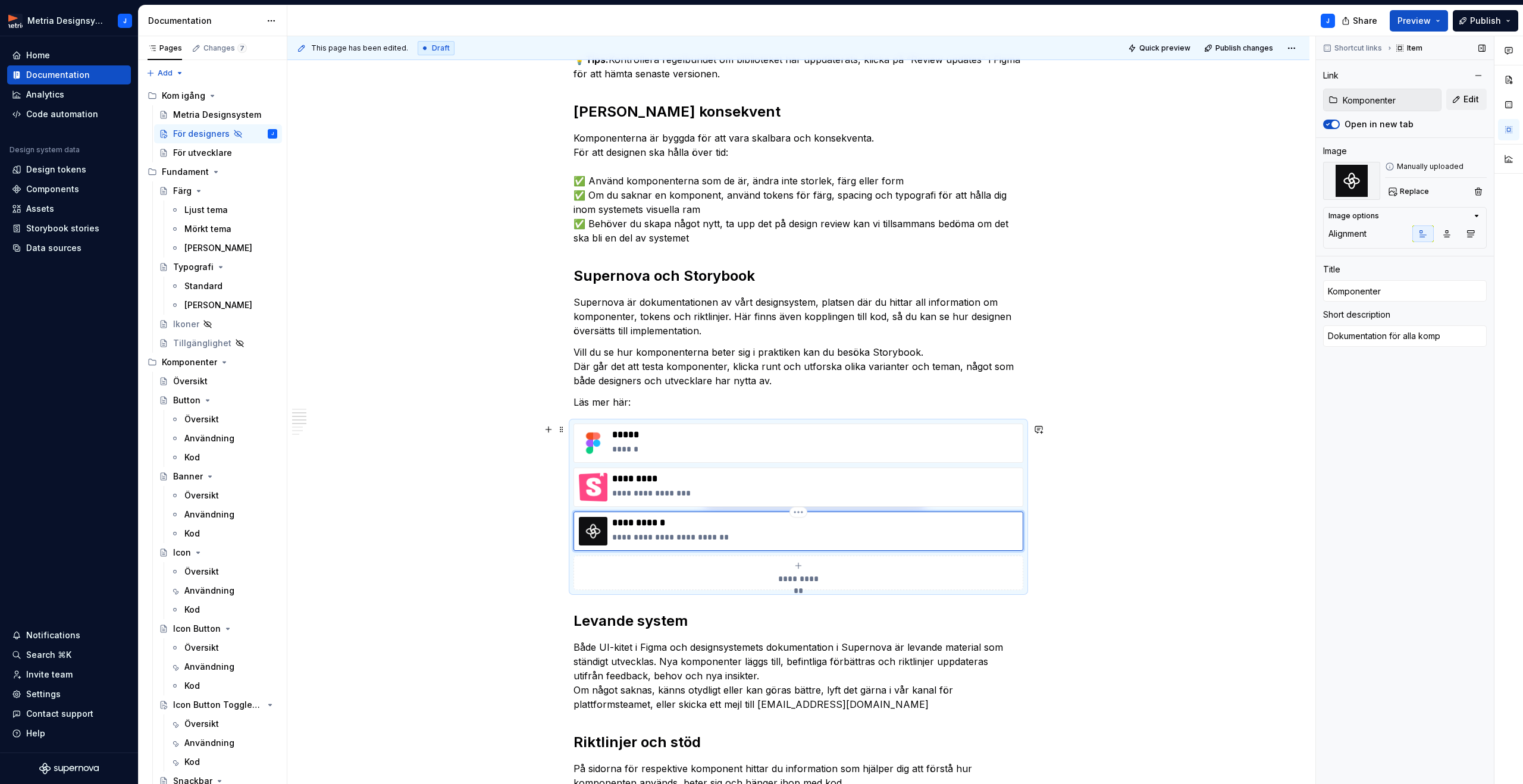
type textarea "*"
type textarea "Dokumentation för alla kompo"
type textarea "*"
type textarea "Dokumentation för alla kompon"
type textarea "*"
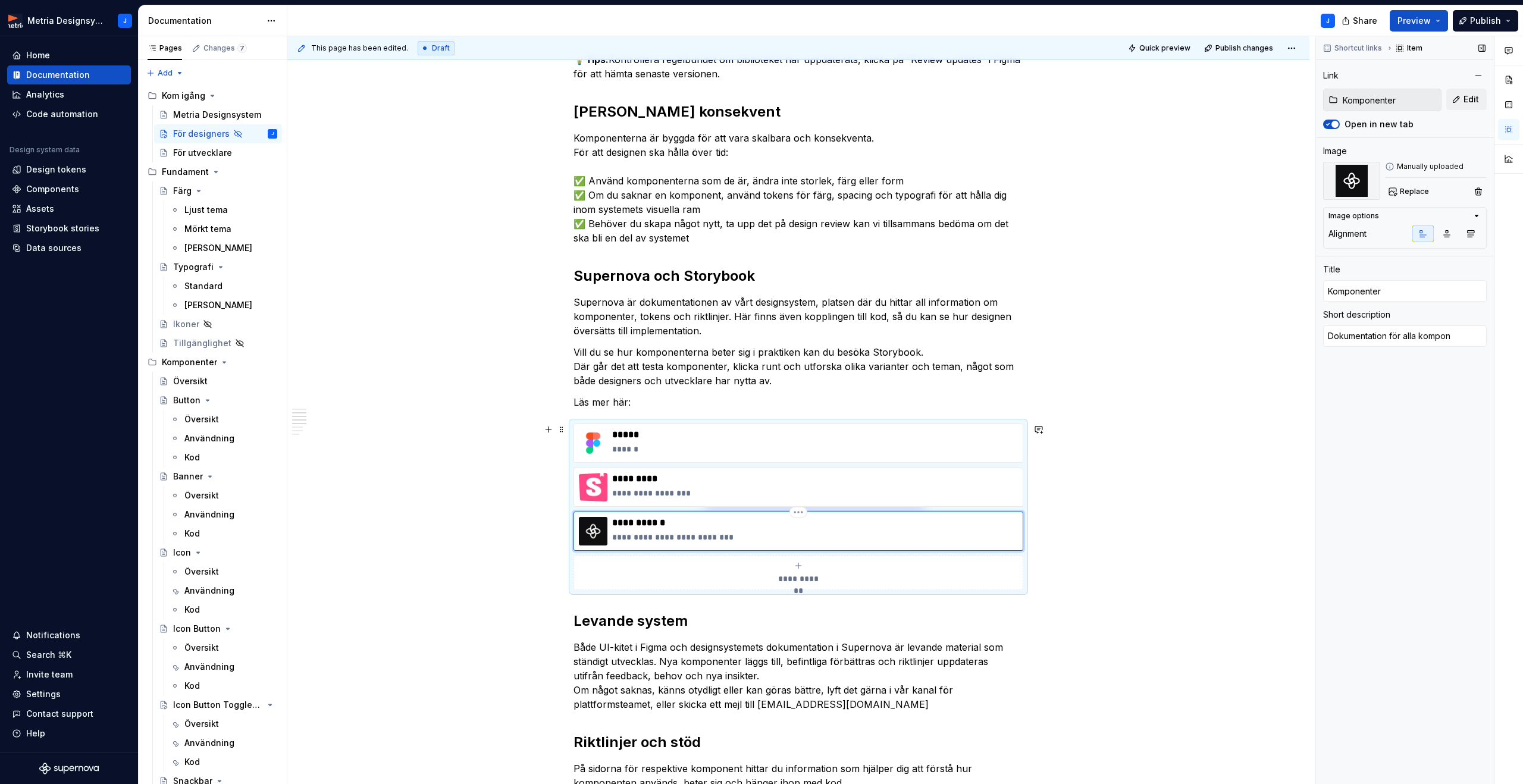
type textarea "Dokumentation för alla kompone"
type textarea "*"
type textarea "Dokumentation för alla komponen"
type textarea "*"
type textarea "Dokumentation för alla komponent"
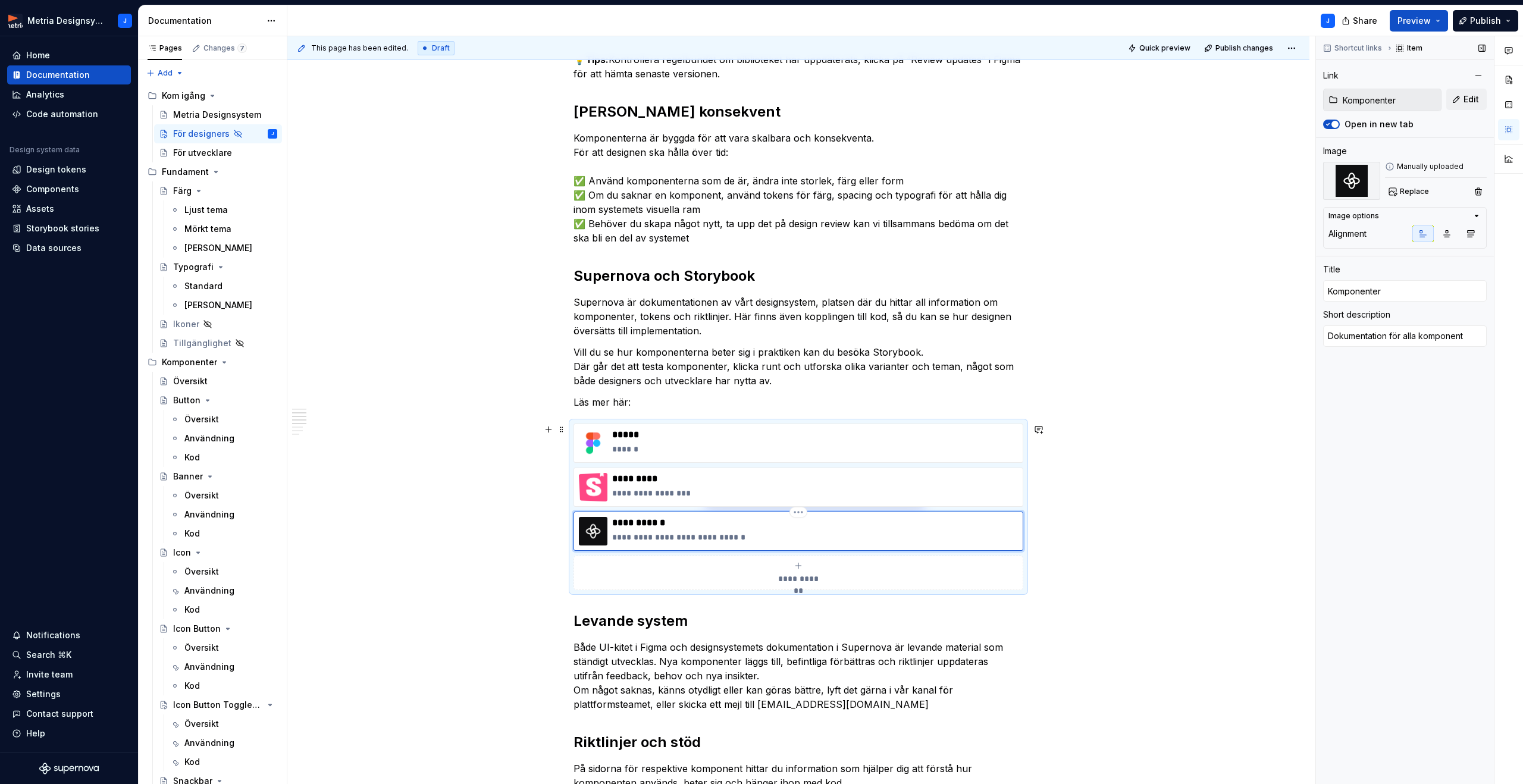
type textarea "*"
type textarea "Dokumentation för alla komponente"
type textarea "*"
type textarea "Dokumentation för alla komponenter"
click at [1117, 503] on div "**********" at bounding box center [798, 714] width 1022 height 1780
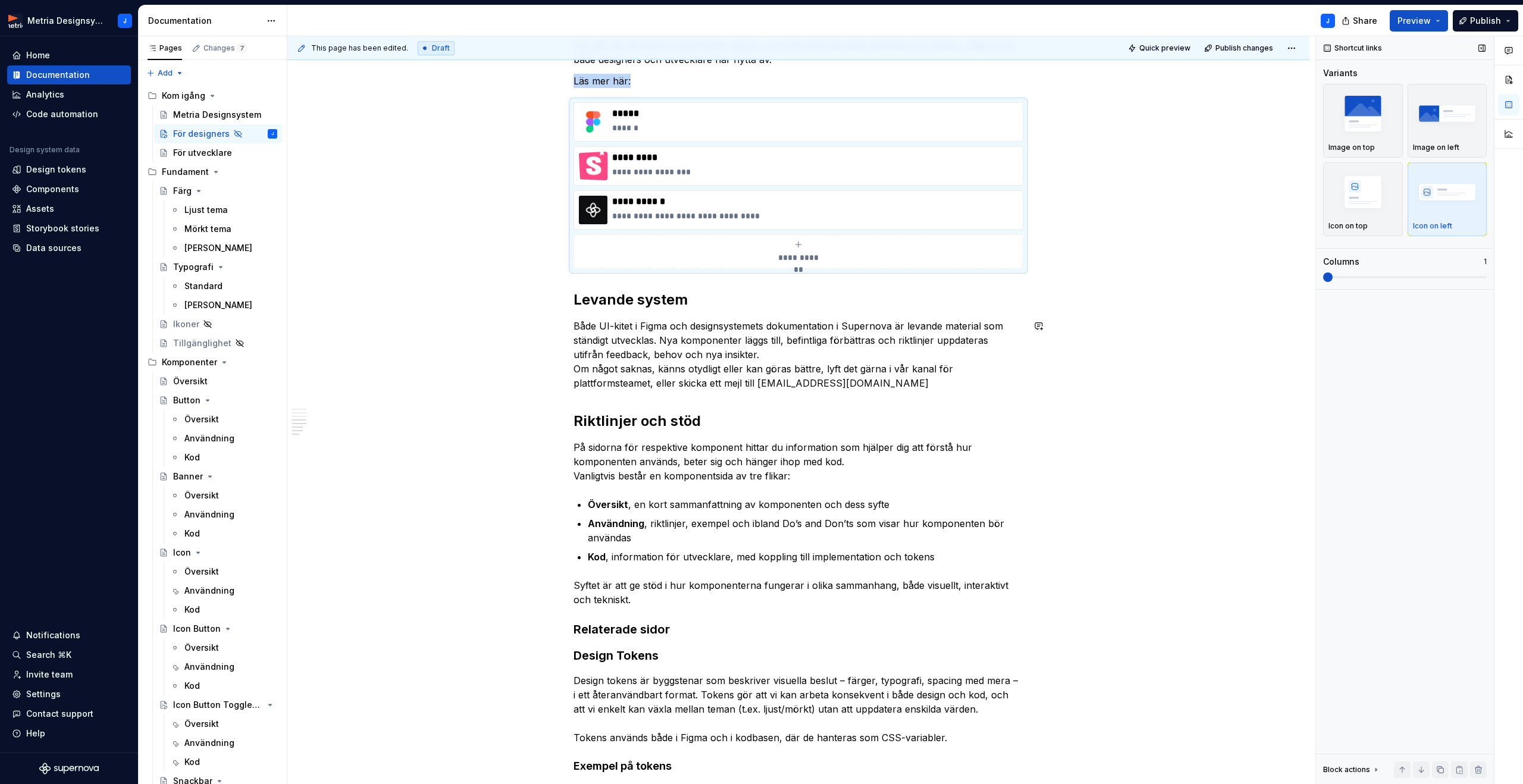
scroll to position [731, 0]
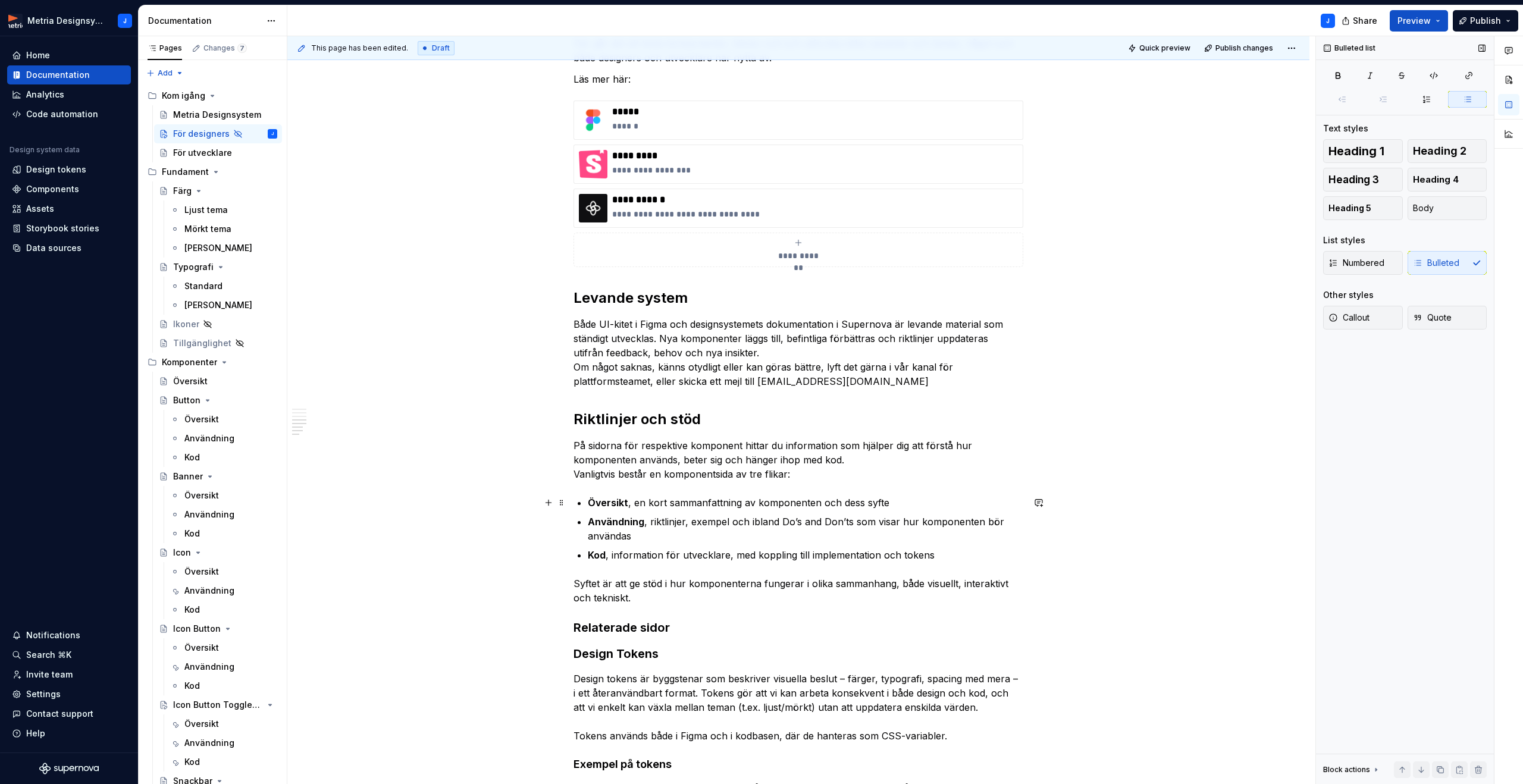
drag, startPoint x: 632, startPoint y: 504, endPoint x: 644, endPoint y: 502, distance: 12.2
click at [632, 504] on p "Översikt , en kort sammanfattning av komponenten och dess syfte" at bounding box center [806, 503] width 435 height 14
drag, startPoint x: 648, startPoint y: 524, endPoint x: 662, endPoint y: 523, distance: 14.0
click at [649, 524] on p "Användning , riktlinjer, exempel och ibland Do’s and Don’ts som visar hur kompo…" at bounding box center [806, 529] width 435 height 29
click at [611, 558] on p "Kod , information för utvecklare, med koppling till implementation och tokens" at bounding box center [806, 554] width 435 height 14
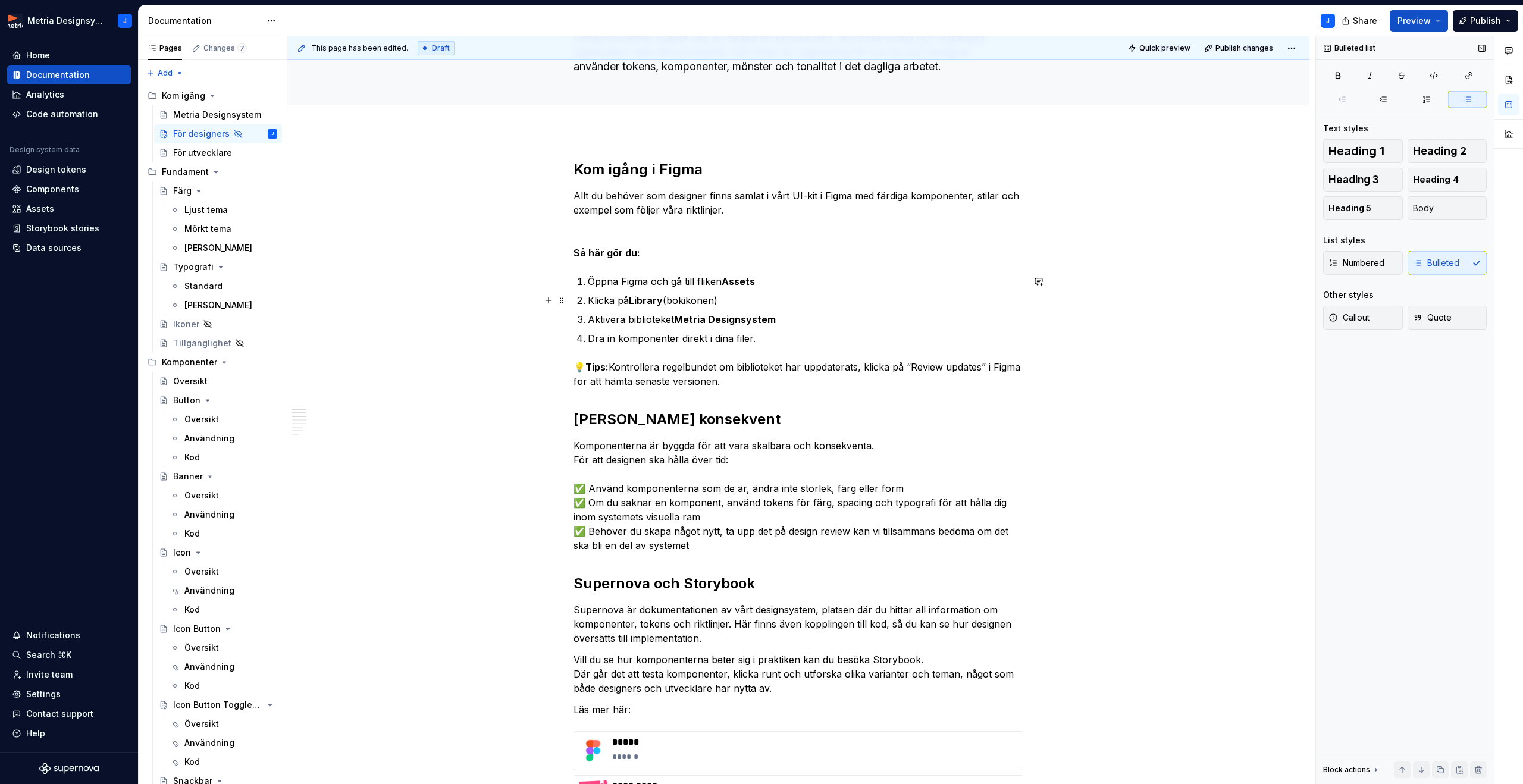
scroll to position [100, 0]
click at [620, 252] on strong "Så här gör du:" at bounding box center [607, 253] width 67 height 12
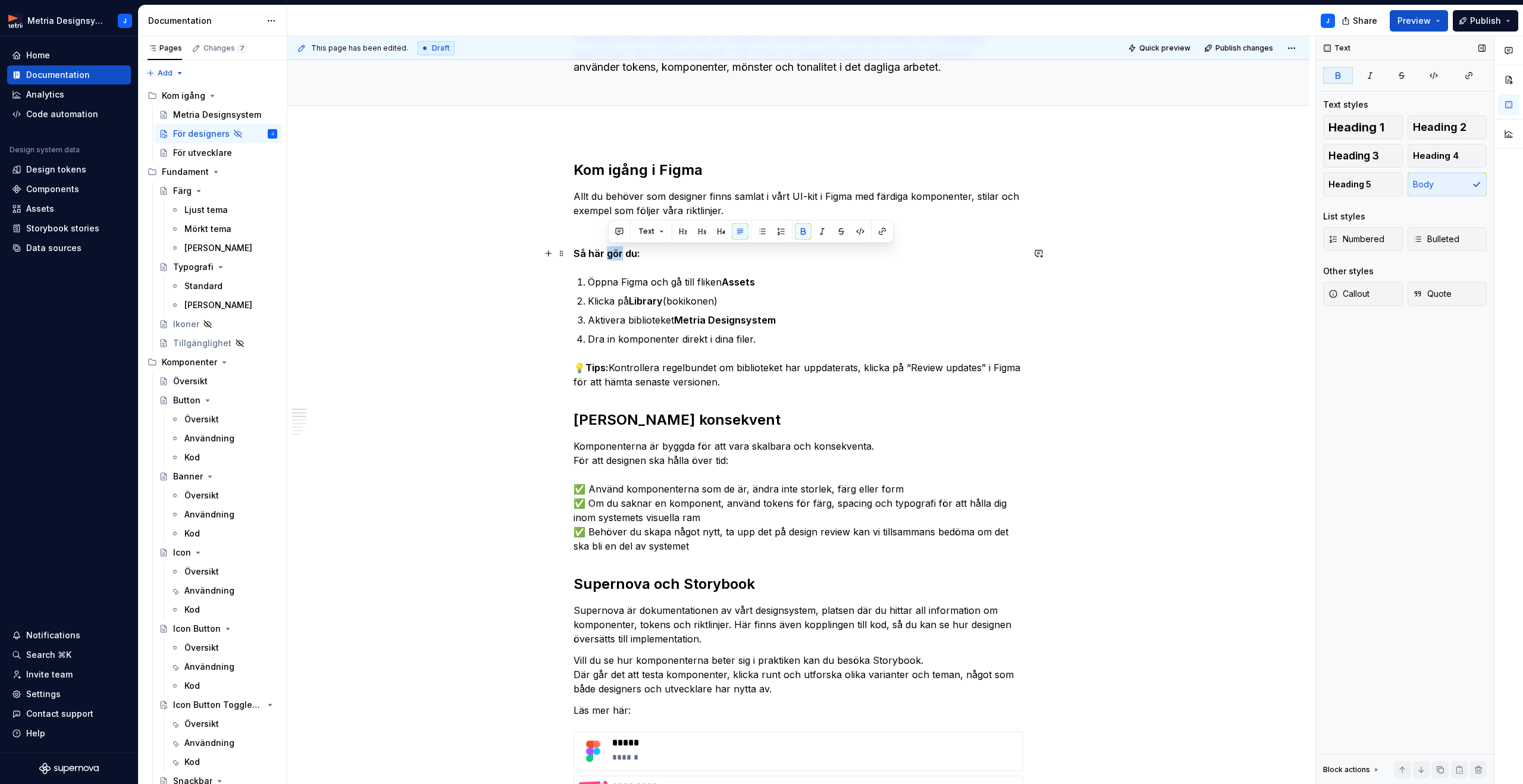
click at [620, 252] on strong "Så här gör du:" at bounding box center [607, 253] width 67 height 12
click at [744, 259] on p "Så här gör du:" at bounding box center [798, 253] width 449 height 14
click at [608, 249] on strong "Så här gör du:" at bounding box center [607, 253] width 67 height 12
click at [1376, 157] on span "Heading 3" at bounding box center [1353, 156] width 50 height 12
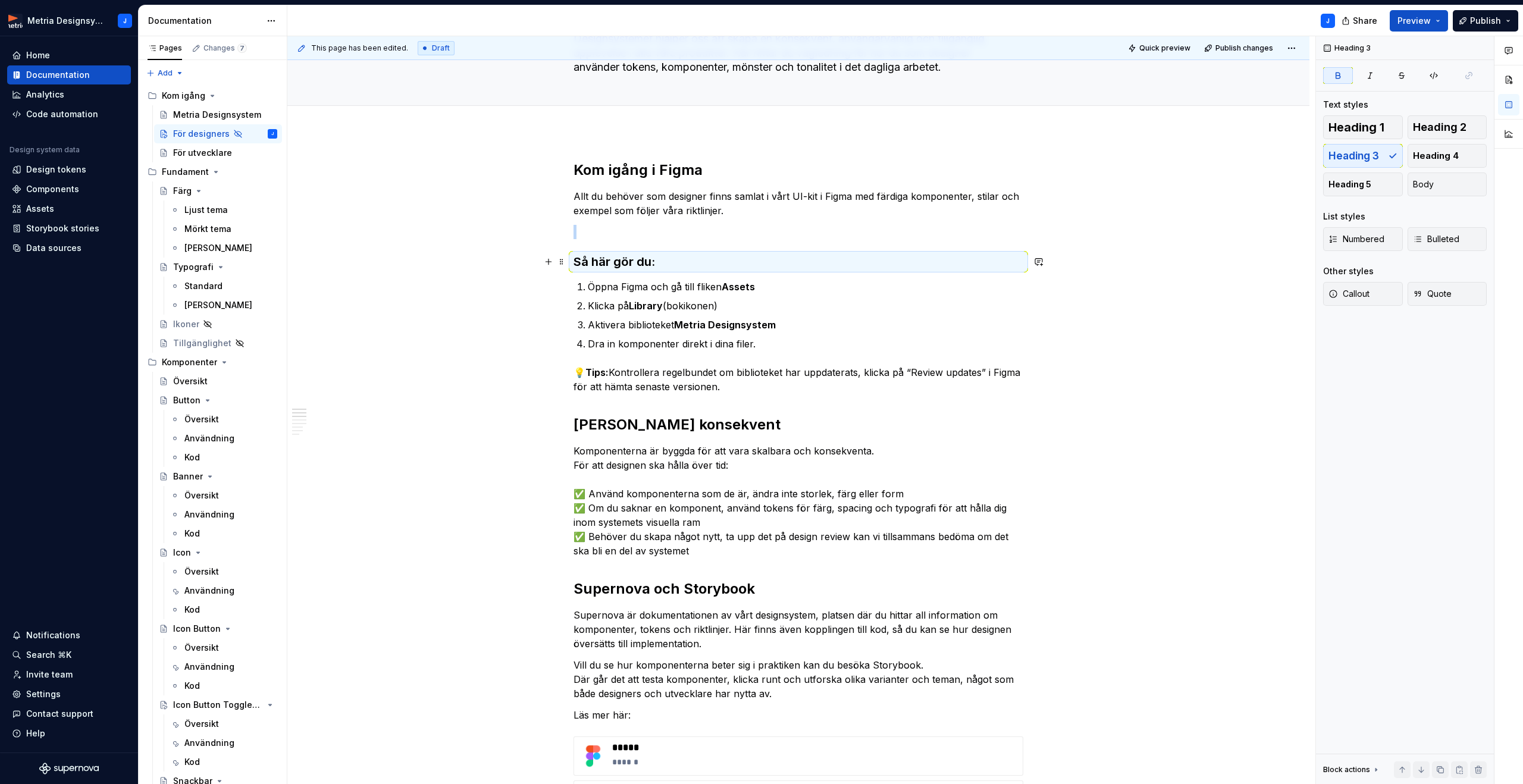
click at [608, 231] on p at bounding box center [798, 232] width 449 height 14
click at [562, 230] on span at bounding box center [562, 232] width 9 height 17
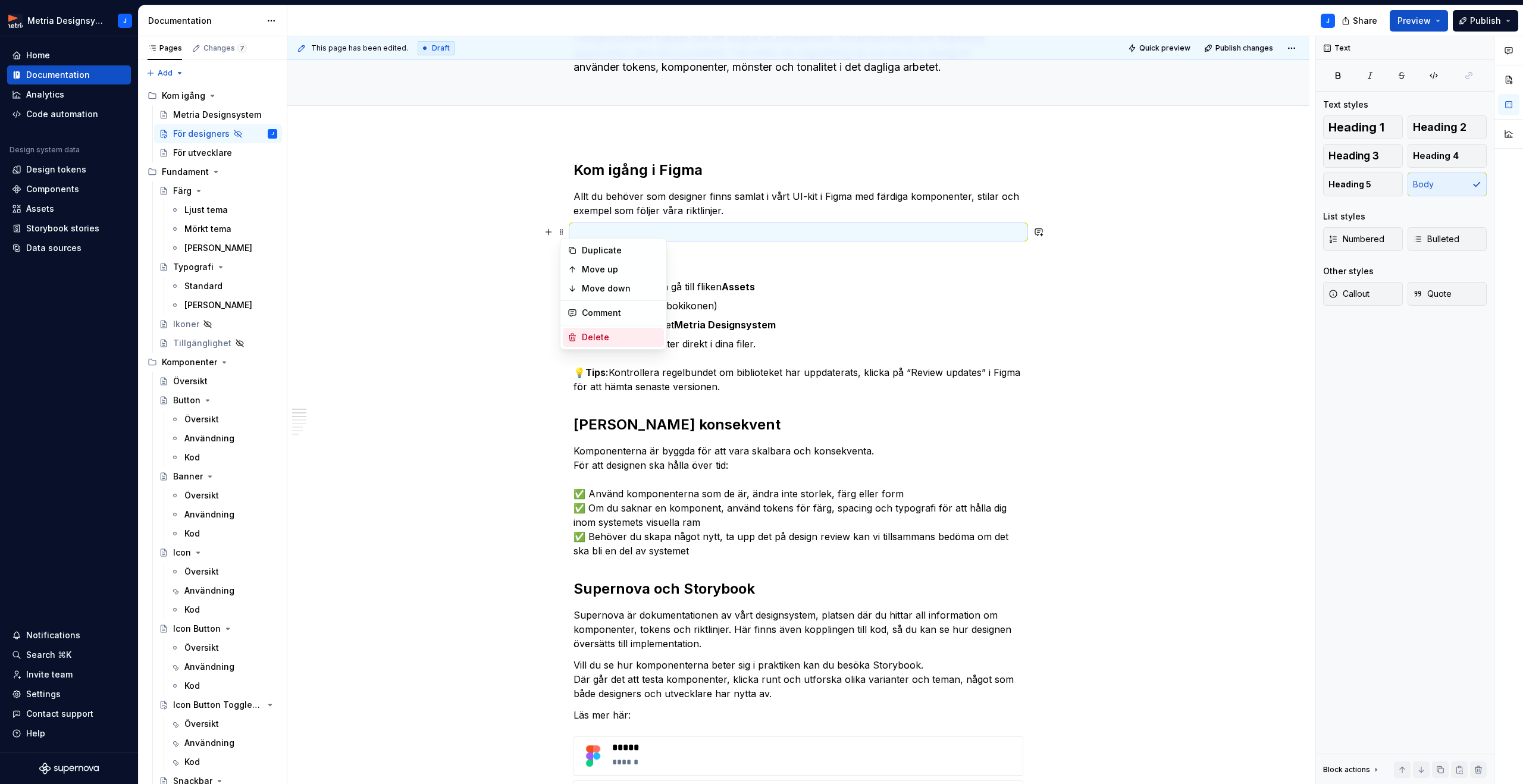
drag, startPoint x: 591, startPoint y: 345, endPoint x: 613, endPoint y: 339, distance: 22.8
click at [590, 345] on div "Delete" at bounding box center [613, 337] width 101 height 19
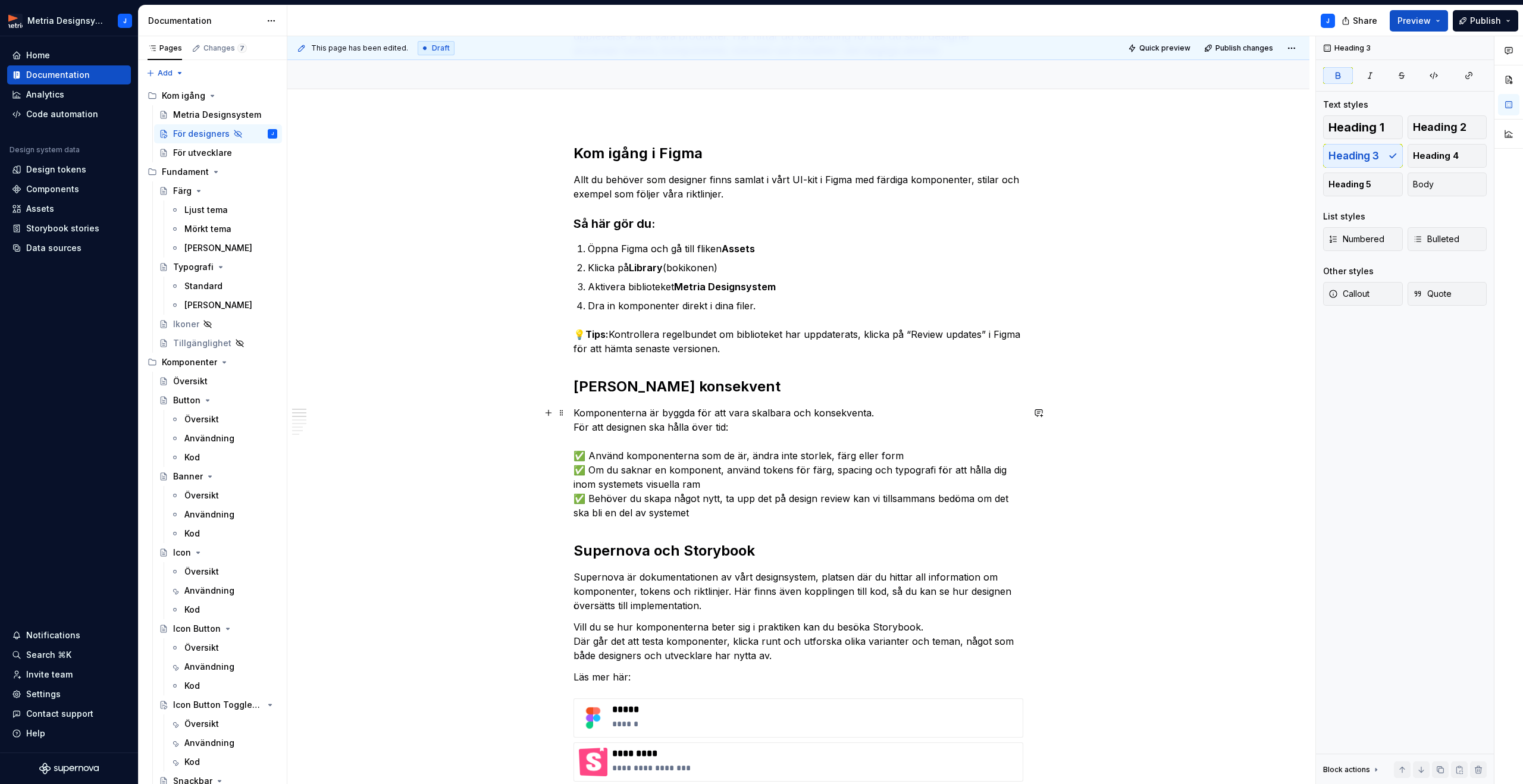
scroll to position [118, 0]
drag, startPoint x: 743, startPoint y: 425, endPoint x: 556, endPoint y: 423, distance: 187.0
click at [727, 425] on p "Komponenterna är byggda för att vara skalbara och konsekventa. För att designen…" at bounding box center [798, 462] width 449 height 114
click at [822, 425] on p "Komponenterna är byggda för att vara skalbara och konsekventa. För att designen…" at bounding box center [798, 462] width 449 height 114
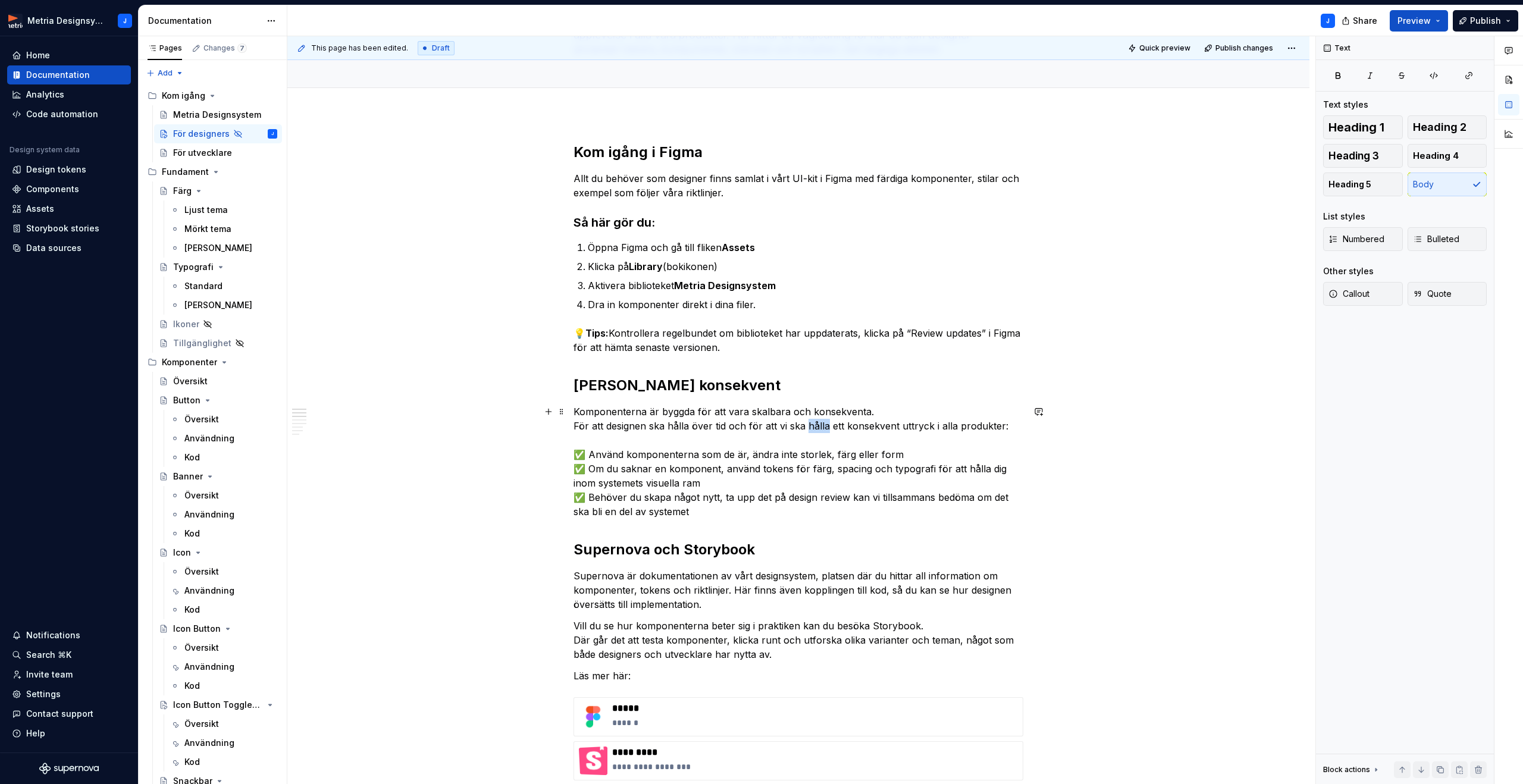
click at [820, 425] on p "Komponenterna är byggda för att vara skalbara och konsekventa. För att designen…" at bounding box center [798, 462] width 449 height 114
click at [898, 423] on p "Komponenterna är byggda för att vara skalbara och konsekventa. För att designen…" at bounding box center [798, 462] width 449 height 114
drag, startPoint x: 977, startPoint y: 423, endPoint x: 546, endPoint y: 425, distance: 431.0
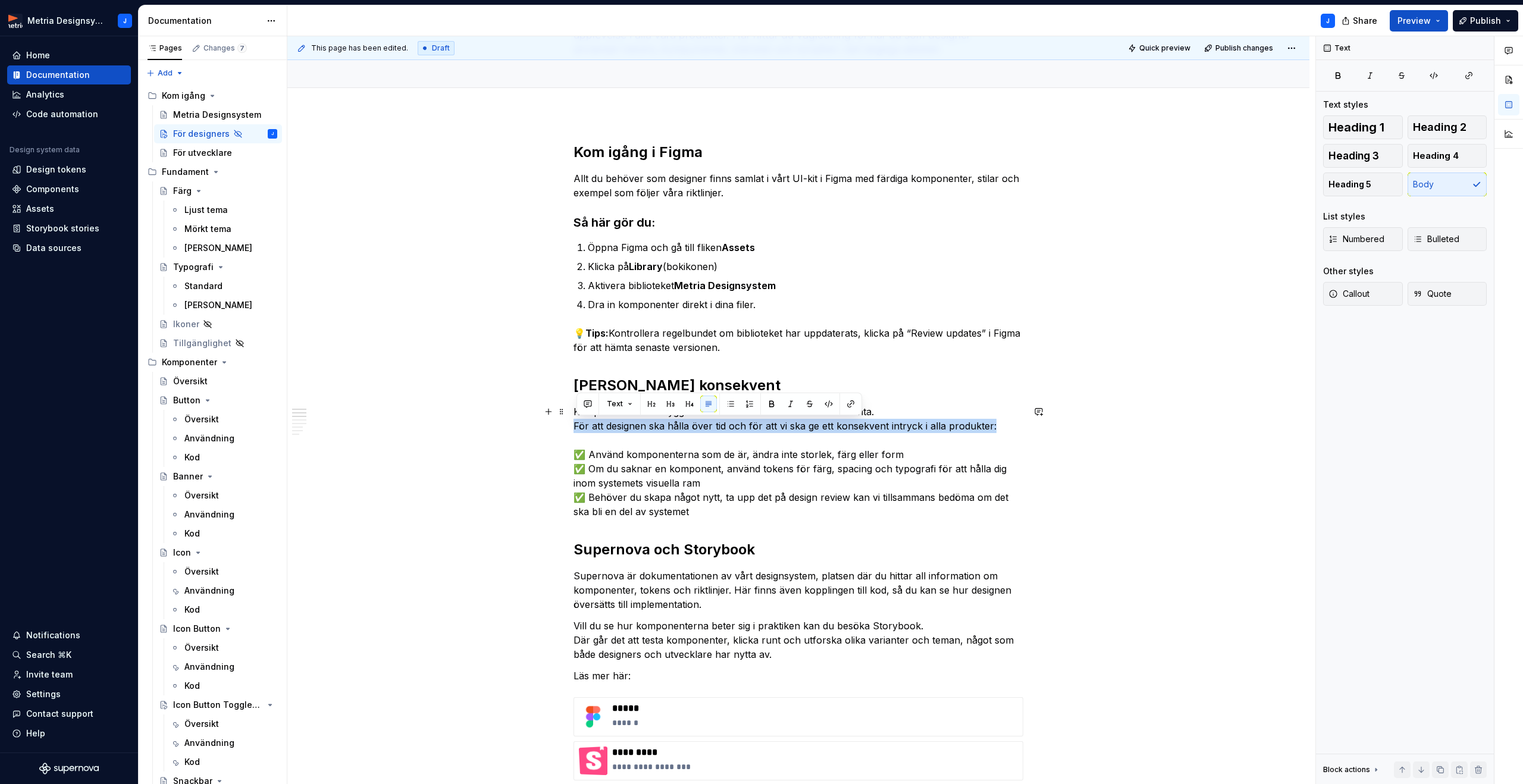
copy p "För att designen ska hålla över tid och för att vi ska ge ett konsekvent intryc…"
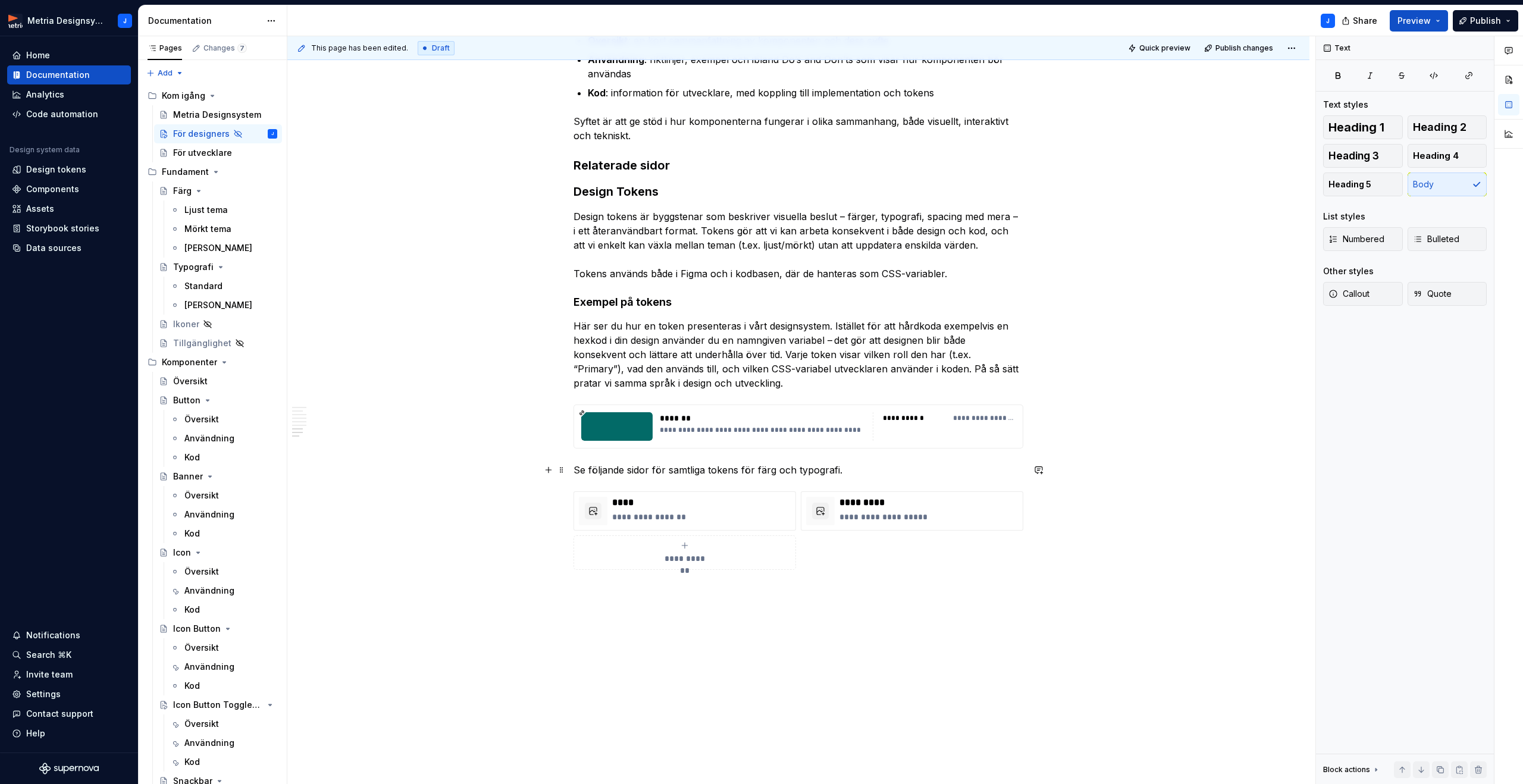
scroll to position [1181, 0]
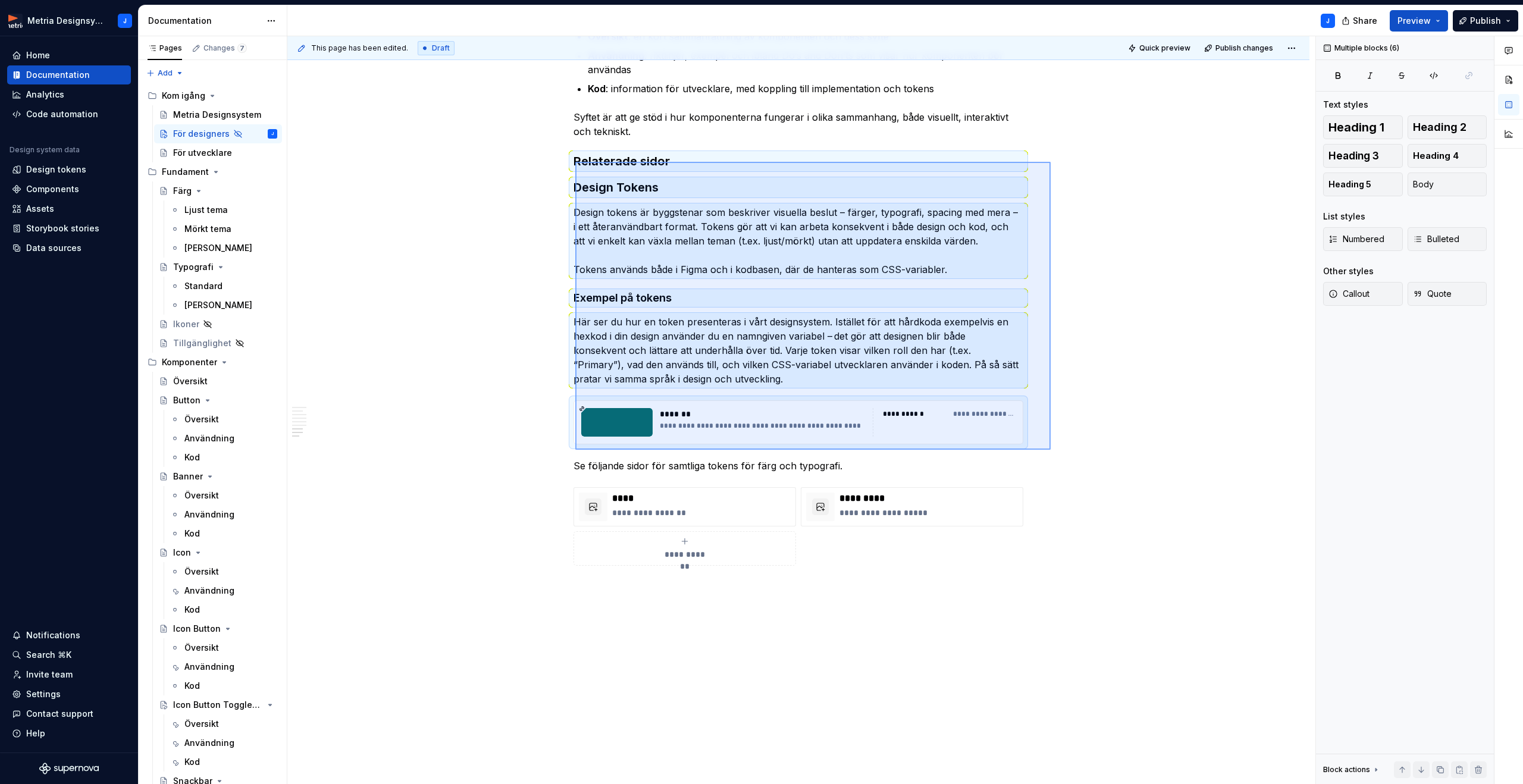
drag, startPoint x: 575, startPoint y: 162, endPoint x: 1051, endPoint y: 449, distance: 555.8
click at [1051, 449] on div "This page has been edited. Draft Quick preview Publish changes Hidden page För …" at bounding box center [801, 410] width 1028 height 748
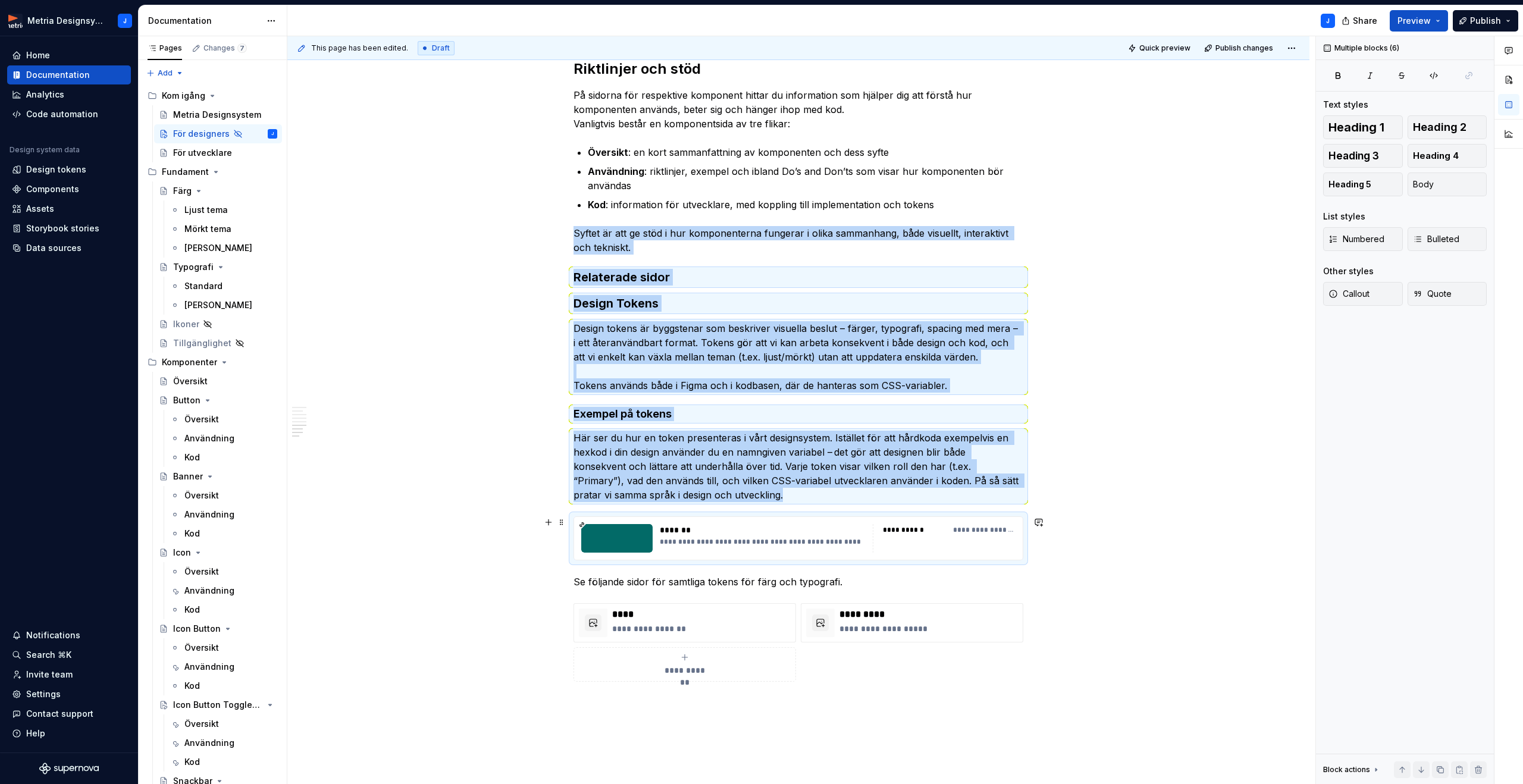
scroll to position [1051, 0]
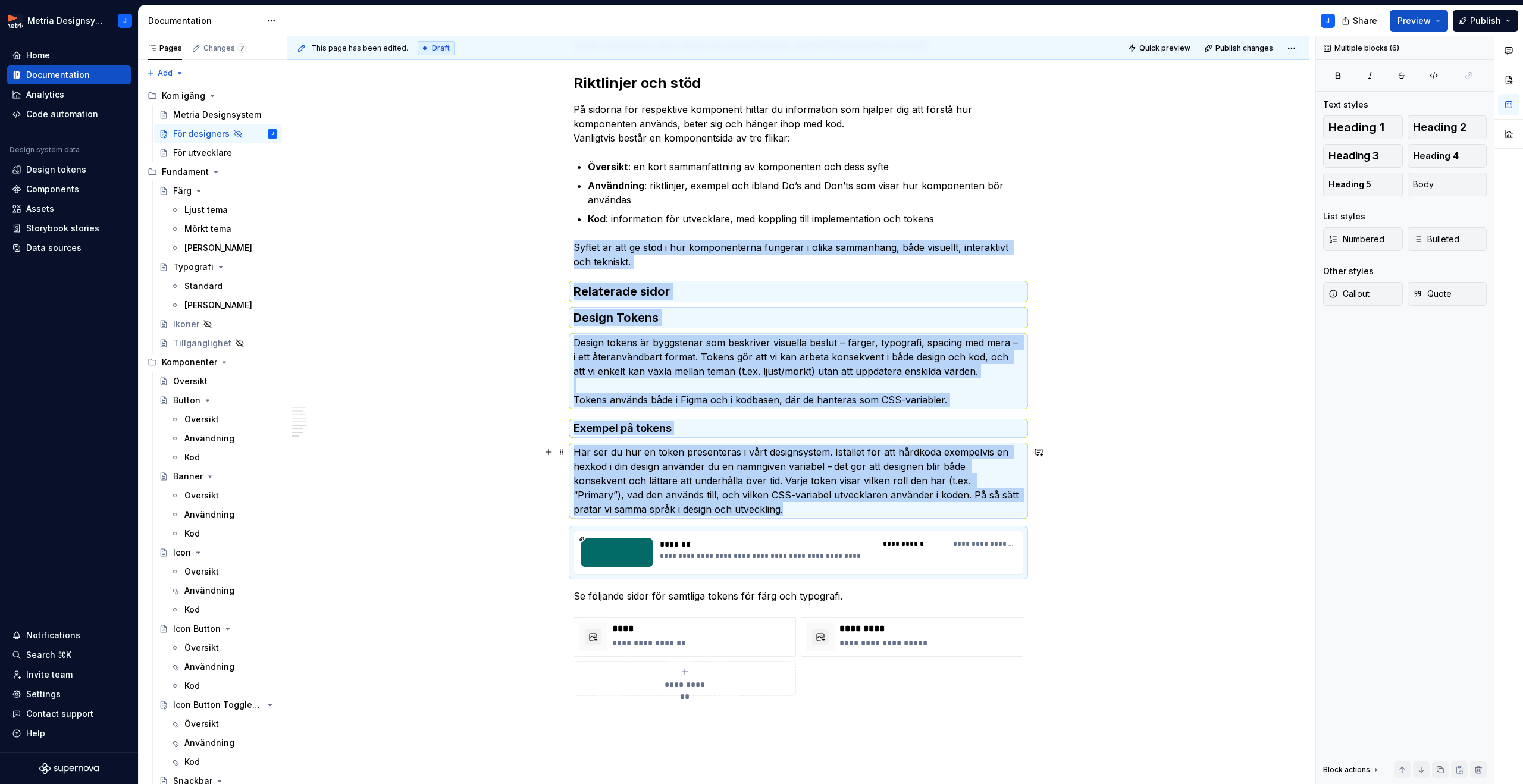
click at [1059, 505] on div "Kom igång i Figma Allt du behöver som designer finns samlat i vårt UI-kit i Fig…" at bounding box center [798, 63] width 1022 height 1763
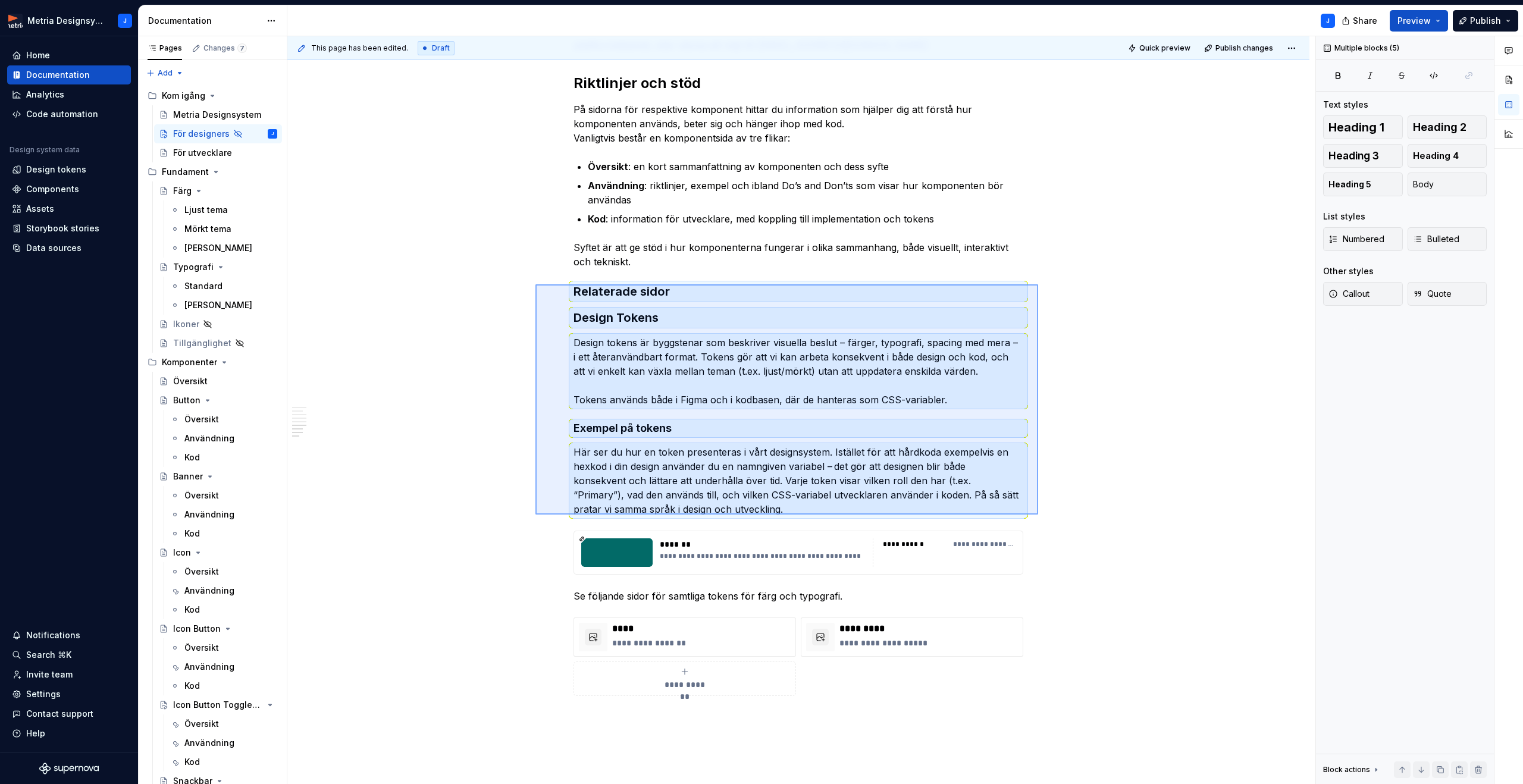
drag, startPoint x: 1007, startPoint y: 509, endPoint x: 535, endPoint y: 284, distance: 522.9
click at [535, 284] on div "This page has been edited. Draft Quick preview Publish changes Hidden page För …" at bounding box center [801, 410] width 1028 height 748
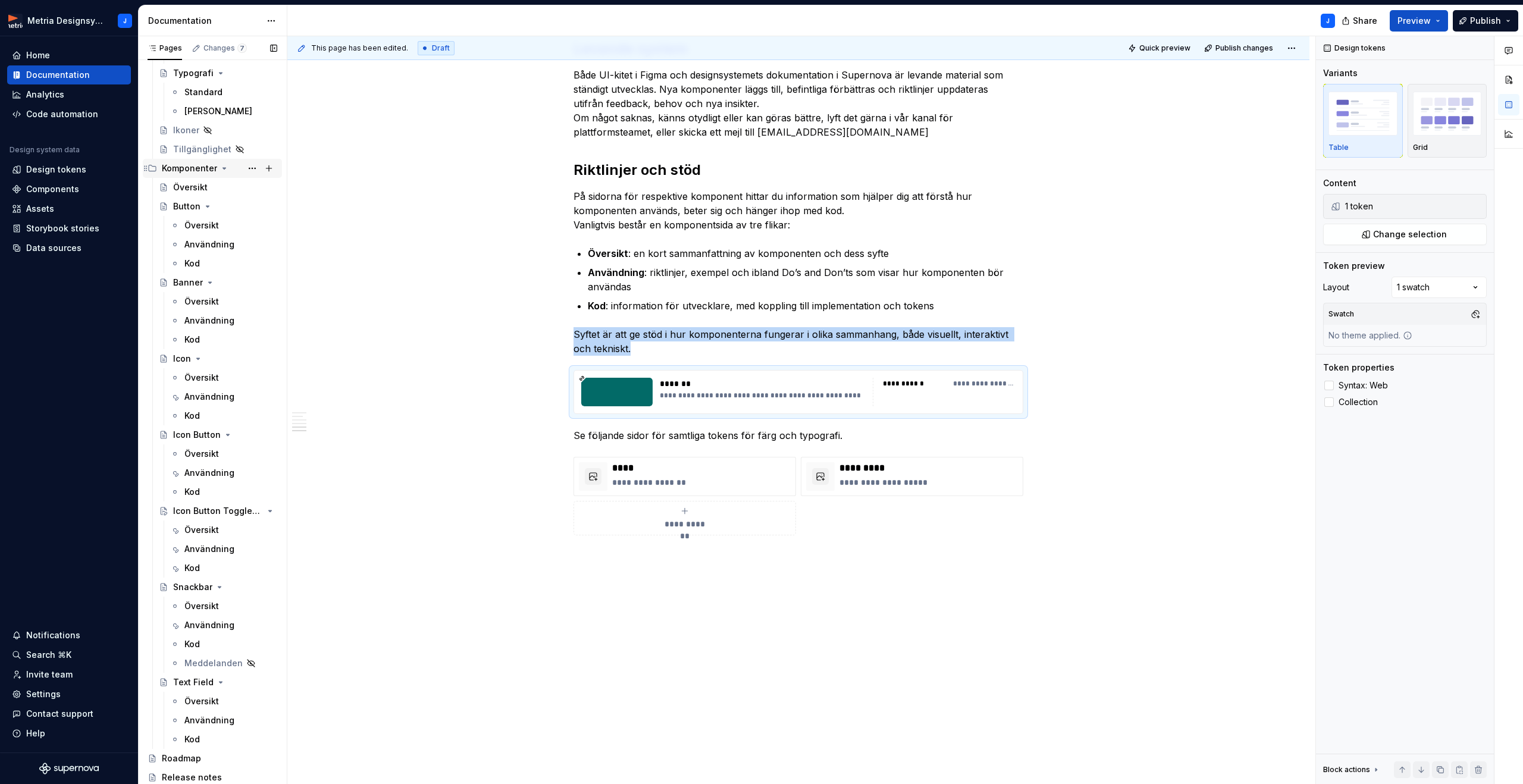
scroll to position [0, 0]
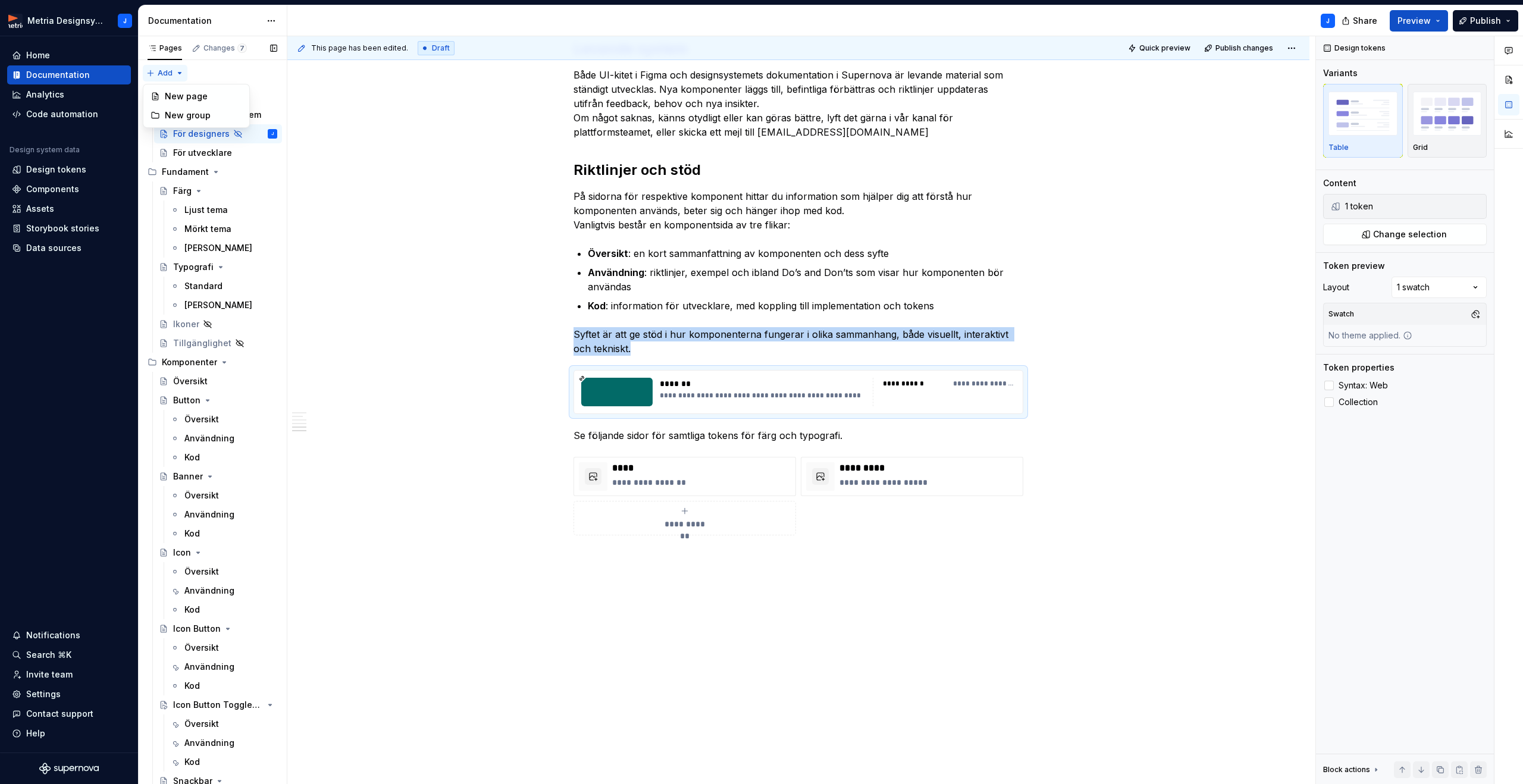
click at [150, 71] on div "Pages Changes 7 Add Accessibility guide for tree Page tree. Navigate the tree w…" at bounding box center [212, 412] width 148 height 753
click at [195, 91] on div "New page" at bounding box center [203, 97] width 77 height 12
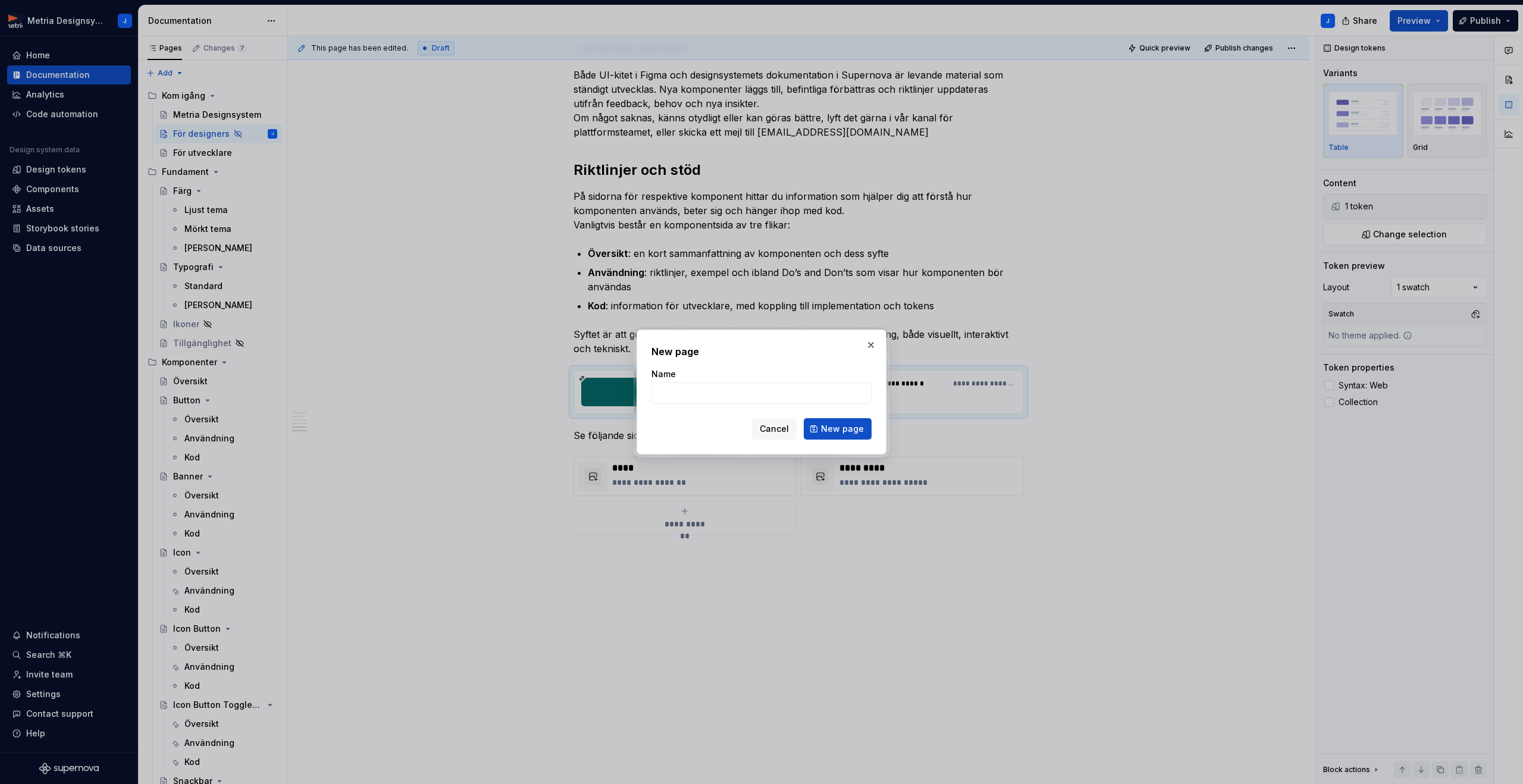
type textarea "*"
type input "Saxat och överblivet"
click at [824, 428] on span "New page" at bounding box center [842, 429] width 43 height 12
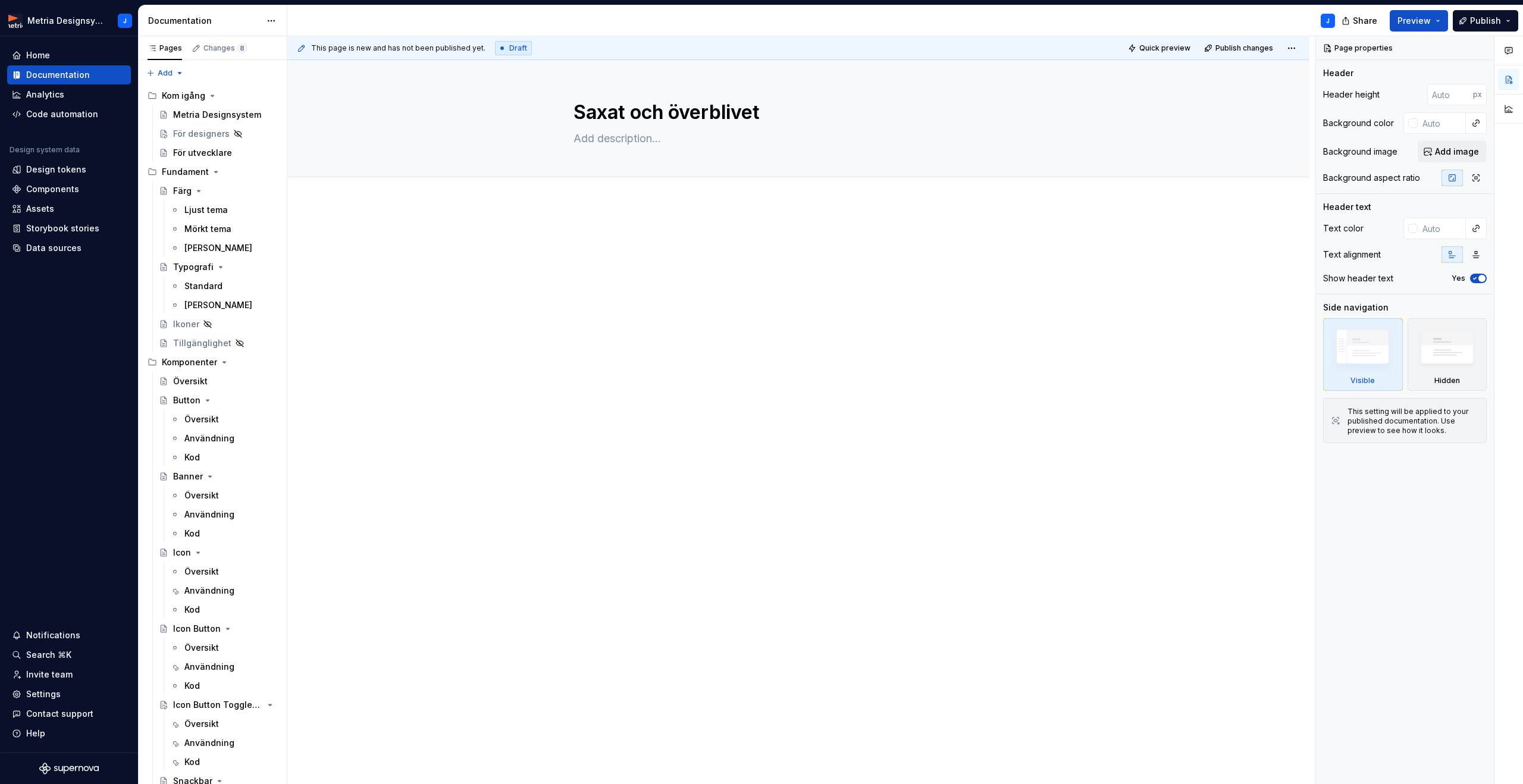
click at [635, 263] on div at bounding box center [798, 254] width 449 height 45
click at [212, 48] on div "Changes 8" at bounding box center [225, 48] width 44 height 9
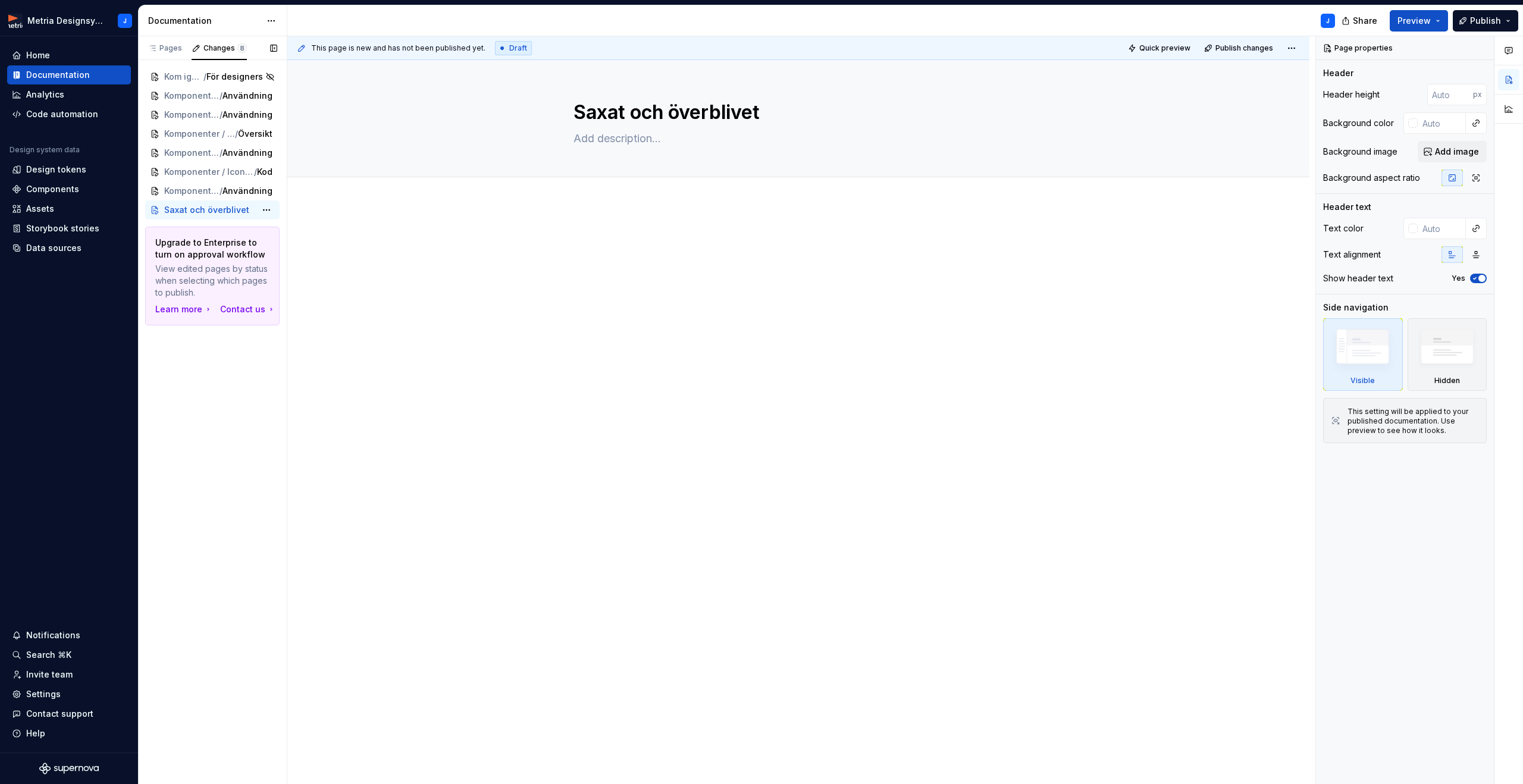
click at [200, 210] on span "Saxat och överblivet" at bounding box center [206, 210] width 85 height 12
click at [309, 260] on div "Delete page" at bounding box center [318, 258] width 77 height 12
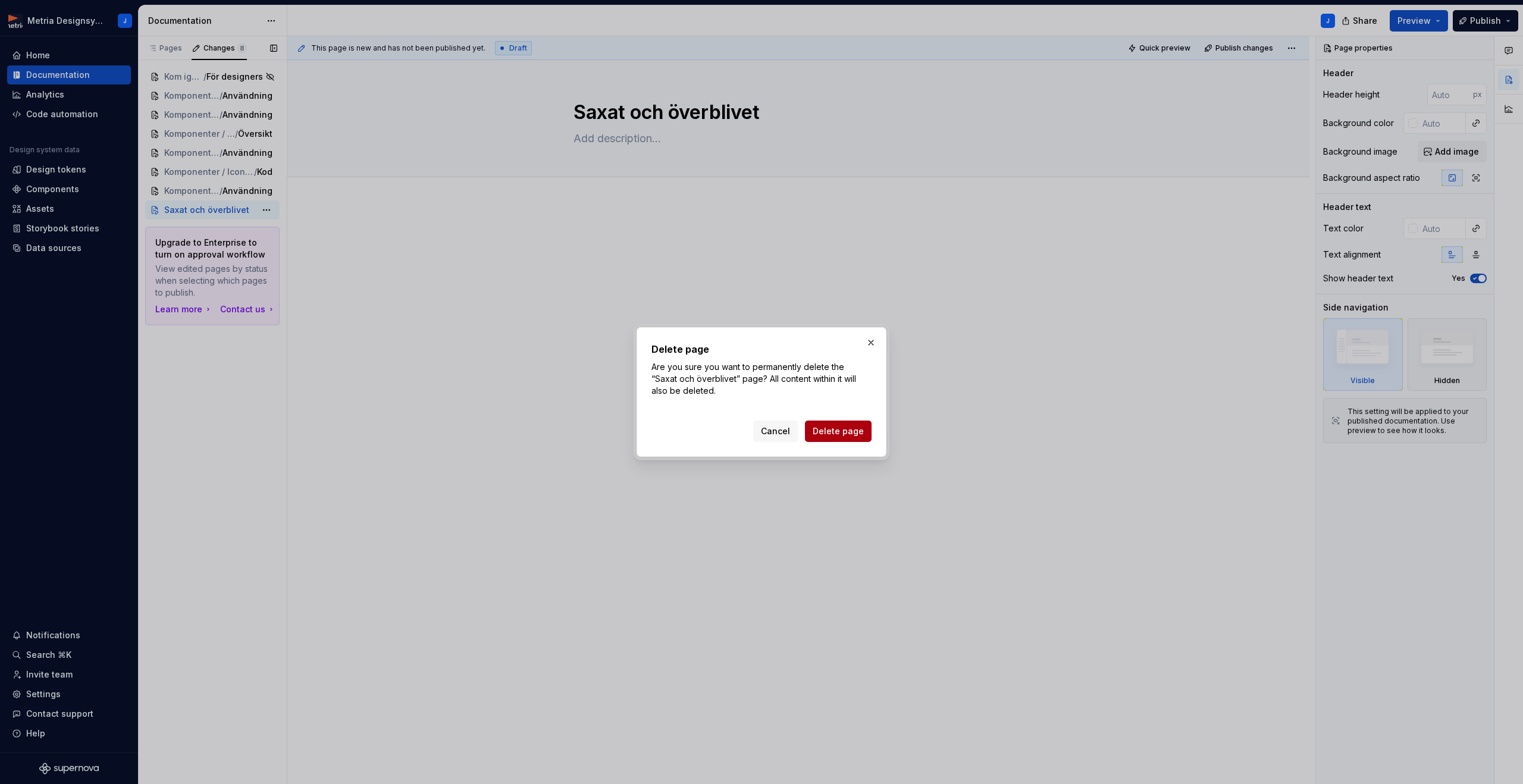
click at [859, 432] on span "Delete page" at bounding box center [838, 431] width 51 height 12
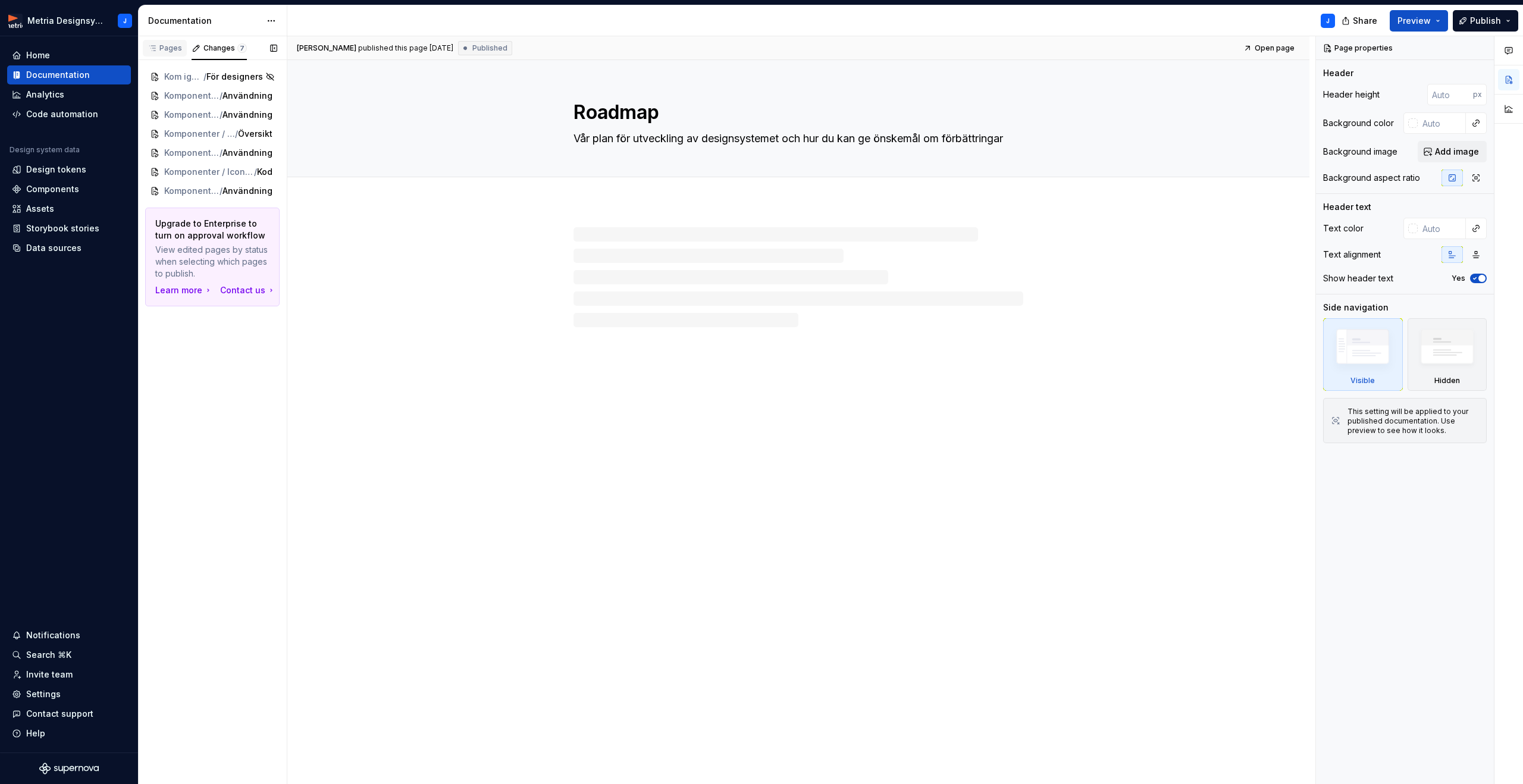
click at [166, 50] on div "Pages" at bounding box center [165, 48] width 34 height 9
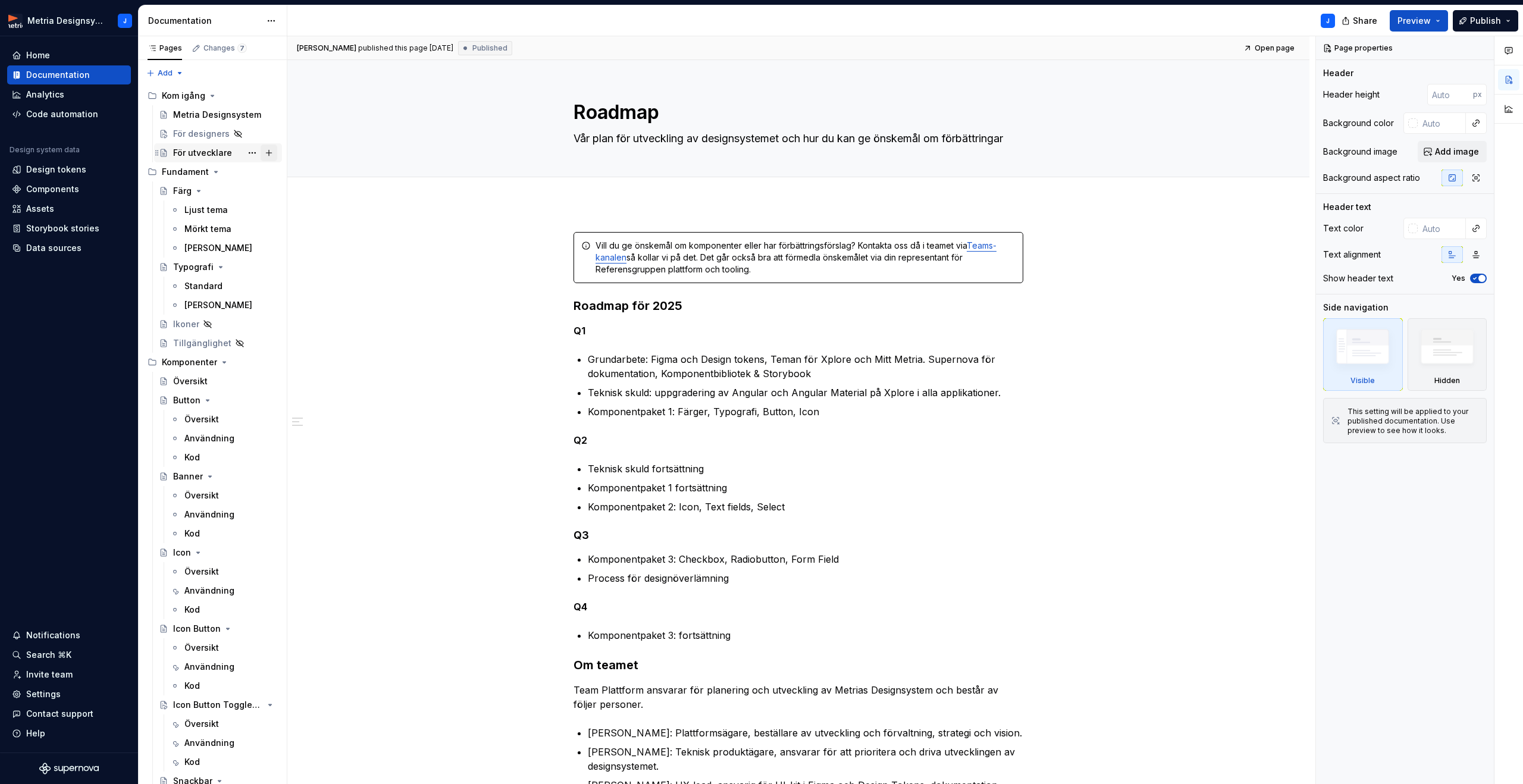
click at [273, 155] on button "Page tree" at bounding box center [269, 153] width 17 height 17
type textarea "*"
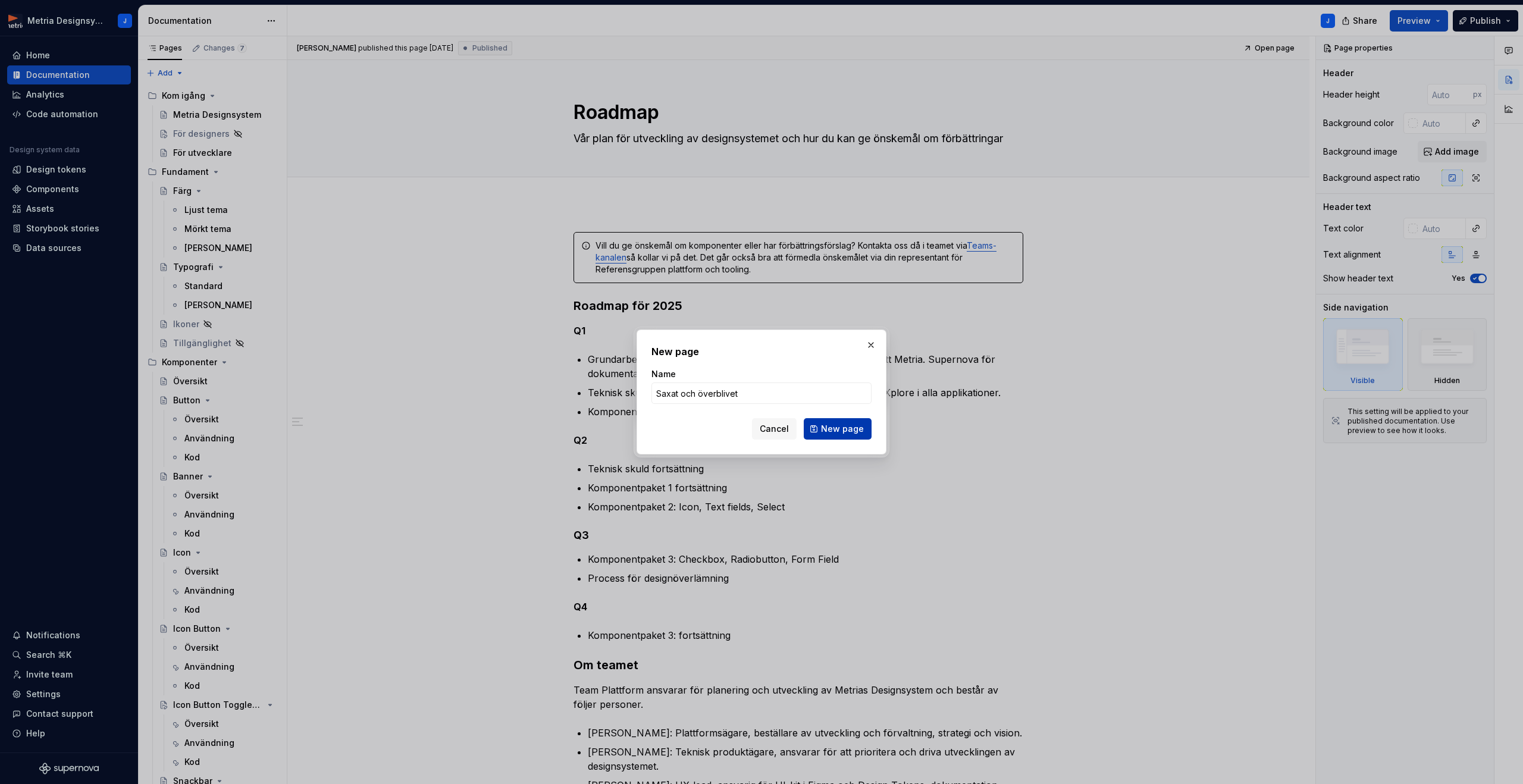
type input "Saxat och överblivet"
click at [834, 433] on span "New page" at bounding box center [842, 429] width 43 height 12
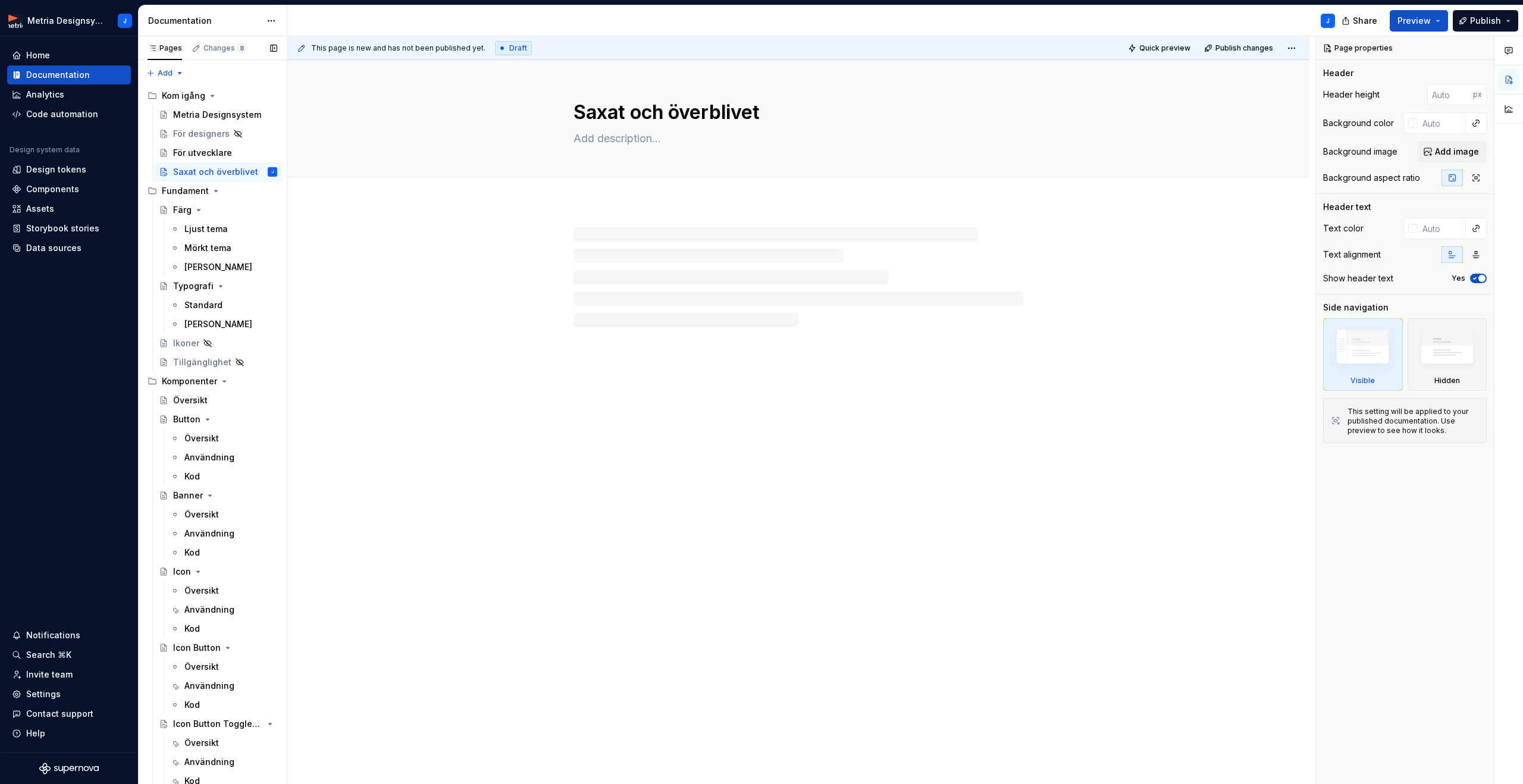
click at [0, 0] on button "Page tree" at bounding box center [0, 0] width 0 height 0
click at [288, 250] on div "Hide page" at bounding box center [324, 255] width 117 height 12
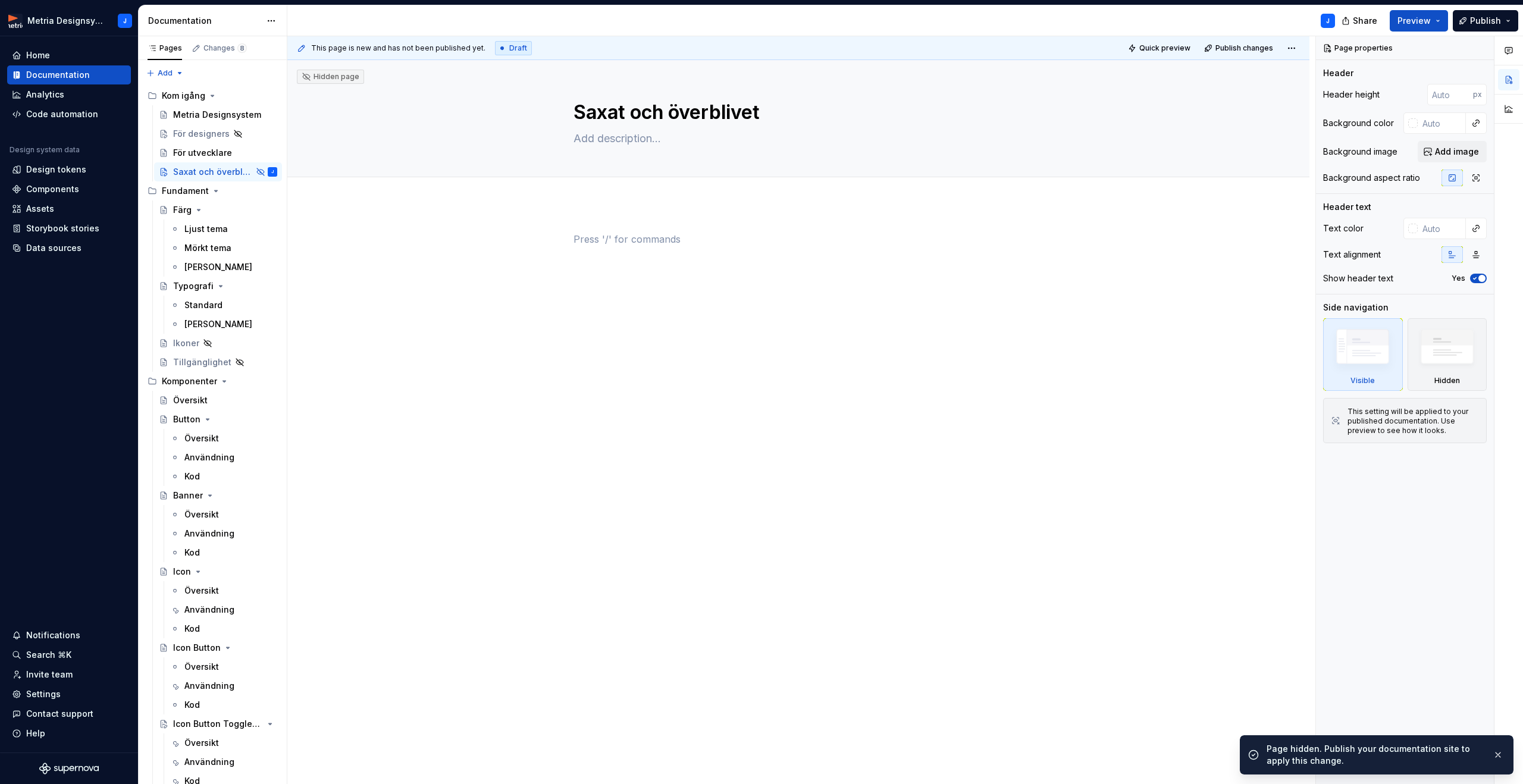
click at [670, 232] on p at bounding box center [798, 238] width 449 height 14
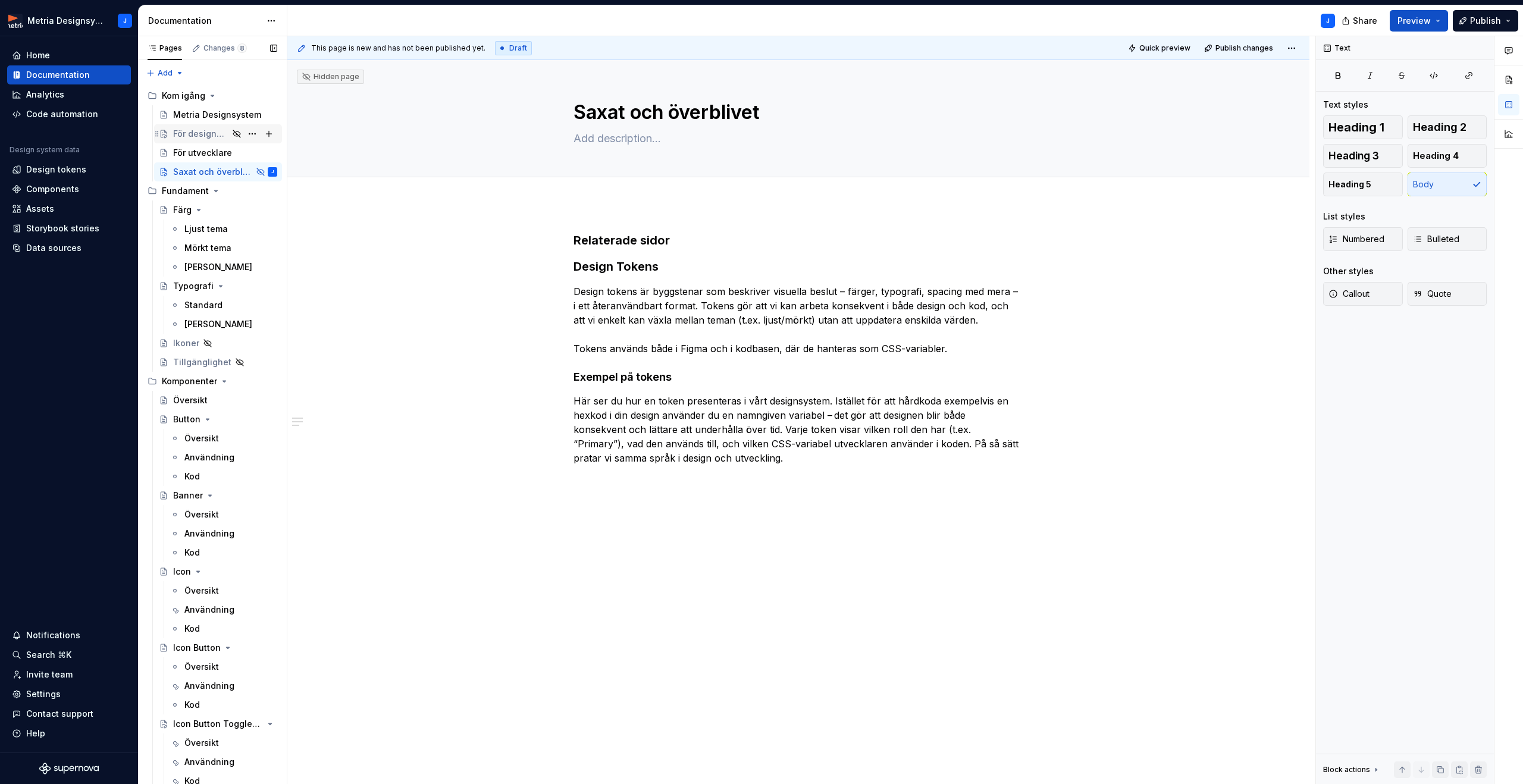
click at [195, 134] on div "För designers" at bounding box center [201, 134] width 55 height 12
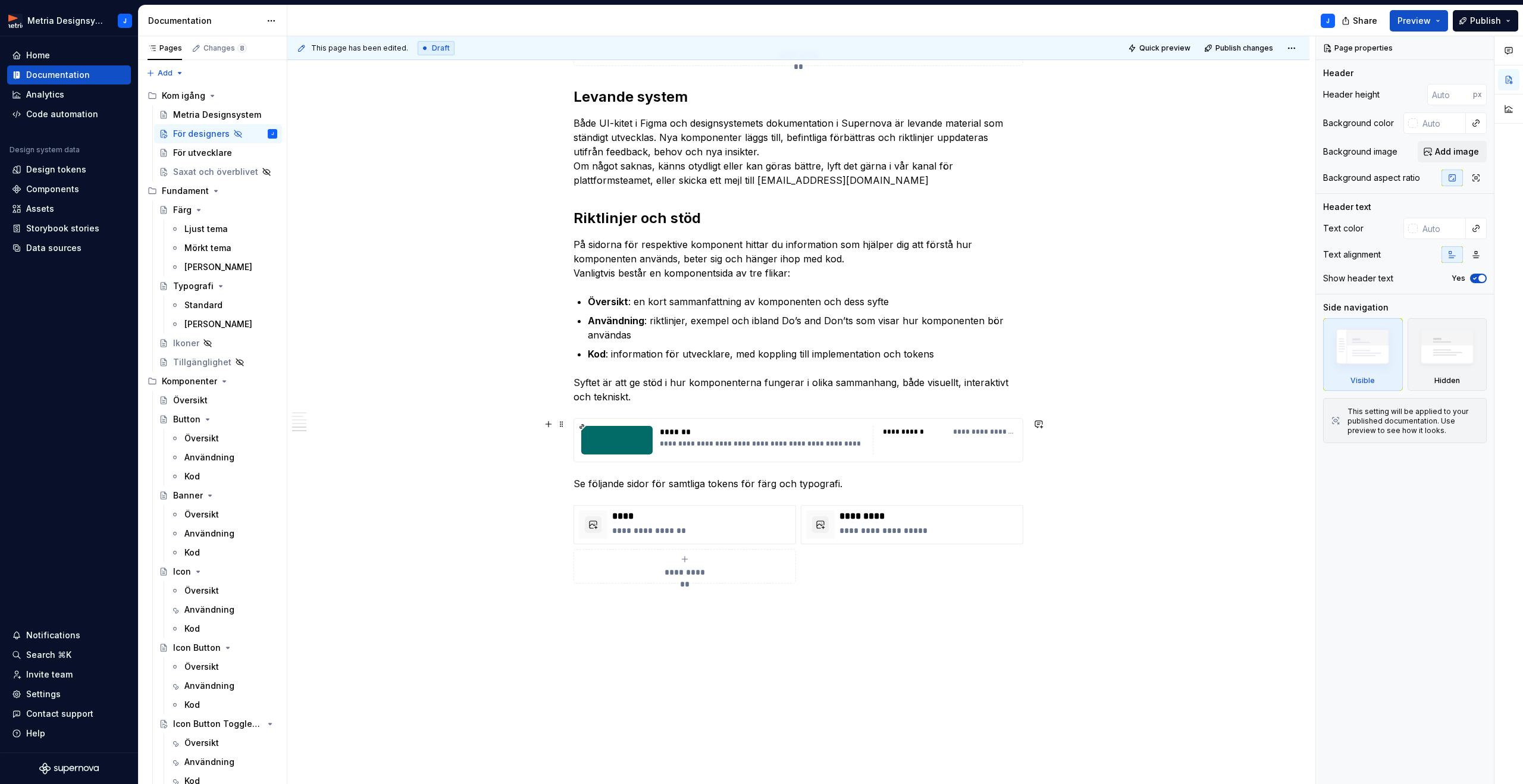
scroll to position [920, 0]
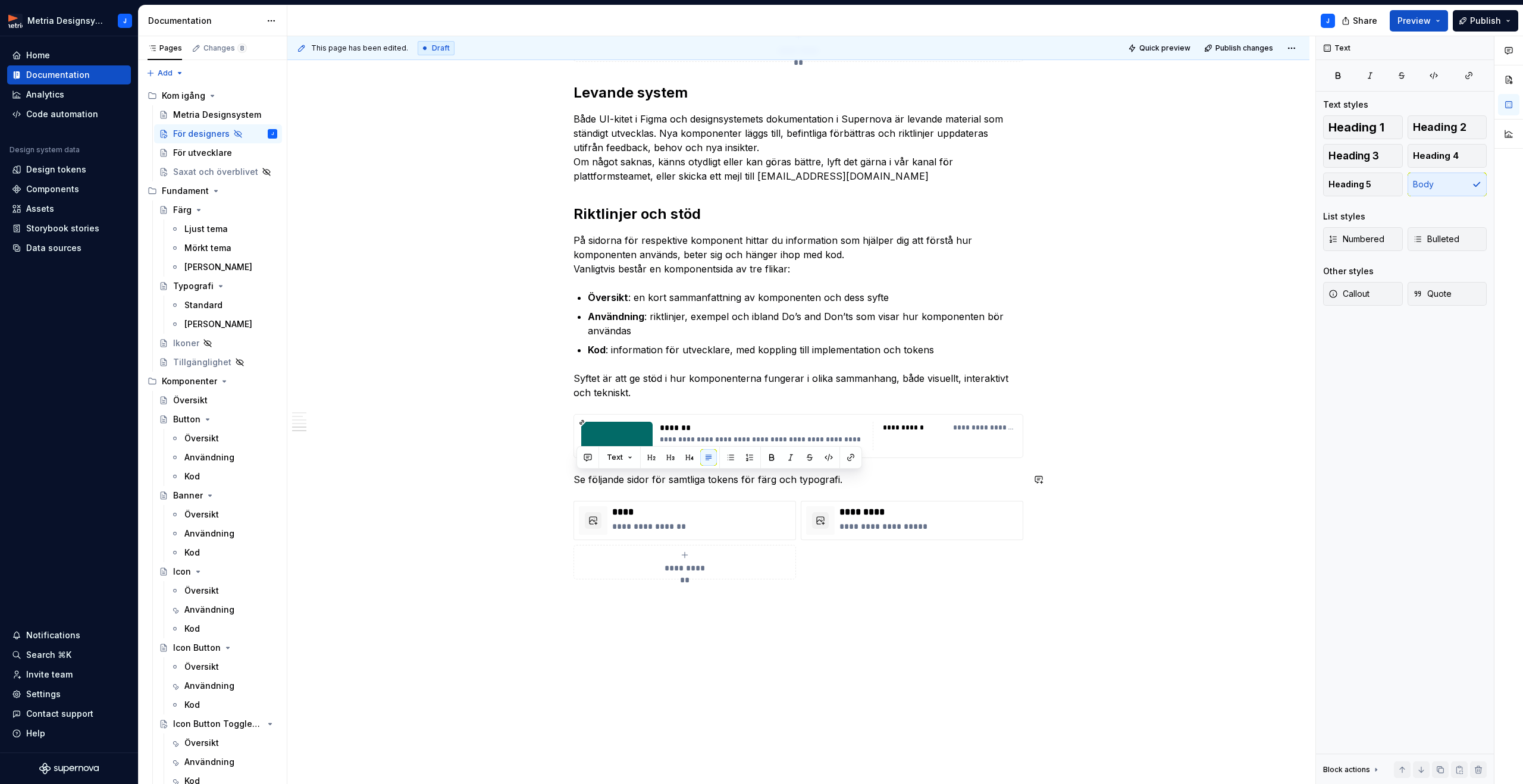
drag, startPoint x: 885, startPoint y: 476, endPoint x: 774, endPoint y: 471, distance: 111.1
click at [1067, 447] on div "This page has been edited. Draft Quick preview Publish changes Hidden page För …" at bounding box center [801, 410] width 1028 height 748
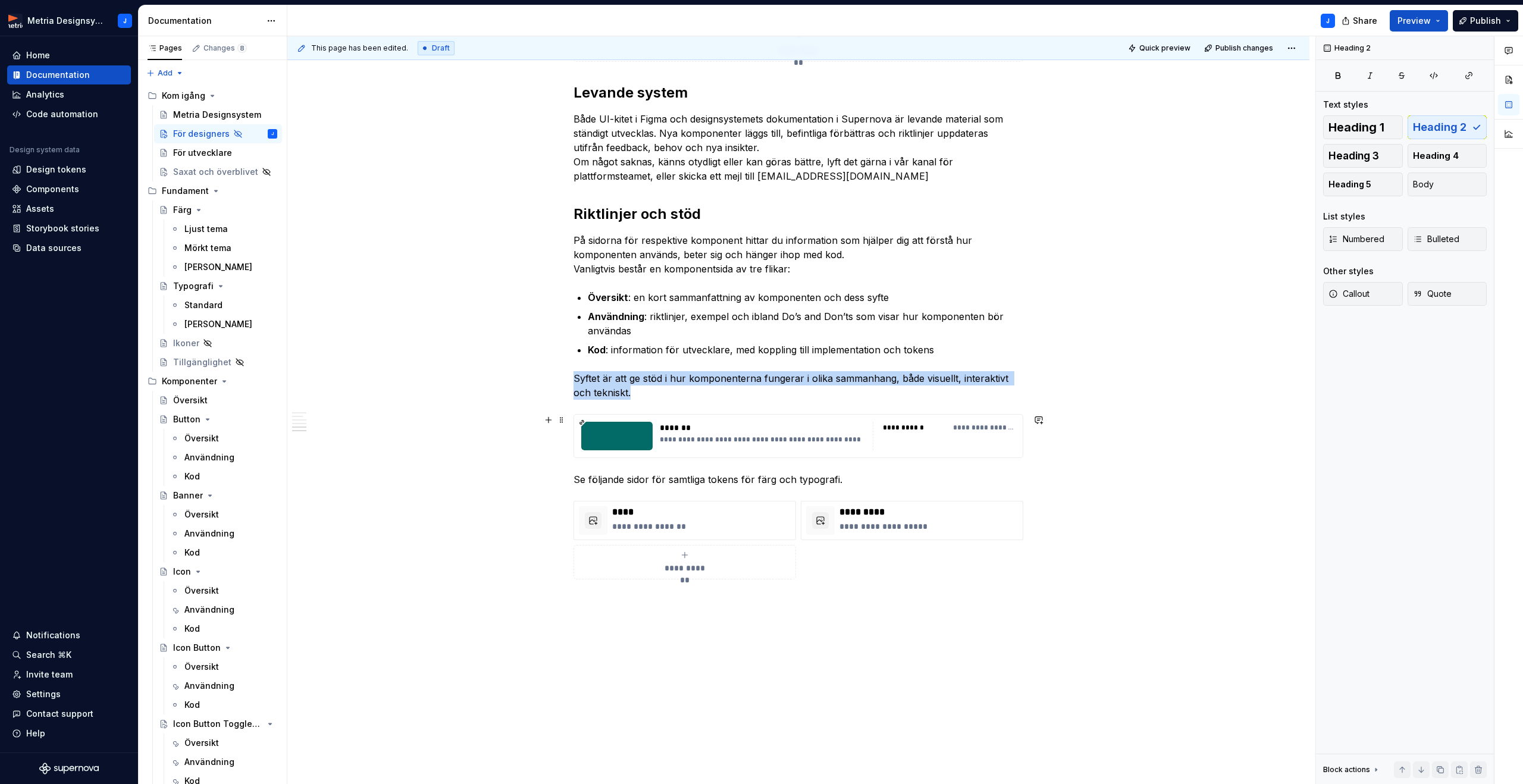
click at [987, 441] on div "**********" at bounding box center [944, 436] width 143 height 29
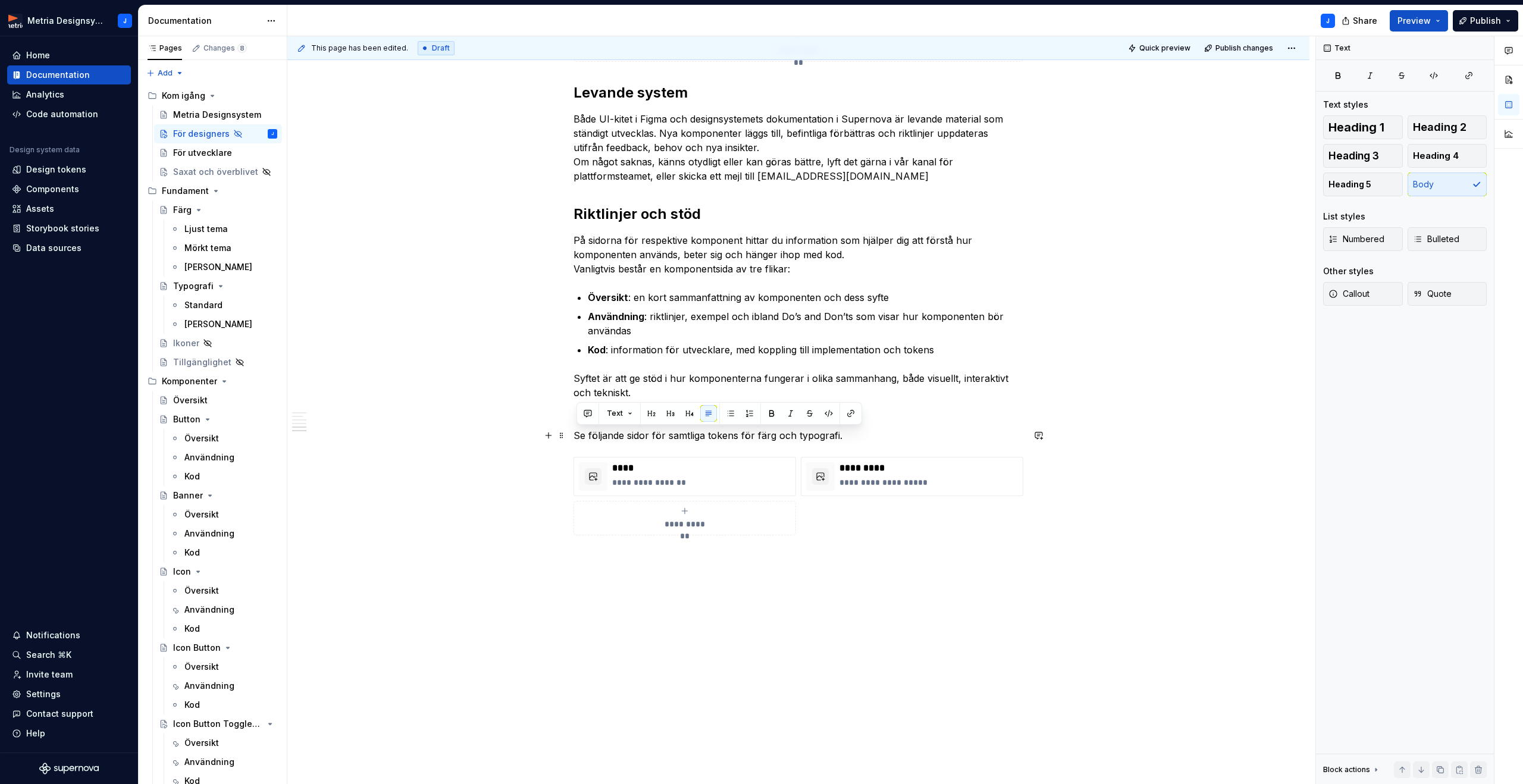
drag, startPoint x: 875, startPoint y: 437, endPoint x: 574, endPoint y: 441, distance: 301.0
click at [574, 441] on div "Kom igång i Figma Allt du behöver som designer finns samlat i vårt UI-kit i Fig…" at bounding box center [798, 48] width 1022 height 1472
click at [767, 469] on p "****" at bounding box center [701, 468] width 179 height 12
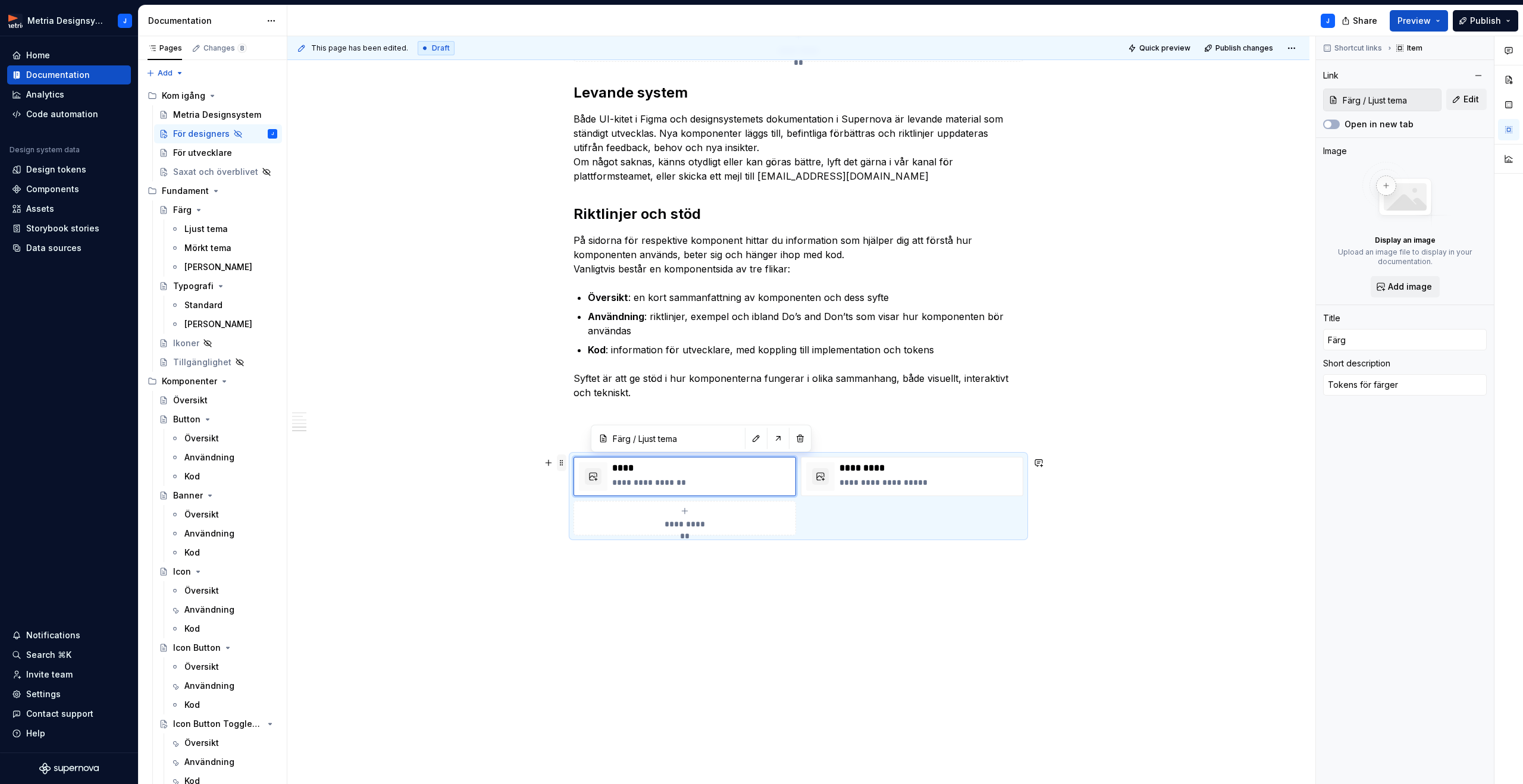
click at [564, 465] on span at bounding box center [562, 462] width 9 height 17
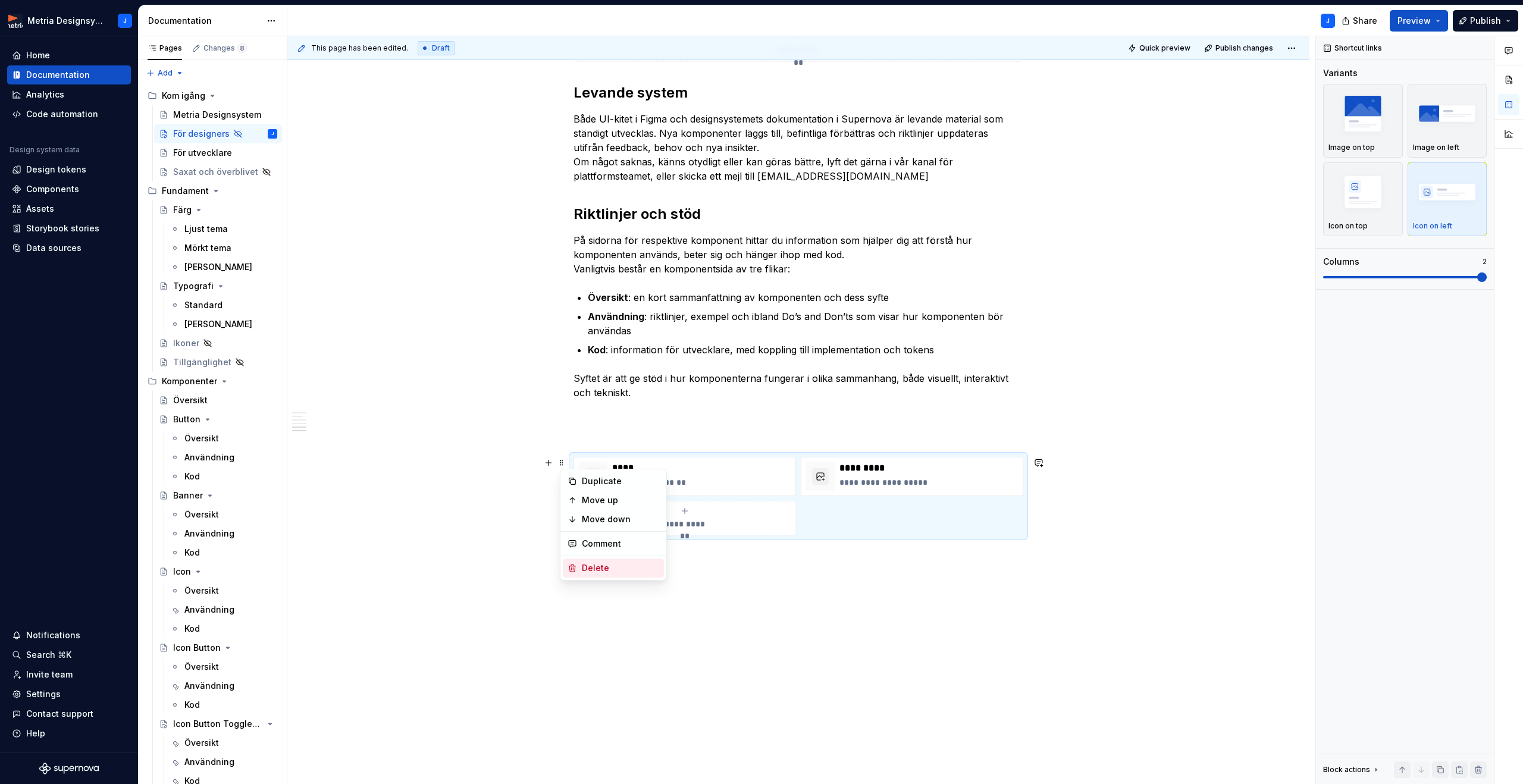
click at [613, 565] on div "Delete" at bounding box center [620, 568] width 77 height 12
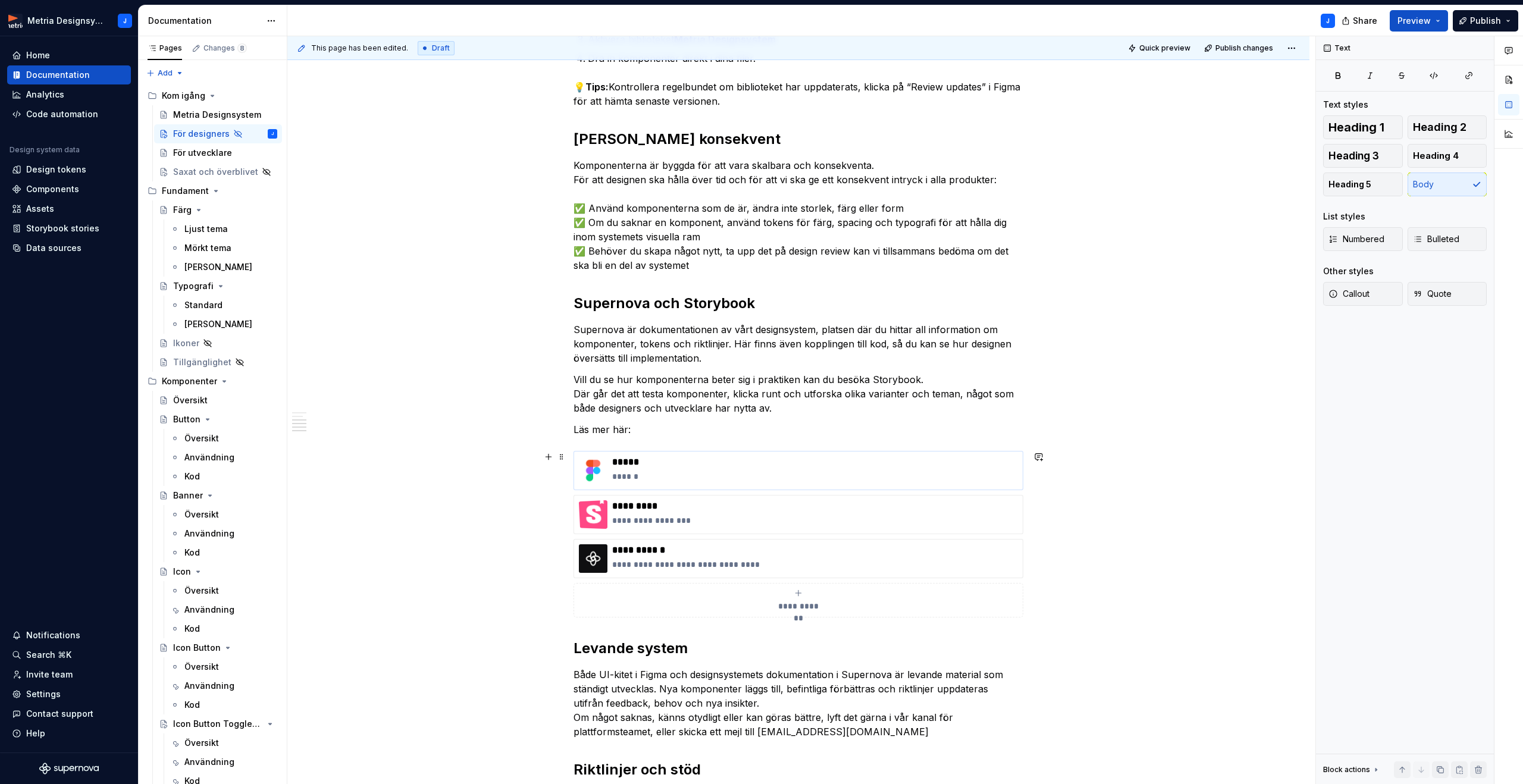
scroll to position [365, 0]
click at [566, 457] on span at bounding box center [562, 456] width 9 height 17
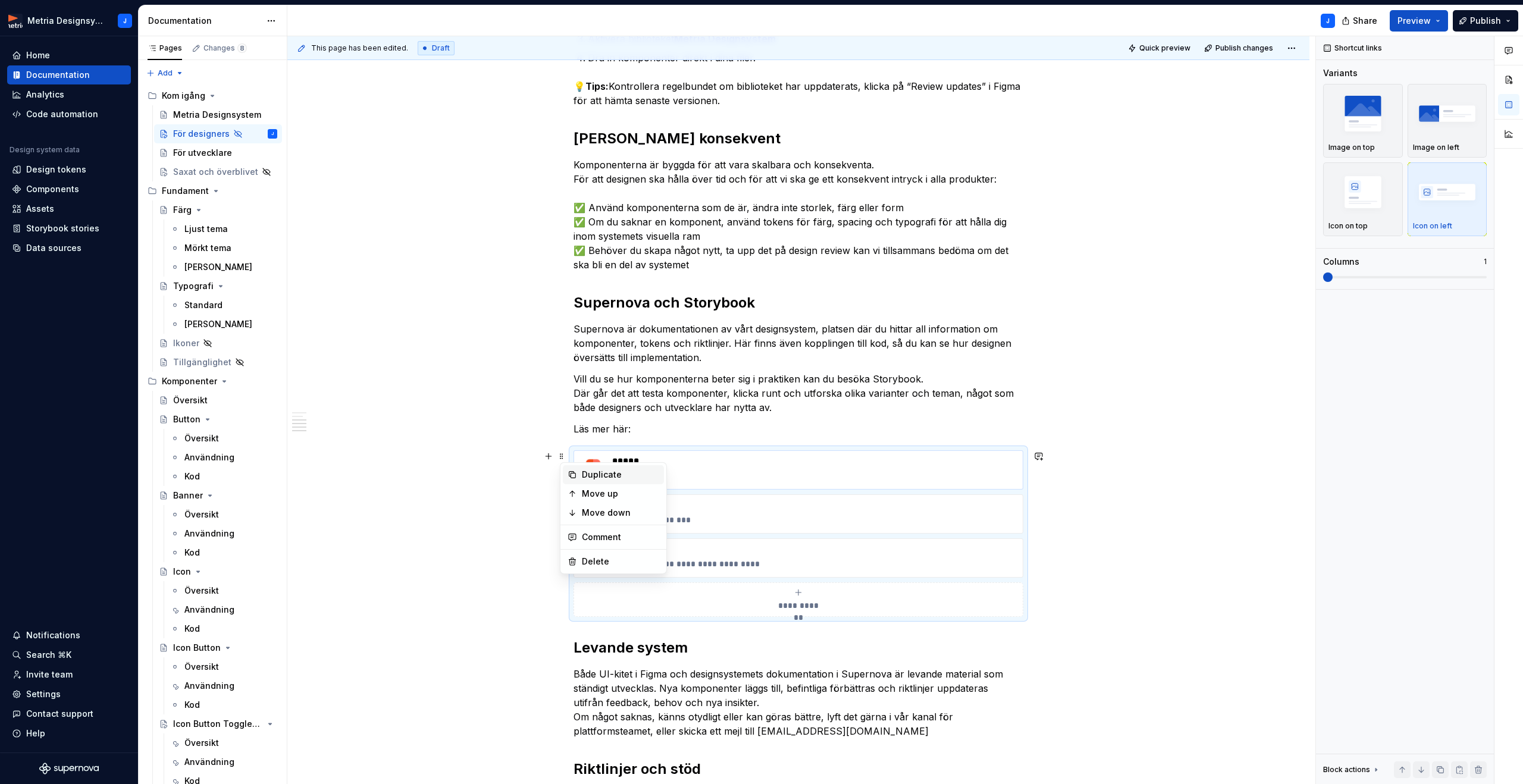
click at [601, 475] on div "Duplicate" at bounding box center [620, 475] width 77 height 12
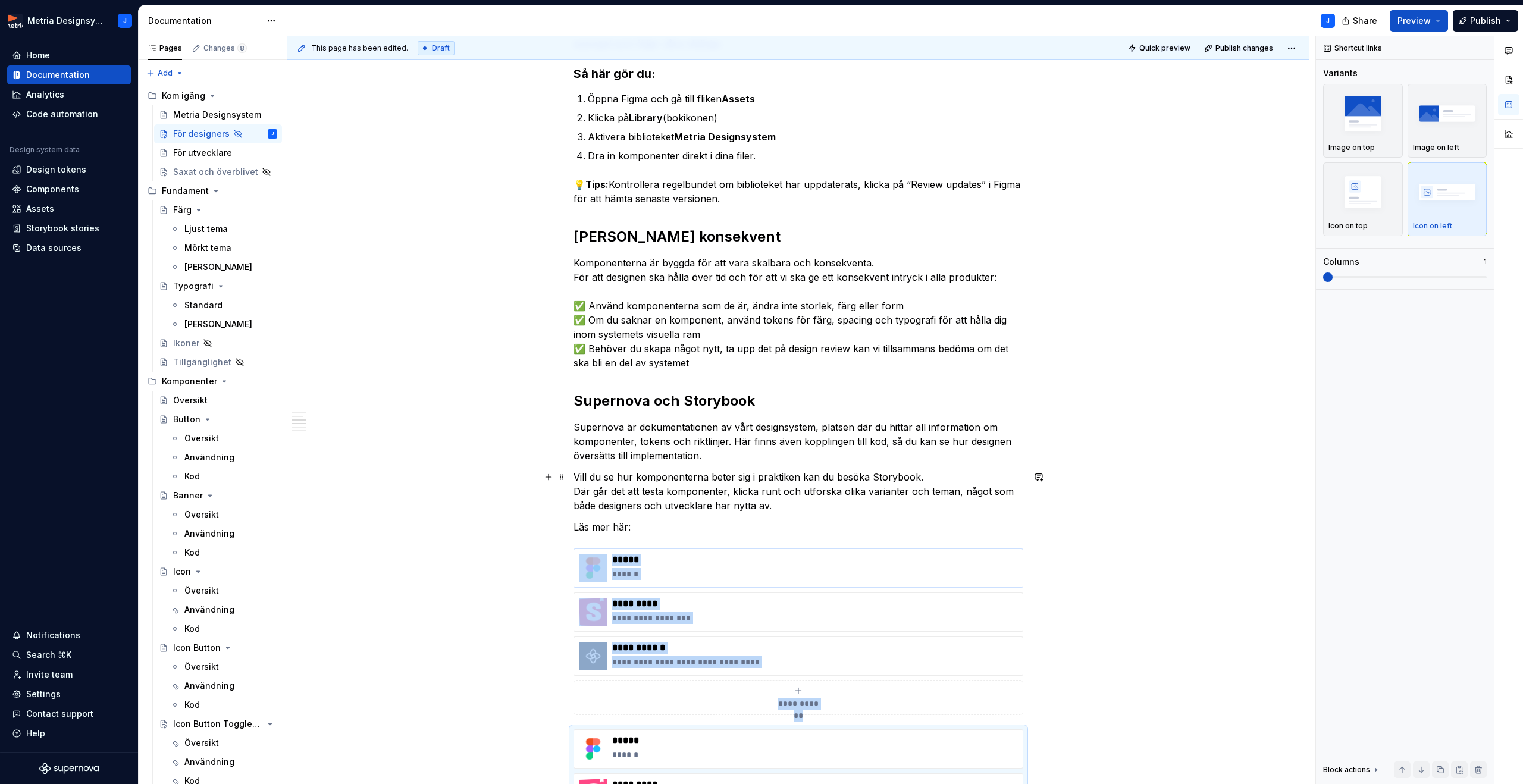
scroll to position [249, 0]
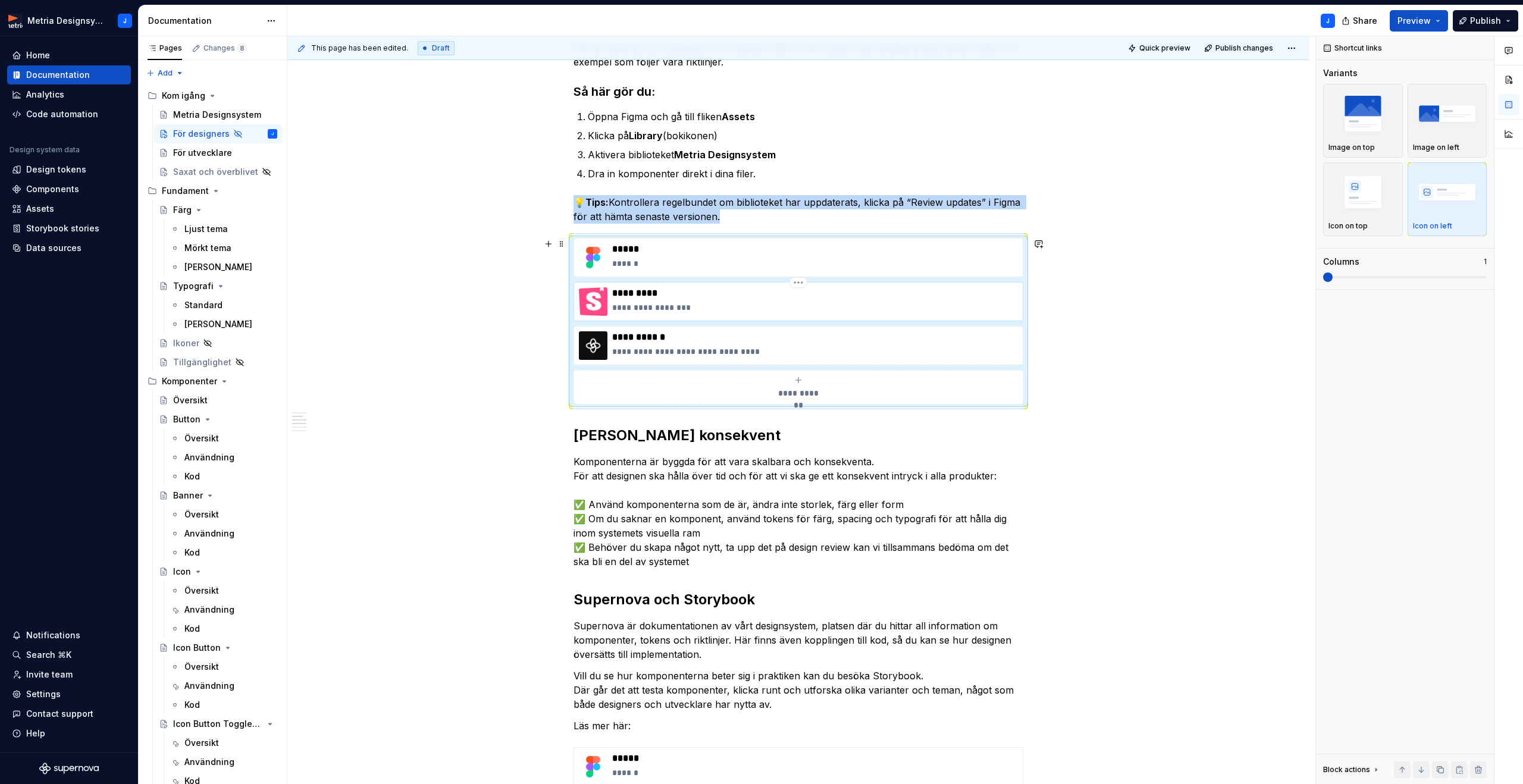
click at [766, 309] on p "**********" at bounding box center [815, 308] width 406 height 12
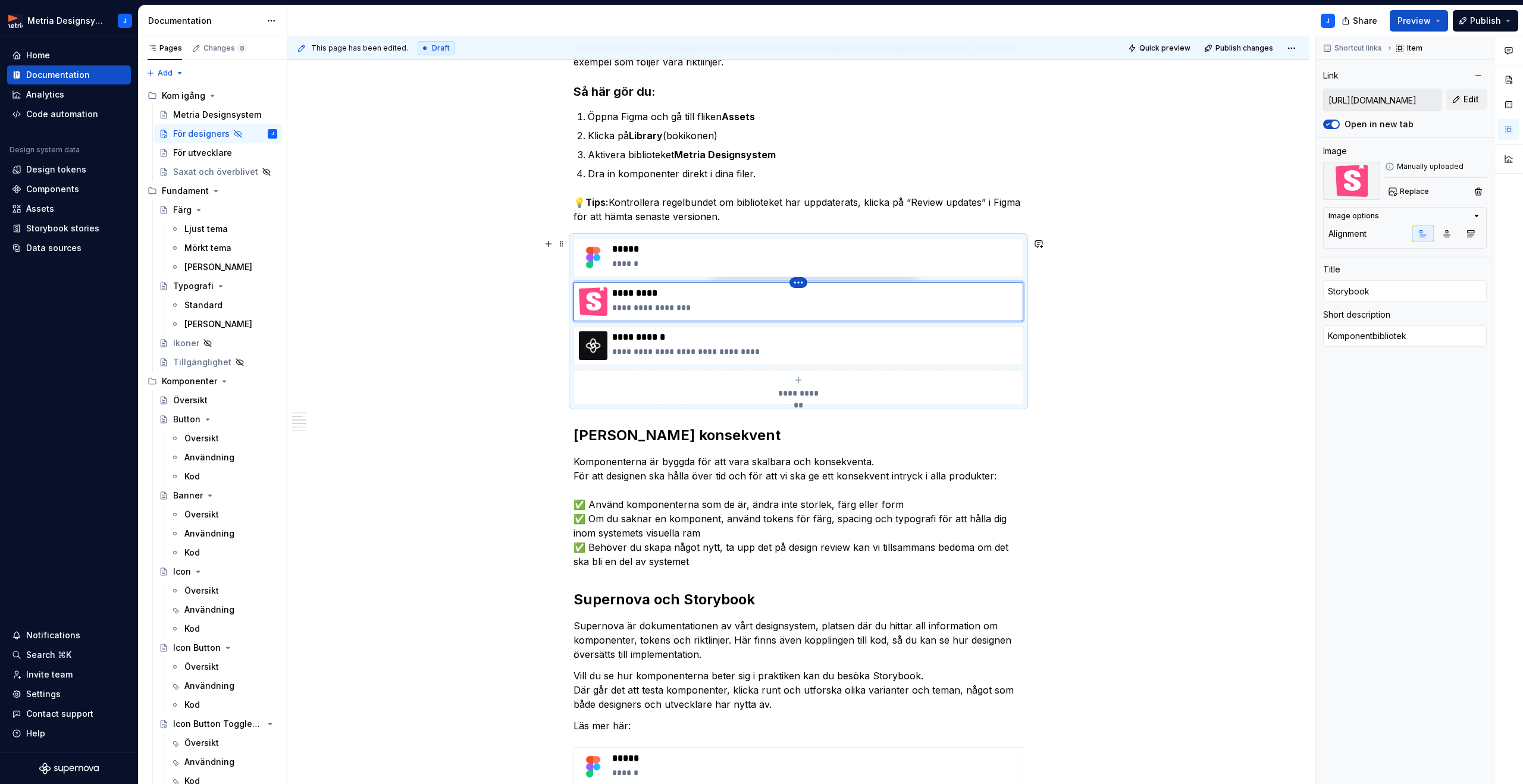
click at [806, 286] on html "Metria Designsystem J Home Documentation Analytics Code automation Design syste…" at bounding box center [761, 392] width 1523 height 784
click at [814, 301] on div "Delete item" at bounding box center [853, 303] width 77 height 12
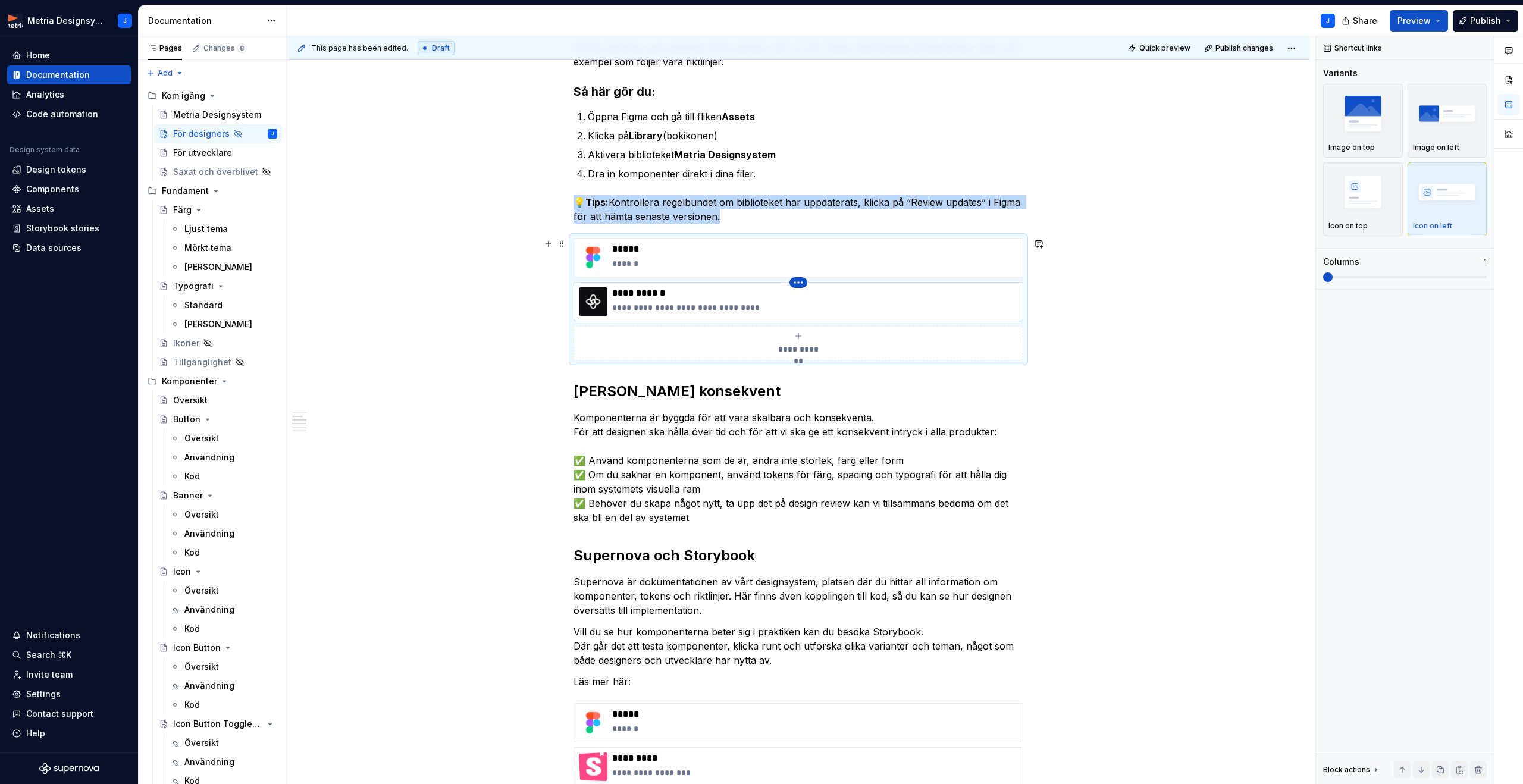
click at [801, 284] on html "Metria Designsystem J Home Documentation Analytics Code automation Design syste…" at bounding box center [761, 392] width 1523 height 784
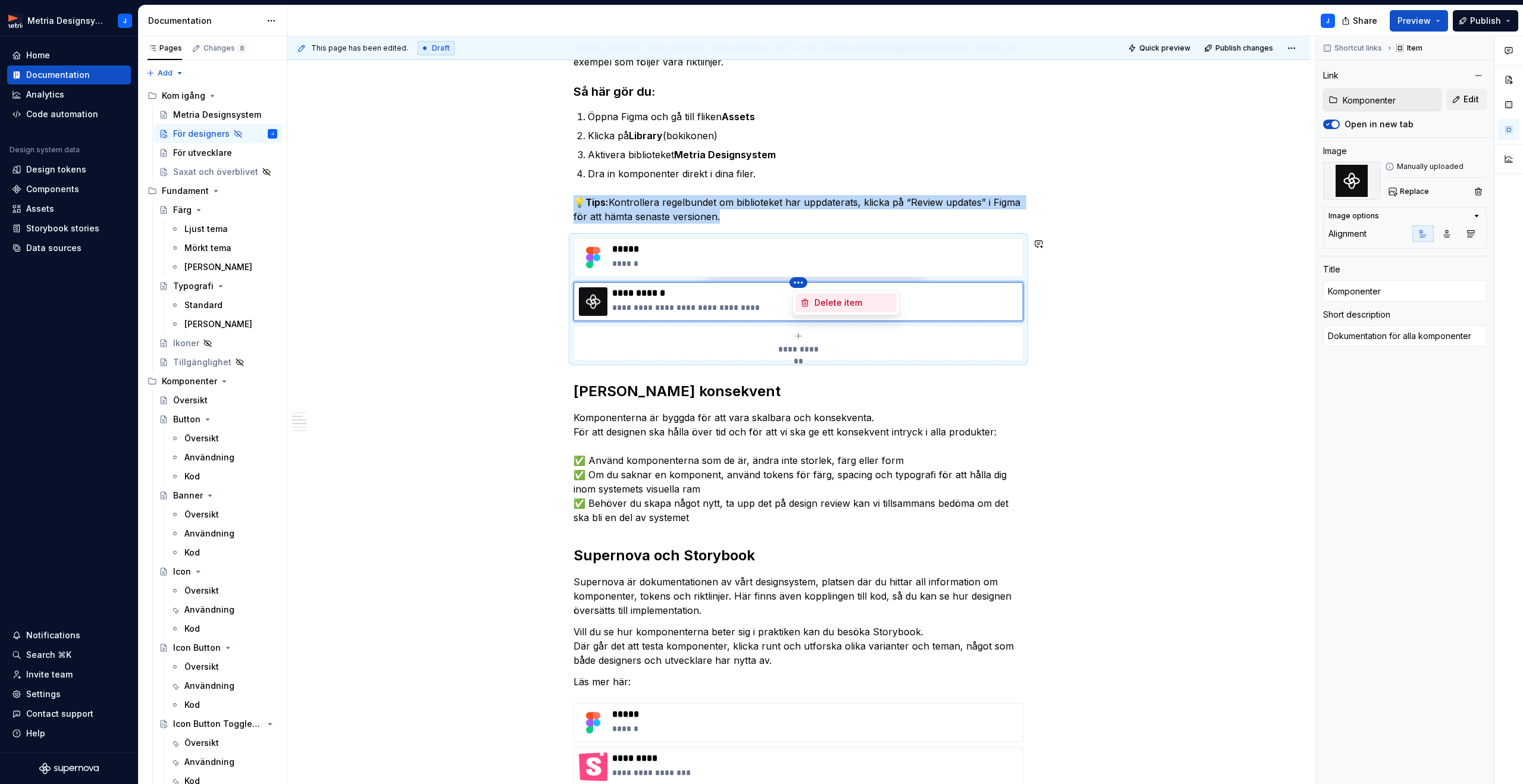
click at [822, 306] on div "Delete item" at bounding box center [853, 303] width 77 height 12
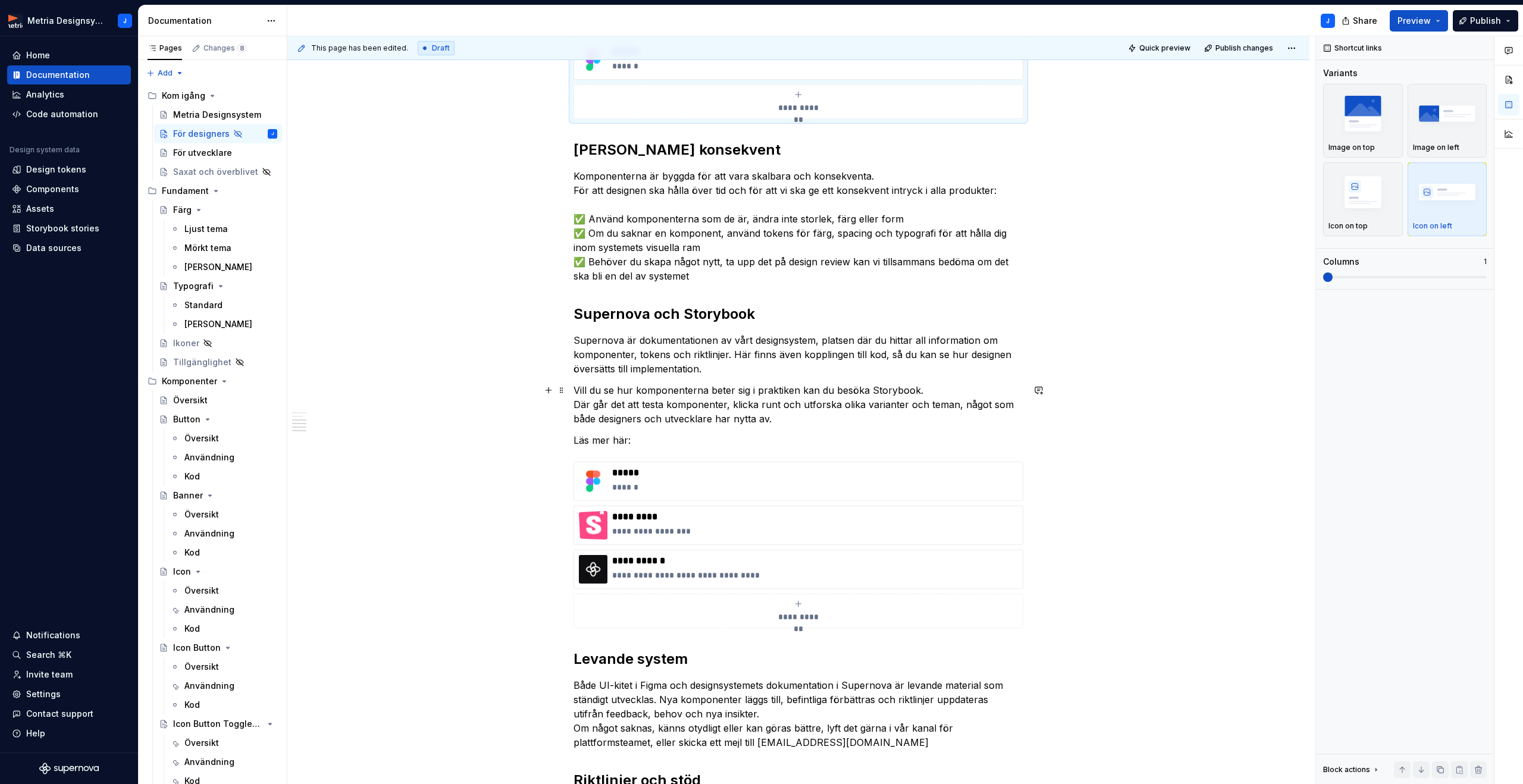
scroll to position [450, 0]
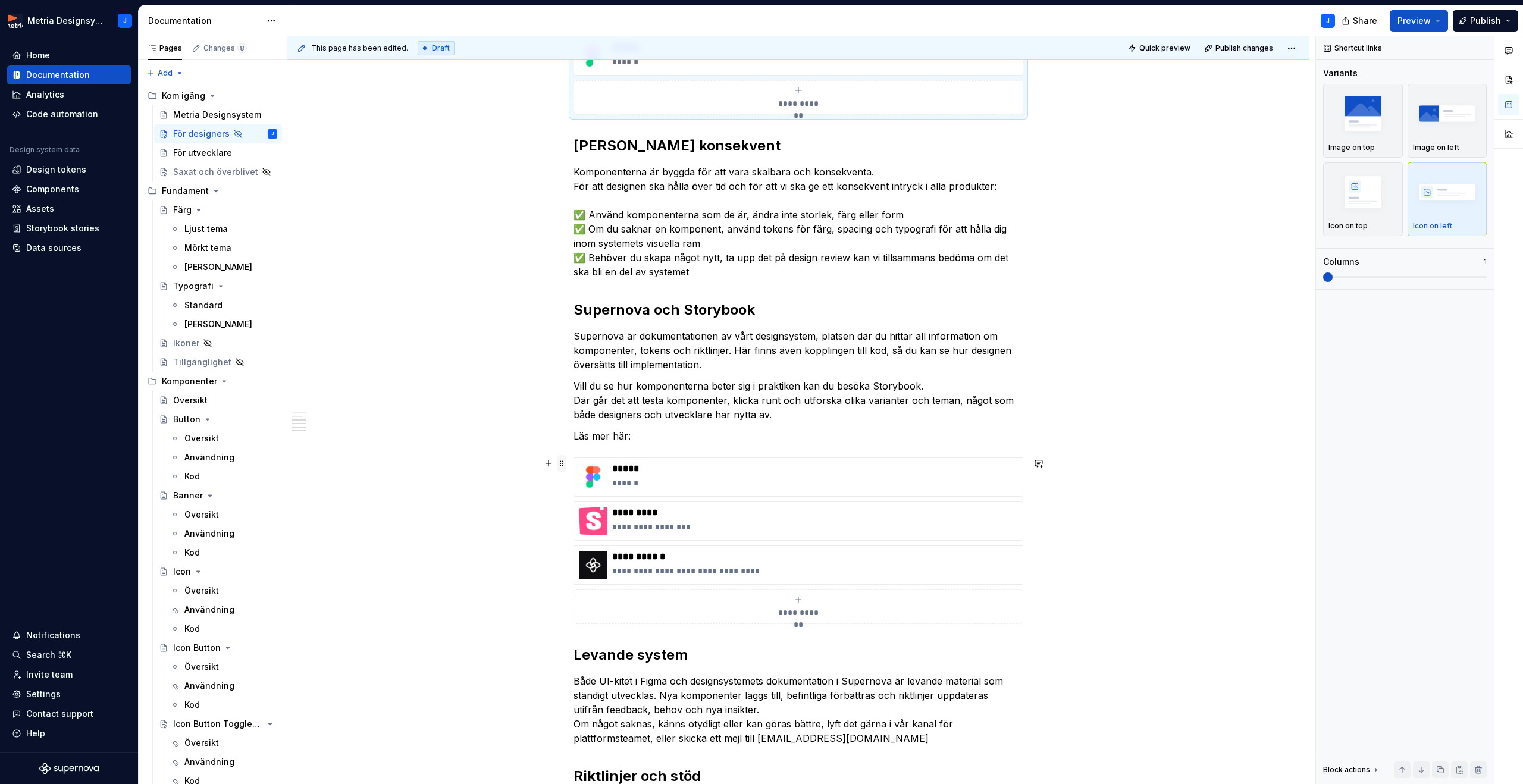
click at [565, 468] on span at bounding box center [562, 463] width 9 height 17
drag, startPoint x: 501, startPoint y: 514, endPoint x: 513, endPoint y: 513, distance: 12.0
click at [506, 513] on div "**********" at bounding box center [801, 410] width 1028 height 748
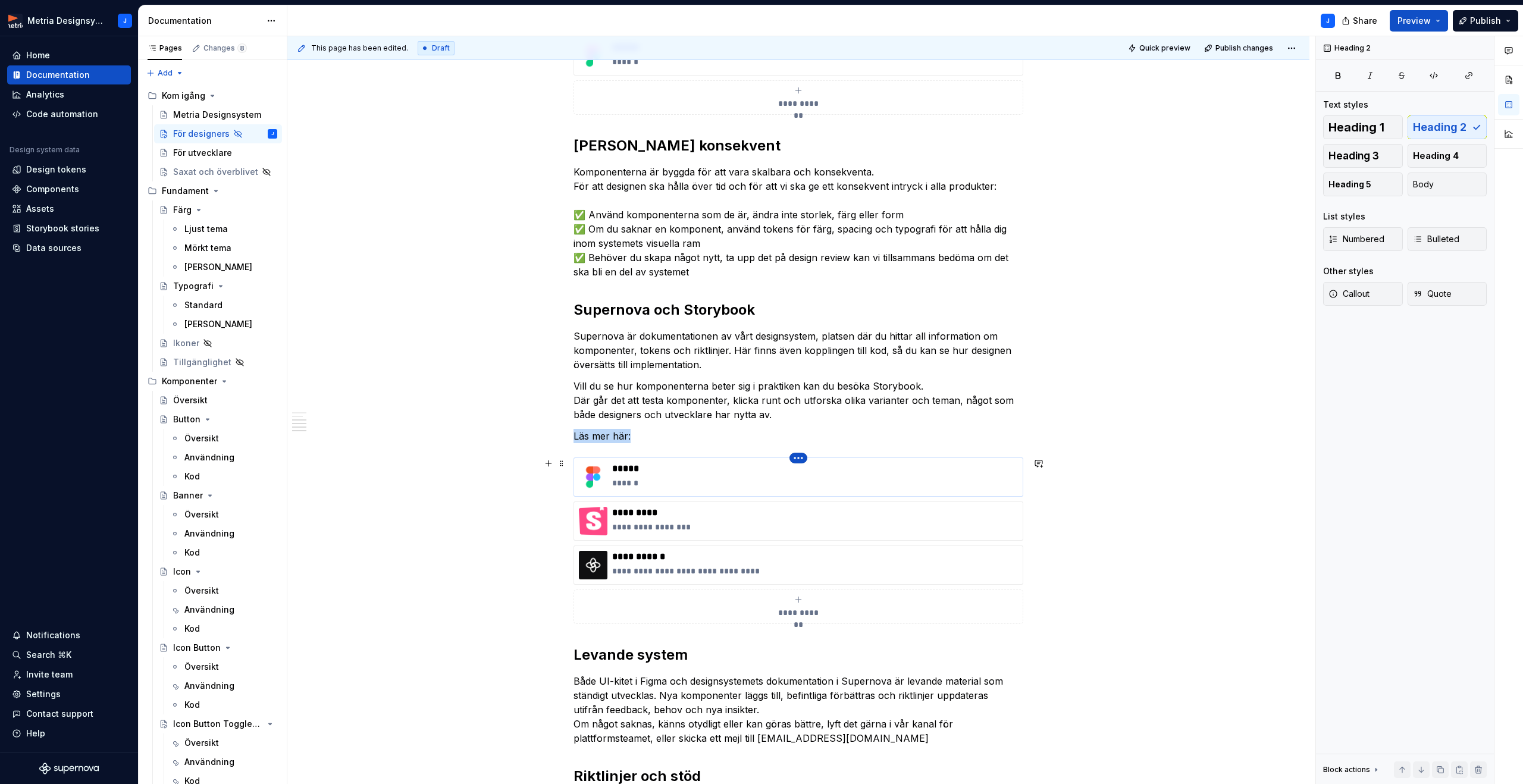
click at [800, 459] on html "Metria Designsystem J Home Documentation Analytics Code automation Design syste…" at bounding box center [761, 392] width 1523 height 784
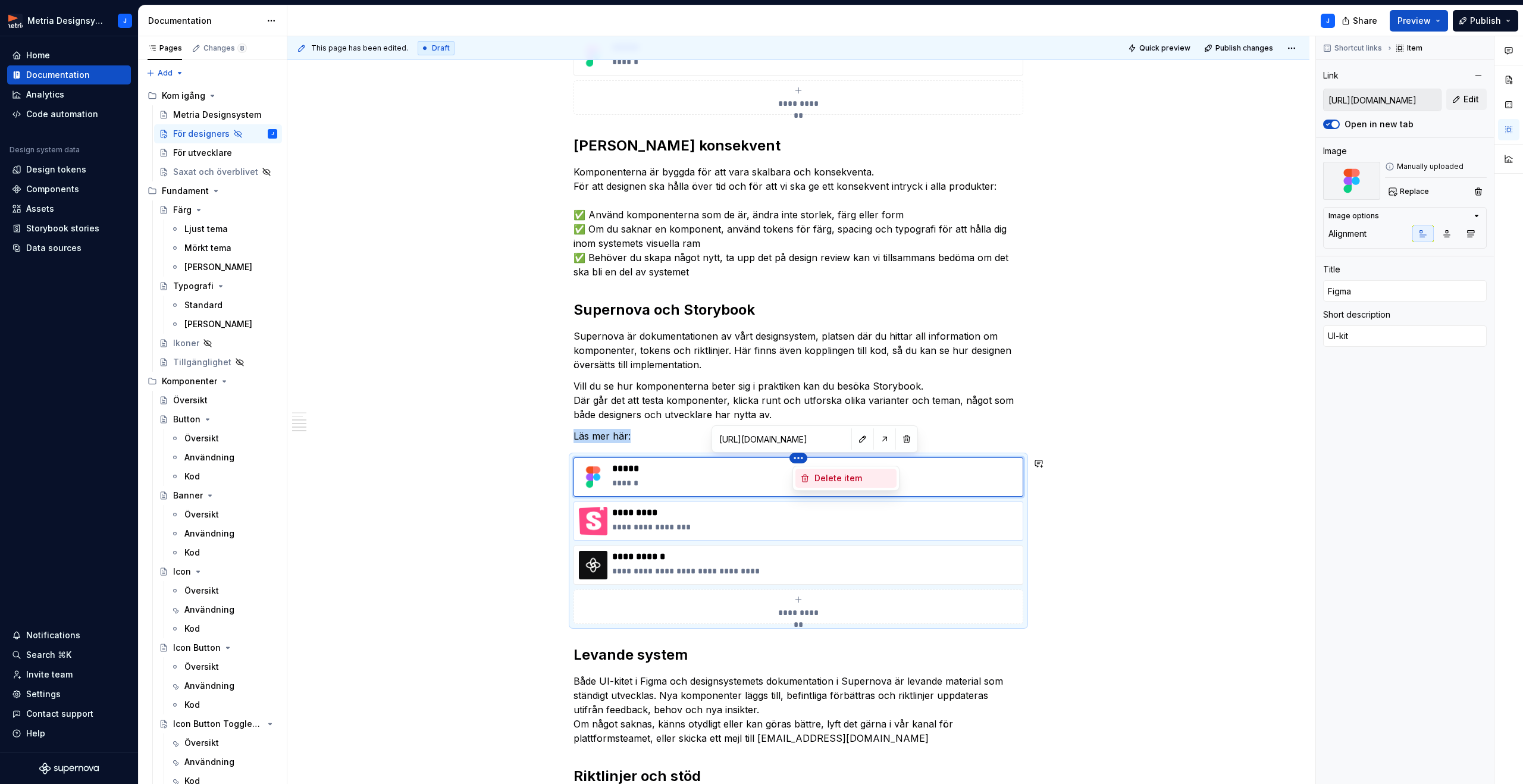
click at [832, 478] on div "Delete item" at bounding box center [853, 478] width 77 height 12
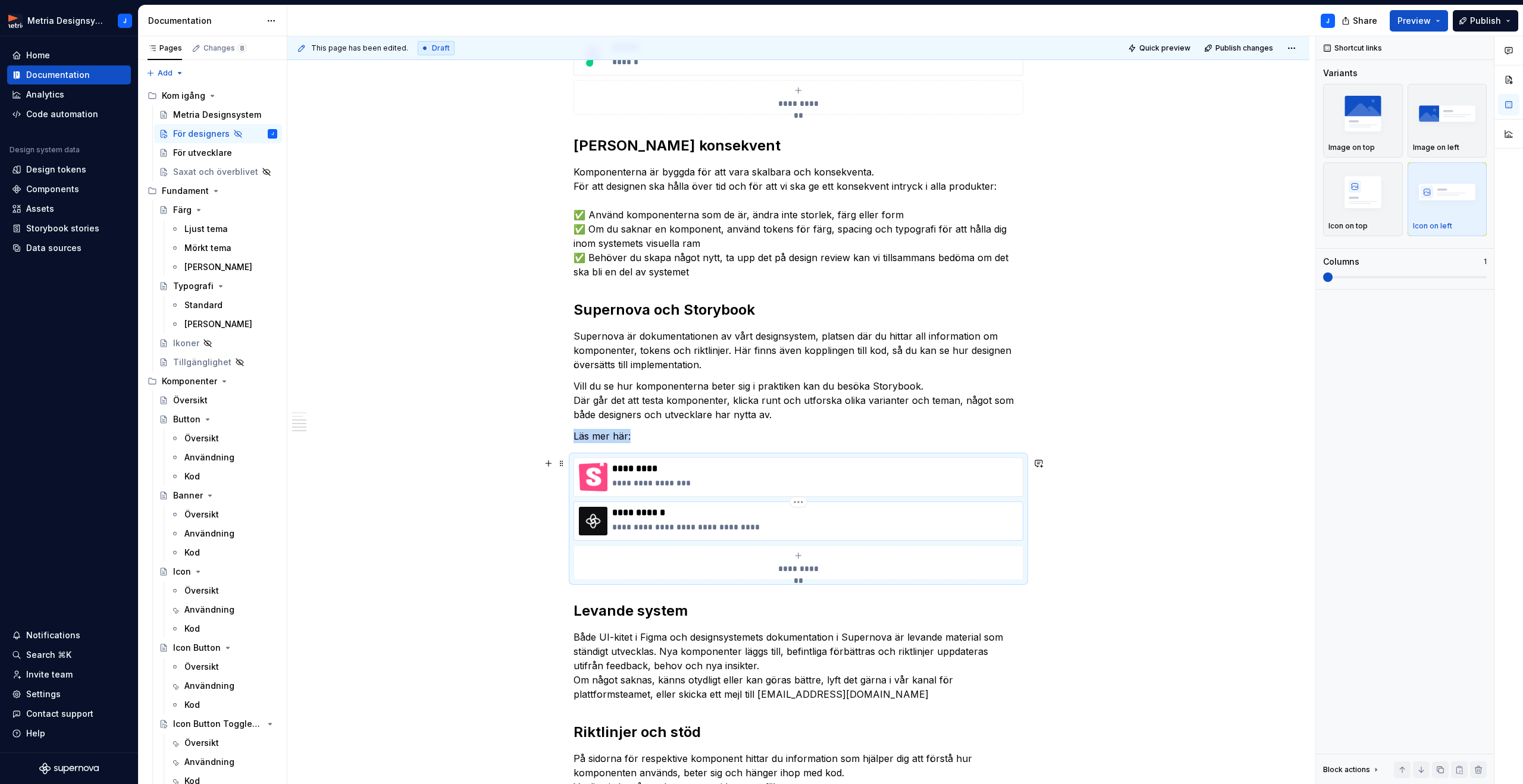
click at [774, 524] on p "**********" at bounding box center [815, 527] width 406 height 12
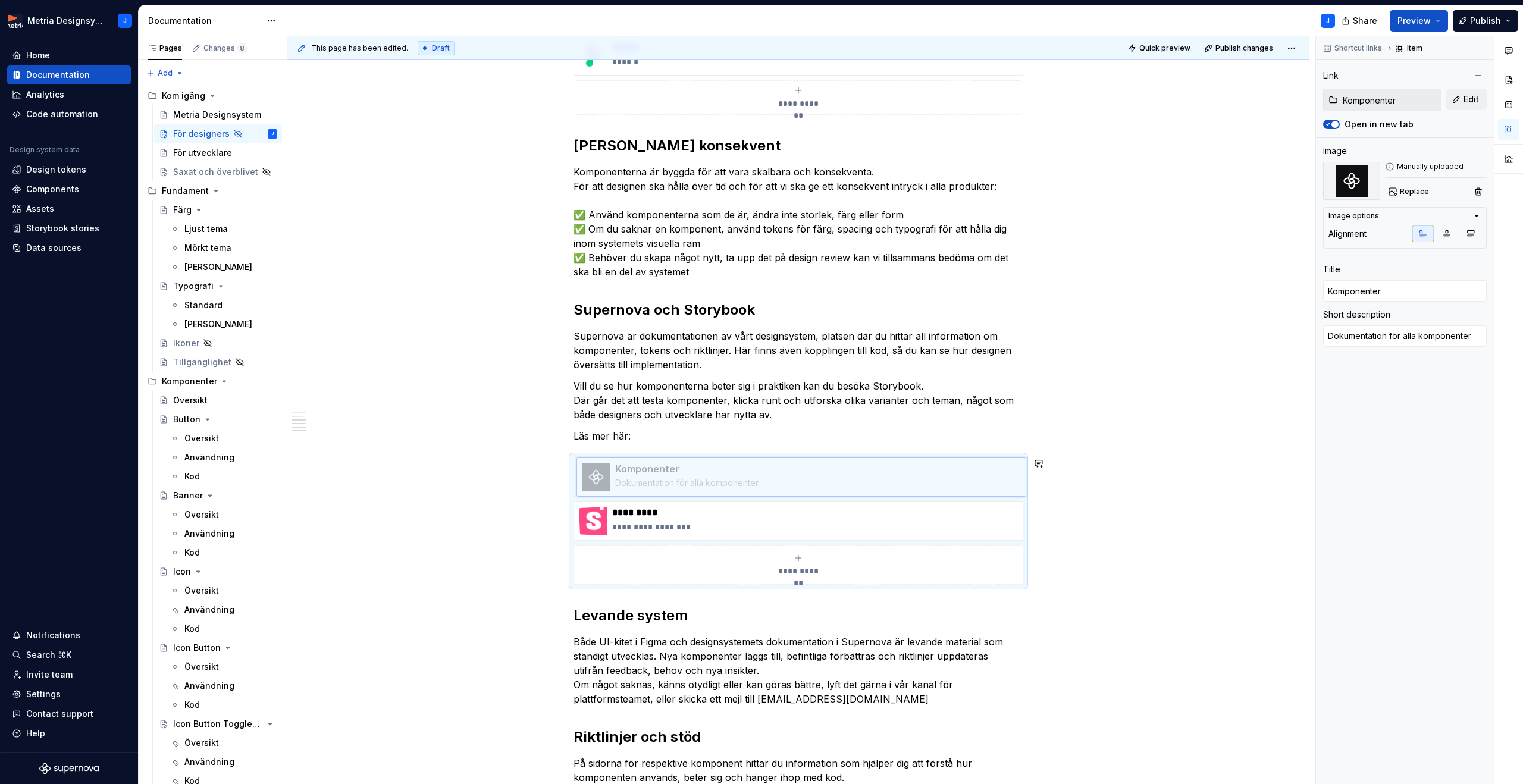
drag, startPoint x: 609, startPoint y: 522, endPoint x: 613, endPoint y: 480, distance: 42.2
click at [613, 480] on body "Metria Designsystem J Home Documentation Analytics Code automation Design syste…" at bounding box center [761, 392] width 1523 height 784
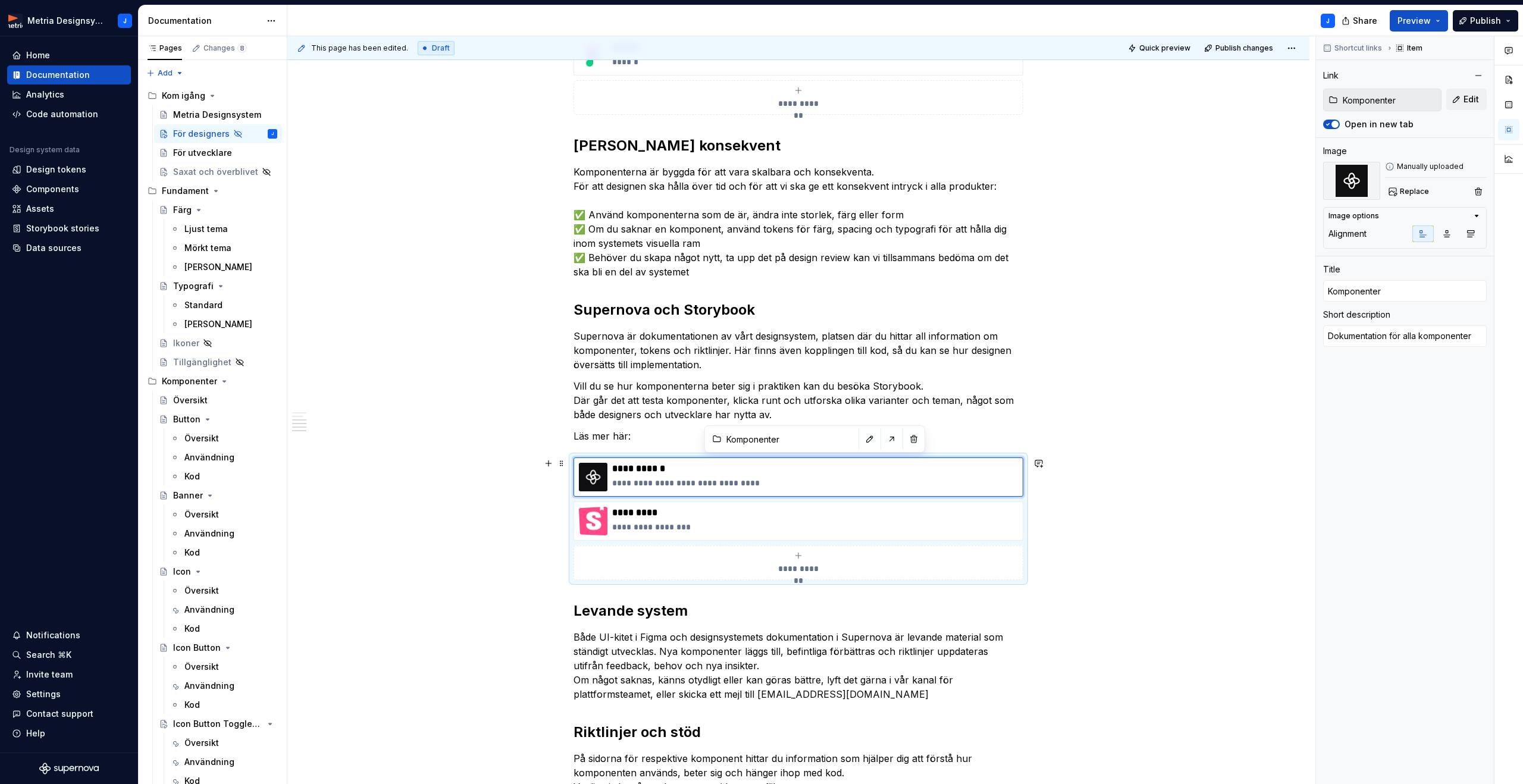
click at [1200, 526] on div "**********" at bounding box center [798, 485] width 1022 height 1407
click at [379, 514] on div "**********" at bounding box center [798, 485] width 1022 height 1407
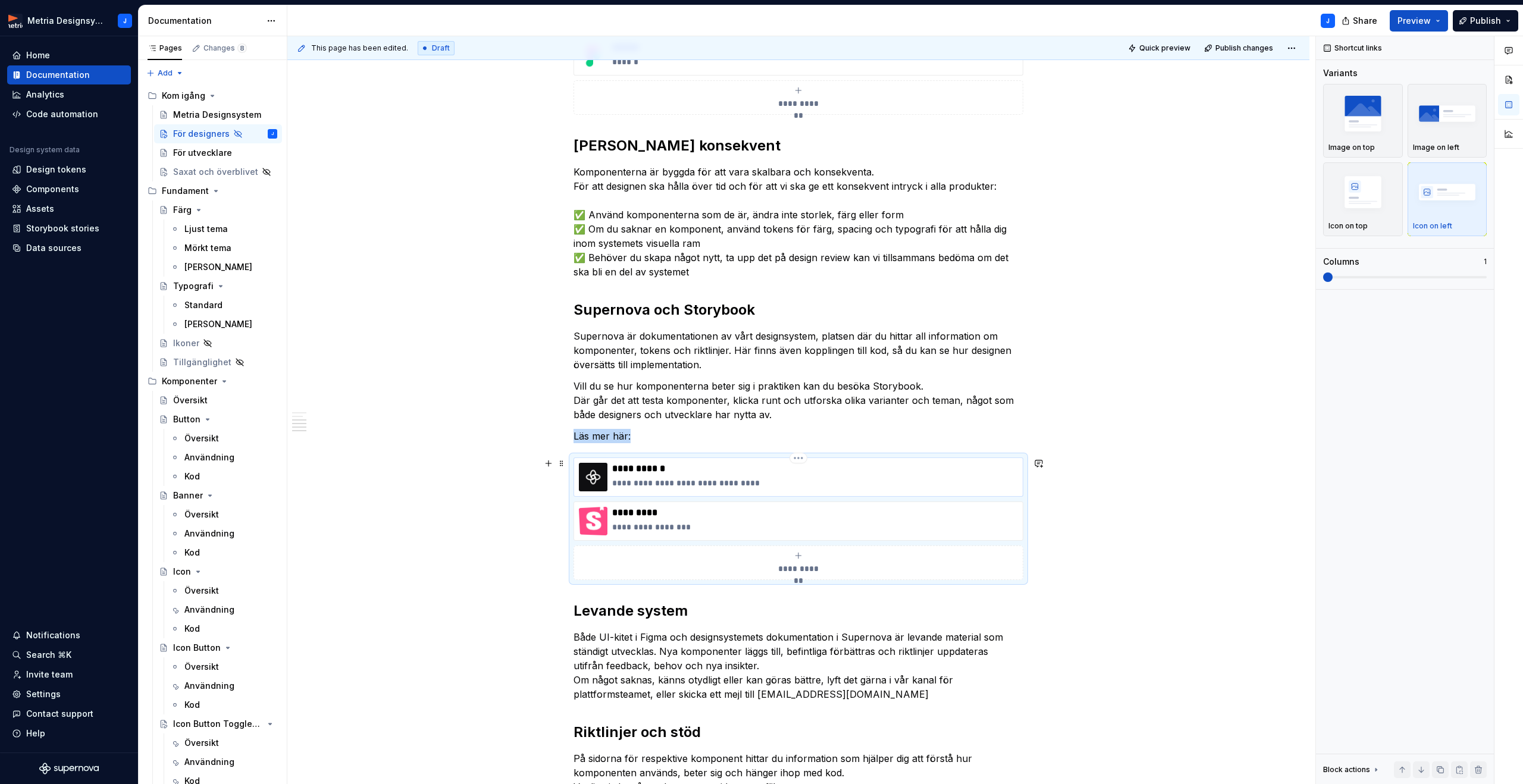
click at [628, 470] on p "**********" at bounding box center [815, 469] width 406 height 12
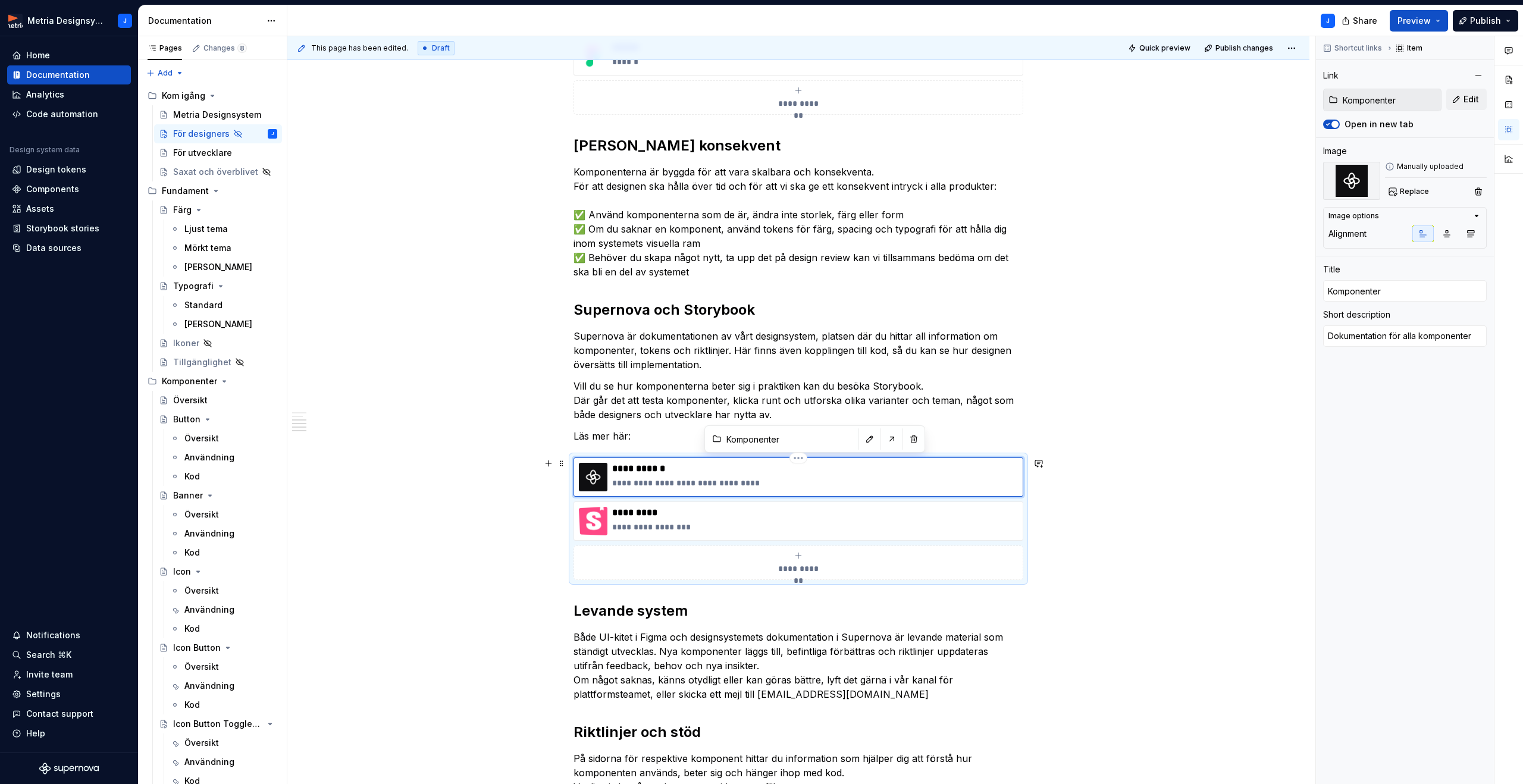
click at [617, 471] on p "**********" at bounding box center [815, 469] width 406 height 12
type textarea "*"
type input "SKomponenter"
type textarea "*"
type input "SuKomponenter"
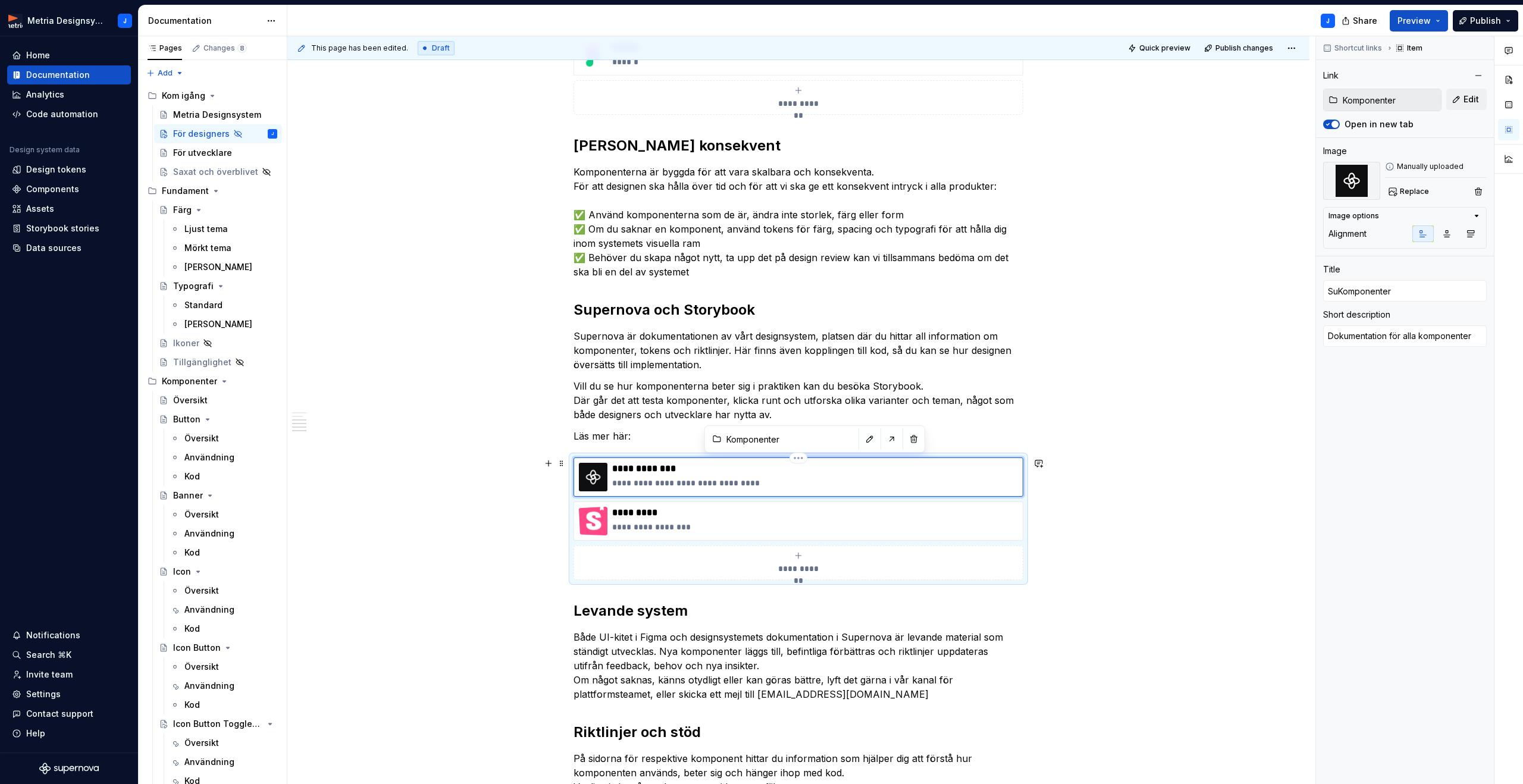
type textarea "*"
type input "SupKomponenter"
type textarea "*"
type input "SupeKomponenter"
type textarea "*"
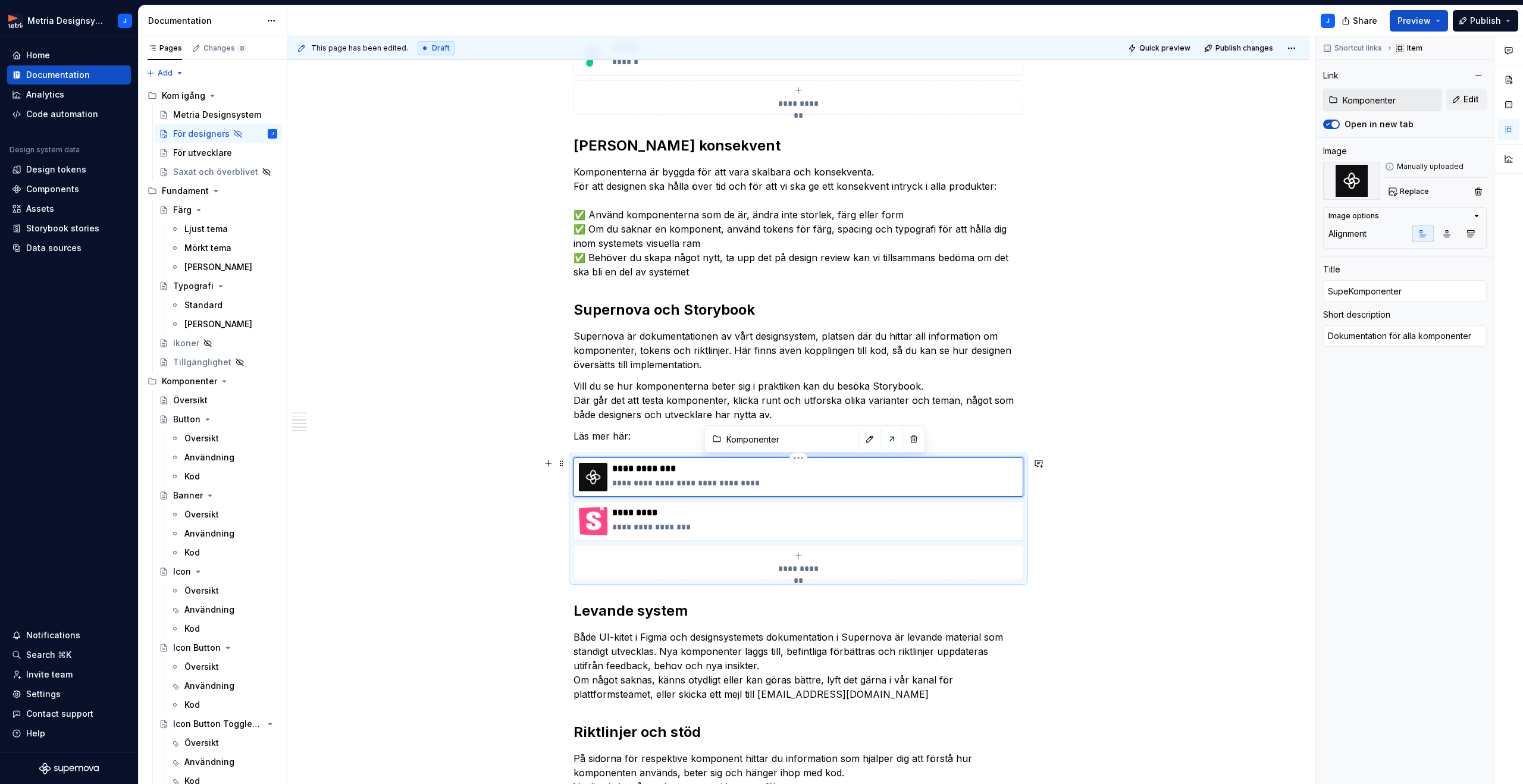
type input "SuperKomponenter"
type textarea "*"
type input "SupernKomponenter"
type textarea "*"
type input "SupernoKomponenter"
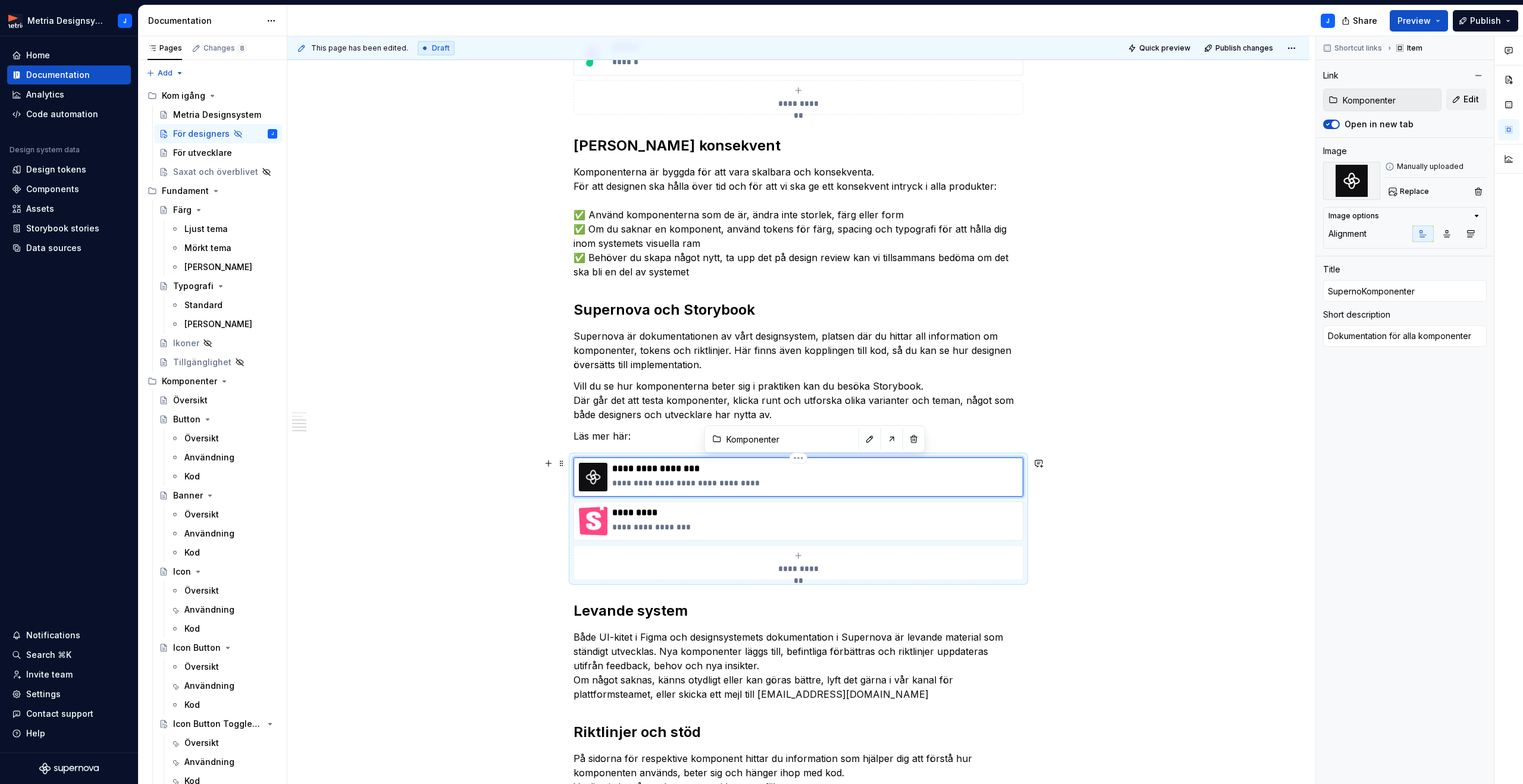
type textarea "*"
type input "SupernovKomponenter"
type textarea "*"
type input "SupernovaKomponenter"
type textarea "*"
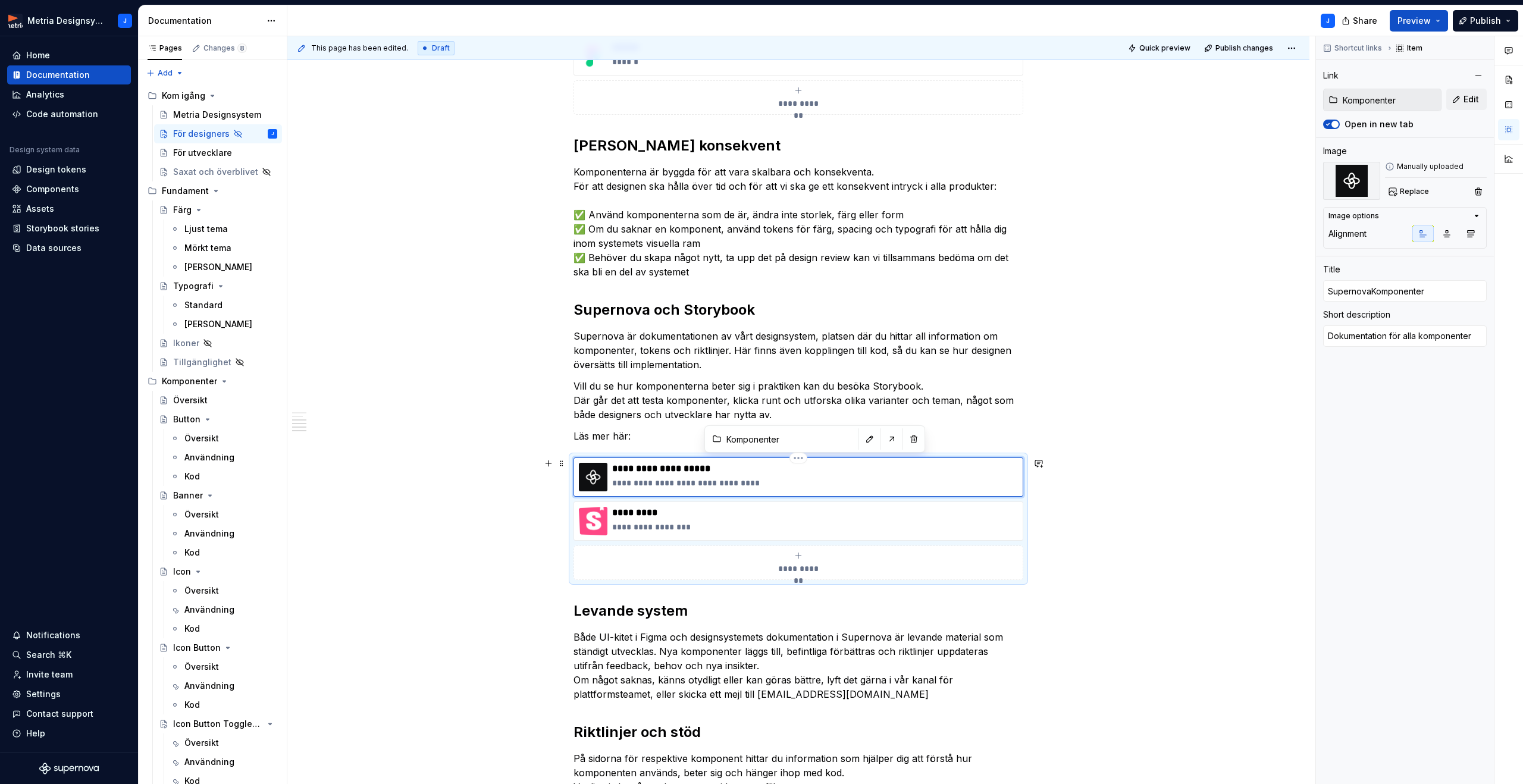
type input "Supernova Komponenter"
type textarea "*"
type input "Supernova -Komponenter"
type textarea "*"
type input "Supernova - Komponenter"
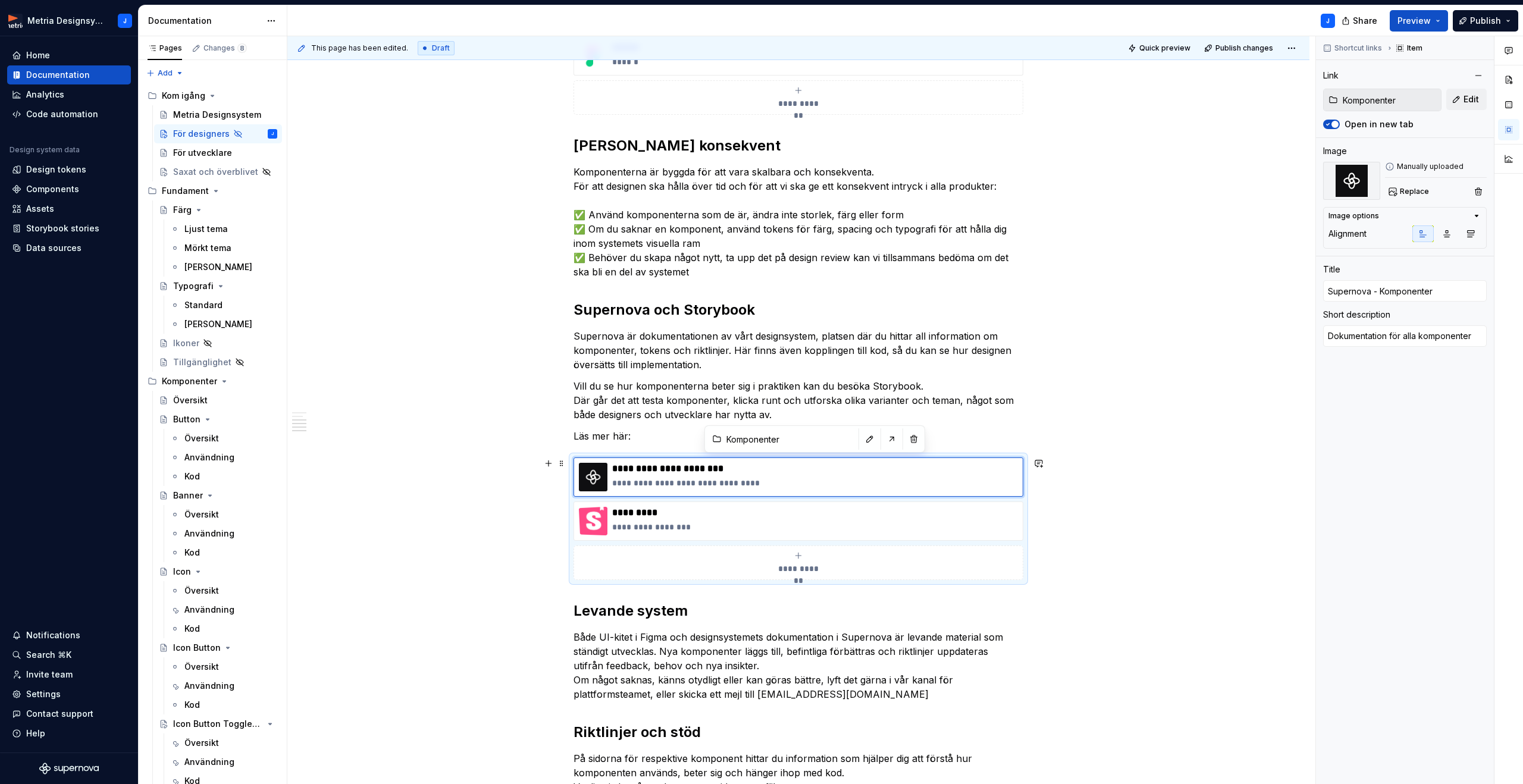
click at [1211, 507] on div "**********" at bounding box center [798, 485] width 1022 height 1407
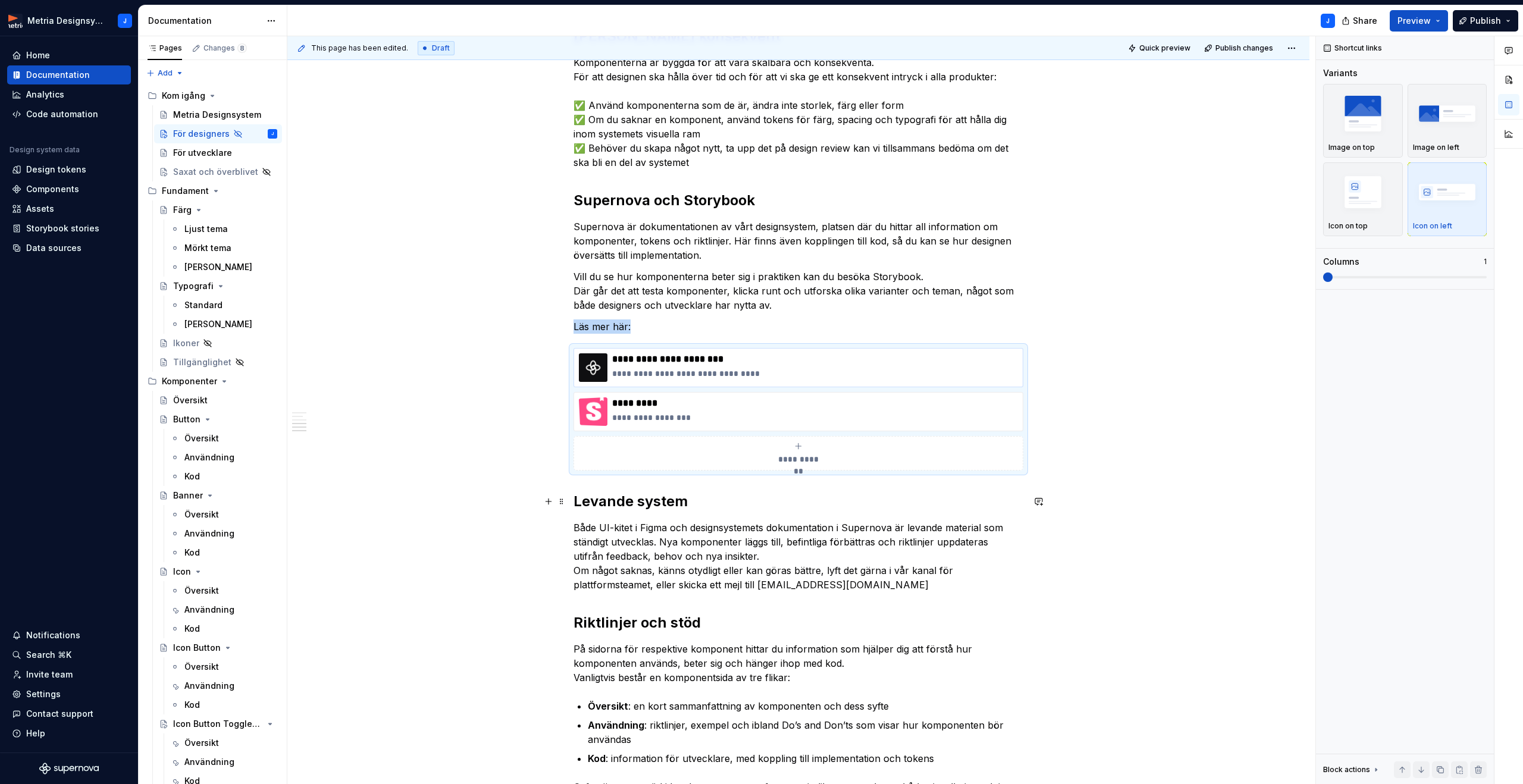
scroll to position [579, 0]
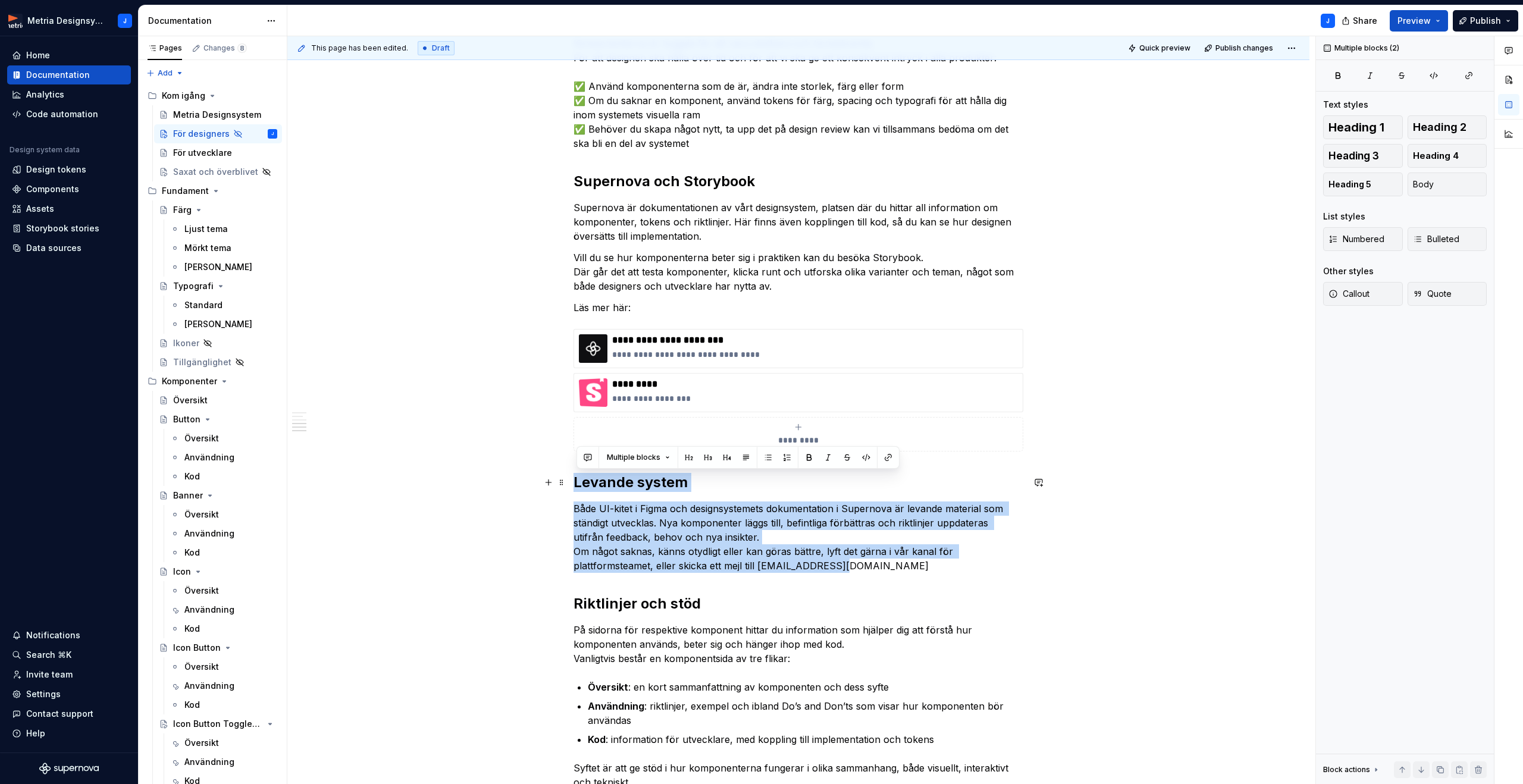
drag, startPoint x: 881, startPoint y: 572, endPoint x: 539, endPoint y: 490, distance: 351.7
click at [539, 490] on div "**********" at bounding box center [798, 357] width 1022 height 1407
copy div "Levande system Både UI-kitet i Figma och designsystemets dokumentation i Supern…"
click at [749, 537] on p "Både UI-kitet i Figma och designsystemets dokumentation i Supernova är levande …" at bounding box center [798, 537] width 449 height 71
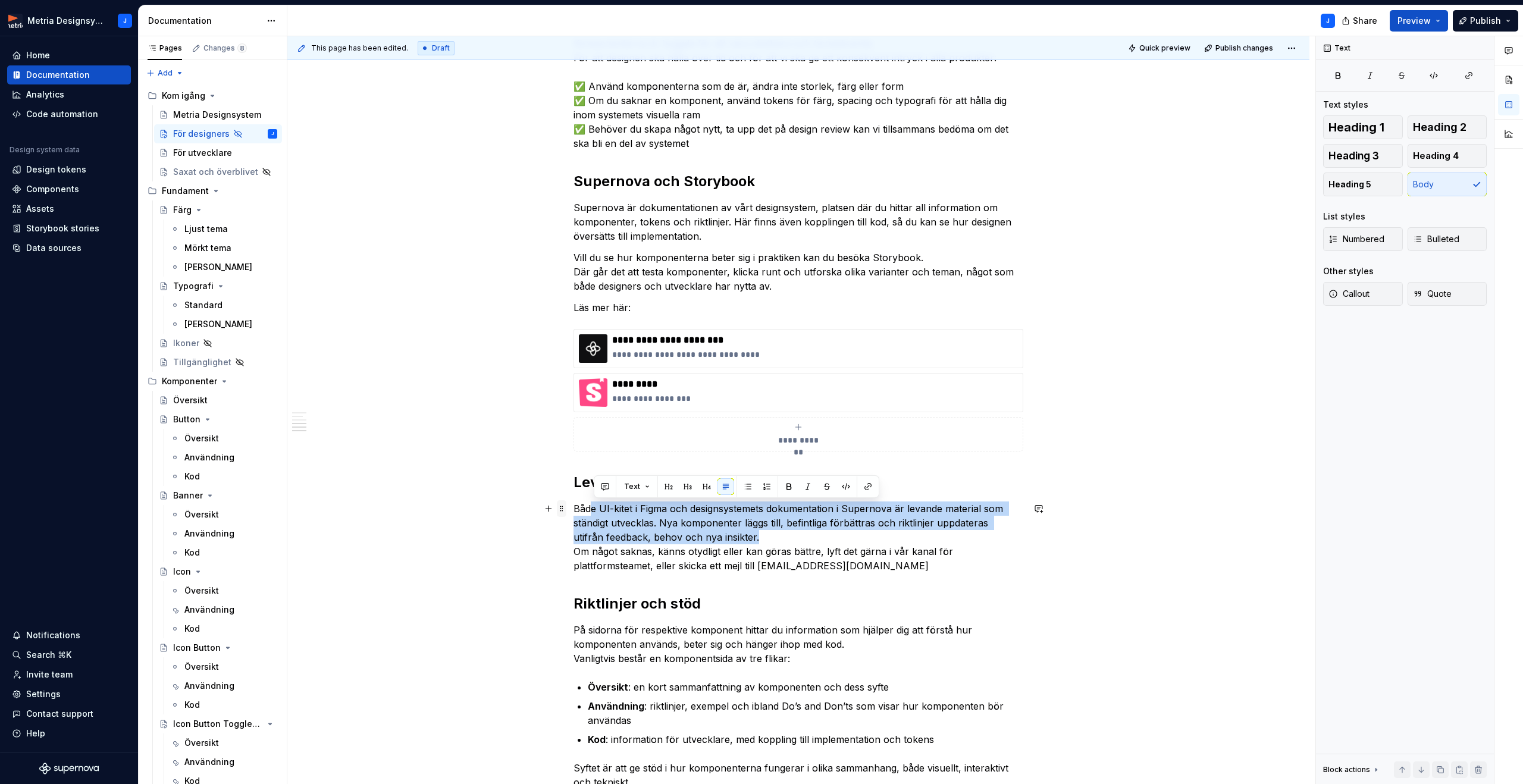
drag, startPoint x: 689, startPoint y: 533, endPoint x: 566, endPoint y: 508, distance: 125.5
click at [574, 508] on div "**********" at bounding box center [798, 253] width 449 height 1143
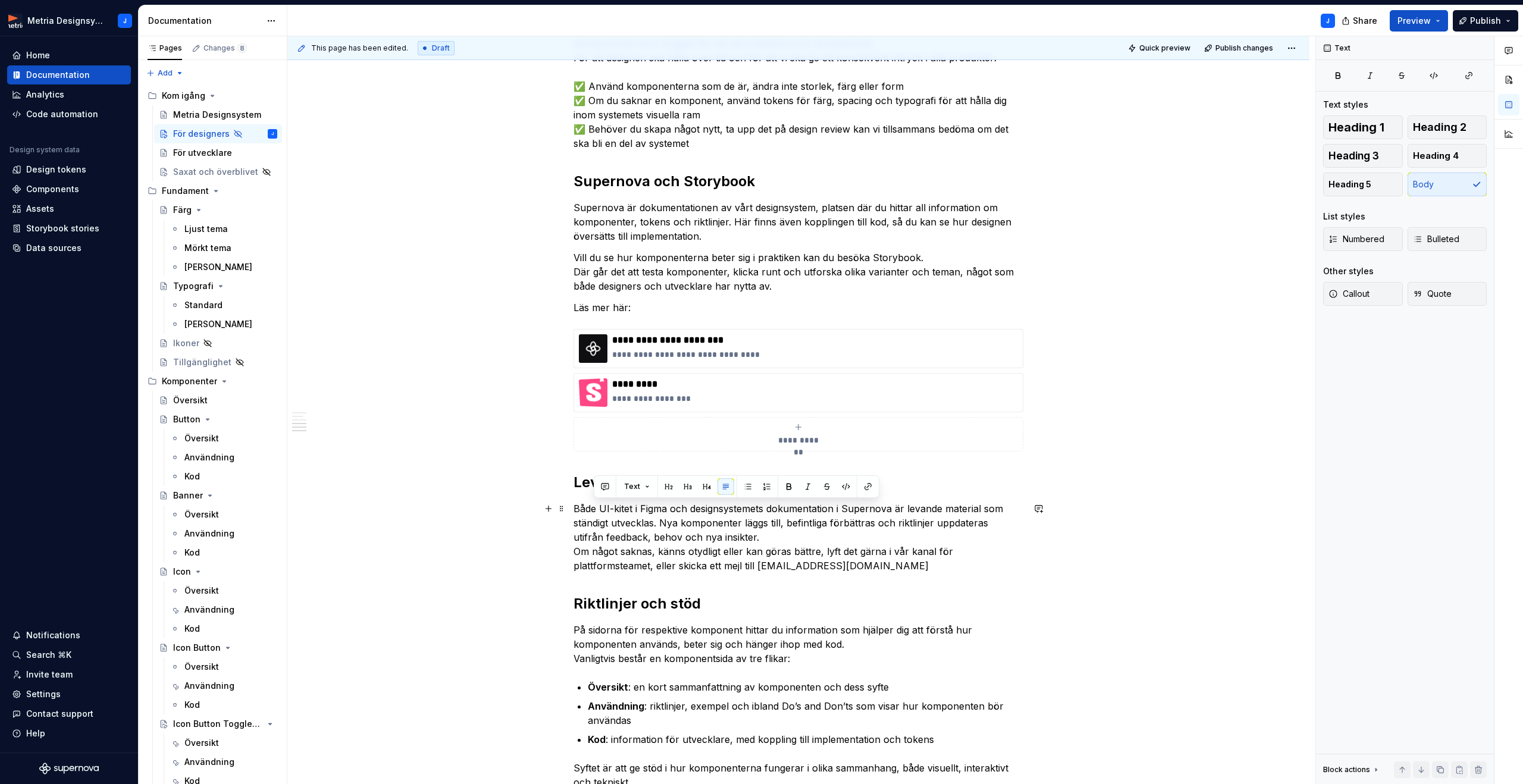
click at [579, 508] on p "Både UI-kitet i Figma och designsystemets dokumentation i Supernova är levande …" at bounding box center [798, 537] width 449 height 71
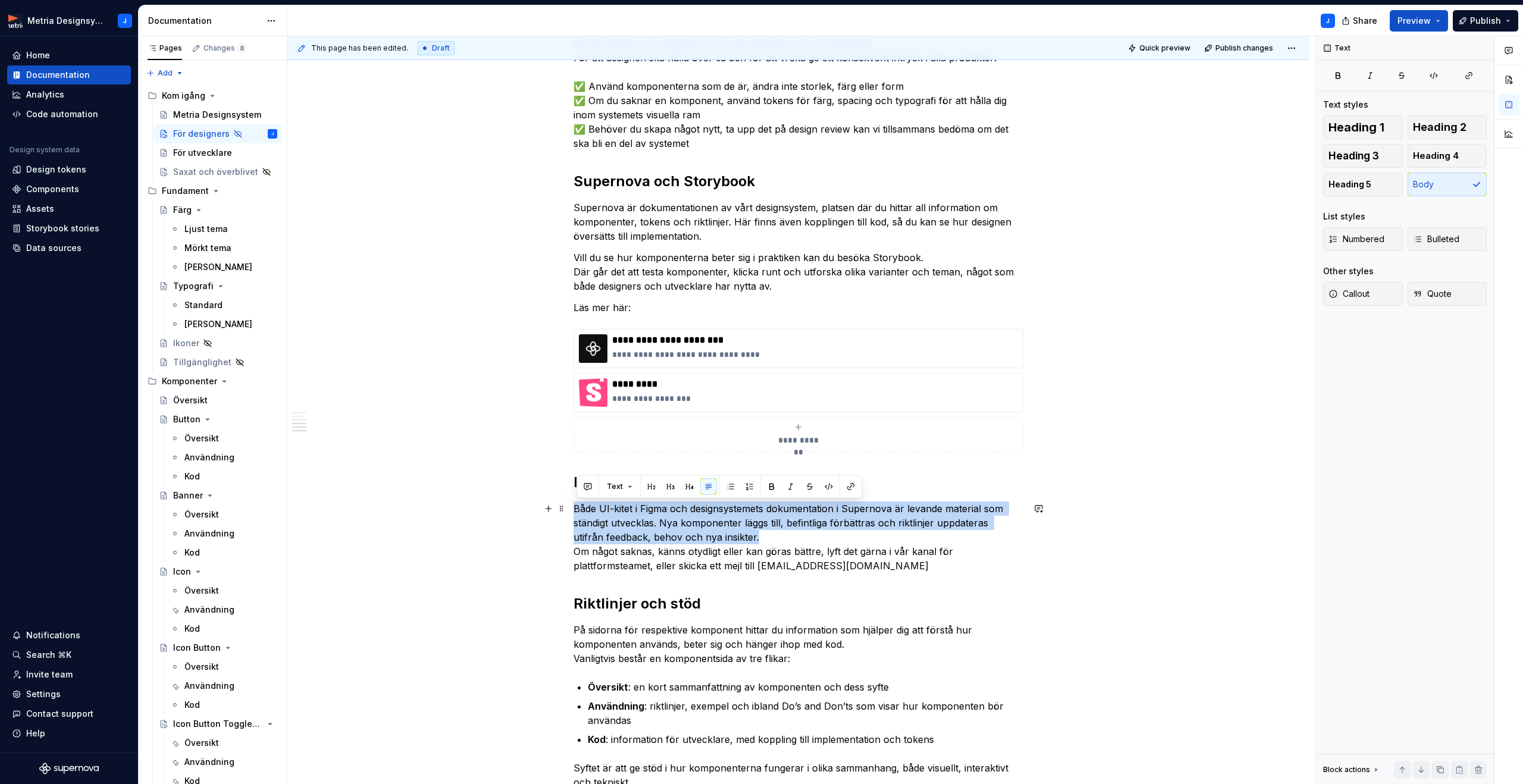
drag, startPoint x: 579, startPoint y: 508, endPoint x: 746, endPoint y: 534, distance: 169.0
click at [746, 534] on p "Både UI-kitet i Figma och designsystemets dokumentation i Supernova är levande …" at bounding box center [798, 537] width 449 height 71
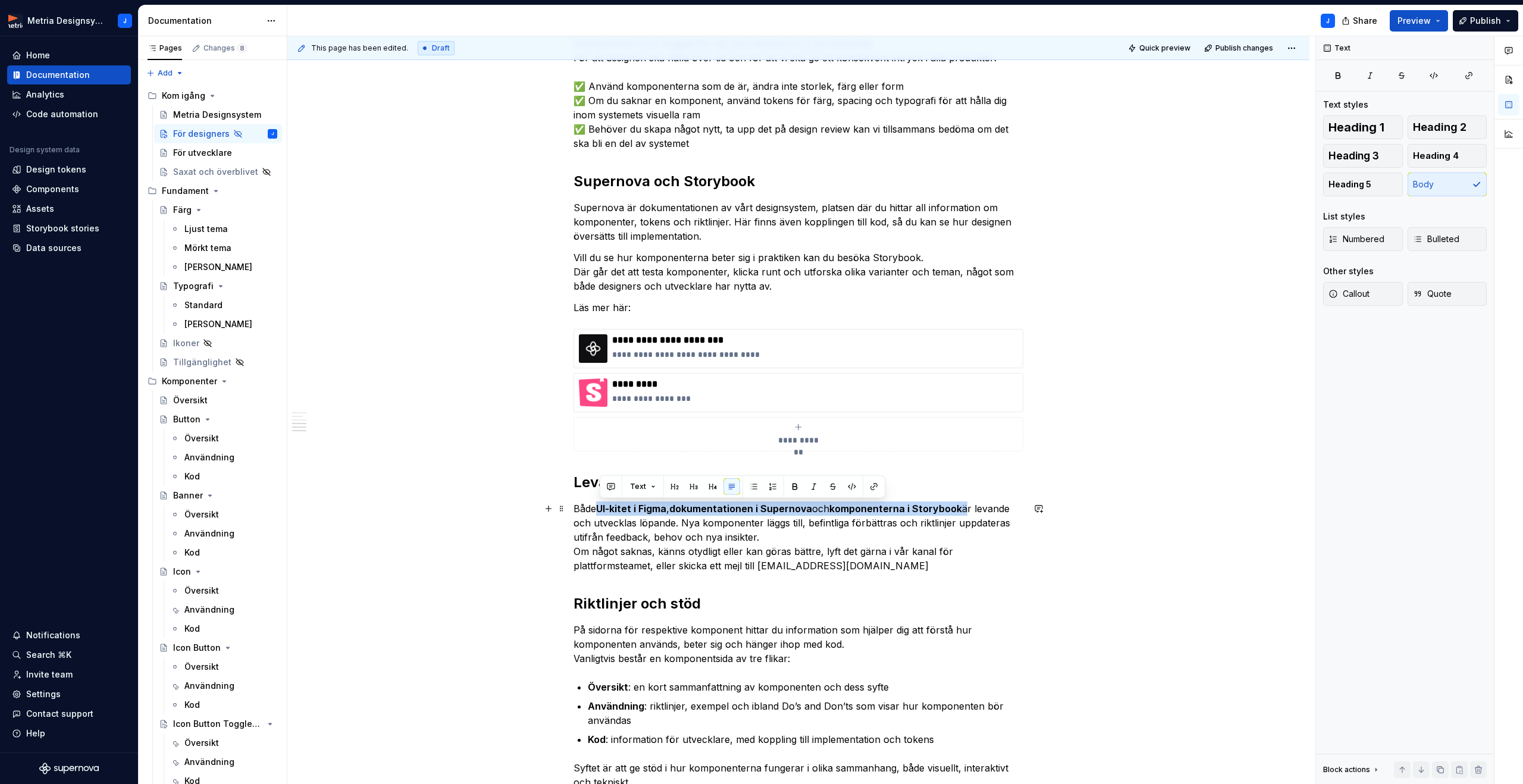
drag, startPoint x: 600, startPoint y: 511, endPoint x: 943, endPoint y: 509, distance: 343.0
click at [970, 511] on p "Både UI-kitet i Figma , dokumentationen i Supernova och komponenterna i Storybo…" at bounding box center [798, 537] width 449 height 71
click at [787, 487] on button "button" at bounding box center [795, 486] width 17 height 17
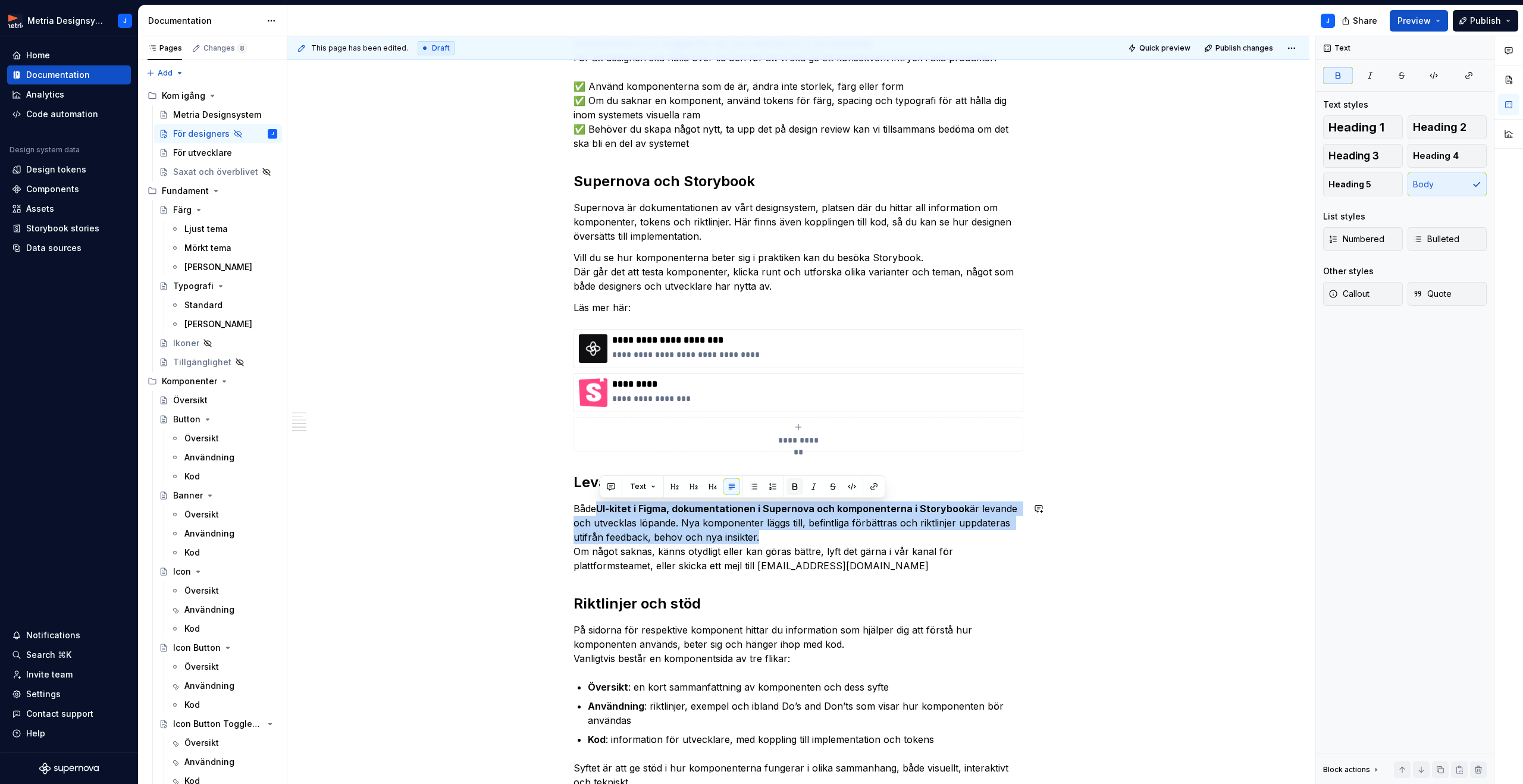
click at [787, 487] on button "button" at bounding box center [795, 486] width 17 height 17
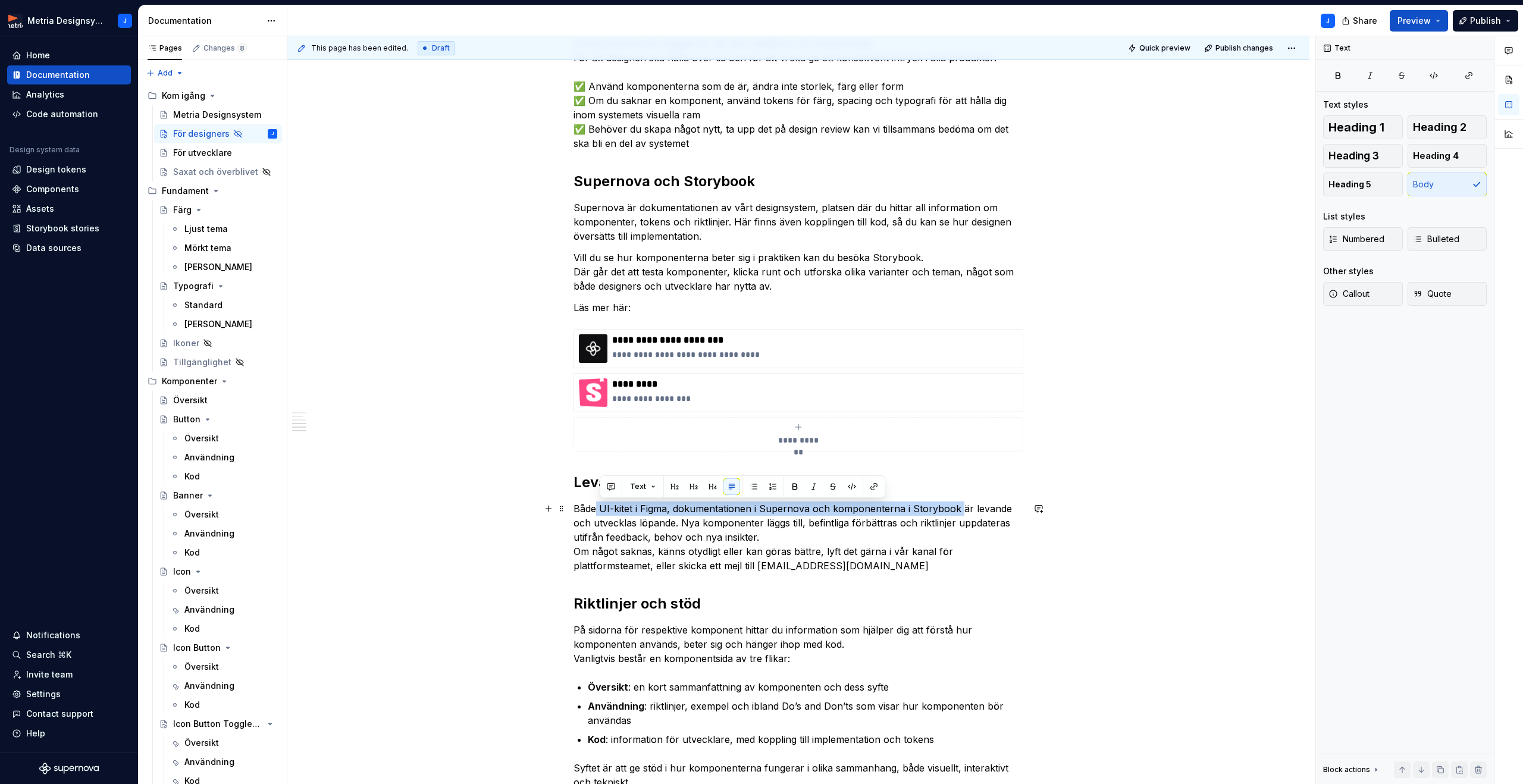
click at [599, 505] on p "Både UI-kitet i Figma, dokumentationen i Supernova och komponenterna i Storyboo…" at bounding box center [798, 537] width 449 height 71
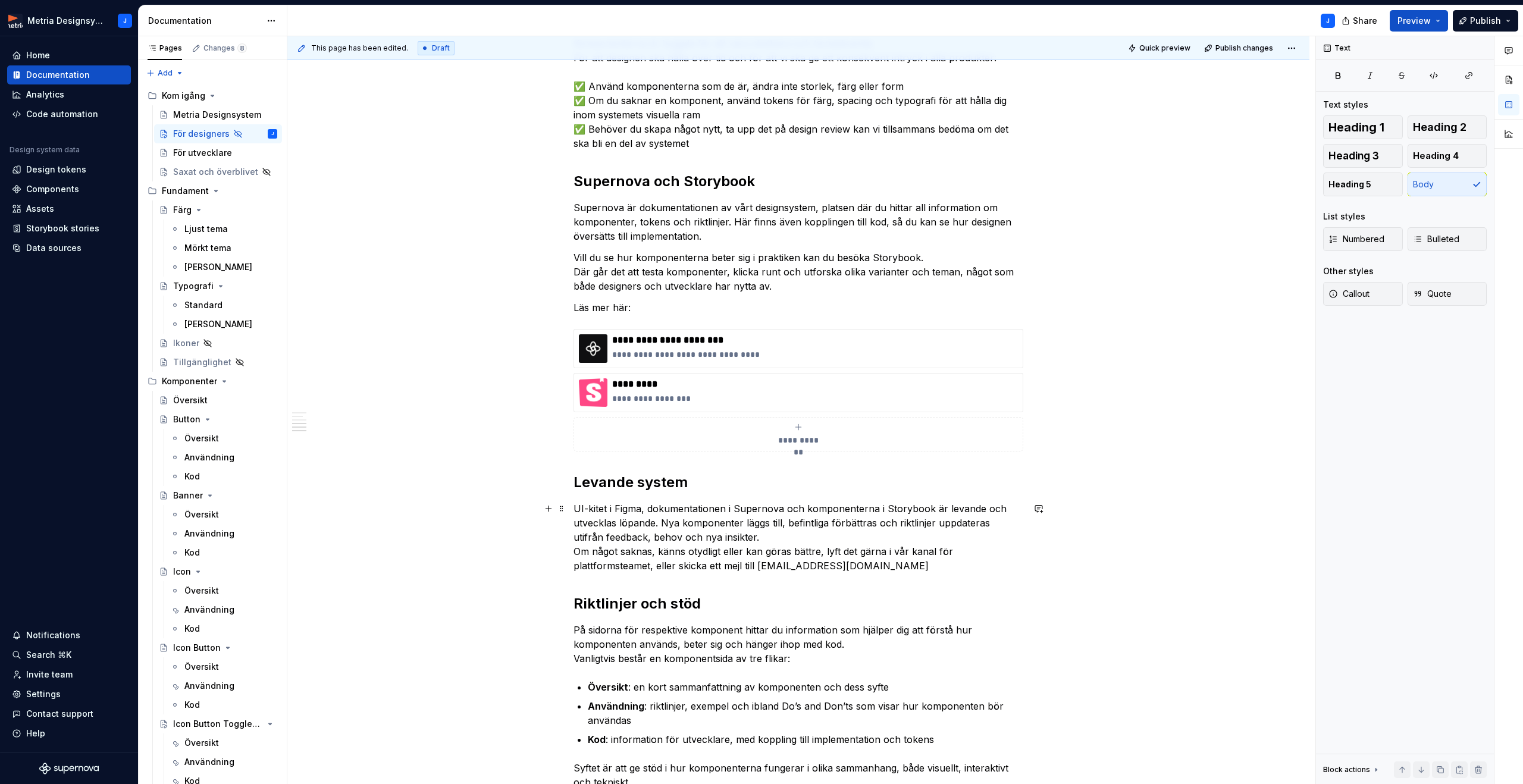
click at [913, 554] on p "UI-kitet i Figma, dokumentationen i Supernova och komponenterna i Storybook är …" at bounding box center [798, 537] width 449 height 71
click at [1000, 549] on p "UI-kitet i Figma, dokumentationen i Supernova och komponenterna i Storybook är …" at bounding box center [798, 537] width 449 height 71
click at [848, 563] on p "UI-kitet i Figma, dokumentationen i Supernova och komponenterna i Storybook är …" at bounding box center [798, 537] width 449 height 71
click at [1042, 590] on div "**********" at bounding box center [798, 357] width 1022 height 1407
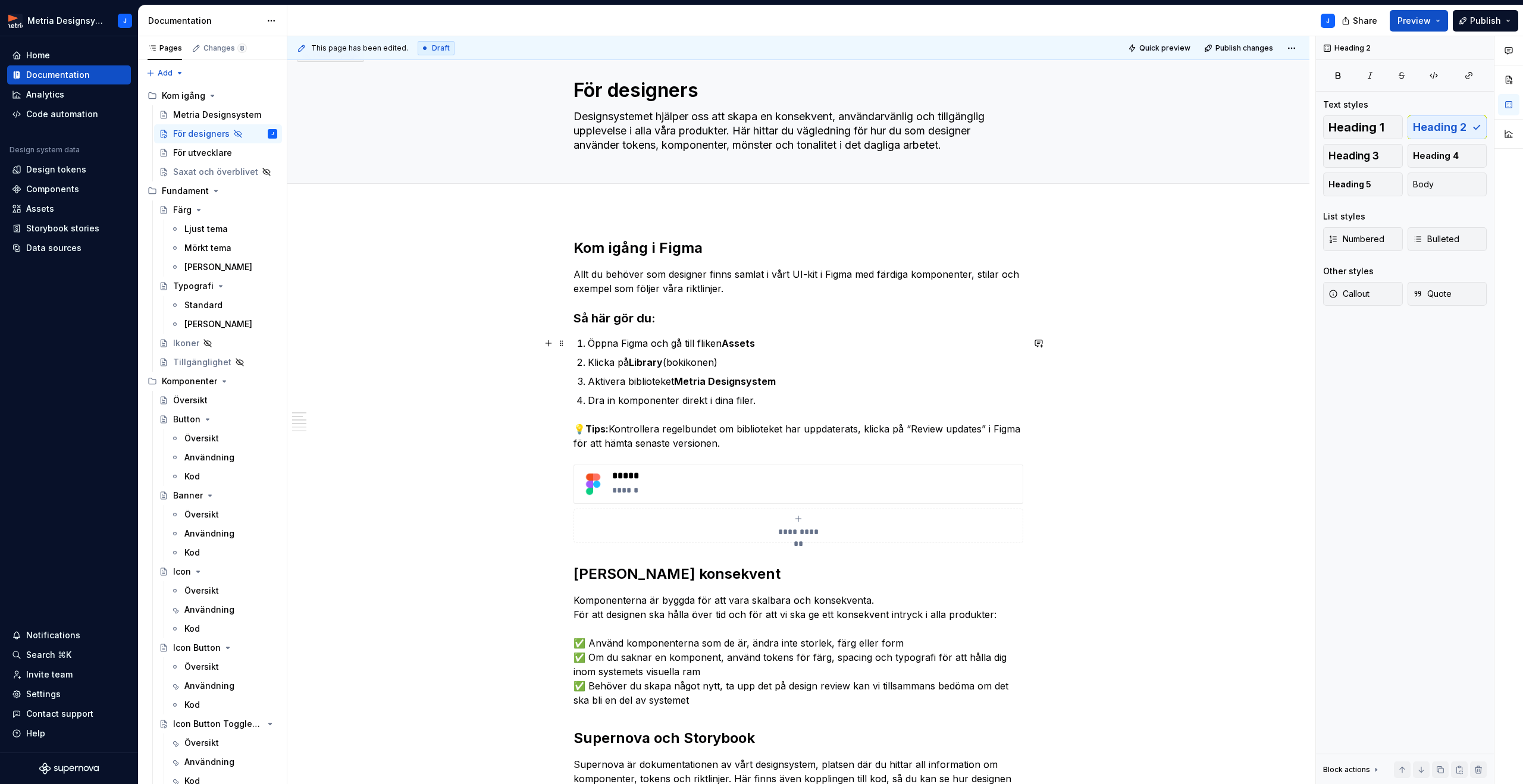
scroll to position [0, 0]
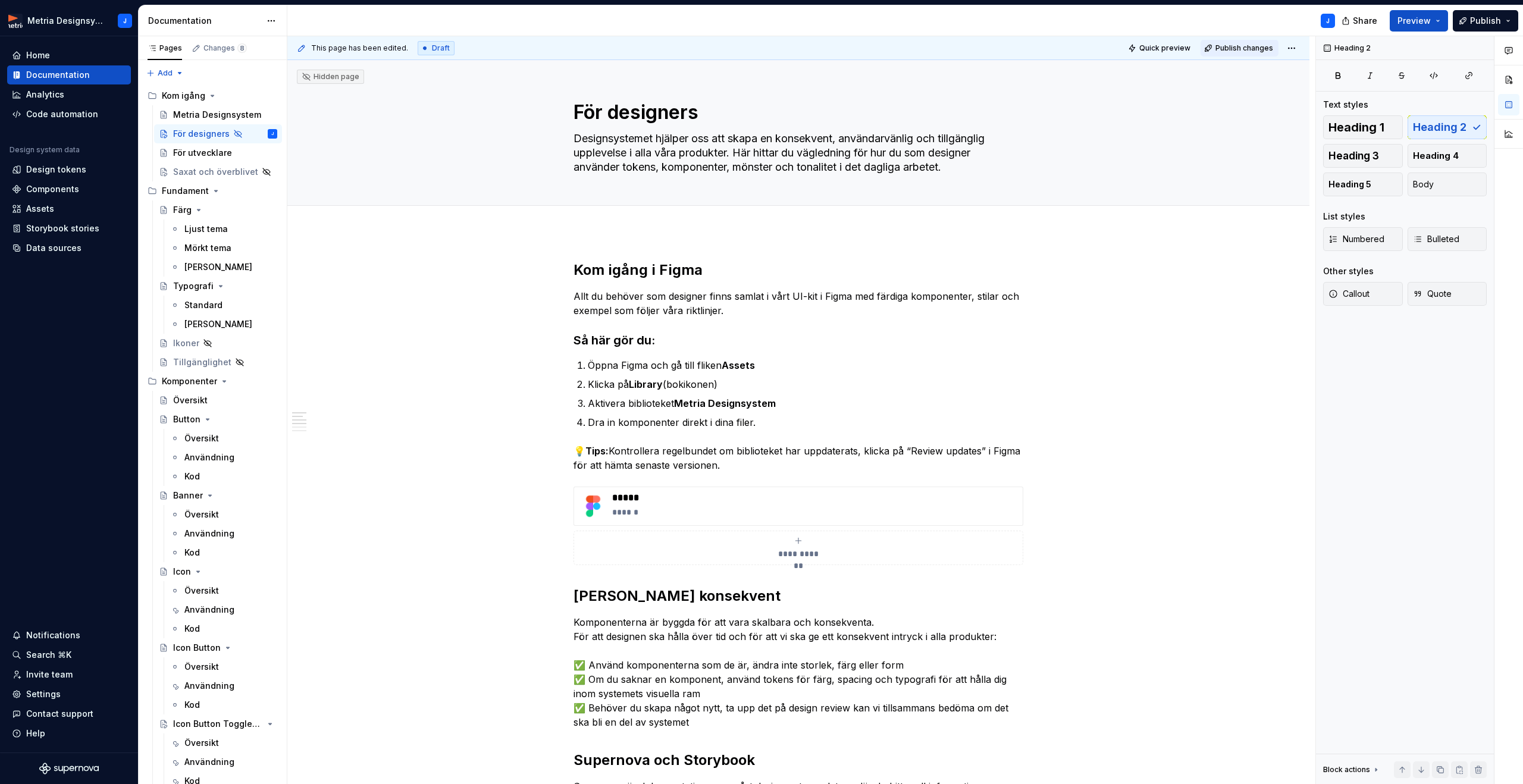
click at [1235, 48] on span "Publish changes" at bounding box center [1244, 48] width 58 height 9
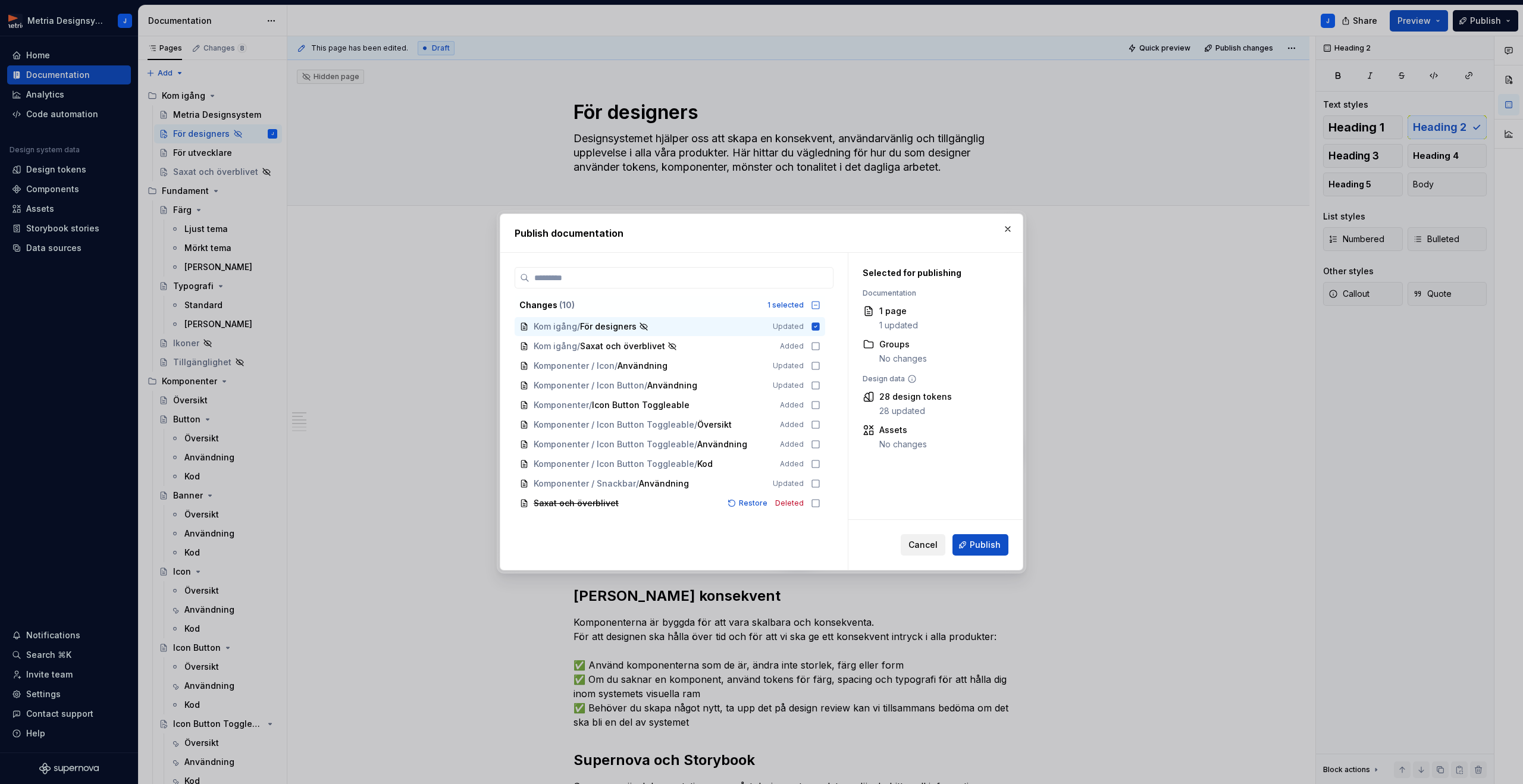
click at [924, 544] on span "Cancel" at bounding box center [922, 545] width 29 height 12
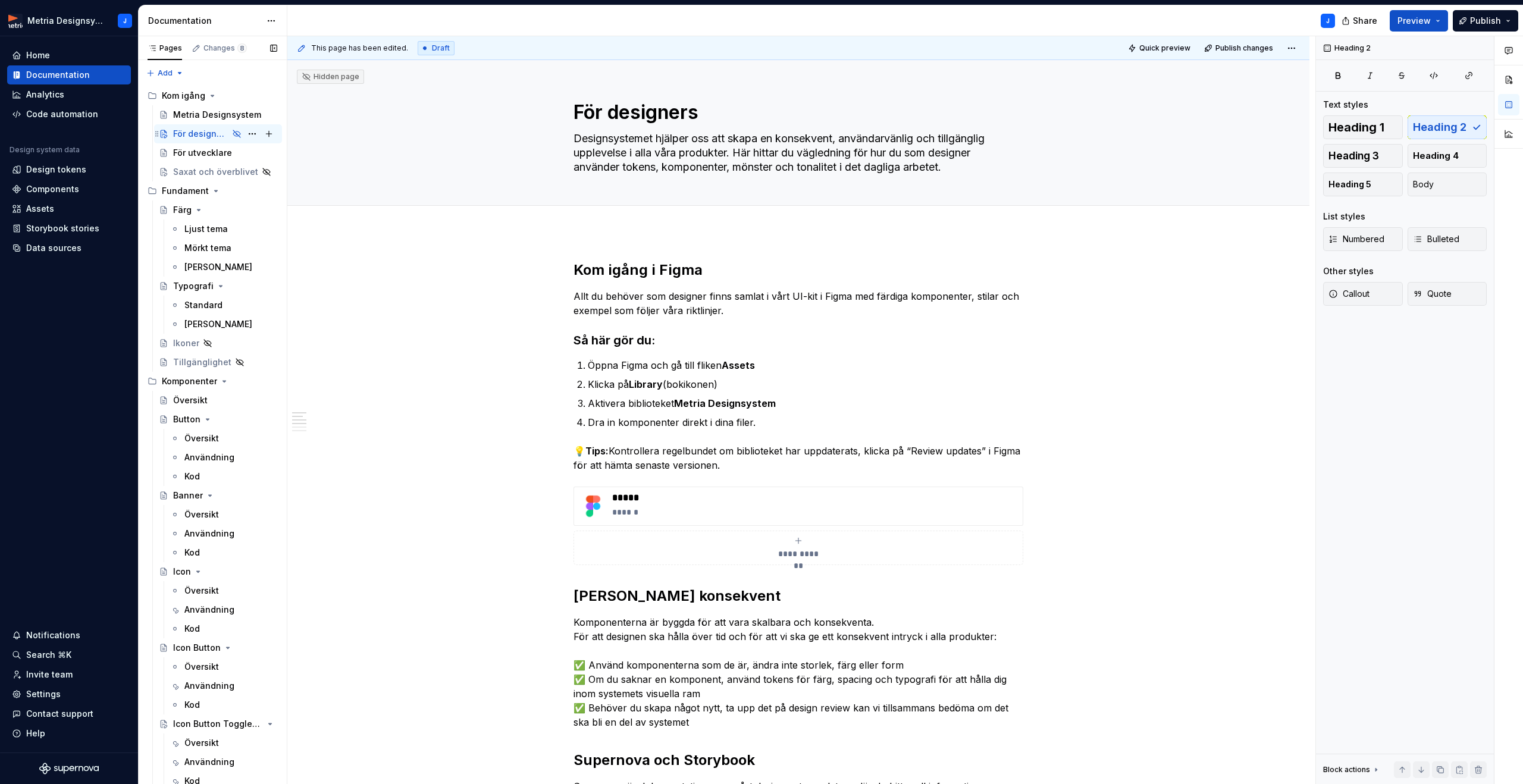
click at [236, 134] on icon "Page tree" at bounding box center [236, 134] width 7 height 7
click at [232, 134] on icon "Page tree" at bounding box center [236, 134] width 9 height 9
click at [253, 134] on button "Page tree" at bounding box center [252, 134] width 17 height 17
click at [293, 216] on div "Show page" at bounding box center [324, 217] width 117 height 12
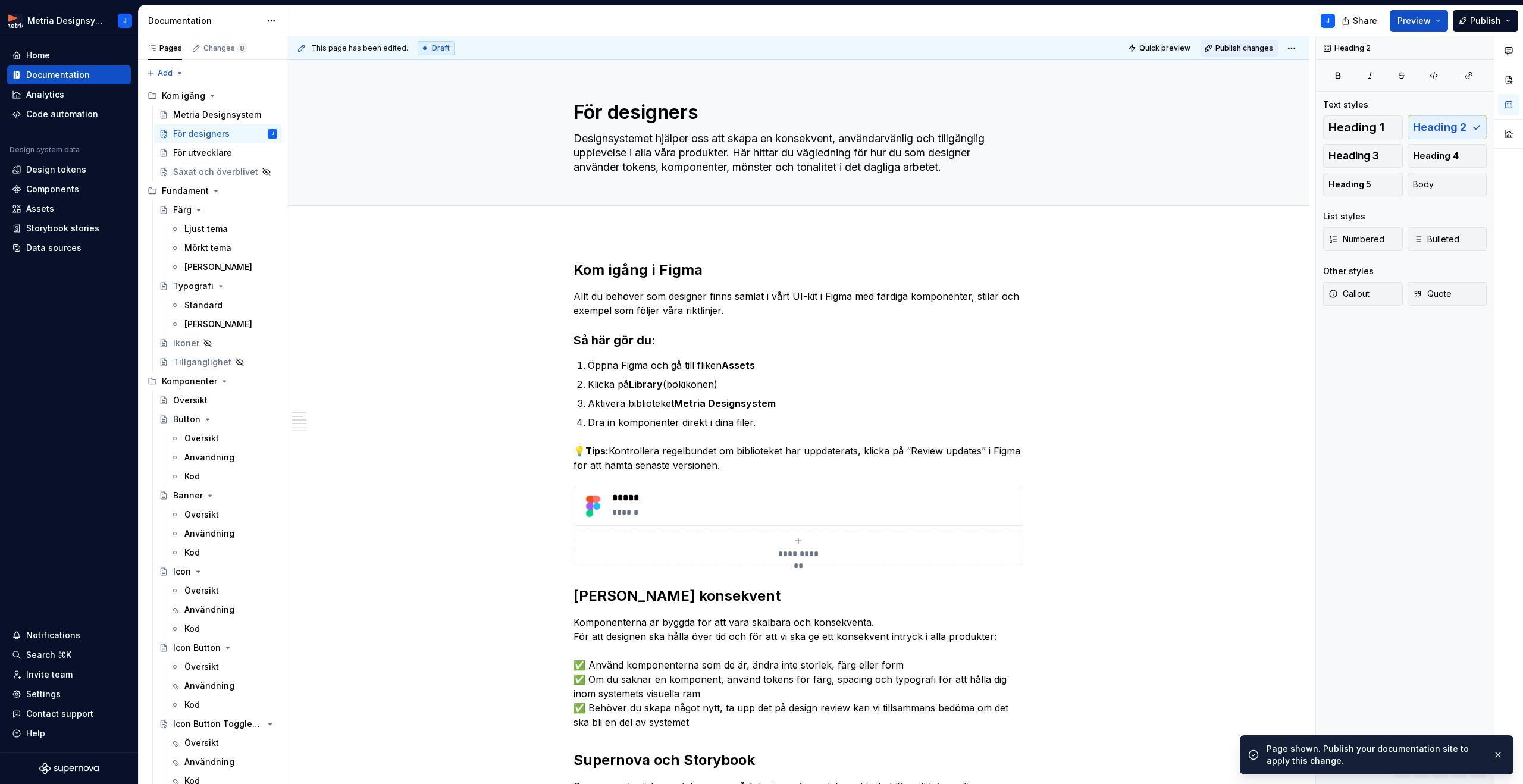
click at [1248, 48] on span "Publish changes" at bounding box center [1244, 48] width 58 height 9
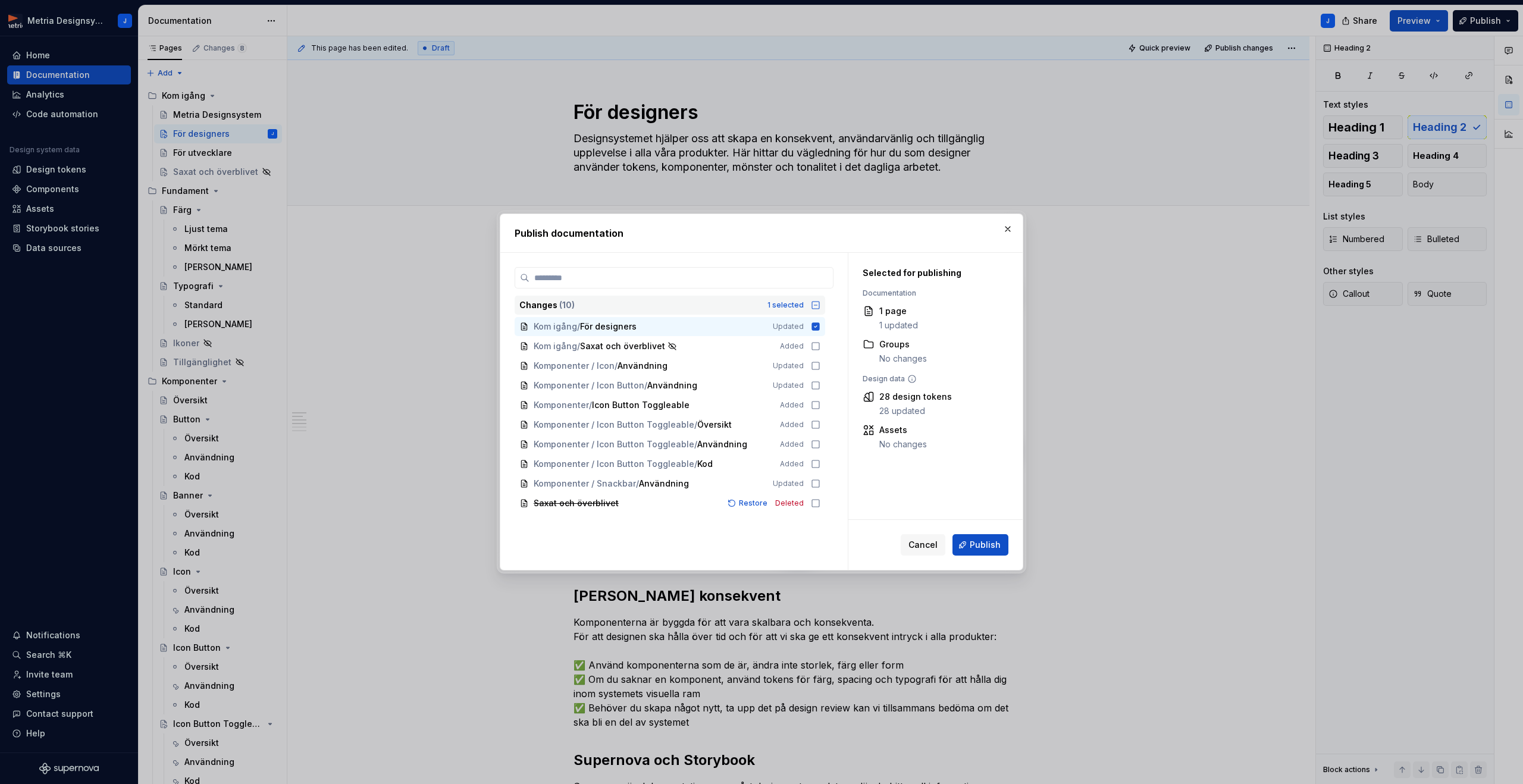
click at [820, 304] on icon at bounding box center [816, 305] width 9 height 9
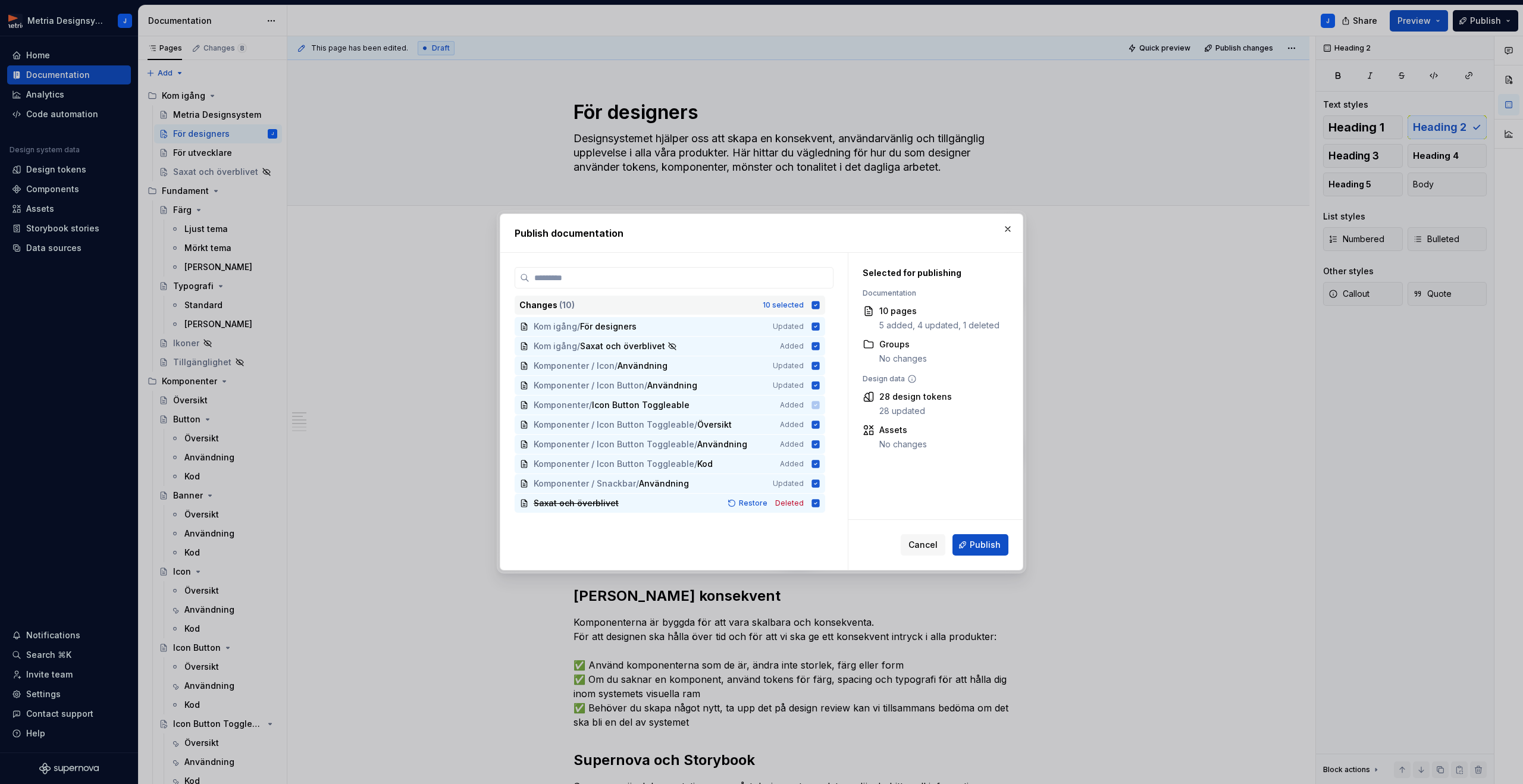
click at [820, 305] on icon at bounding box center [816, 305] width 9 height 9
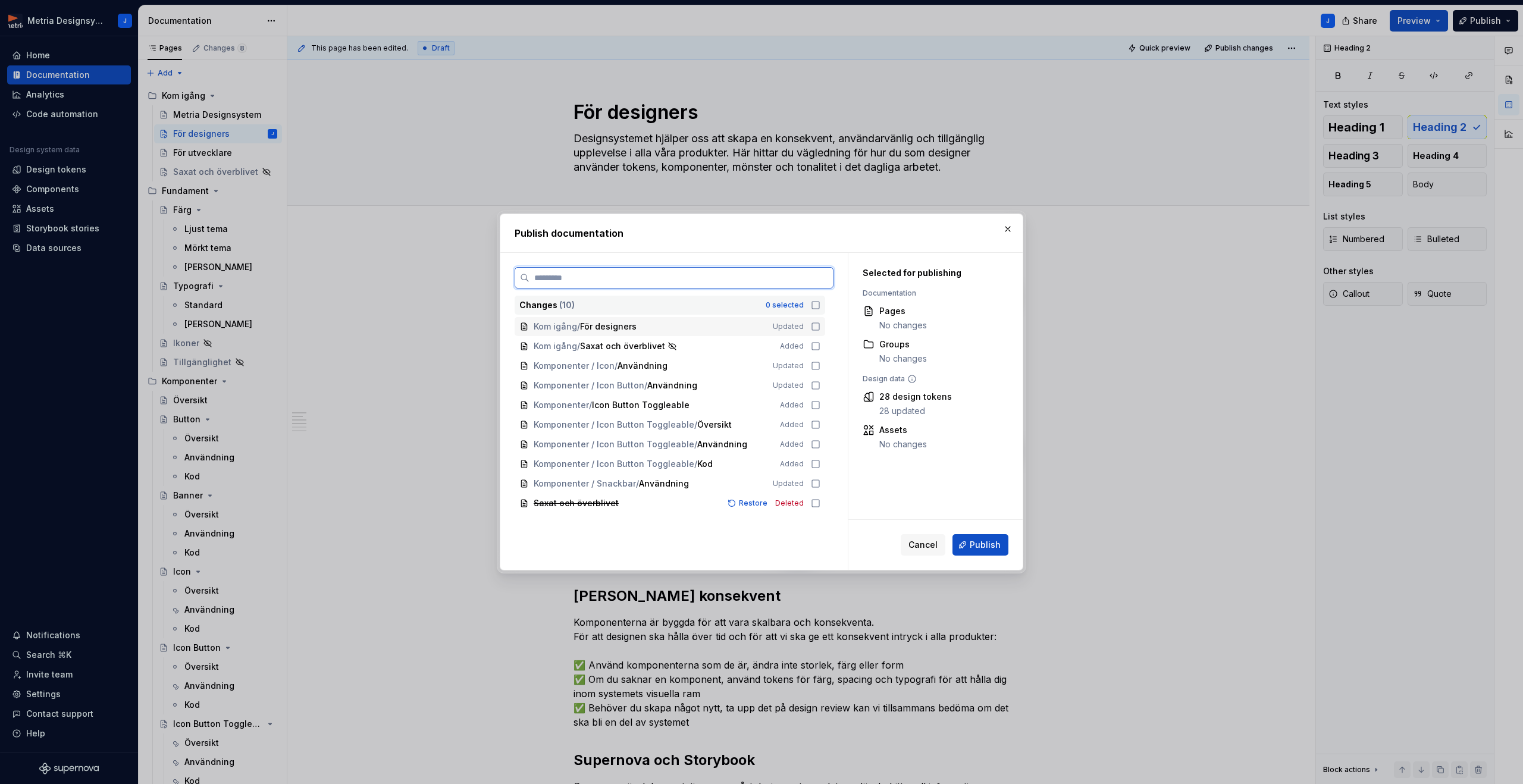
click at [820, 329] on icon at bounding box center [816, 326] width 9 height 9
click at [984, 547] on span "Publish" at bounding box center [985, 545] width 31 height 12
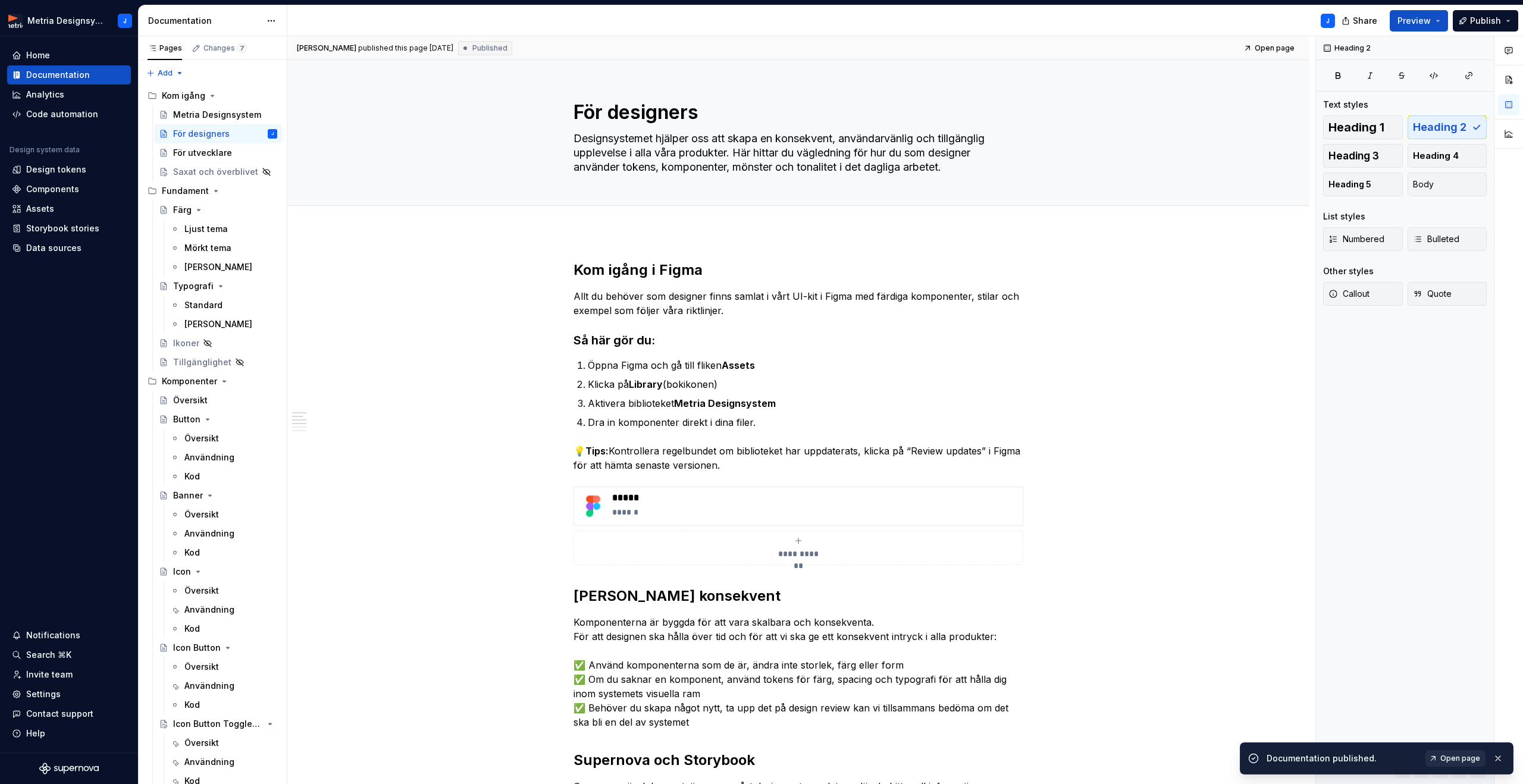
click at [1465, 755] on span "Open page" at bounding box center [1460, 758] width 40 height 9
click at [206, 402] on div "Översikt" at bounding box center [225, 400] width 104 height 17
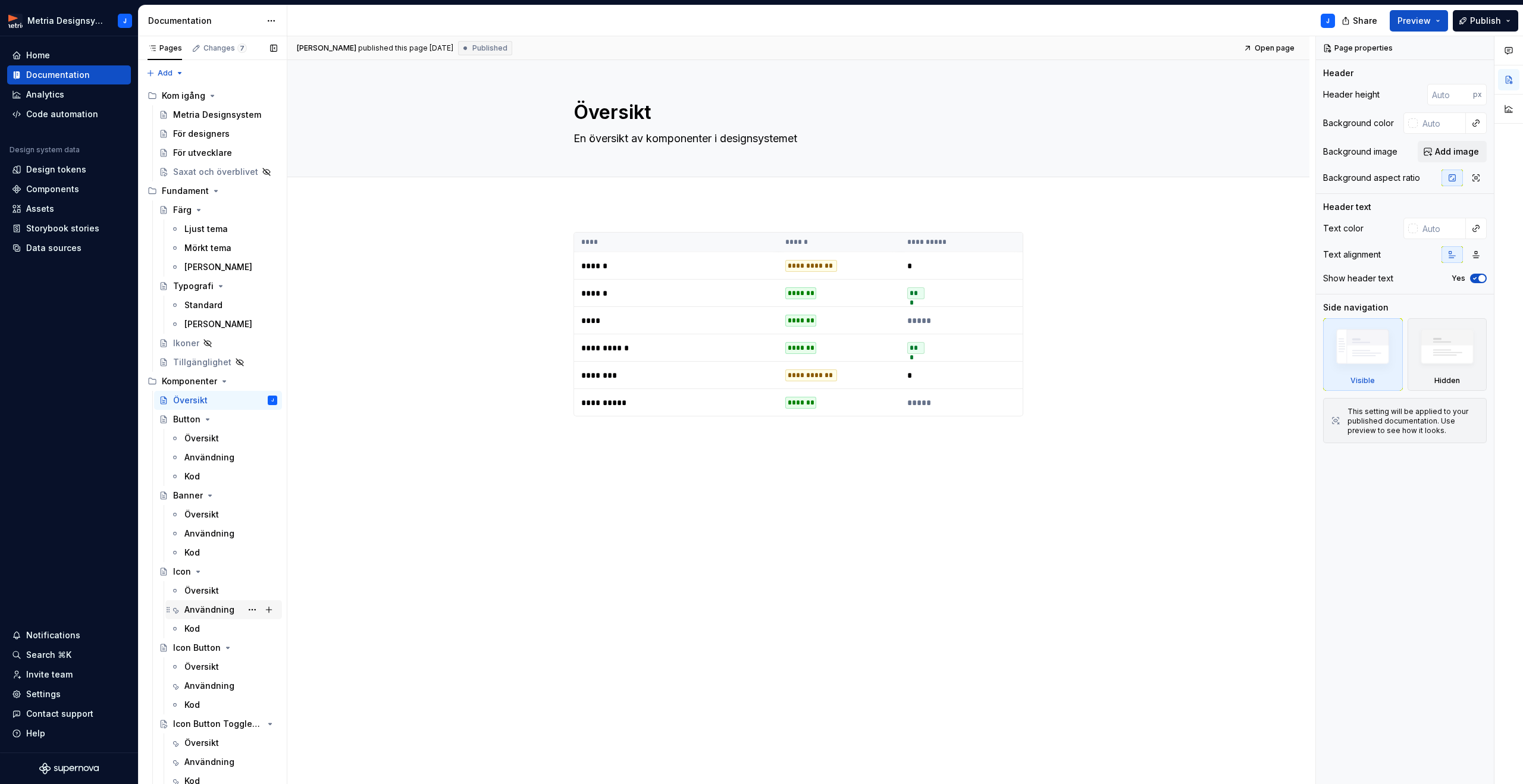
click at [209, 609] on div "Användning" at bounding box center [209, 610] width 50 height 12
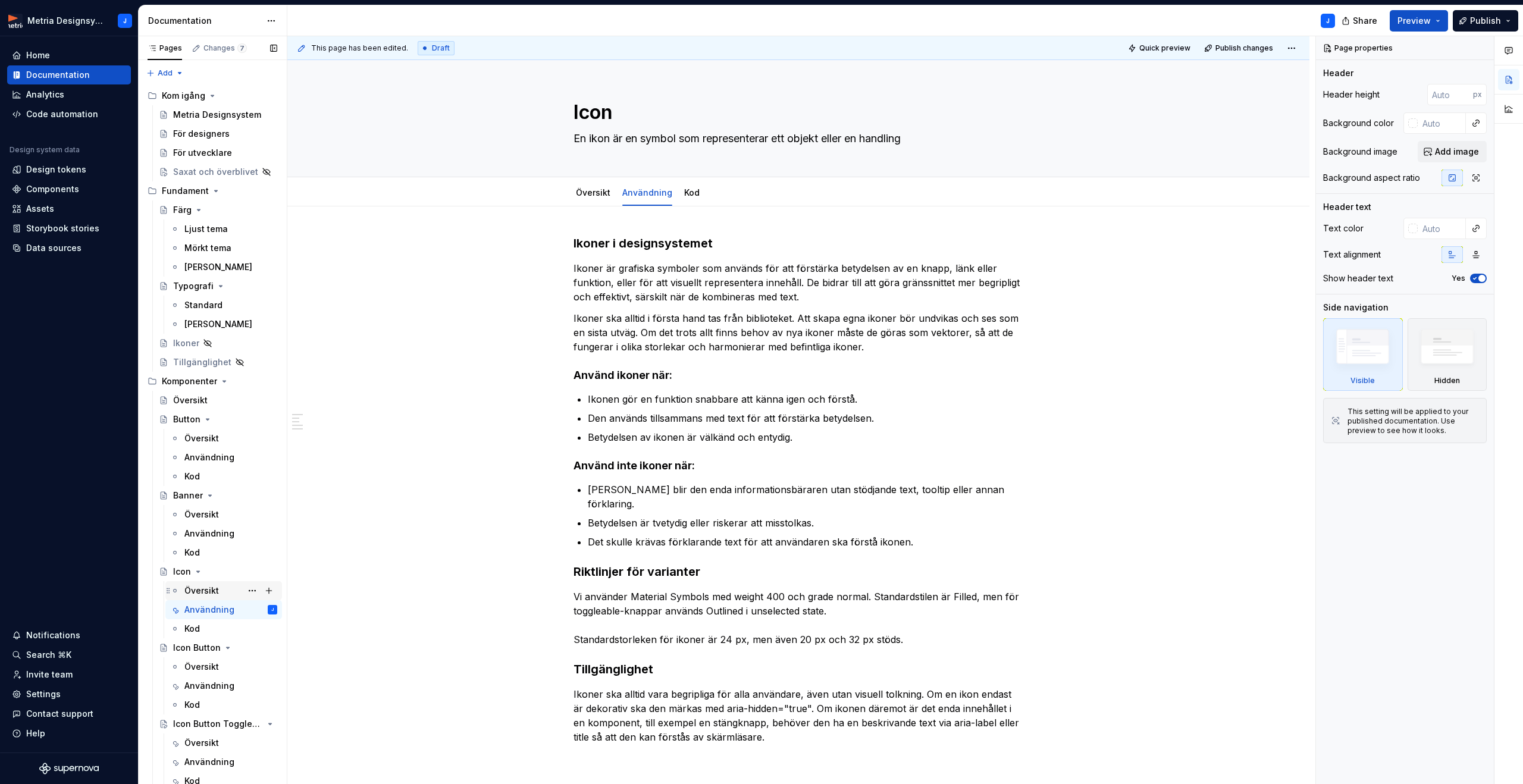
click at [207, 589] on div "Översikt" at bounding box center [201, 591] width 34 height 12
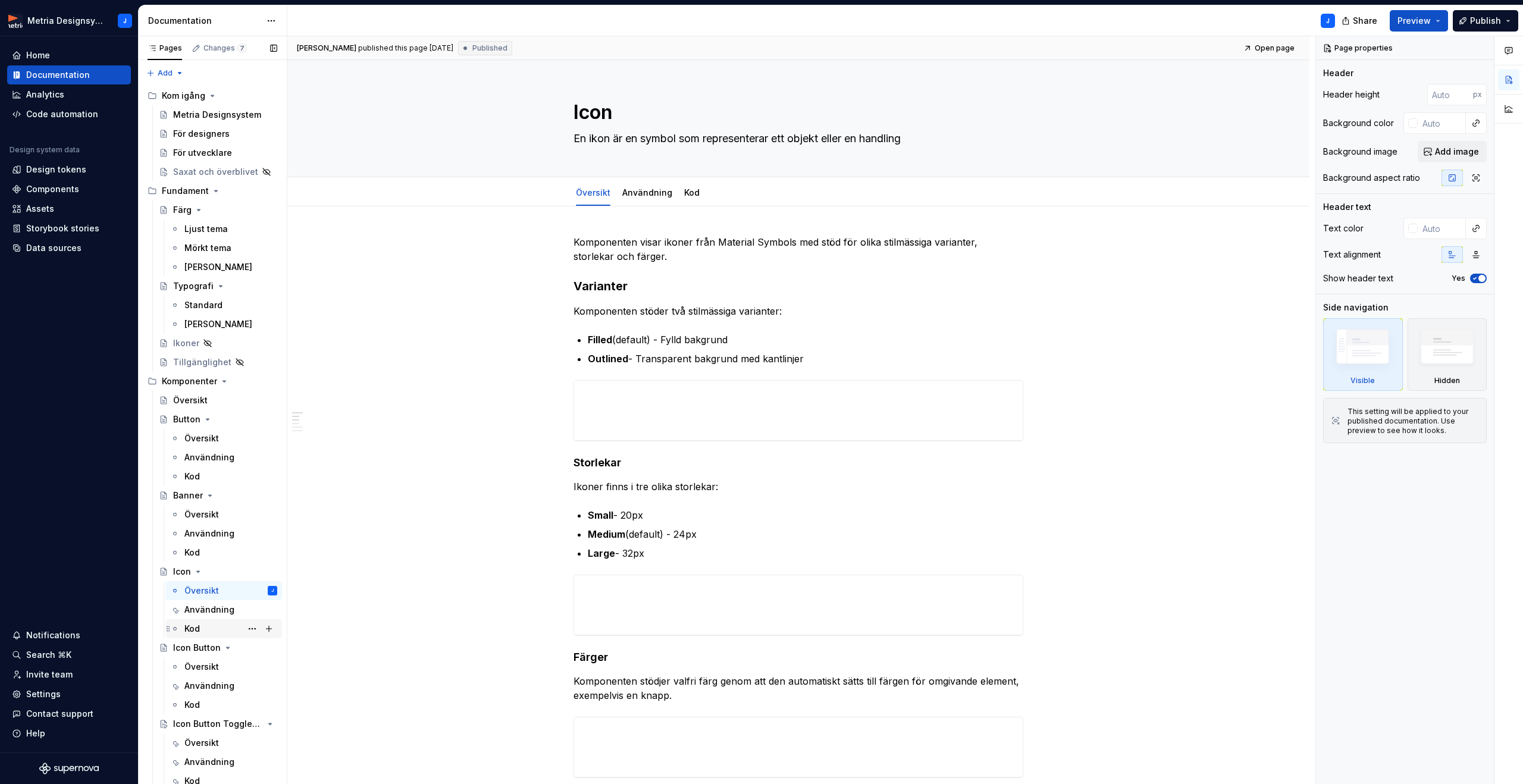
click at [200, 625] on div "Kod" at bounding box center [230, 628] width 93 height 17
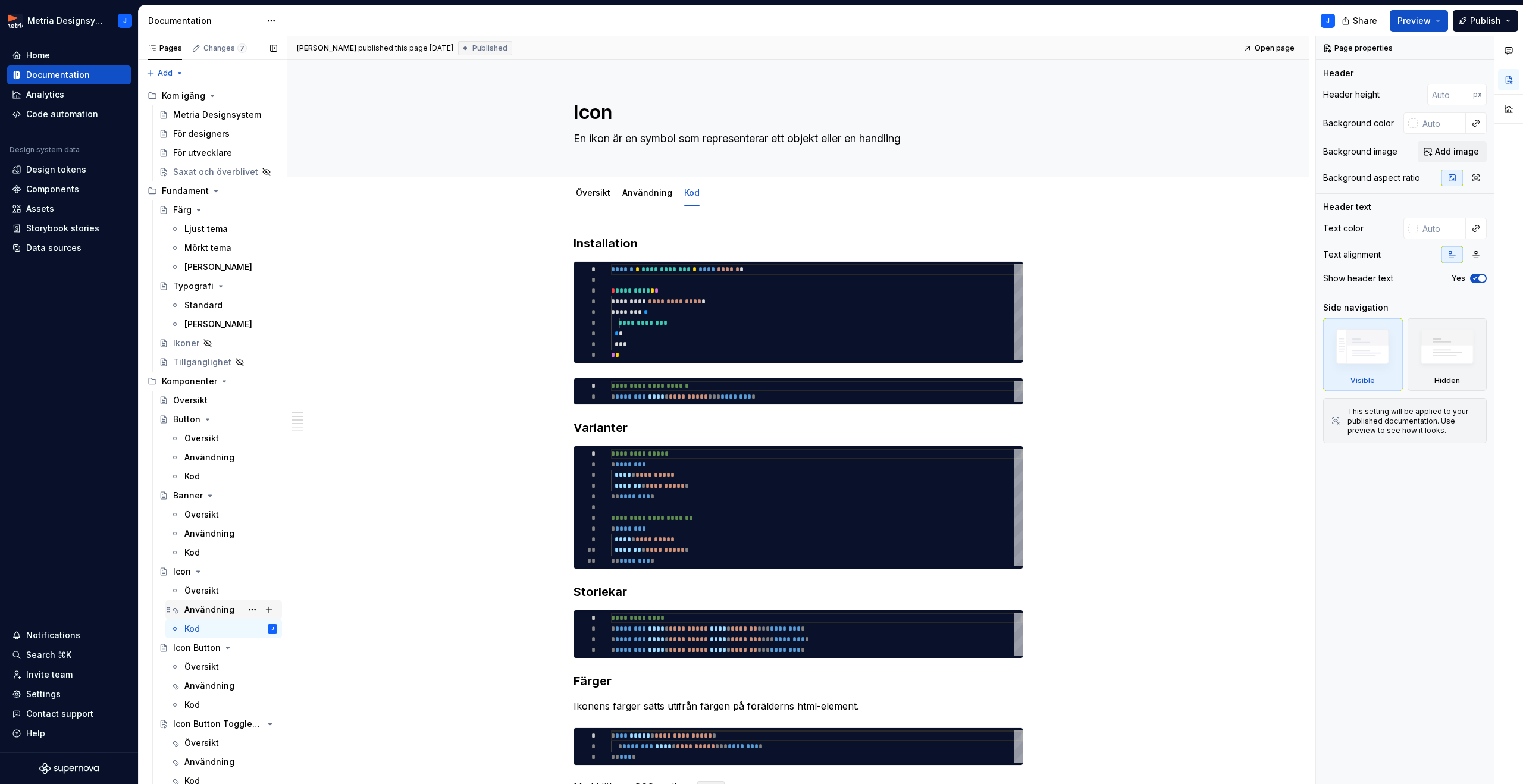
click at [211, 609] on div "Användning" at bounding box center [209, 610] width 50 height 12
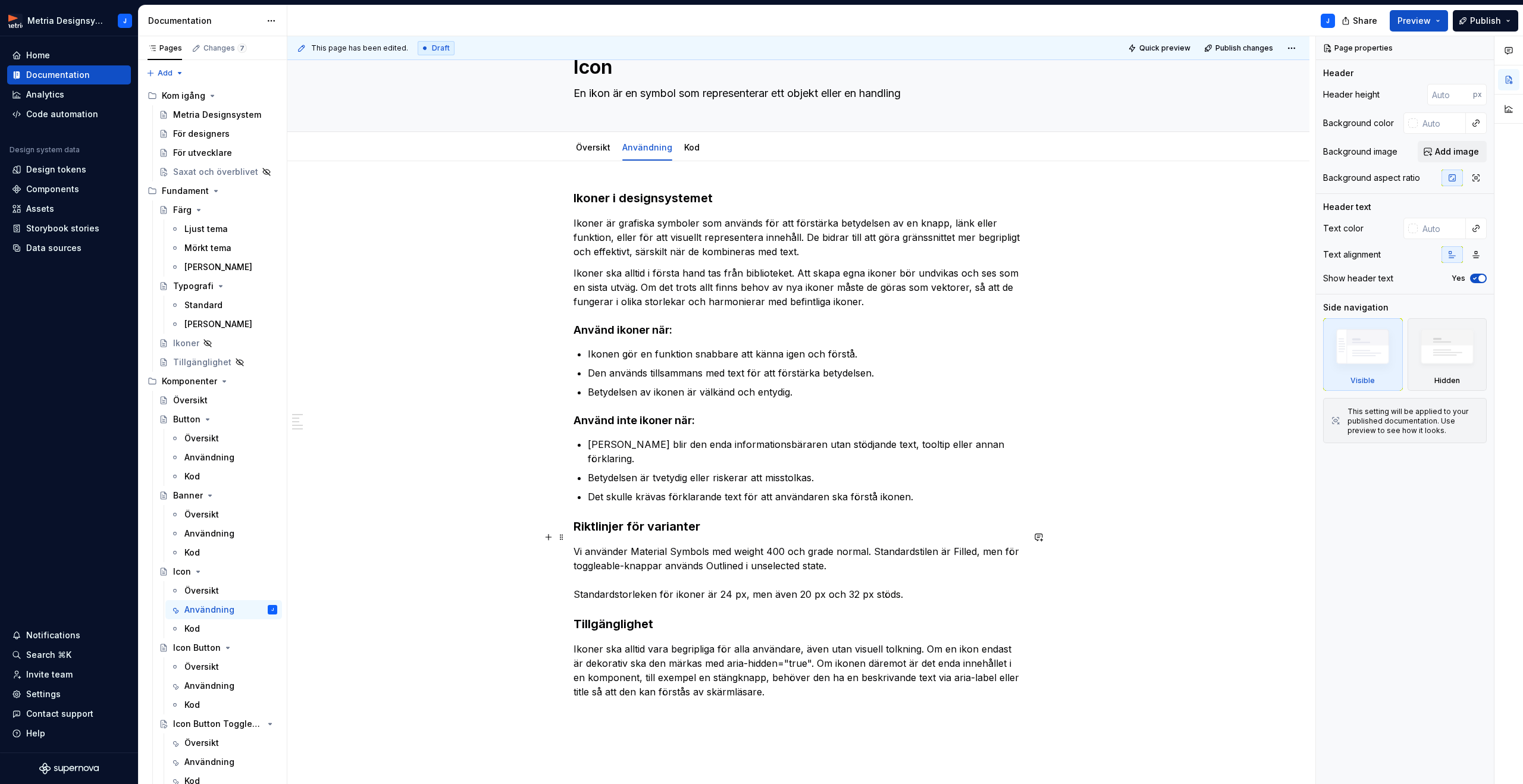
scroll to position [41, 0]
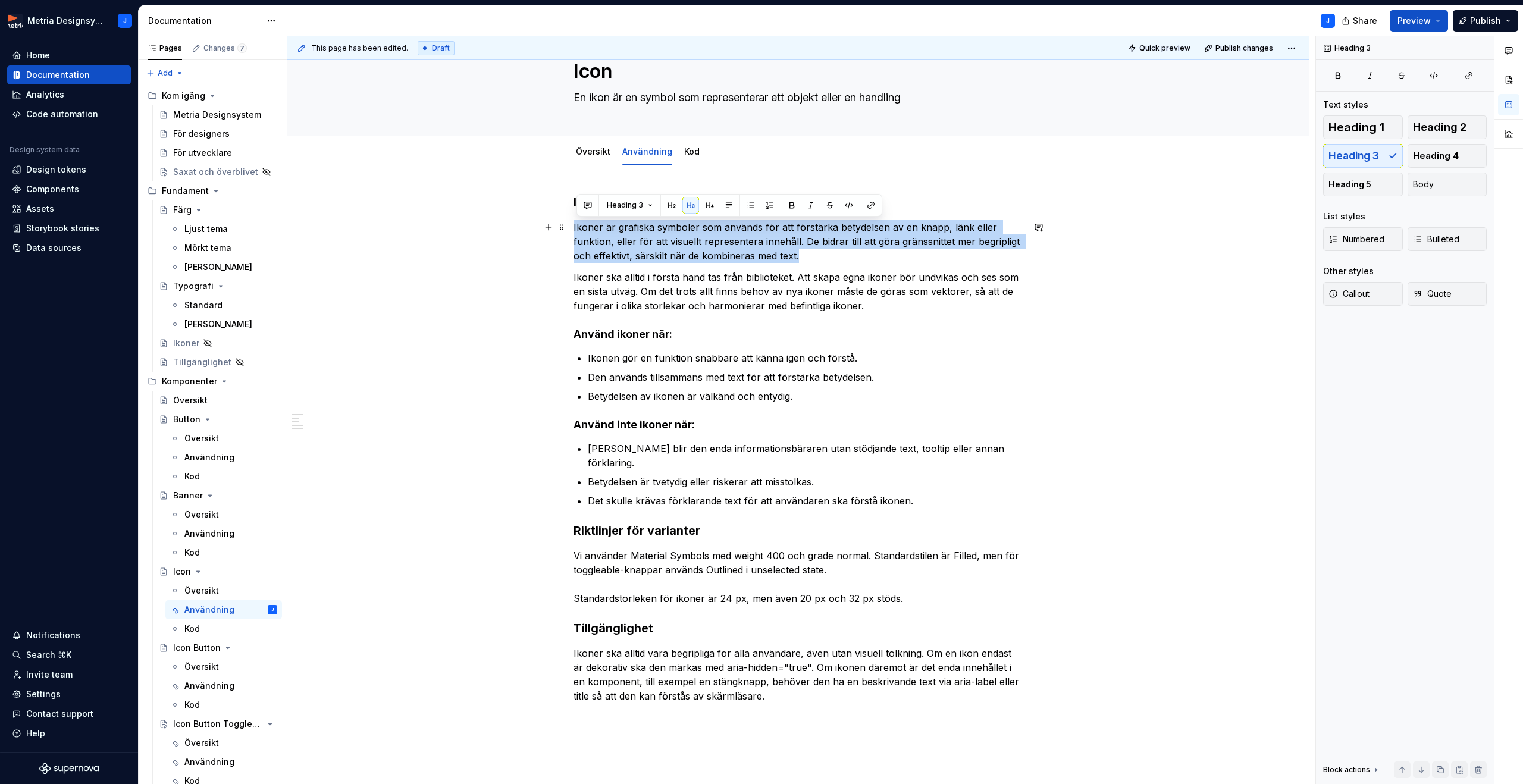
drag, startPoint x: 812, startPoint y: 257, endPoint x: 570, endPoint y: 226, distance: 244.0
click at [570, 226] on div "Ikoner i designsystemet Ikoner är grafiska symboler som används för att förstär…" at bounding box center [798, 569] width 1022 height 808
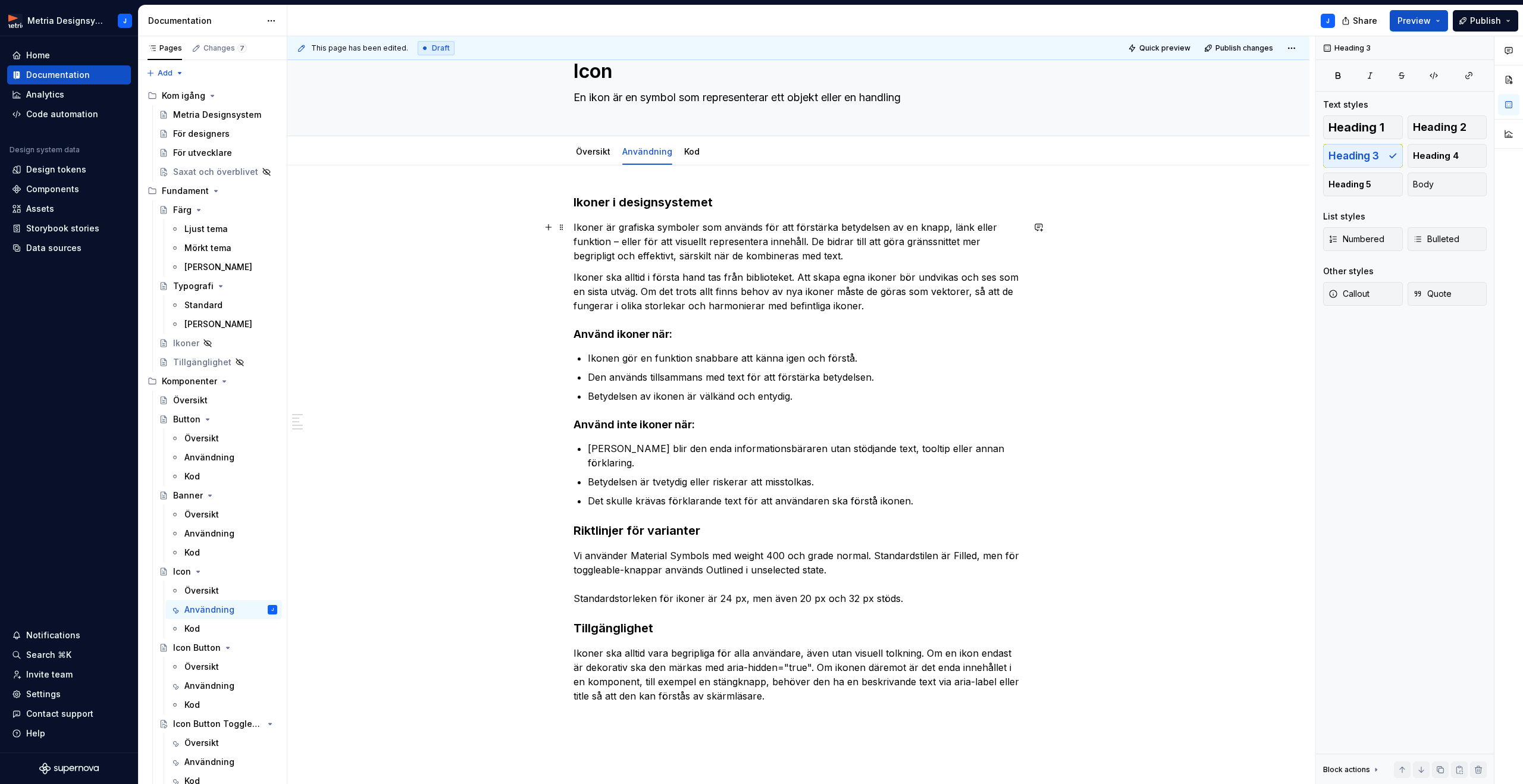
click at [620, 241] on p "Ikoner är grafiska symboler som används för att förstärka betydelsen av en knap…" at bounding box center [798, 242] width 449 height 43
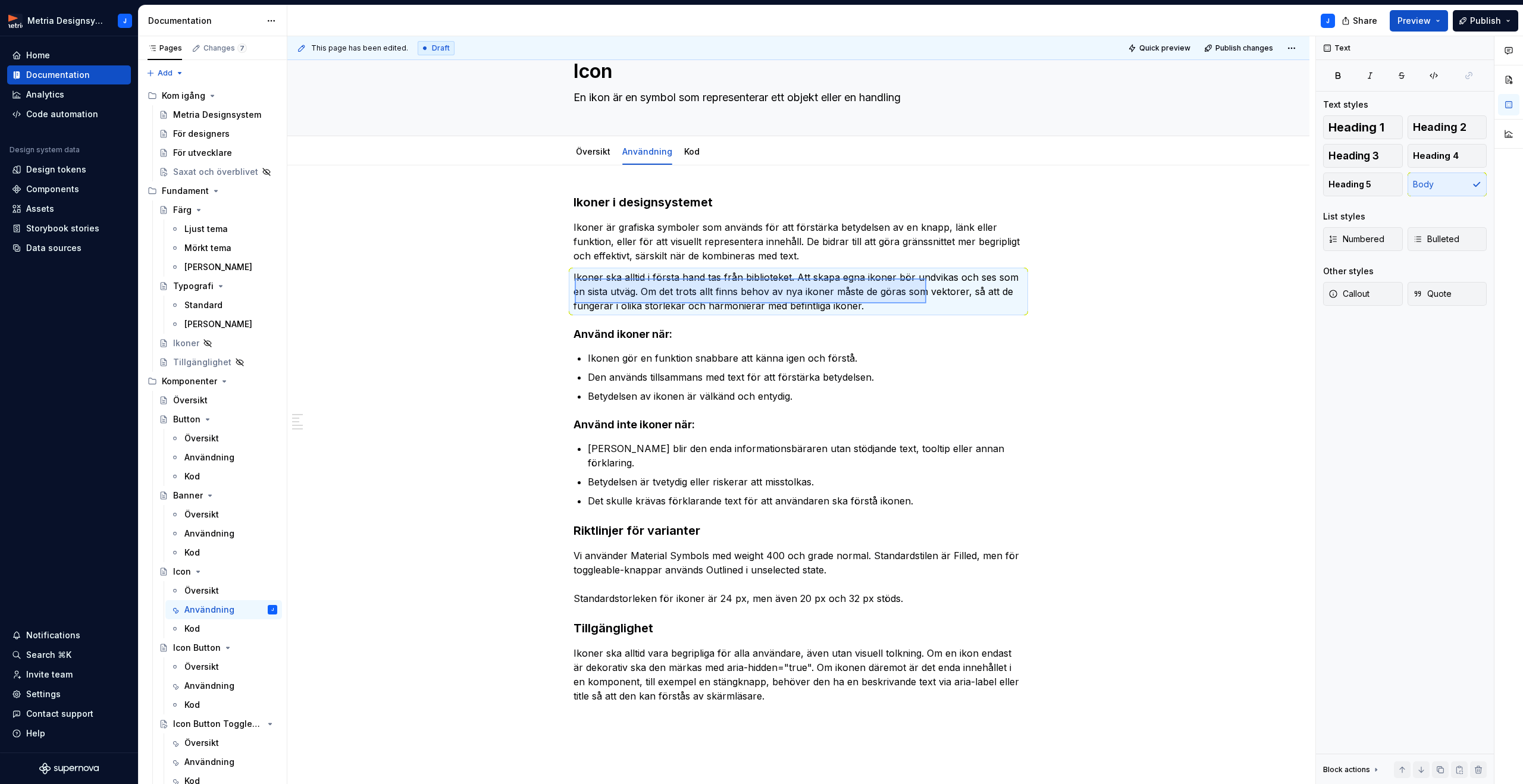
drag, startPoint x: 574, startPoint y: 278, endPoint x: 920, endPoint y: 305, distance: 347.1
click at [926, 305] on div "This page has been edited. Draft Quick preview Publish changes Icon En ikon är …" at bounding box center [801, 410] width 1028 height 748
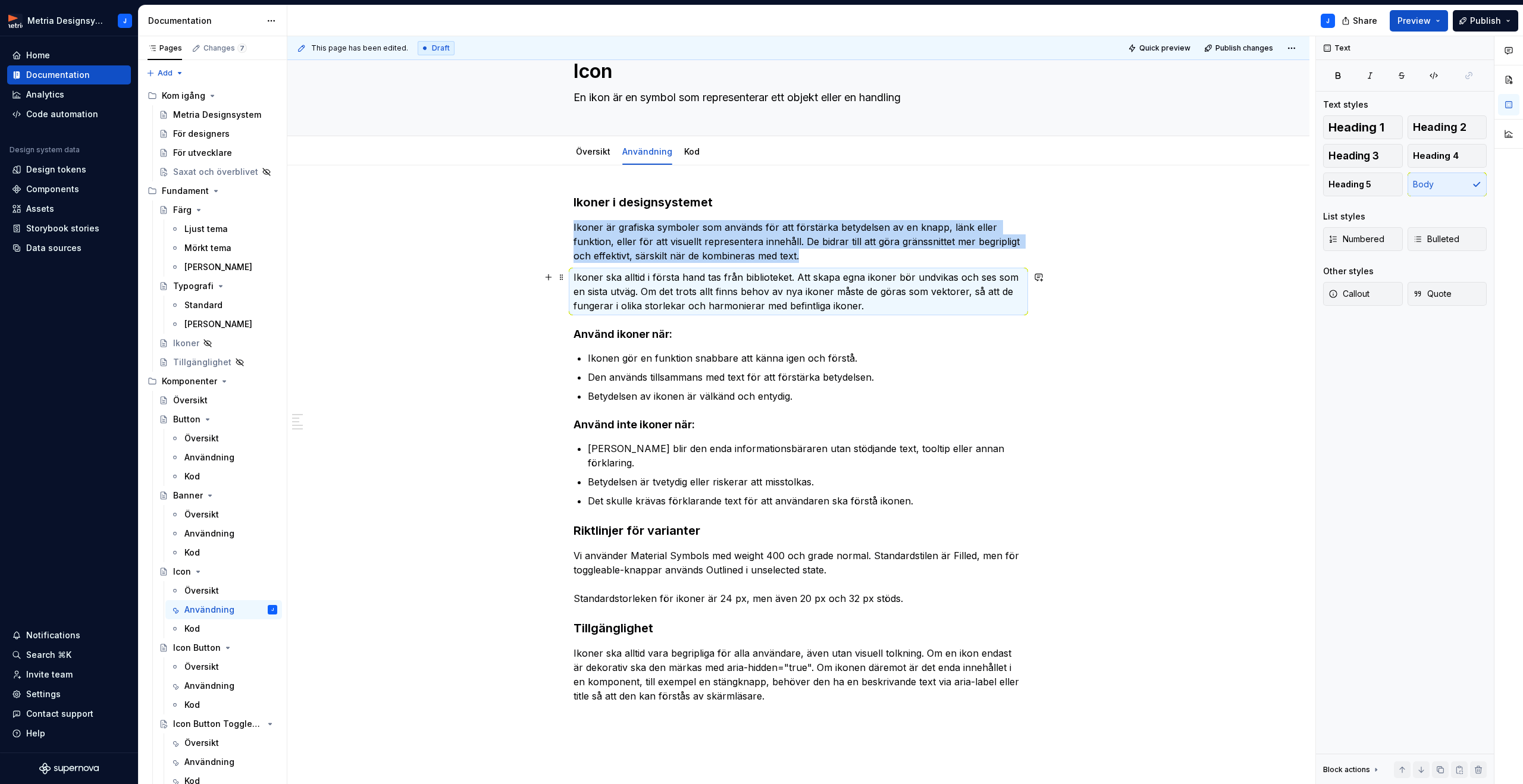
click at [891, 308] on p "Ikoner ska alltid i första hand tas från biblioteket. Att skapa egna ikoner bör…" at bounding box center [798, 292] width 449 height 43
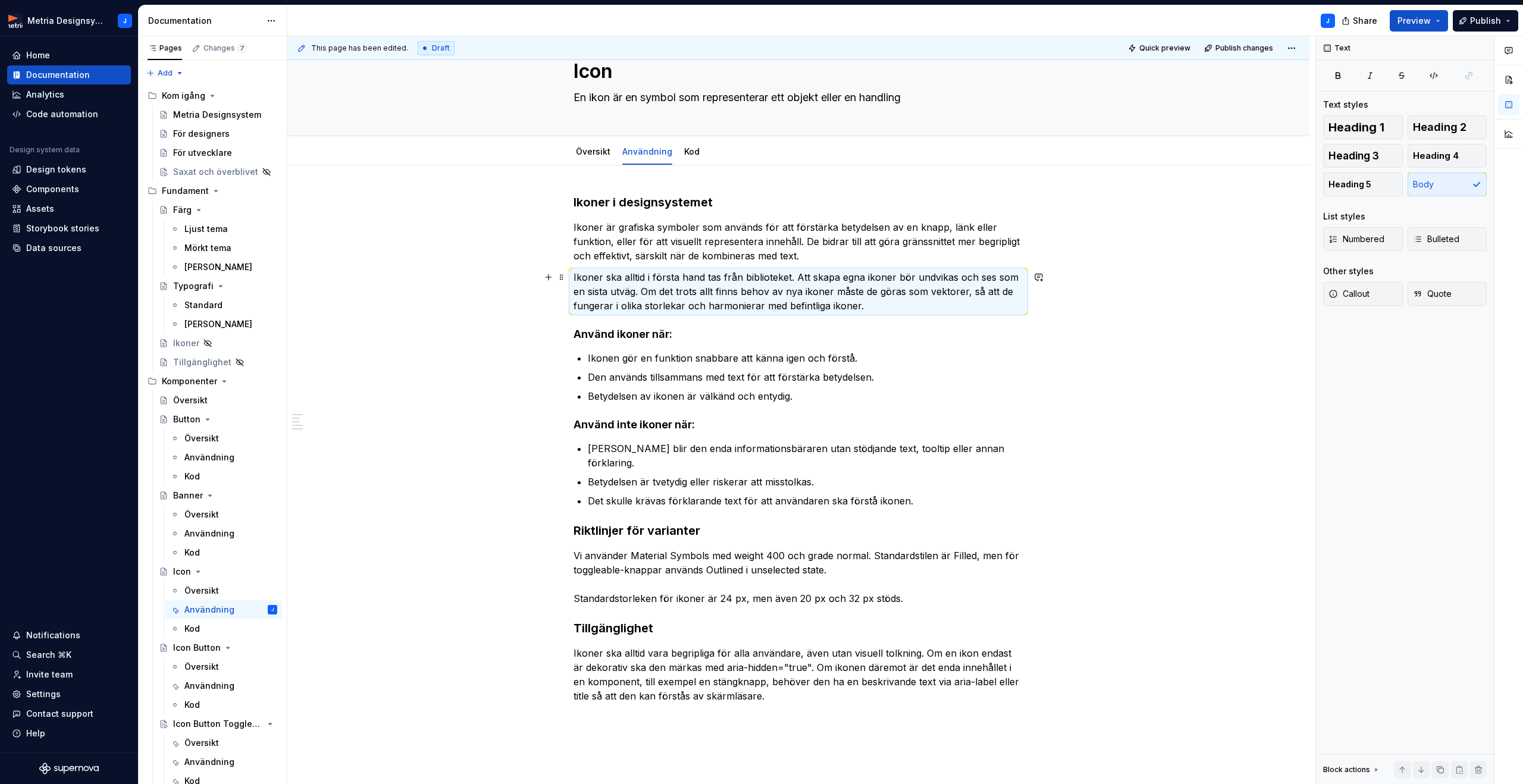
click at [890, 308] on p "Ikoner ska alltid i första hand tas från biblioteket. Att skapa egna ikoner bör…" at bounding box center [798, 292] width 449 height 43
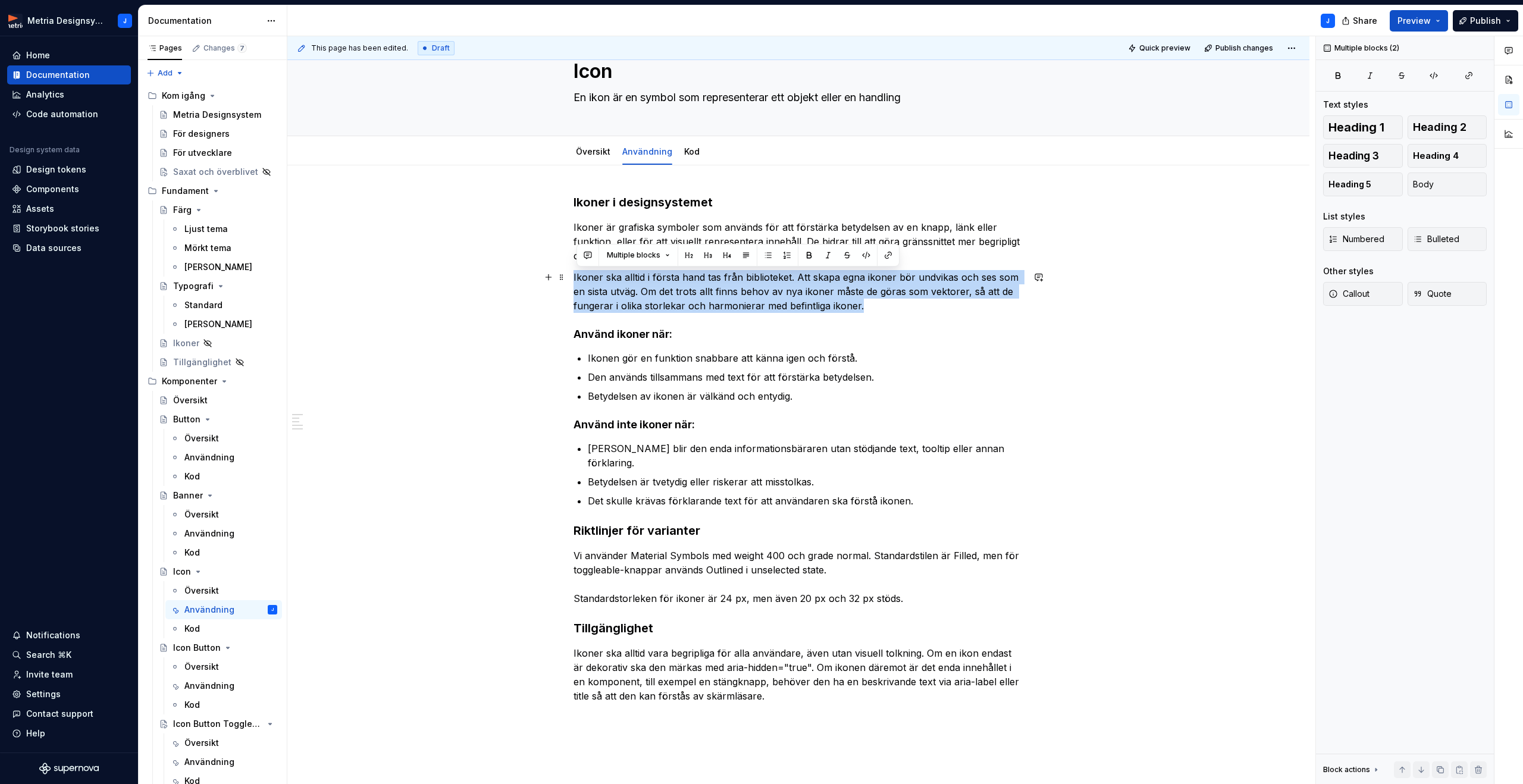
drag, startPoint x: 875, startPoint y: 308, endPoint x: 571, endPoint y: 274, distance: 305.9
click at [571, 274] on div "Ikoner i designsystemet Ikoner är grafiska symboler som används för att förstär…" at bounding box center [798, 569] width 1022 height 808
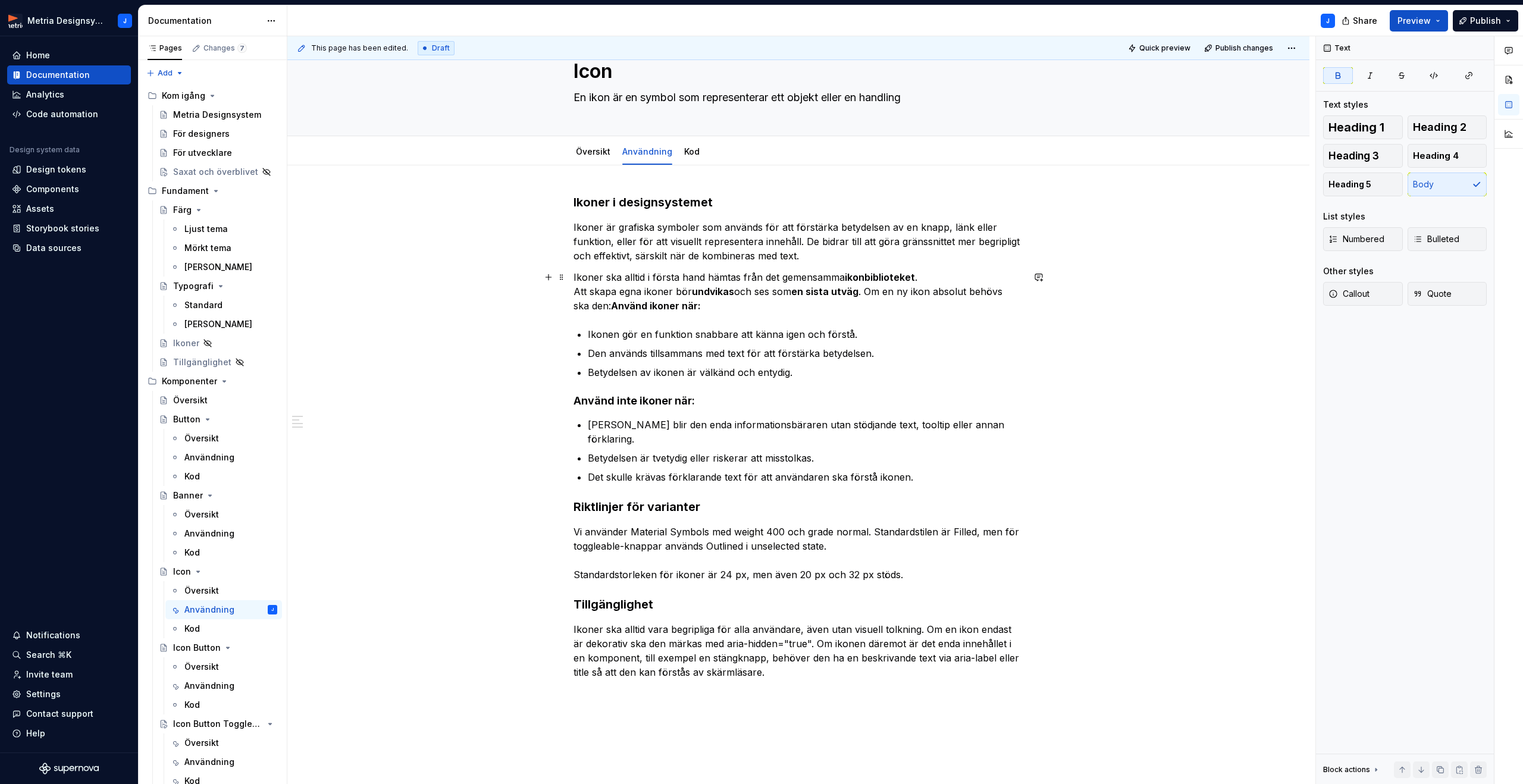
drag, startPoint x: 690, startPoint y: 309, endPoint x: 691, endPoint y: 300, distance: 9.1
click at [691, 300] on p "Ikoner ska alltid i första hand hämtas från det gemensamma ikonbiblioteket . At…" at bounding box center [798, 292] width 449 height 43
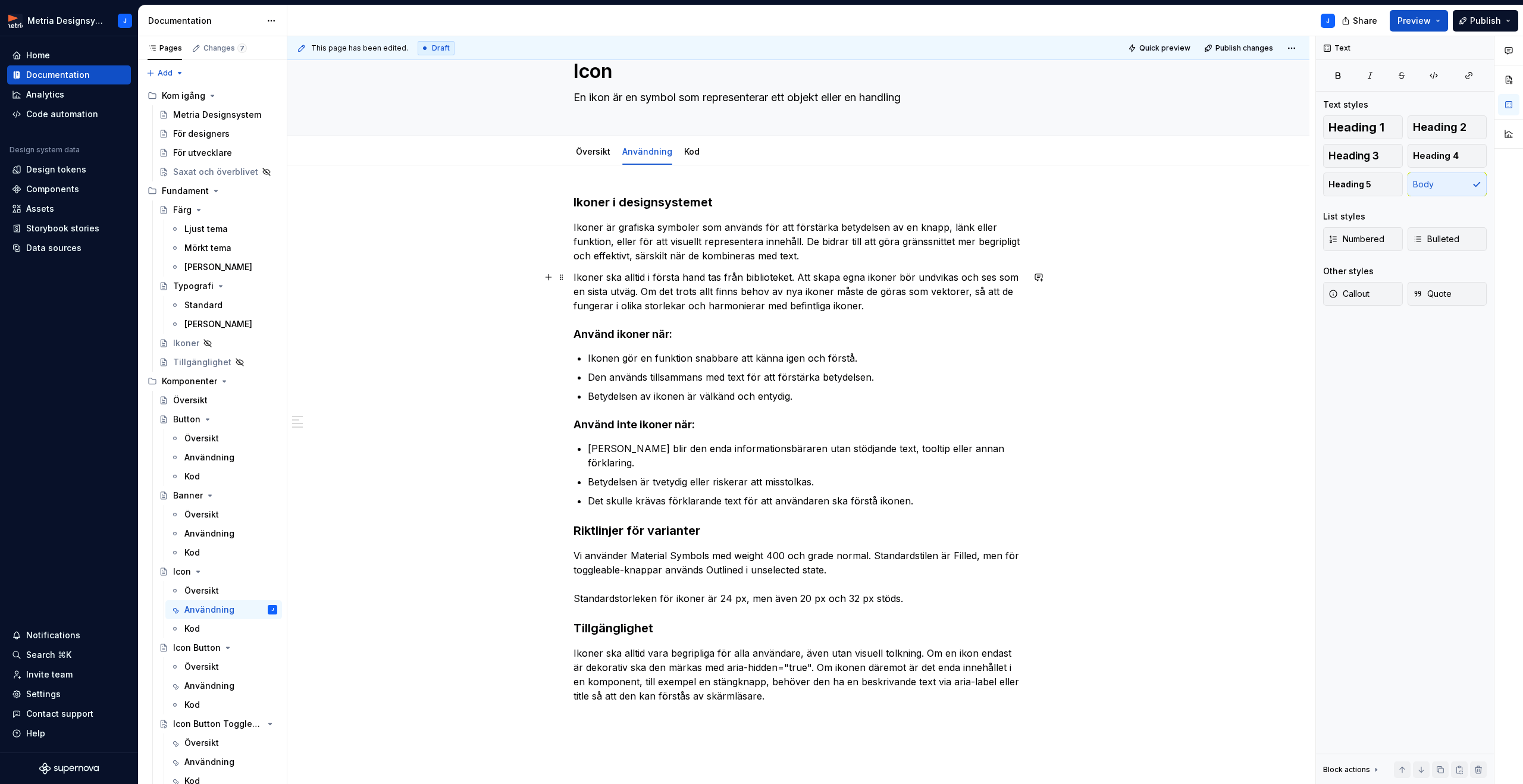
click at [673, 309] on p "Ikoner ska alltid i första hand tas från biblioteket. Att skapa egna ikoner bör…" at bounding box center [798, 292] width 449 height 43
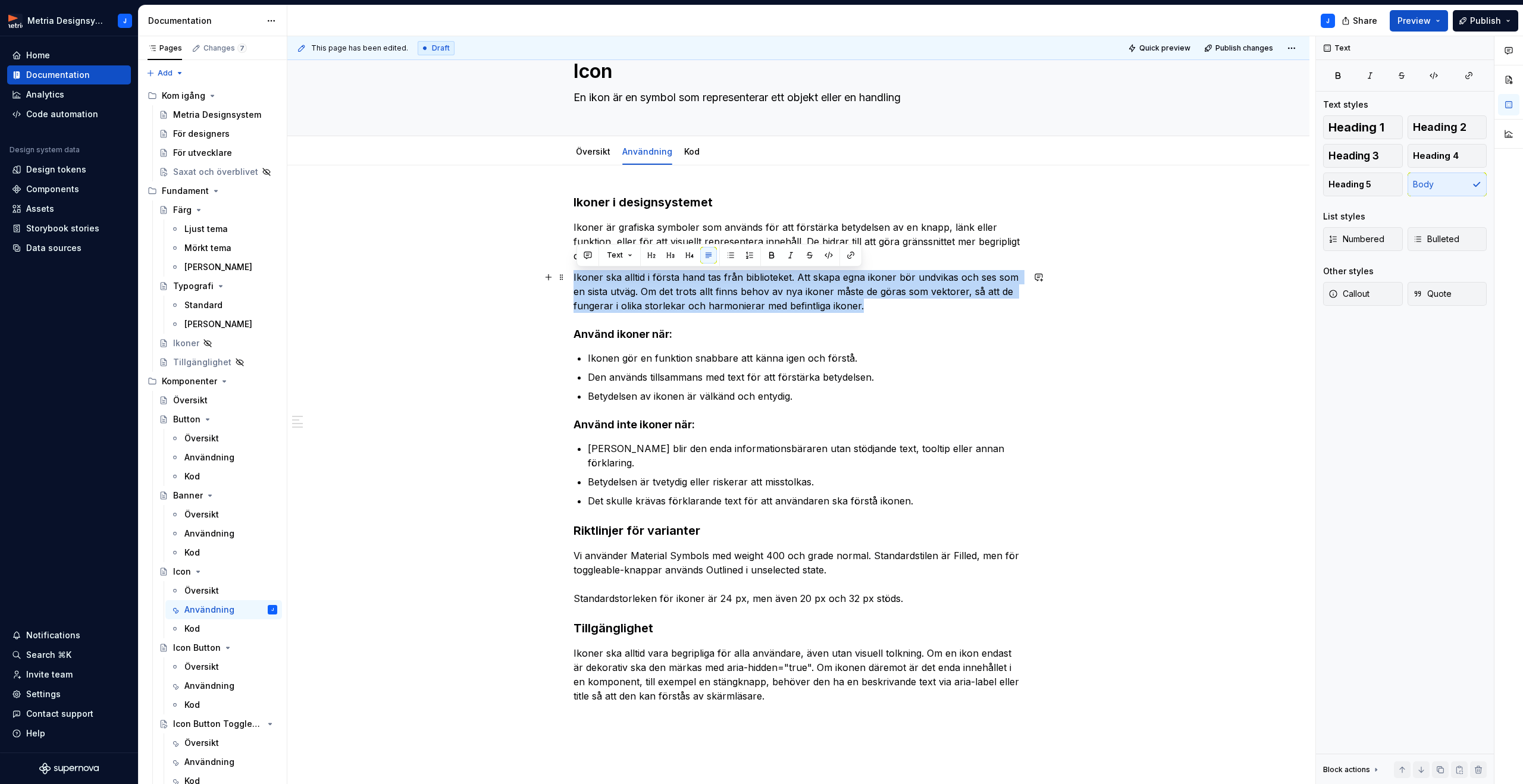
drag, startPoint x: 577, startPoint y: 277, endPoint x: 862, endPoint y: 305, distance: 286.4
click at [862, 305] on p "Ikoner ska alltid i första hand tas från biblioteket. Att skapa egna ikoner bör…" at bounding box center [798, 292] width 449 height 43
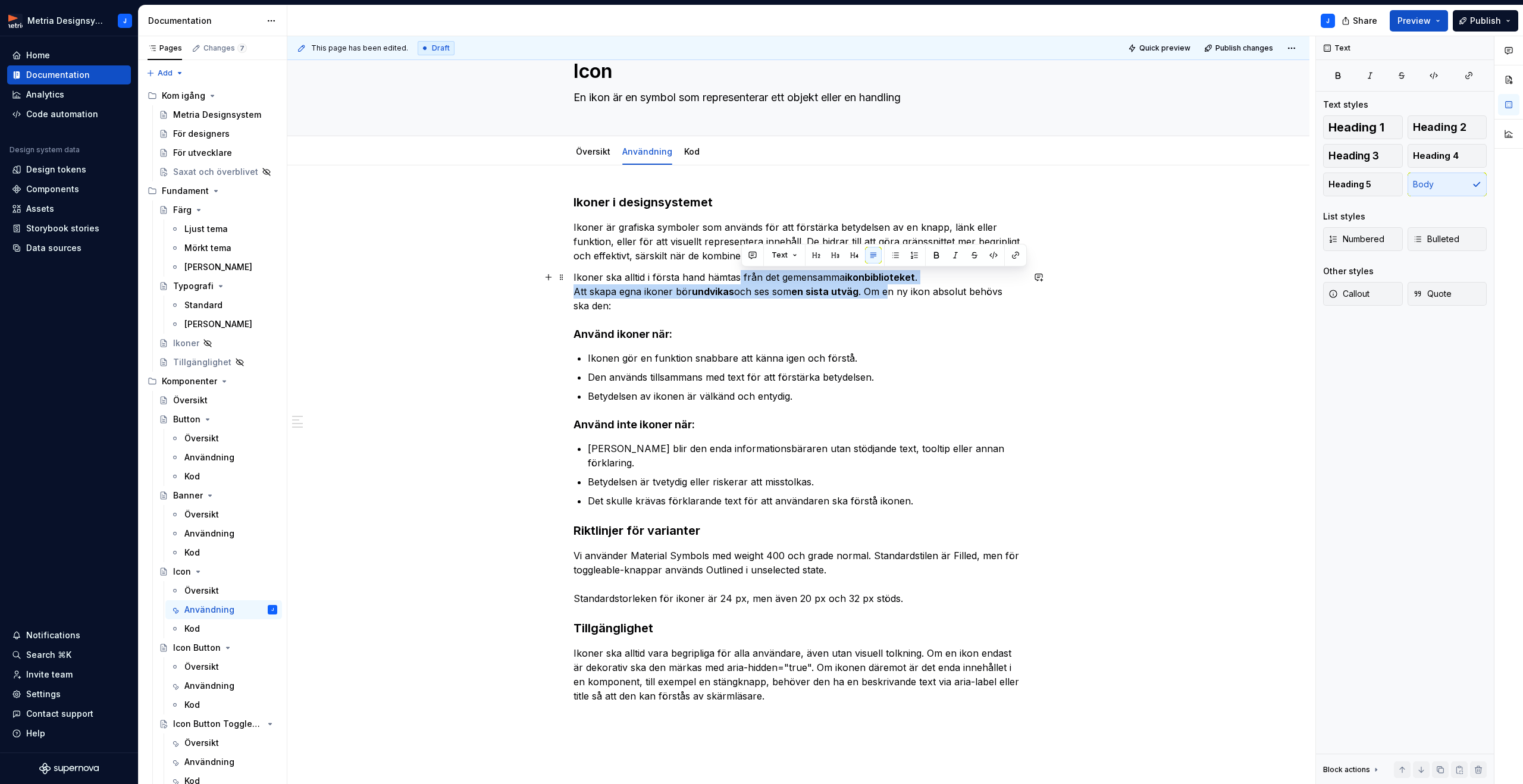
drag, startPoint x: 769, startPoint y: 279, endPoint x: 892, endPoint y: 293, distance: 123.8
click at [892, 293] on p "Ikoner ska alltid i första hand hämtas från det gemensamma ikonbiblioteket . At…" at bounding box center [798, 292] width 449 height 43
click at [938, 257] on button "button" at bounding box center [936, 255] width 17 height 17
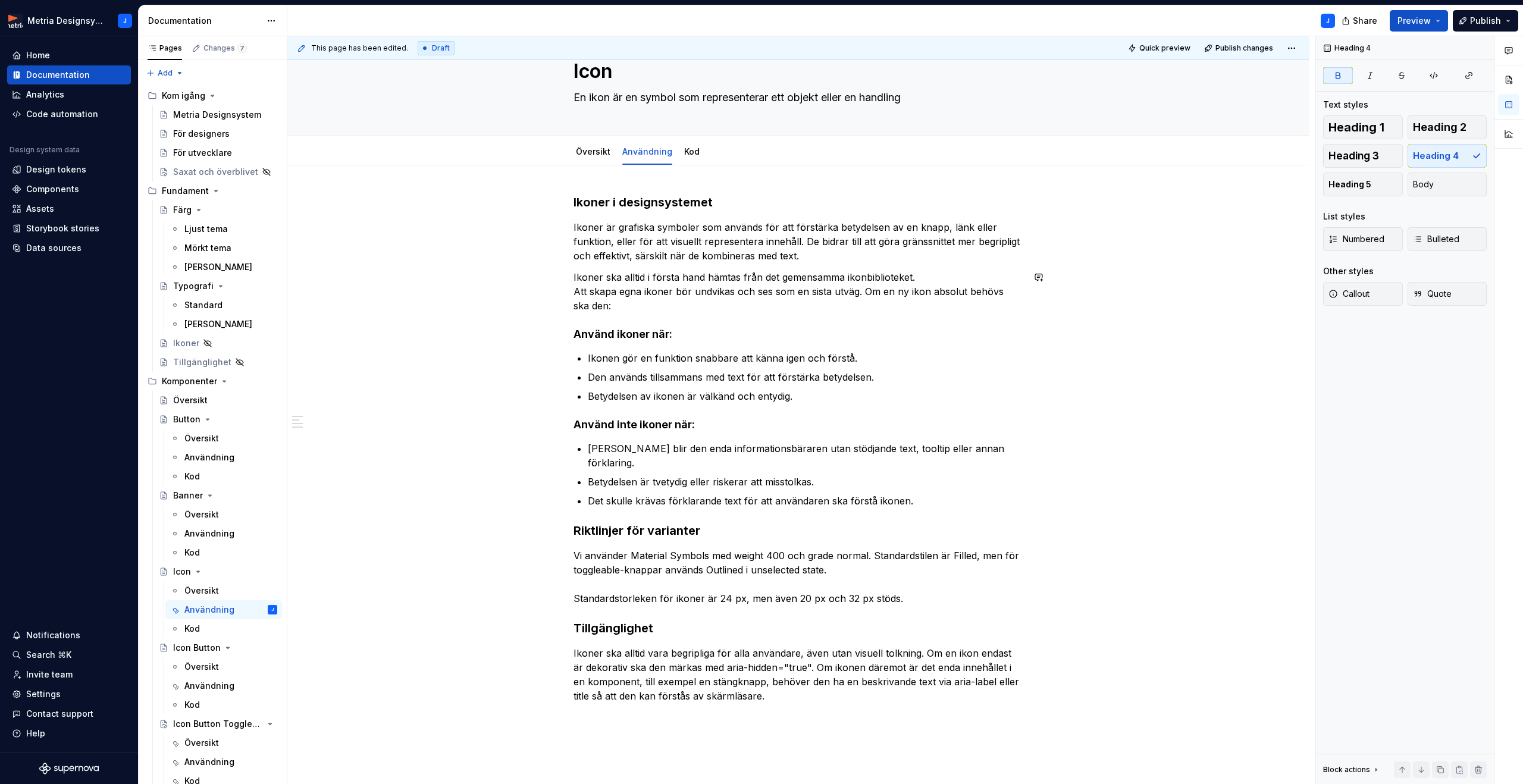
click at [754, 314] on div "Ikoner i designsystemet Ikoner är grafiska symboler som används för att förstär…" at bounding box center [798, 460] width 449 height 531
click at [672, 312] on p "Ikoner ska alltid i första hand hämtas från det gemensamma ikonbiblioteket. Att…" at bounding box center [798, 292] width 449 height 43
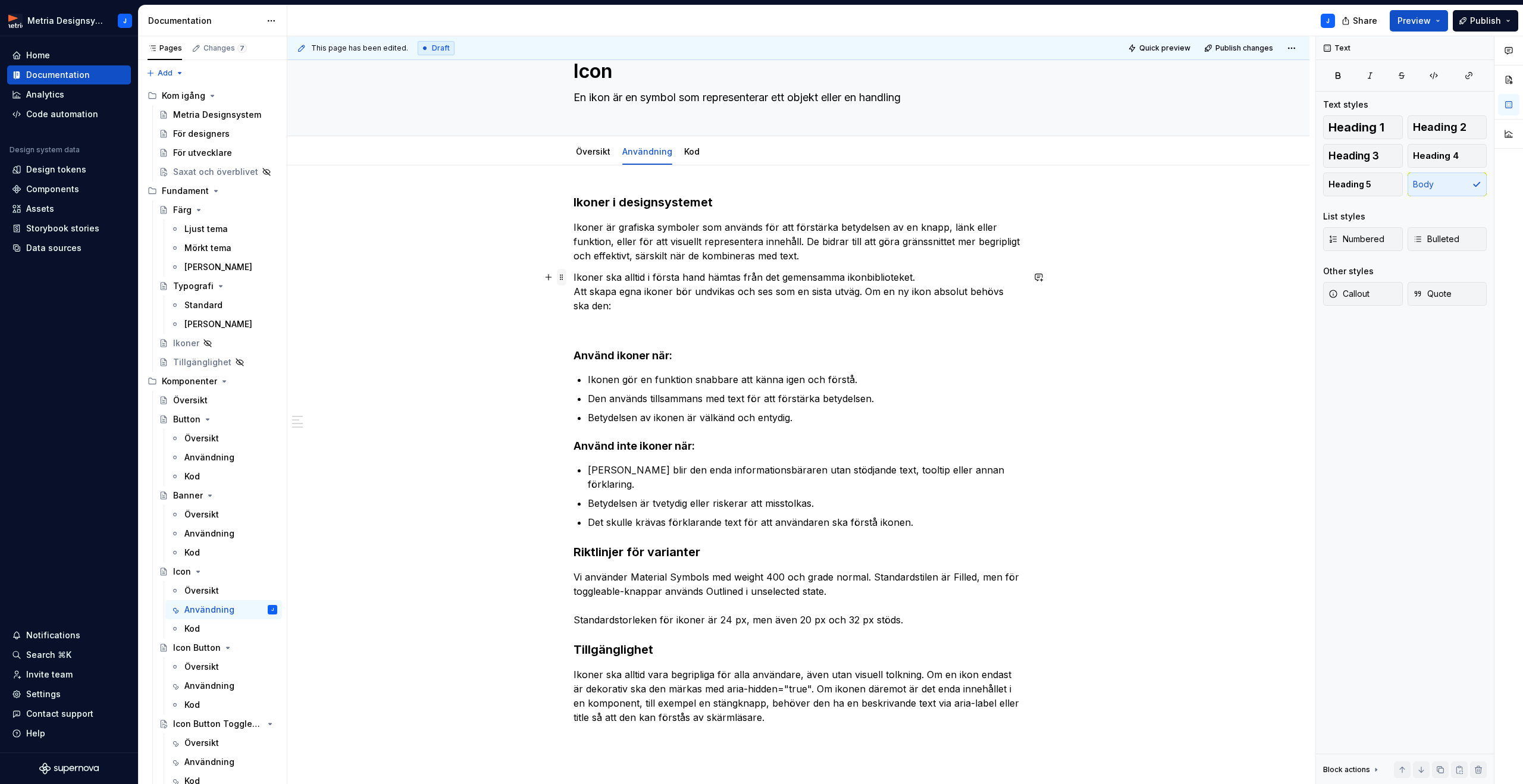
click at [564, 281] on span at bounding box center [562, 277] width 9 height 17
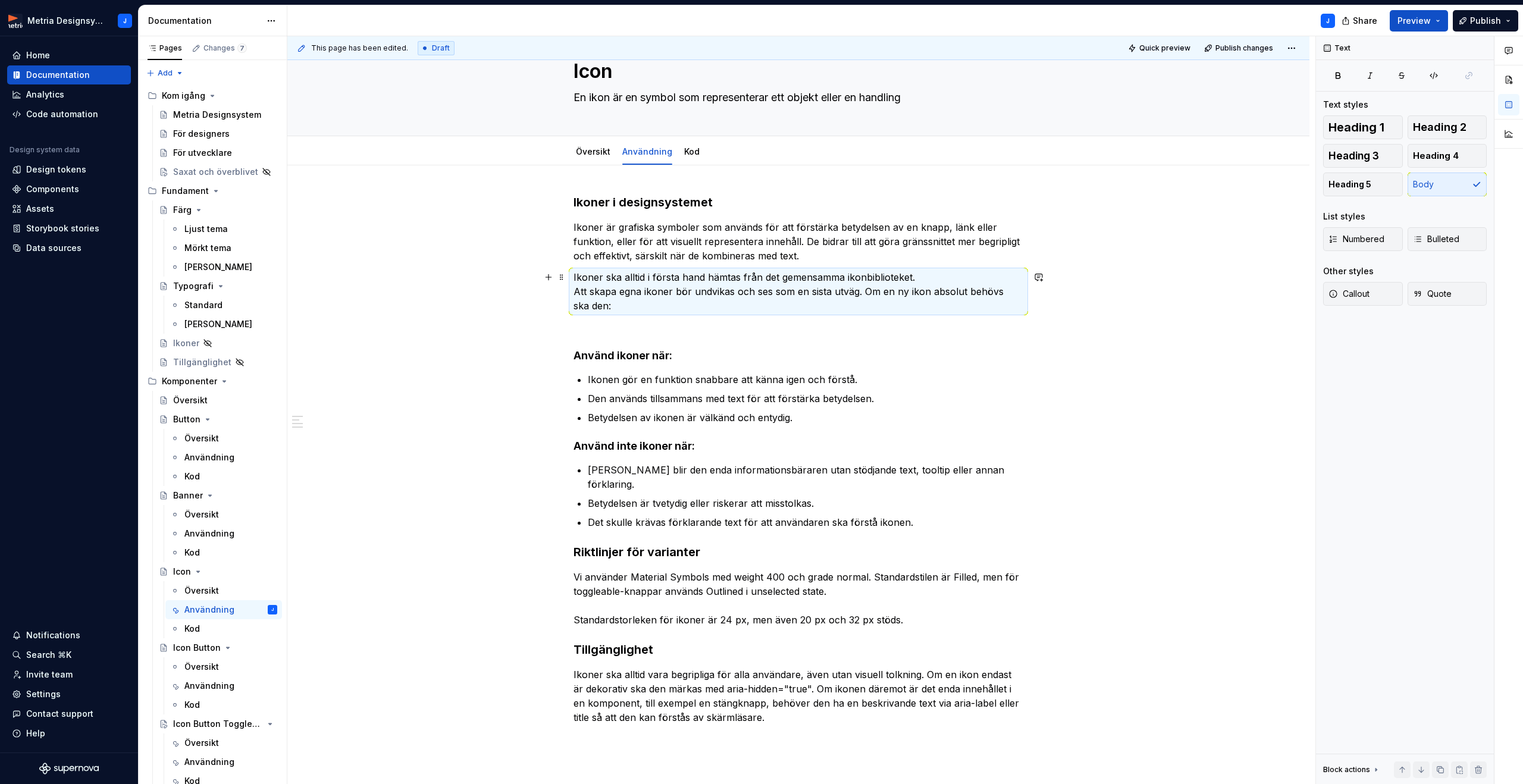
click at [710, 319] on div "Ikoner i designsystemet Ikoner är grafiska symboler som används för att förstär…" at bounding box center [798, 470] width 449 height 552
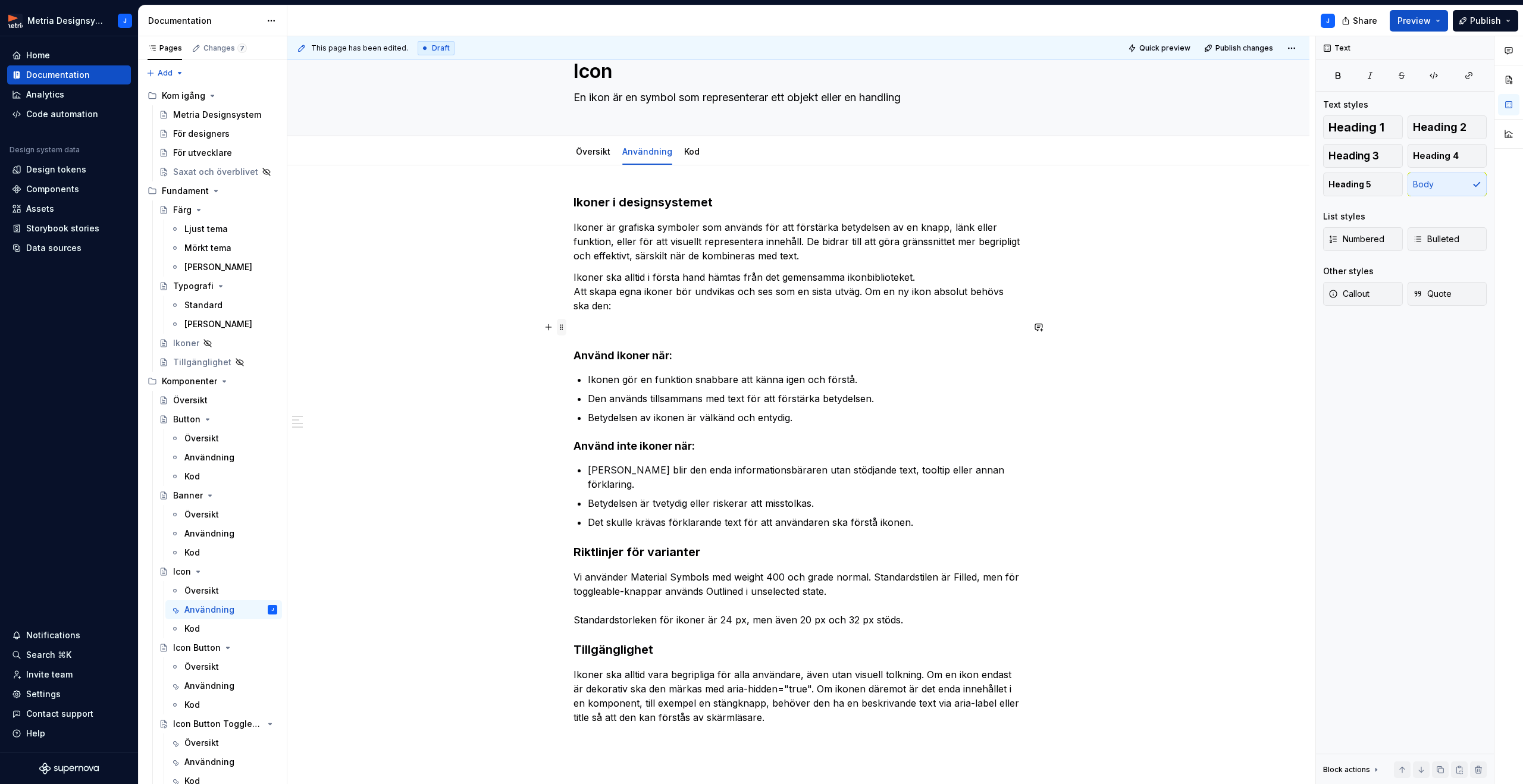
click at [566, 327] on span at bounding box center [562, 327] width 9 height 17
drag, startPoint x: 709, startPoint y: 358, endPoint x: 698, endPoint y: 357, distance: 11.0
click at [705, 357] on h4 "Använd ikoner när:" at bounding box center [798, 355] width 449 height 14
click at [553, 327] on button "button" at bounding box center [548, 327] width 17 height 17
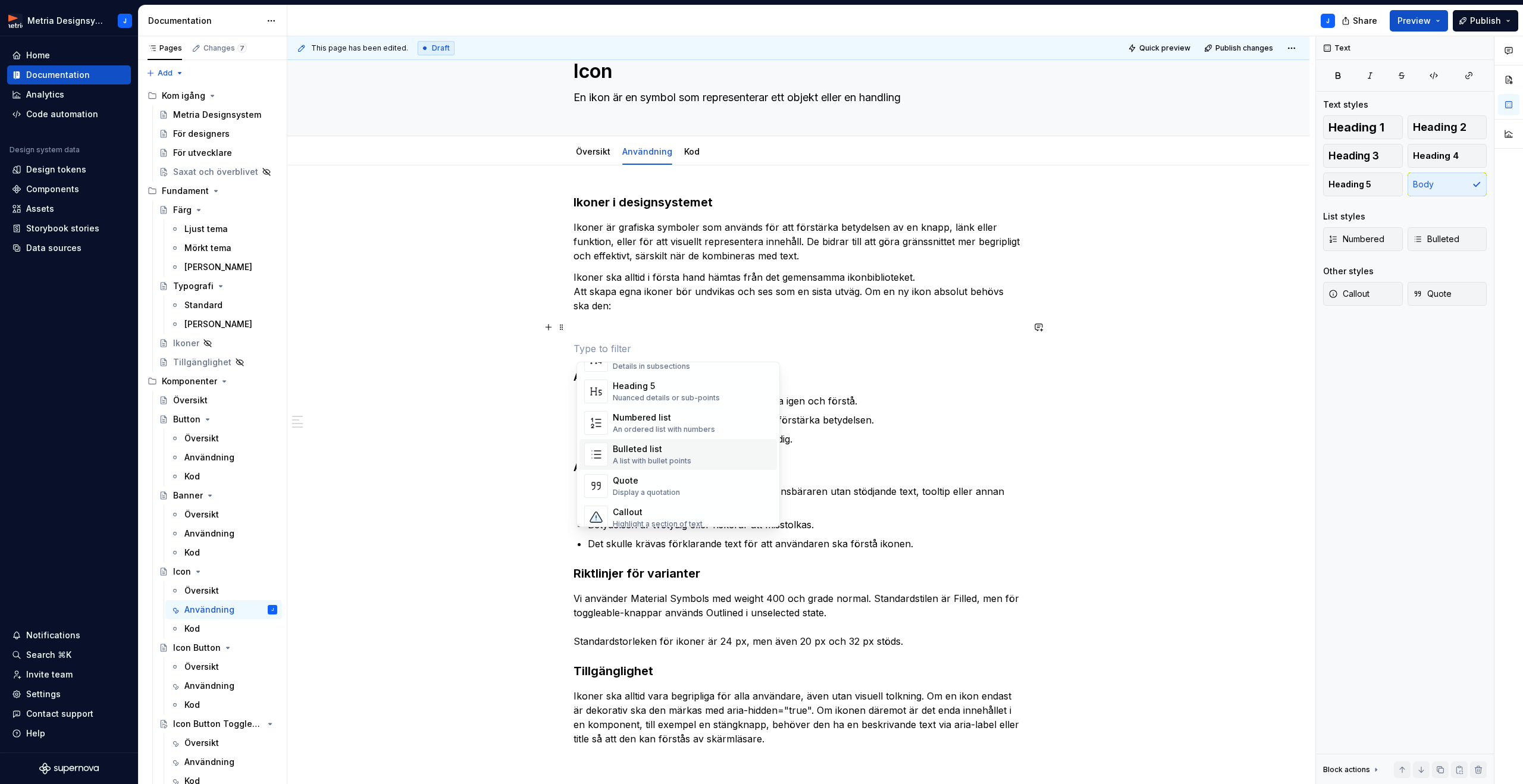
scroll to position [165, 0]
drag, startPoint x: 649, startPoint y: 451, endPoint x: 677, endPoint y: 437, distance: 31.3
click at [650, 451] on div "Bulleted list" at bounding box center [652, 447] width 79 height 12
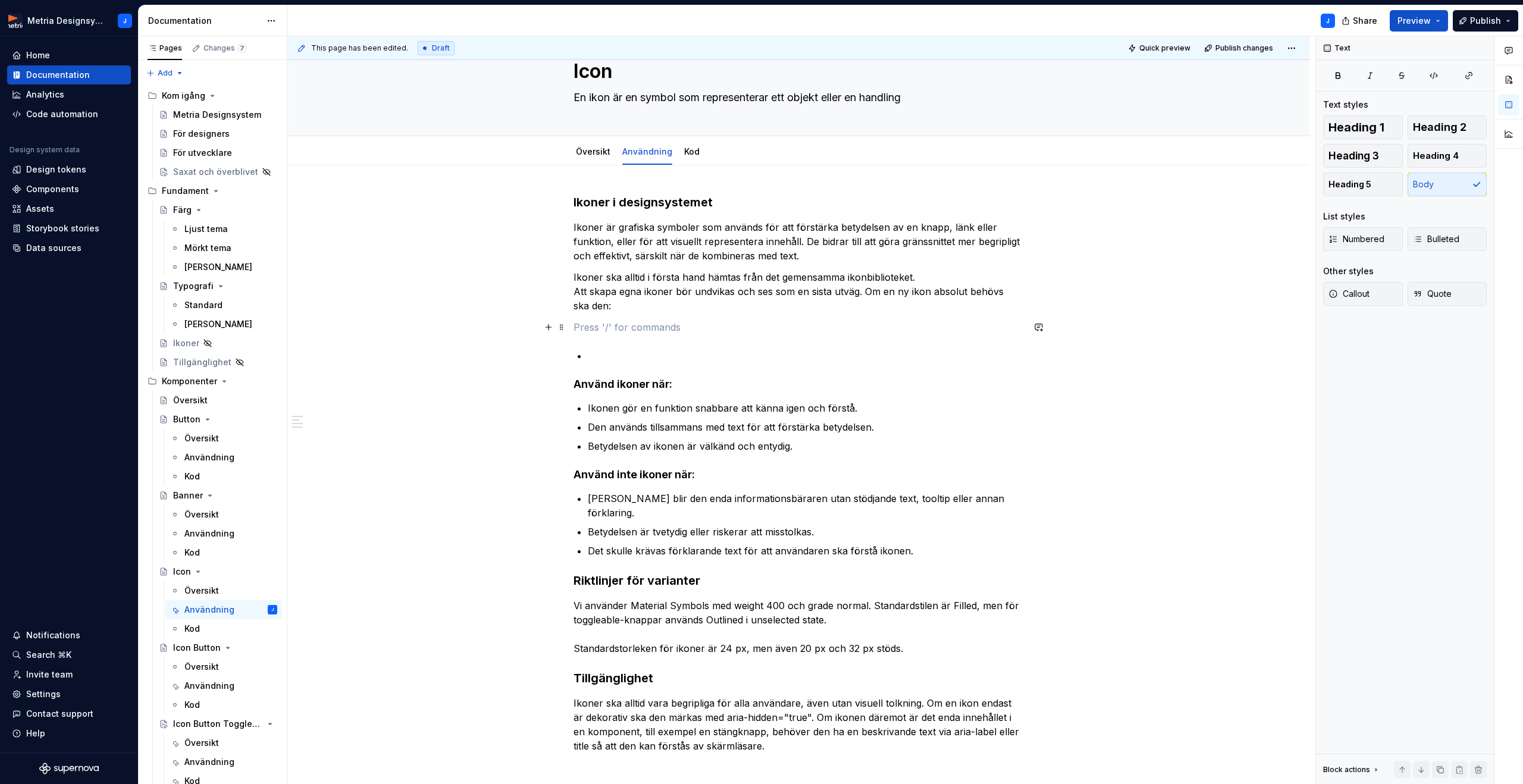
click at [593, 326] on p at bounding box center [798, 326] width 449 height 14
click at [566, 326] on span at bounding box center [562, 327] width 9 height 17
drag, startPoint x: 599, startPoint y: 433, endPoint x: 609, endPoint y: 418, distance: 18.0
click at [599, 433] on div "Delete" at bounding box center [620, 433] width 77 height 12
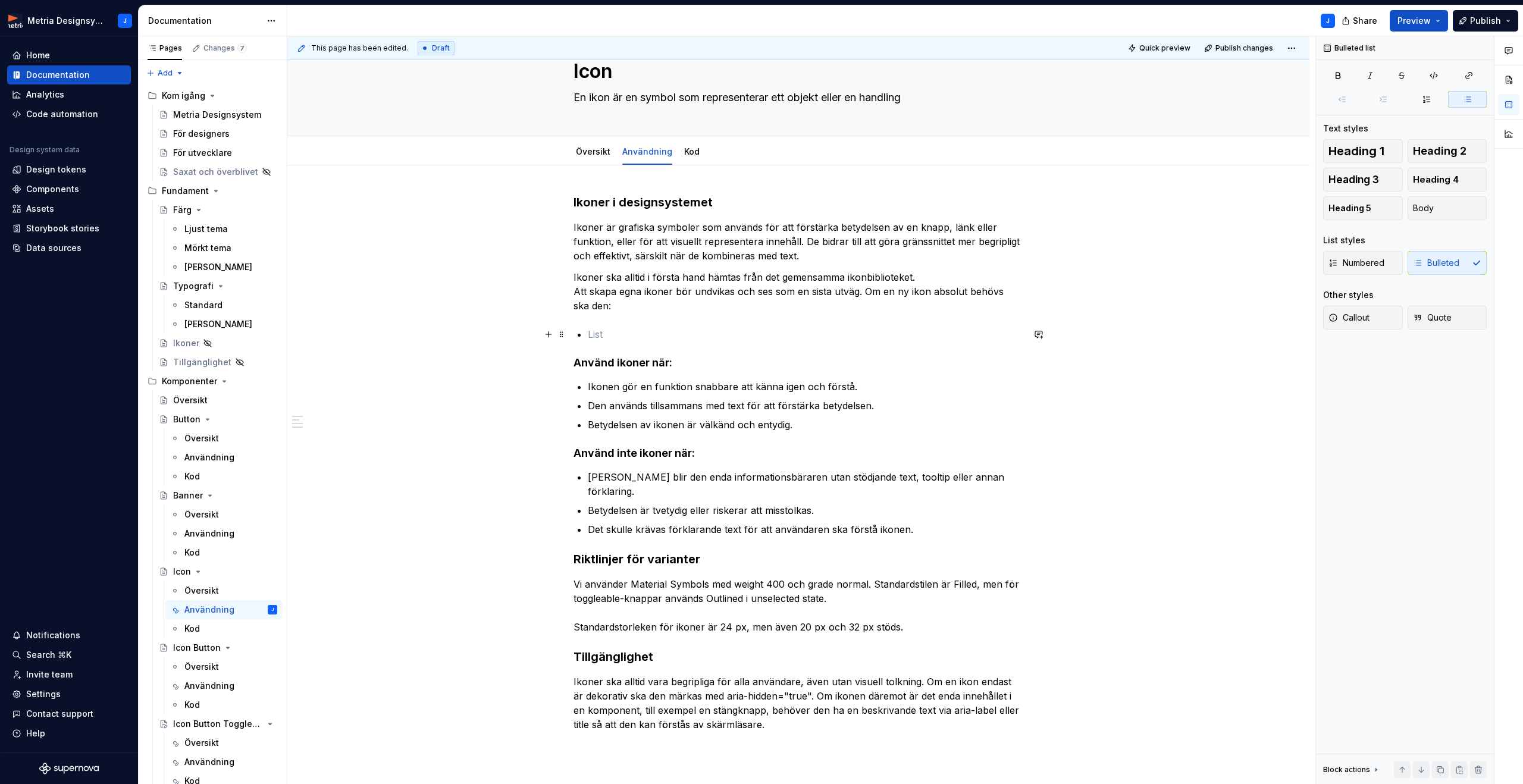
click at [615, 333] on p at bounding box center [806, 334] width 435 height 14
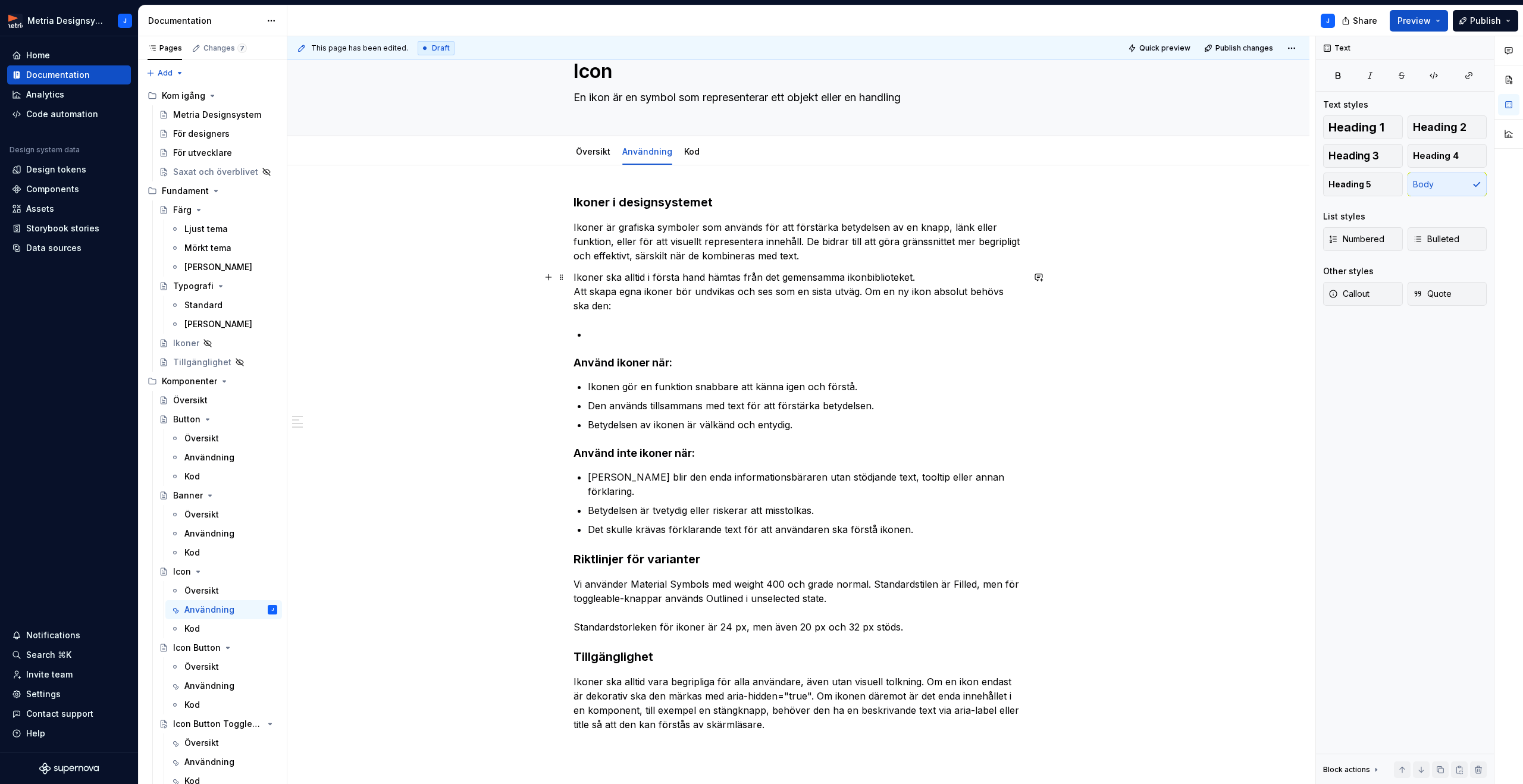
click at [867, 292] on p "Ikoner ska alltid i första hand hämtas från det gemensamma ikonbiblioteket. Att…" at bounding box center [798, 292] width 449 height 43
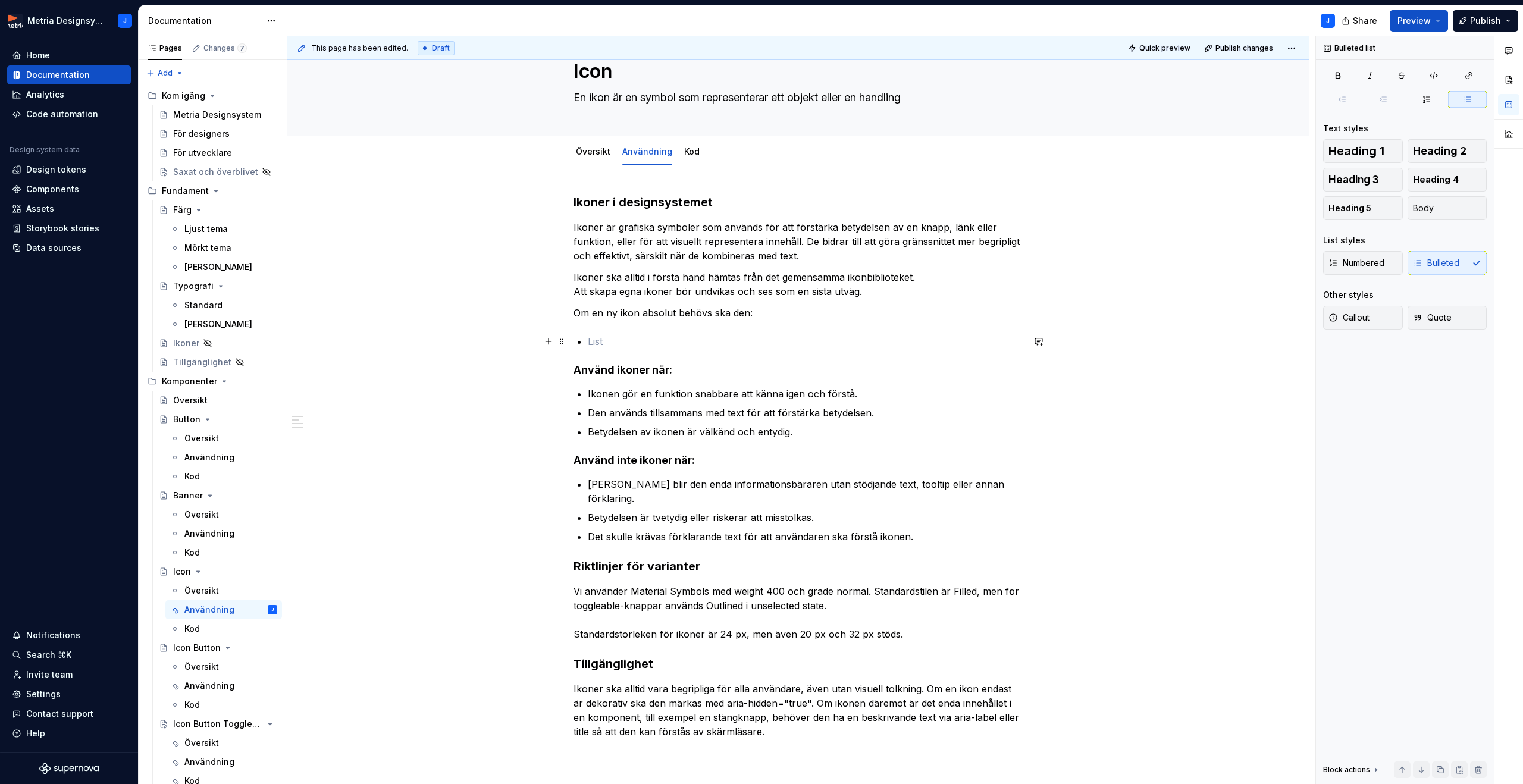
click at [650, 341] on p at bounding box center [806, 341] width 435 height 14
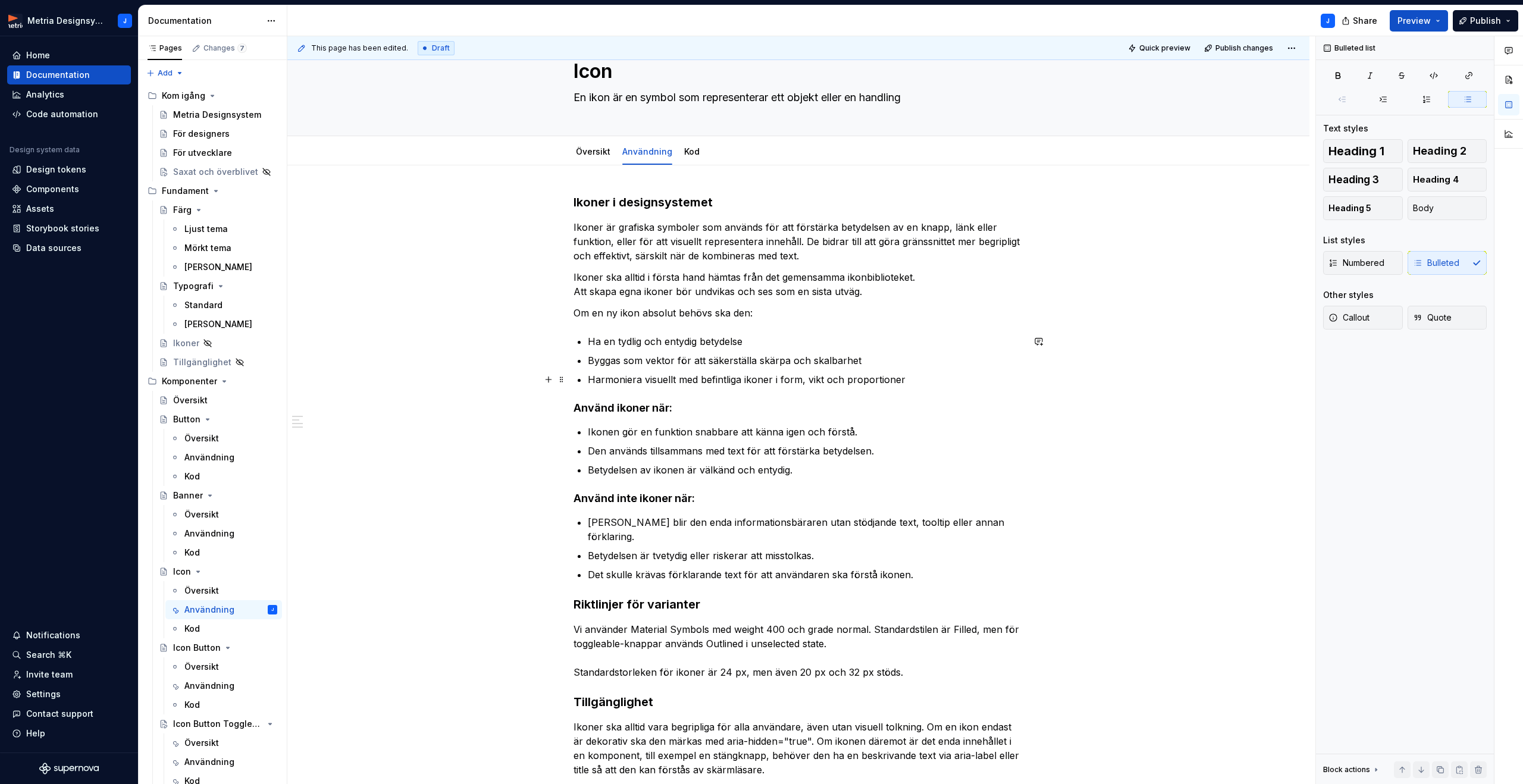
click at [944, 384] on p "Harmoniera visuellt med befintliga ikoner i form, vikt och proportioner" at bounding box center [806, 379] width 435 height 14
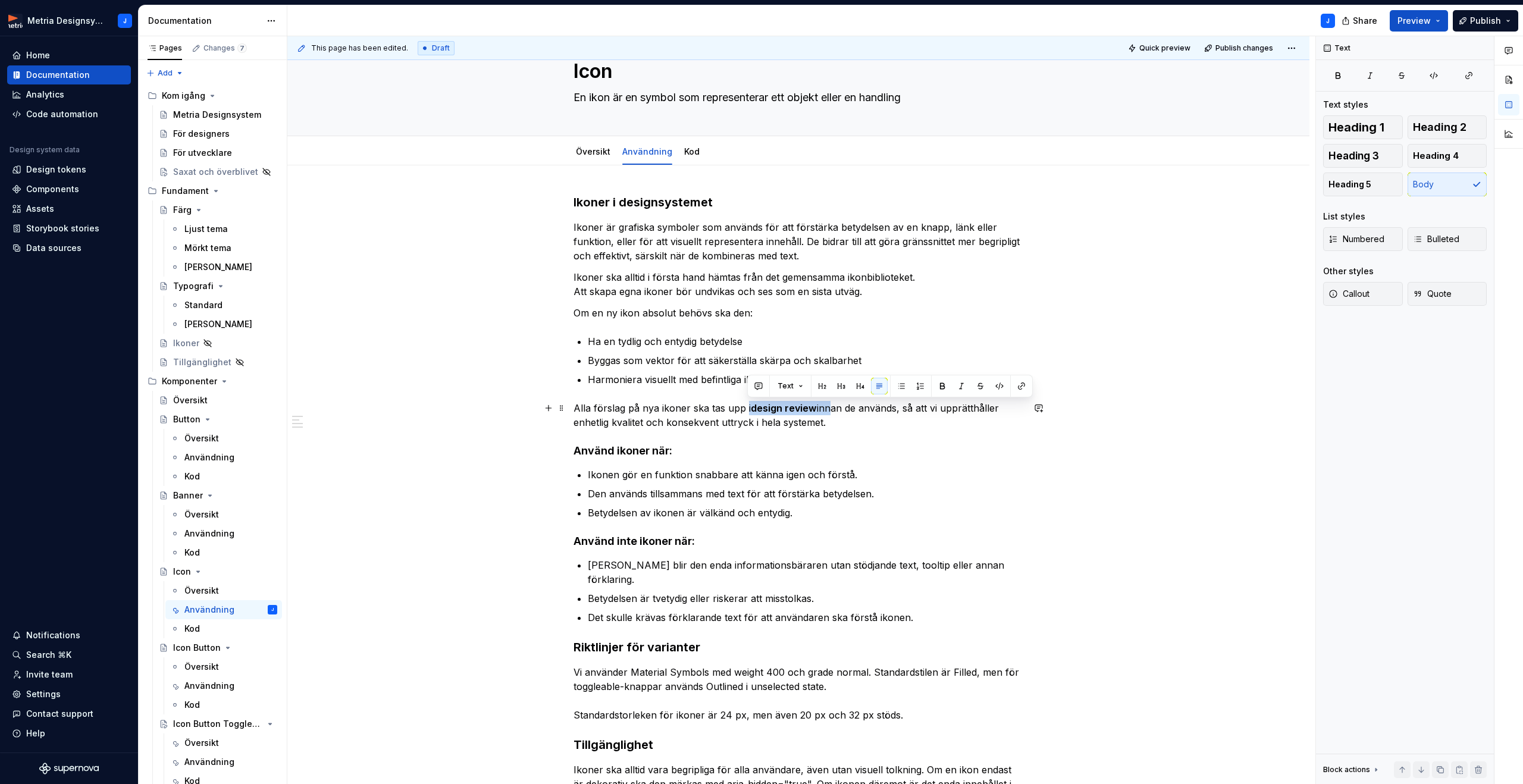
drag, startPoint x: 746, startPoint y: 409, endPoint x: 828, endPoint y: 408, distance: 82.0
click at [828, 408] on p "Alla förslag på nya ikoner ska tas upp i design review innan de används, så att…" at bounding box center [798, 415] width 449 height 29
click at [937, 386] on button "button" at bounding box center [942, 386] width 17 height 17
click at [885, 423] on p "Alla förslag på nya ikoner ska tas upp i design review innan de används, så att…" at bounding box center [798, 415] width 449 height 29
